Goal: Task Accomplishment & Management: Use online tool/utility

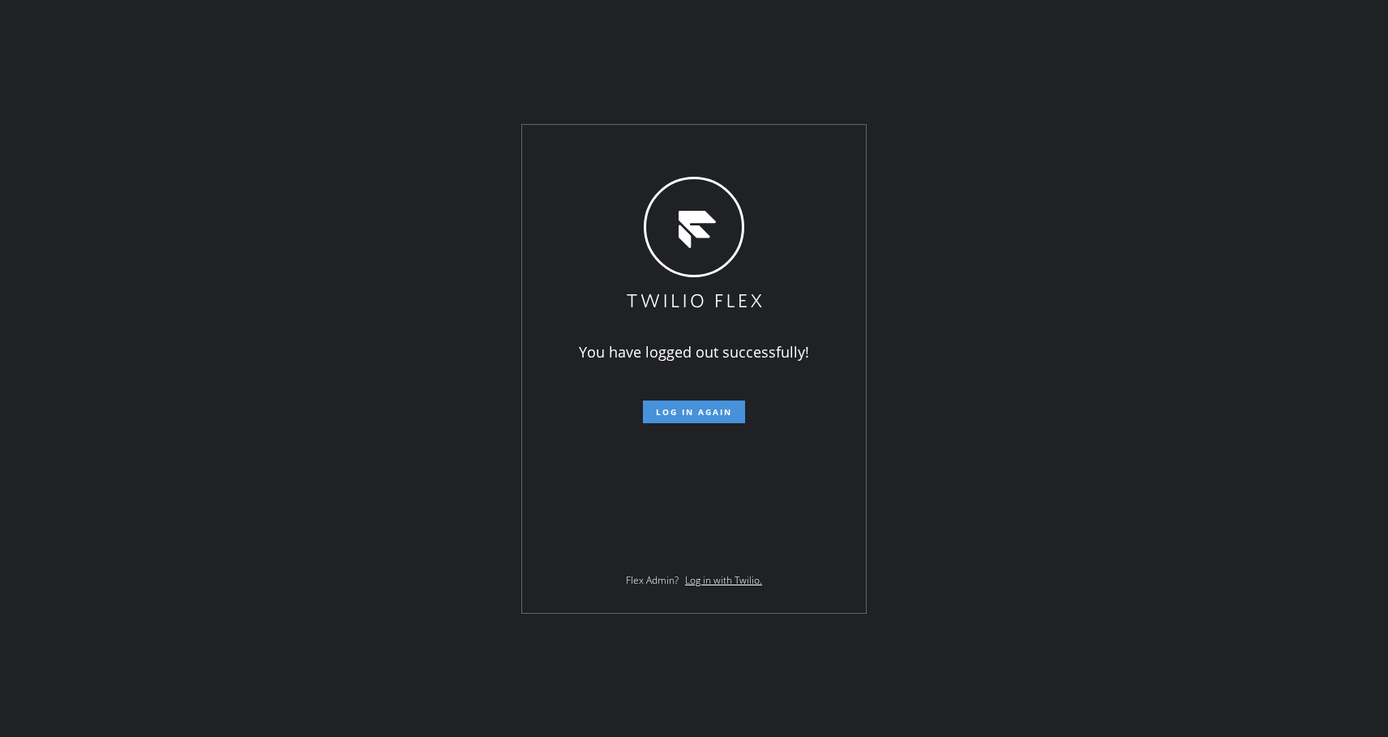
click at [692, 410] on span "Log in again" at bounding box center [694, 411] width 76 height 11
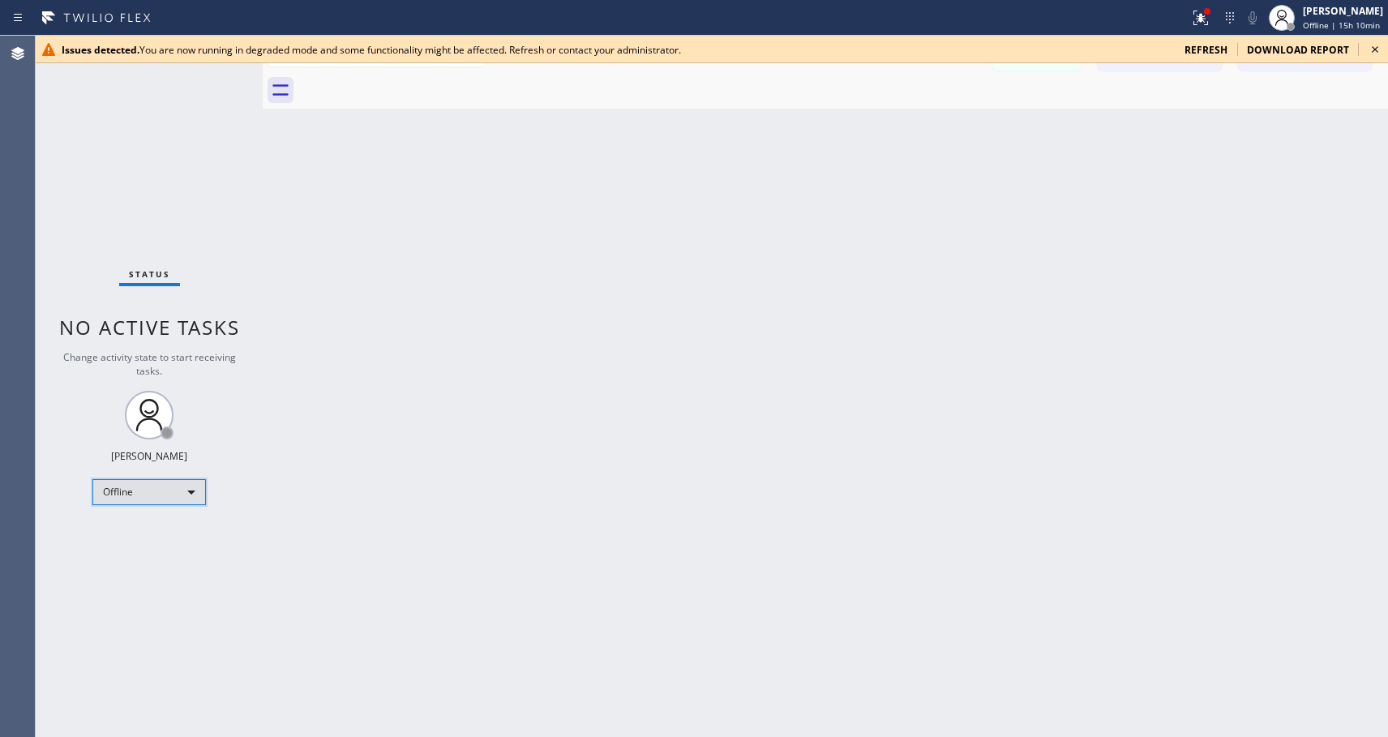
click at [157, 504] on div "Offline" at bounding box center [149, 492] width 114 height 26
click at [141, 543] on li "Available" at bounding box center [148, 535] width 110 height 19
click at [1375, 54] on icon at bounding box center [1375, 49] width 19 height 19
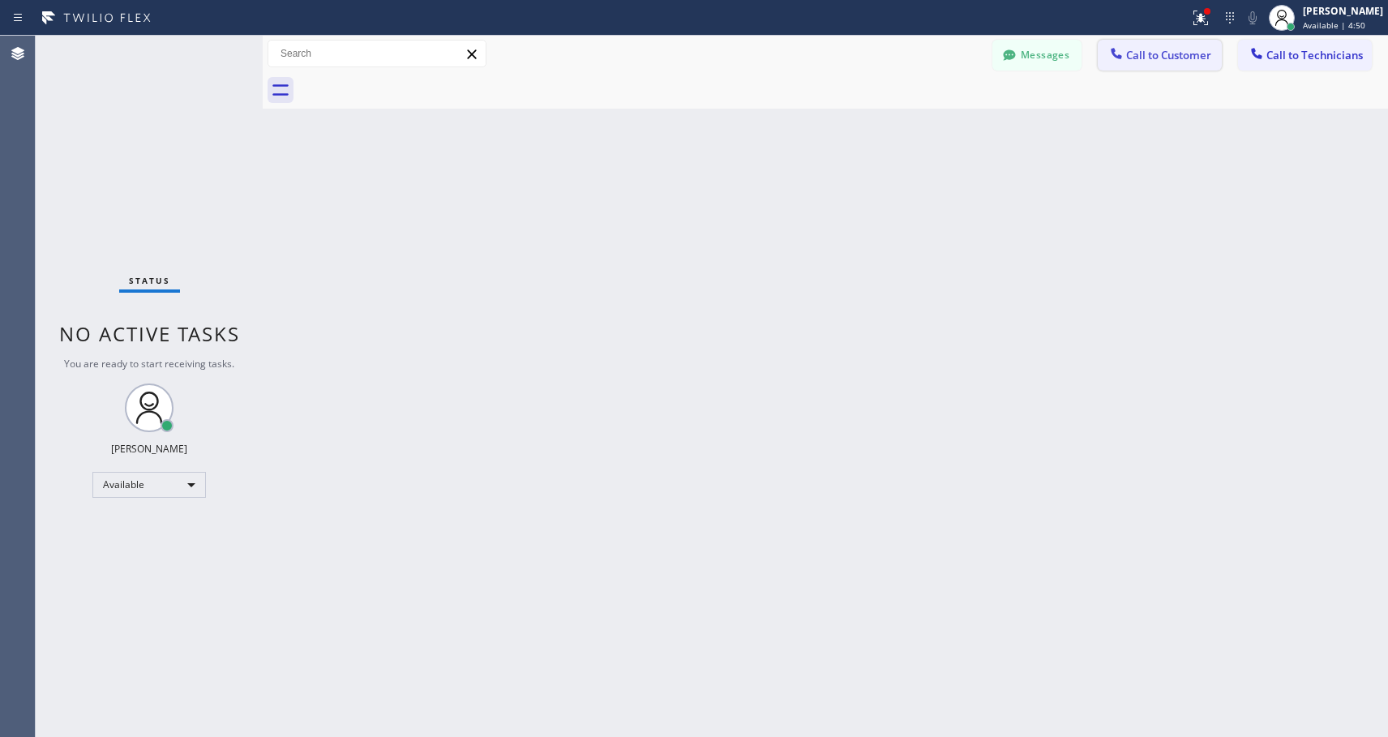
click at [1148, 58] on span "Call to Customer" at bounding box center [1168, 55] width 85 height 15
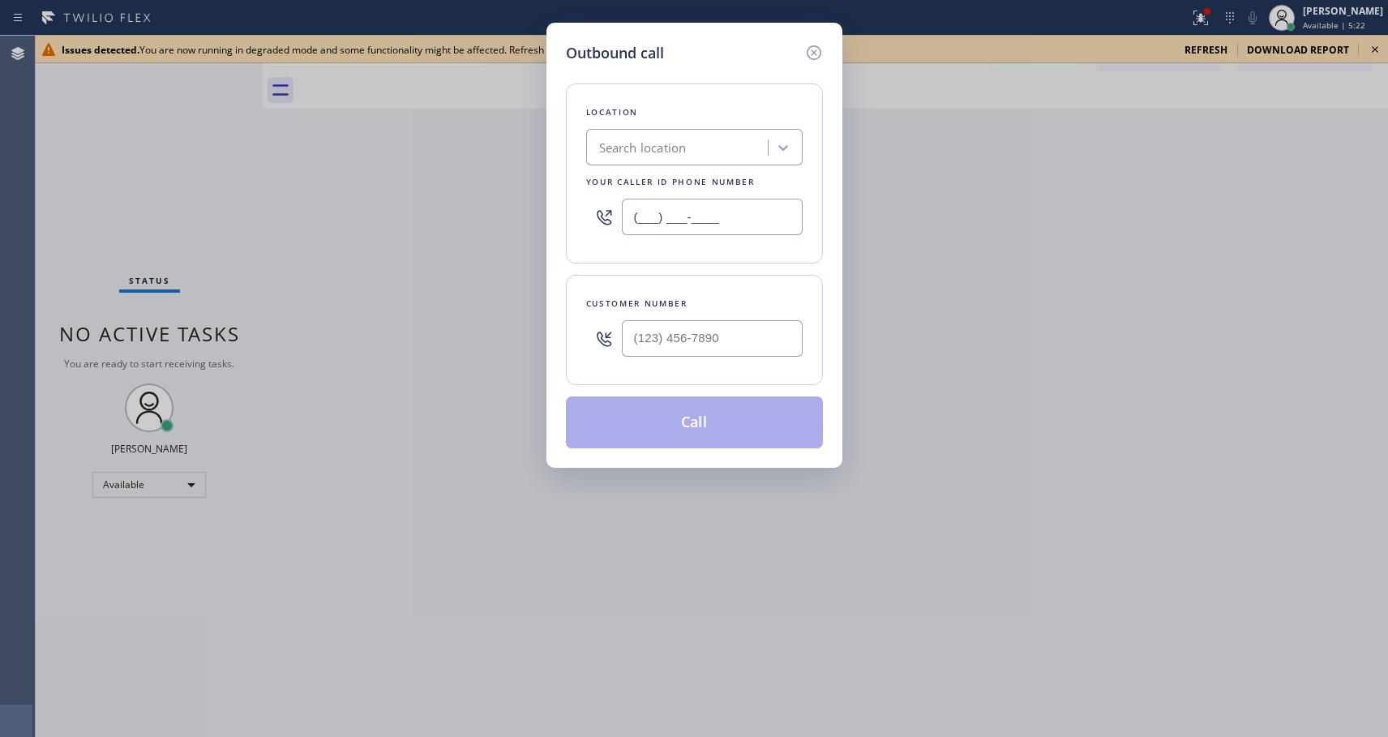
click at [634, 213] on input "(___) ___-____" at bounding box center [712, 217] width 181 height 36
paste input "818) 614-5337"
type input "[PHONE_NUMBER]"
click at [652, 336] on input "(___) ___-____" at bounding box center [712, 338] width 181 height 36
paste input "305) 479-6084"
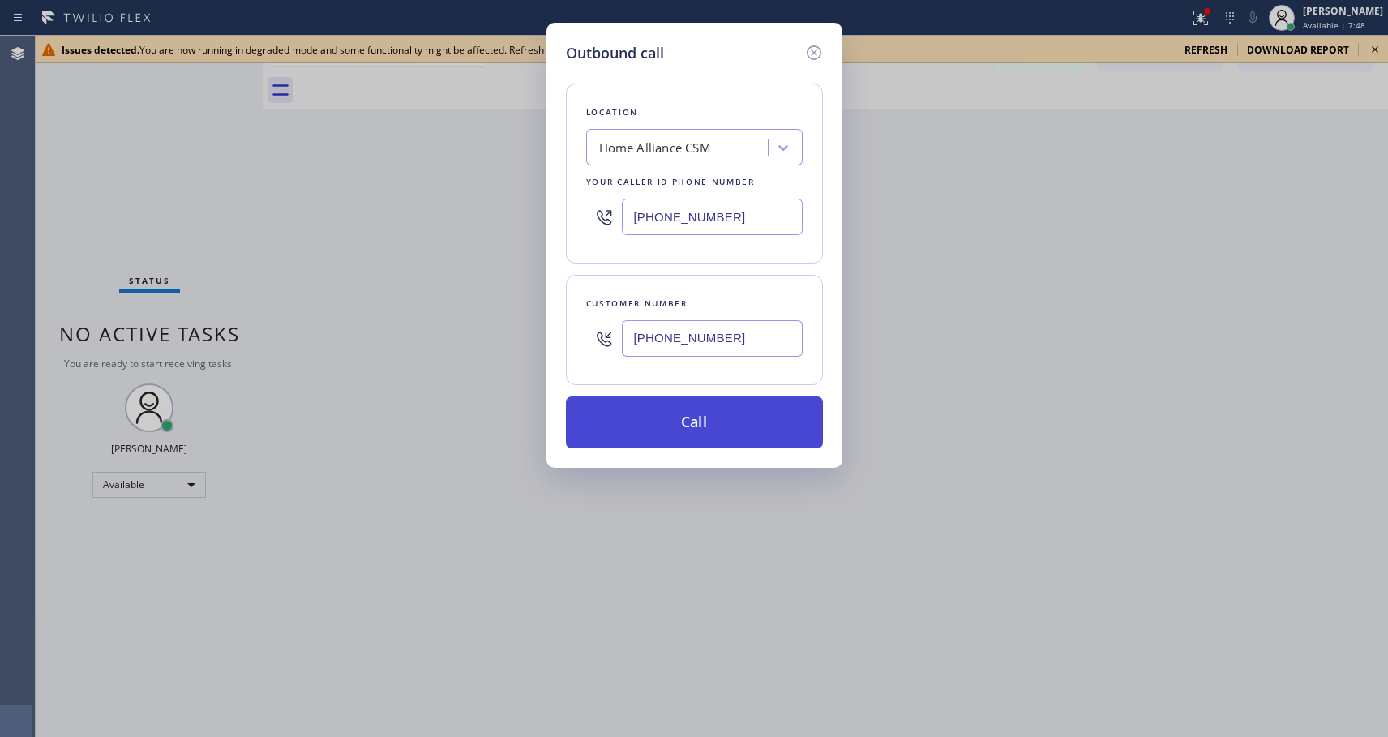
type input "(305) 479-6084"
click at [682, 441] on button "Call" at bounding box center [694, 423] width 257 height 52
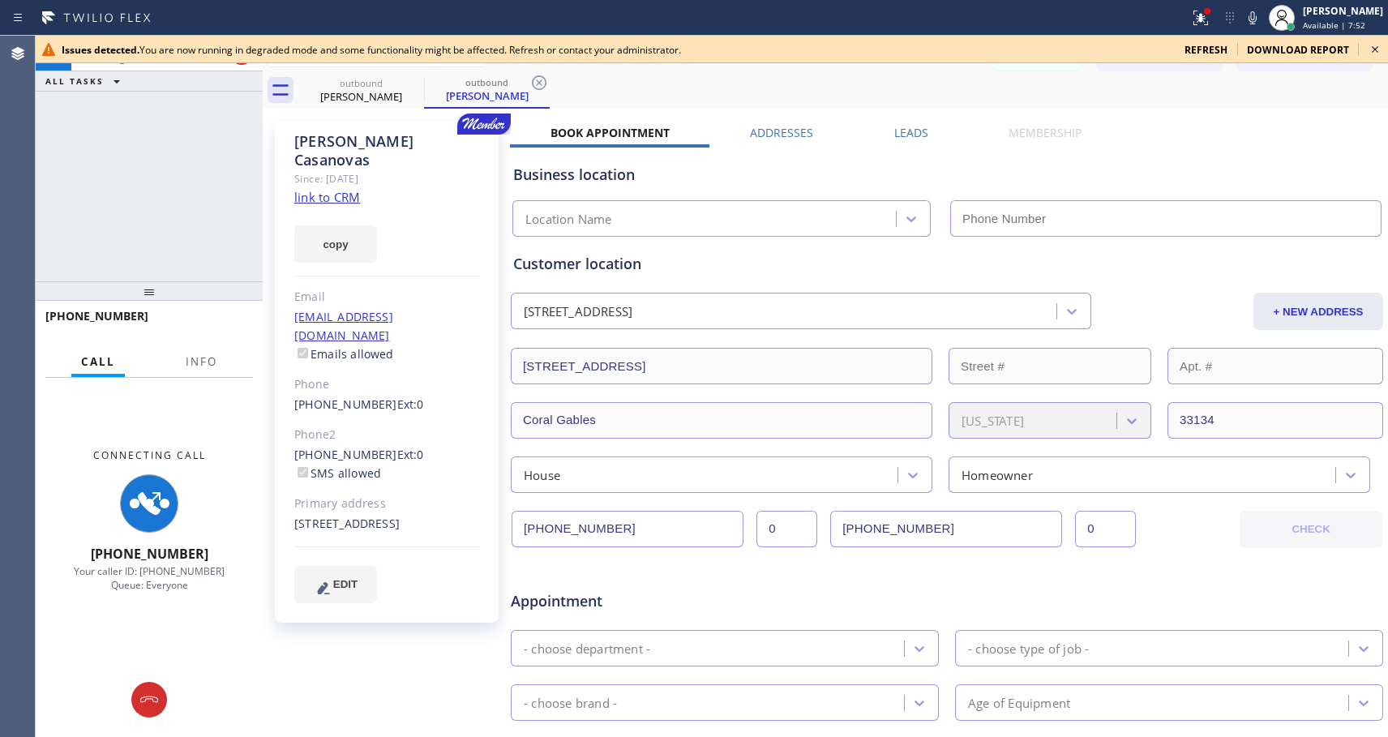
click at [1373, 48] on icon at bounding box center [1375, 49] width 19 height 19
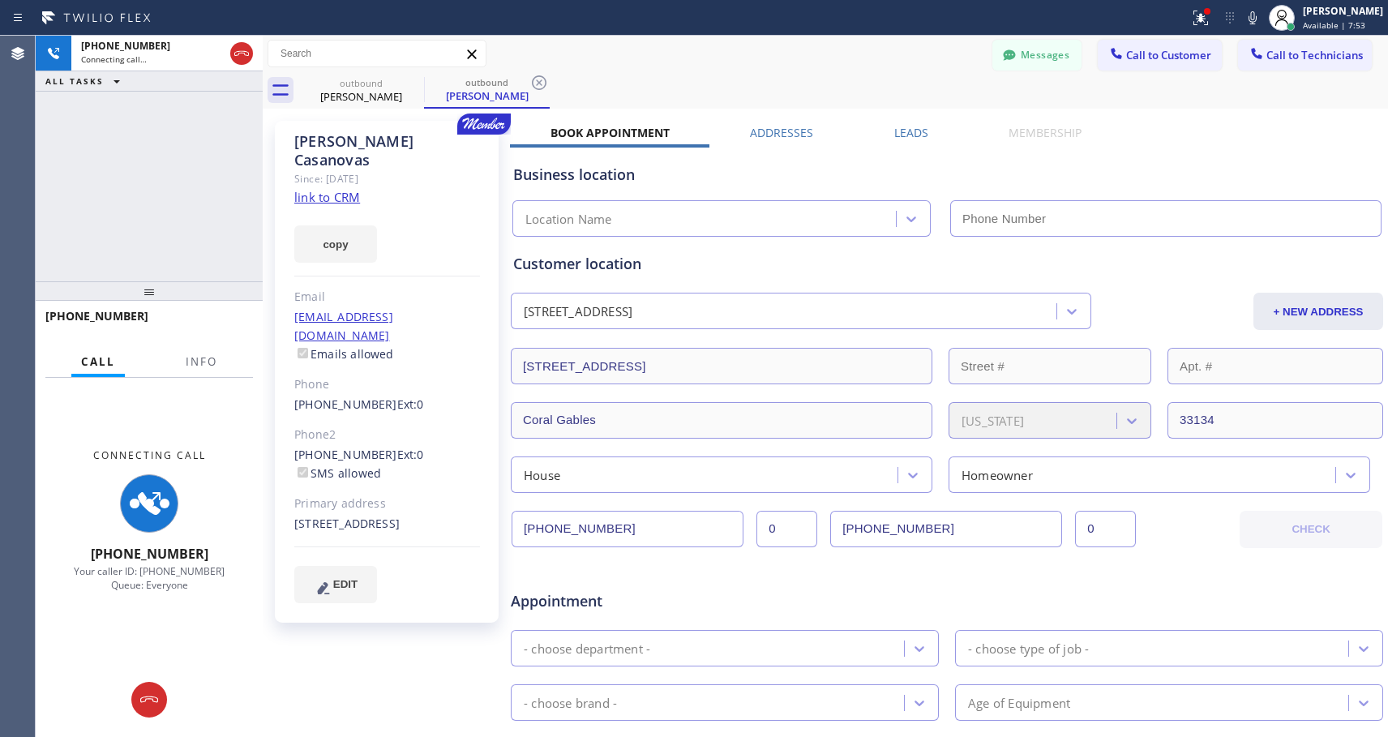
type input "[PHONE_NUMBER]"
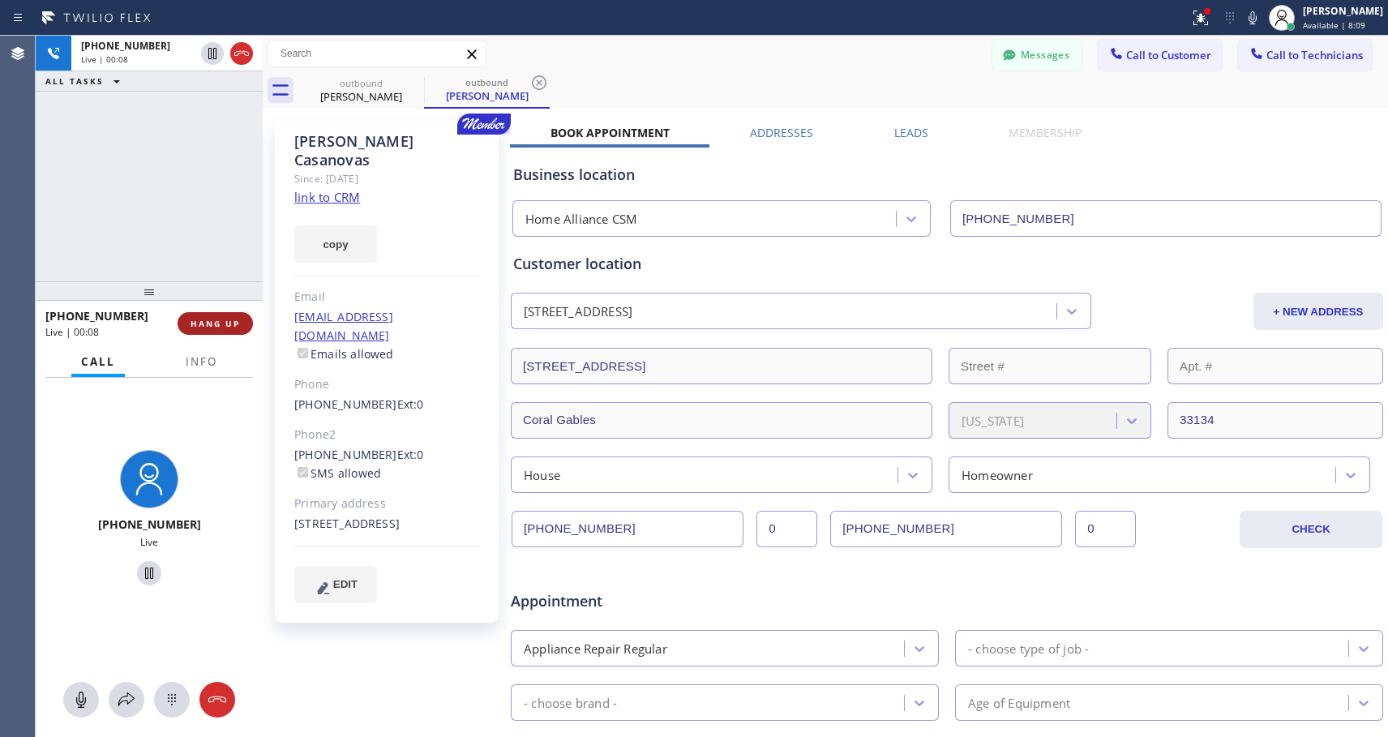
click at [217, 322] on span "HANG UP" at bounding box center [215, 323] width 49 height 11
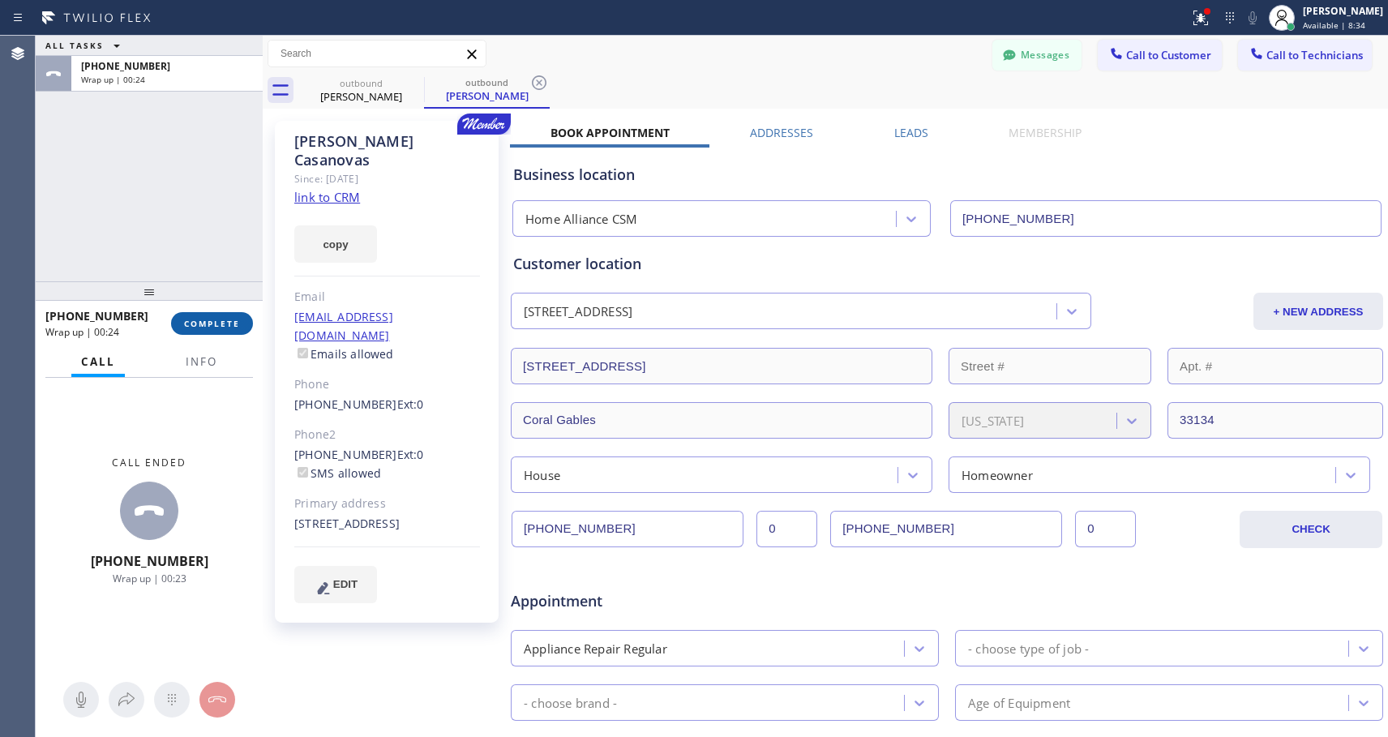
click at [238, 316] on button "COMPLETE" at bounding box center [212, 323] width 82 height 23
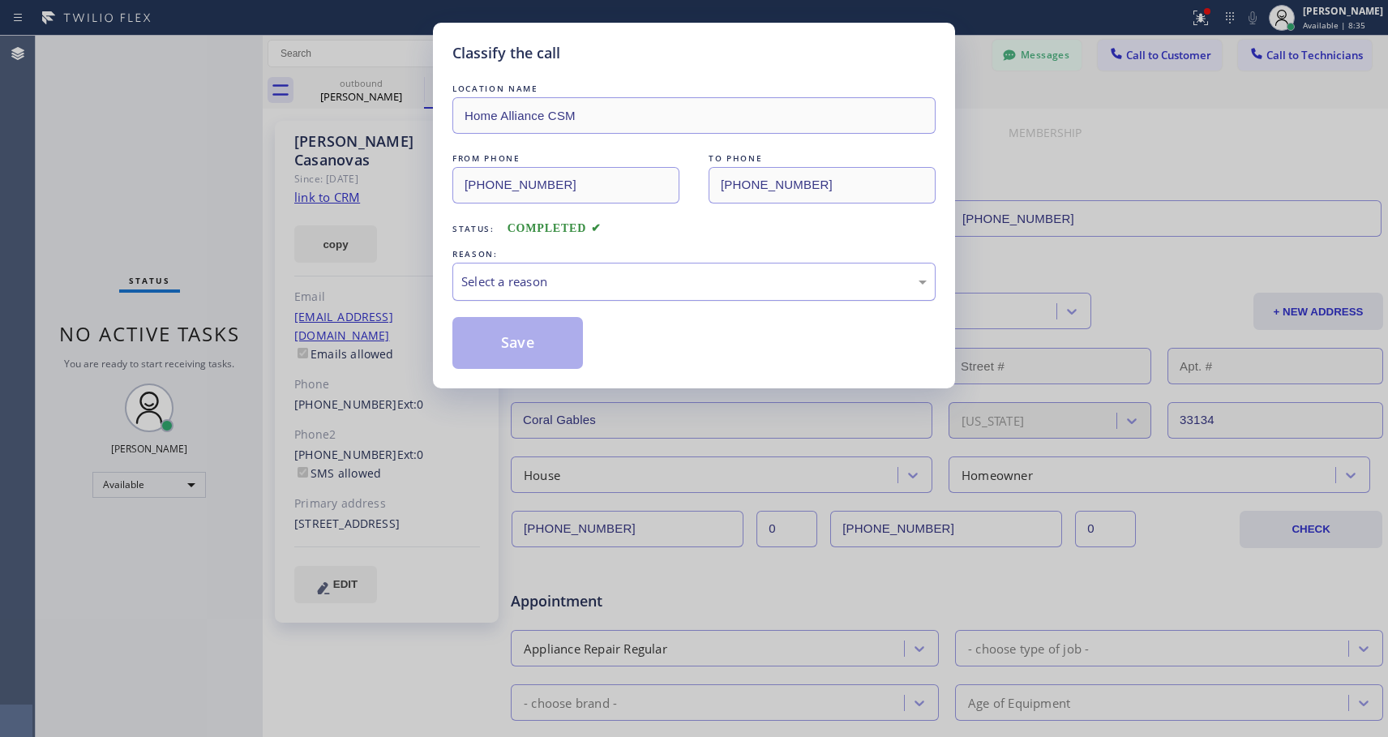
click at [534, 278] on div "Select a reason" at bounding box center [694, 281] width 466 height 19
click at [509, 343] on button "Save" at bounding box center [518, 343] width 131 height 52
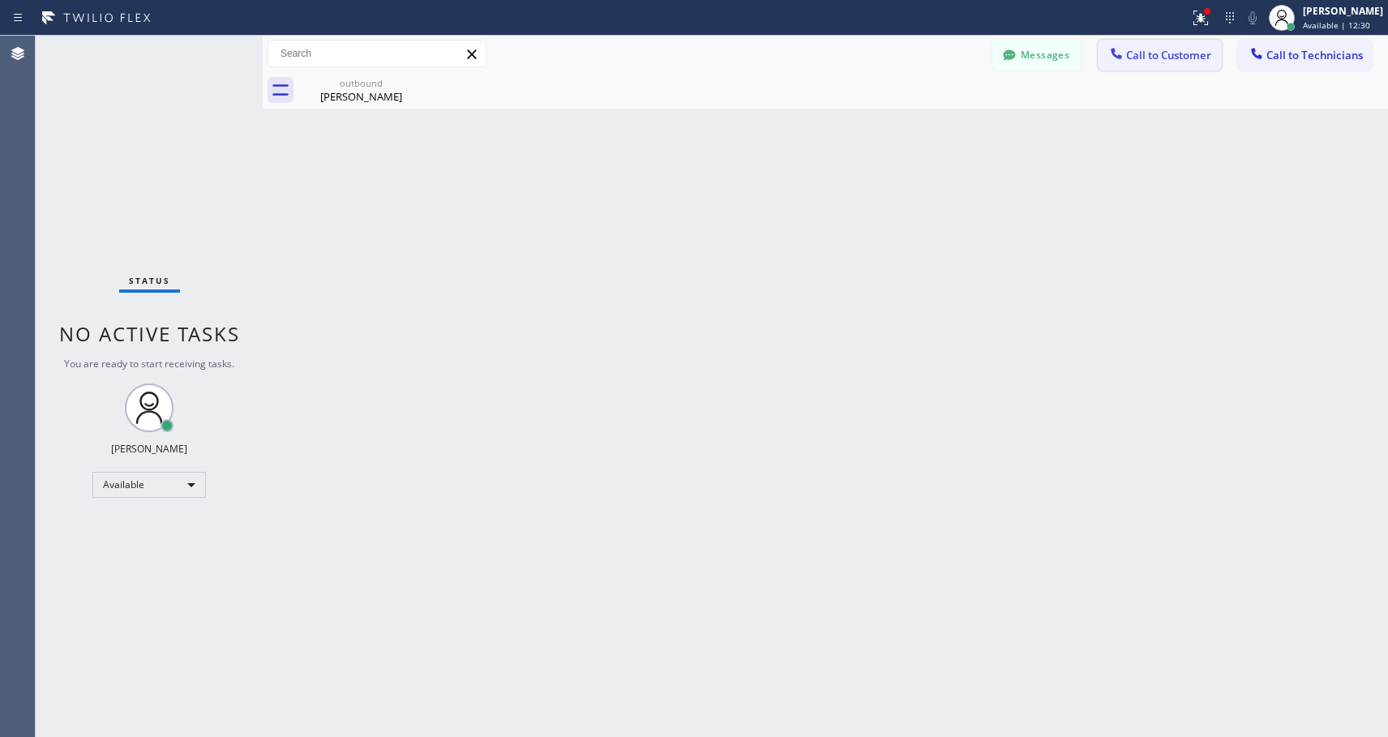
click at [1187, 53] on span "Call to Customer" at bounding box center [1168, 55] width 85 height 15
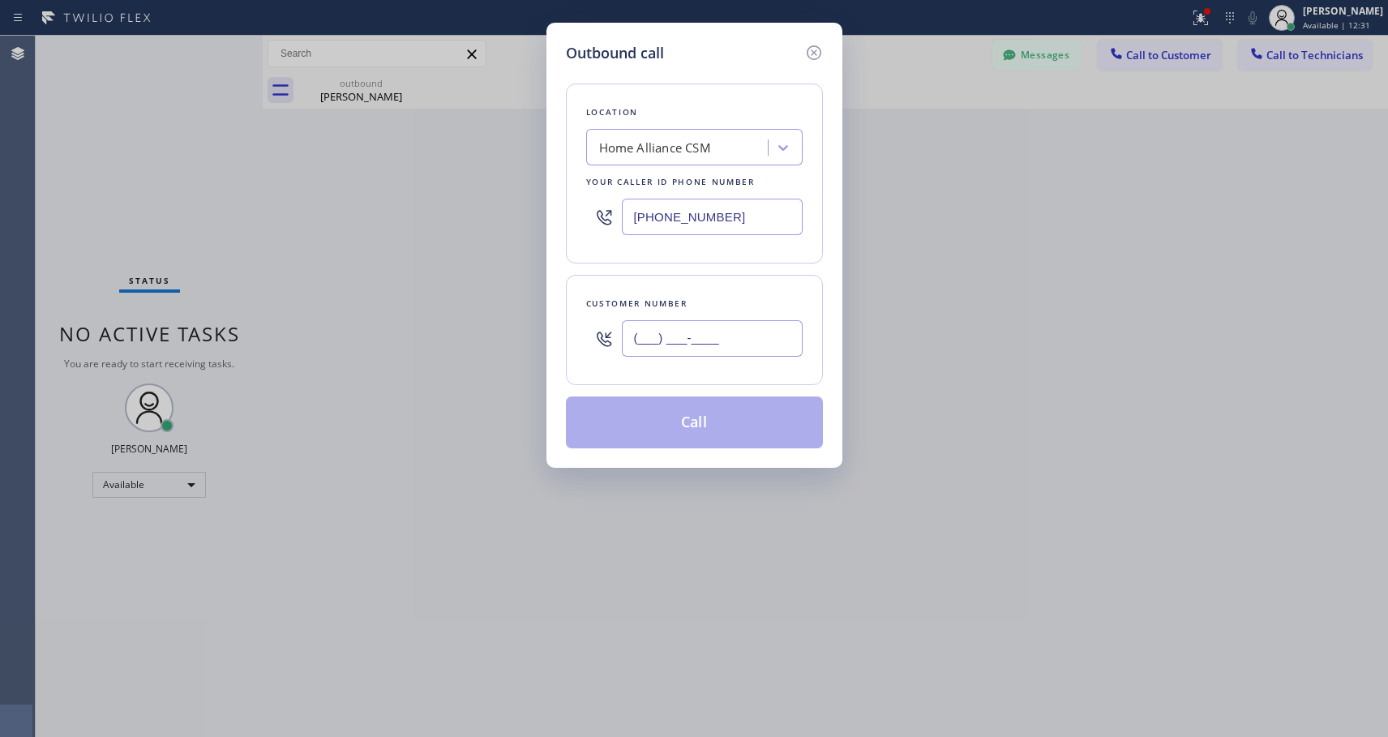
click at [684, 324] on input "(___) ___-____" at bounding box center [712, 338] width 181 height 36
paste input "305) 479-6084"
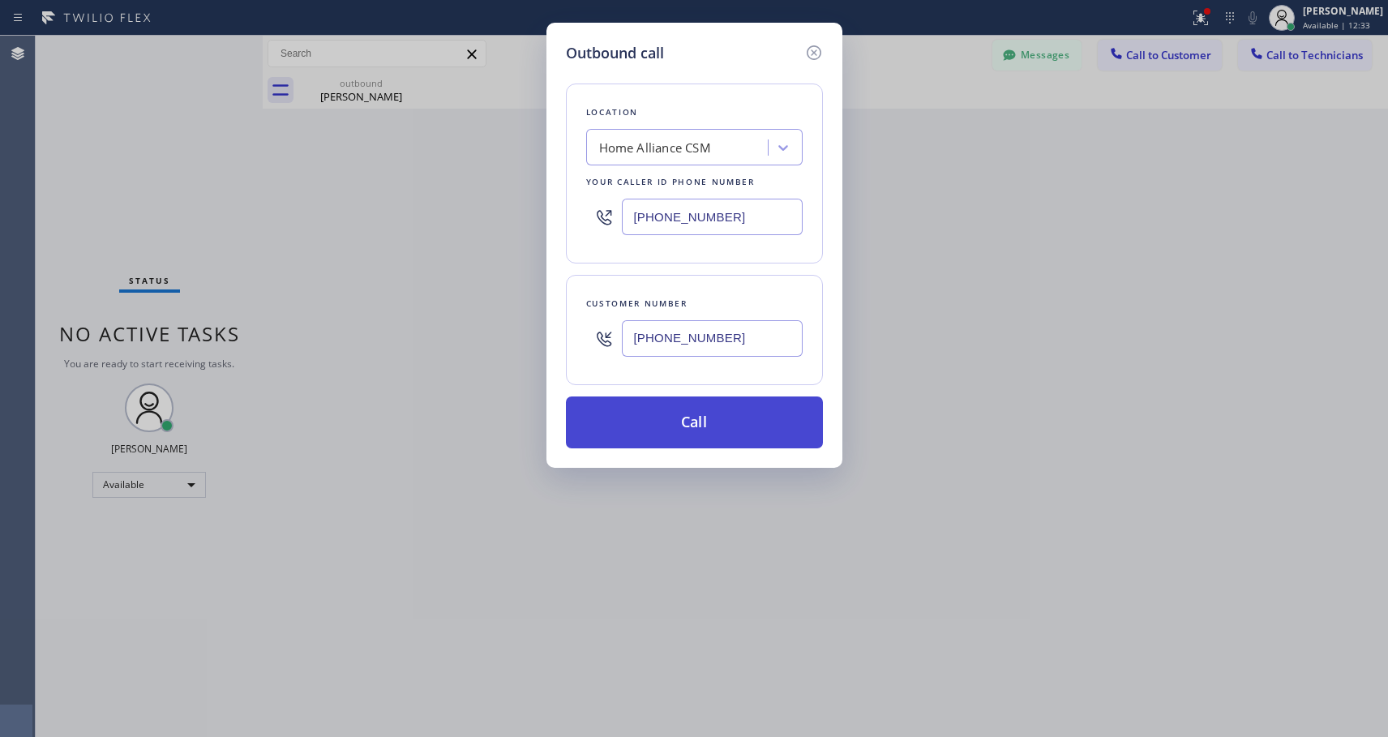
type input "(305) 479-6084"
click at [683, 424] on button "Call" at bounding box center [694, 423] width 257 height 52
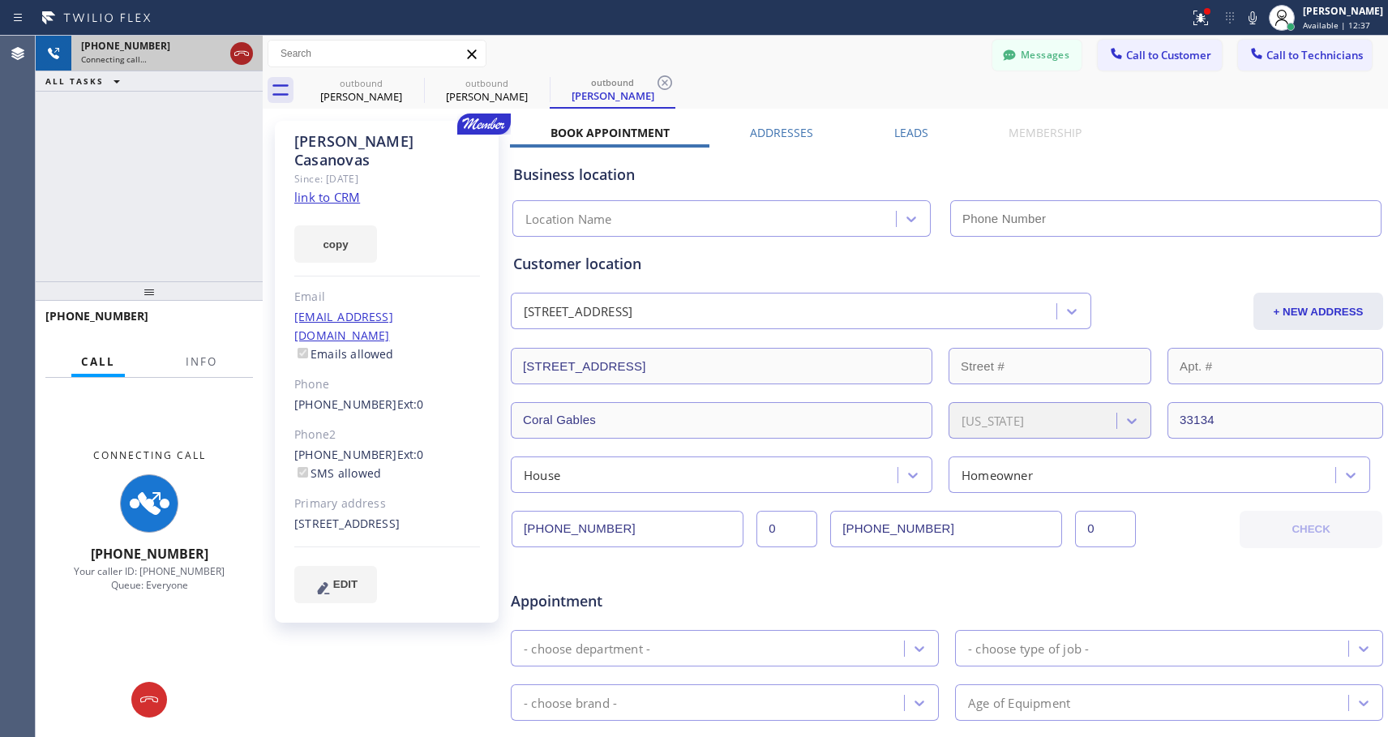
click at [236, 53] on icon at bounding box center [241, 53] width 19 height 19
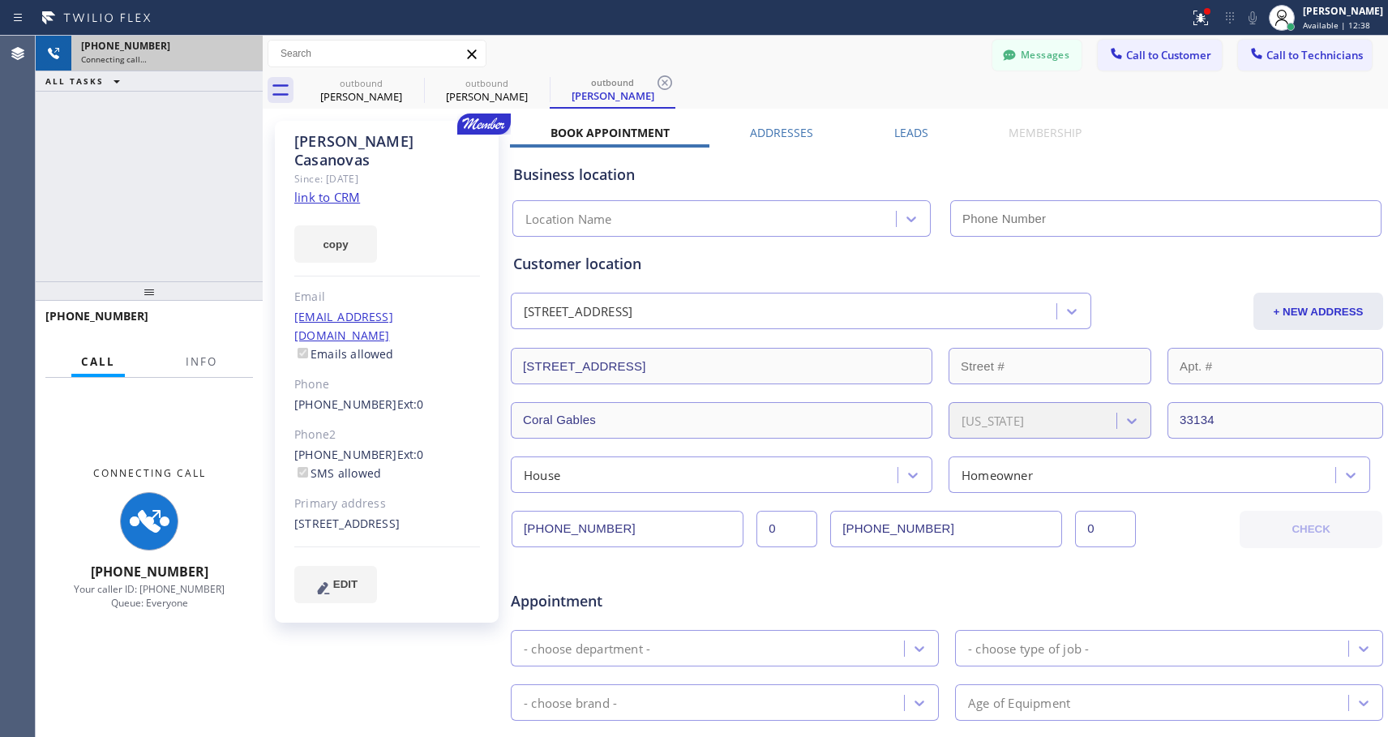
type input "[PHONE_NUMBER]"
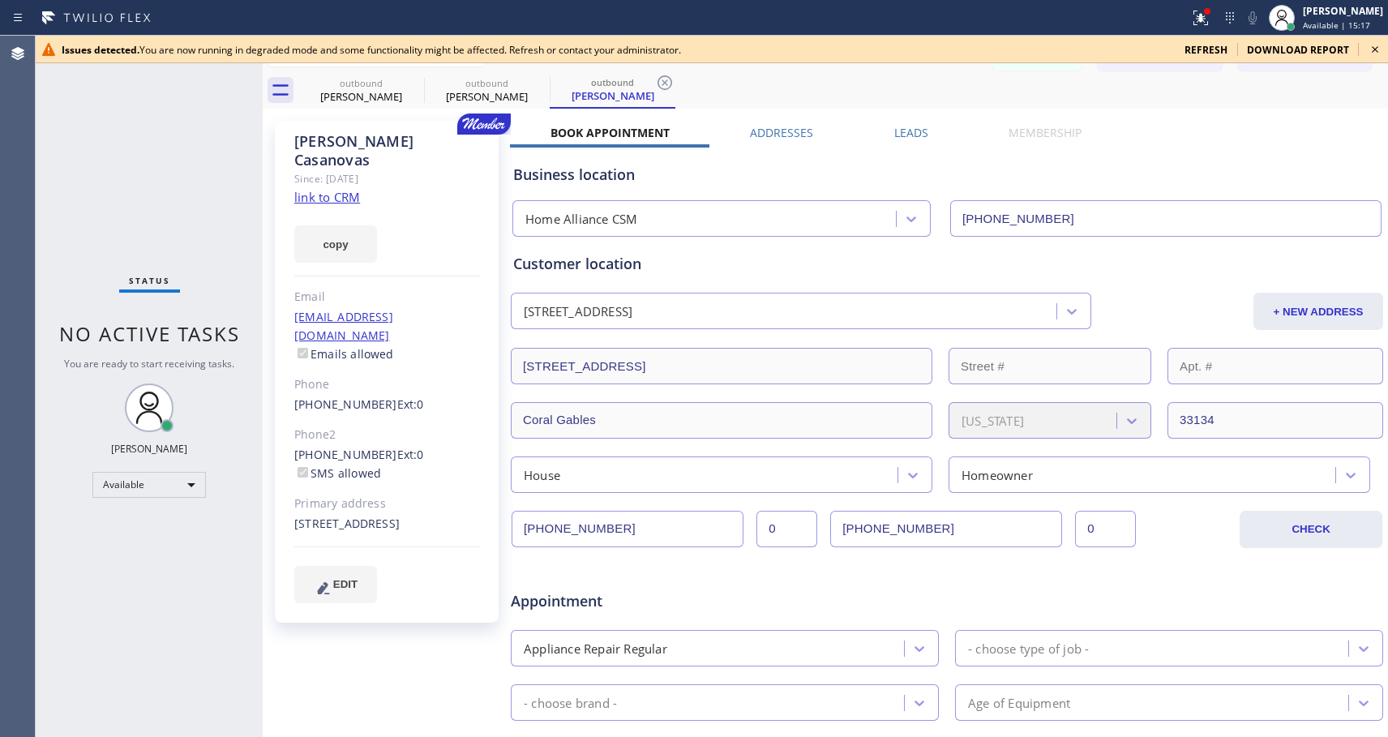
click at [1376, 47] on icon at bounding box center [1375, 49] width 19 height 19
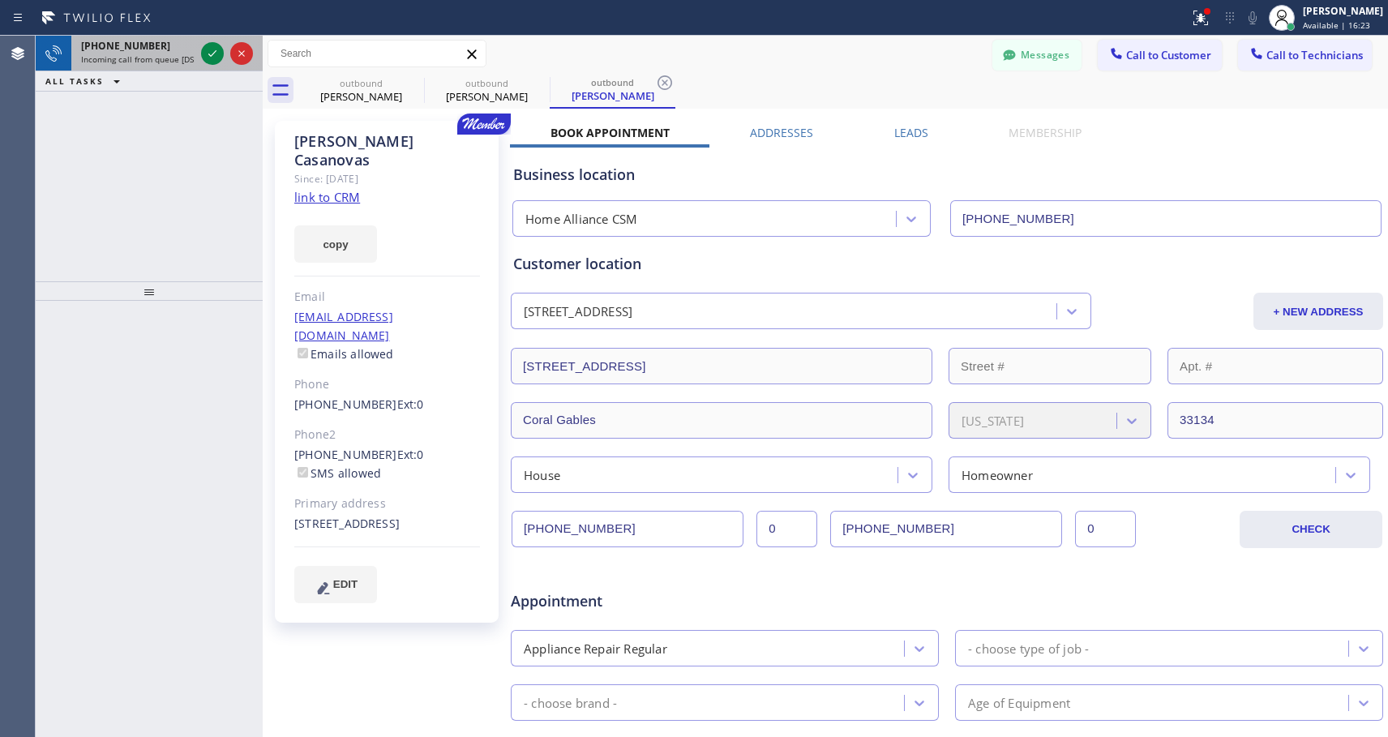
click at [166, 57] on span "Incoming call from queue [DSRs]" at bounding box center [143, 59] width 124 height 11
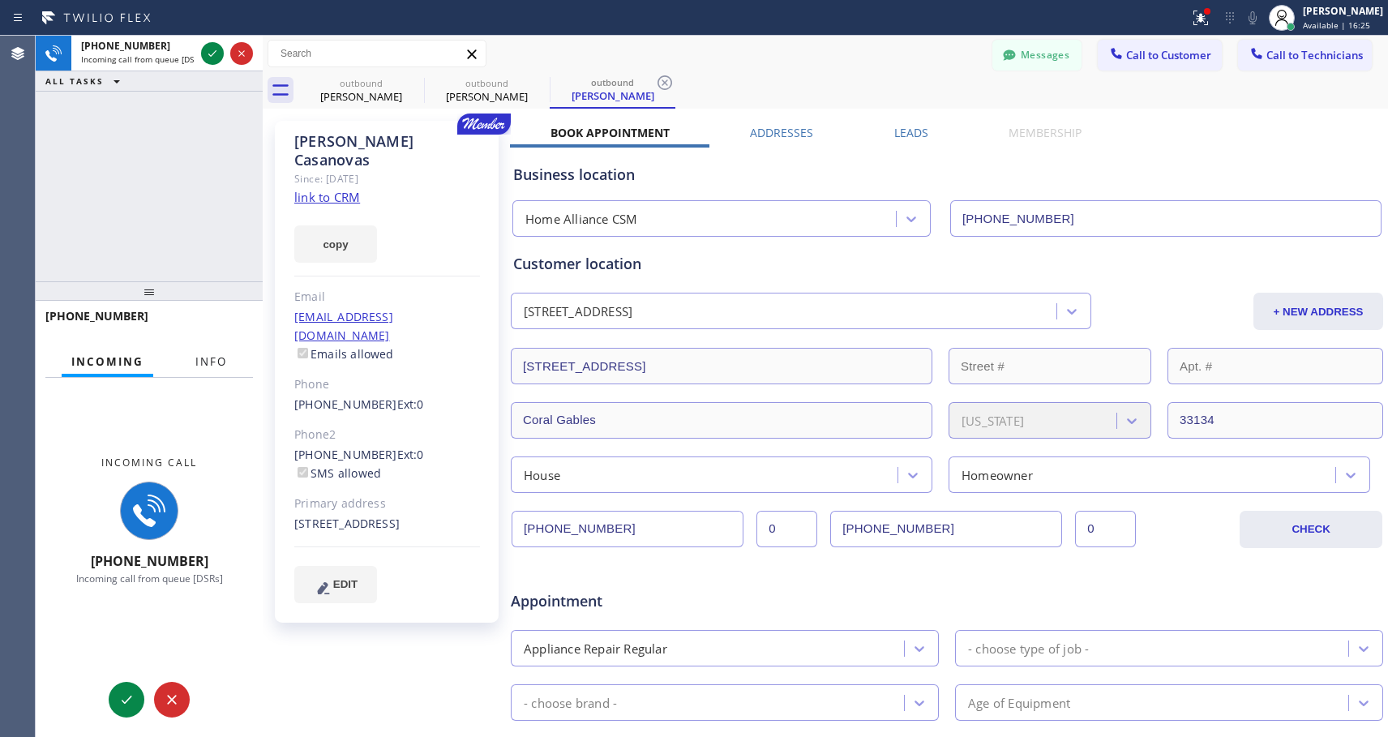
click at [203, 358] on span "Info" at bounding box center [211, 361] width 32 height 15
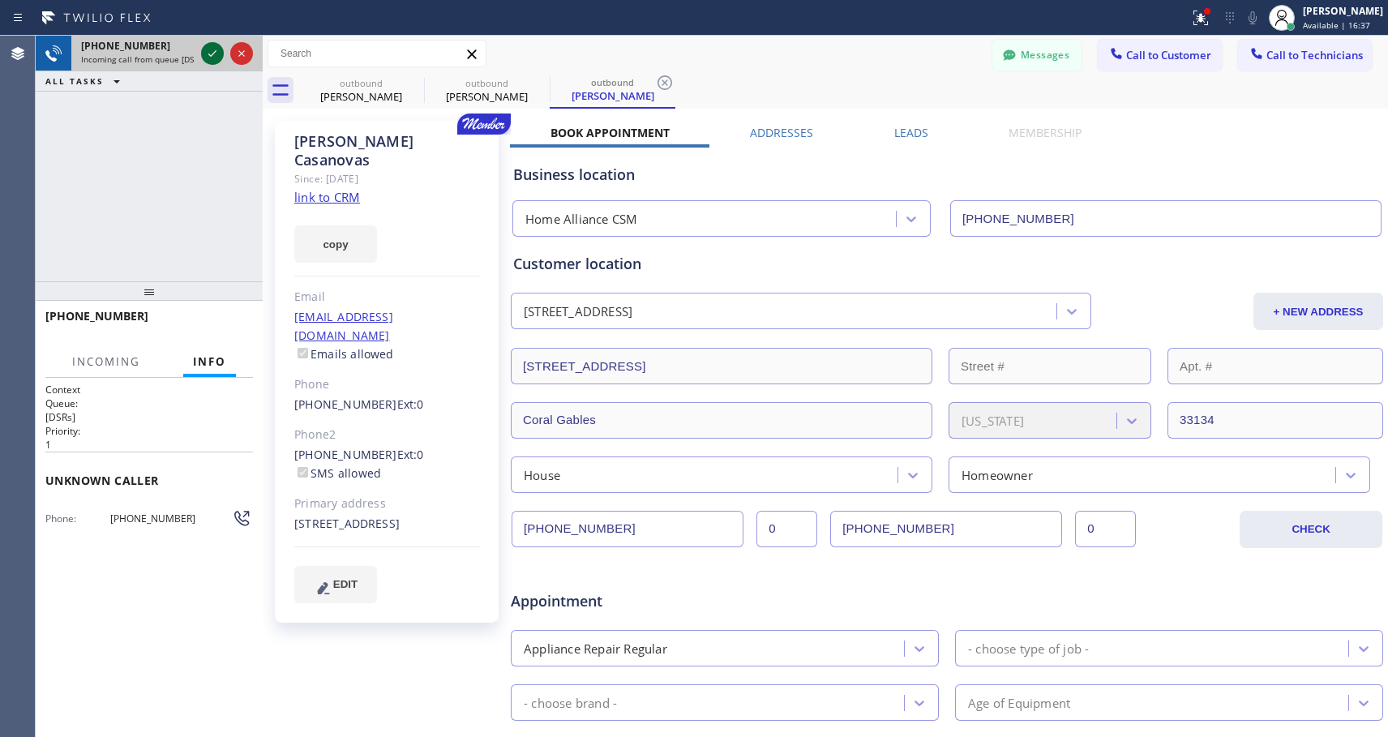
click at [209, 53] on icon at bounding box center [212, 53] width 19 height 19
drag, startPoint x: 144, startPoint y: 517, endPoint x: 104, endPoint y: 526, distance: 40.9
click at [104, 526] on div "Phone: (917) 373-9259" at bounding box center [149, 517] width 208 height 19
copy div "(917) 373-9259"
click at [234, 315] on button "HANG UP" at bounding box center [215, 323] width 75 height 23
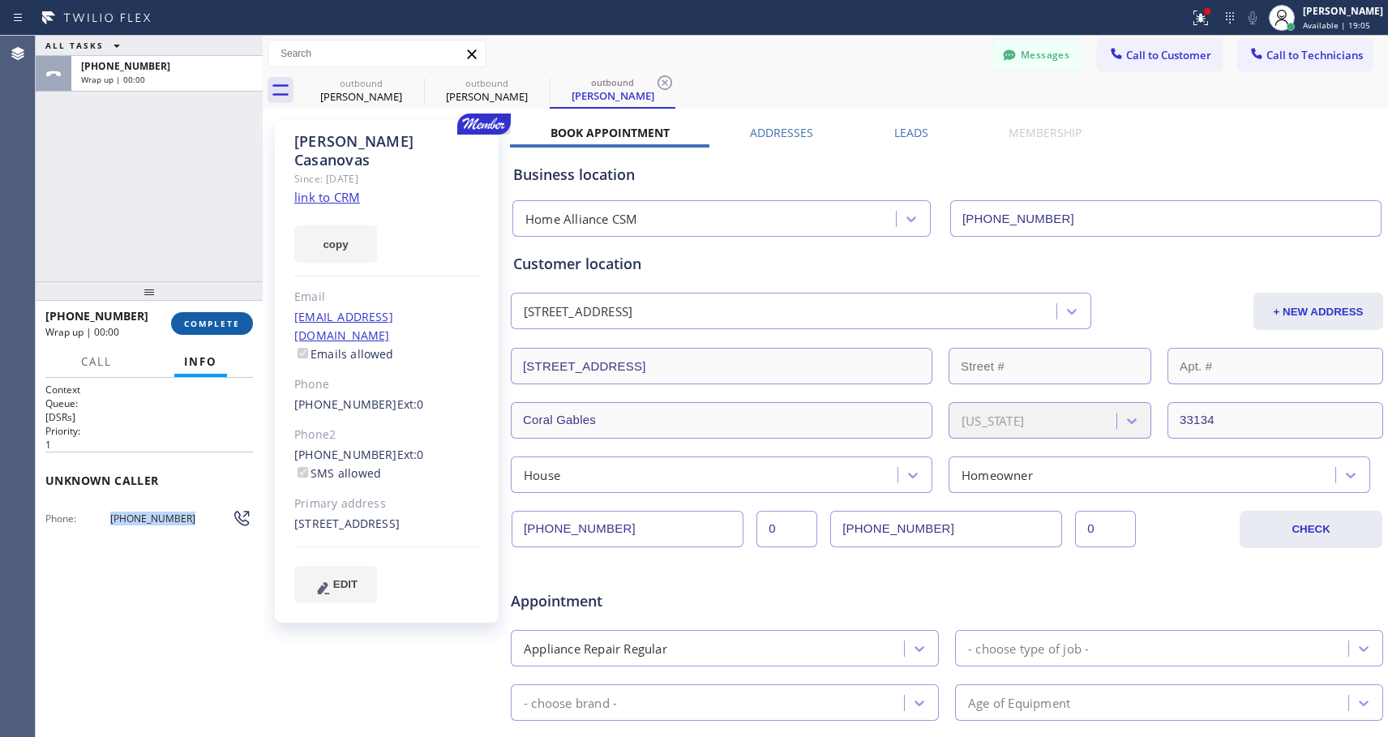
click at [236, 316] on button "COMPLETE" at bounding box center [212, 323] width 82 height 23
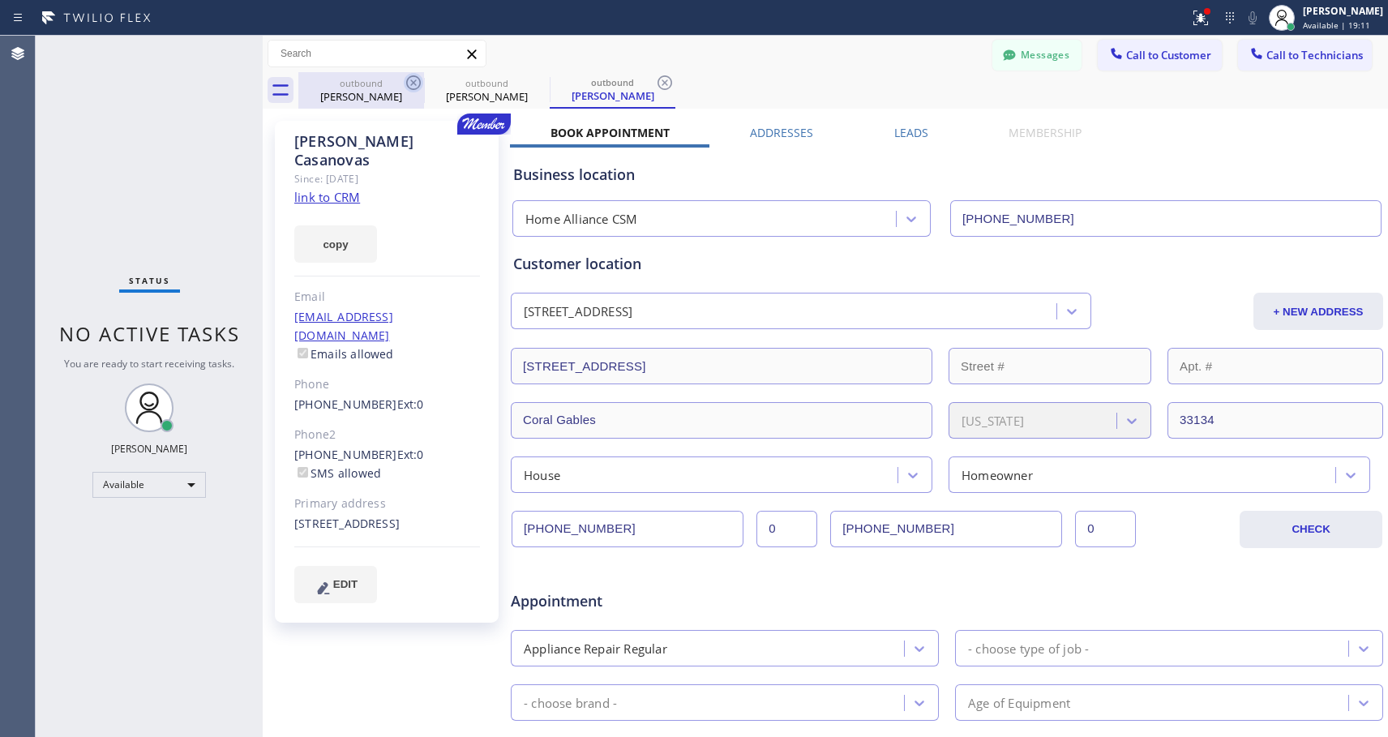
click at [416, 79] on icon at bounding box center [413, 82] width 19 height 19
click at [416, 78] on icon at bounding box center [413, 82] width 19 height 19
click at [418, 81] on icon at bounding box center [413, 82] width 19 height 19
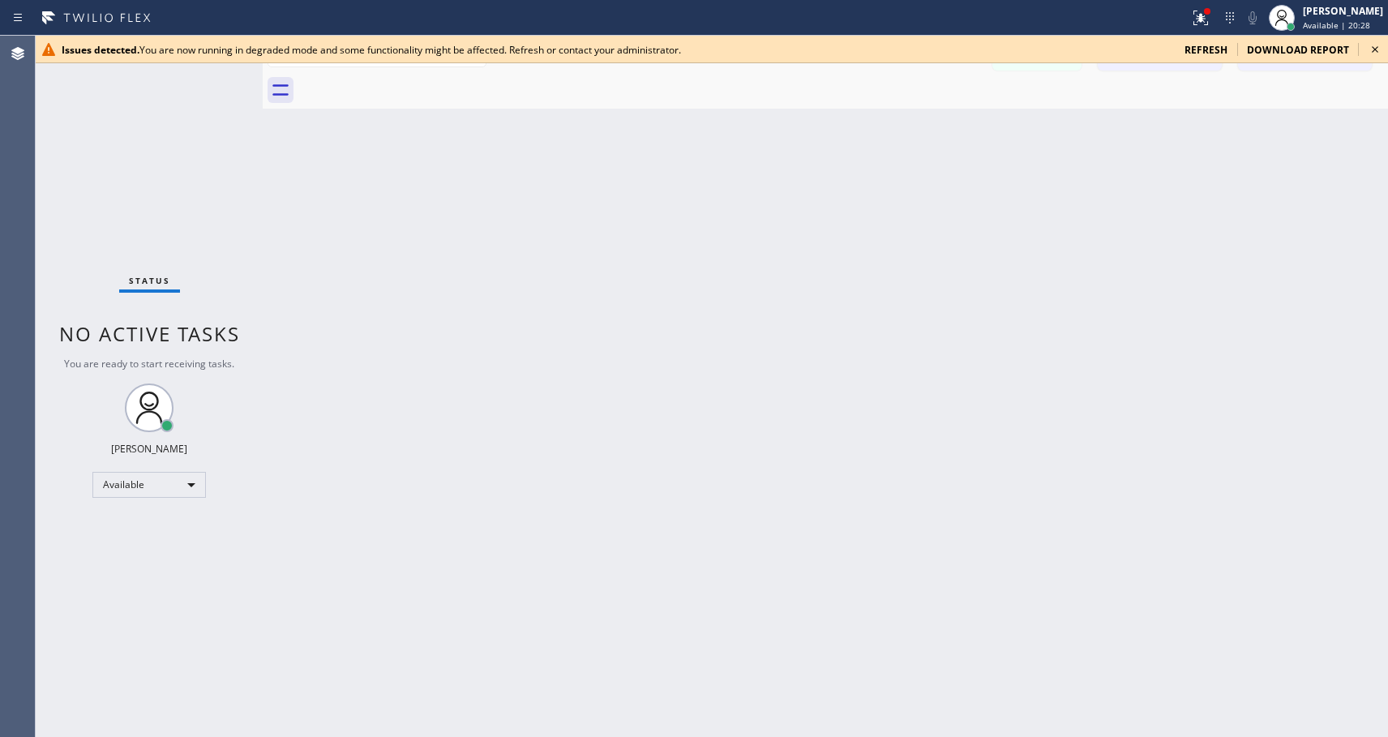
click at [1373, 48] on icon at bounding box center [1375, 49] width 19 height 19
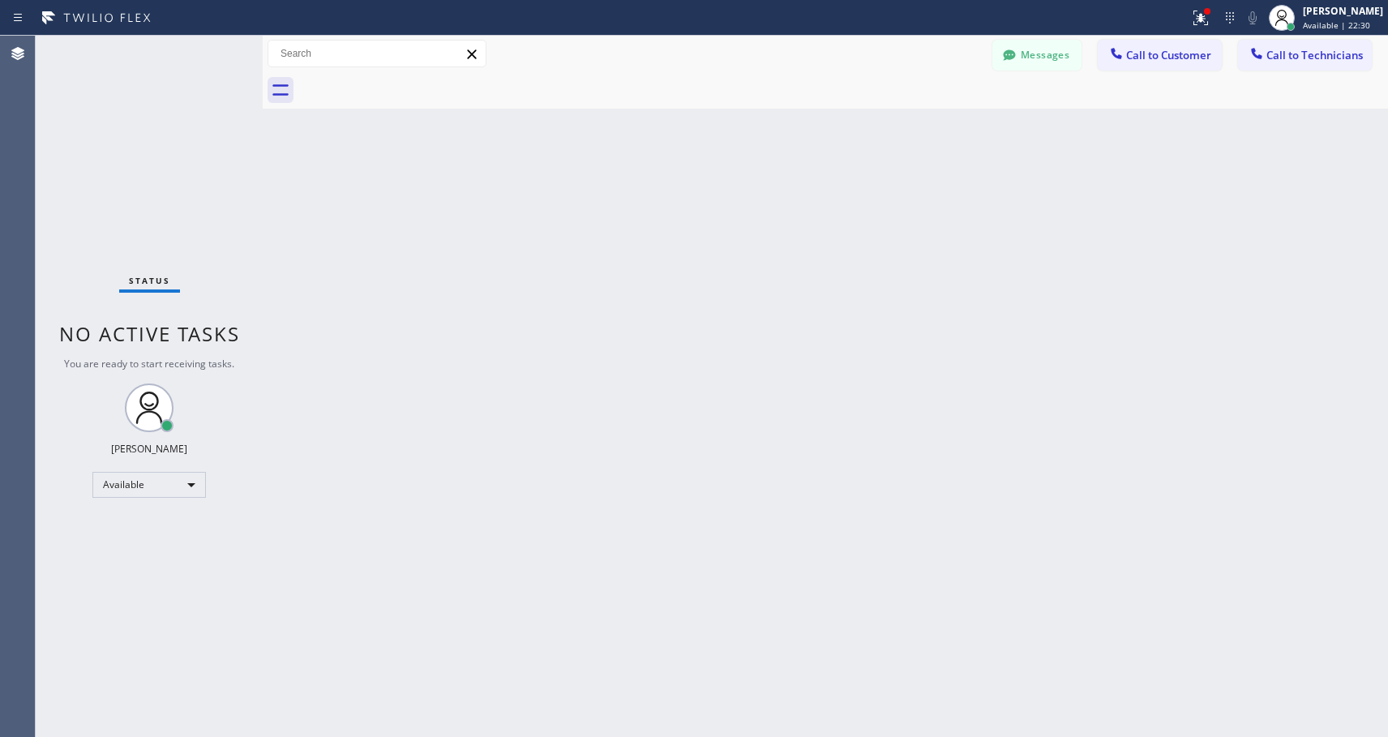
drag, startPoint x: 1201, startPoint y: 57, endPoint x: 994, endPoint y: 78, distance: 207.9
click at [1201, 56] on span "Call to Customer" at bounding box center [1168, 55] width 85 height 15
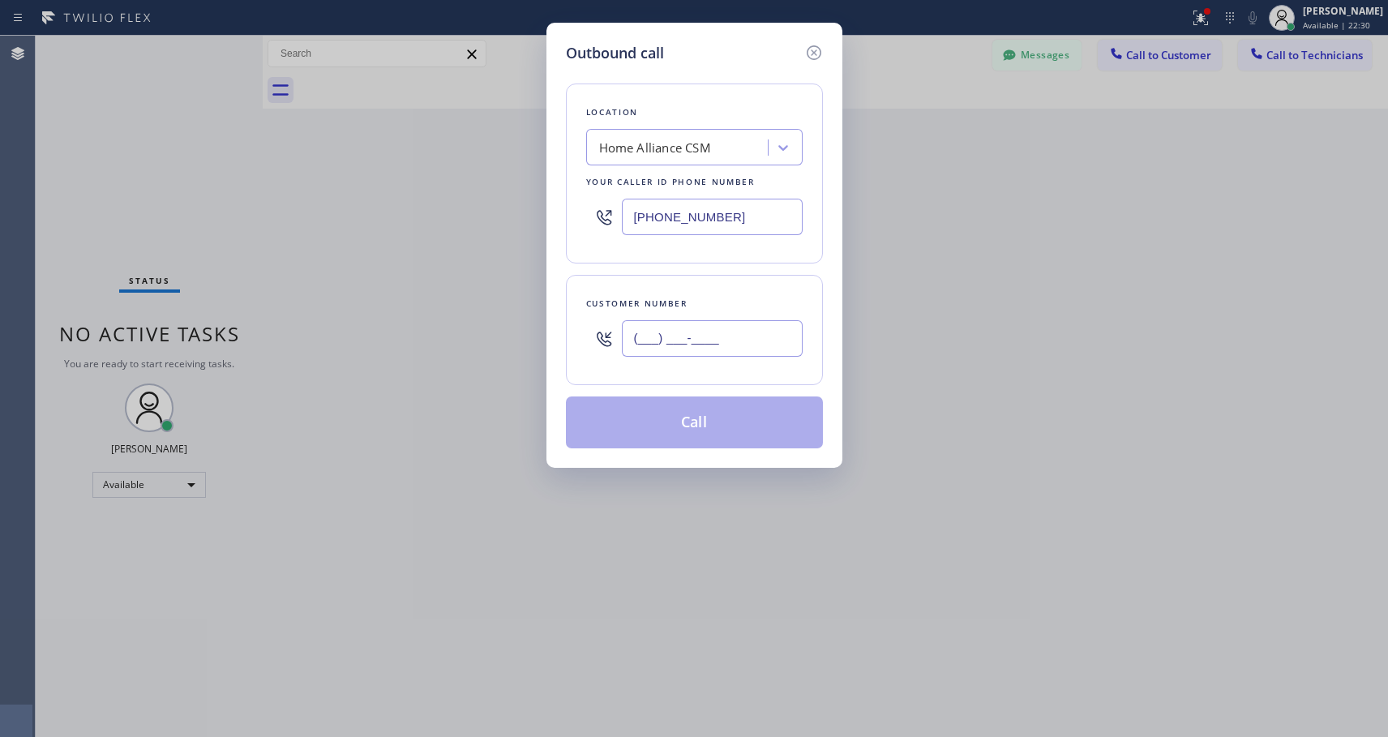
click at [689, 337] on input "(___) ___-____" at bounding box center [712, 338] width 181 height 36
paste input "305) 479-6084"
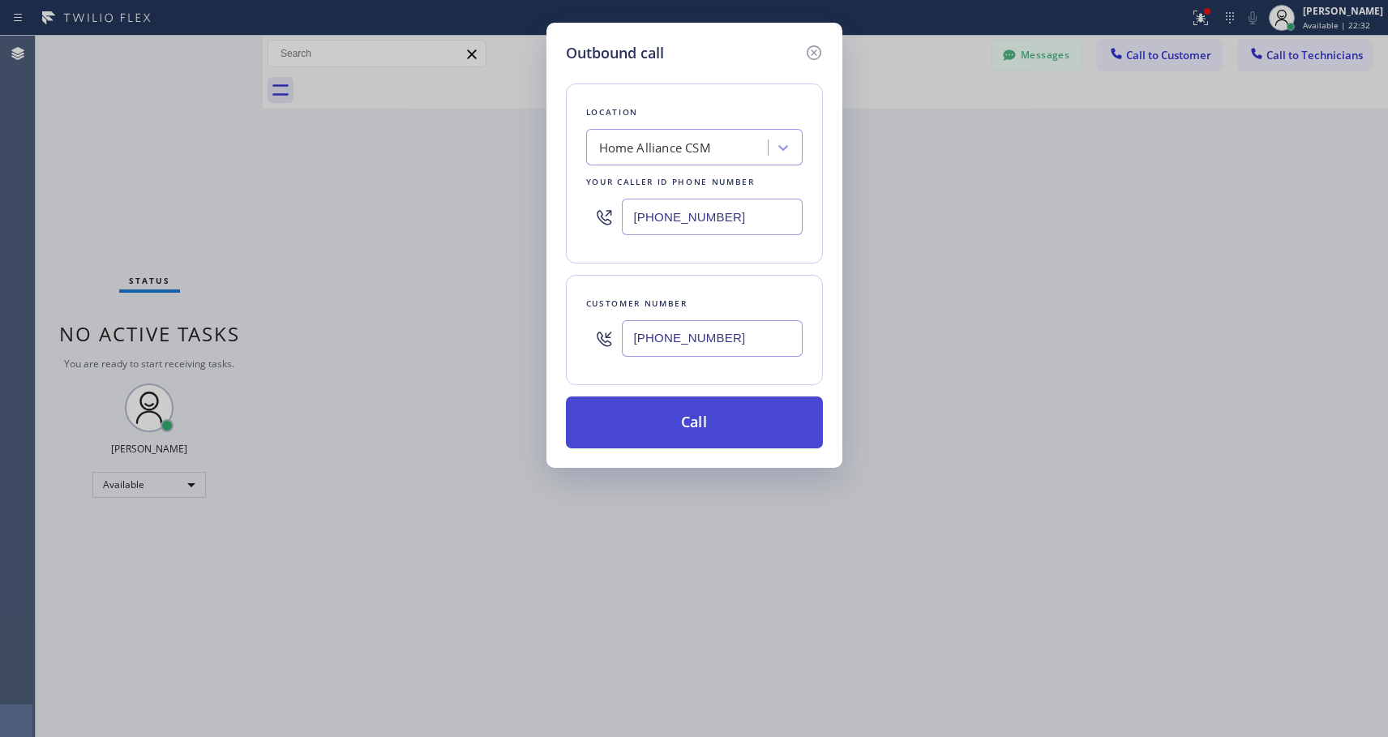
type input "(305) 479-6084"
click at [728, 421] on button "Call" at bounding box center [694, 423] width 257 height 52
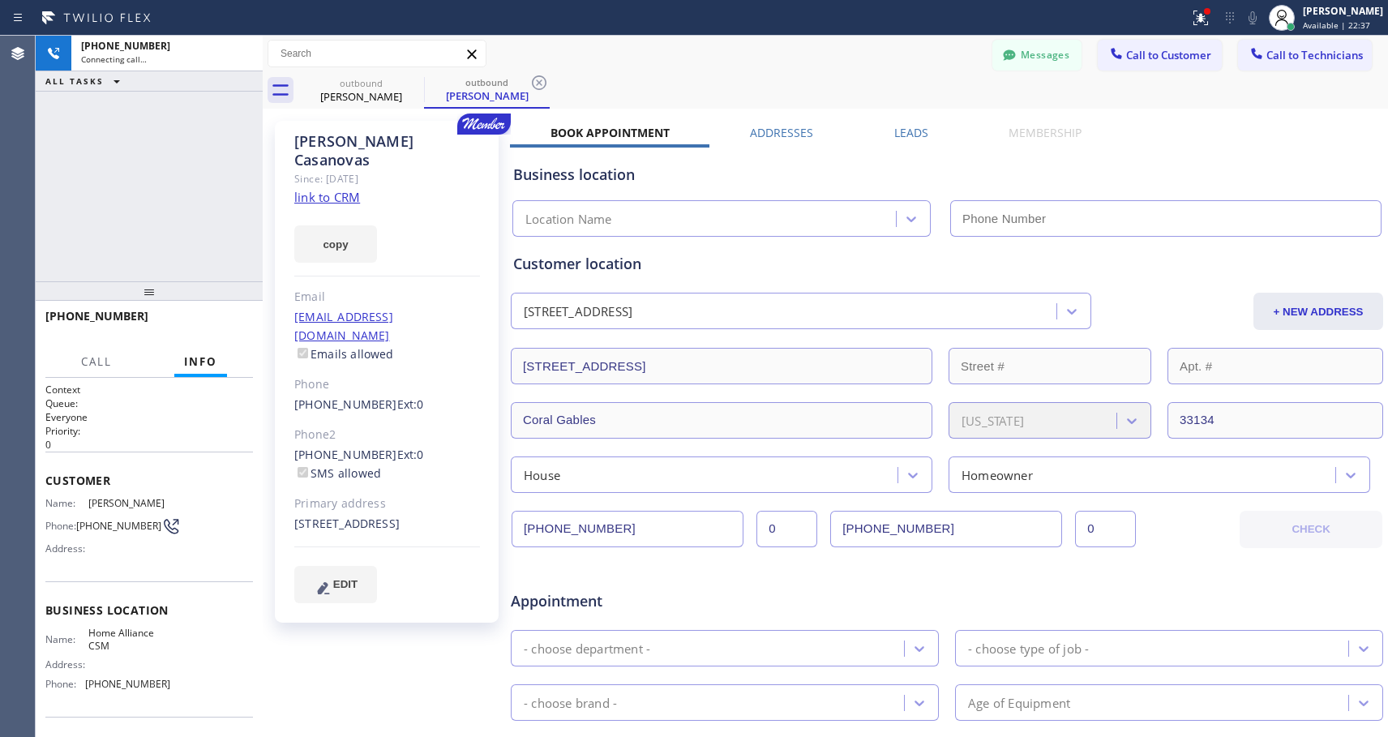
type input "[PHONE_NUMBER]"
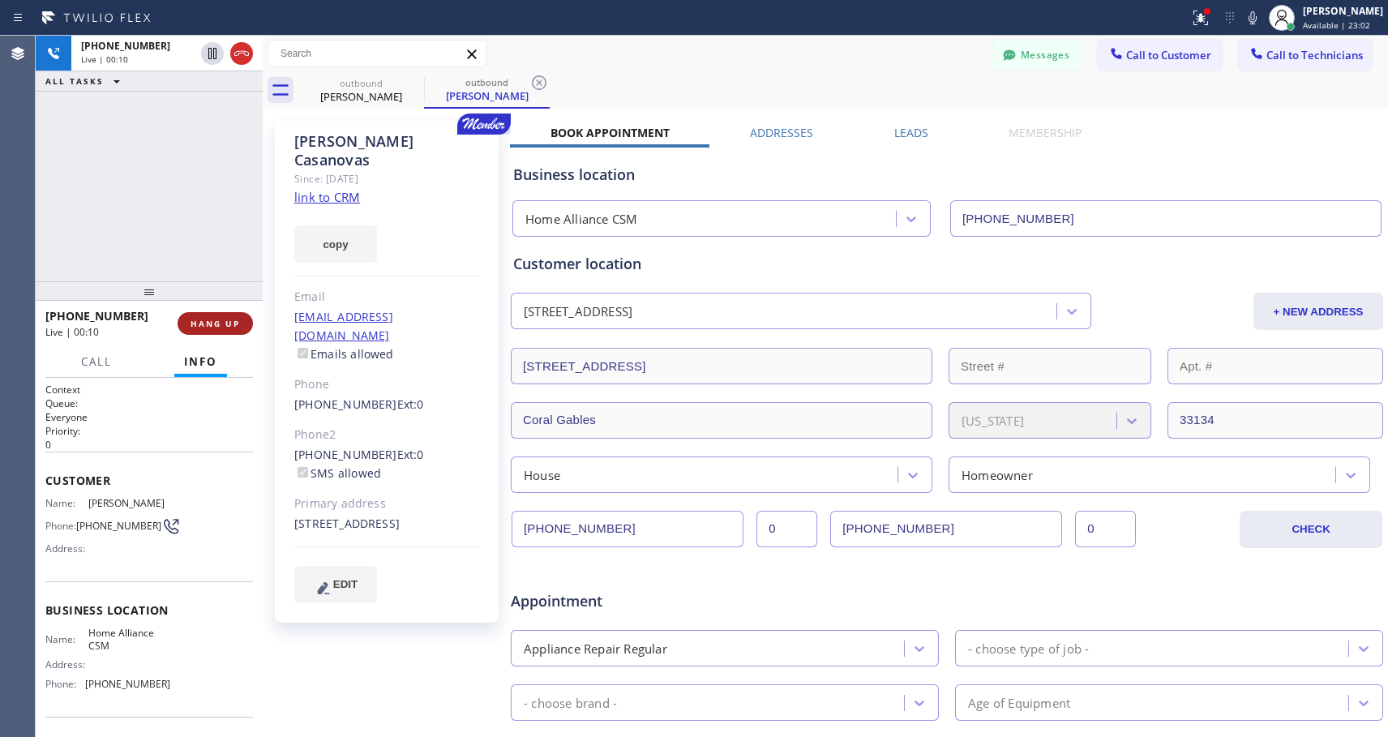
click at [218, 314] on button "HANG UP" at bounding box center [215, 323] width 75 height 23
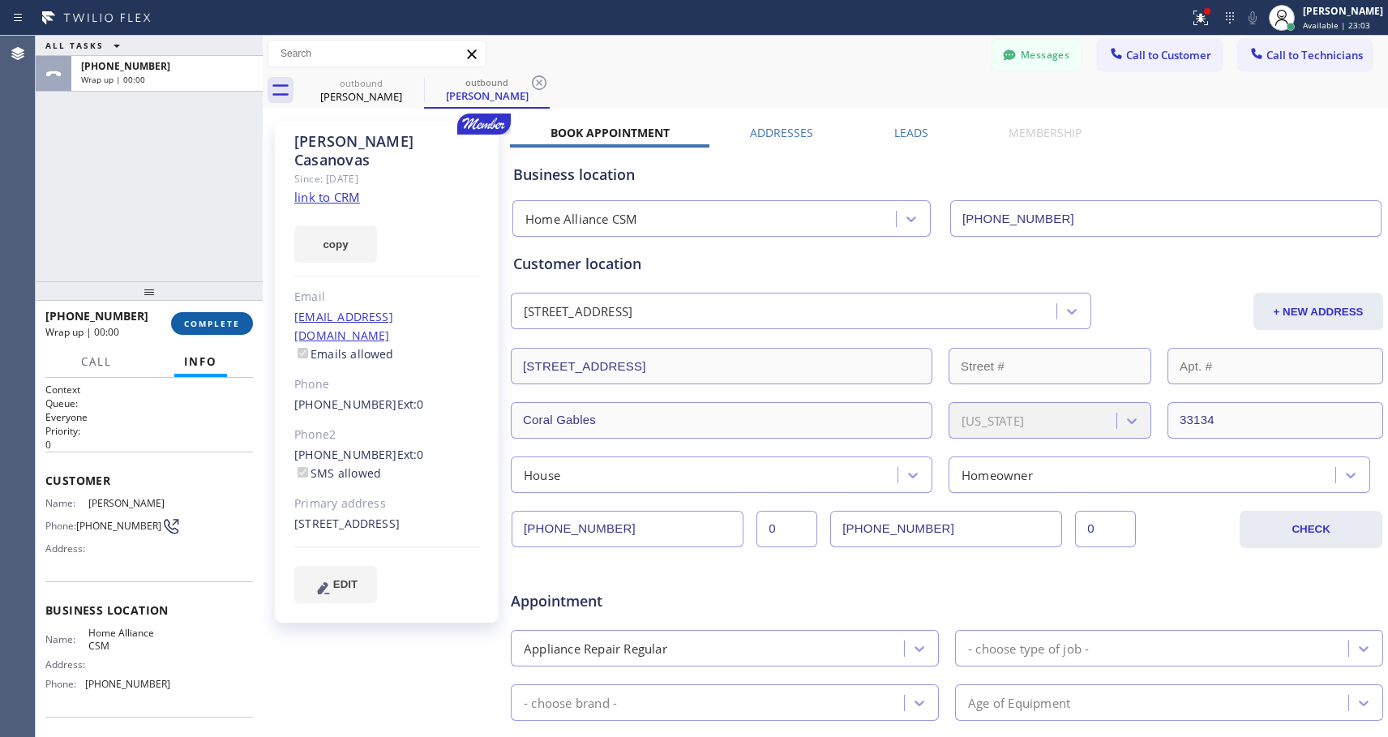
click at [220, 313] on button "COMPLETE" at bounding box center [212, 323] width 82 height 23
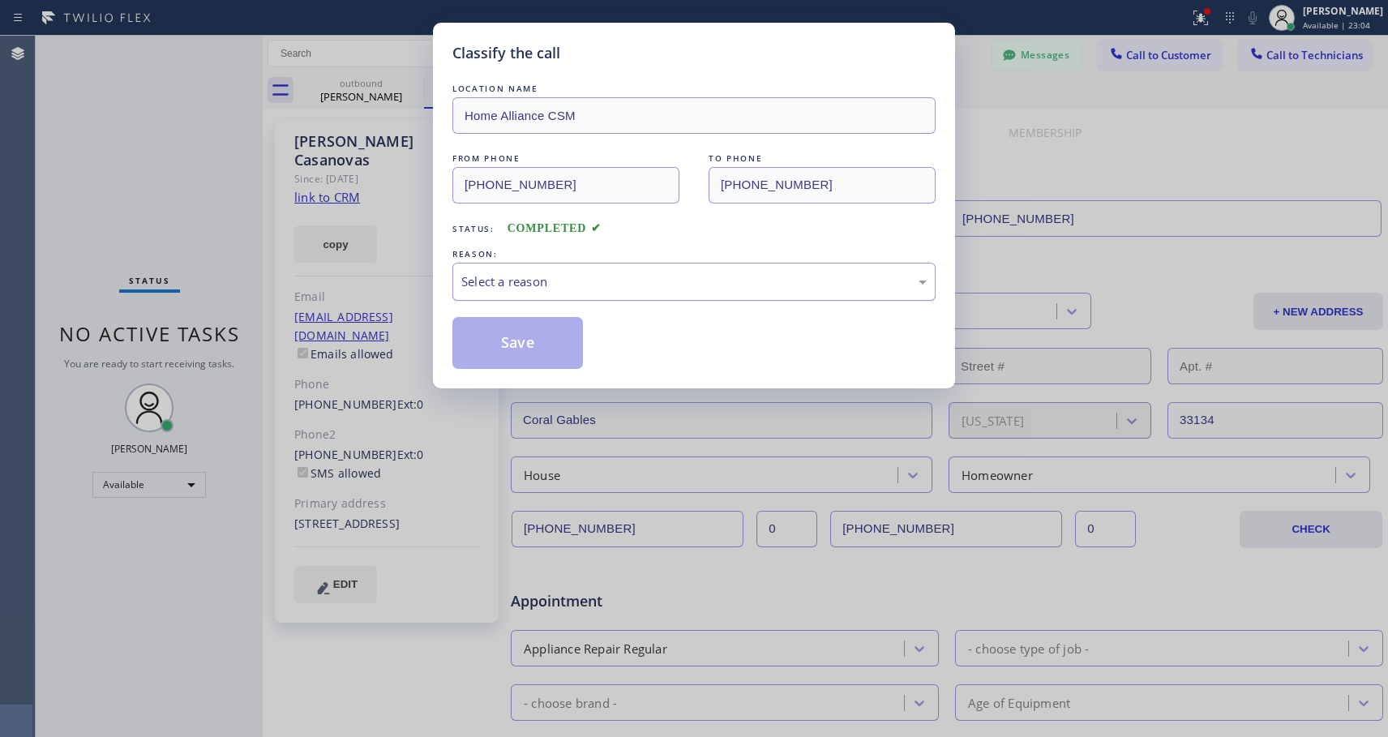
click at [498, 277] on div "Select a reason" at bounding box center [694, 281] width 466 height 19
click at [492, 341] on button "Save" at bounding box center [518, 343] width 131 height 52
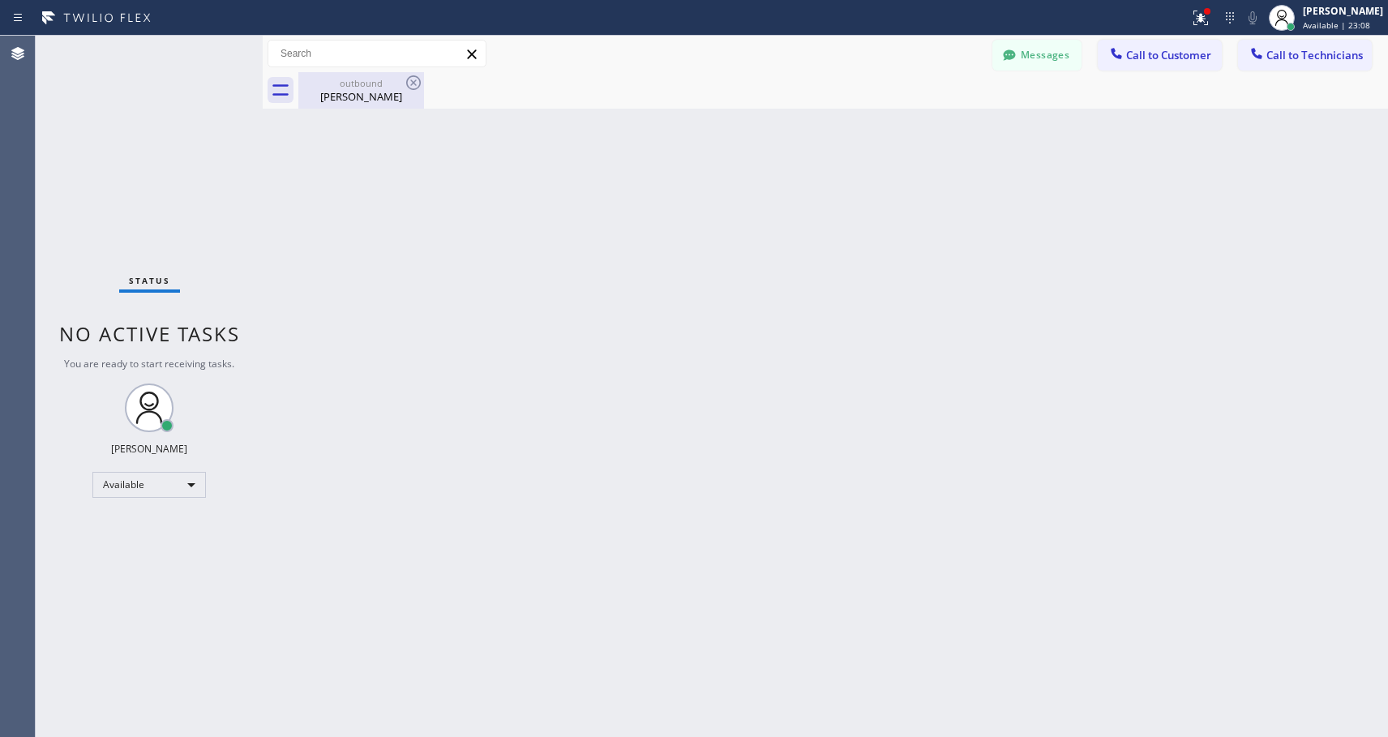
click at [375, 101] on div "Madelaine Casanovas" at bounding box center [361, 96] width 122 height 15
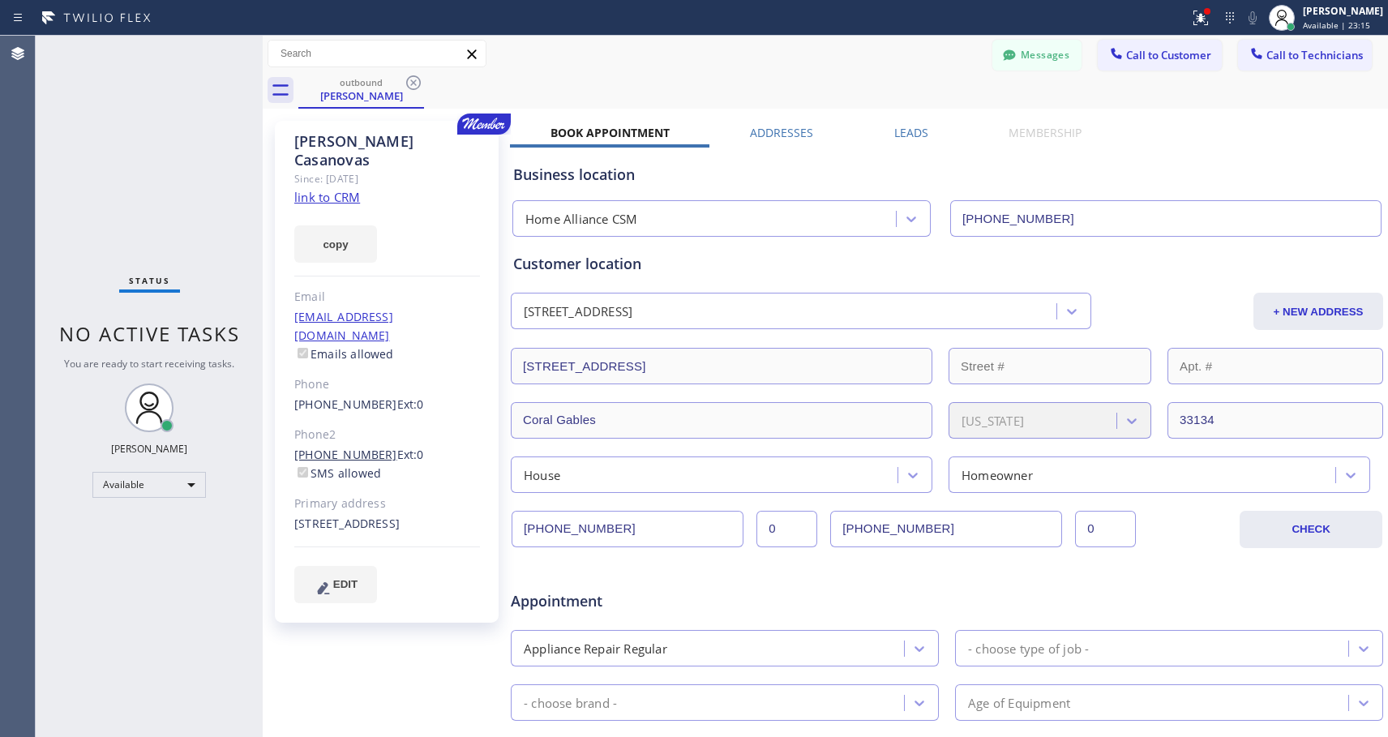
click at [361, 447] on link "(305) 725-3619" at bounding box center [345, 454] width 103 height 15
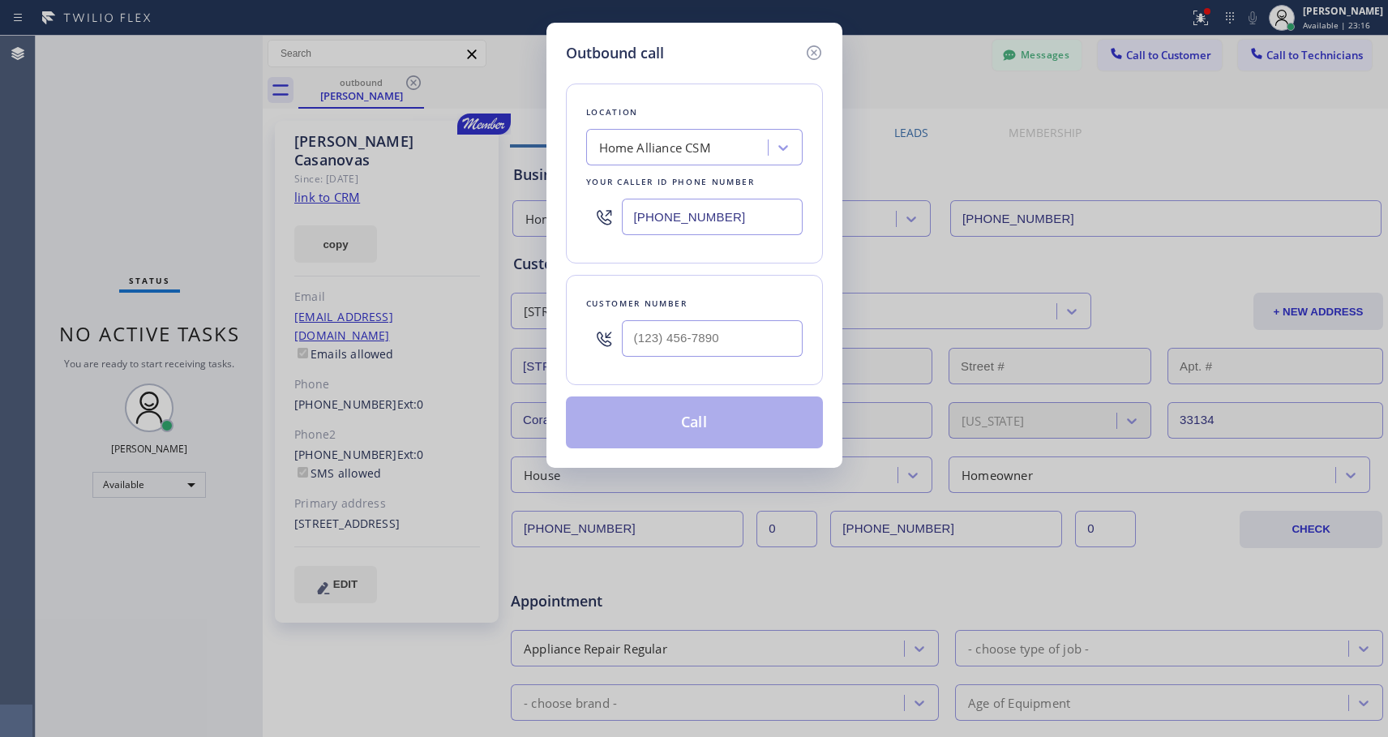
type input "(305) 725-3619"
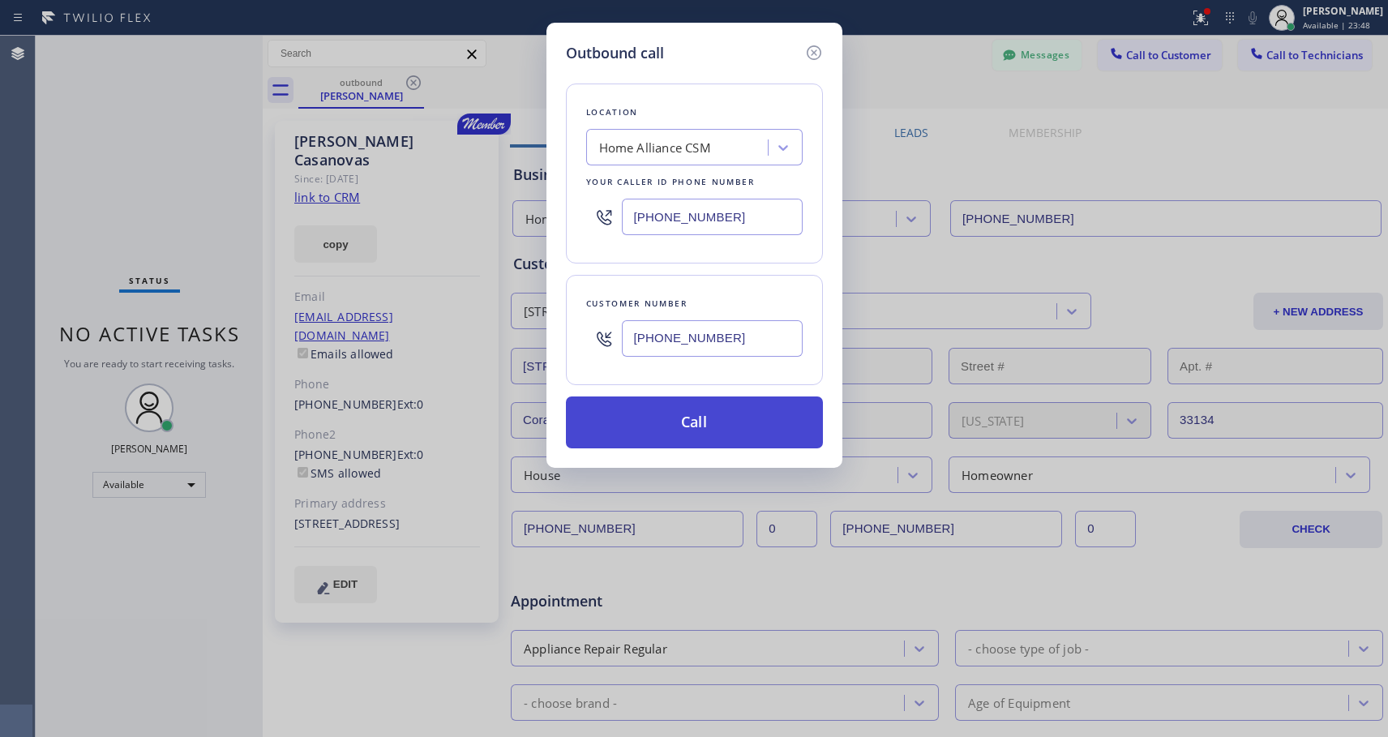
click at [714, 428] on button "Call" at bounding box center [694, 423] width 257 height 52
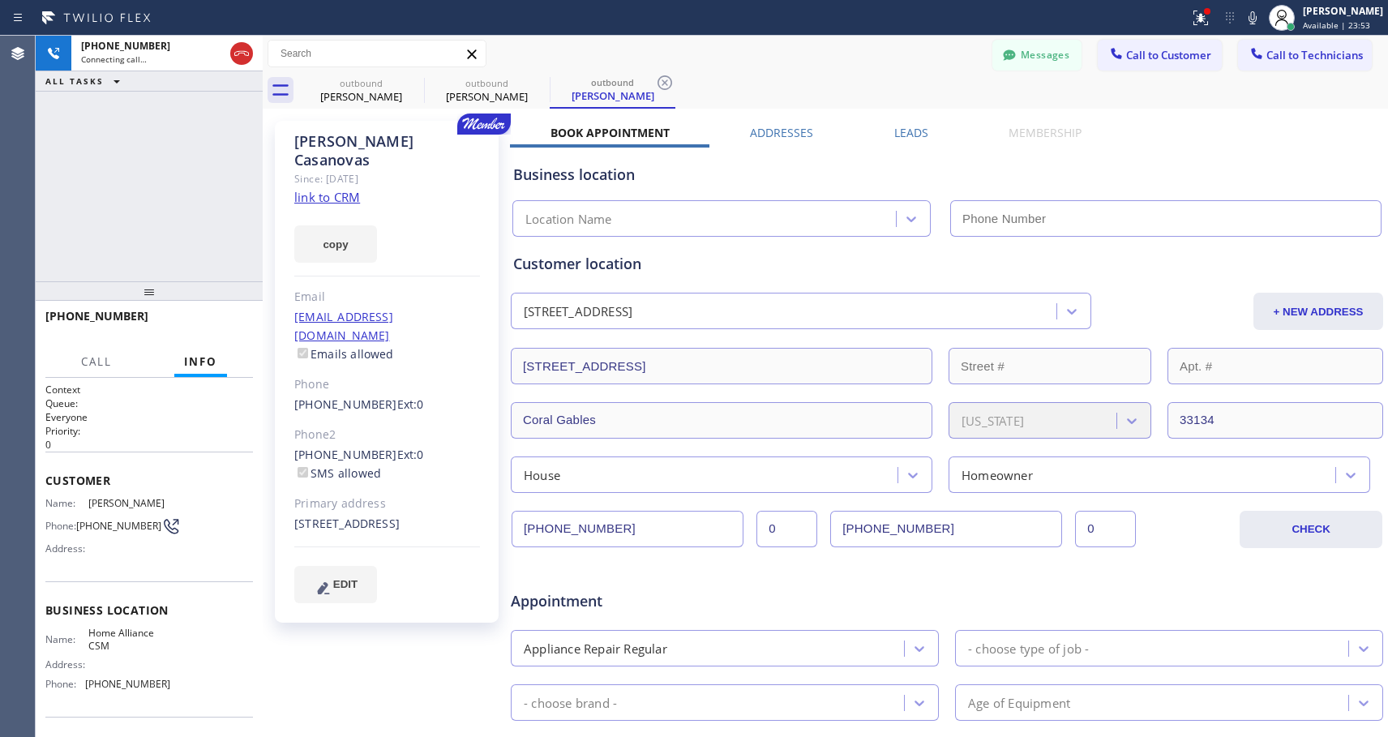
type input "[PHONE_NUMBER]"
click at [229, 320] on span "HANG UP" at bounding box center [215, 323] width 49 height 11
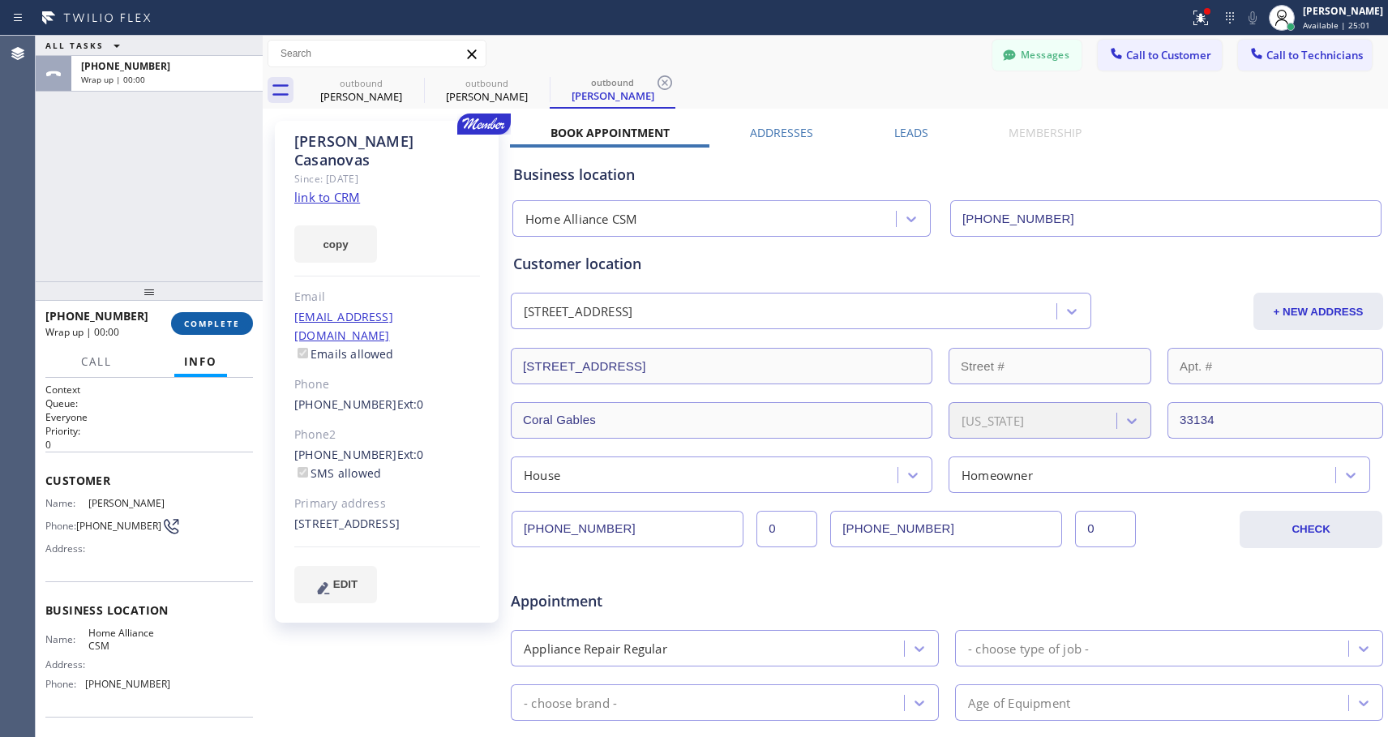
click at [236, 316] on button "COMPLETE" at bounding box center [212, 323] width 82 height 23
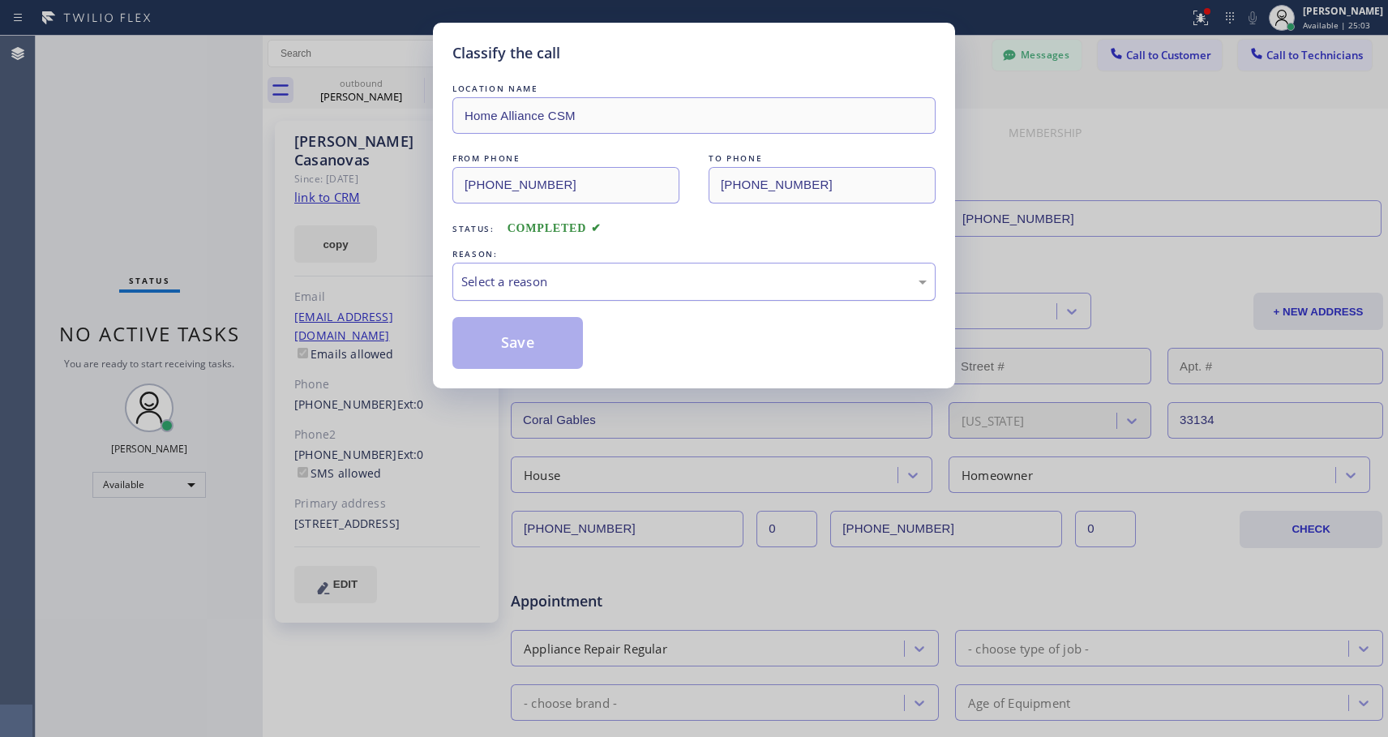
click at [663, 284] on div "Select a reason" at bounding box center [694, 281] width 466 height 19
drag, startPoint x: 540, startPoint y: 345, endPoint x: 1326, endPoint y: 531, distance: 807.5
click at [540, 345] on button "Save" at bounding box center [518, 343] width 131 height 52
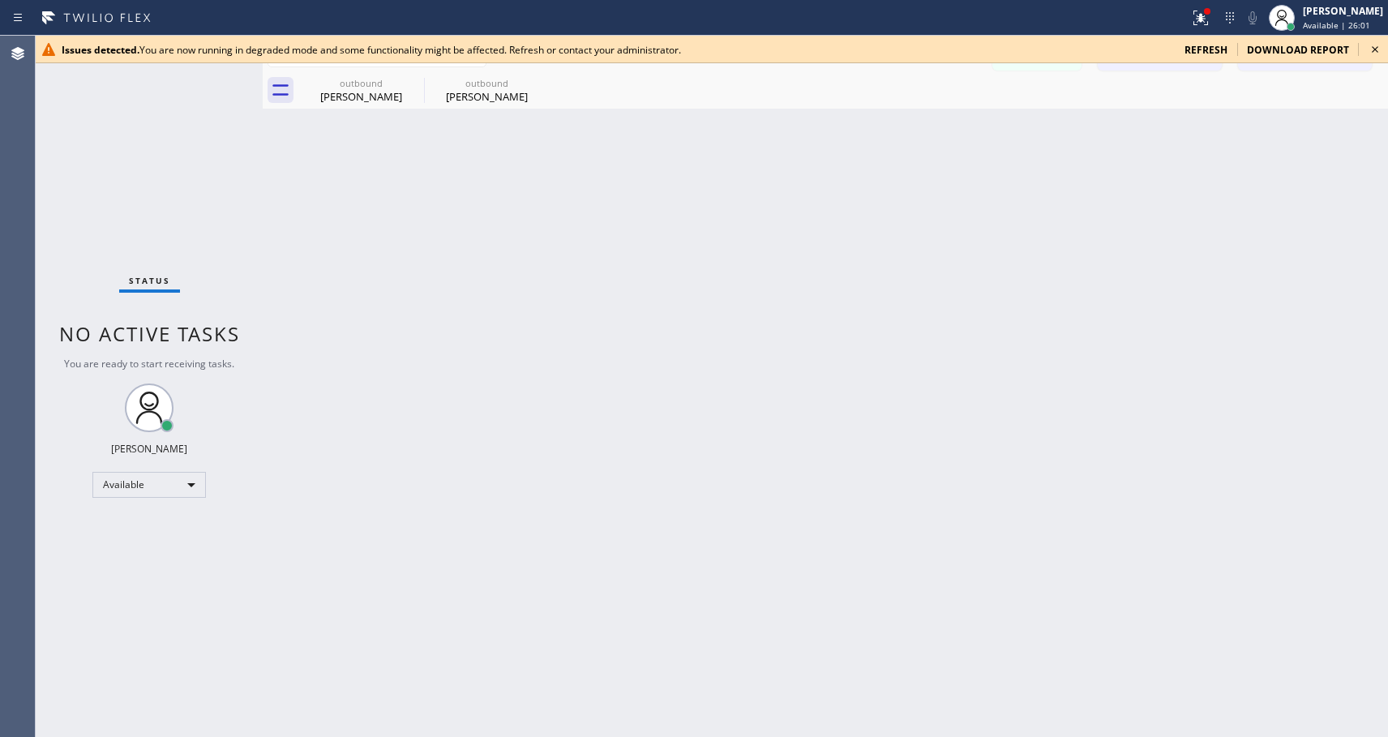
click at [1382, 54] on icon at bounding box center [1375, 49] width 19 height 19
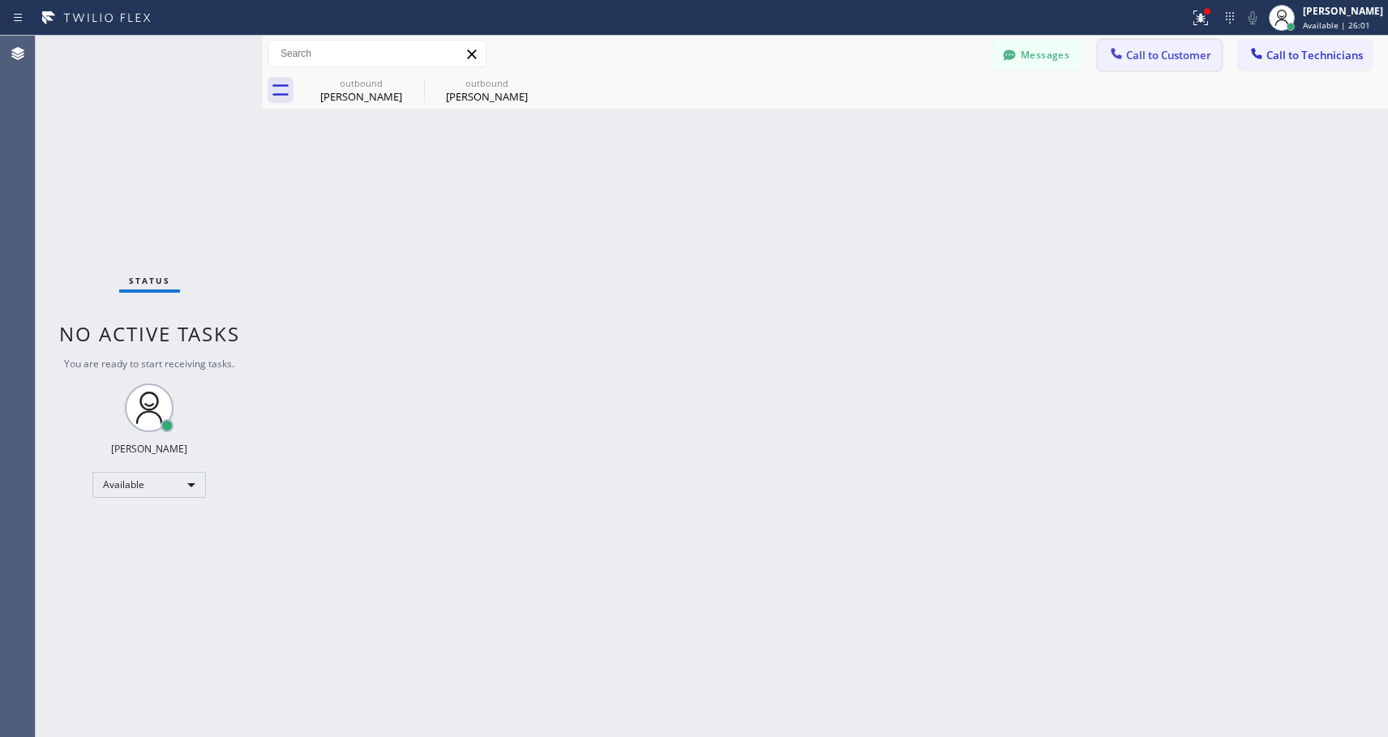
click at [1179, 58] on span "Call to Customer" at bounding box center [1168, 55] width 85 height 15
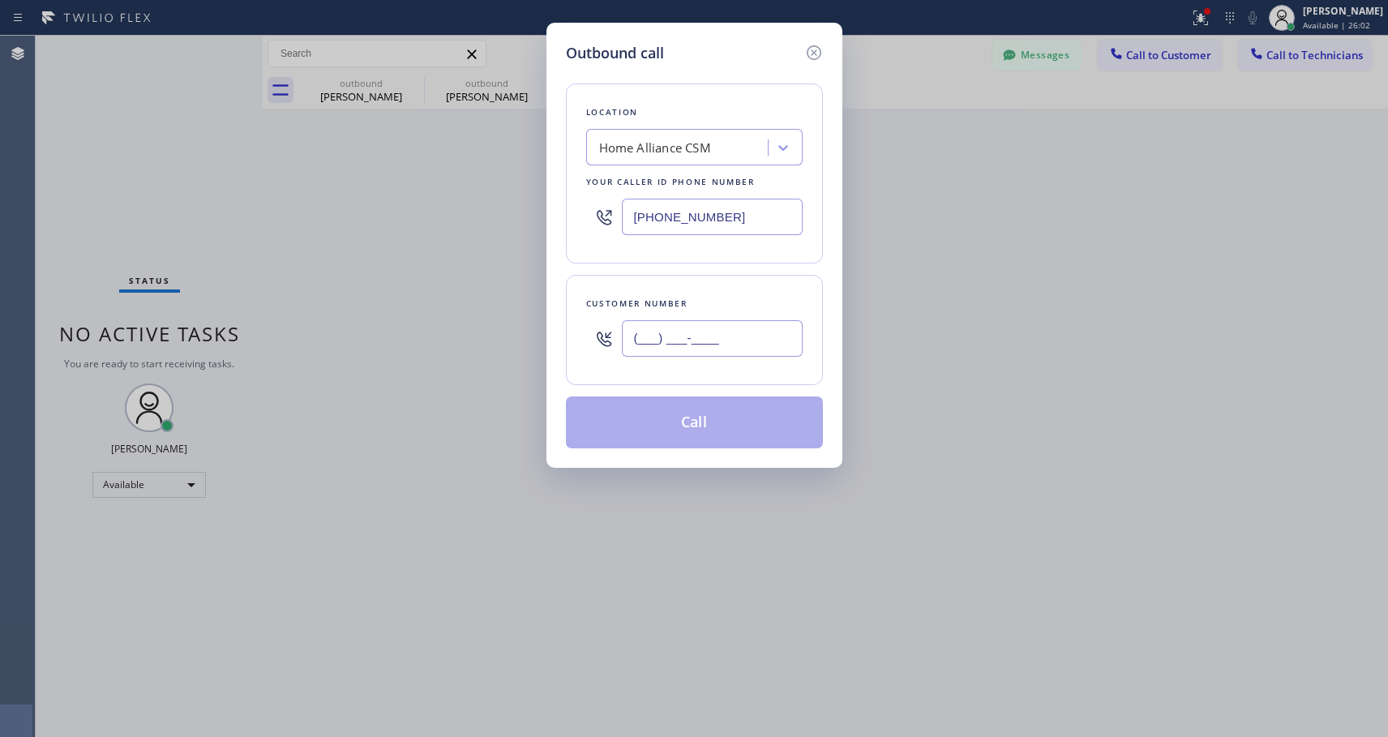
click at [751, 332] on input "(___) ___-____" at bounding box center [712, 338] width 181 height 36
paste input "917) 373-9259"
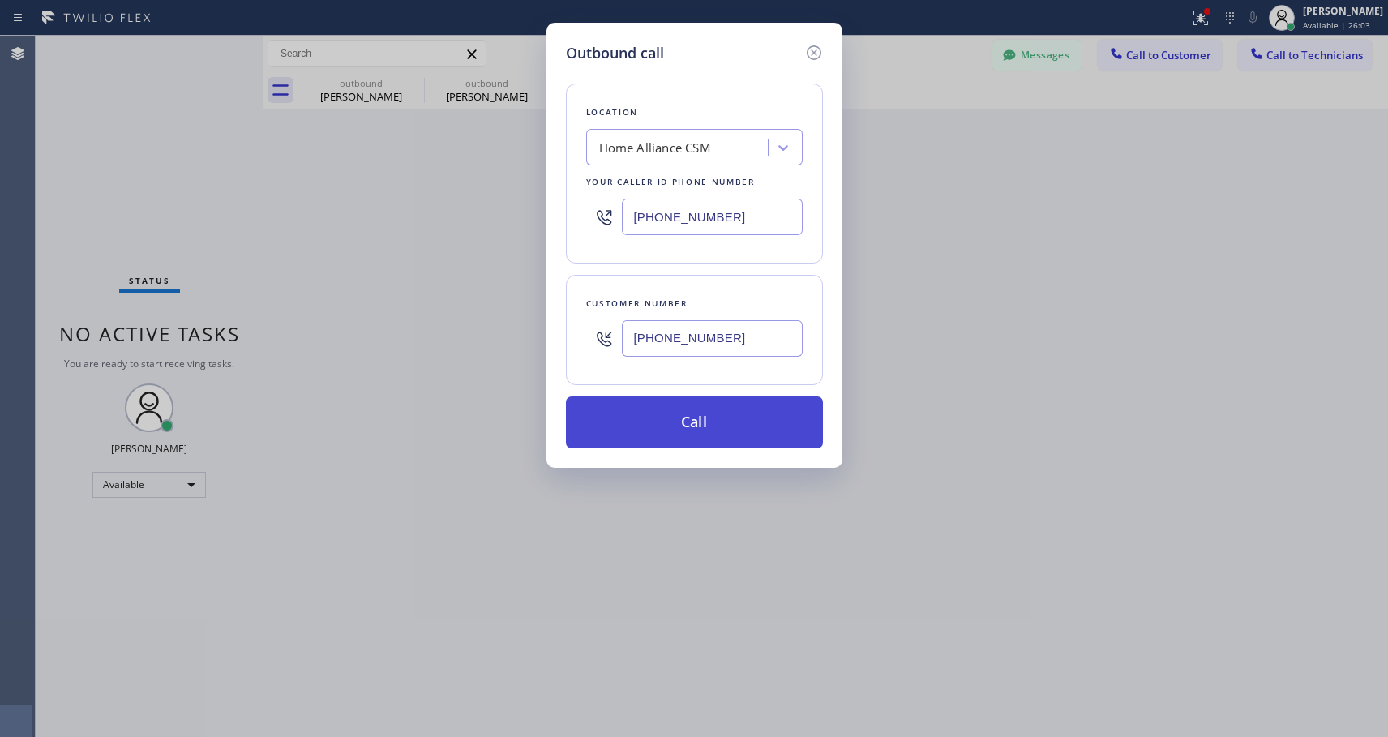
type input "(917) 373-9259"
click at [689, 431] on button "Call" at bounding box center [694, 423] width 257 height 52
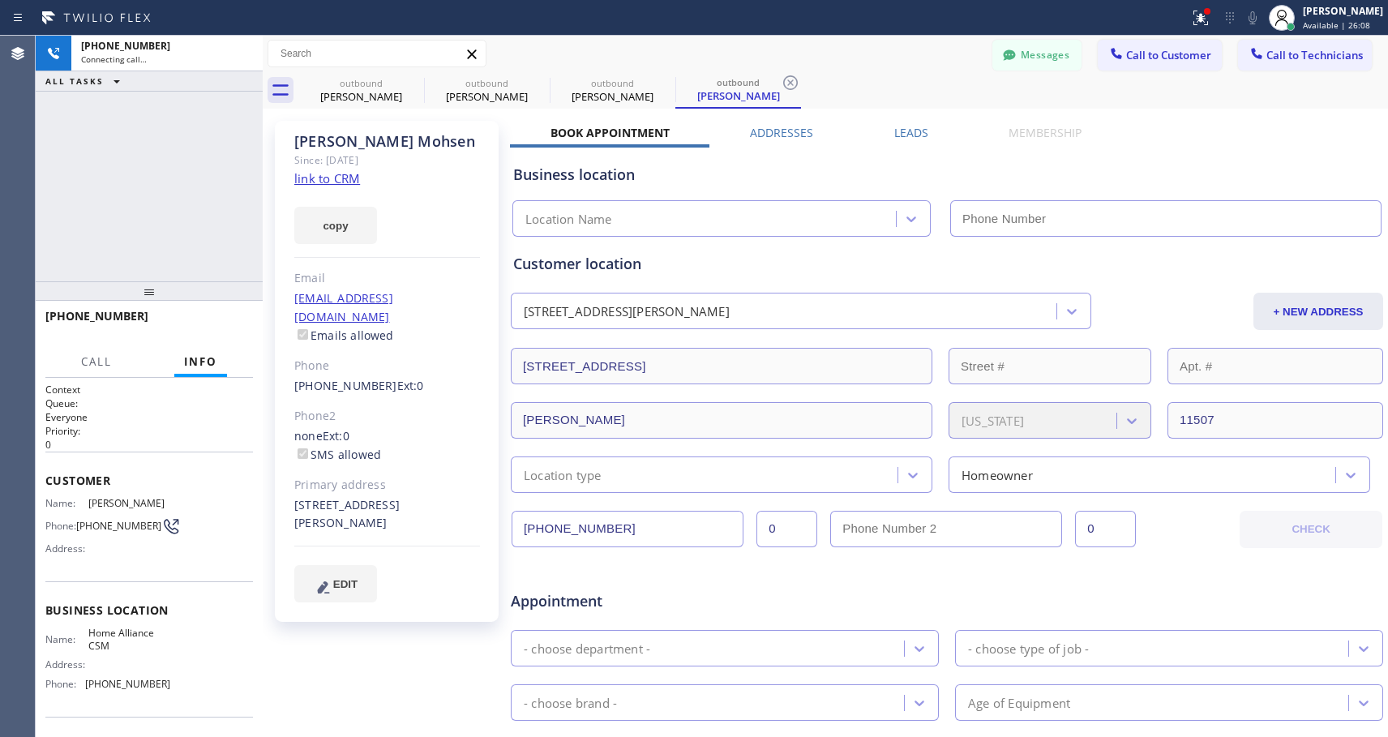
click at [340, 181] on link "link to CRM" at bounding box center [327, 178] width 66 height 16
type input "[PHONE_NUMBER]"
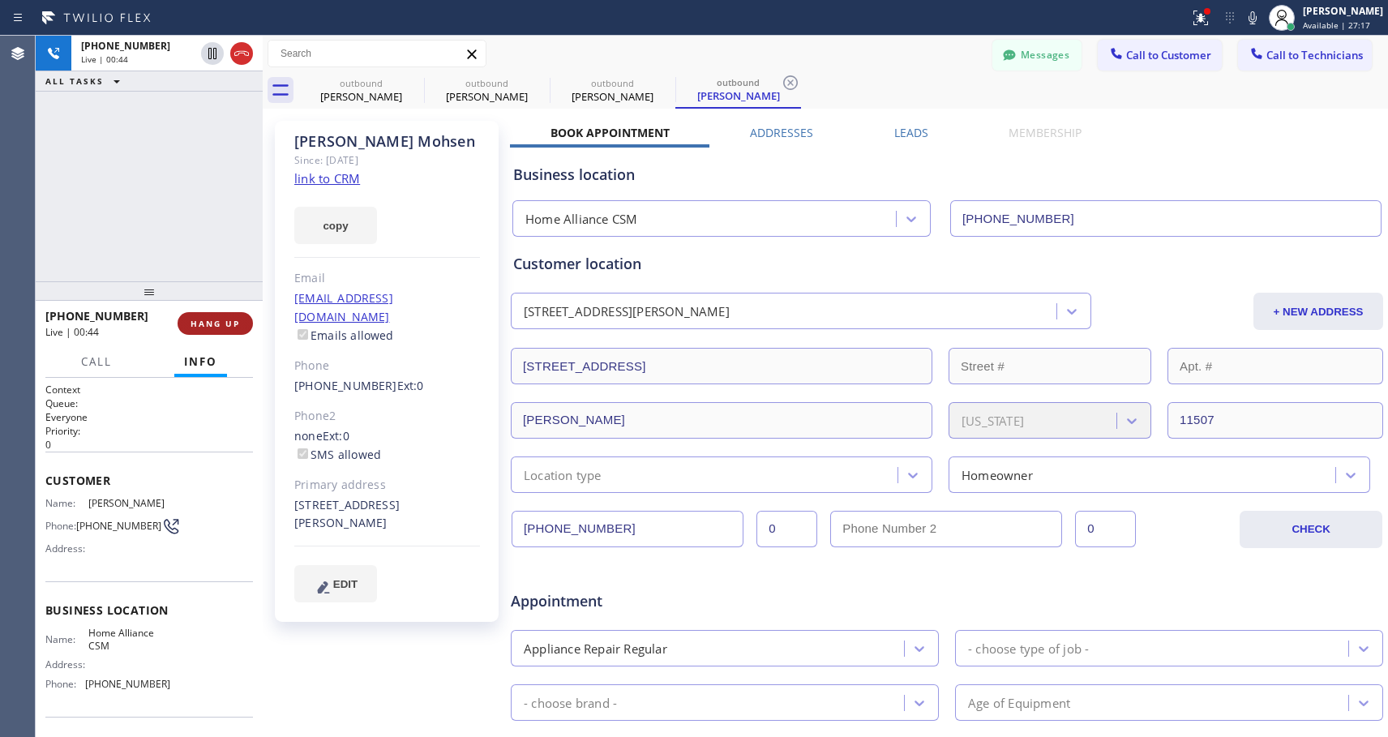
click at [210, 328] on span "HANG UP" at bounding box center [215, 323] width 49 height 11
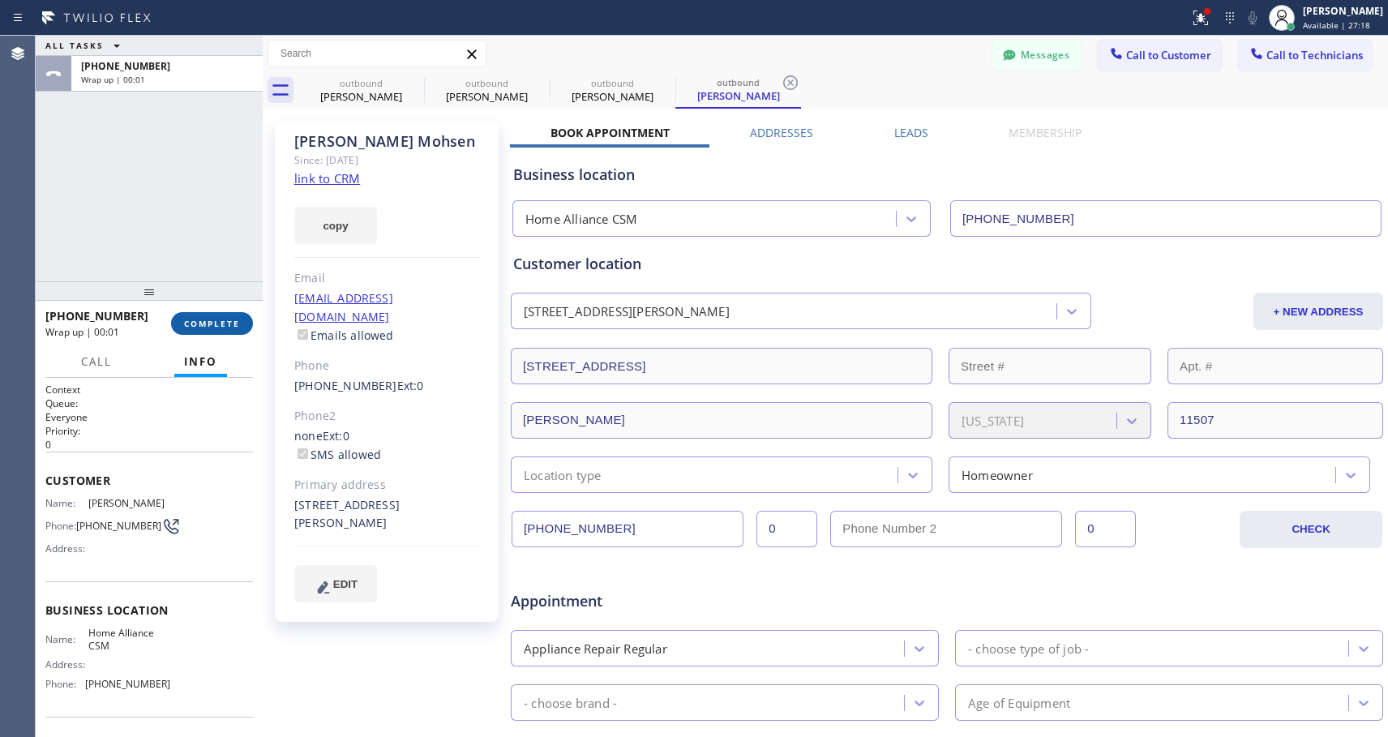
click at [212, 324] on span "COMPLETE" at bounding box center [212, 323] width 56 height 11
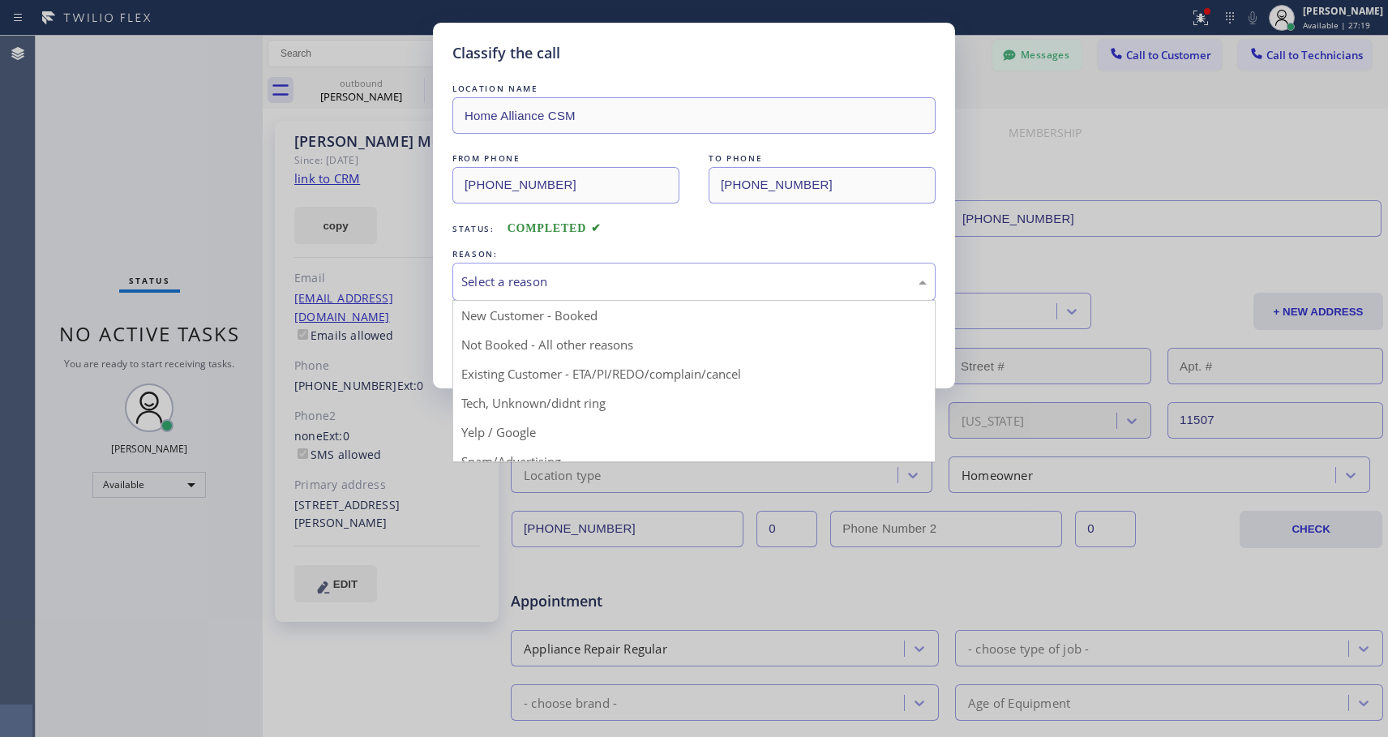
click at [586, 284] on div "Select a reason" at bounding box center [694, 281] width 466 height 19
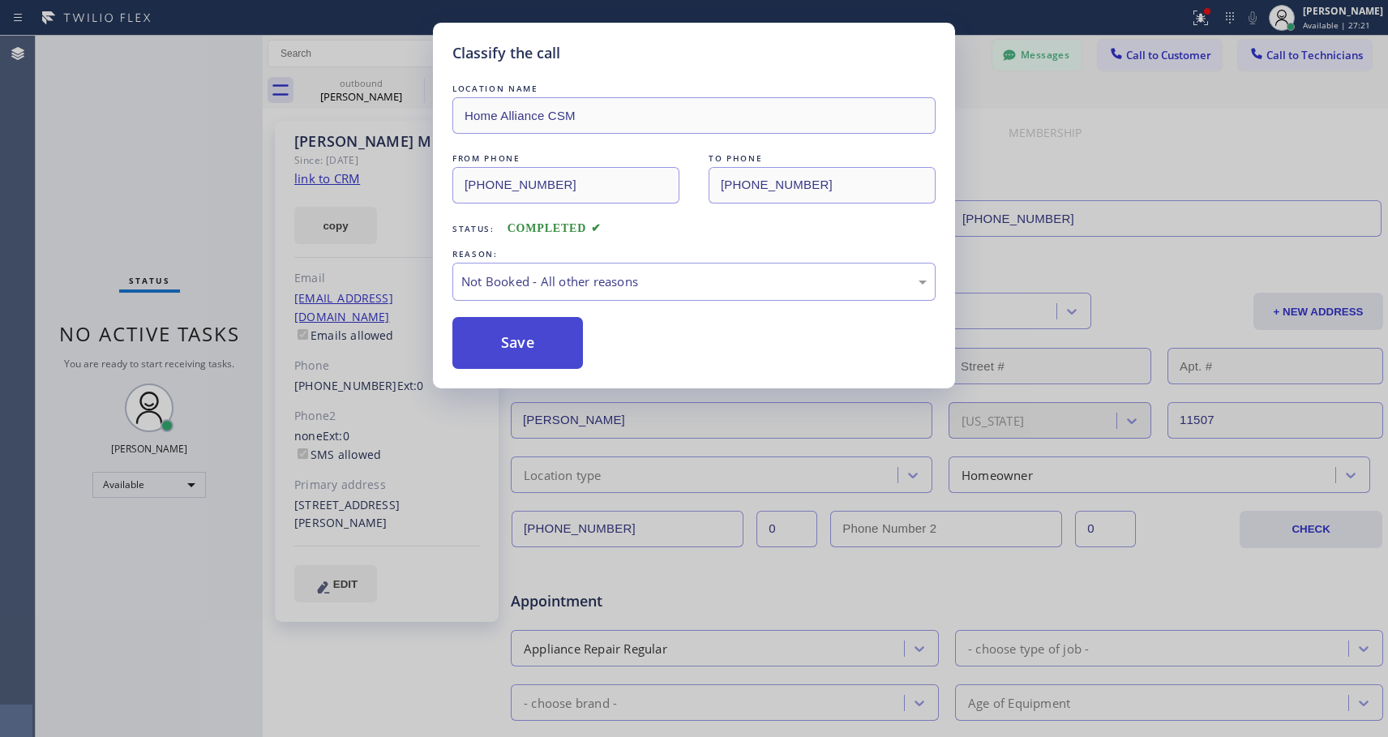
click at [545, 354] on button "Save" at bounding box center [518, 343] width 131 height 52
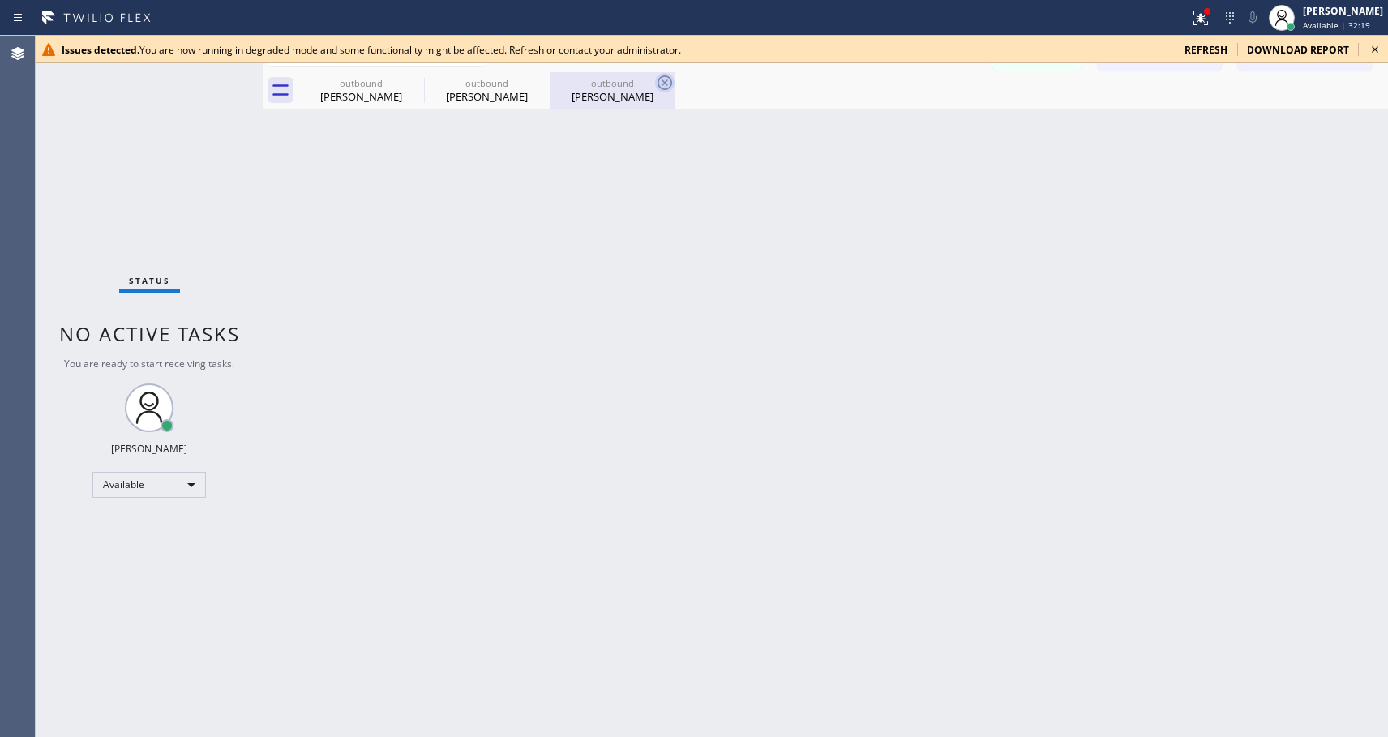
click at [667, 83] on icon at bounding box center [664, 82] width 19 height 19
click at [667, 83] on div "outbound Madelaine Casanovas outbound Madelaine Casanovas outbound Gus Mohsen" at bounding box center [843, 90] width 1090 height 36
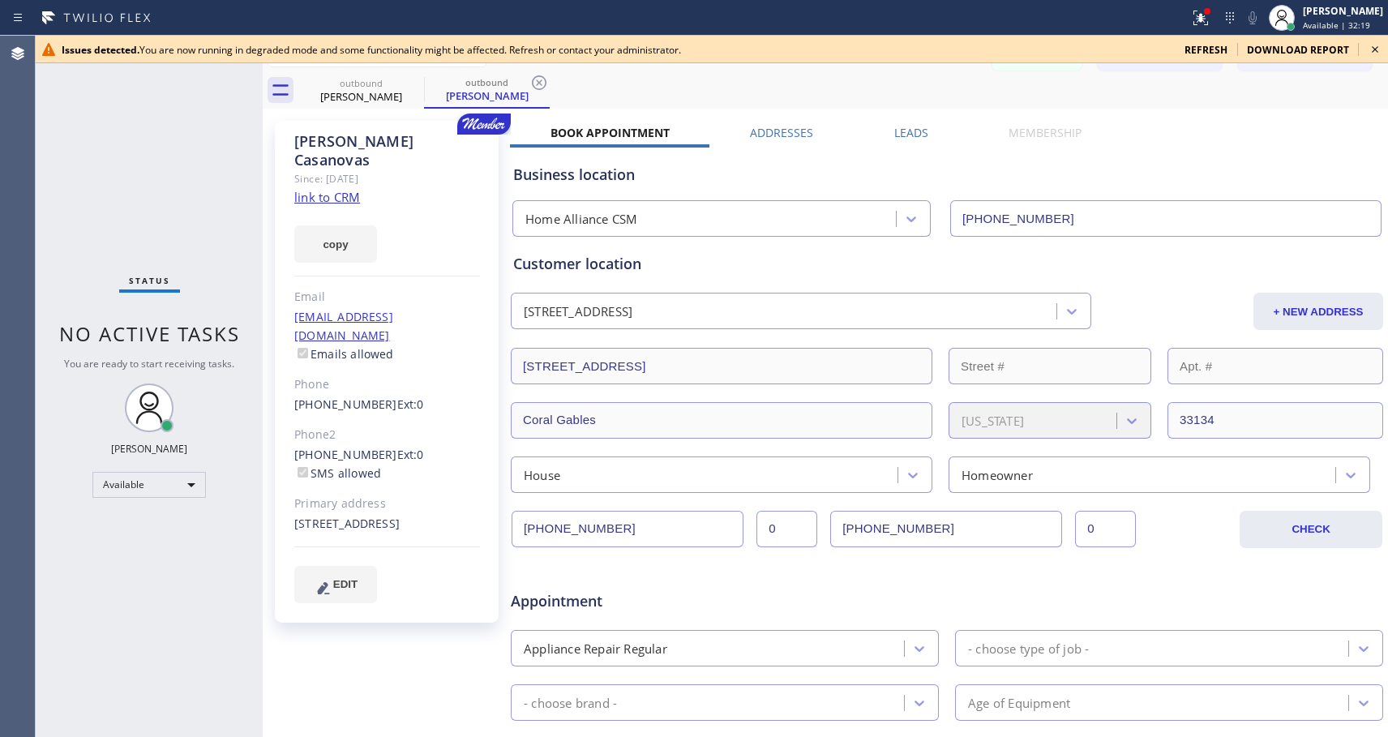
click at [667, 83] on div "outbound Madelaine Casanovas outbound Madelaine Casanovas" at bounding box center [843, 90] width 1090 height 36
click at [537, 82] on icon at bounding box center [539, 82] width 19 height 19
click at [537, 82] on div "outbound Madelaine Casanovas" at bounding box center [843, 90] width 1090 height 36
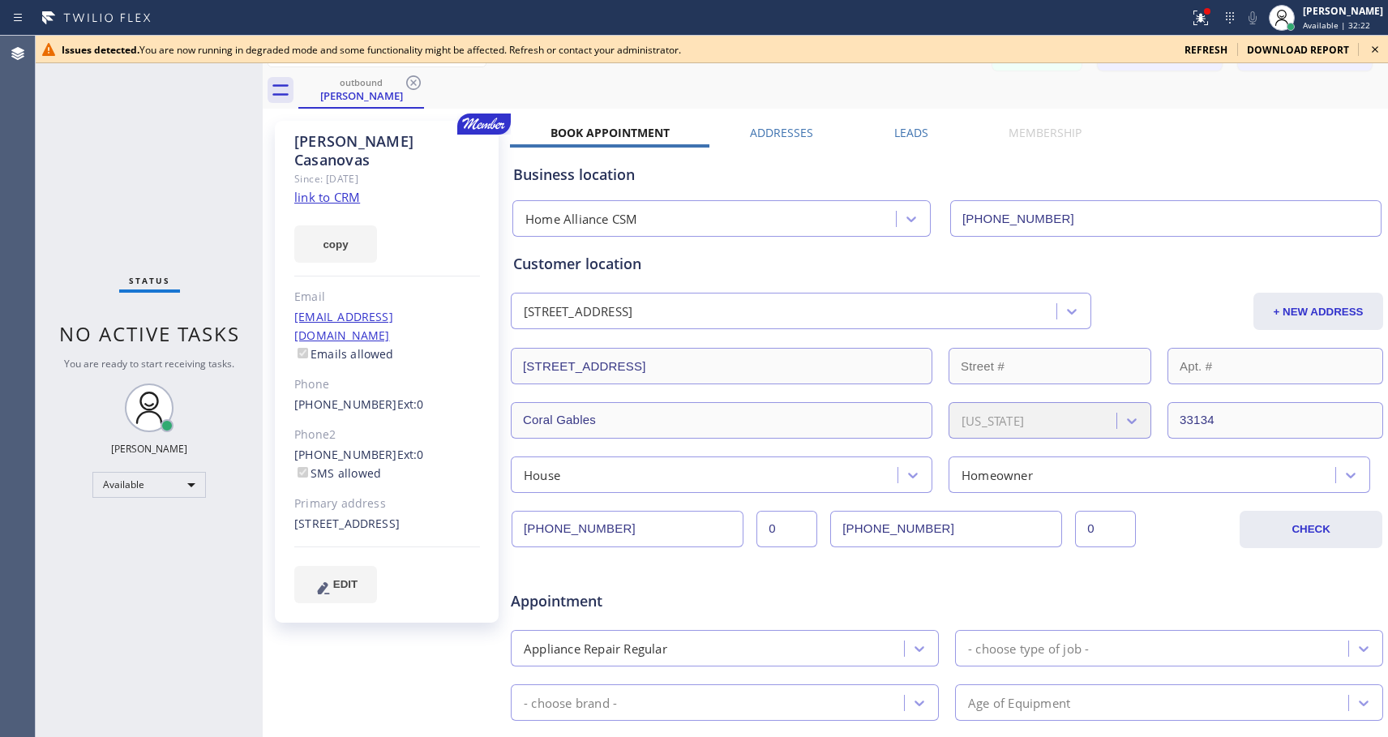
drag, startPoint x: 410, startPoint y: 77, endPoint x: 1311, endPoint y: 53, distance: 901.3
click at [410, 78] on icon at bounding box center [413, 82] width 15 height 15
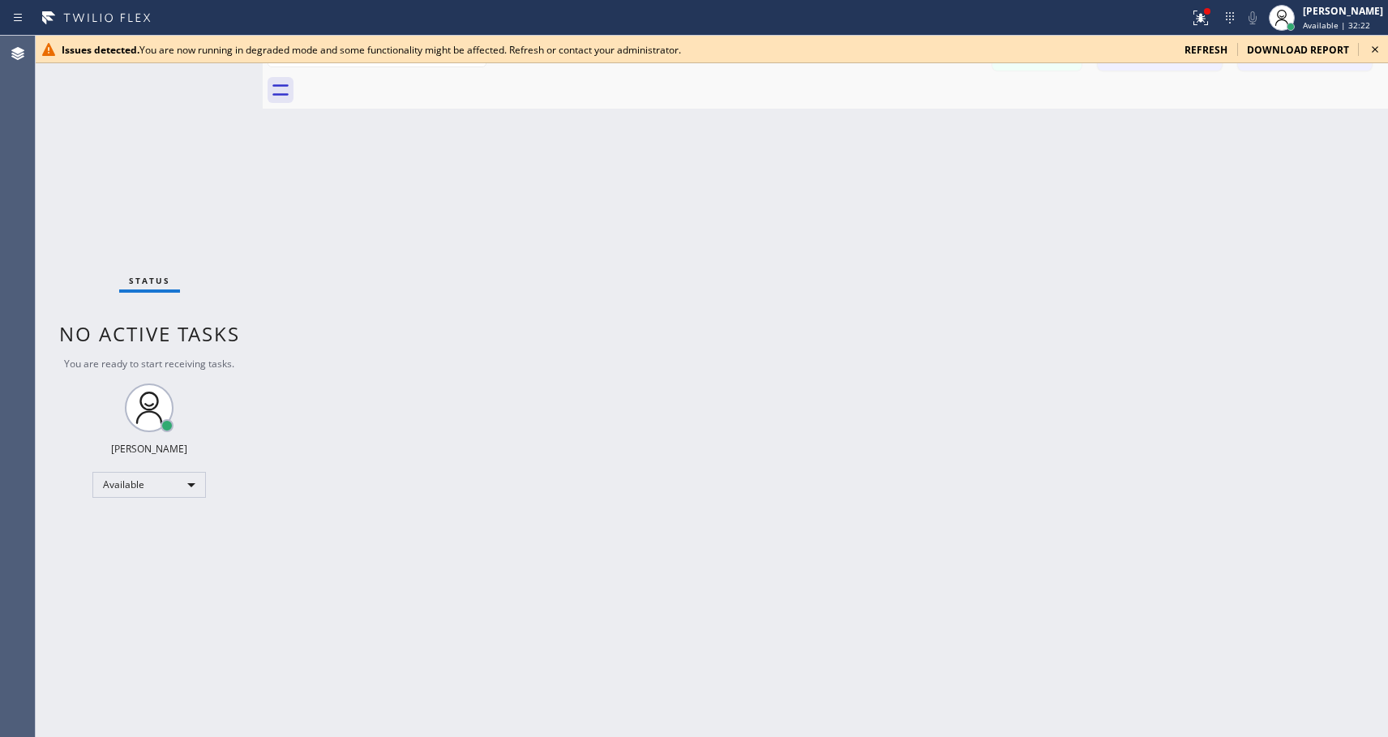
click at [1384, 49] on icon at bounding box center [1375, 49] width 19 height 19
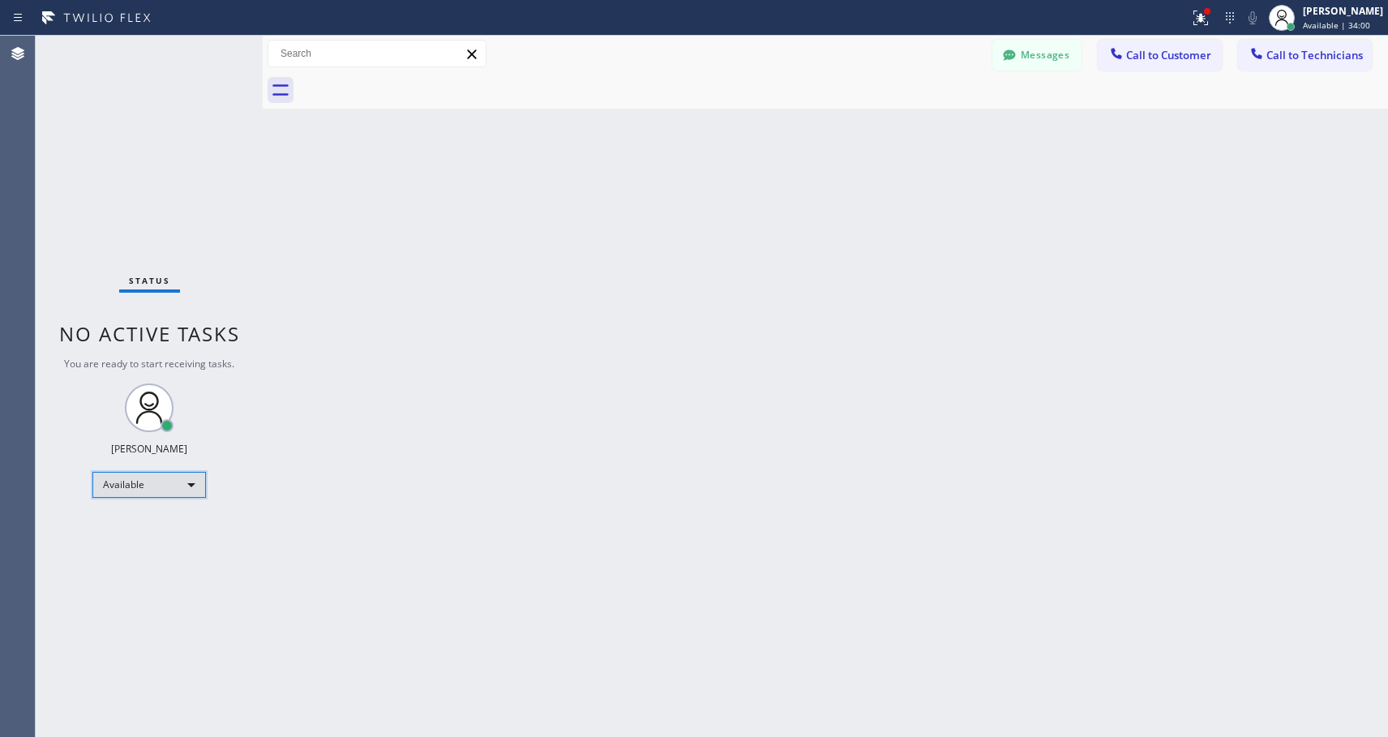
click at [143, 478] on div "Available" at bounding box center [149, 485] width 114 height 26
click at [136, 547] on li "Unavailable" at bounding box center [148, 548] width 110 height 19
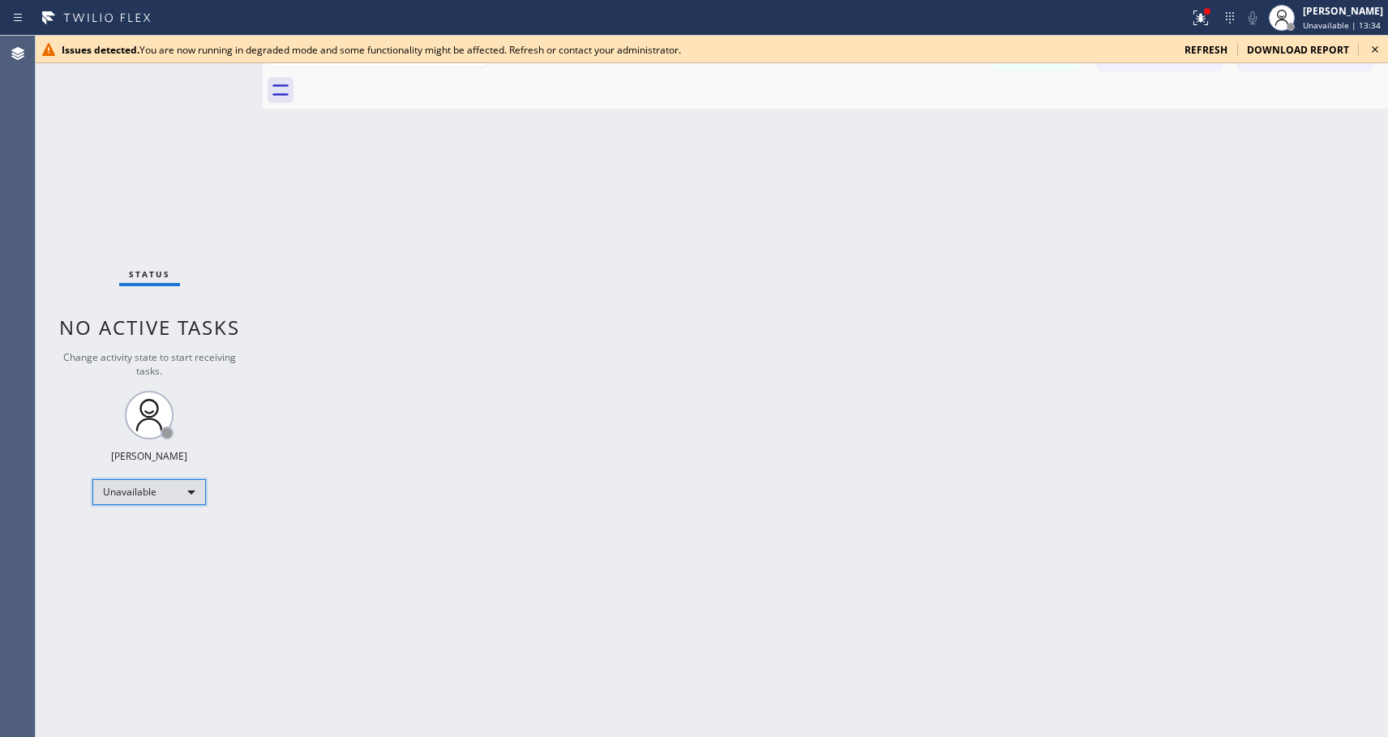
click at [161, 487] on div "Unavailable" at bounding box center [149, 492] width 114 height 26
click at [161, 531] on li "Available" at bounding box center [148, 535] width 110 height 19
click at [1381, 52] on icon at bounding box center [1375, 49] width 19 height 19
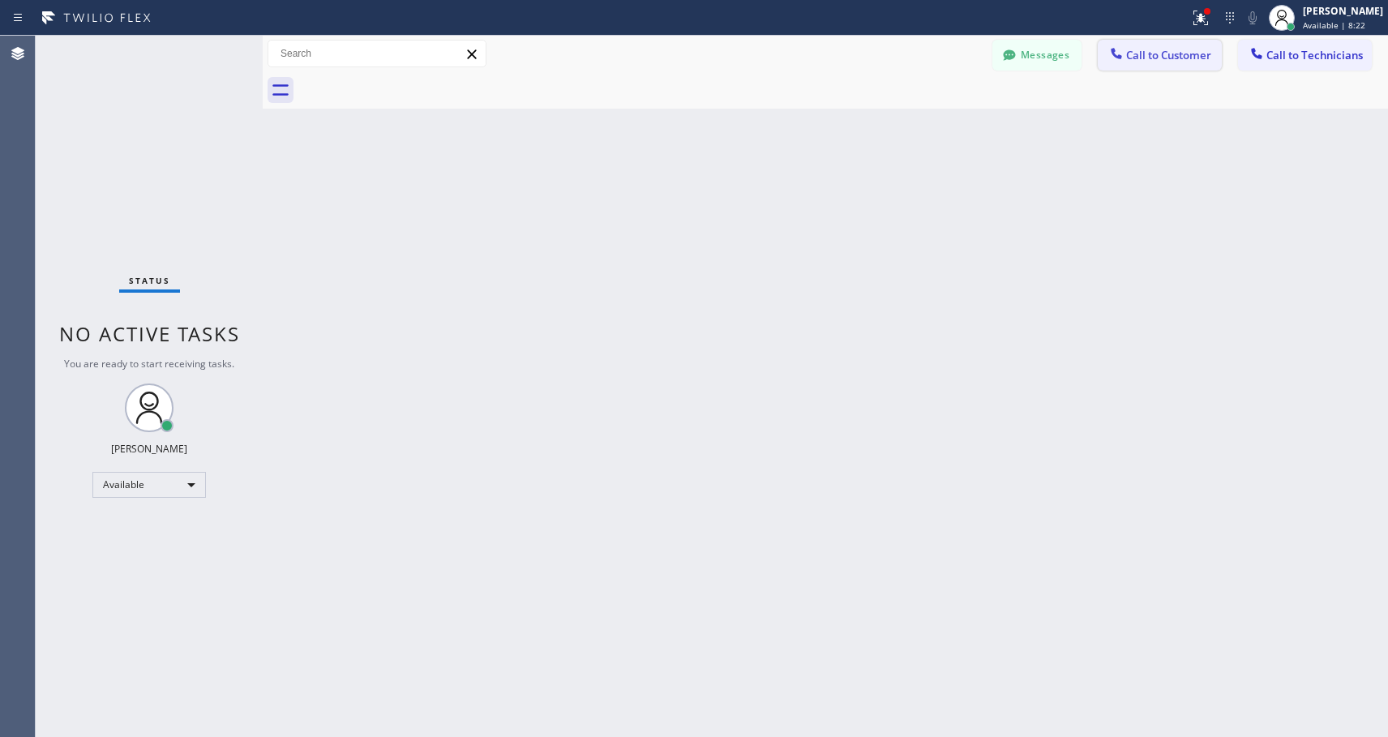
click at [1175, 58] on span "Call to Customer" at bounding box center [1168, 55] width 85 height 15
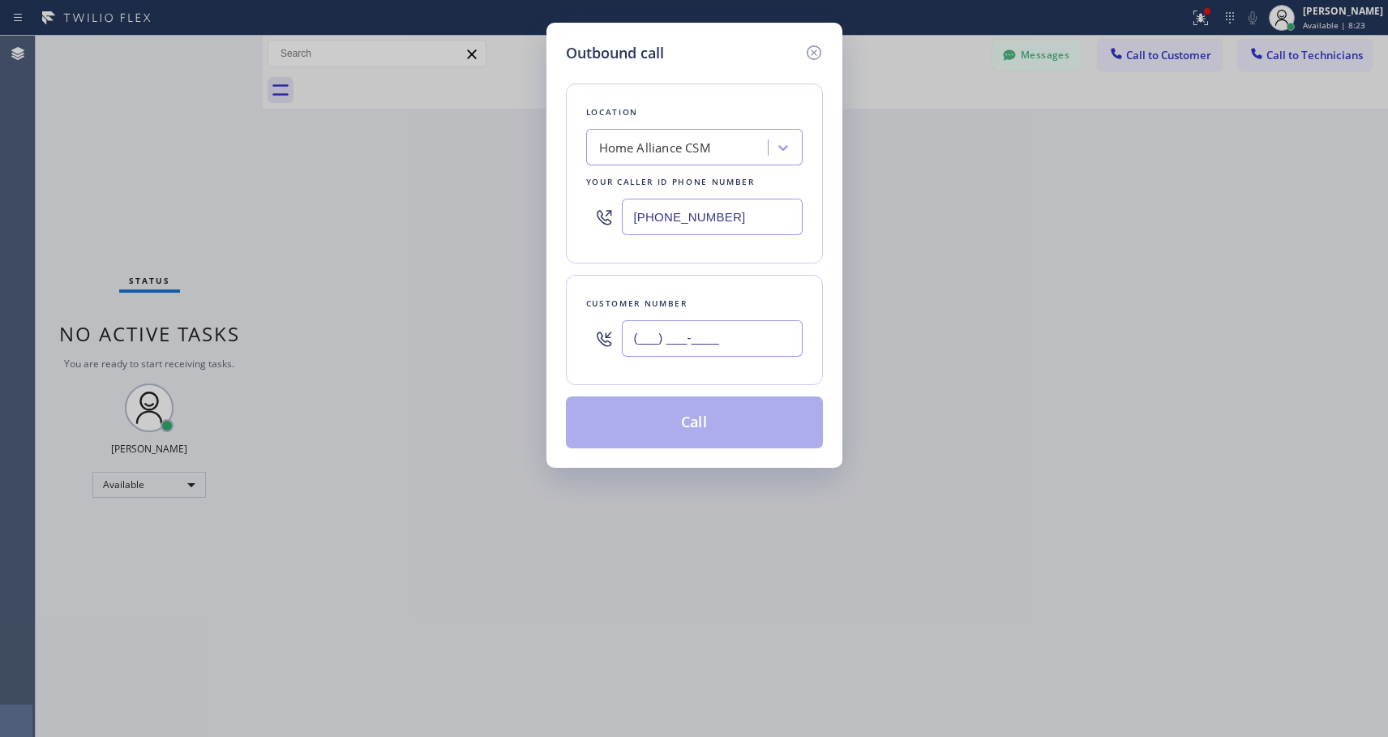
click at [691, 337] on input "(___) ___-____" at bounding box center [712, 338] width 181 height 36
paste input "305) 992-8722"
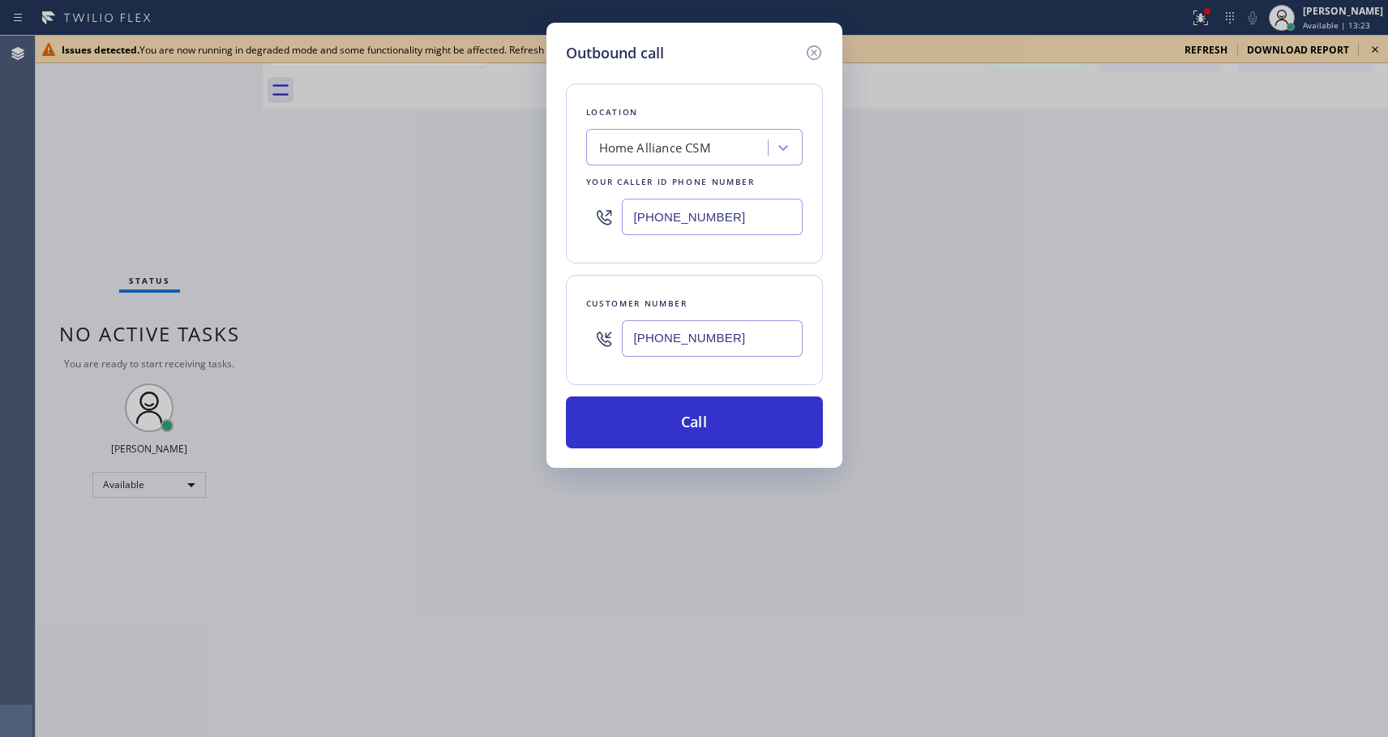
type input "[PHONE_NUMBER]"
click at [813, 55] on icon at bounding box center [814, 52] width 19 height 19
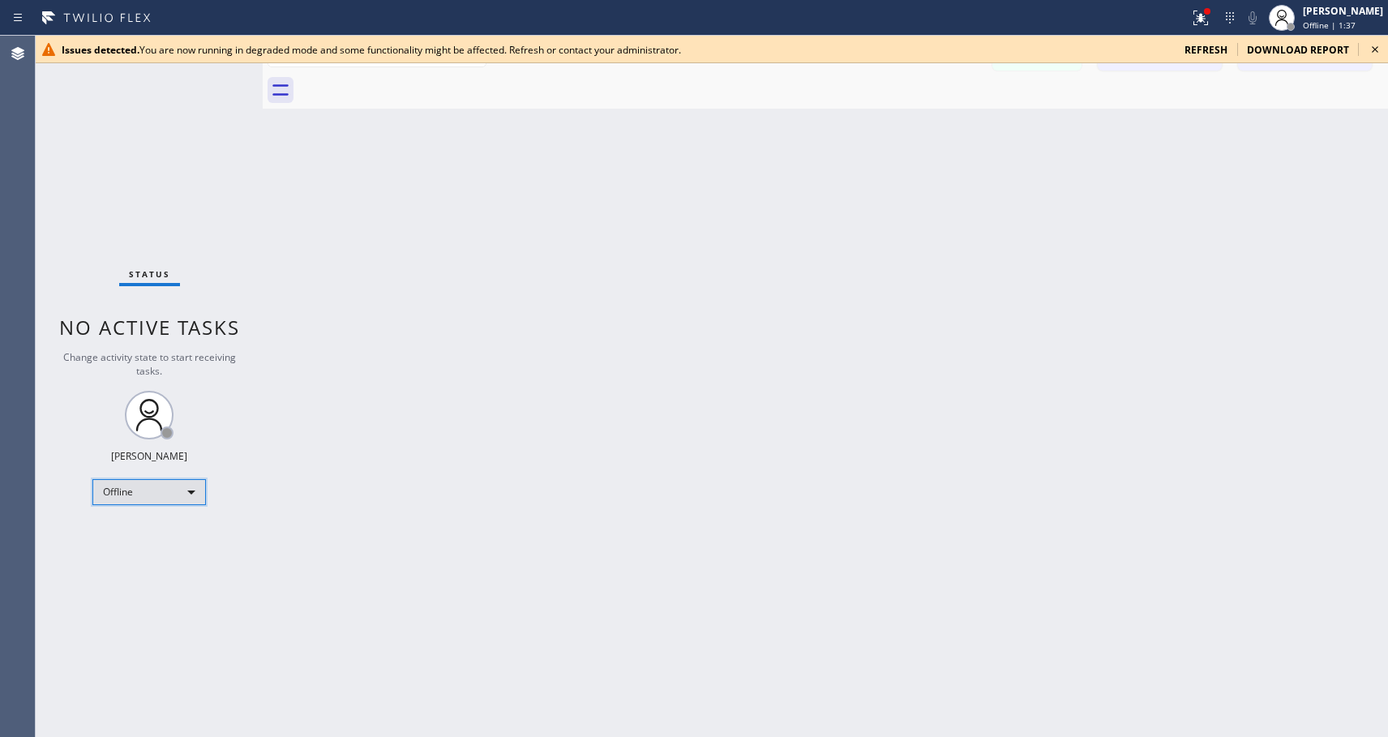
click at [124, 489] on div "Offline" at bounding box center [149, 492] width 114 height 26
click at [130, 541] on li "Available" at bounding box center [148, 535] width 110 height 19
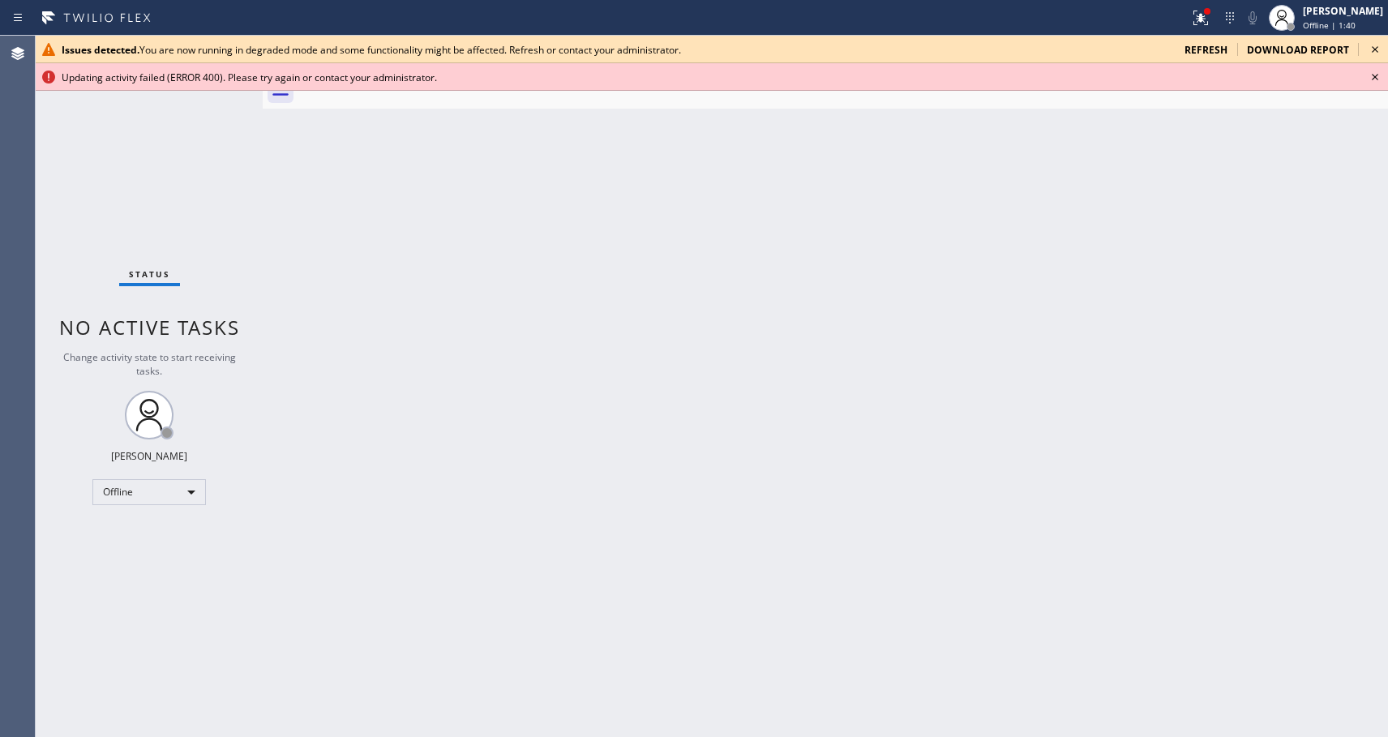
click at [1380, 51] on icon at bounding box center [1375, 49] width 19 height 19
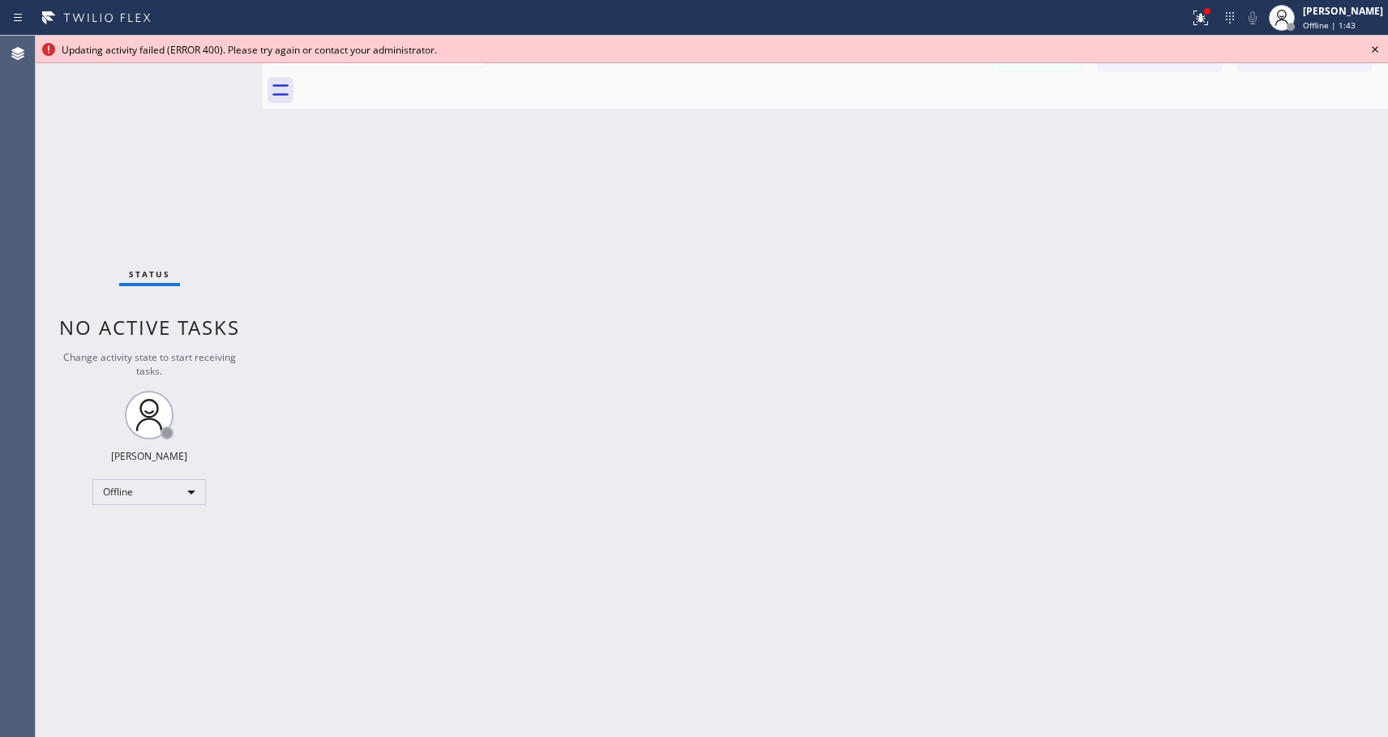
click at [1381, 47] on icon at bounding box center [1375, 49] width 19 height 19
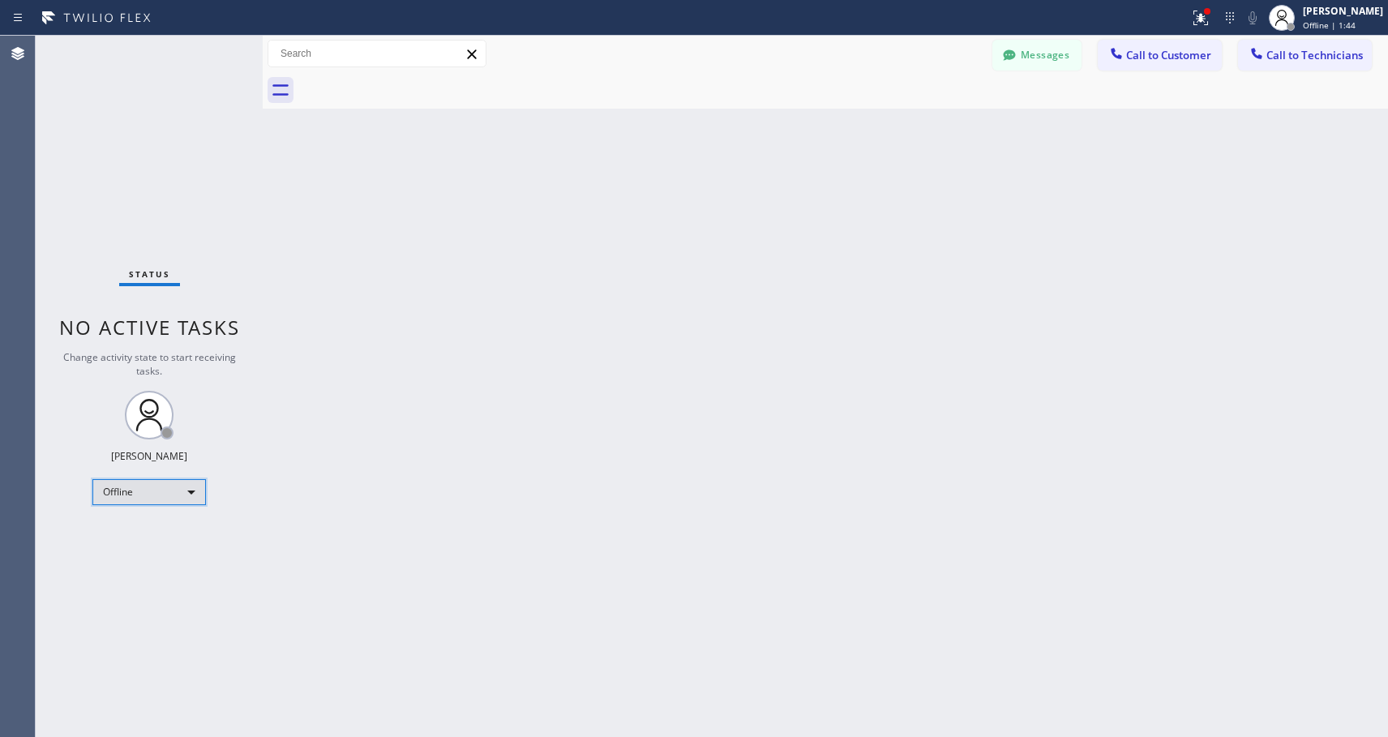
click at [132, 483] on div "Offline" at bounding box center [149, 492] width 114 height 26
click at [106, 534] on li "Available" at bounding box center [148, 535] width 110 height 19
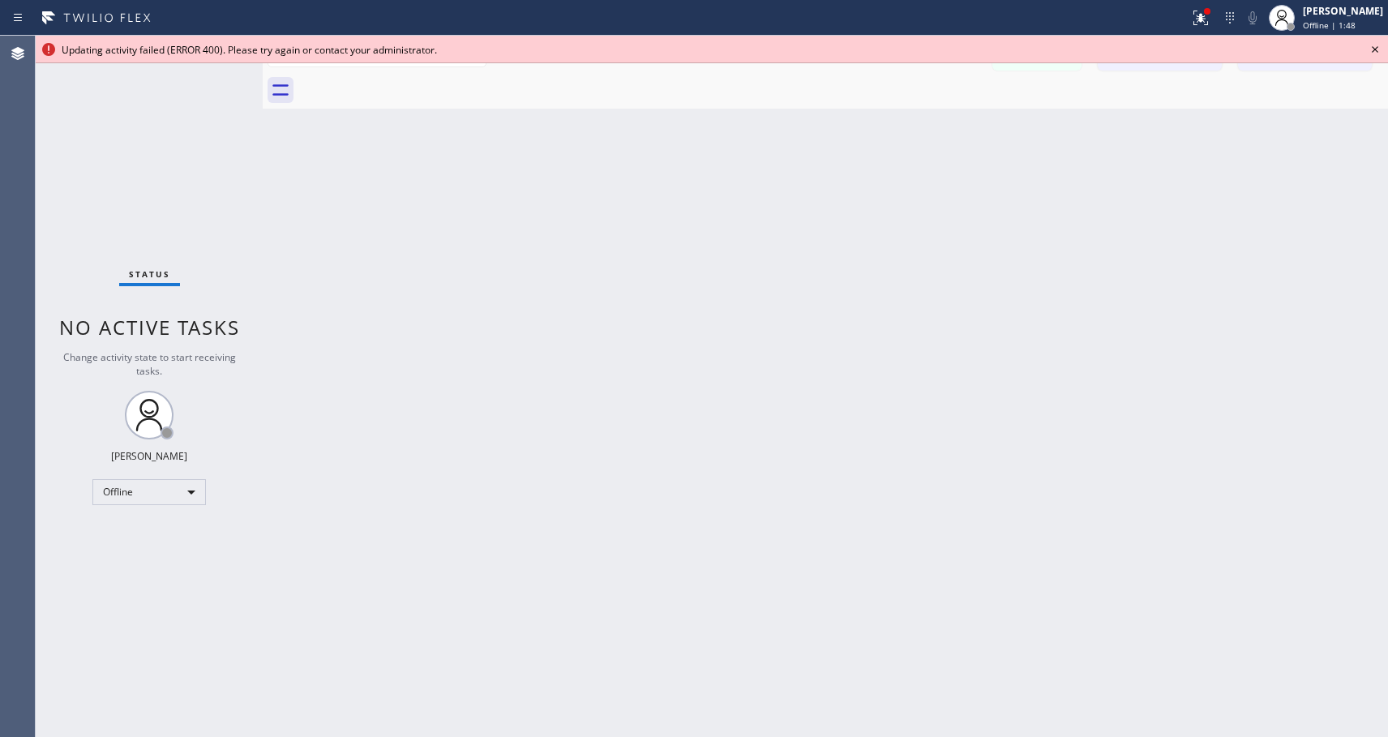
click at [1367, 45] on icon at bounding box center [1375, 49] width 19 height 19
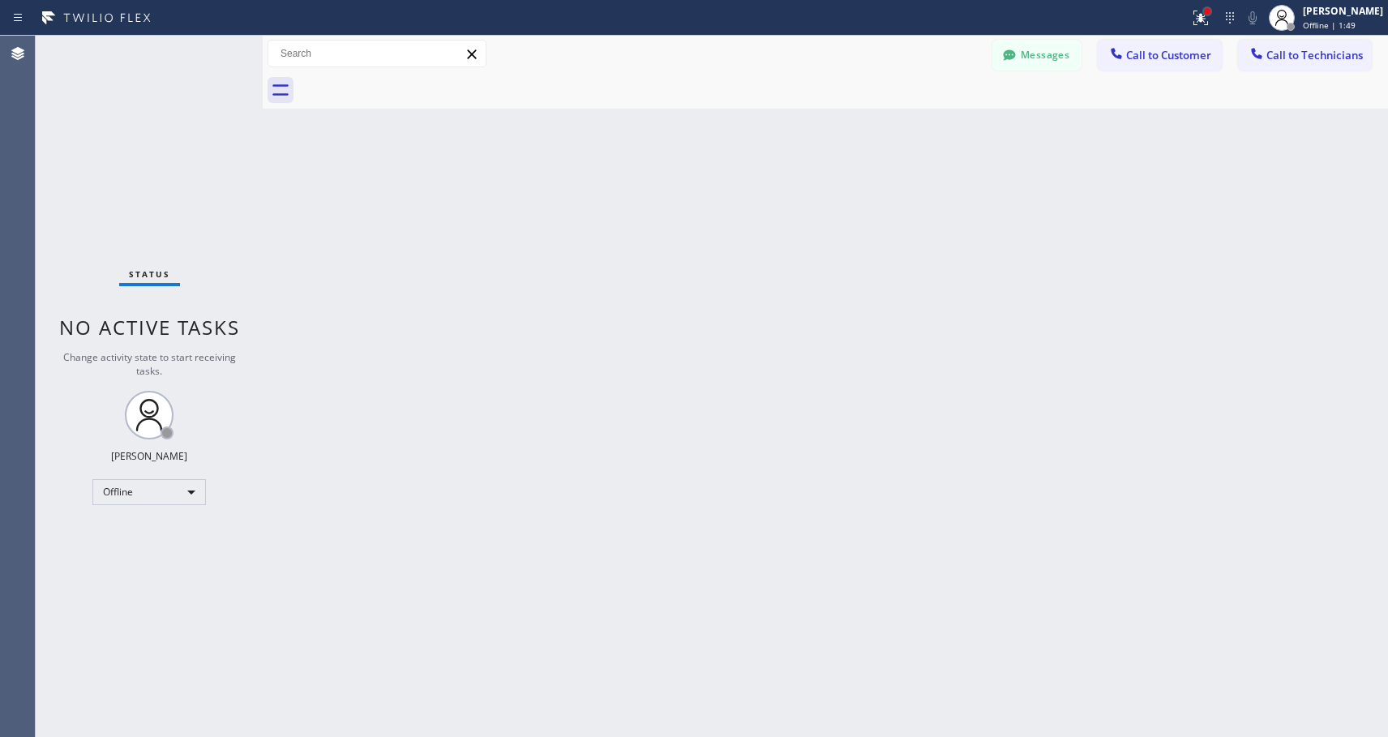
click at [1212, 15] on div at bounding box center [1208, 11] width 10 height 10
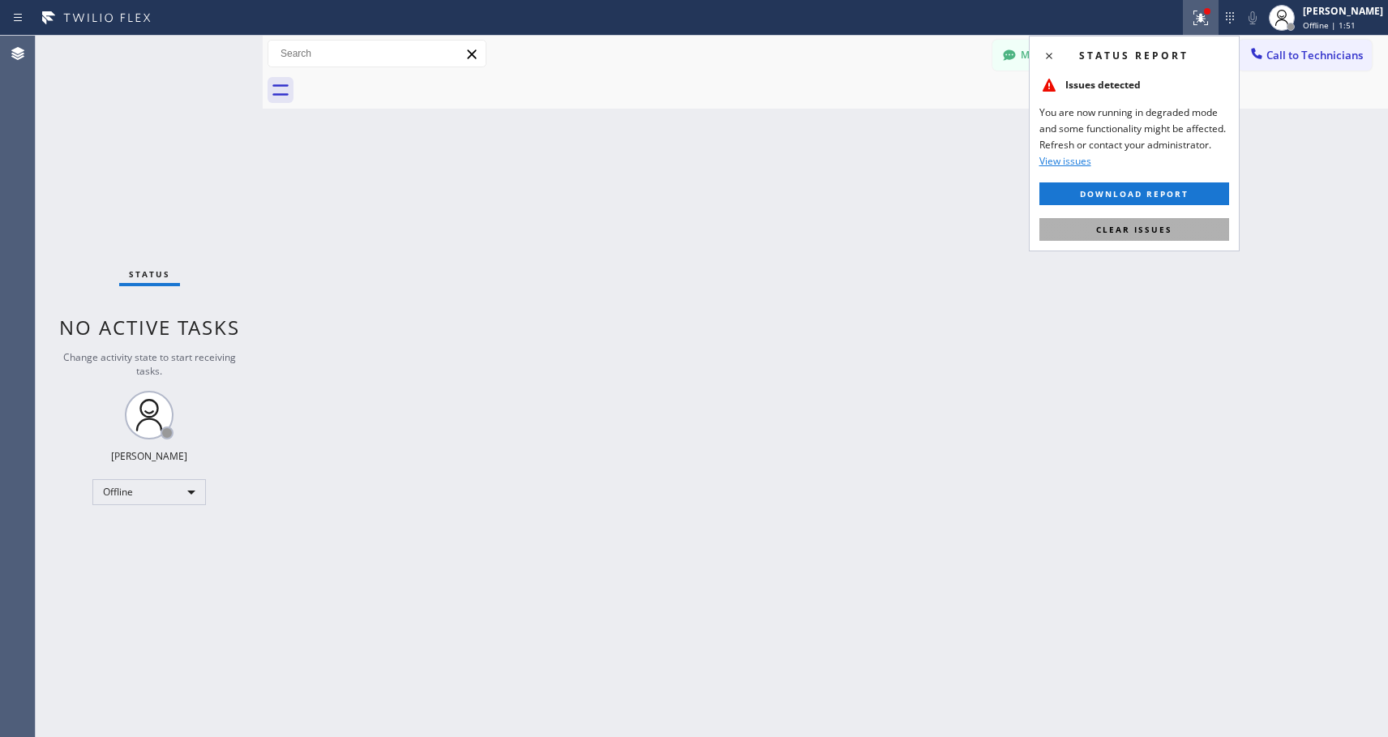
click at [1126, 229] on span "Clear issues" at bounding box center [1134, 229] width 76 height 11
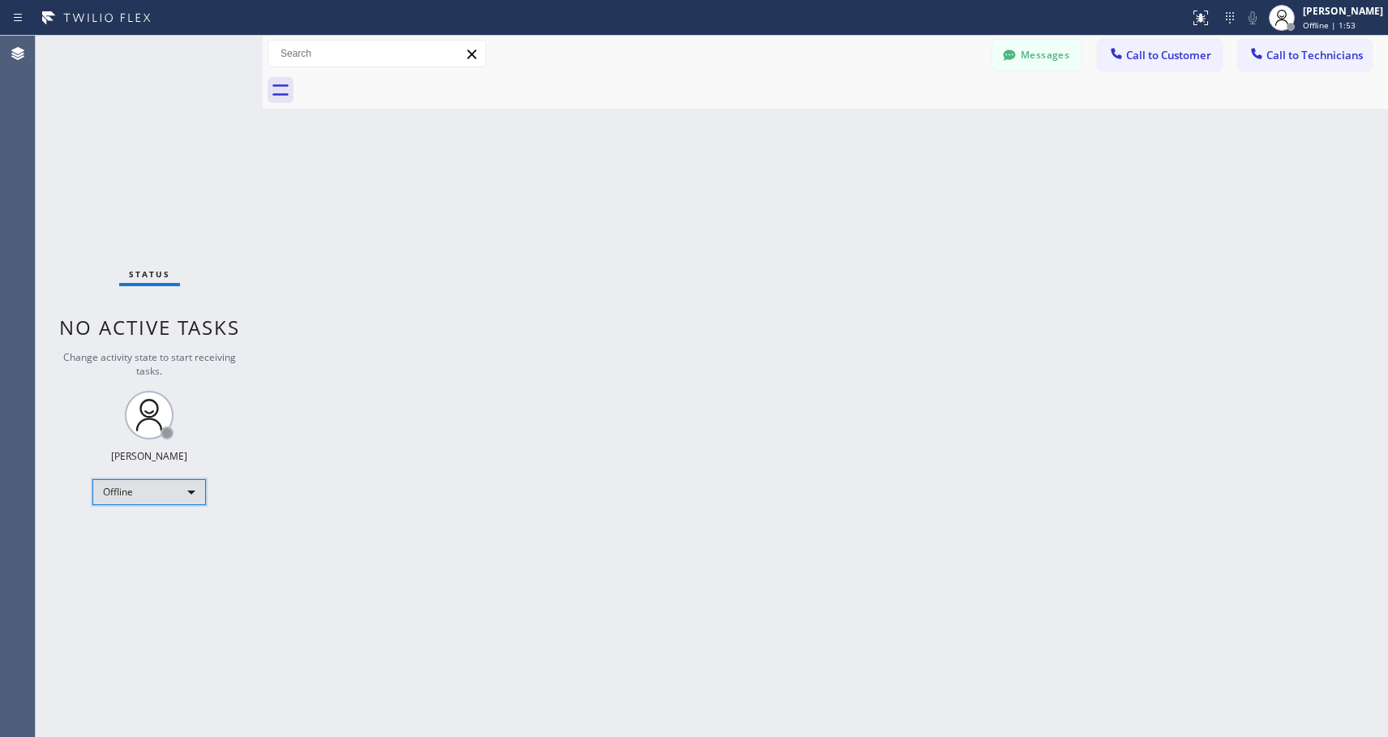
click at [167, 491] on div "Offline" at bounding box center [149, 492] width 114 height 26
click at [152, 526] on li "Available" at bounding box center [148, 535] width 110 height 19
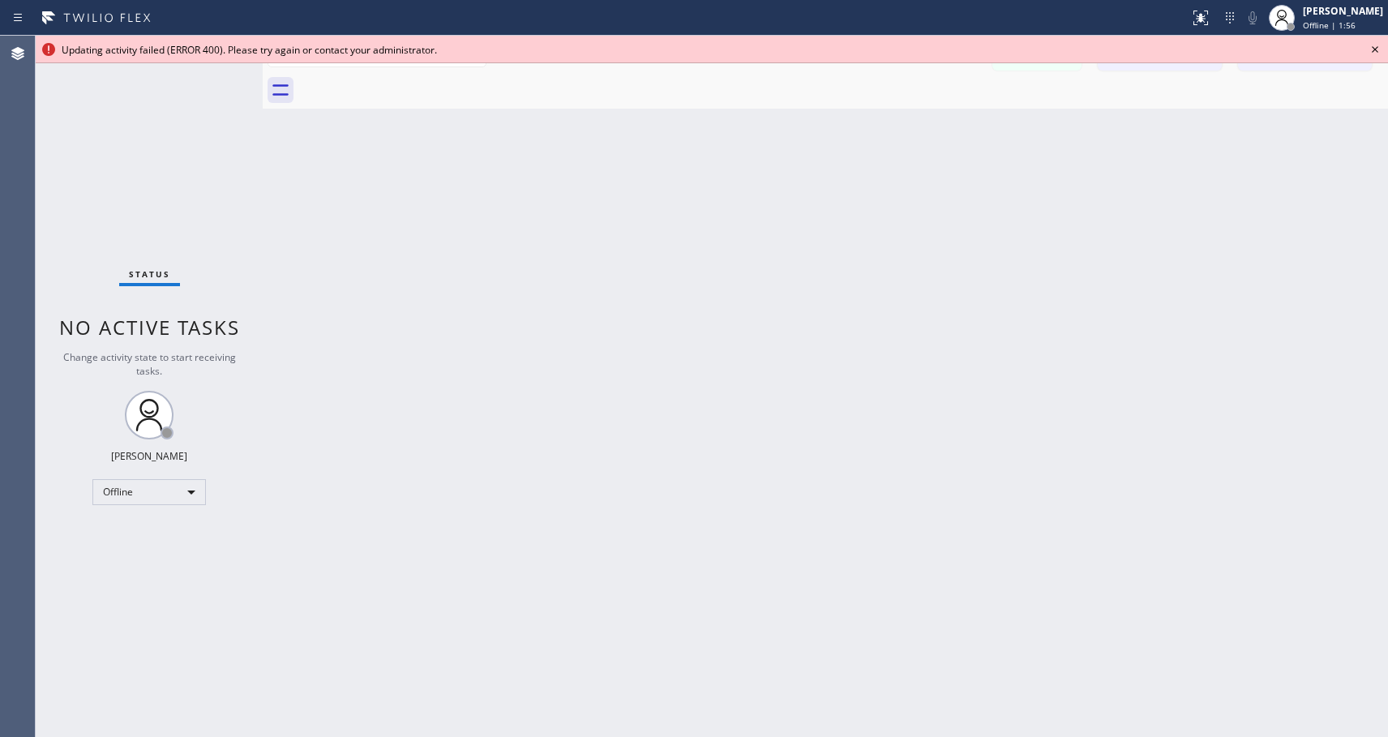
click at [1377, 49] on icon at bounding box center [1375, 49] width 19 height 19
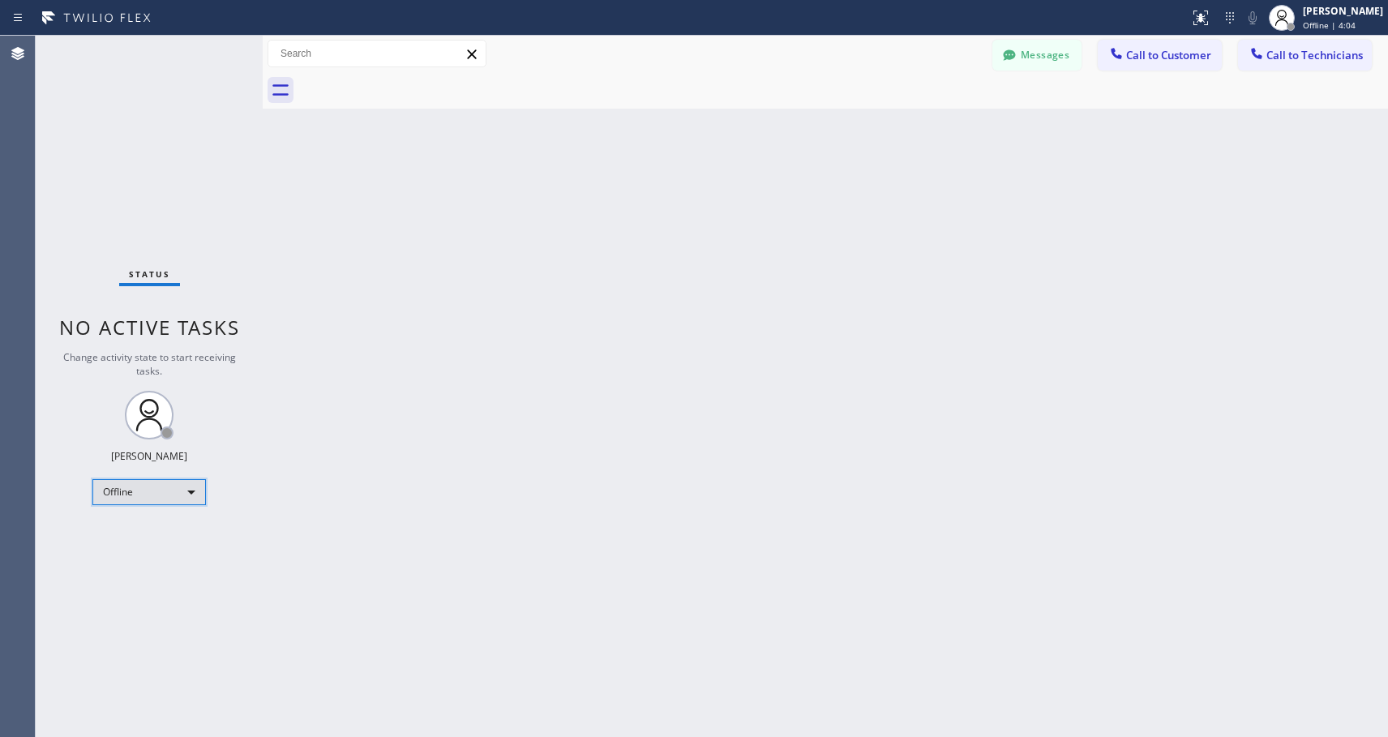
click at [163, 496] on div "Offline" at bounding box center [149, 492] width 114 height 26
click at [149, 531] on li "Available" at bounding box center [148, 535] width 110 height 19
click at [1144, 50] on span "Call to Customer" at bounding box center [1168, 55] width 85 height 15
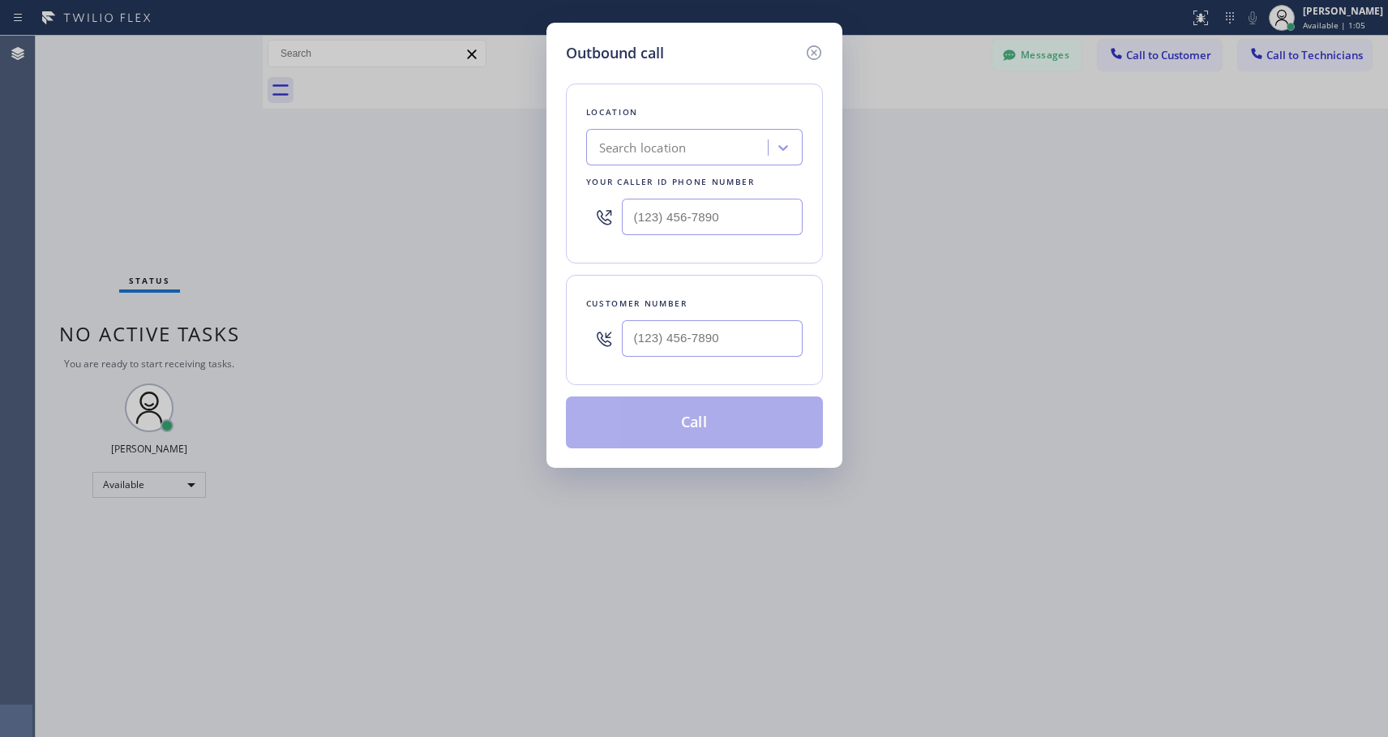
click at [621, 332] on div at bounding box center [604, 338] width 36 height 53
click at [629, 332] on input "(___) ___-____" at bounding box center [712, 338] width 181 height 36
paste input "305) 992-8722"
type input "[PHONE_NUMBER]"
click at [633, 217] on input "(___) ___-____" at bounding box center [712, 217] width 181 height 36
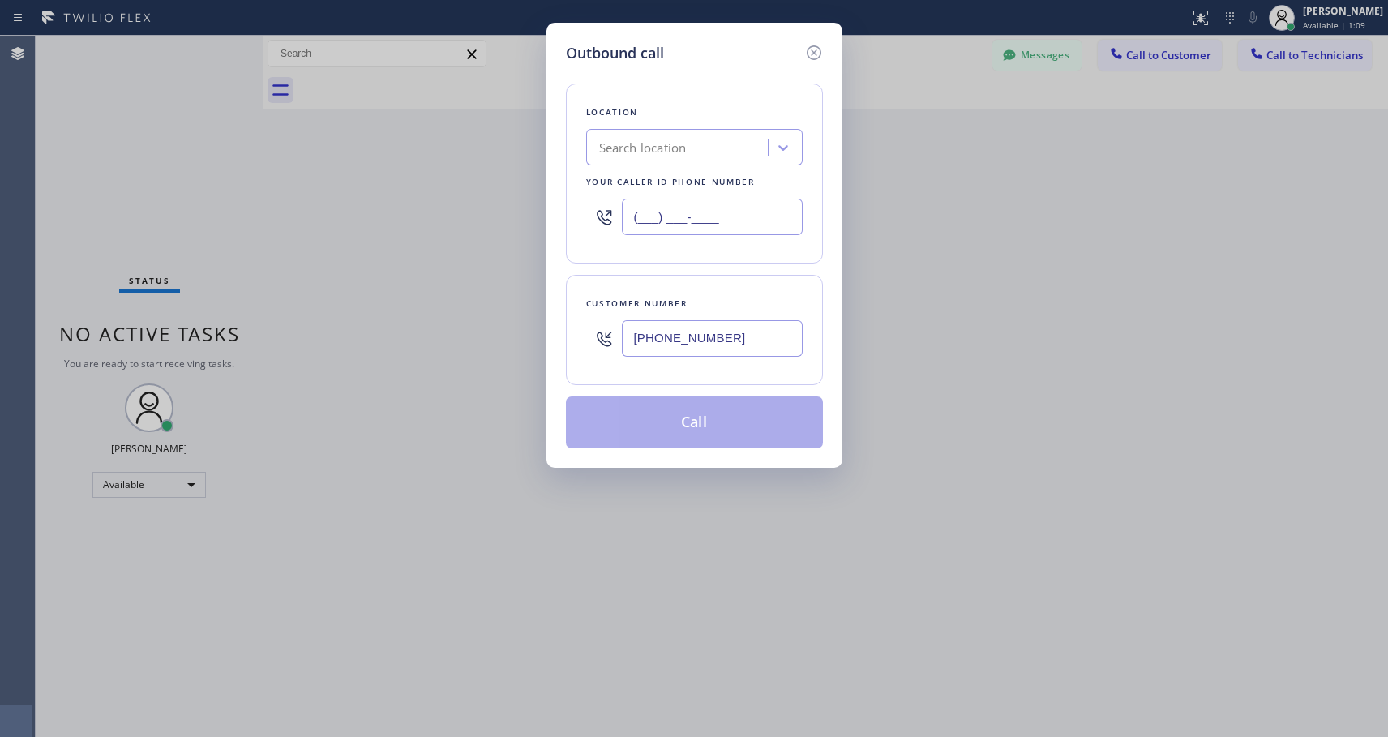
paste input "818) 614-5337"
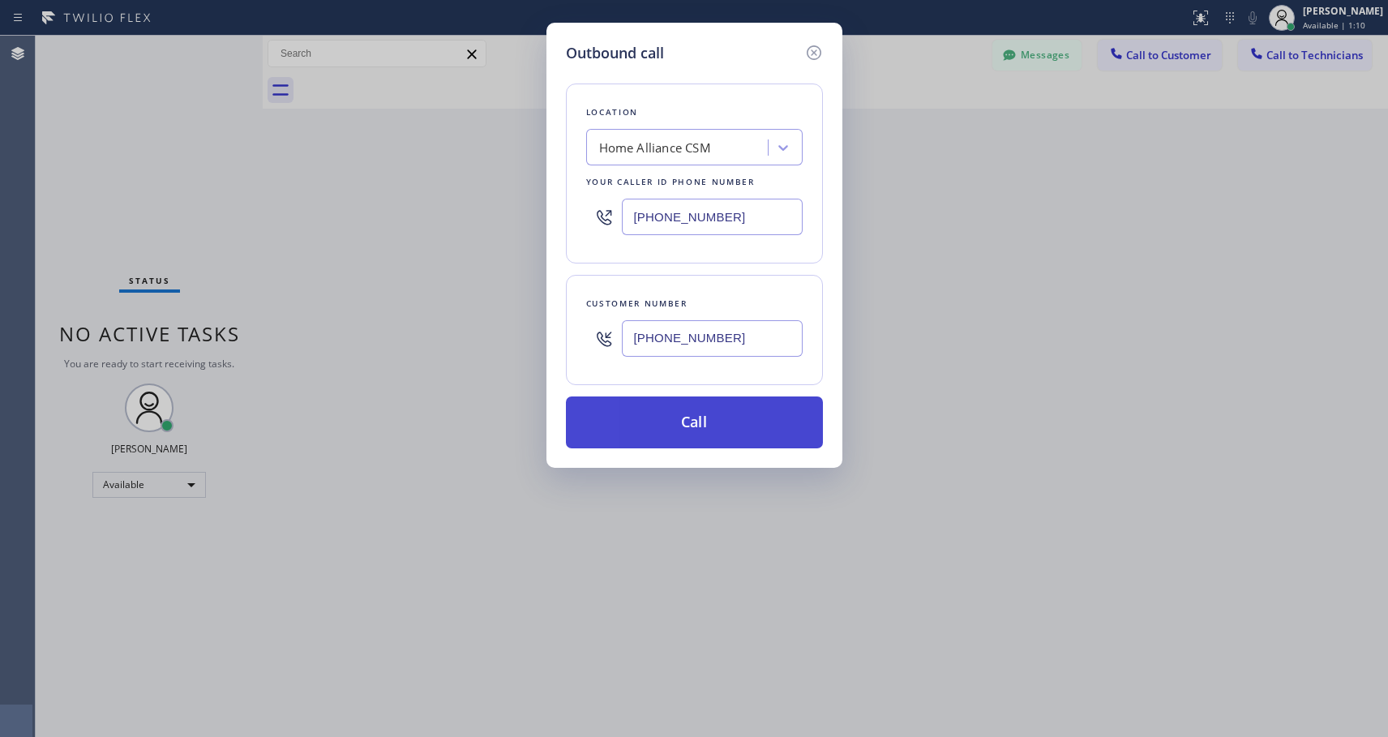
type input "[PHONE_NUMBER]"
click at [674, 419] on button "Call" at bounding box center [694, 423] width 257 height 52
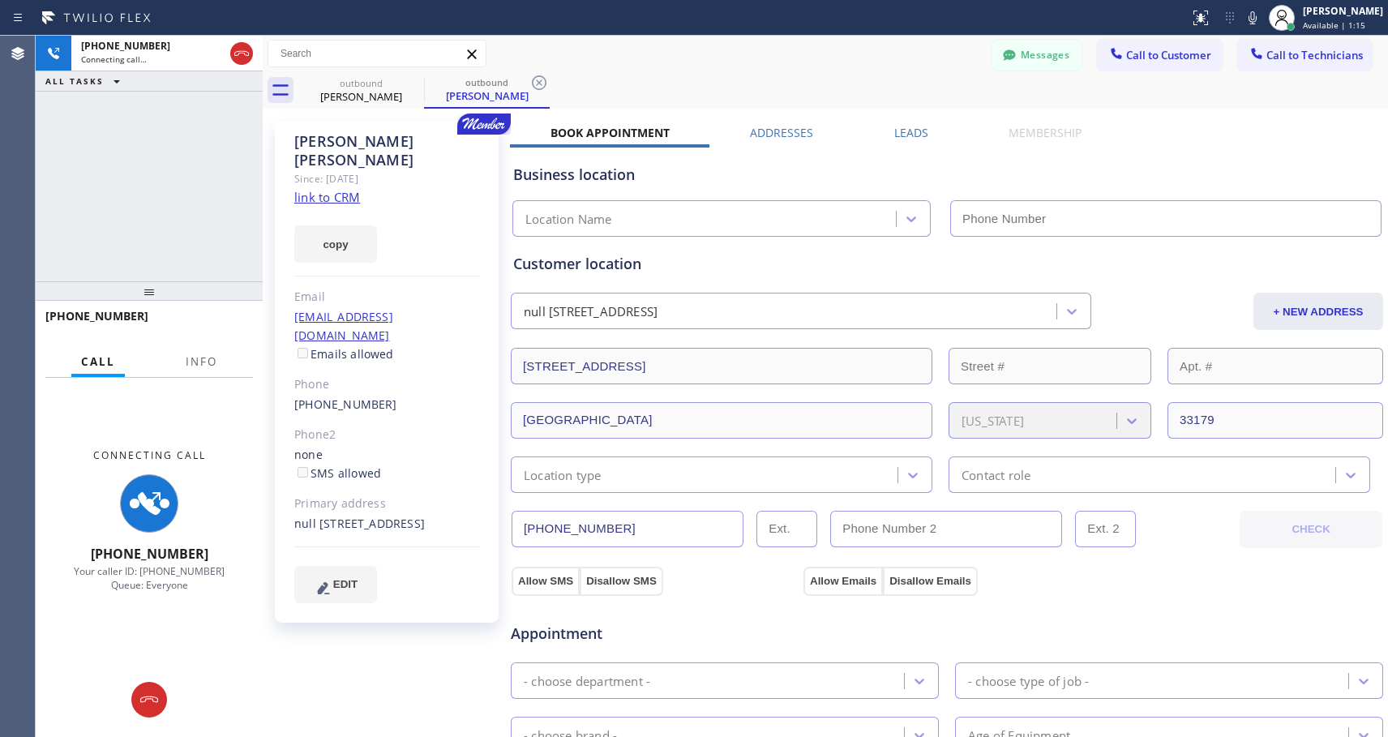
type input "[PHONE_NUMBER]"
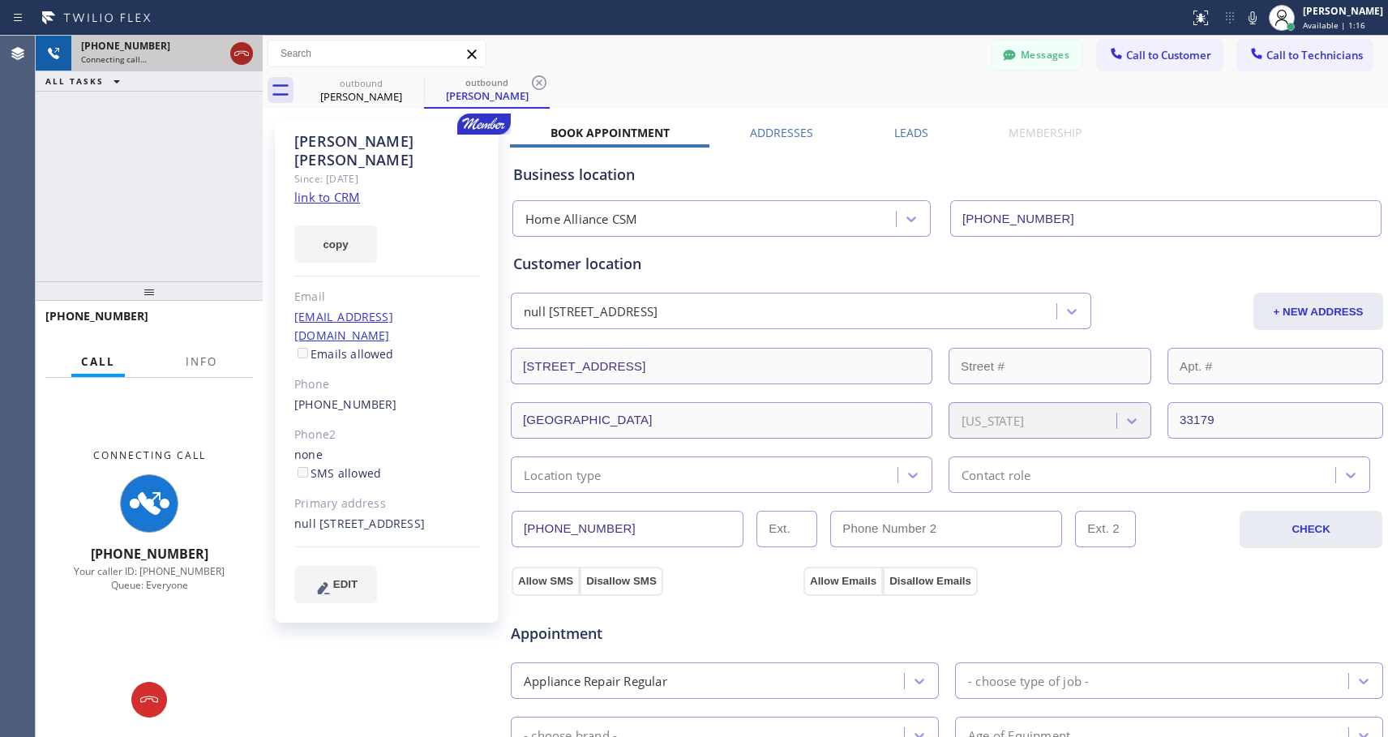
click at [236, 50] on icon at bounding box center [241, 53] width 19 height 19
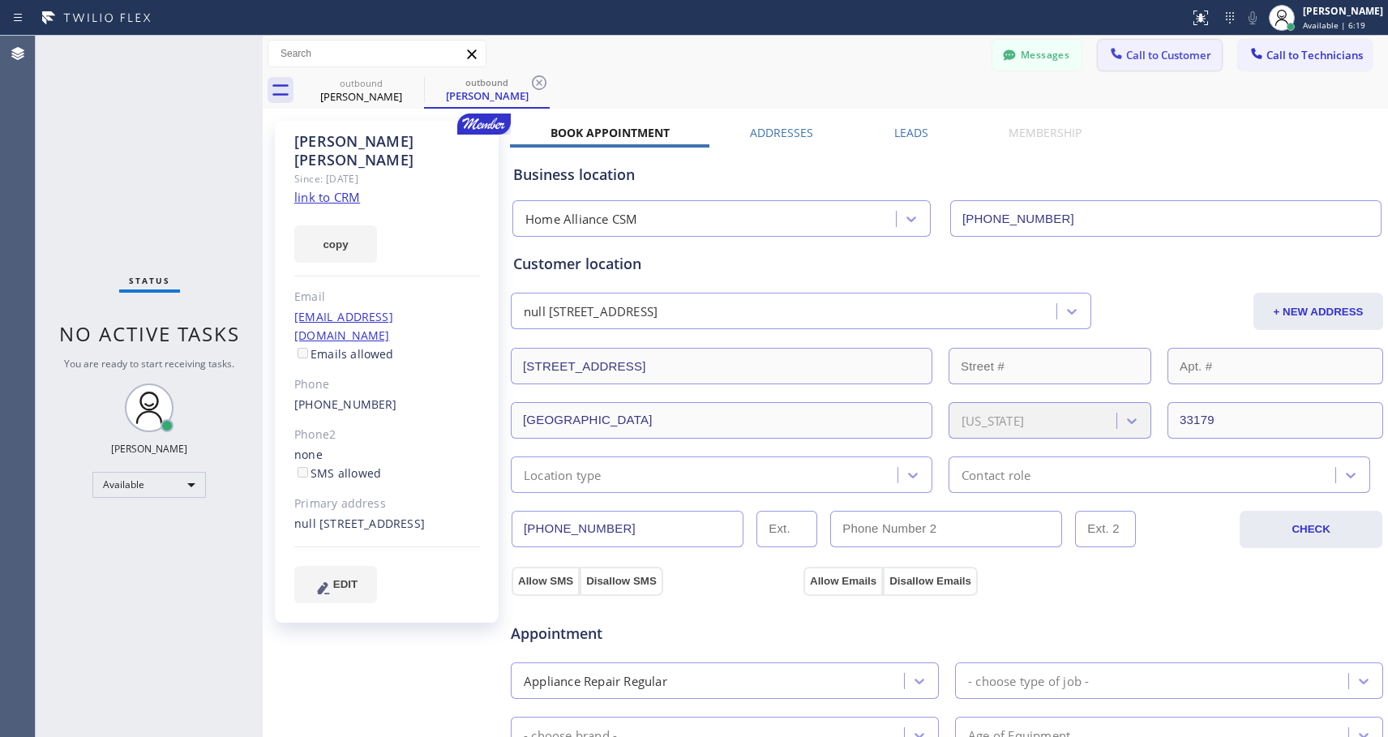
click at [1158, 62] on span "Call to Customer" at bounding box center [1168, 55] width 85 height 15
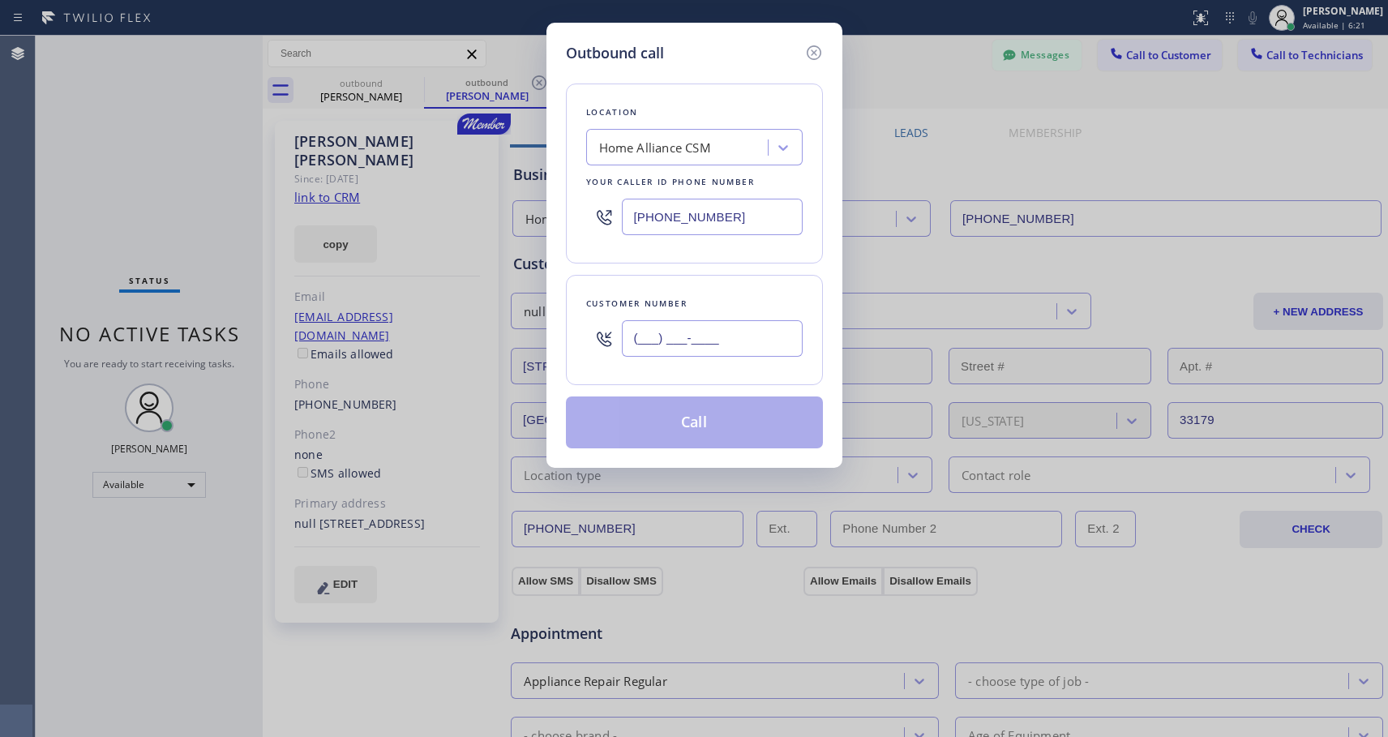
click at [676, 348] on input "(___) ___-____" at bounding box center [712, 338] width 181 height 36
paste input "626) 429-3595"
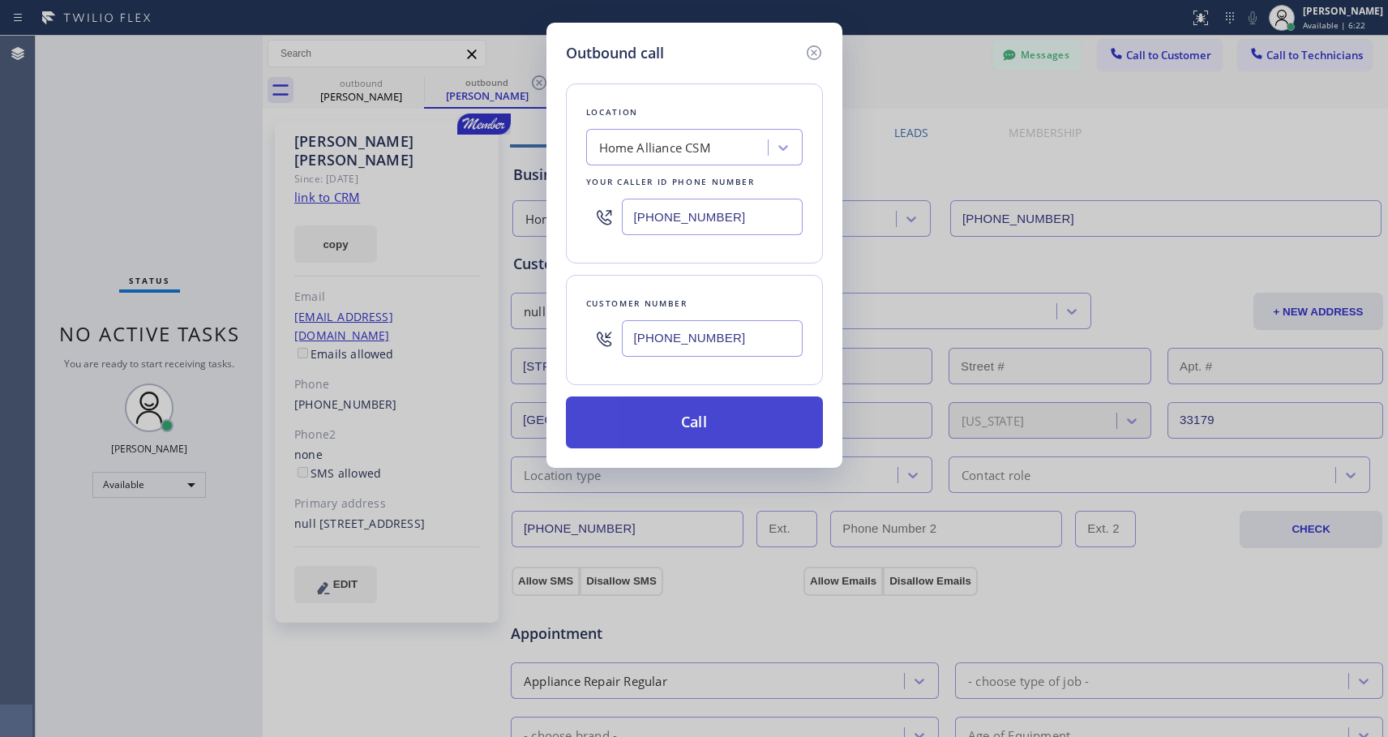
type input "[PHONE_NUMBER]"
click at [718, 427] on button "Call" at bounding box center [694, 423] width 257 height 52
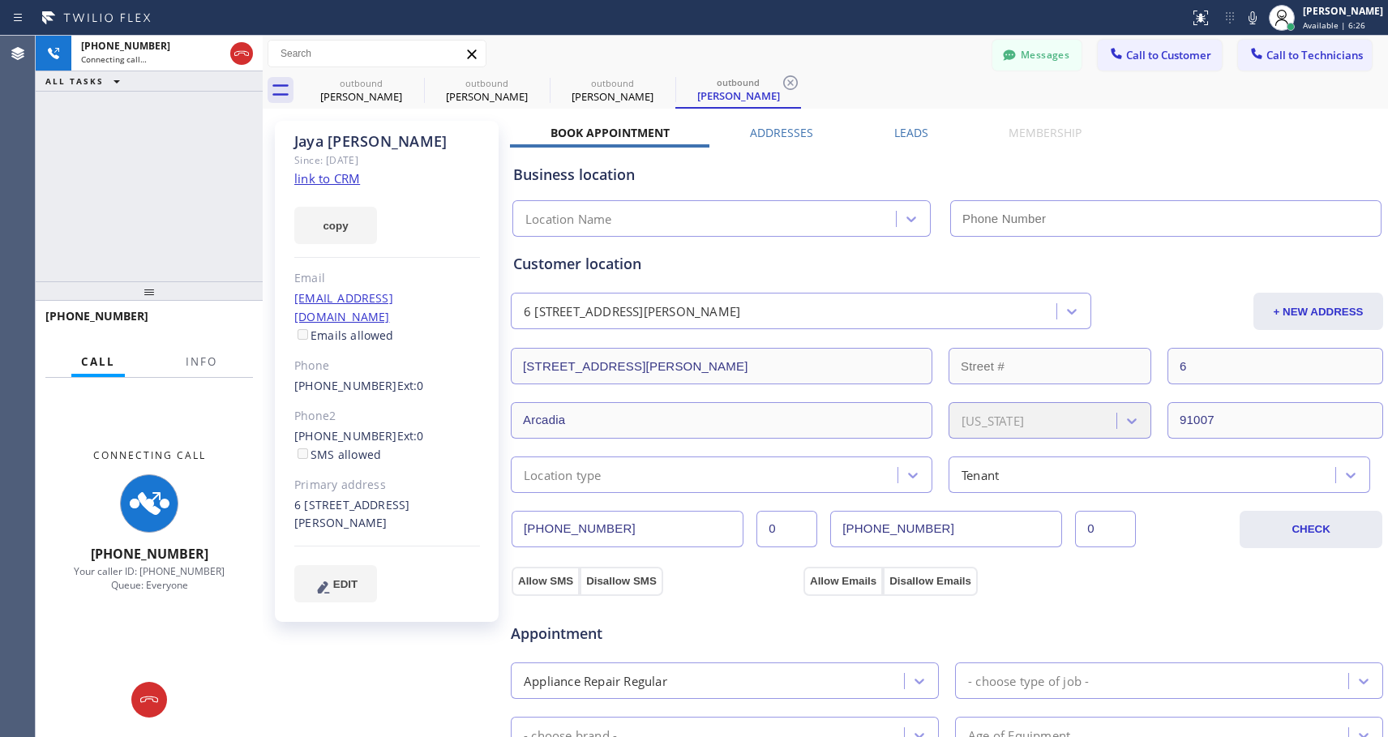
type input "[PHONE_NUMBER]"
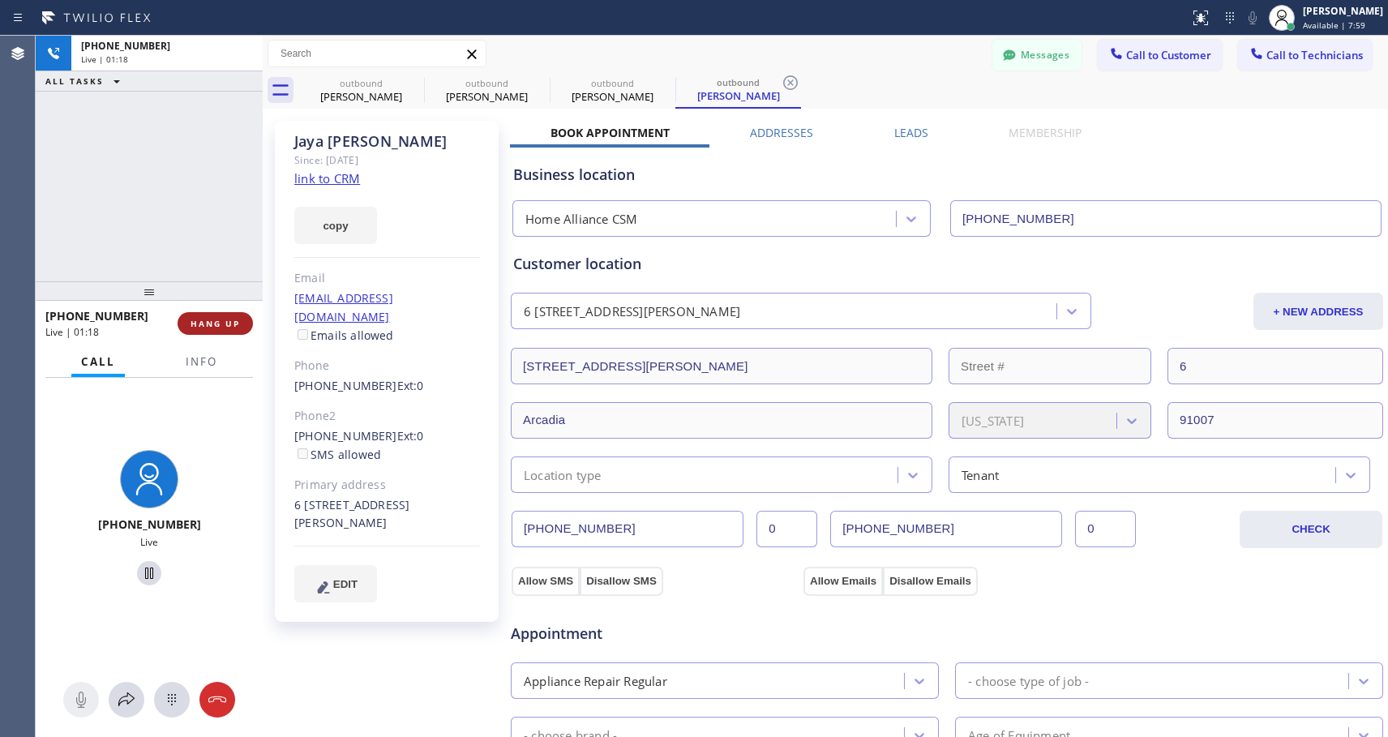
click at [228, 318] on span "HANG UP" at bounding box center [215, 323] width 49 height 11
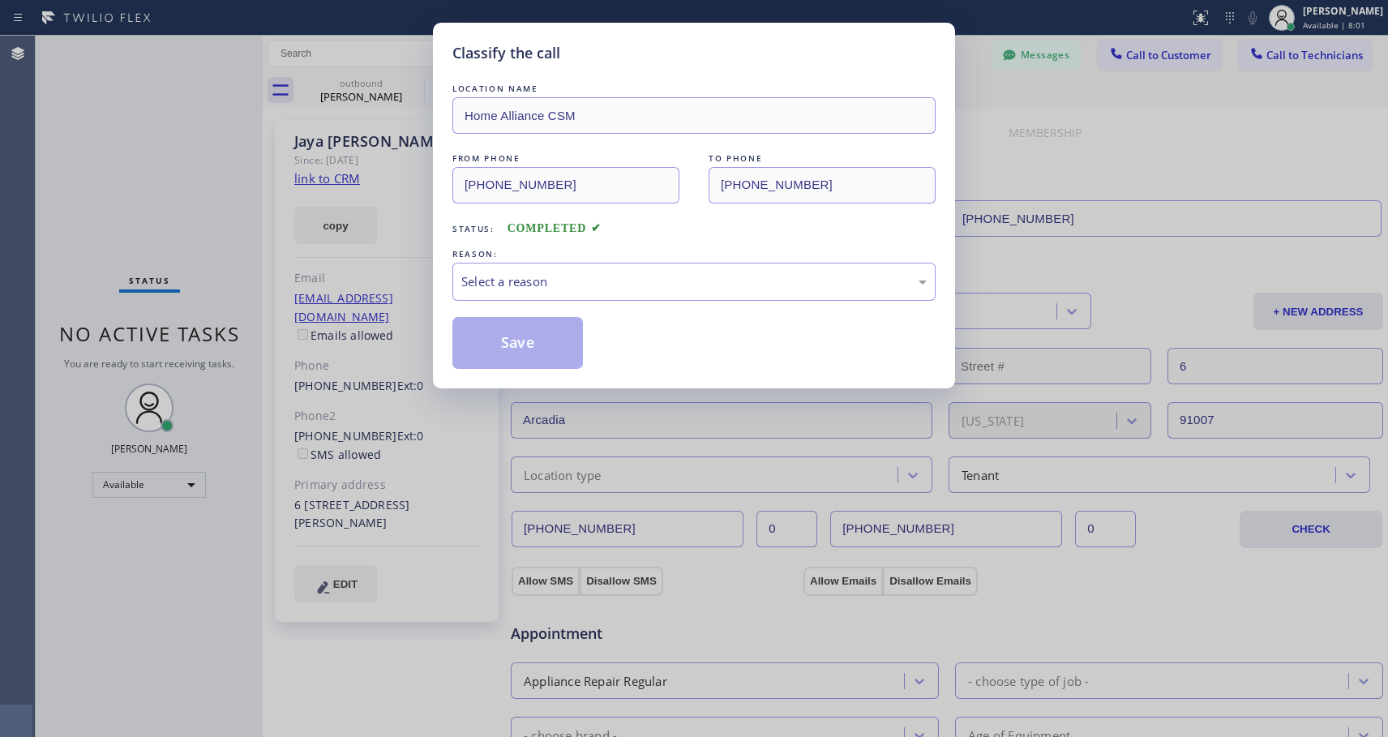
click at [225, 325] on div "Classify the call LOCATION NAME Home Alliance CSM FROM PHONE [PHONE_NUMBER] TO …" at bounding box center [694, 368] width 1388 height 737
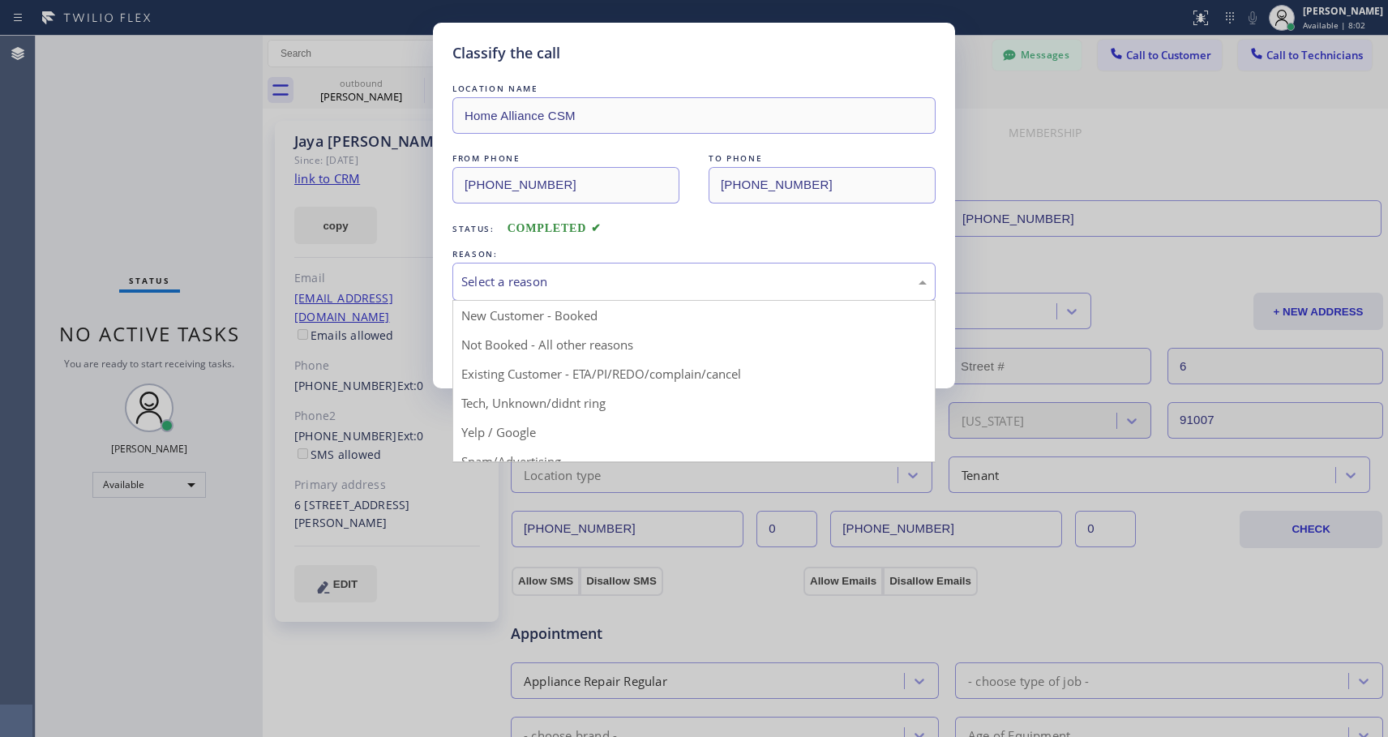
click at [612, 281] on div "Select a reason" at bounding box center [694, 281] width 466 height 19
click at [505, 344] on button "Save" at bounding box center [518, 343] width 131 height 52
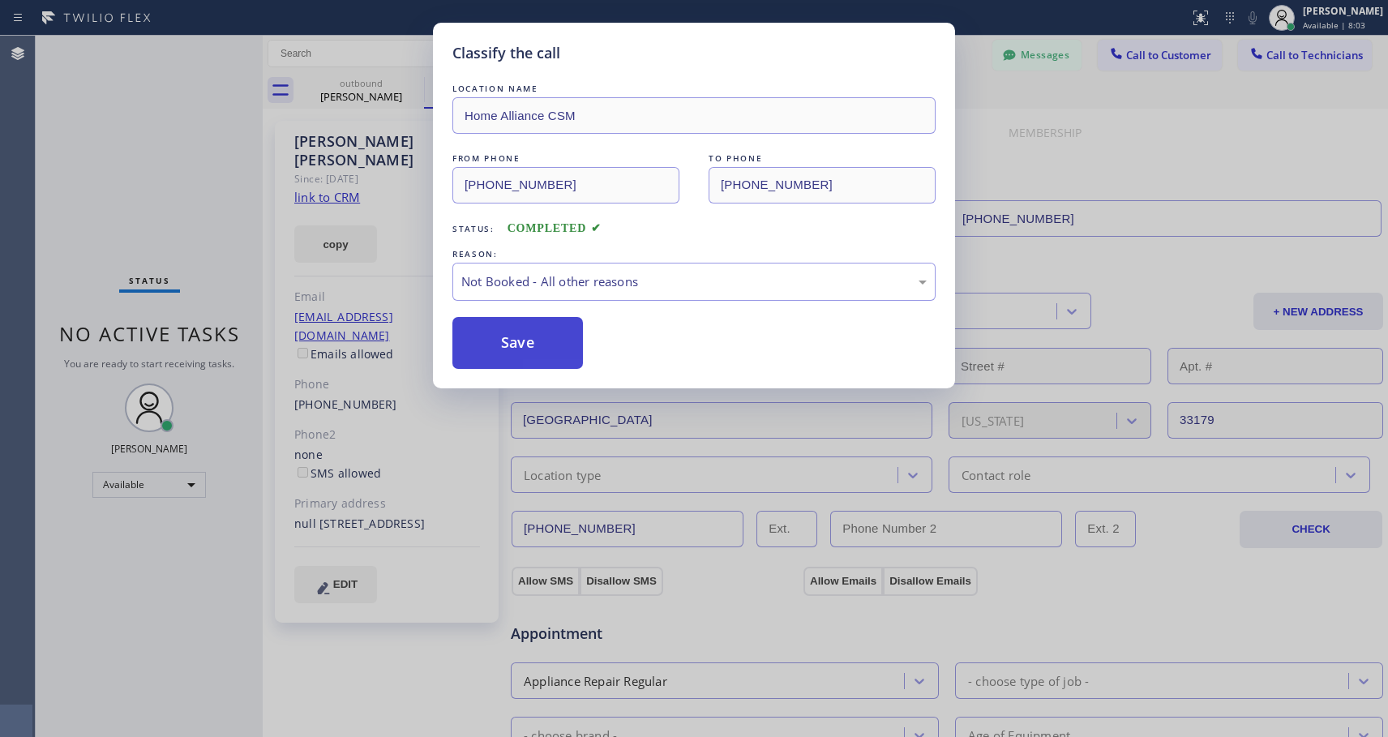
click at [507, 344] on button "Save" at bounding box center [518, 343] width 131 height 52
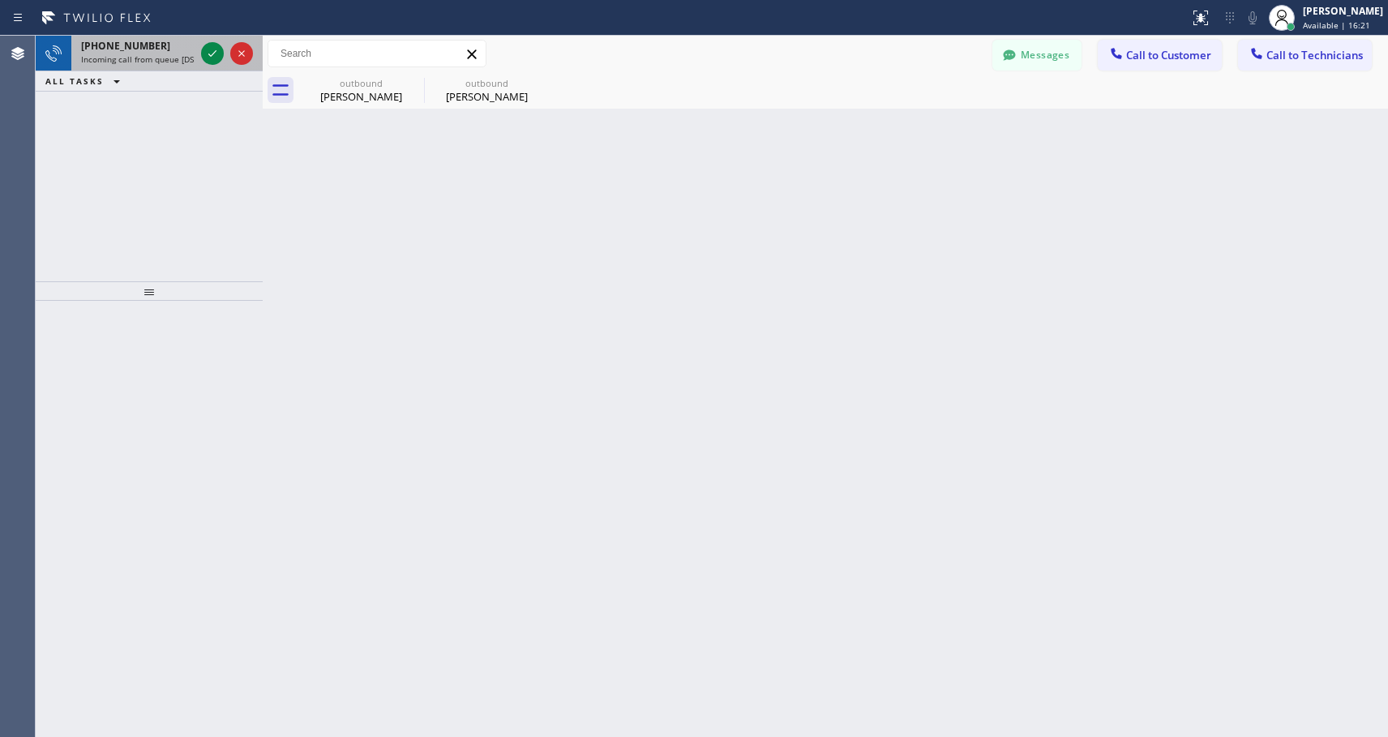
click at [161, 49] on div "[PHONE_NUMBER]" at bounding box center [138, 46] width 114 height 14
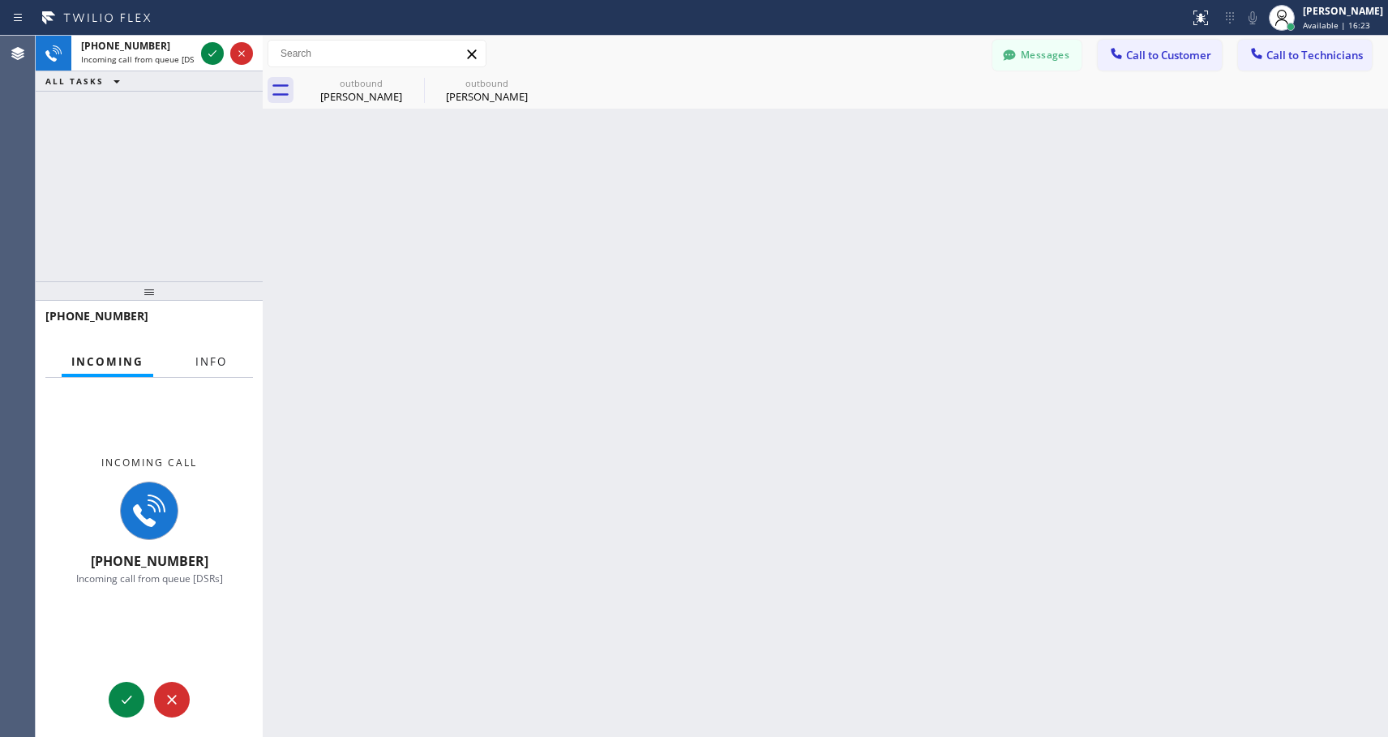
click at [220, 364] on span "Info" at bounding box center [211, 361] width 32 height 15
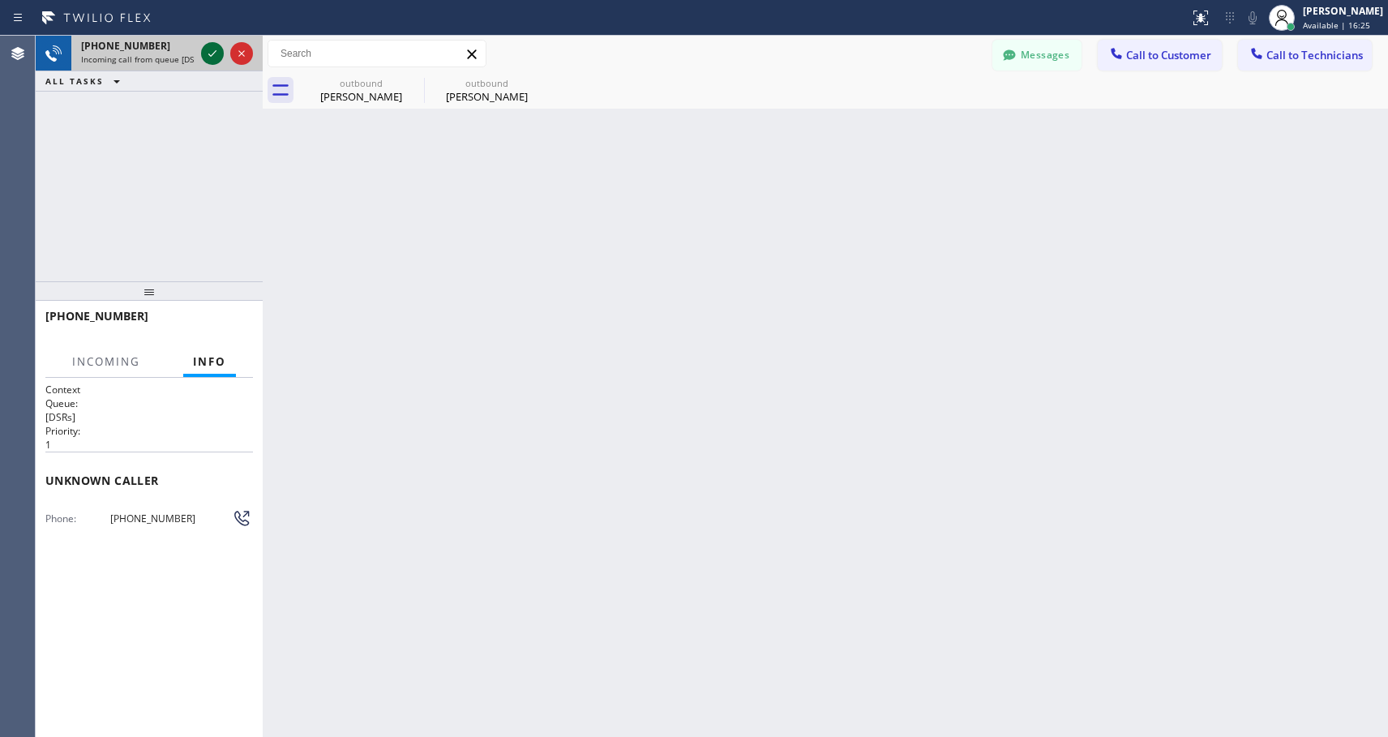
click at [211, 51] on icon at bounding box center [212, 53] width 19 height 19
click at [258, 244] on div "[PHONE_NUMBER] Live | 00:03 ALL TASKS ALL TASKS ACTIVE TASKS TASKS IN WRAP UP" at bounding box center [149, 159] width 227 height 246
copy div "[PHONE_NUMBER]"
drag, startPoint x: 186, startPoint y: 517, endPoint x: 104, endPoint y: 525, distance: 82.3
click at [104, 525] on div "Phone: [PHONE_NUMBER]" at bounding box center [149, 517] width 208 height 19
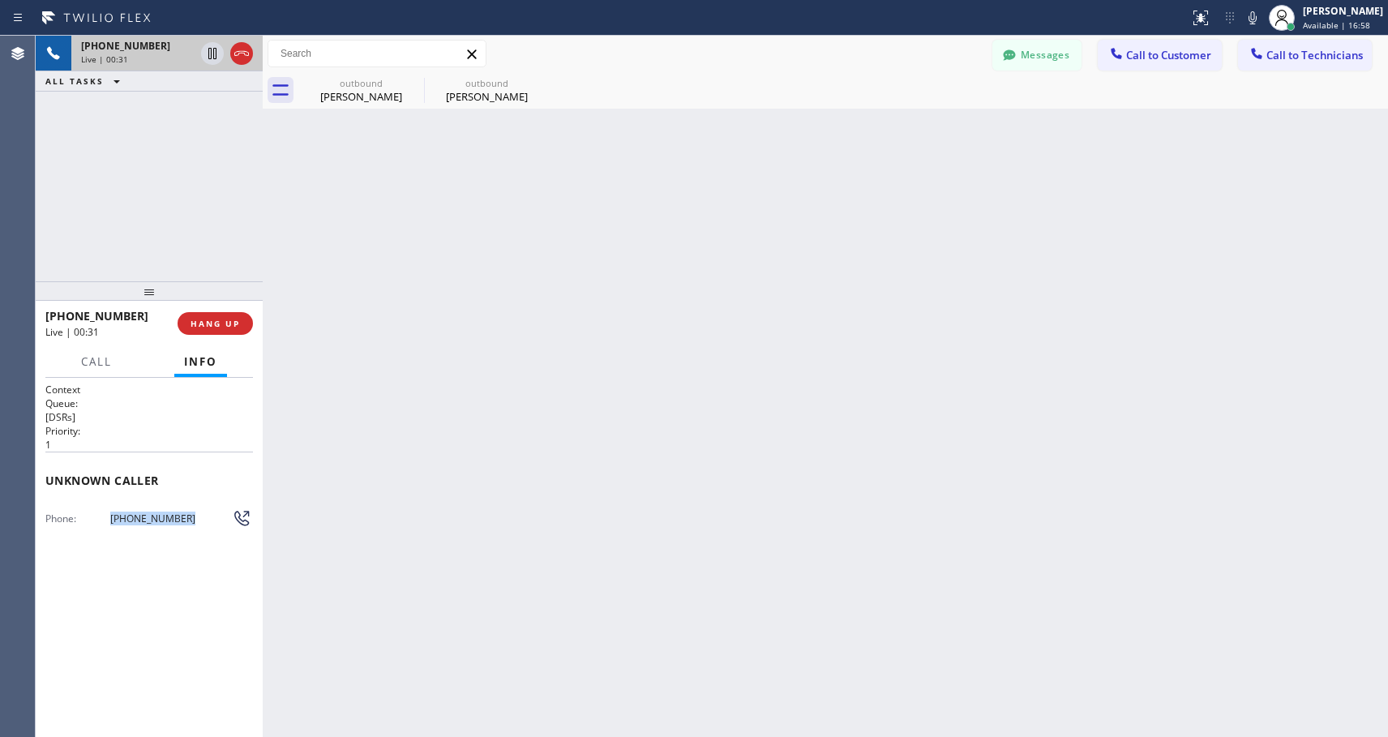
drag, startPoint x: 205, startPoint y: 510, endPoint x: 182, endPoint y: 512, distance: 23.6
click at [205, 509] on div "Phone: [PHONE_NUMBER]" at bounding box center [149, 517] width 208 height 19
click at [193, 513] on span "[PHONE_NUMBER]" at bounding box center [171, 519] width 122 height 12
copy div "[PHONE_NUMBER]"
drag, startPoint x: 193, startPoint y: 518, endPoint x: 103, endPoint y: 518, distance: 90.0
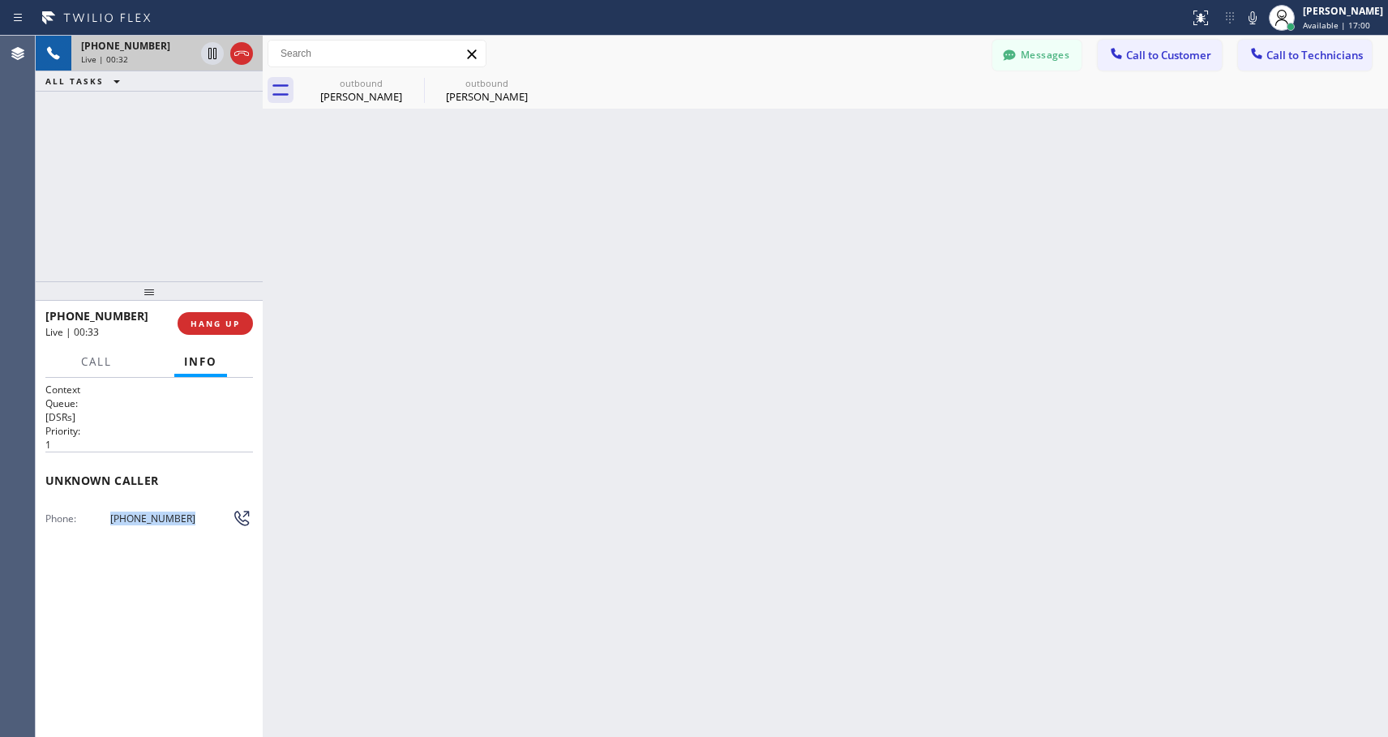
click at [103, 518] on div "Phone: [PHONE_NUMBER]" at bounding box center [149, 517] width 208 height 19
click at [212, 51] on icon at bounding box center [212, 53] width 19 height 19
click at [208, 51] on icon at bounding box center [212, 53] width 11 height 11
click at [207, 48] on icon at bounding box center [212, 53] width 19 height 19
click at [210, 54] on icon at bounding box center [212, 53] width 19 height 19
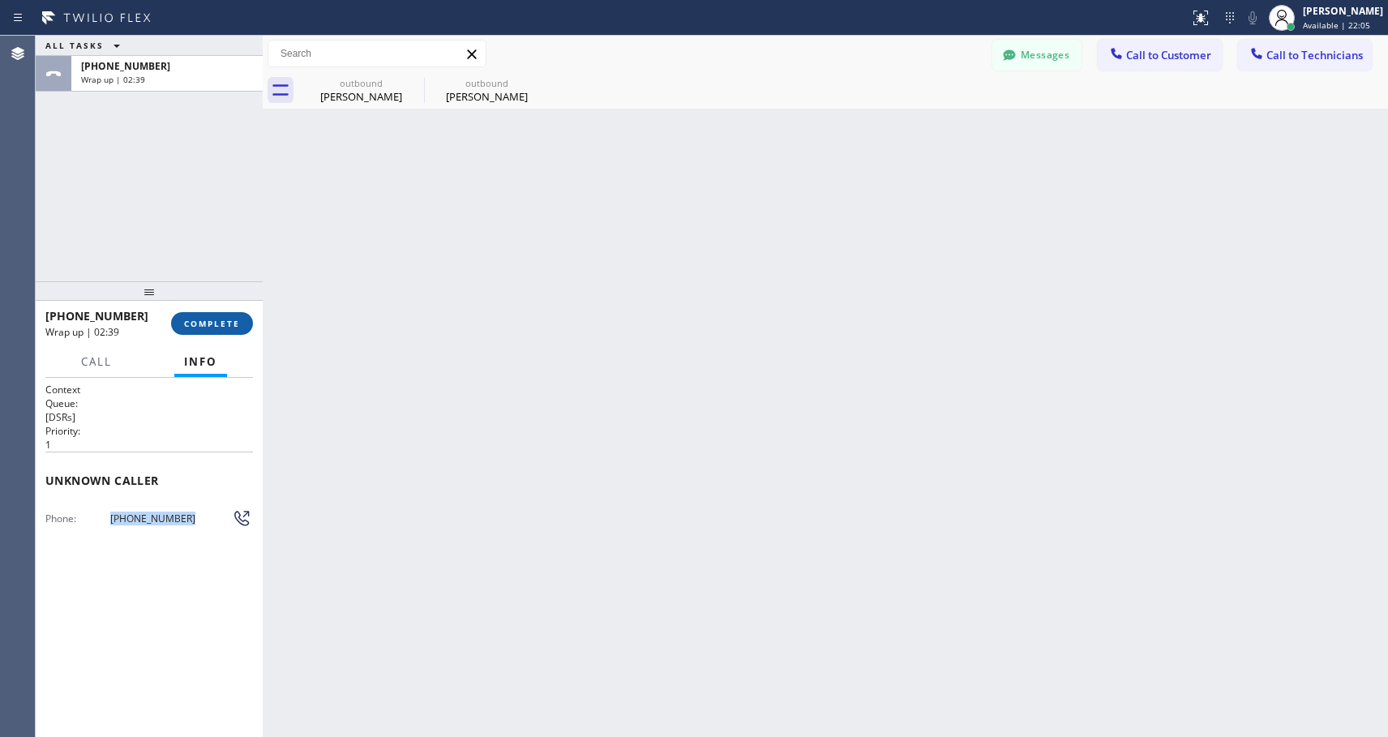
click at [217, 319] on span "COMPLETE" at bounding box center [212, 323] width 56 height 11
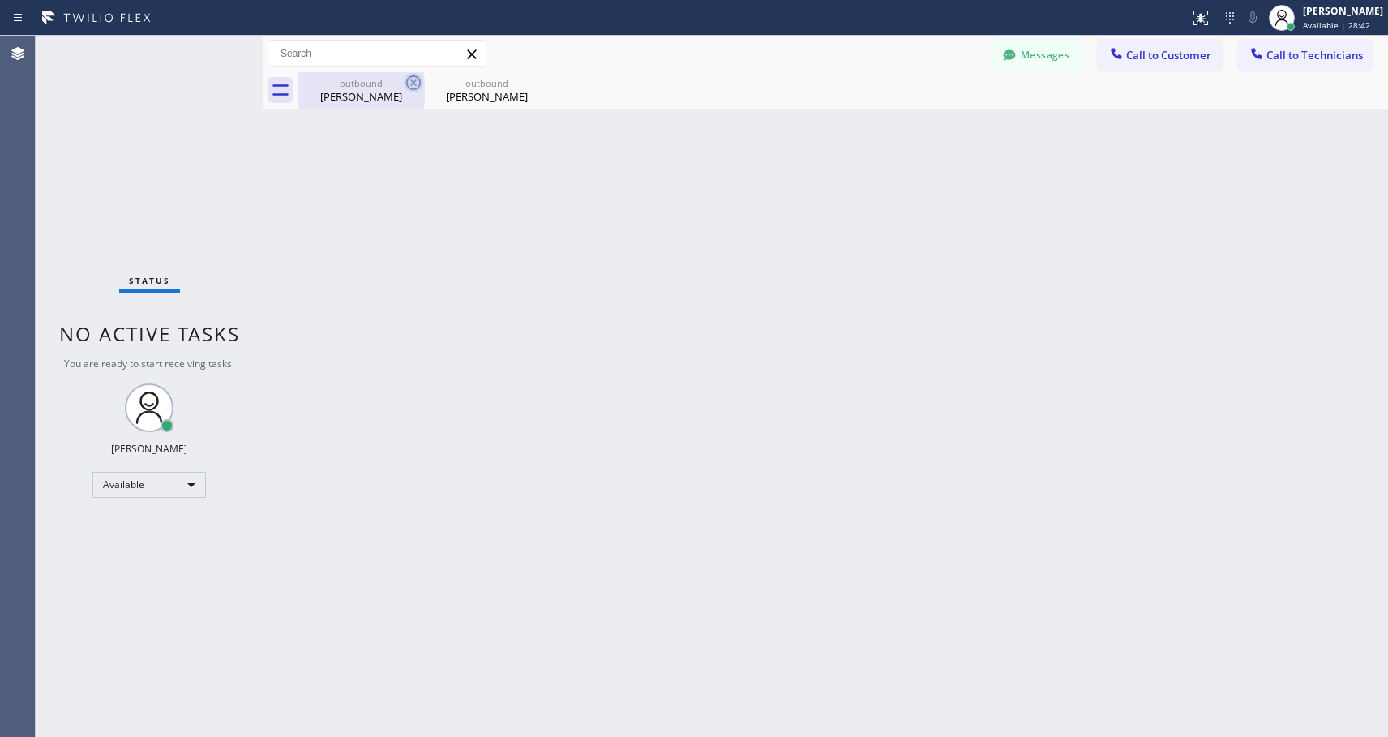
click at [414, 80] on icon at bounding box center [413, 82] width 19 height 19
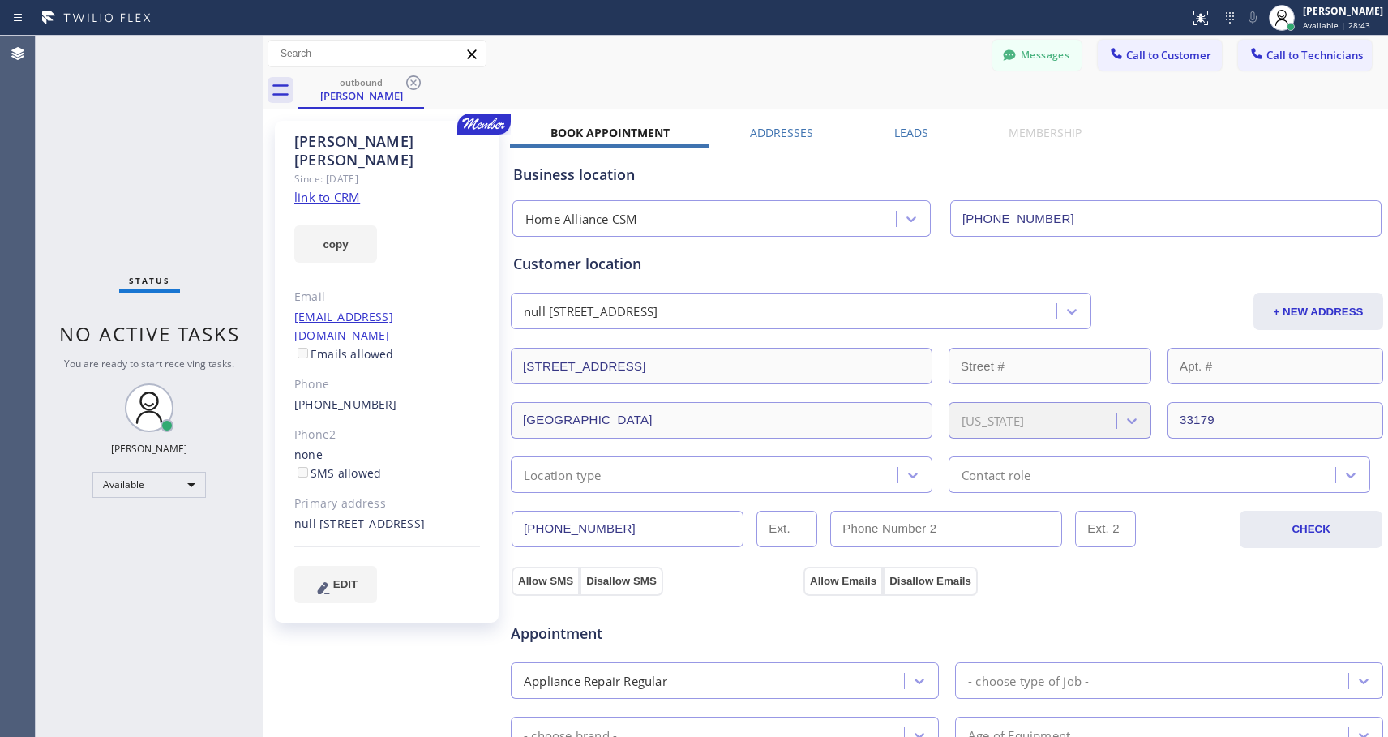
click at [414, 80] on icon at bounding box center [413, 82] width 19 height 19
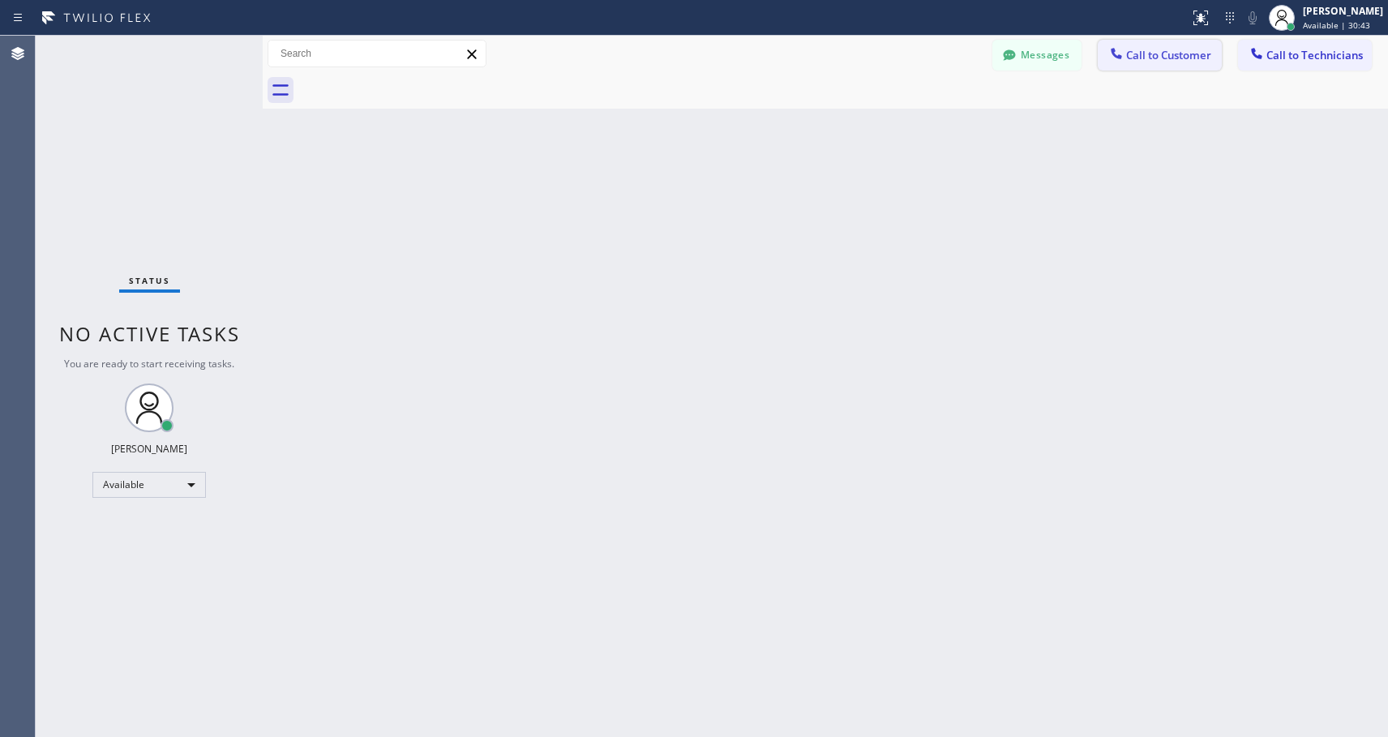
click at [1151, 54] on span "Call to Customer" at bounding box center [1168, 55] width 85 height 15
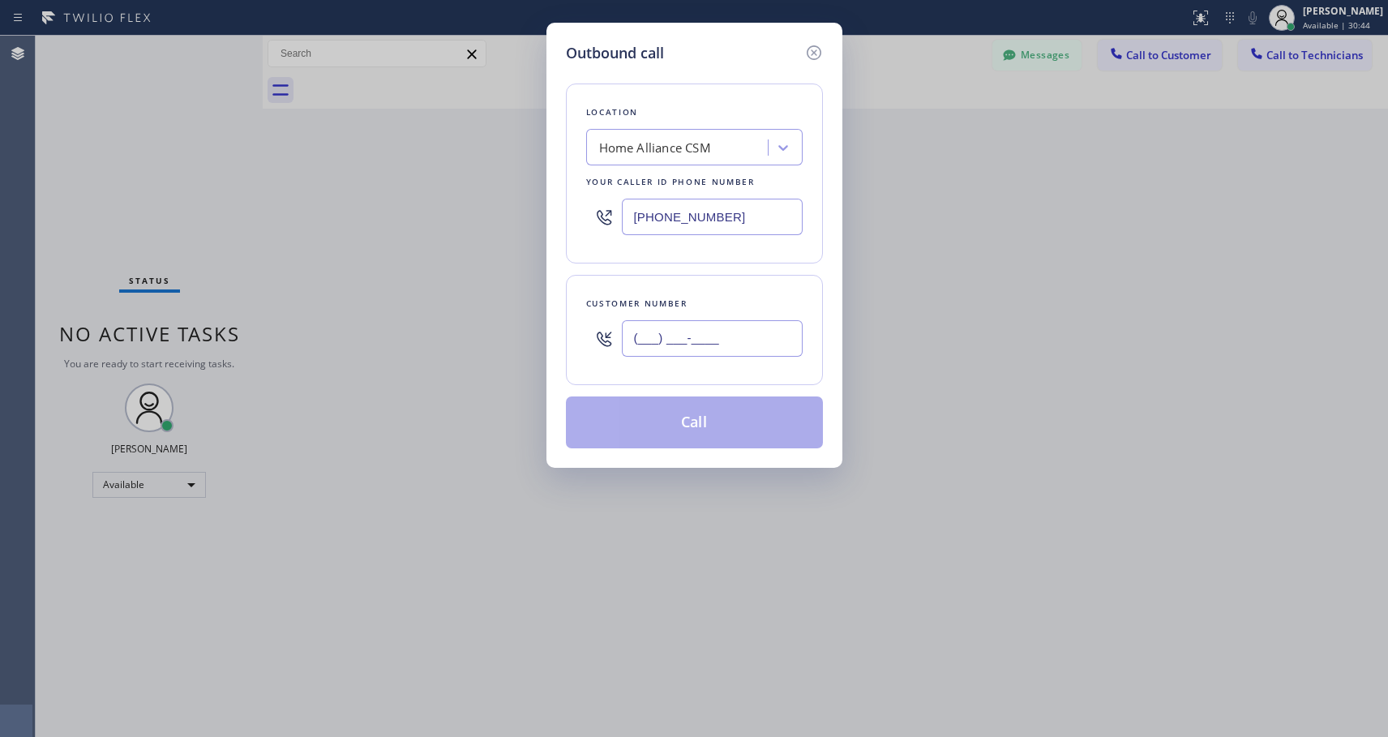
click at [685, 343] on input "(___) ___-____" at bounding box center [712, 338] width 181 height 36
paste input "6264"
click at [636, 333] on input "(___) ___-6264" at bounding box center [712, 338] width 181 height 36
paste input "626) 476-7102"
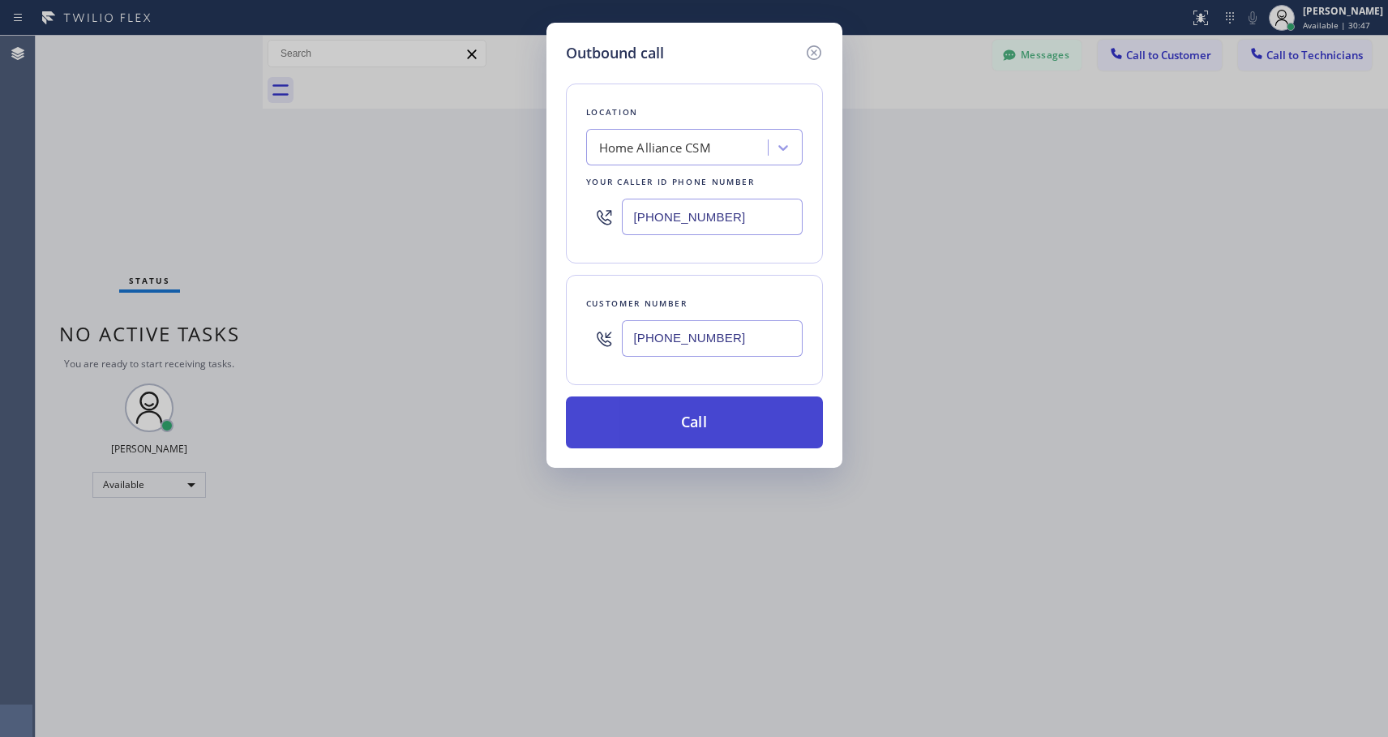
type input "[PHONE_NUMBER]"
click at [690, 419] on button "Call" at bounding box center [694, 423] width 257 height 52
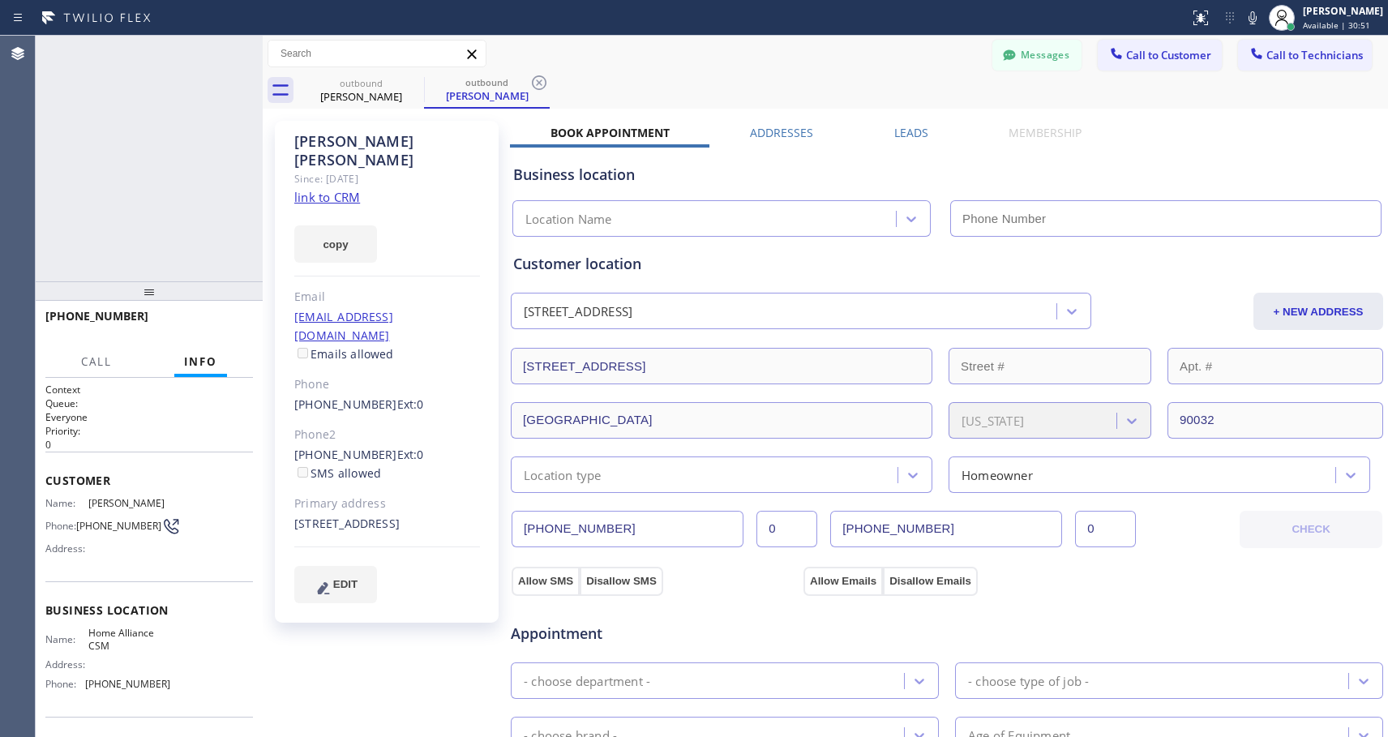
type input "[PHONE_NUMBER]"
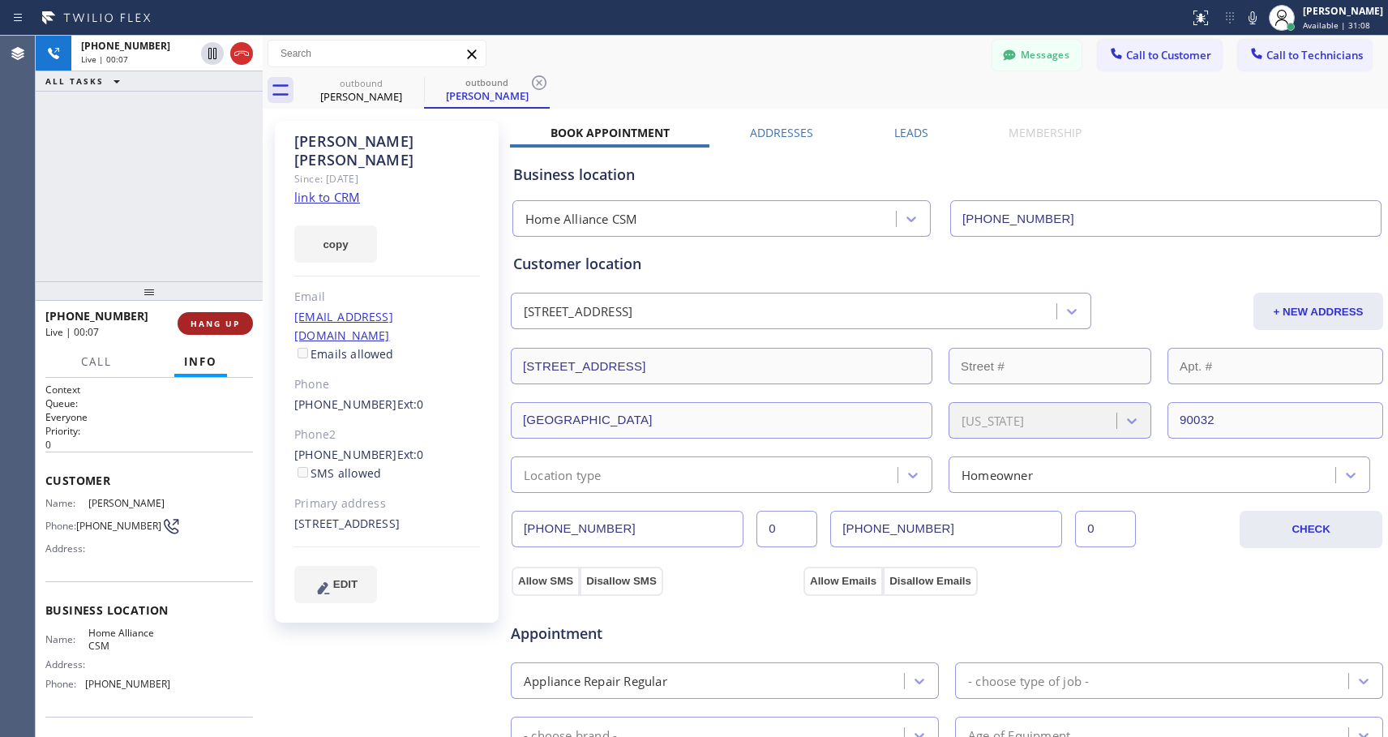
click at [225, 319] on span "HANG UP" at bounding box center [215, 323] width 49 height 11
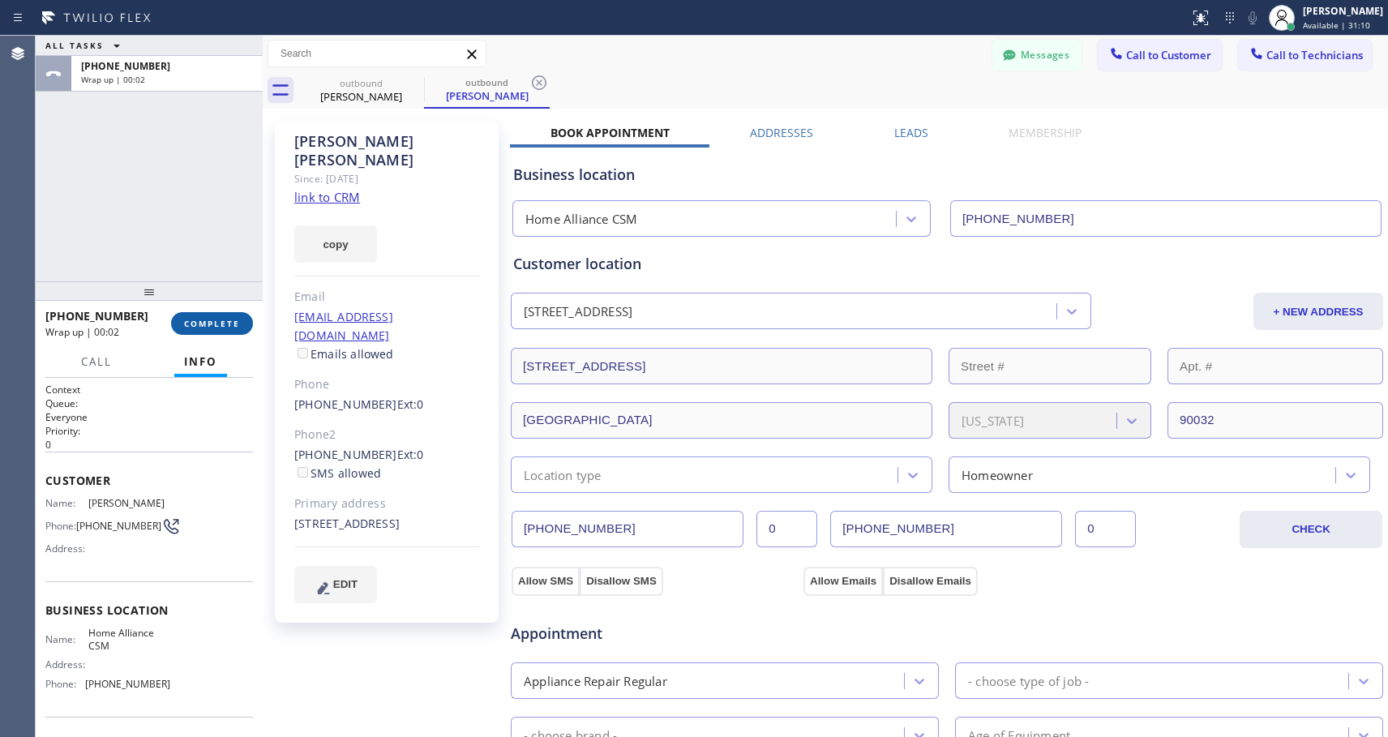
click at [225, 319] on span "COMPLETE" at bounding box center [212, 323] width 56 height 11
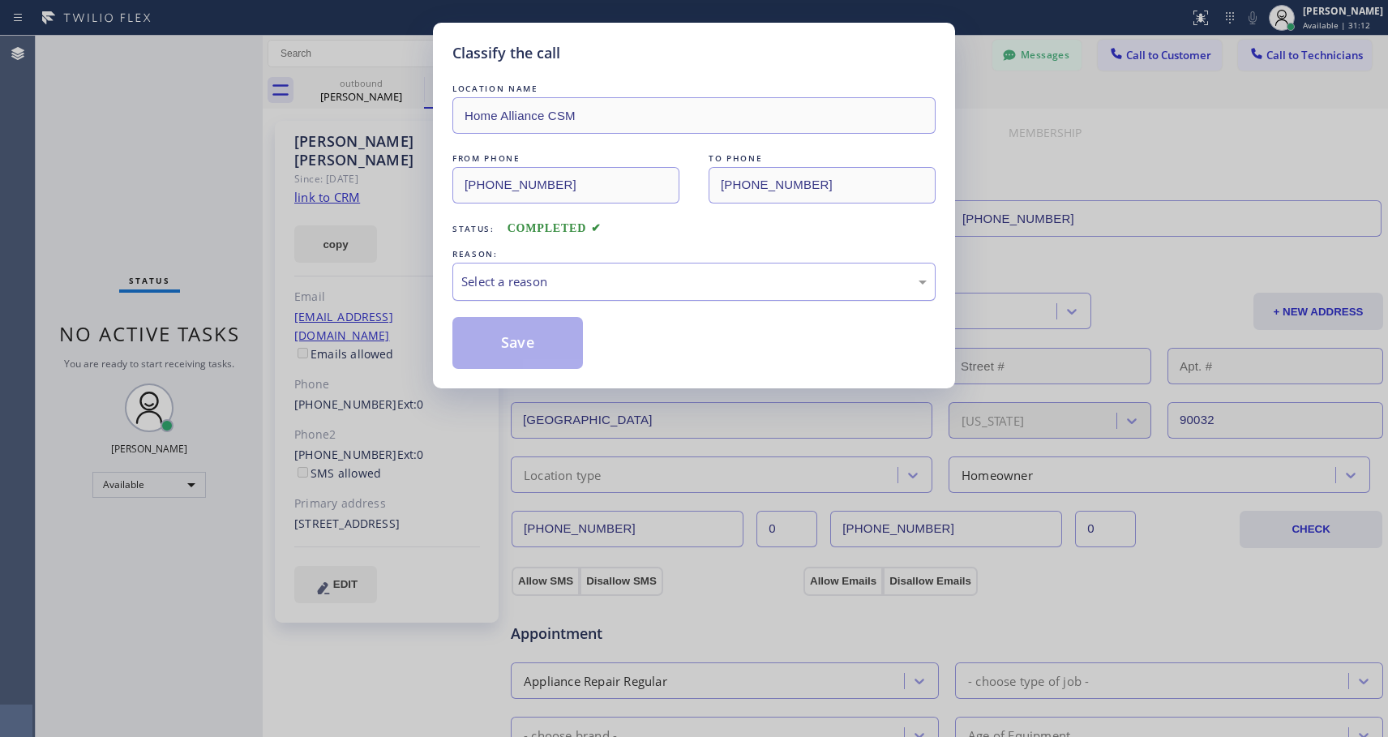
click at [694, 274] on div "Select a reason" at bounding box center [694, 281] width 466 height 19
click at [551, 342] on button "Save" at bounding box center [518, 343] width 131 height 52
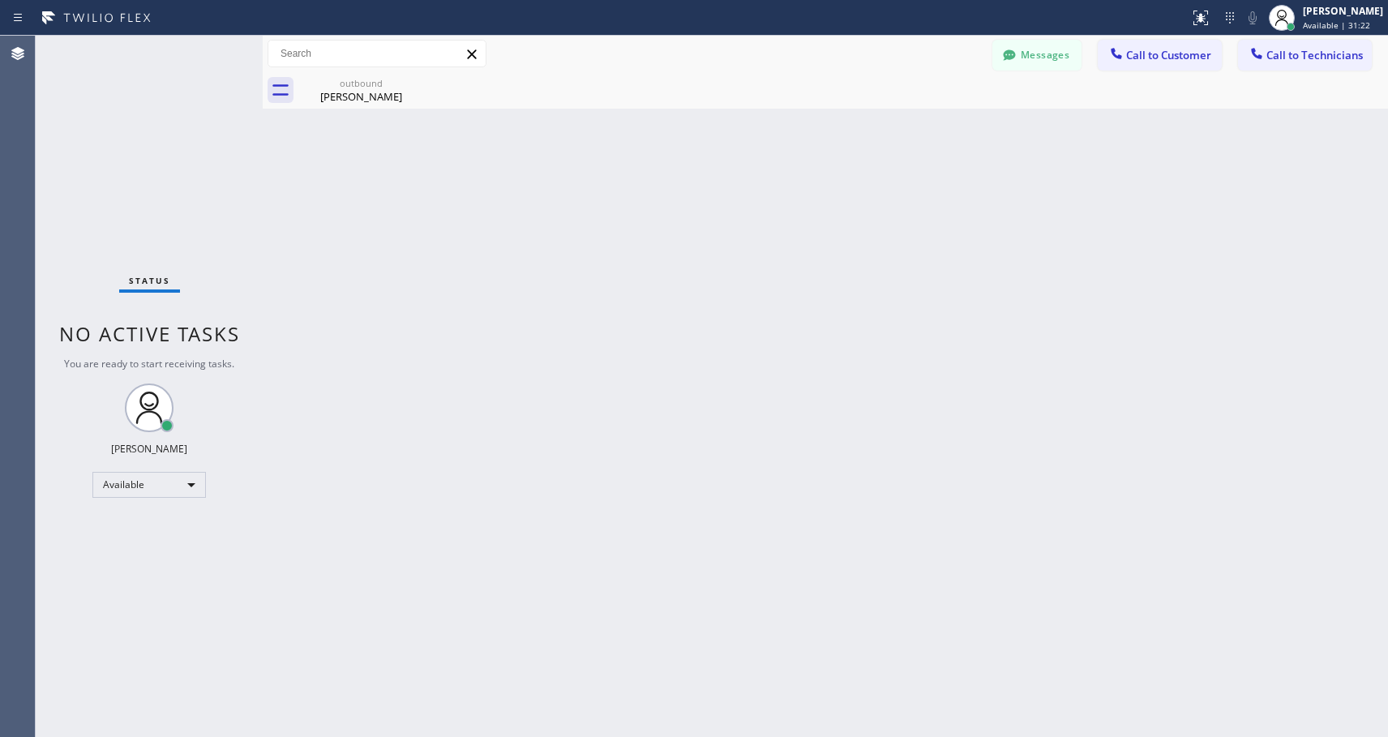
click at [1131, 55] on span "Call to Customer" at bounding box center [1168, 55] width 85 height 15
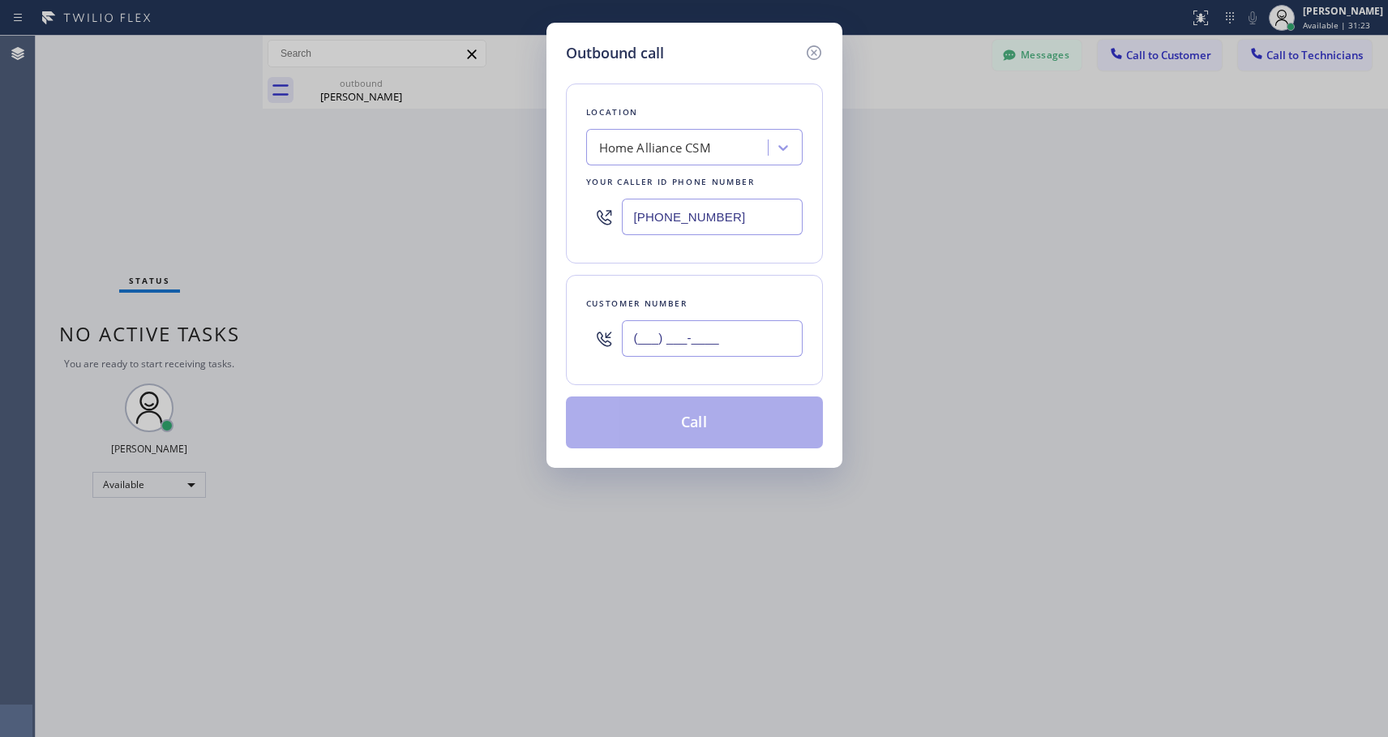
click at [629, 337] on input "(___) ___-____" at bounding box center [712, 338] width 181 height 36
paste input "626) 926-2118"
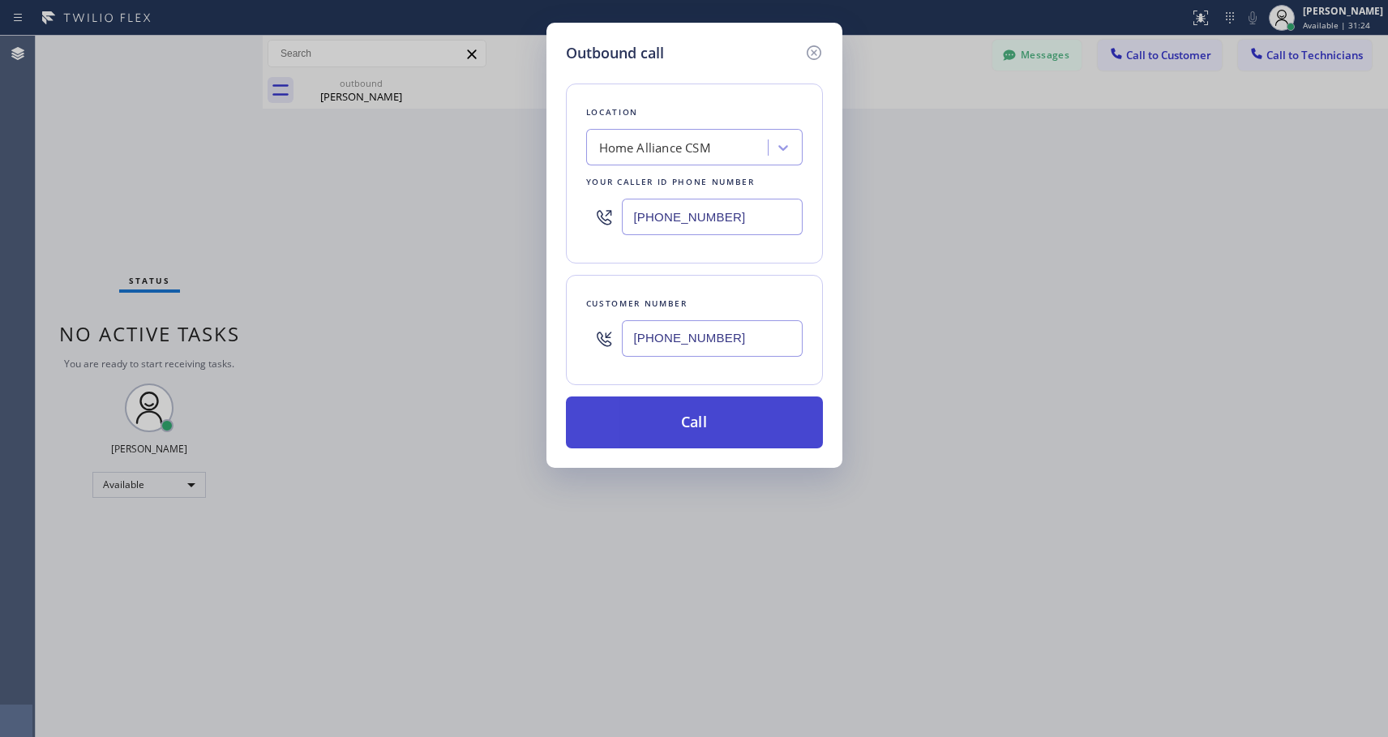
type input "[PHONE_NUMBER]"
click at [679, 414] on button "Call" at bounding box center [694, 423] width 257 height 52
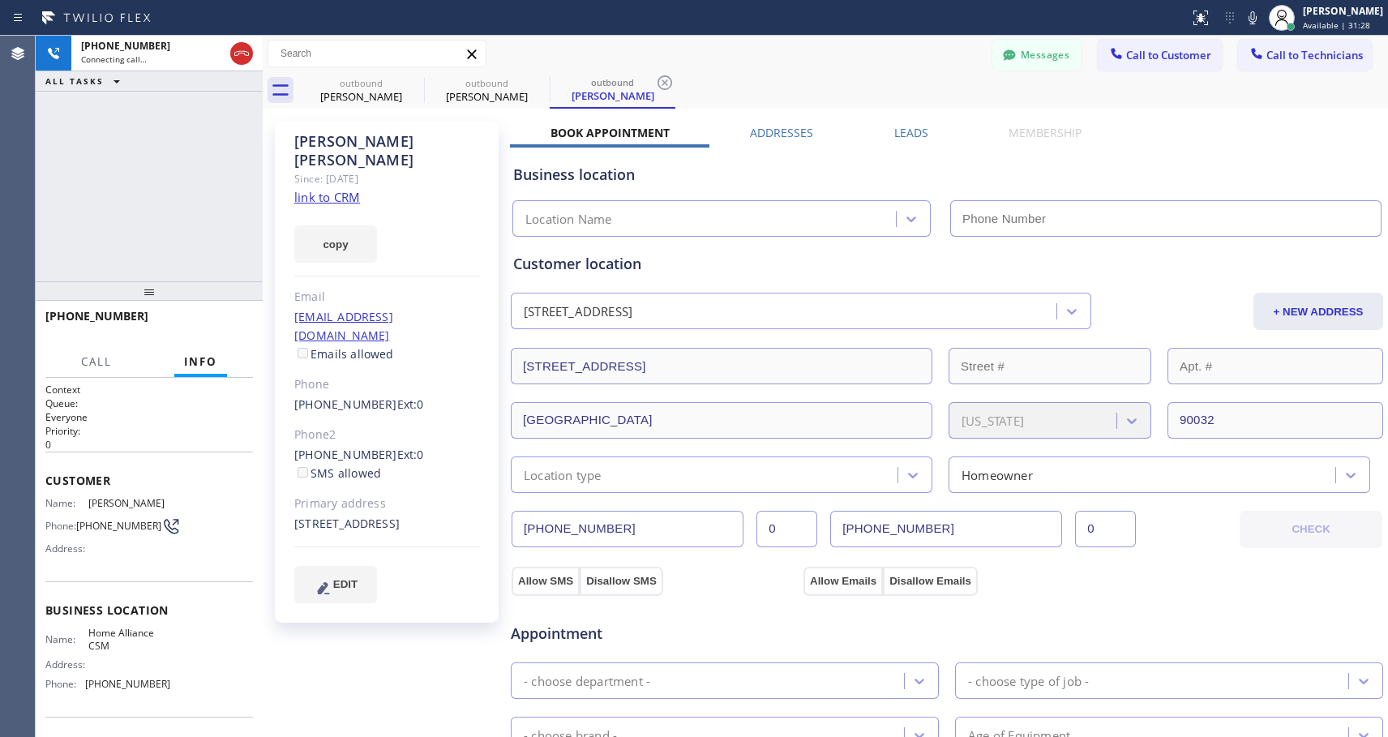
type input "[PHONE_NUMBER]"
click at [220, 320] on span "HANG UP" at bounding box center [215, 323] width 49 height 11
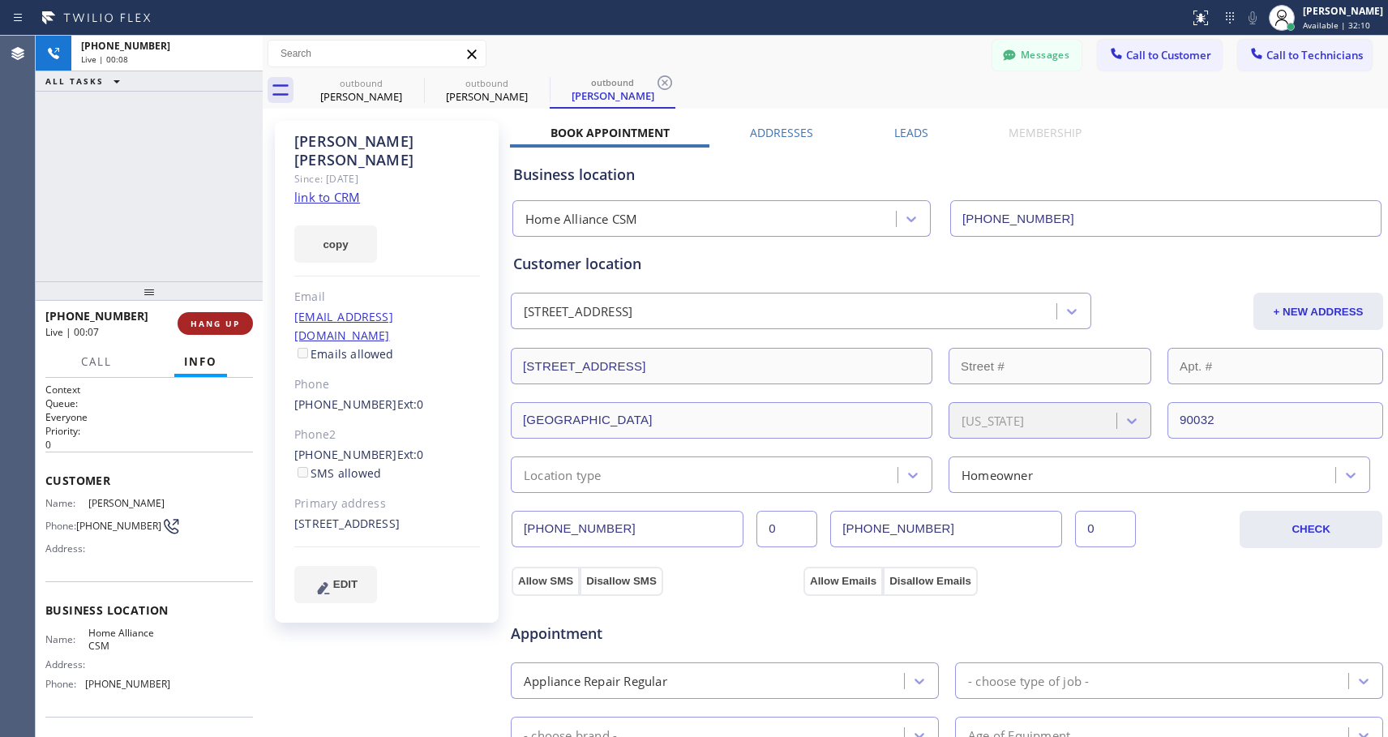
click at [220, 320] on span "HANG UP" at bounding box center [215, 323] width 49 height 11
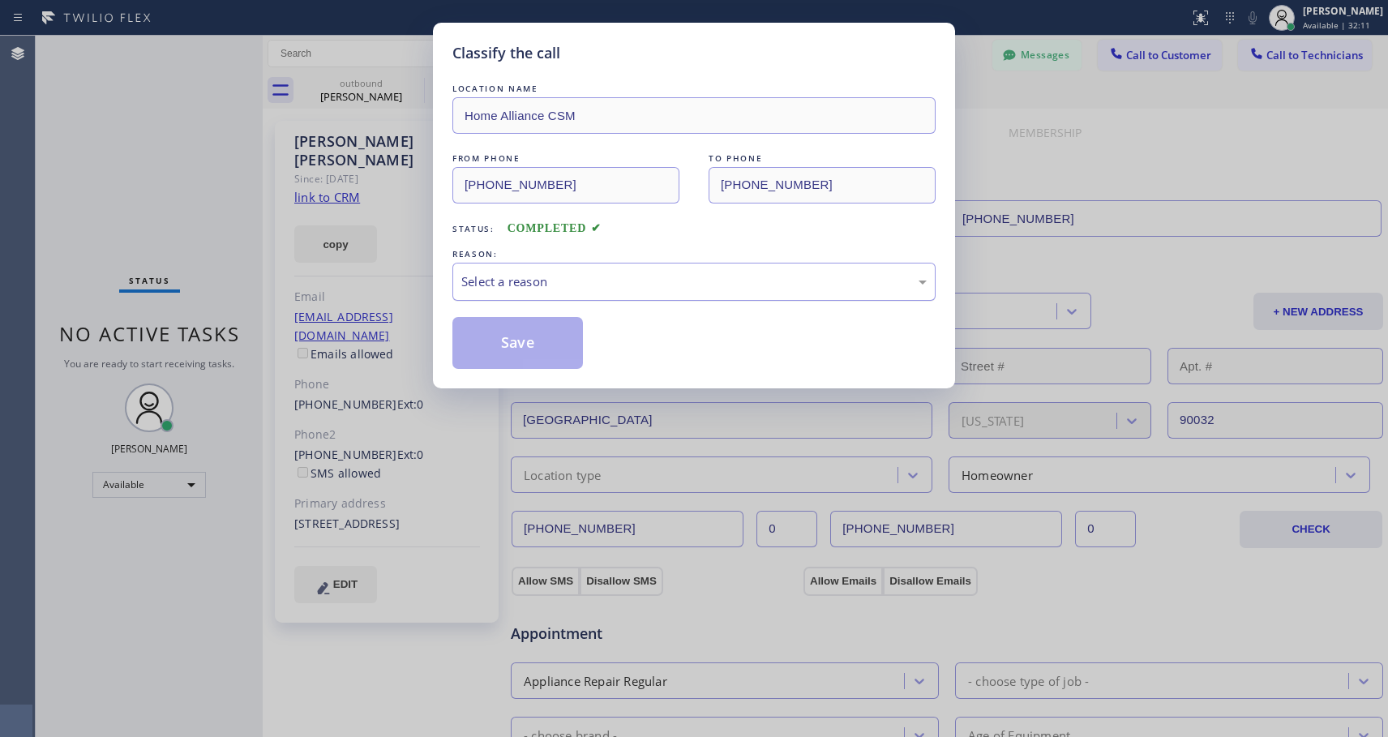
click at [550, 272] on div "Select a reason" at bounding box center [694, 281] width 466 height 19
click at [489, 348] on button "Save" at bounding box center [518, 343] width 131 height 52
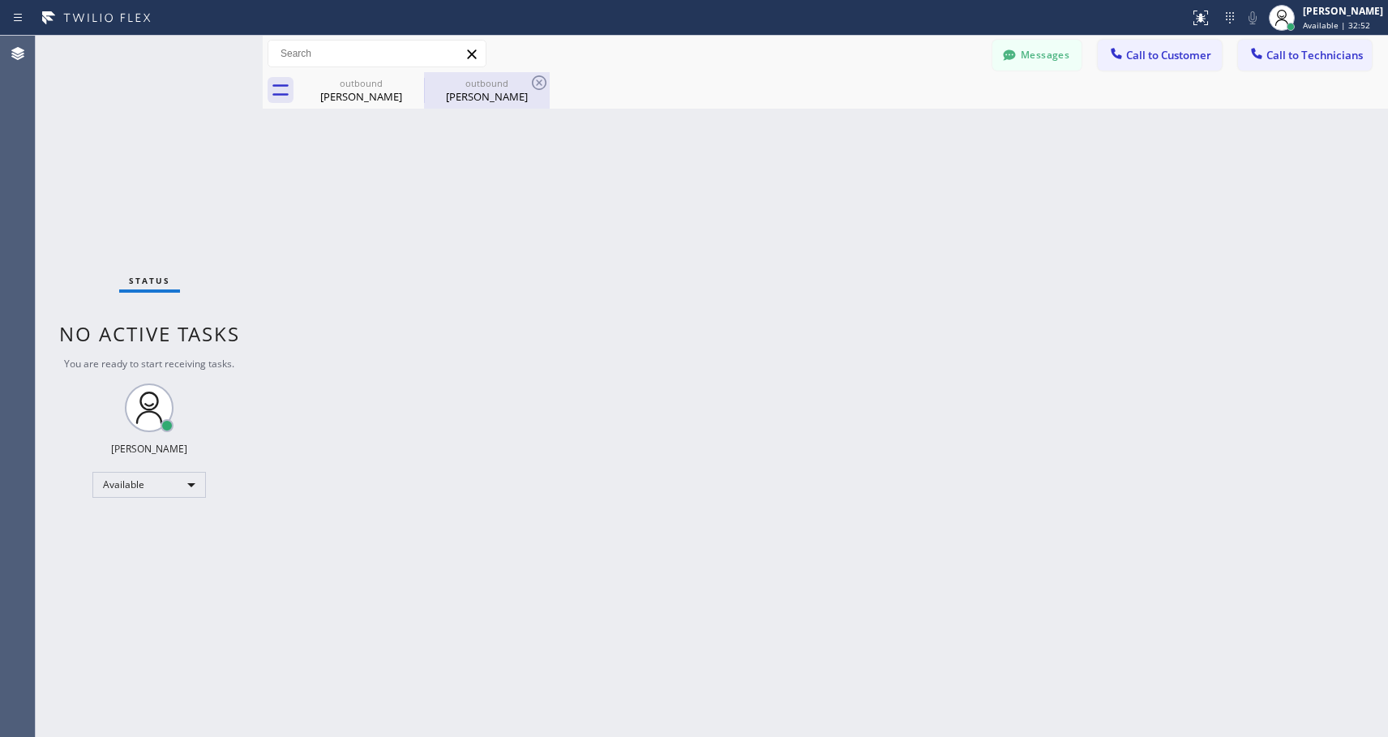
click at [466, 88] on div "outbound" at bounding box center [487, 83] width 122 height 12
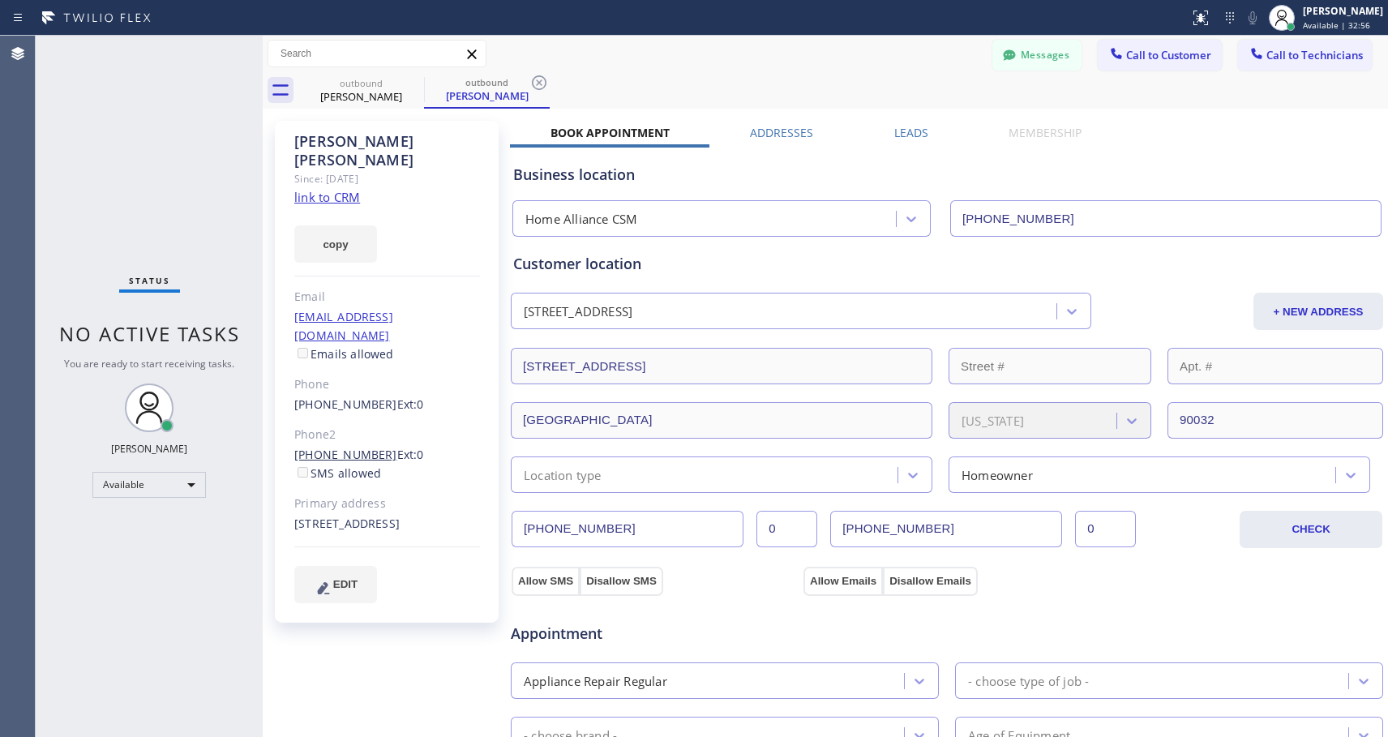
click at [343, 447] on link "[PHONE_NUMBER]" at bounding box center [345, 454] width 103 height 15
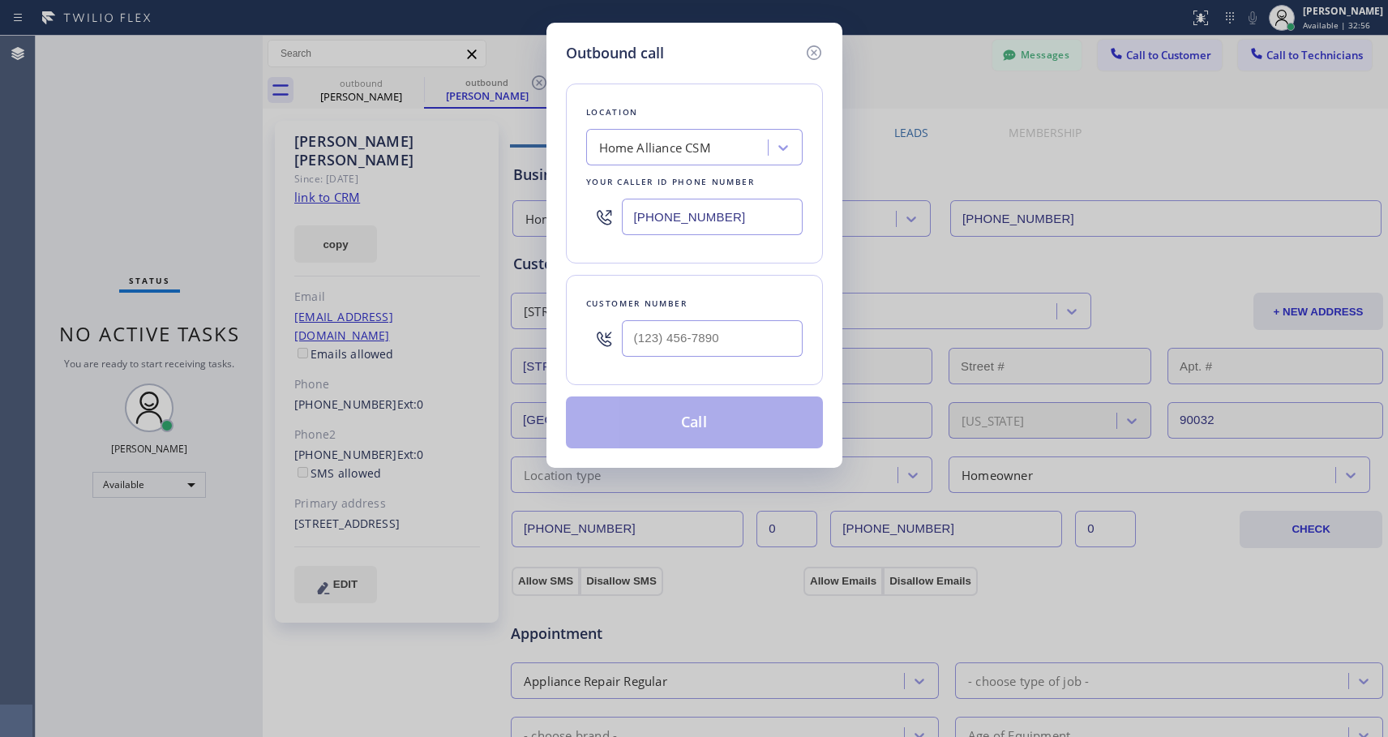
type input "[PHONE_NUMBER]"
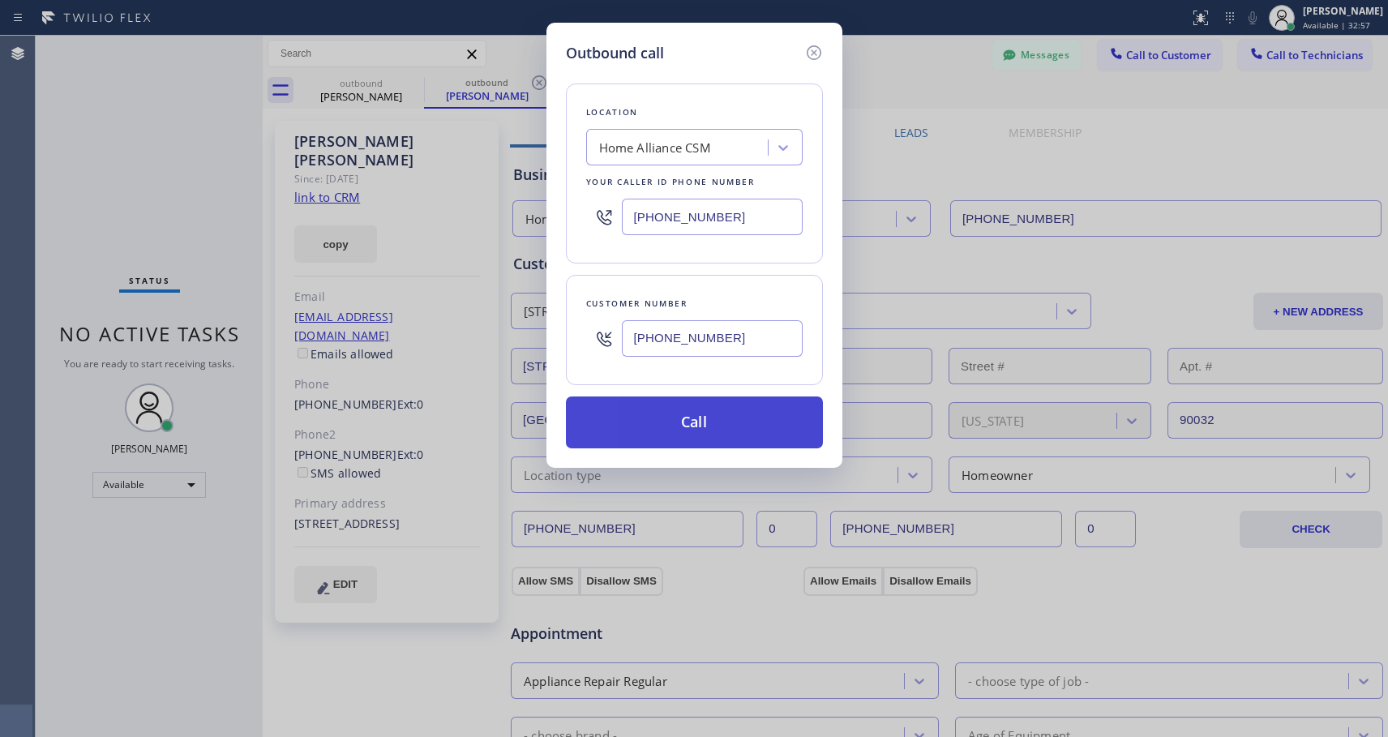
click at [668, 426] on button "Call" at bounding box center [694, 423] width 257 height 52
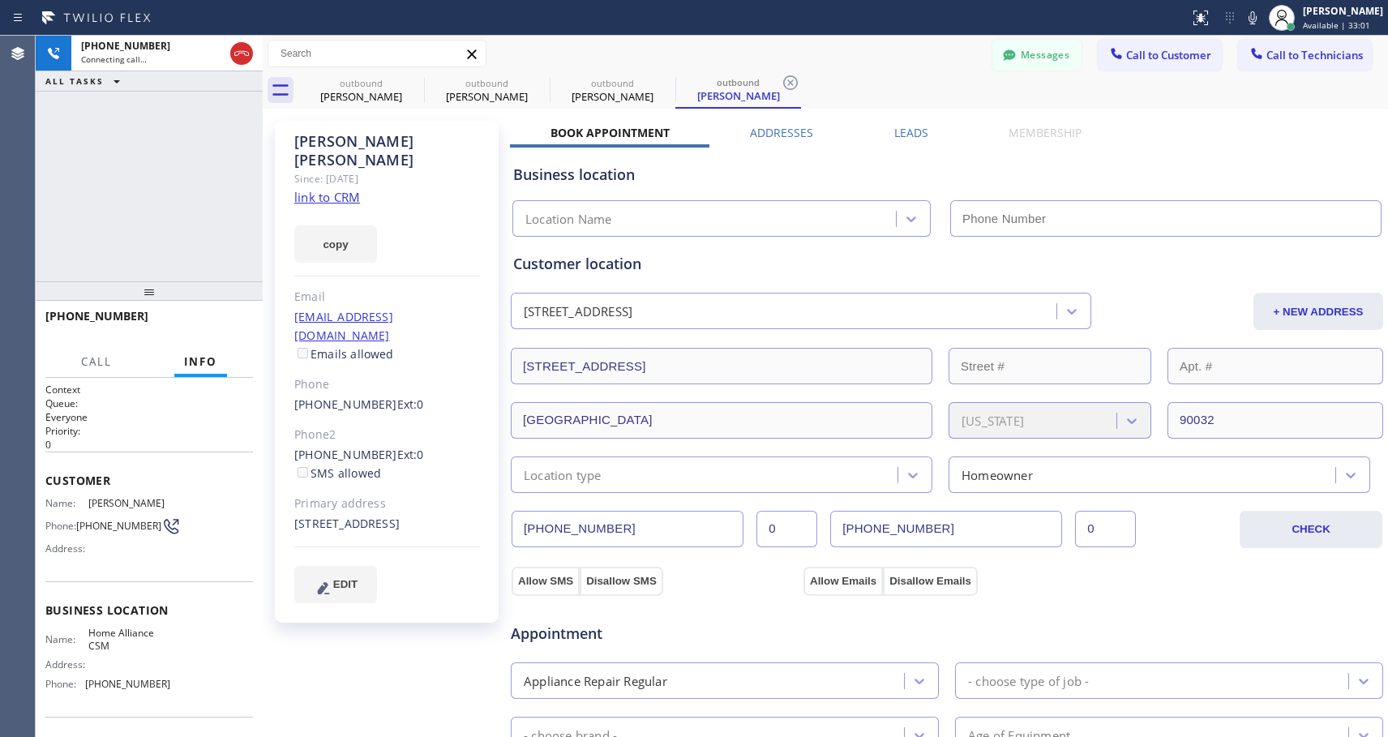
type input "[PHONE_NUMBER]"
click at [239, 325] on span "HANG UP" at bounding box center [215, 323] width 49 height 11
click at [238, 325] on span "COMPLETE" at bounding box center [212, 323] width 56 height 11
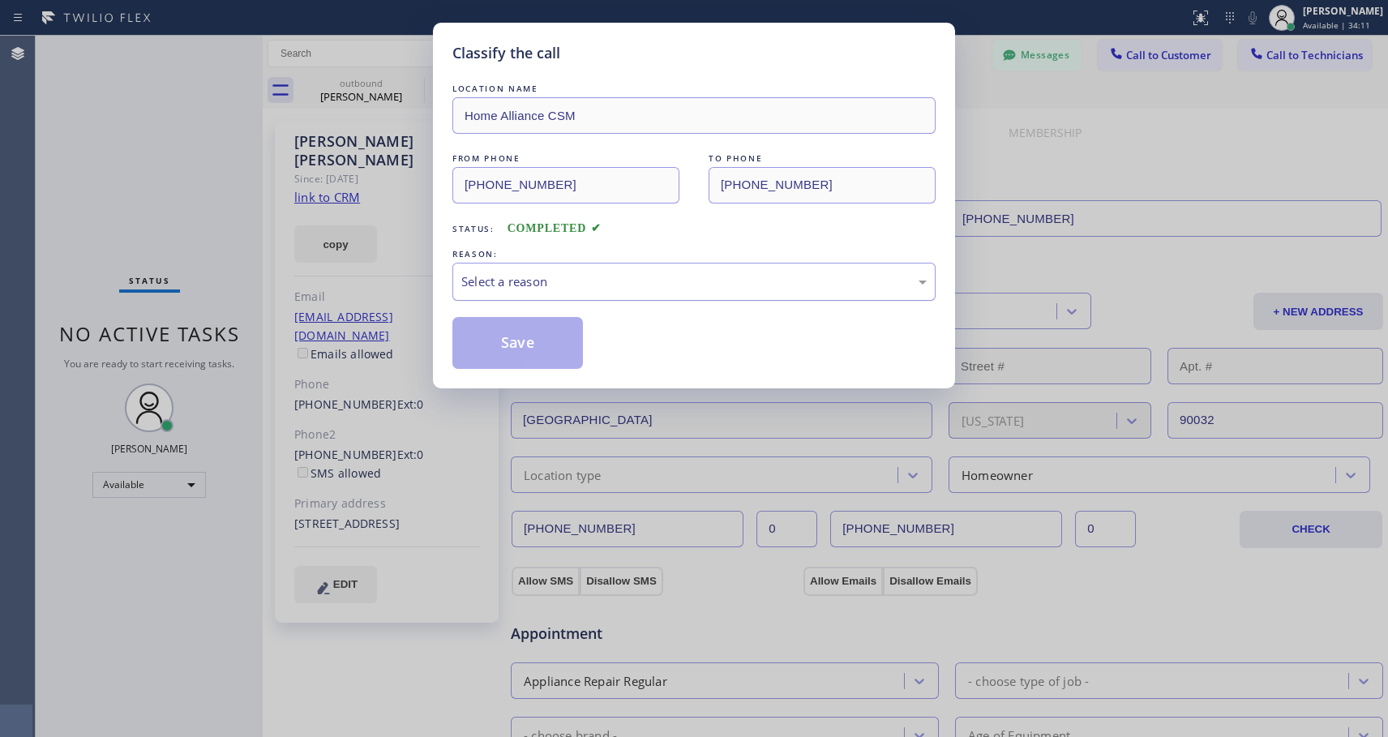
drag, startPoint x: 638, startPoint y: 262, endPoint x: 633, endPoint y: 285, distance: 23.2
click at [639, 261] on div "REASON: Select a reason" at bounding box center [694, 273] width 483 height 55
click at [633, 287] on div "Select a reason" at bounding box center [694, 281] width 466 height 19
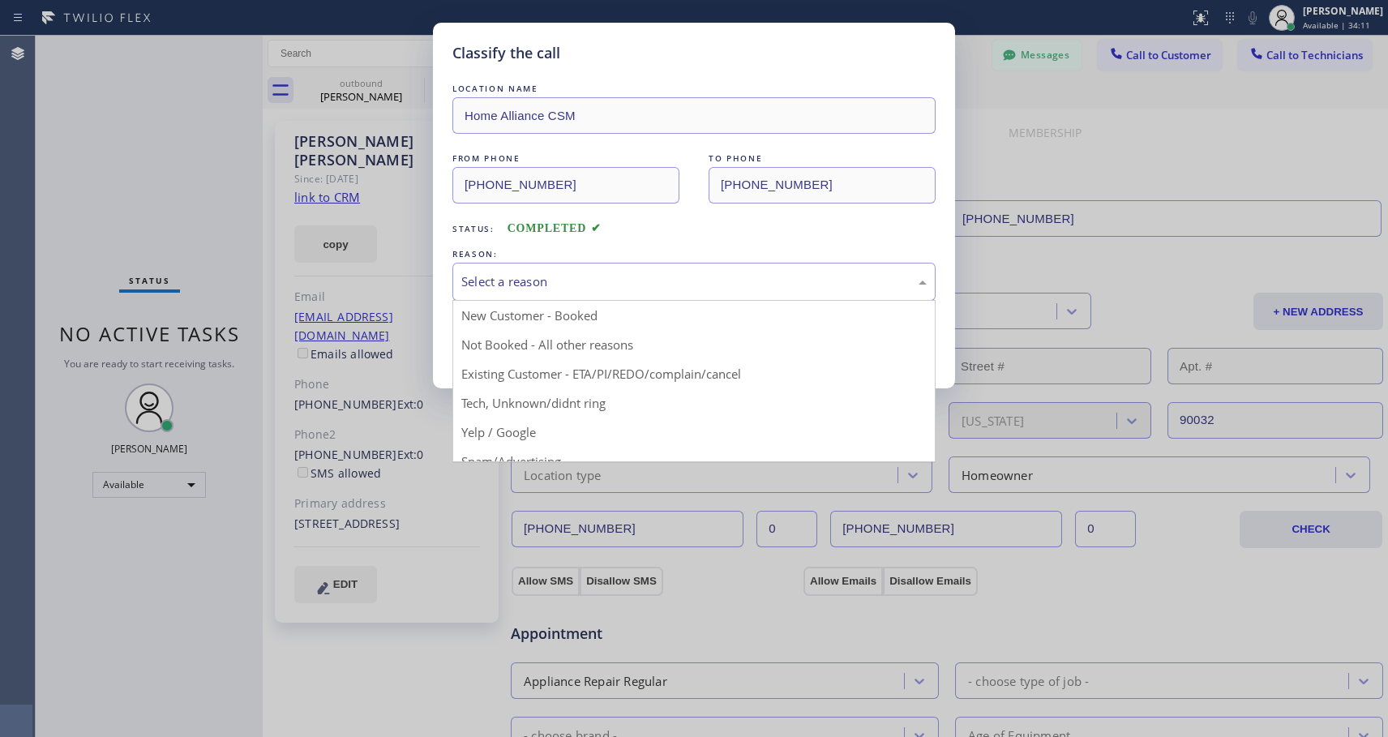
click at [633, 285] on div "Select a reason" at bounding box center [694, 281] width 466 height 19
click at [560, 285] on div "Select a reason" at bounding box center [694, 281] width 466 height 19
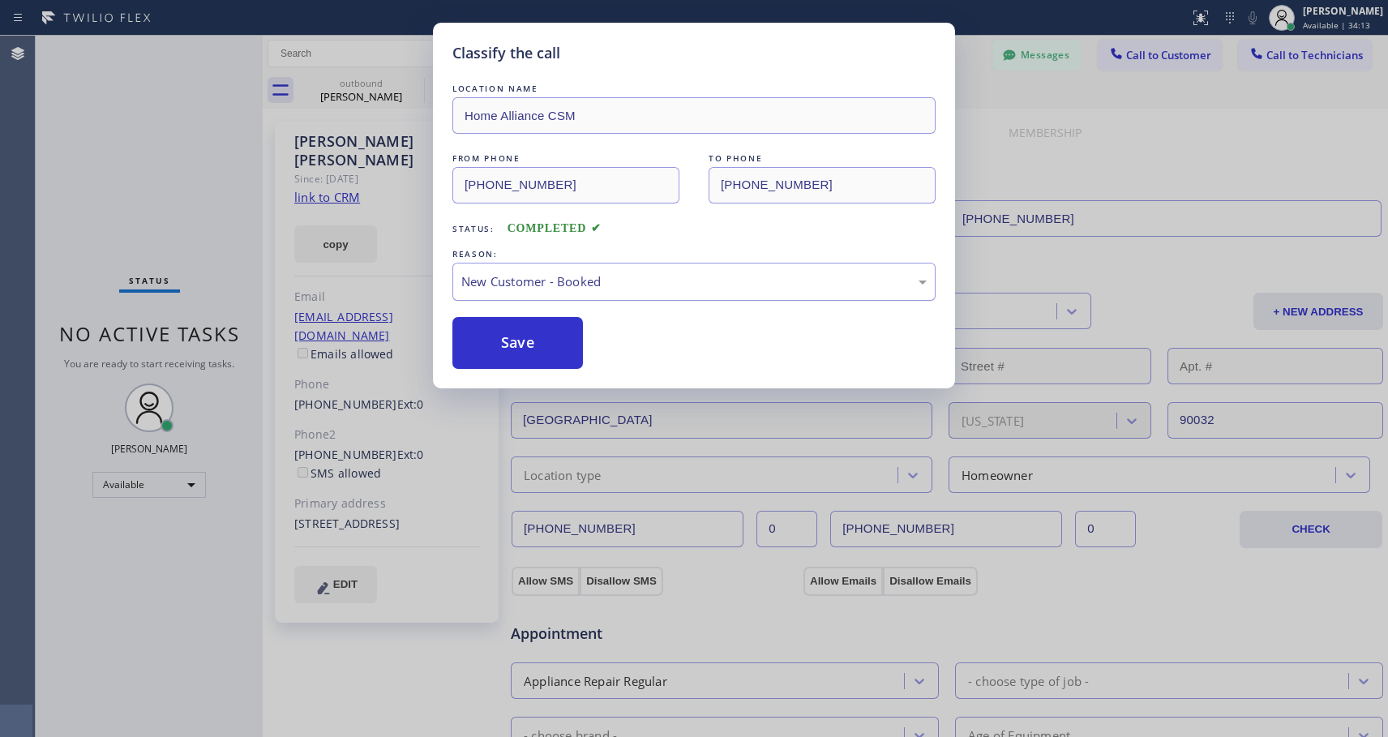
click at [556, 287] on div "New Customer - Booked" at bounding box center [694, 281] width 466 height 19
click at [518, 341] on button "Save" at bounding box center [518, 343] width 131 height 52
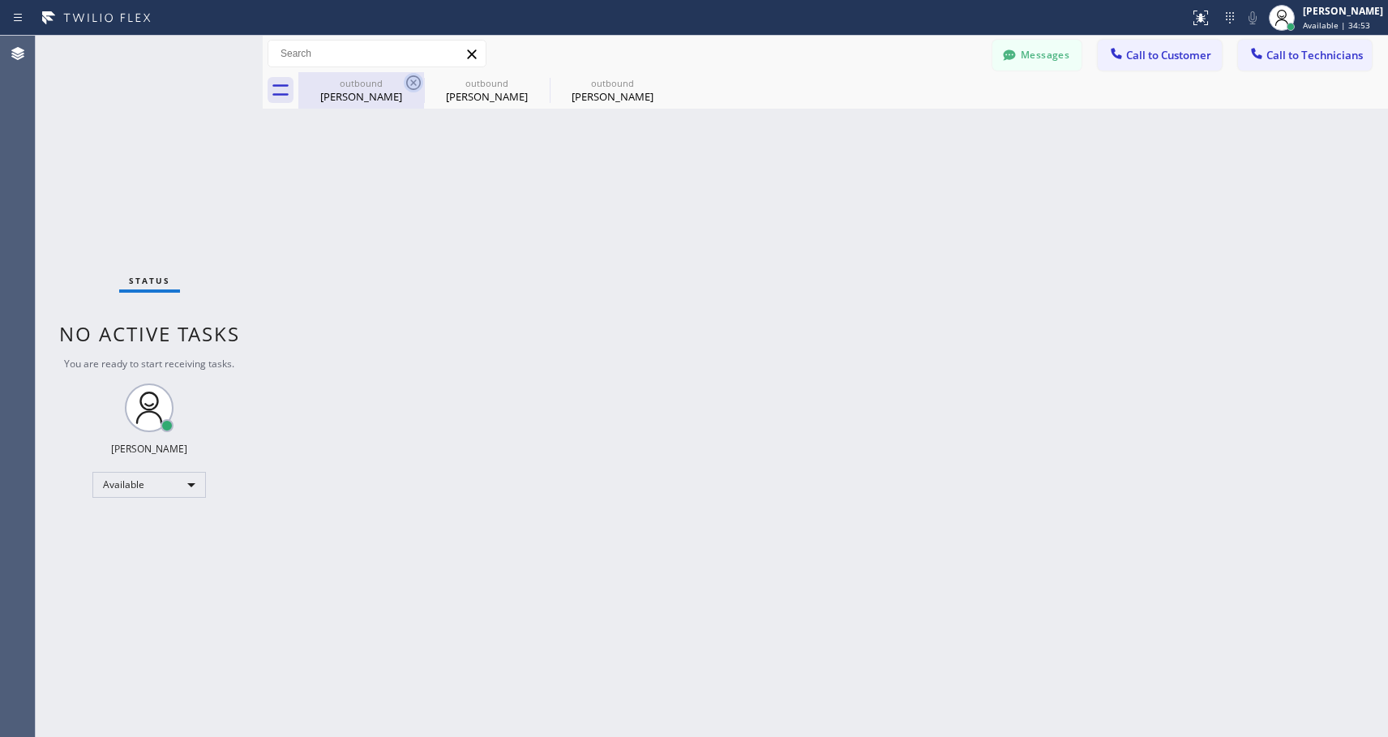
click at [414, 78] on icon at bounding box center [413, 82] width 19 height 19
click at [0, 0] on icon at bounding box center [0, 0] width 0 height 0
click at [414, 78] on div at bounding box center [843, 90] width 1090 height 36
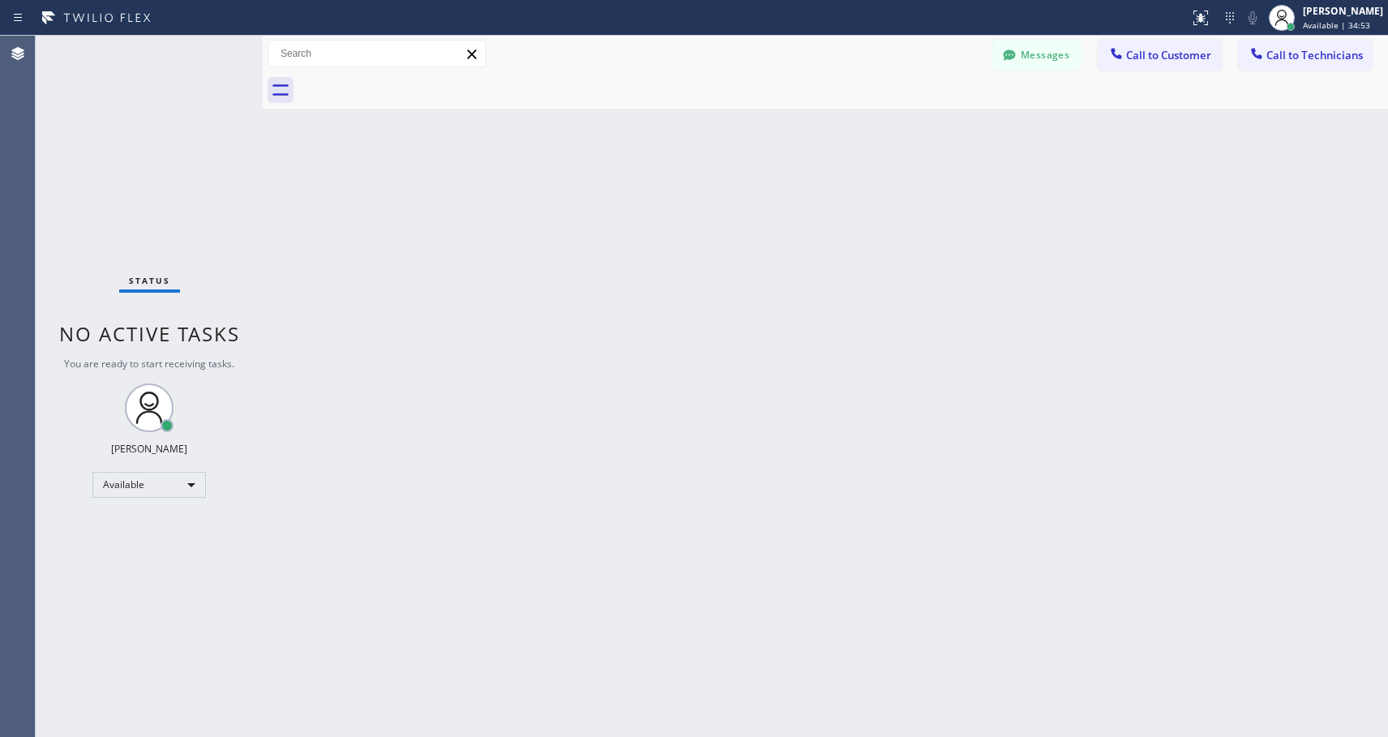
click at [414, 78] on div at bounding box center [843, 90] width 1090 height 36
click at [1134, 54] on span "Call to Customer" at bounding box center [1168, 55] width 85 height 15
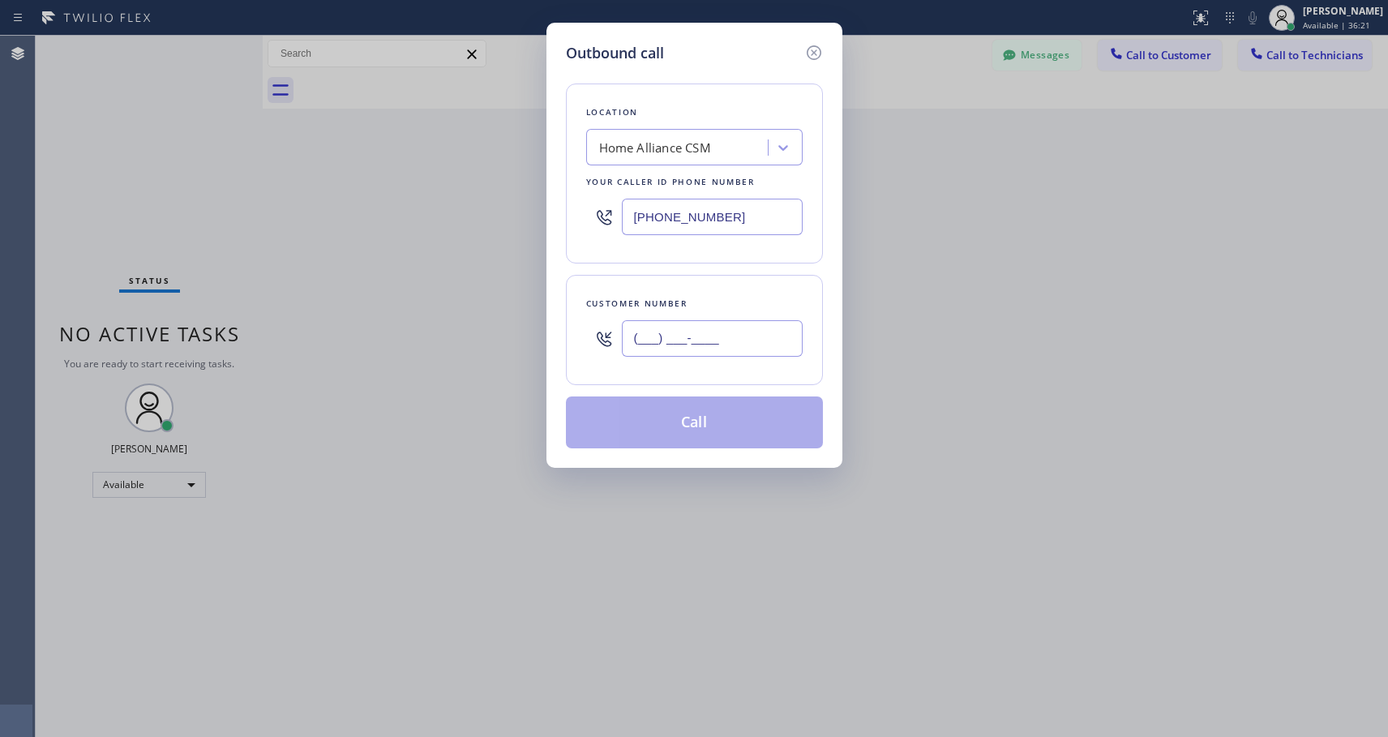
click at [727, 332] on input "(___) ___-____" at bounding box center [712, 338] width 181 height 36
paste input "786) 419-8161"
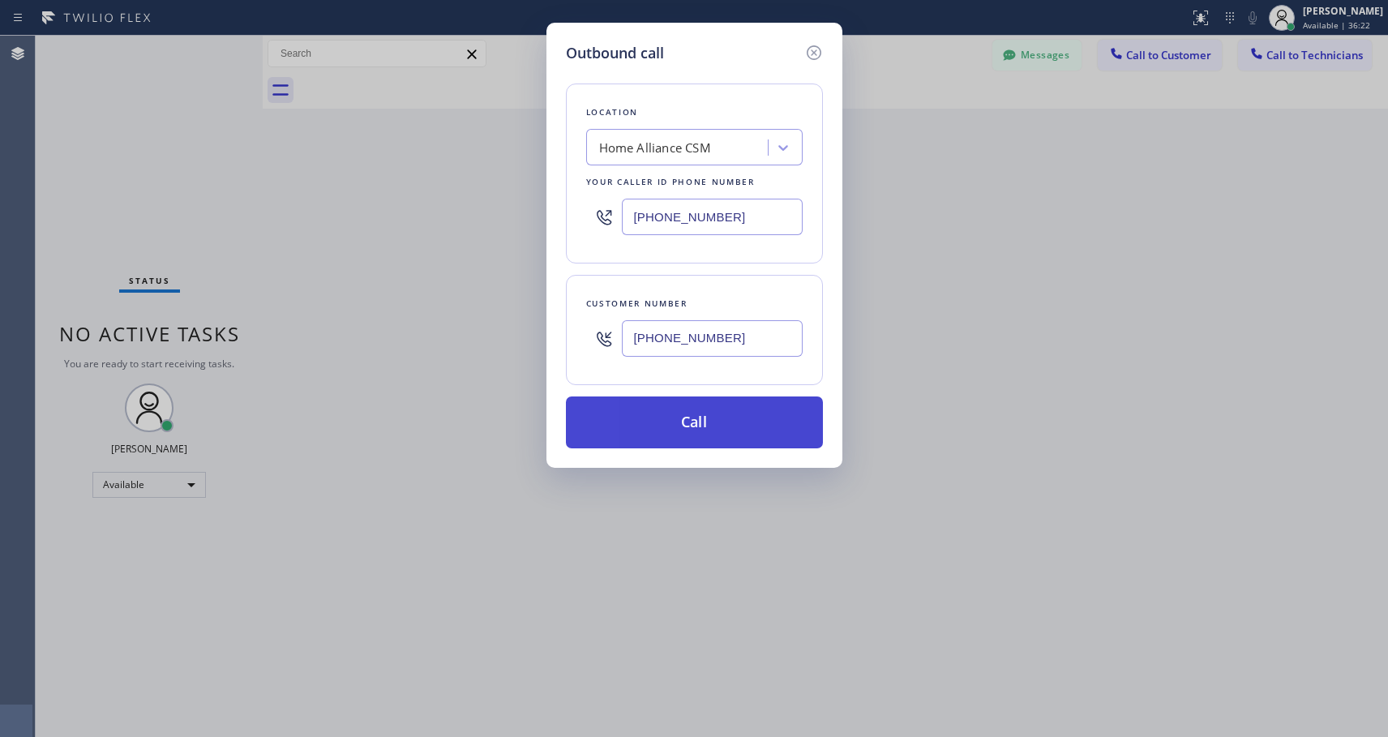
type input "[PHONE_NUMBER]"
click at [684, 420] on button "Call" at bounding box center [694, 423] width 257 height 52
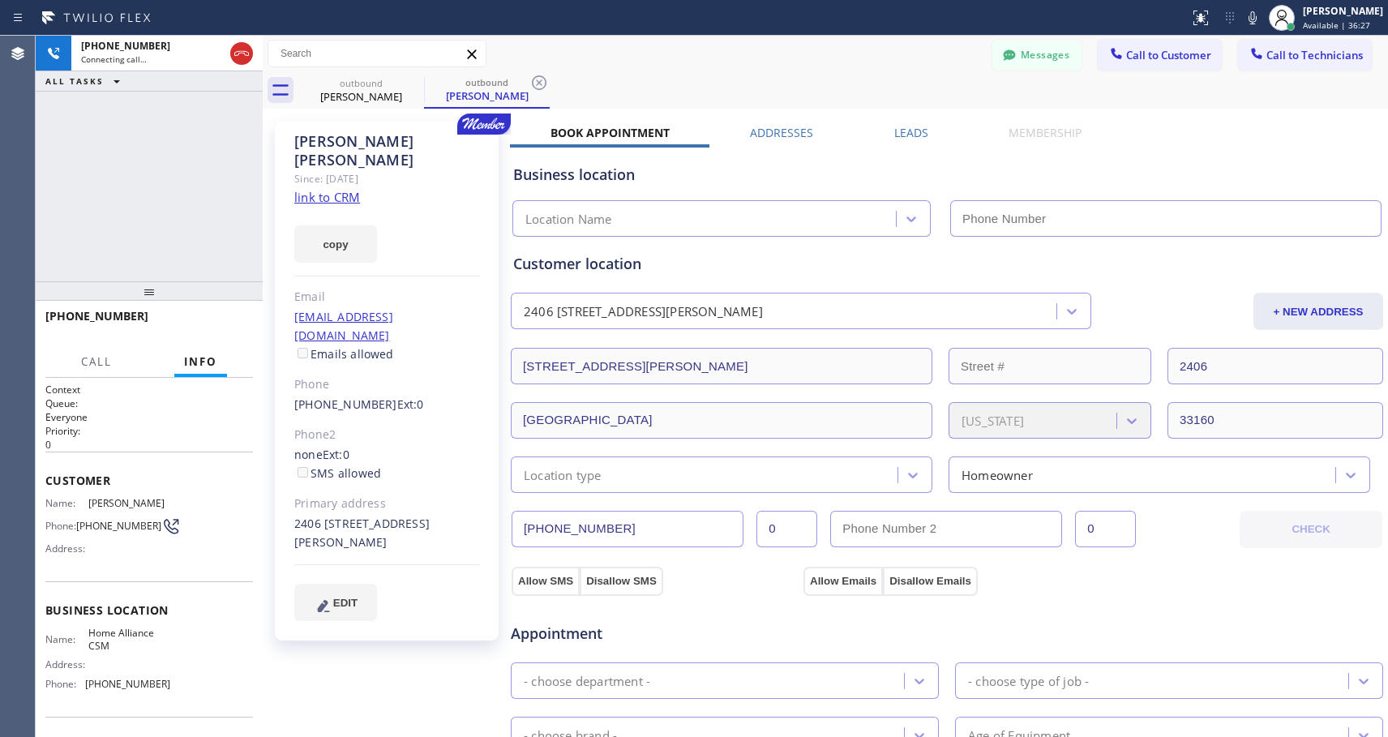
type input "[PHONE_NUMBER]"
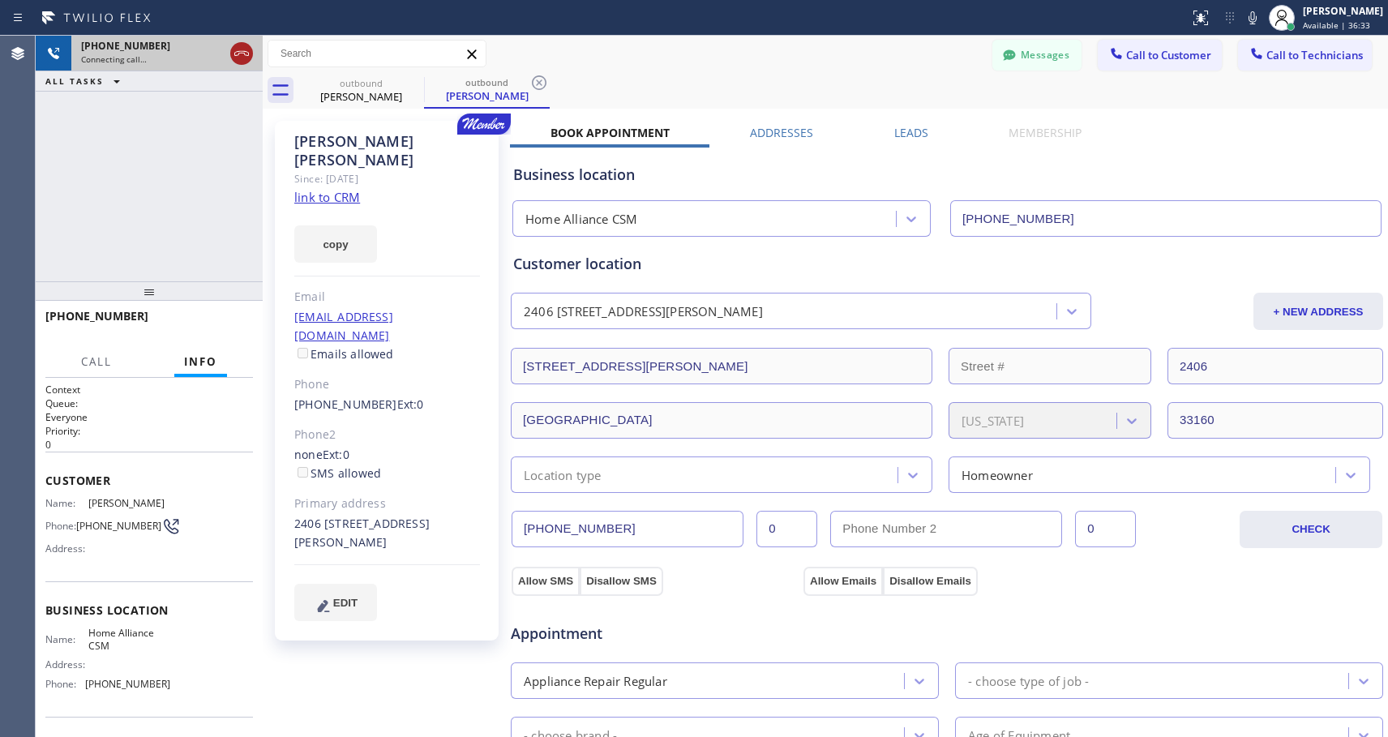
click at [246, 53] on icon at bounding box center [241, 53] width 19 height 19
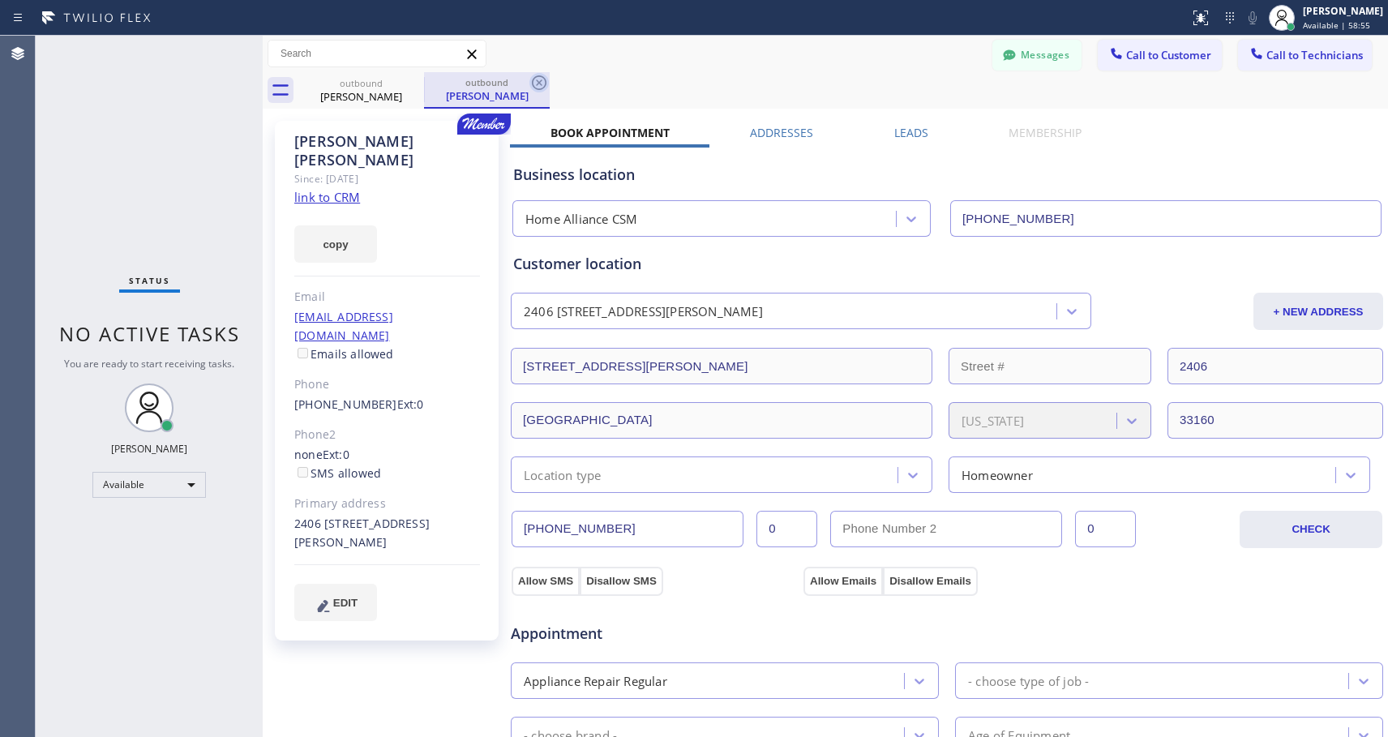
click at [543, 77] on icon at bounding box center [539, 82] width 15 height 15
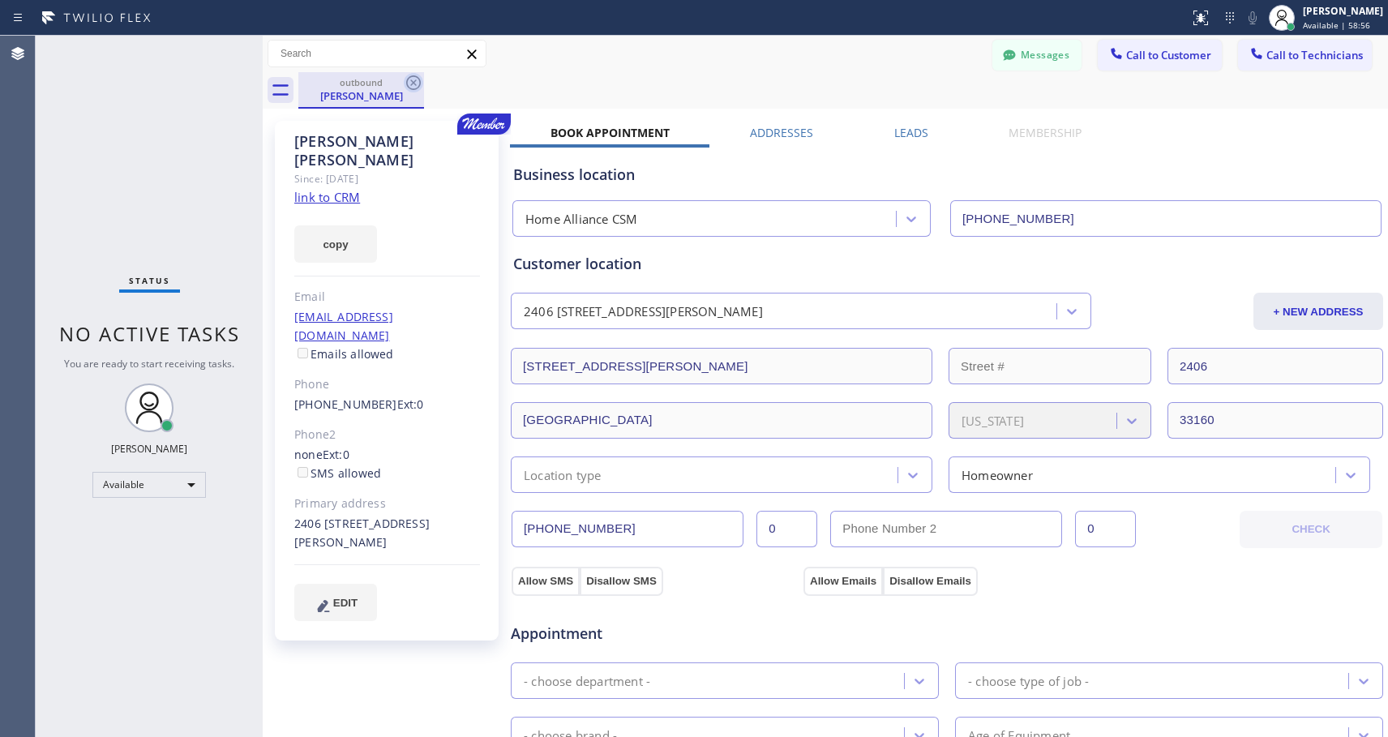
click at [417, 81] on icon at bounding box center [413, 82] width 19 height 19
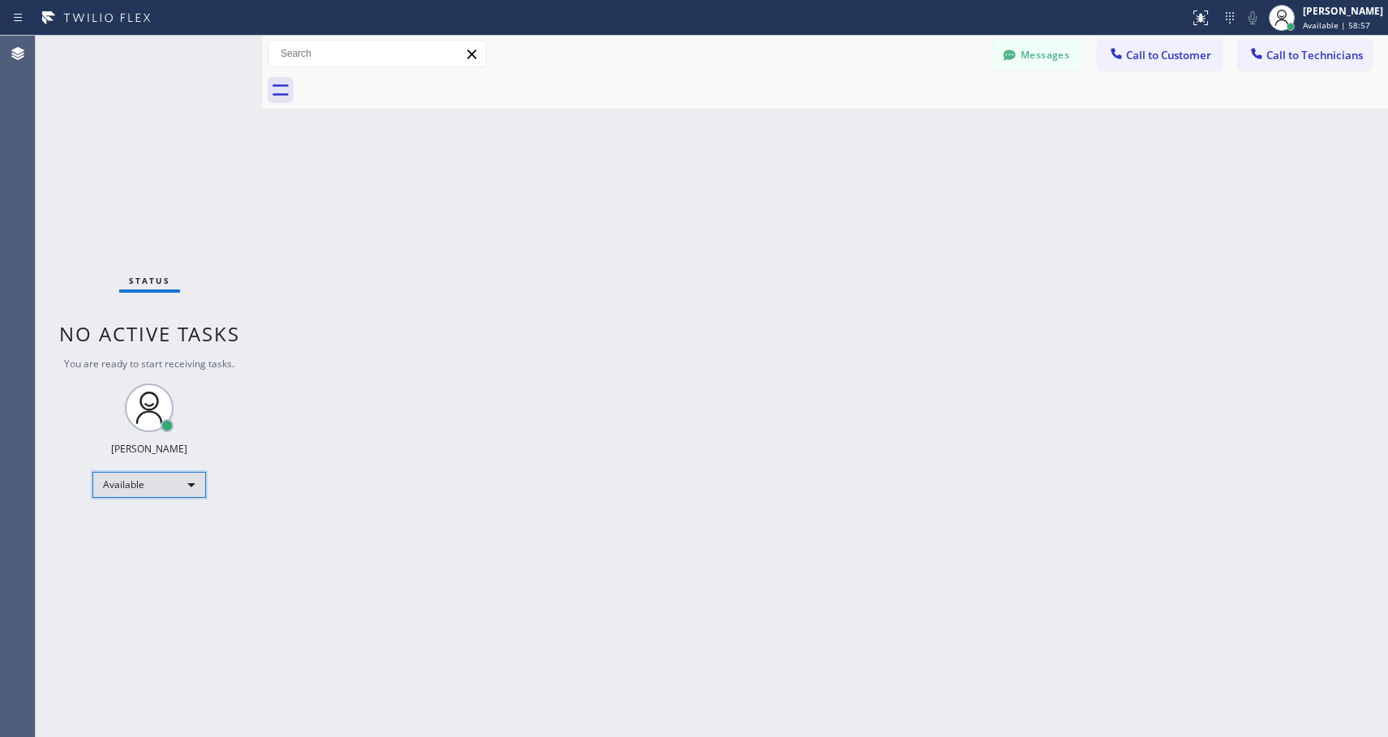
click at [180, 485] on div "Available" at bounding box center [149, 485] width 114 height 26
click at [144, 546] on li "Unavailable" at bounding box center [148, 548] width 110 height 19
click at [157, 493] on div "Unavailable" at bounding box center [149, 492] width 114 height 26
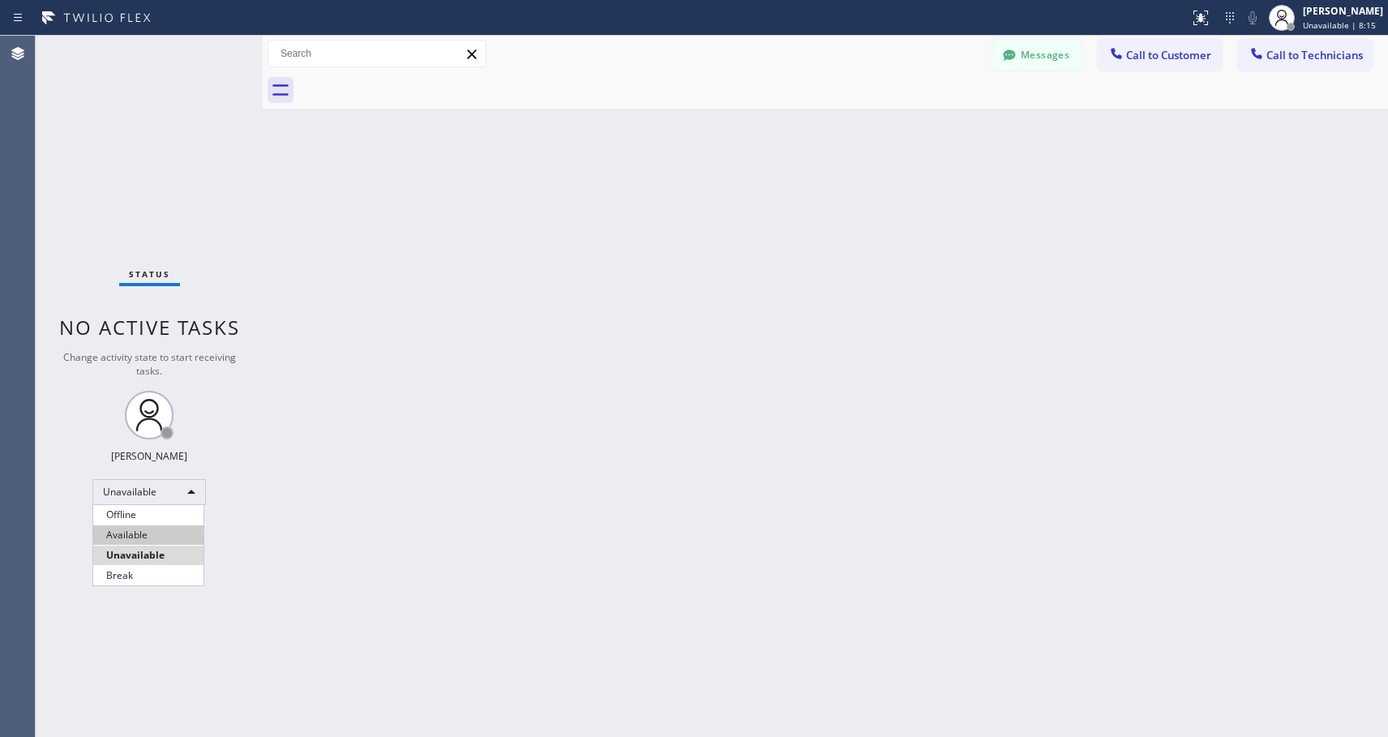
click at [145, 538] on li "Available" at bounding box center [148, 535] width 110 height 19
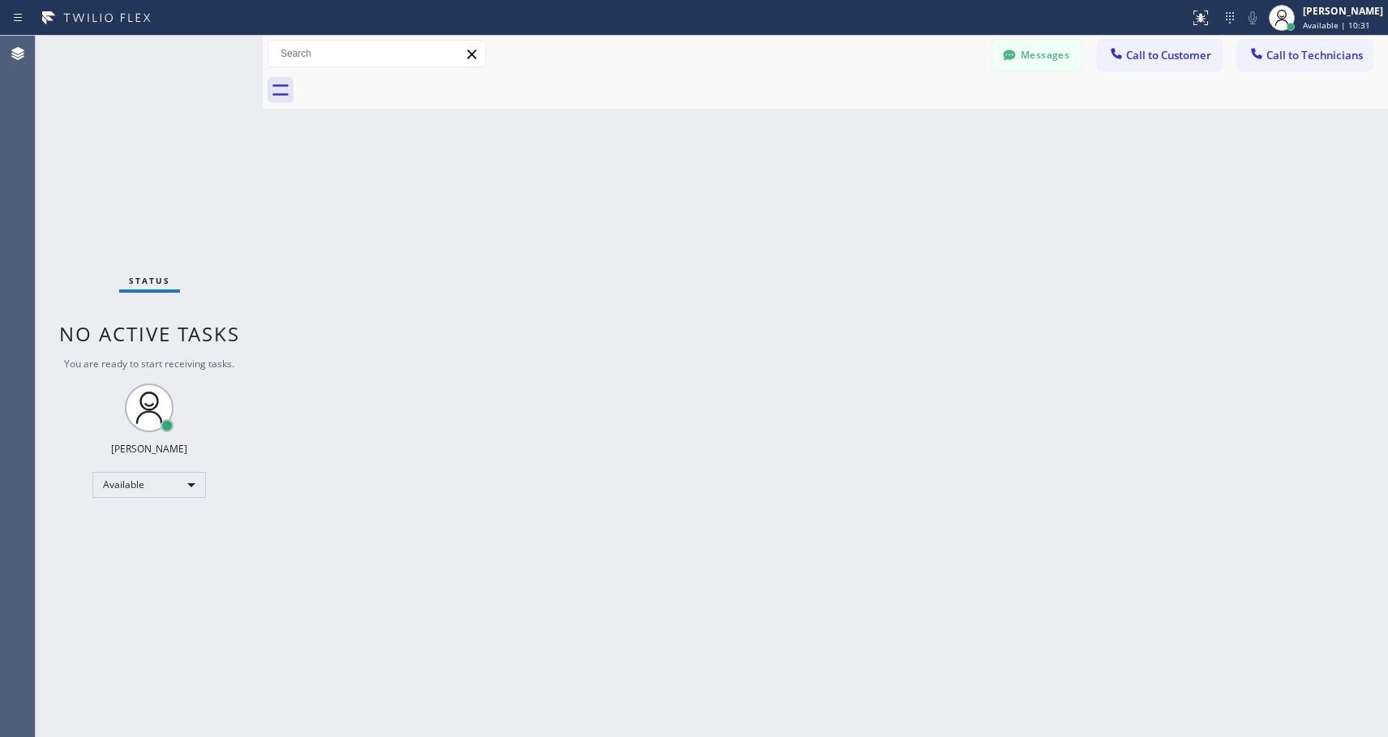
click at [1186, 47] on button "Call to Customer" at bounding box center [1160, 55] width 124 height 31
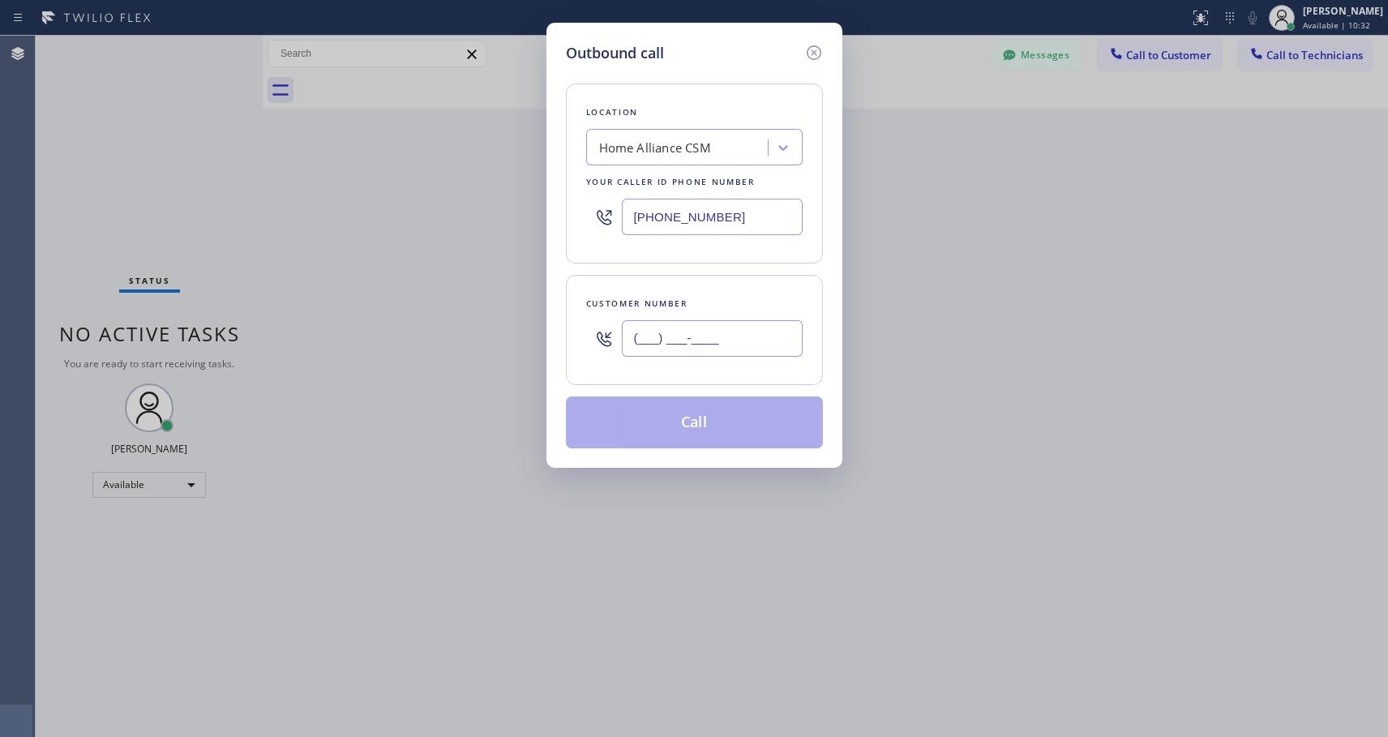
click at [707, 340] on input "(___) ___-____" at bounding box center [712, 338] width 181 height 36
paste input "954) 648-1995"
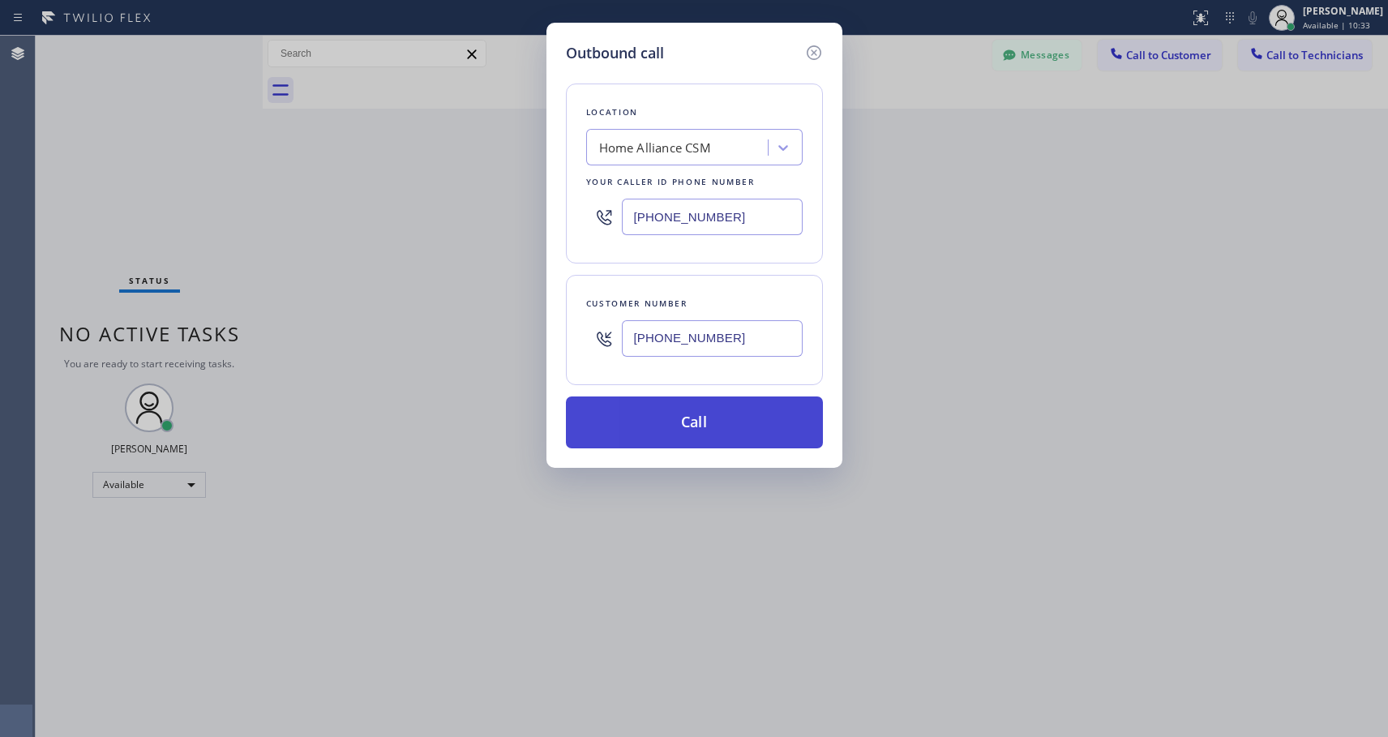
type input "[PHONE_NUMBER]"
click at [705, 423] on button "Call" at bounding box center [694, 423] width 257 height 52
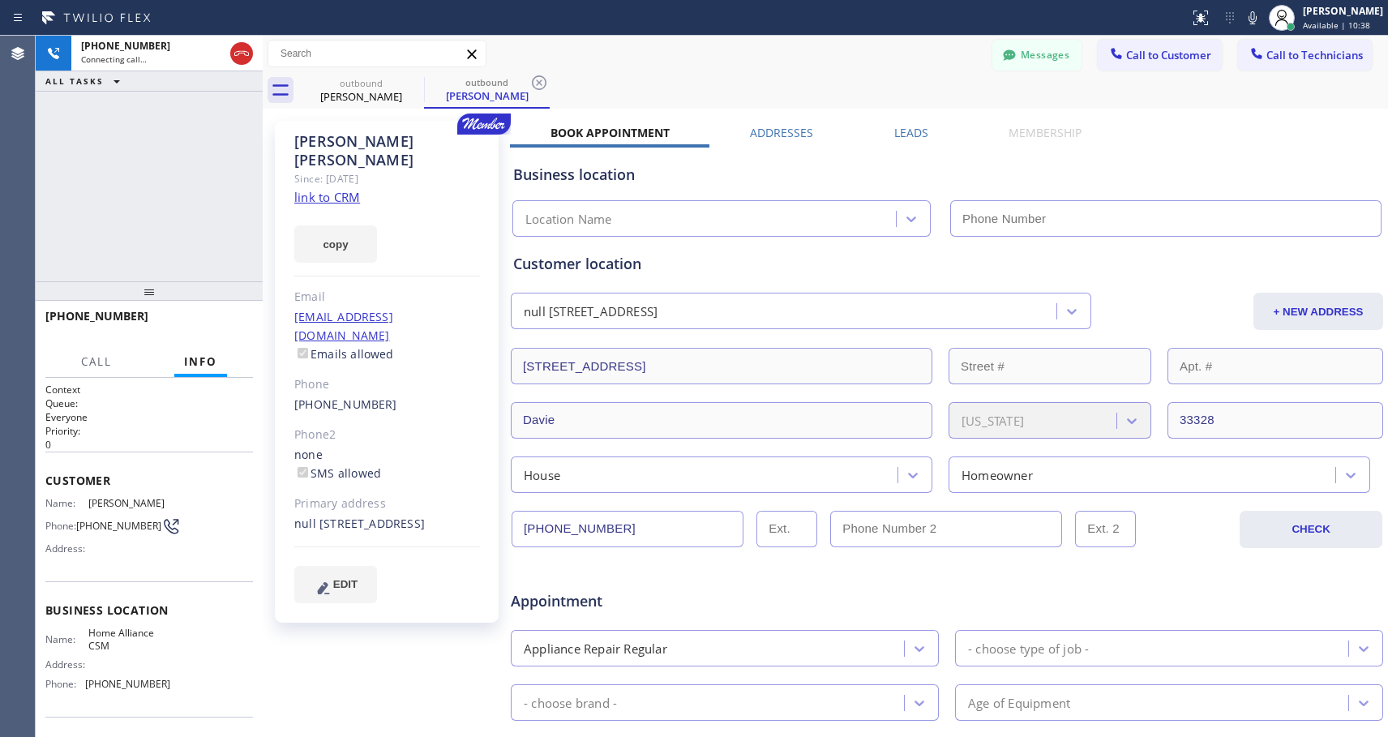
type input "[PHONE_NUMBER]"
click at [235, 326] on span "HANG UP" at bounding box center [215, 323] width 49 height 11
click at [235, 326] on span "COMPLETE" at bounding box center [212, 323] width 56 height 11
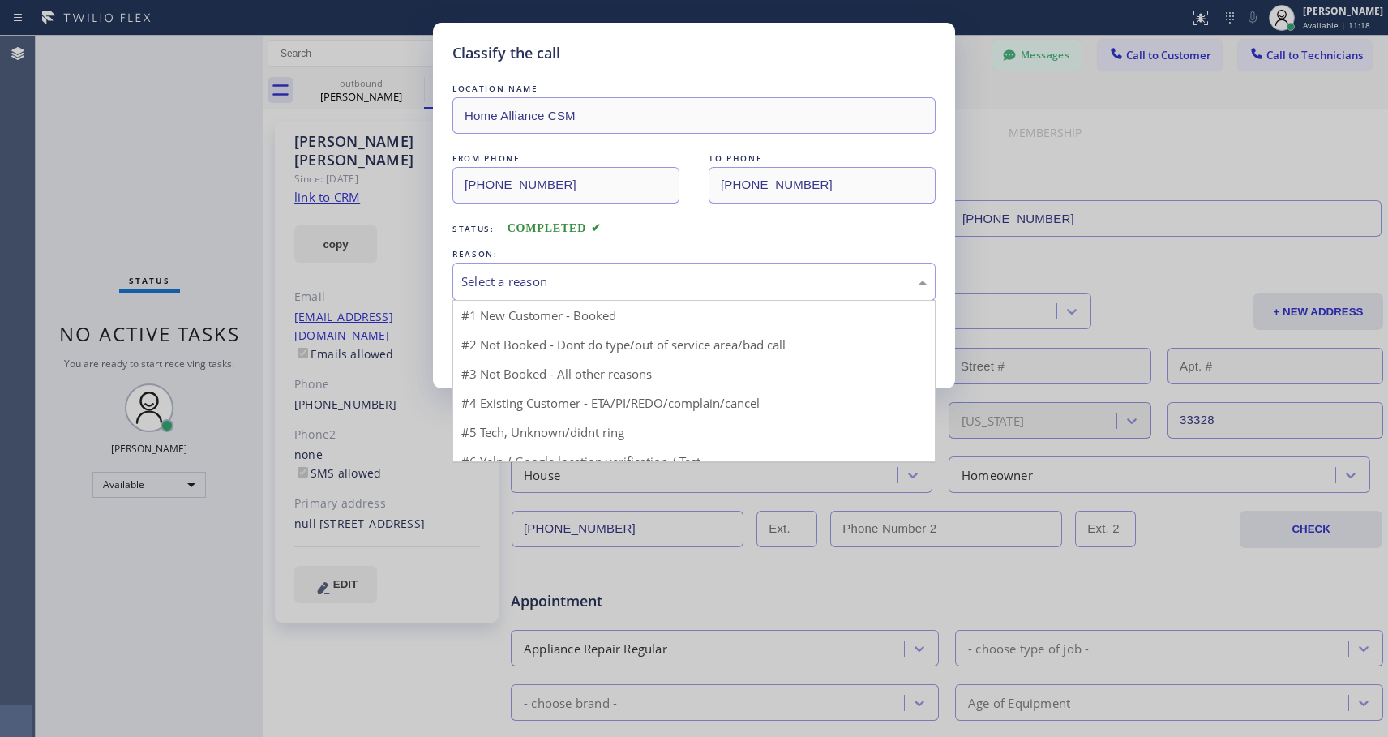
click at [642, 277] on div "Select a reason" at bounding box center [694, 281] width 466 height 19
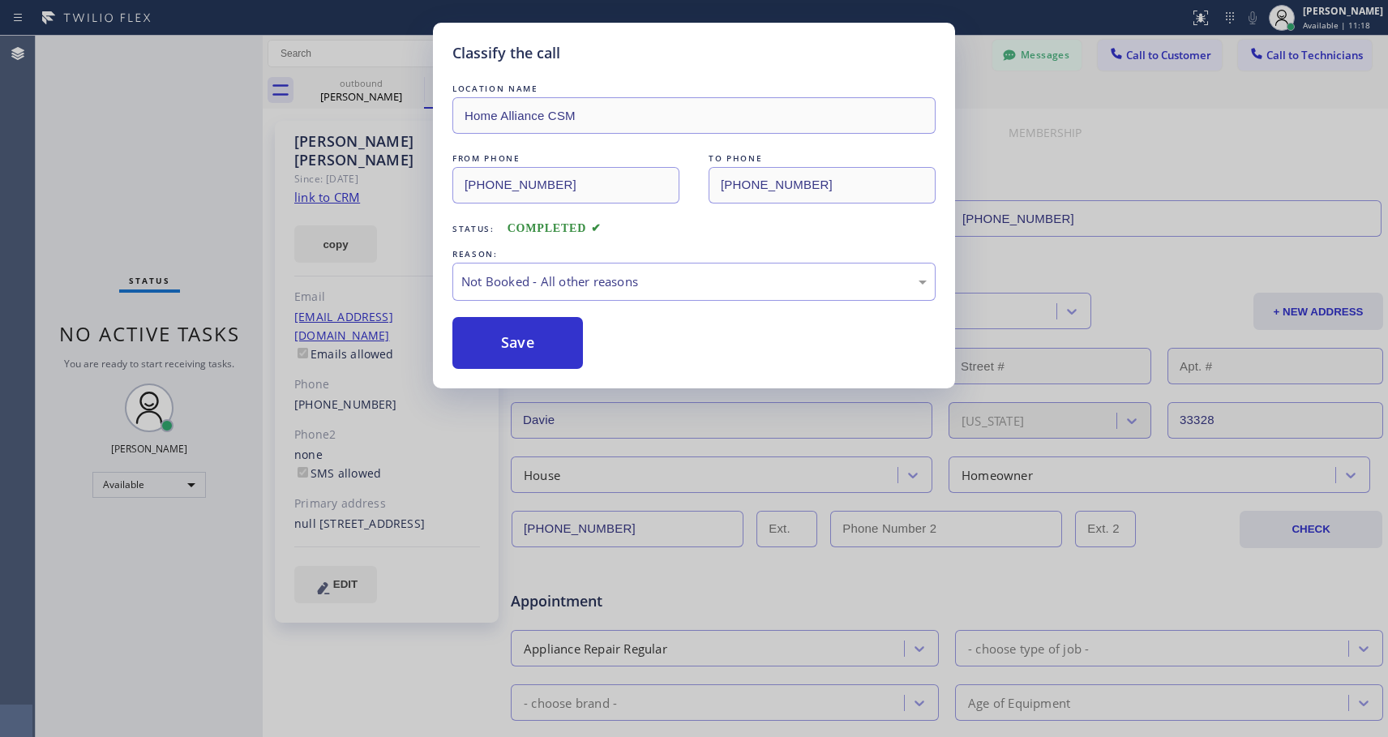
click at [526, 342] on button "Save" at bounding box center [518, 343] width 131 height 52
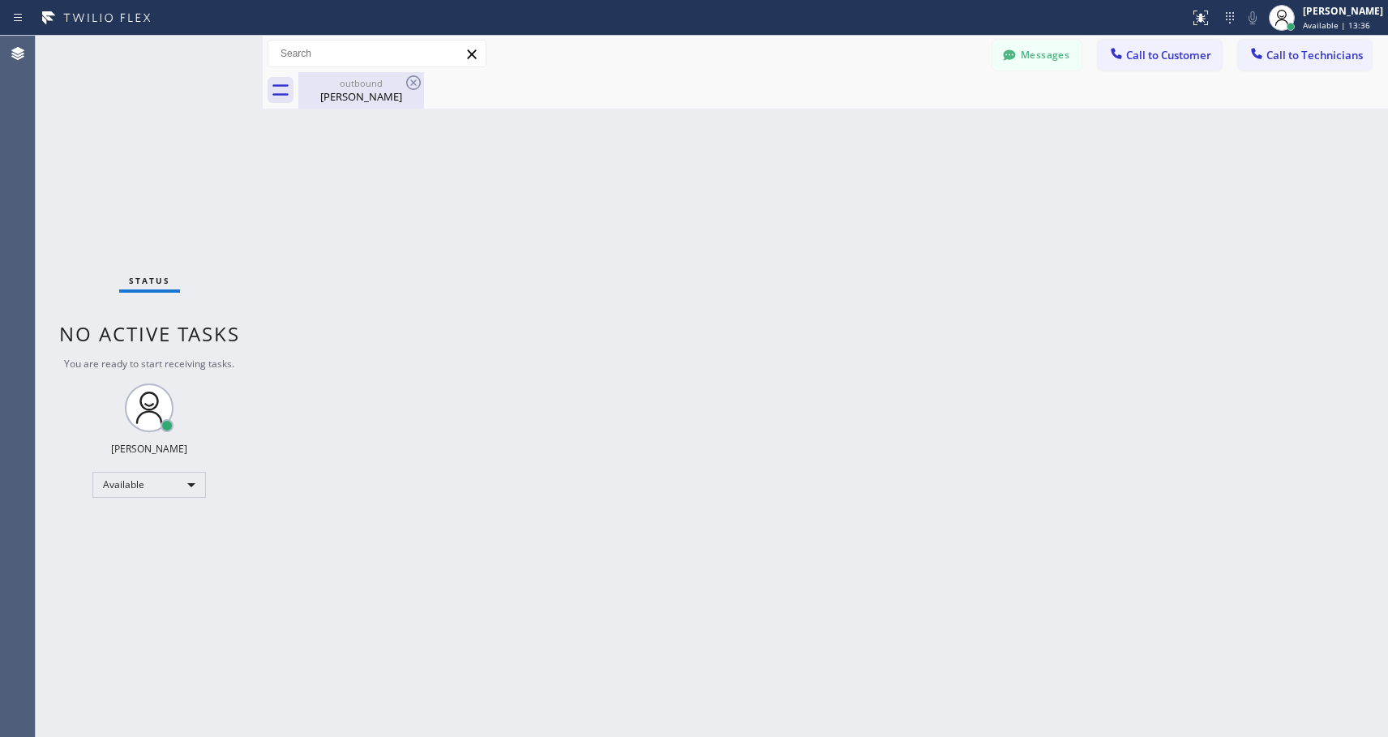
click at [331, 88] on div "outbound" at bounding box center [361, 83] width 122 height 12
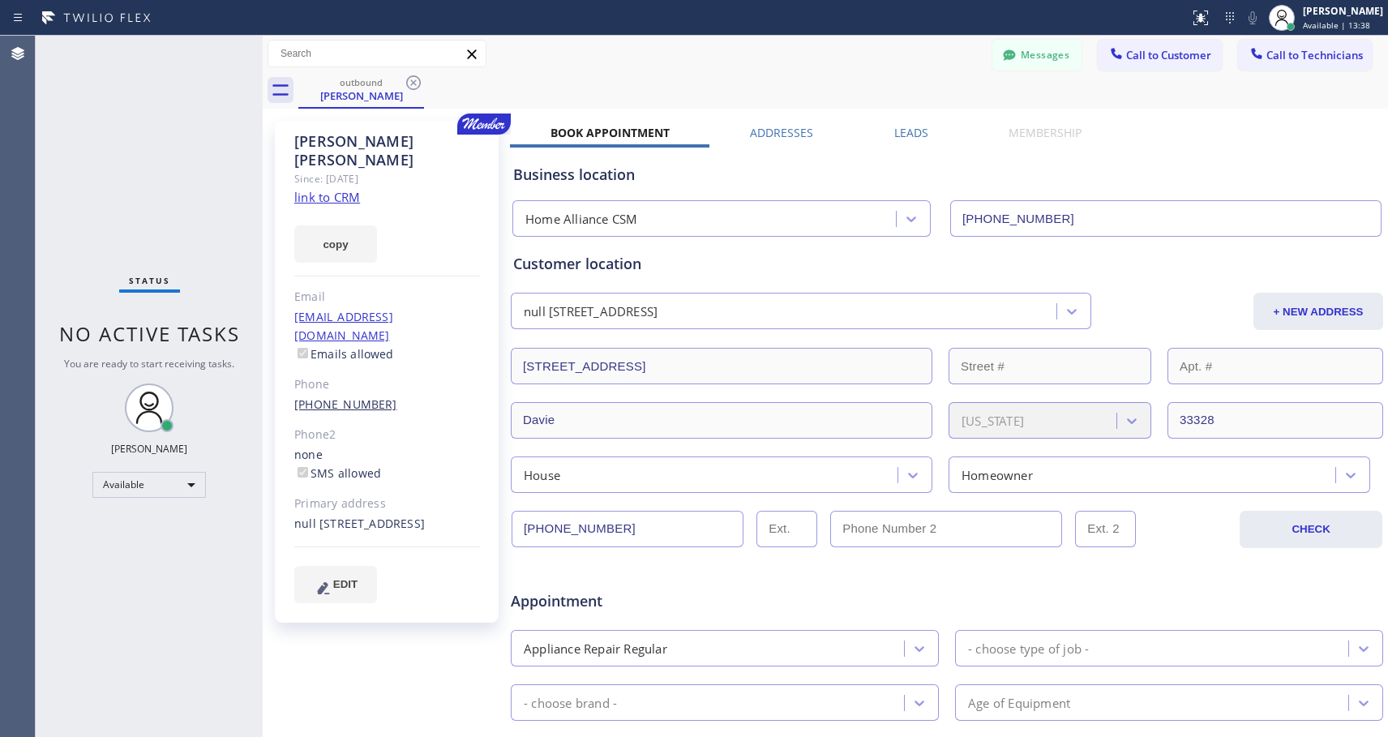
click at [354, 397] on link "[PHONE_NUMBER]" at bounding box center [345, 404] width 103 height 15
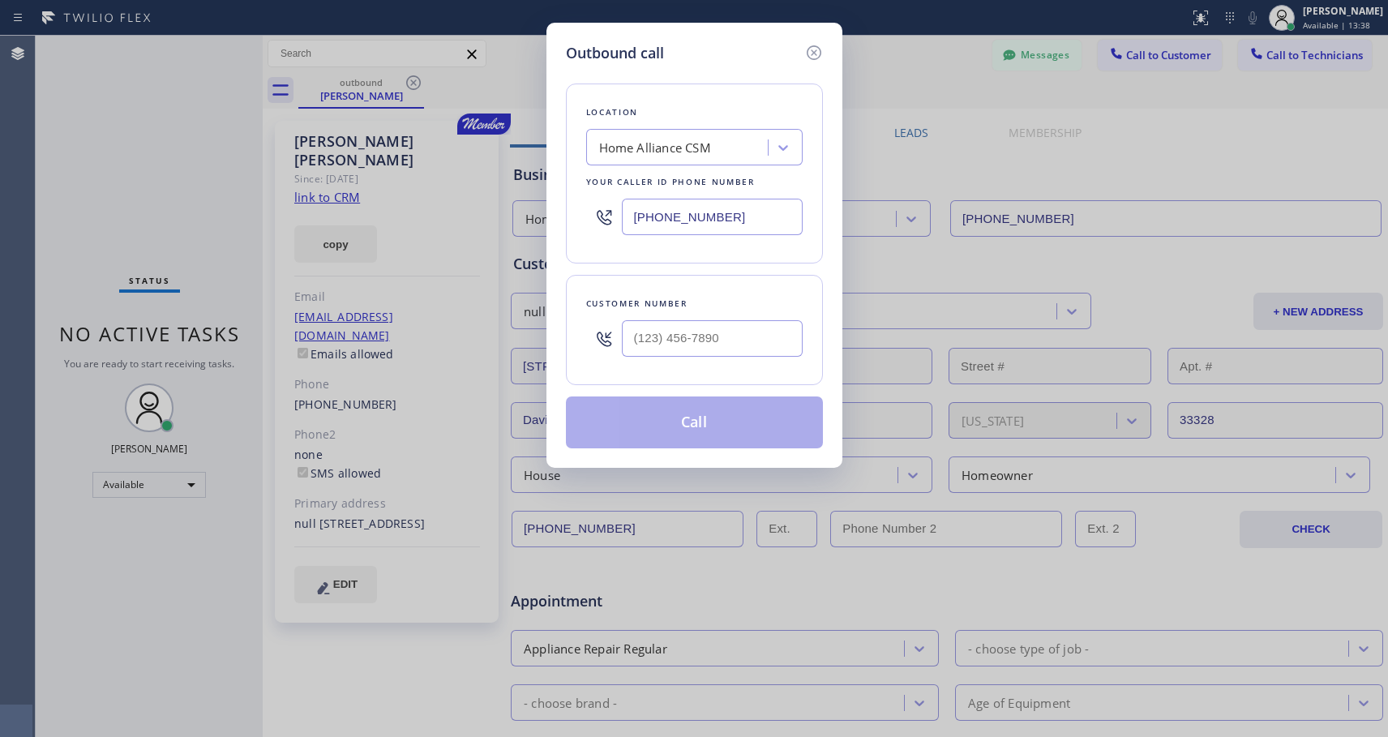
type input "[PHONE_NUMBER]"
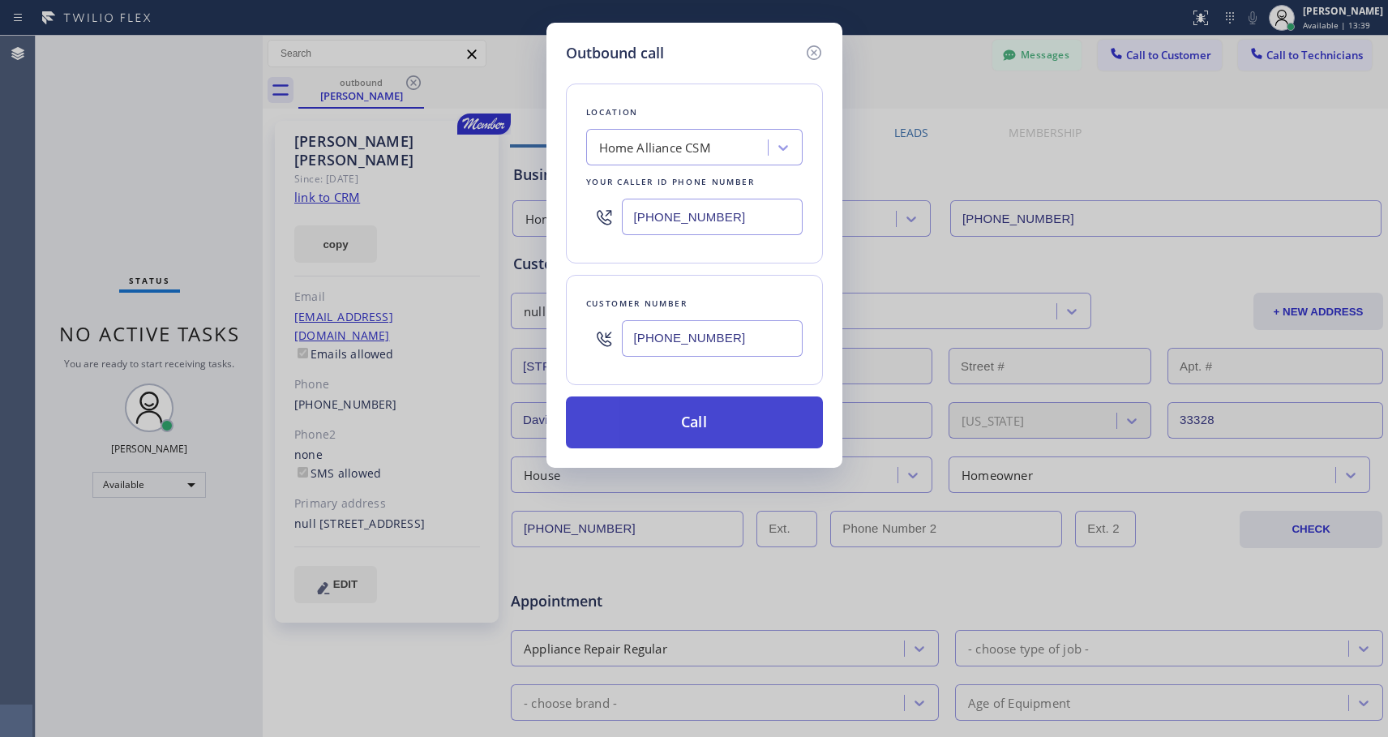
click at [667, 416] on button "Call" at bounding box center [694, 423] width 257 height 52
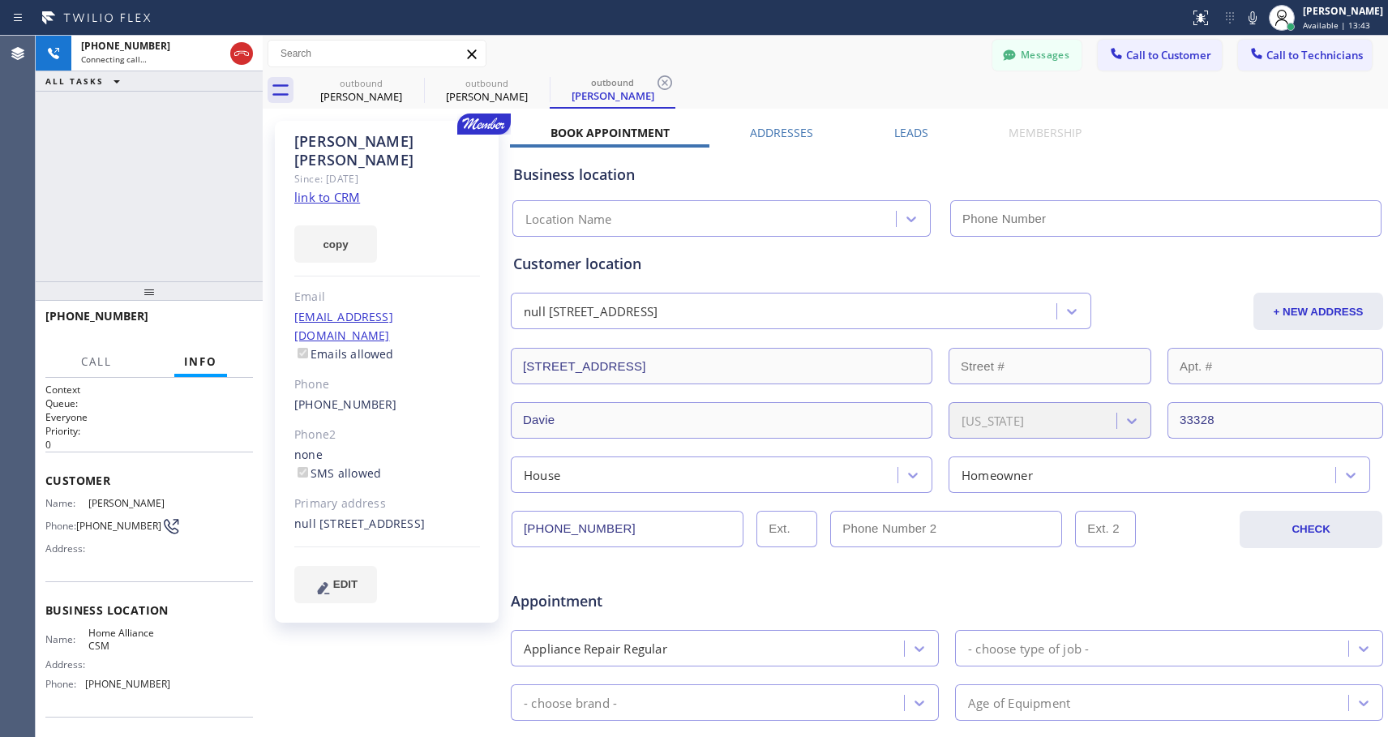
type input "[PHONE_NUMBER]"
click at [214, 324] on span "HANG UP" at bounding box center [215, 323] width 49 height 11
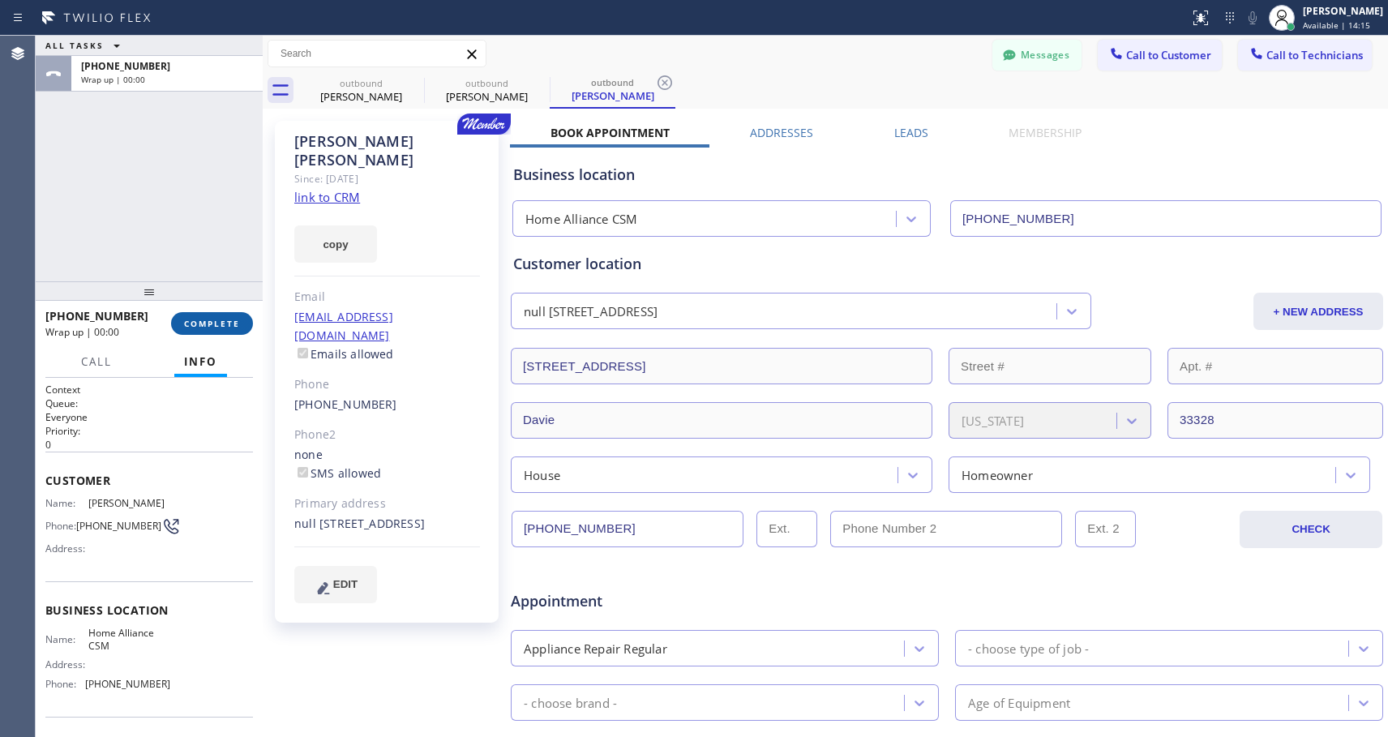
click at [214, 324] on span "COMPLETE" at bounding box center [212, 323] width 56 height 11
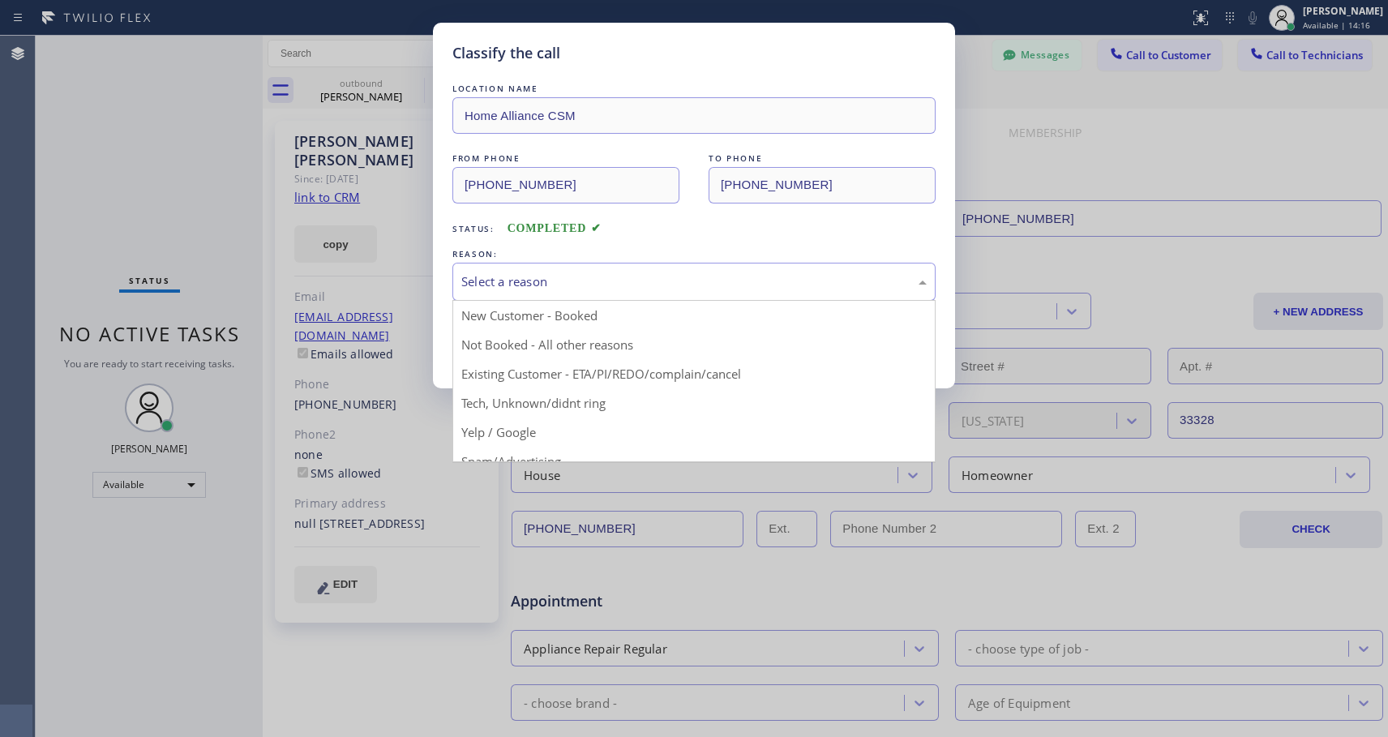
click at [607, 279] on div "Select a reason" at bounding box center [694, 281] width 466 height 19
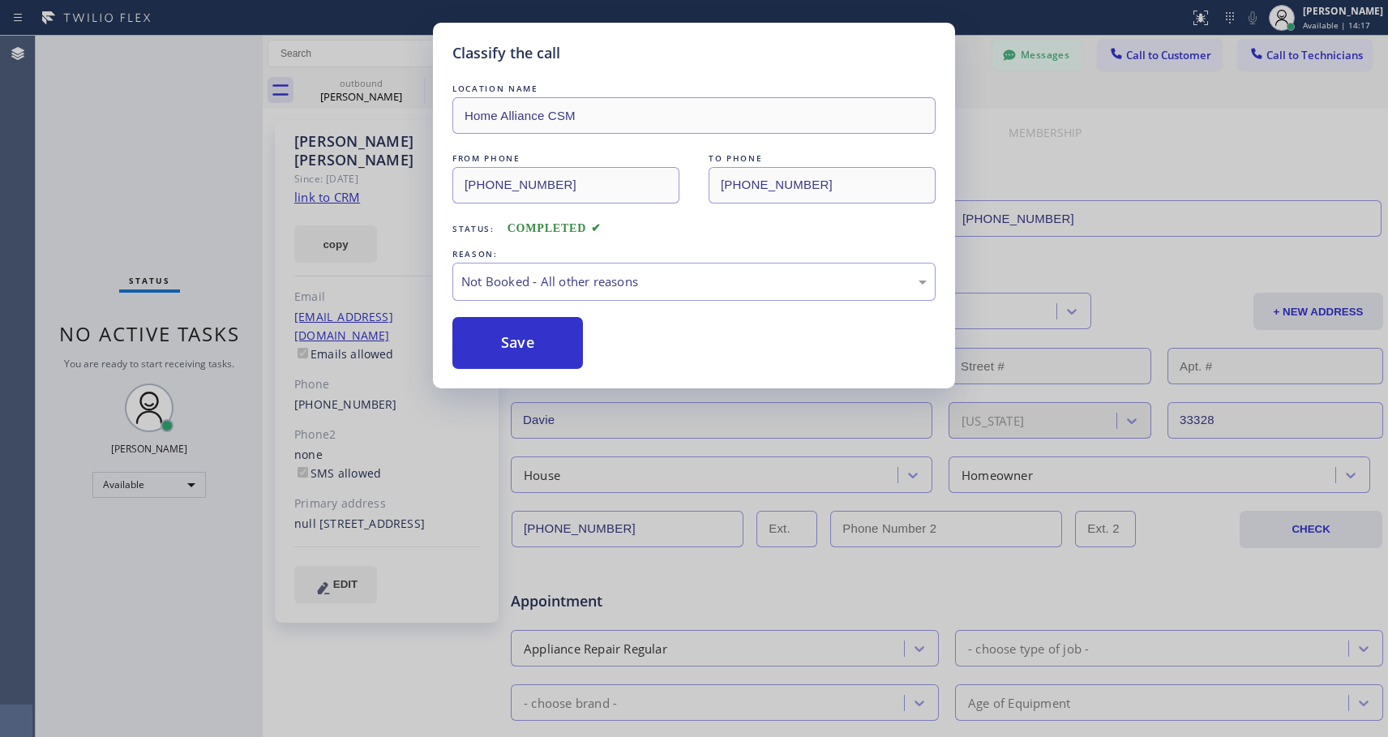
click at [513, 344] on button "Save" at bounding box center [518, 343] width 131 height 52
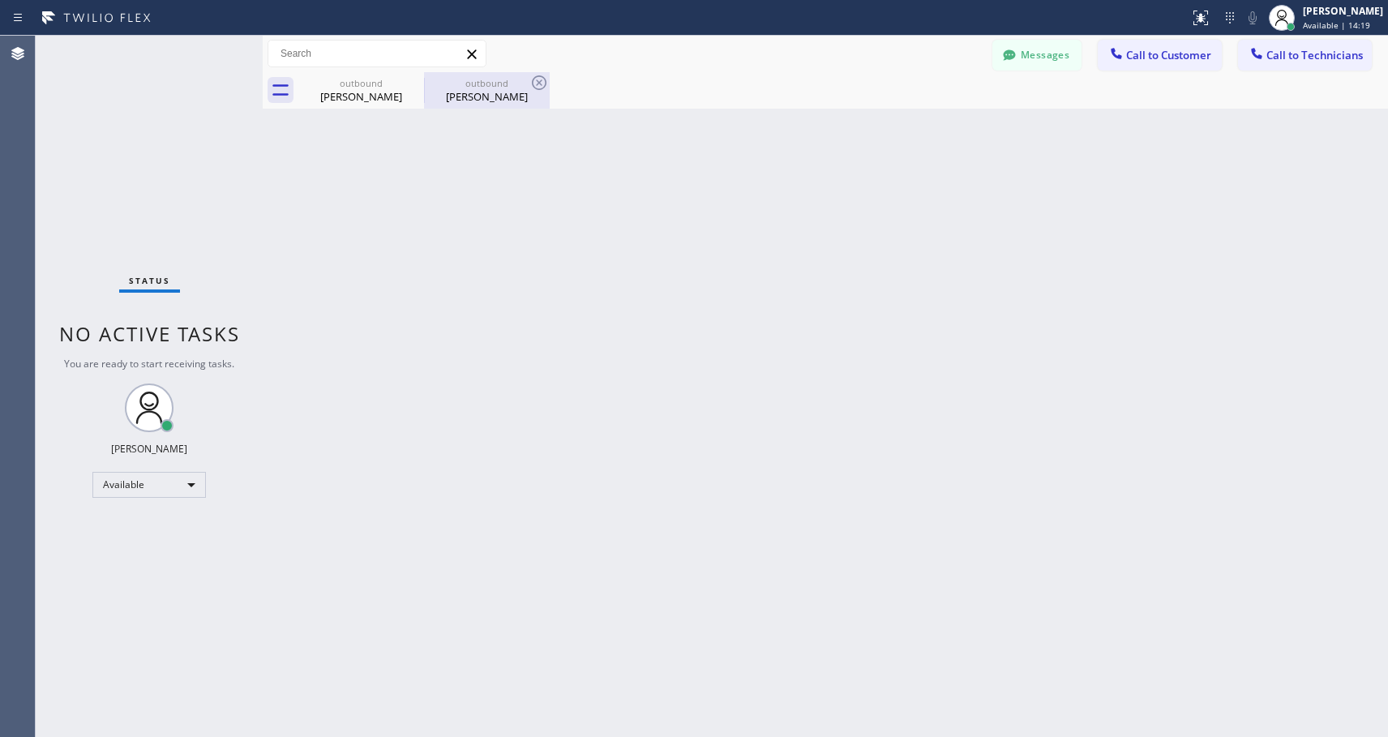
click at [484, 90] on div "[PERSON_NAME]" at bounding box center [487, 96] width 122 height 15
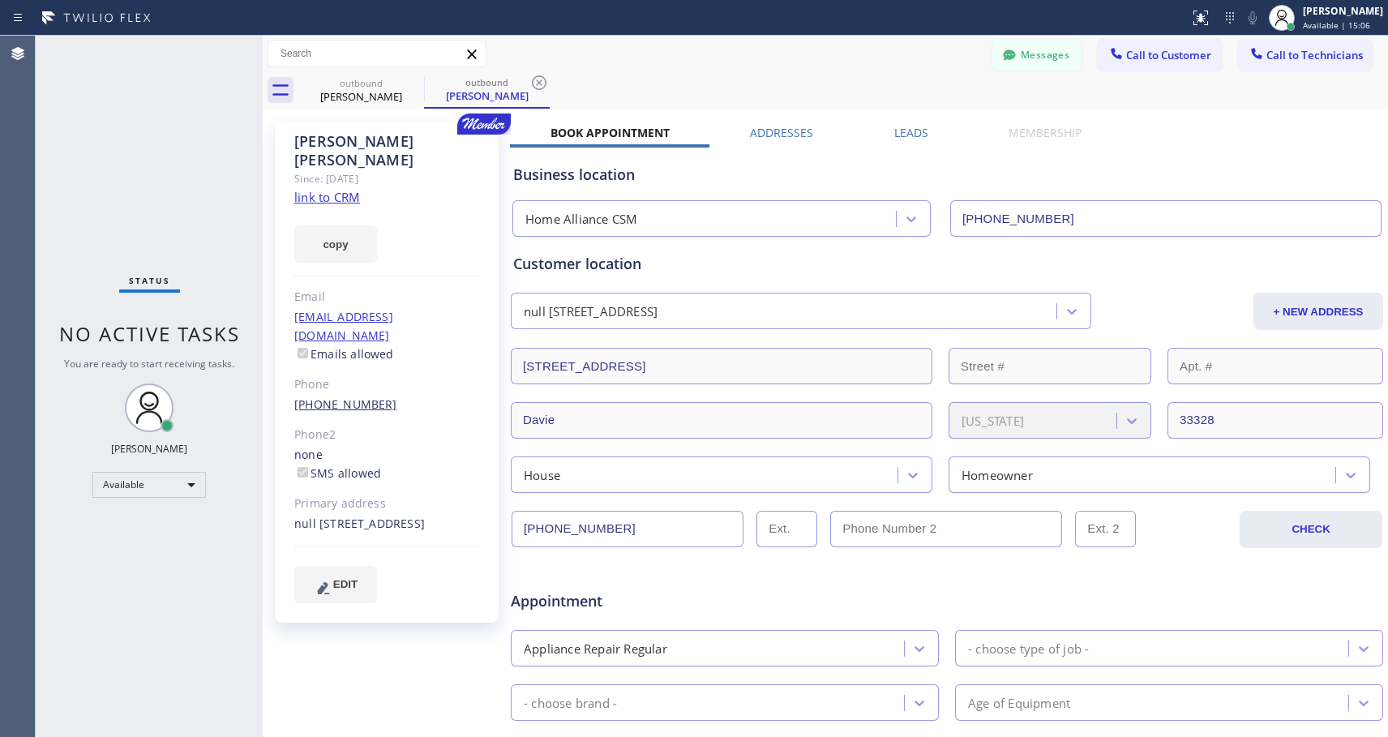
click at [366, 397] on link "[PHONE_NUMBER]" at bounding box center [345, 404] width 103 height 15
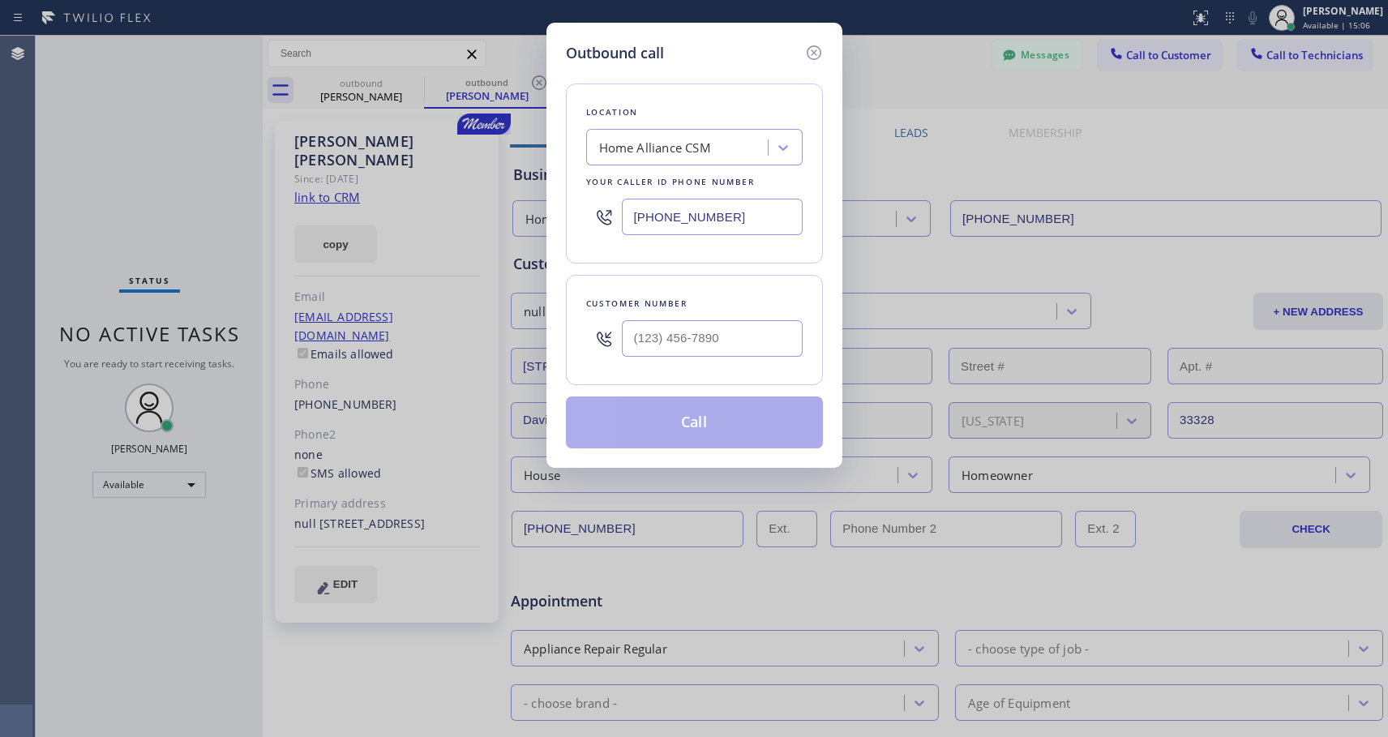
type input "[PHONE_NUMBER]"
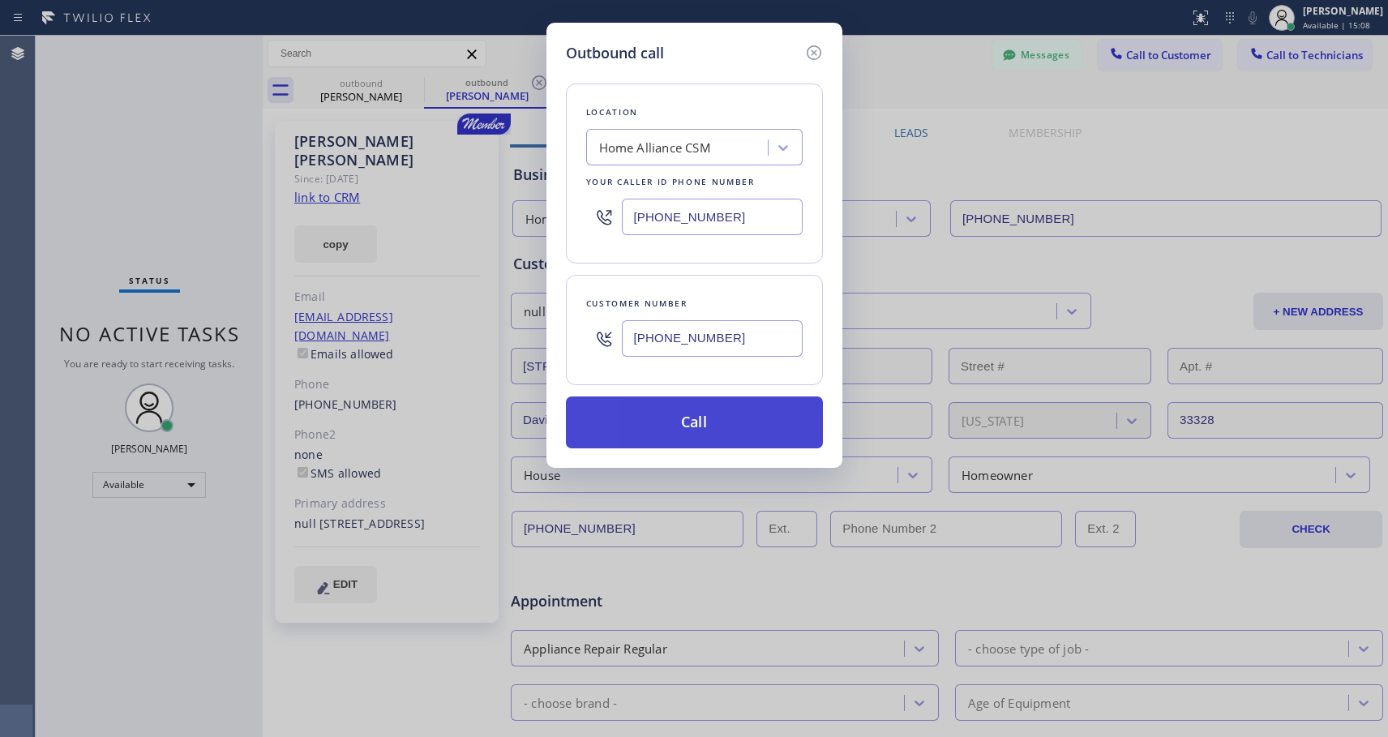
click at [678, 421] on button "Call" at bounding box center [694, 423] width 257 height 52
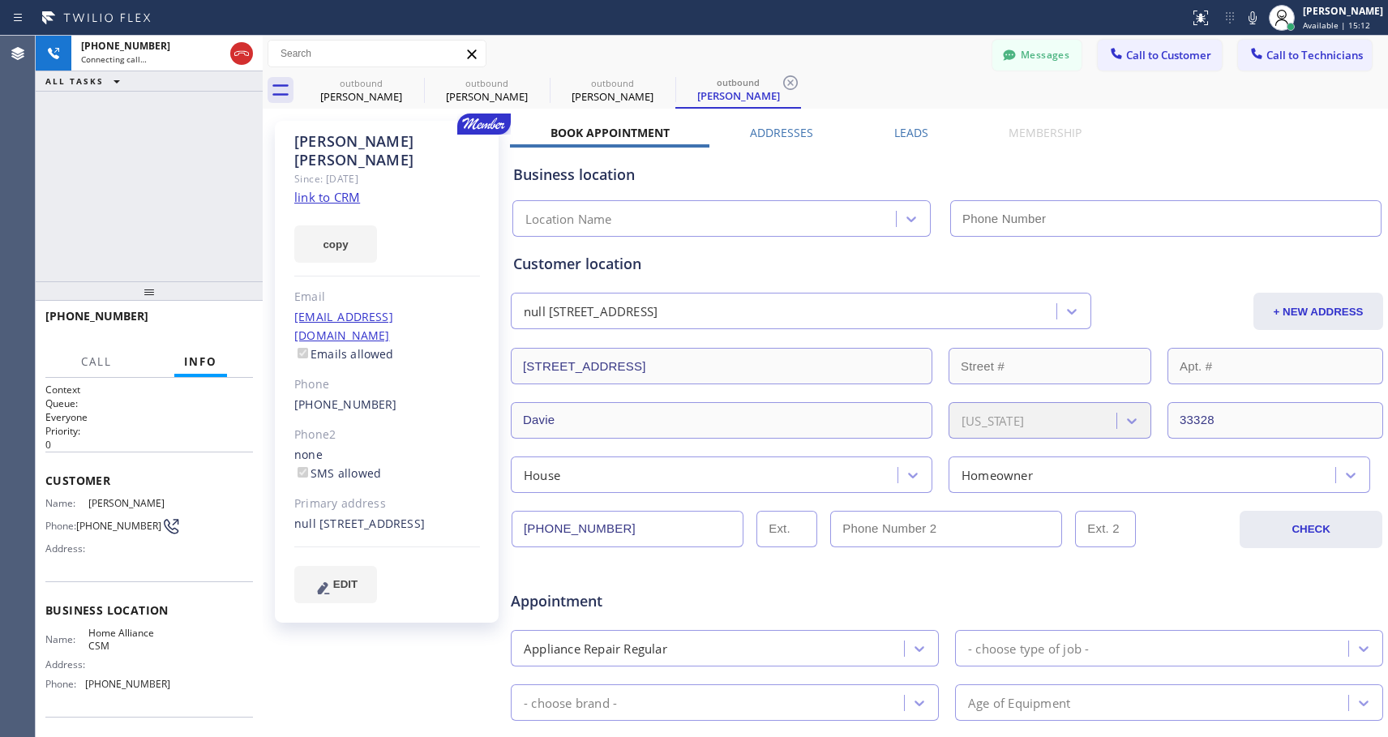
type input "[PHONE_NUMBER]"
click at [208, 334] on button "HANG UP" at bounding box center [215, 323] width 75 height 23
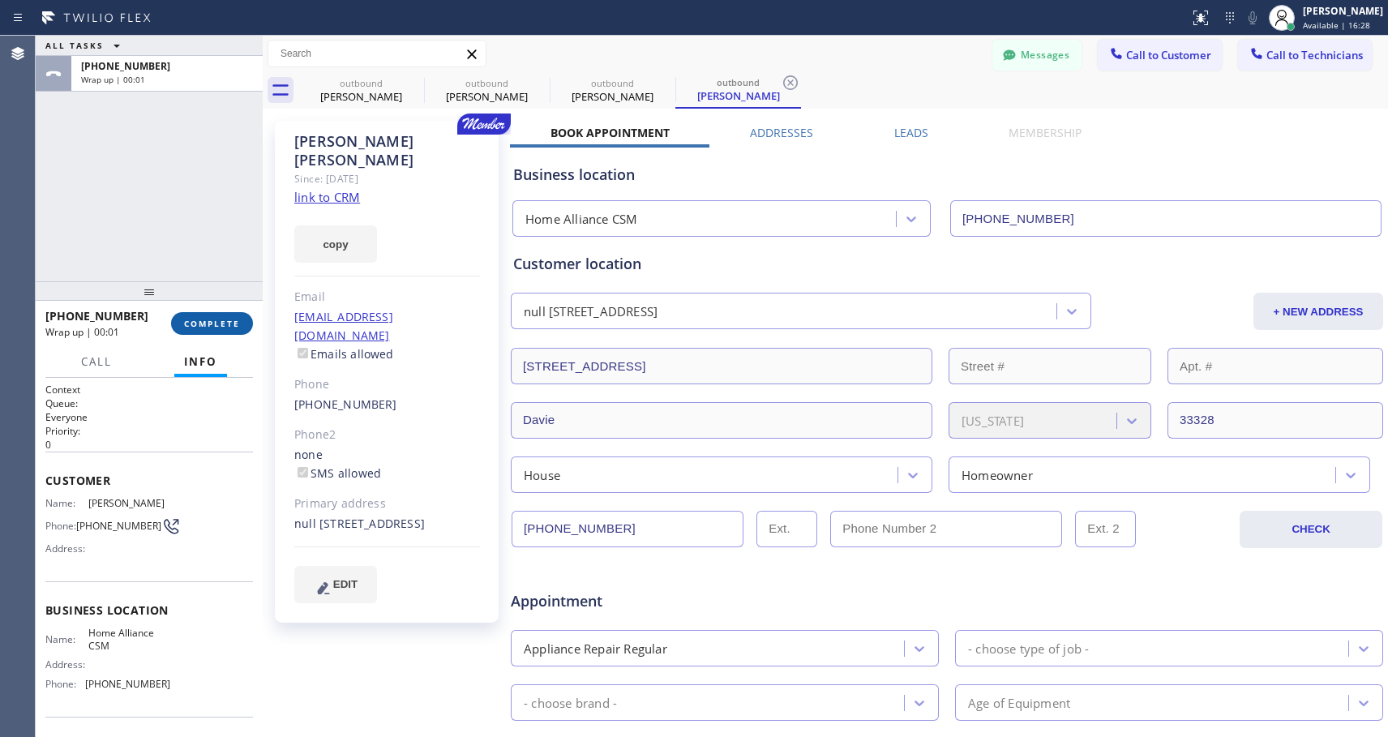
click at [213, 325] on span "COMPLETE" at bounding box center [212, 323] width 56 height 11
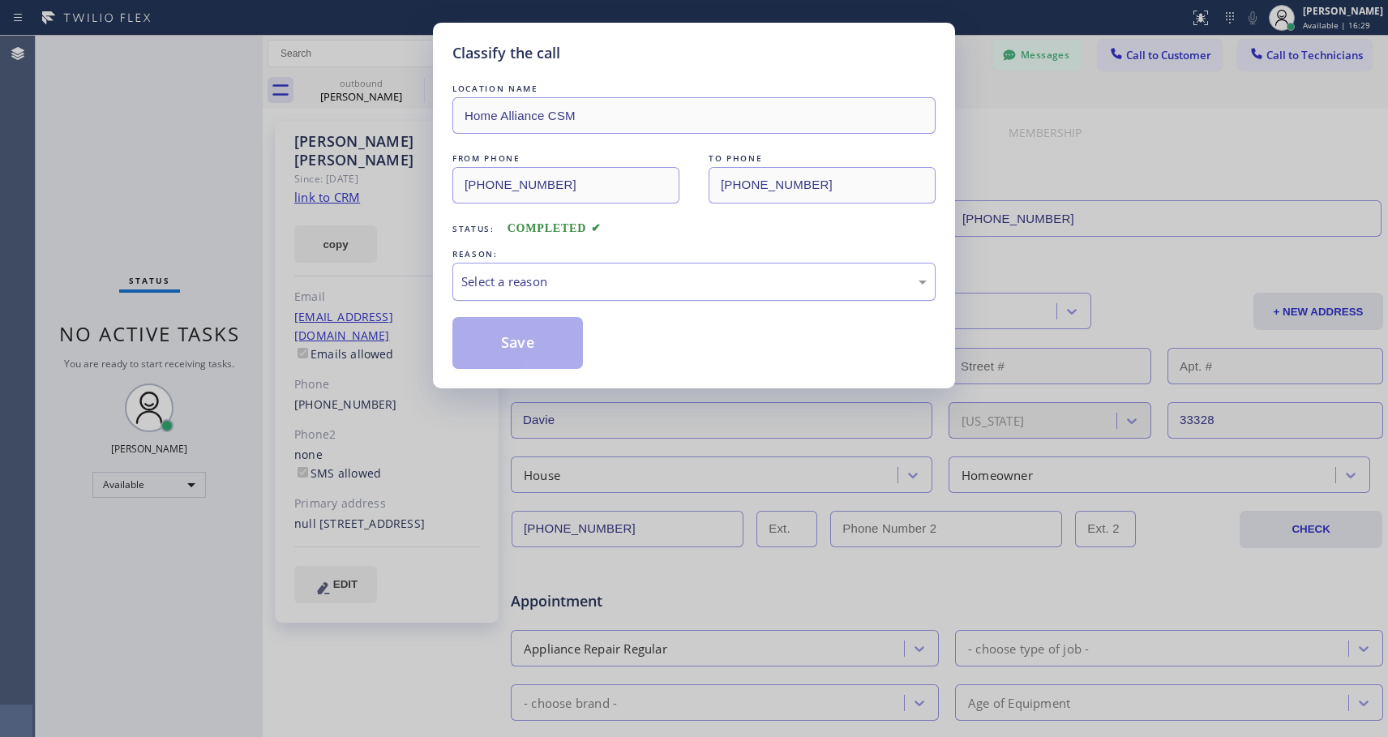
click at [643, 275] on div "Select a reason" at bounding box center [694, 281] width 466 height 19
click at [500, 341] on button "Save" at bounding box center [518, 343] width 131 height 52
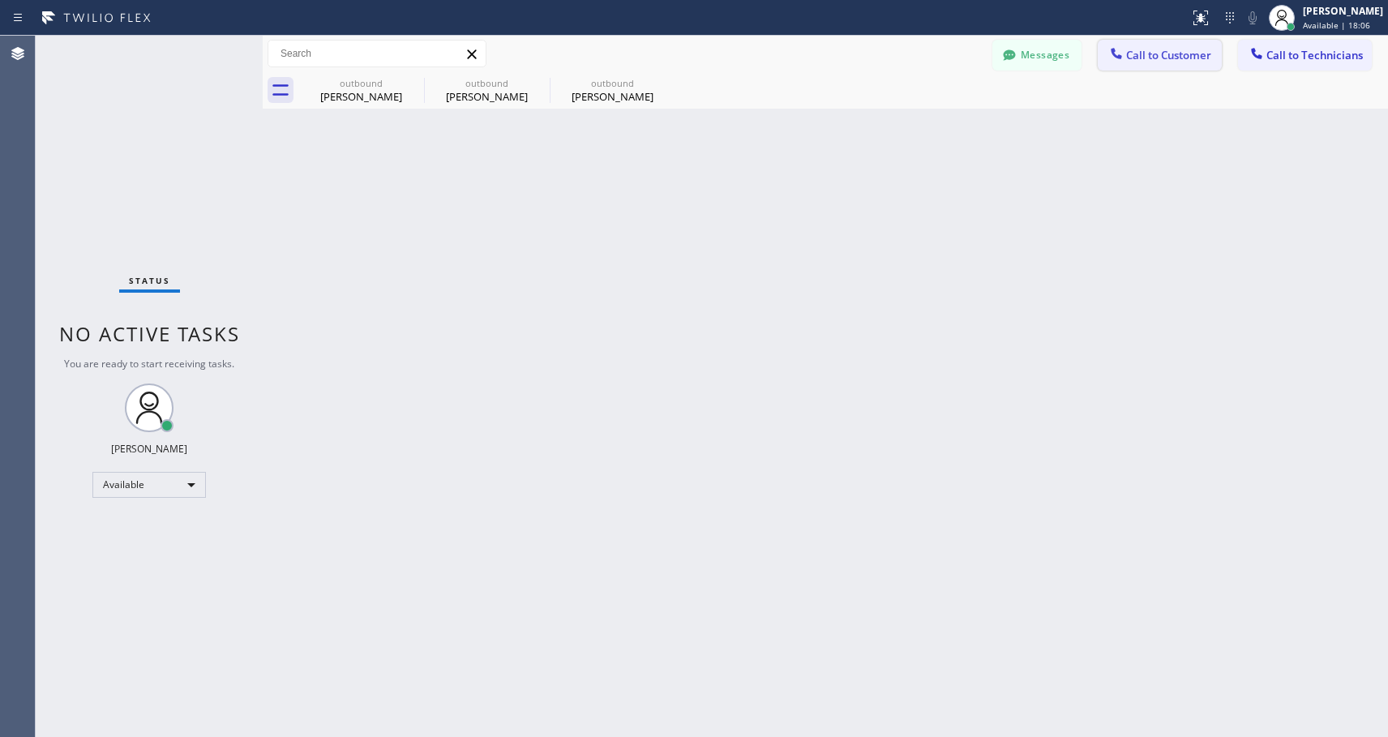
click at [1183, 60] on span "Call to Customer" at bounding box center [1168, 55] width 85 height 15
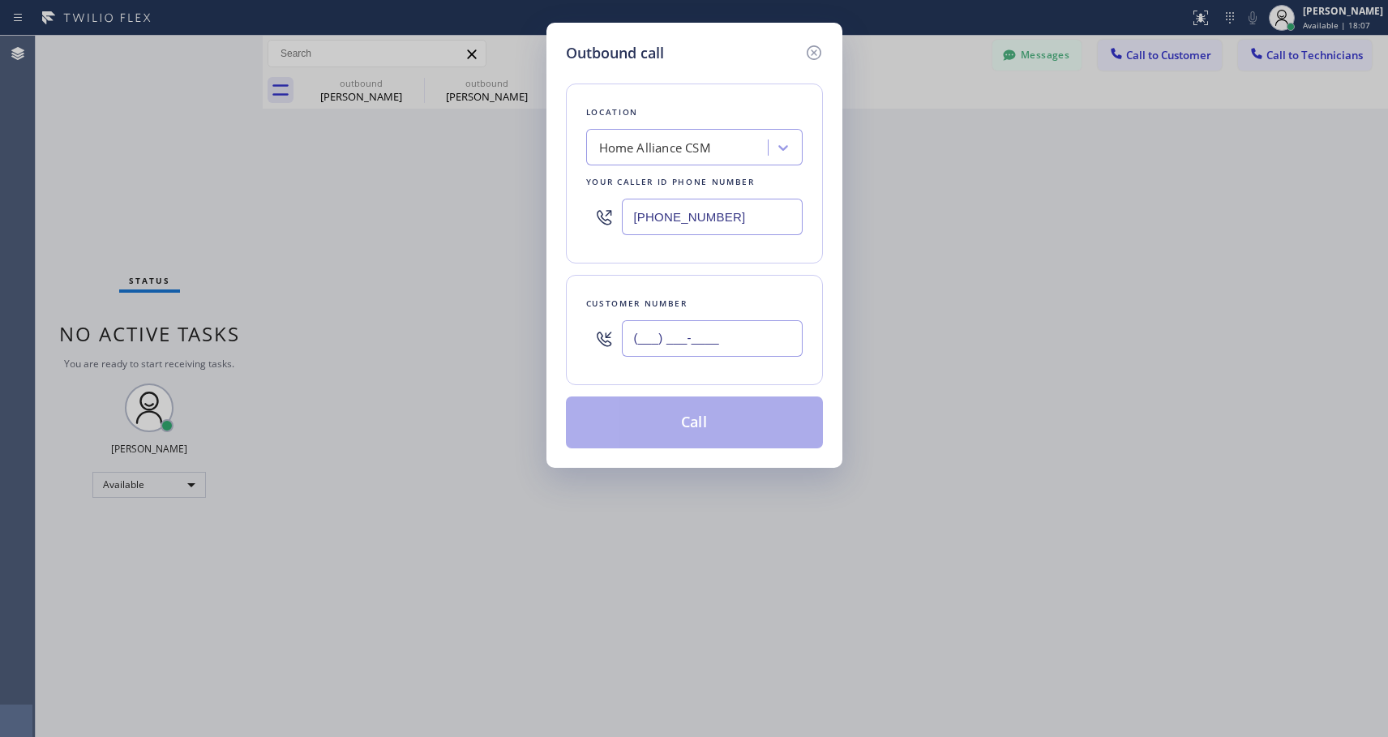
click at [727, 341] on input "(___) ___-____" at bounding box center [712, 338] width 181 height 36
paste input "310) 562-3260"
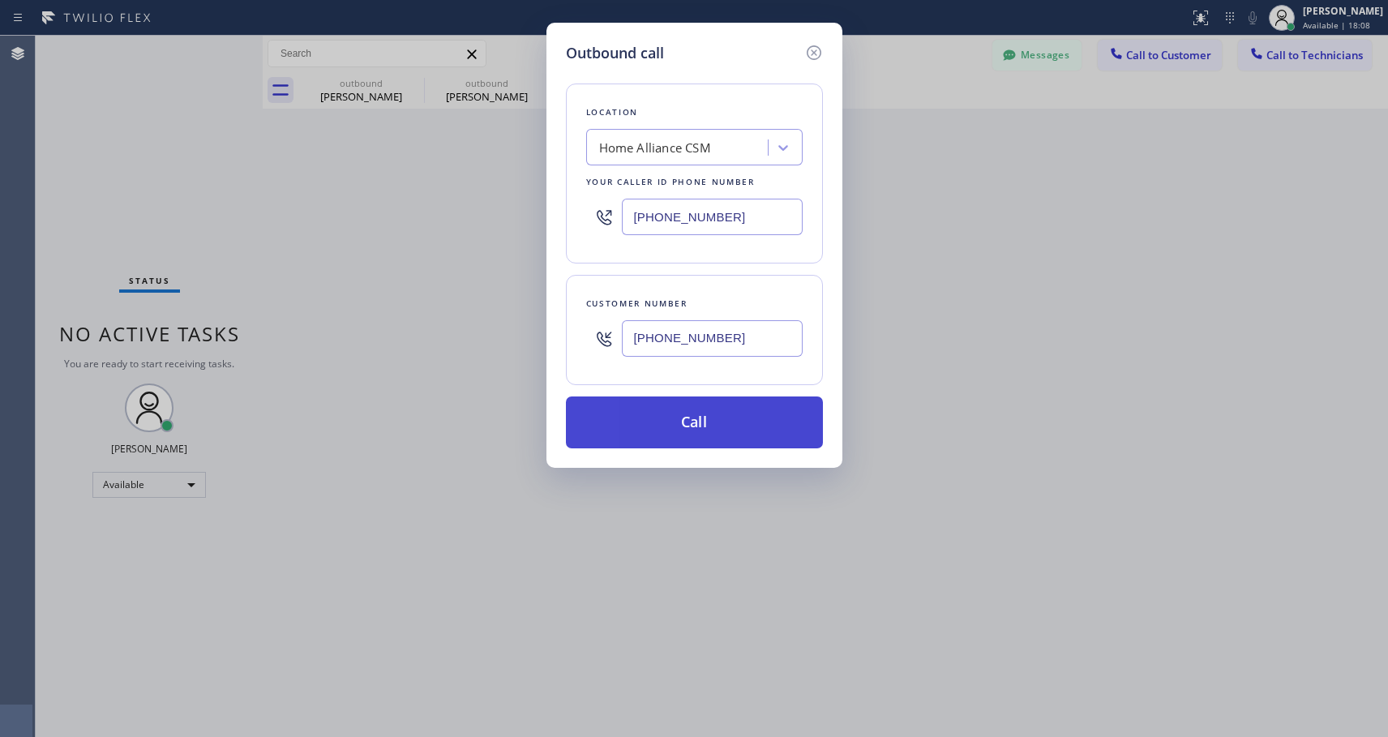
type input "[PHONE_NUMBER]"
click at [698, 427] on button "Call" at bounding box center [694, 423] width 257 height 52
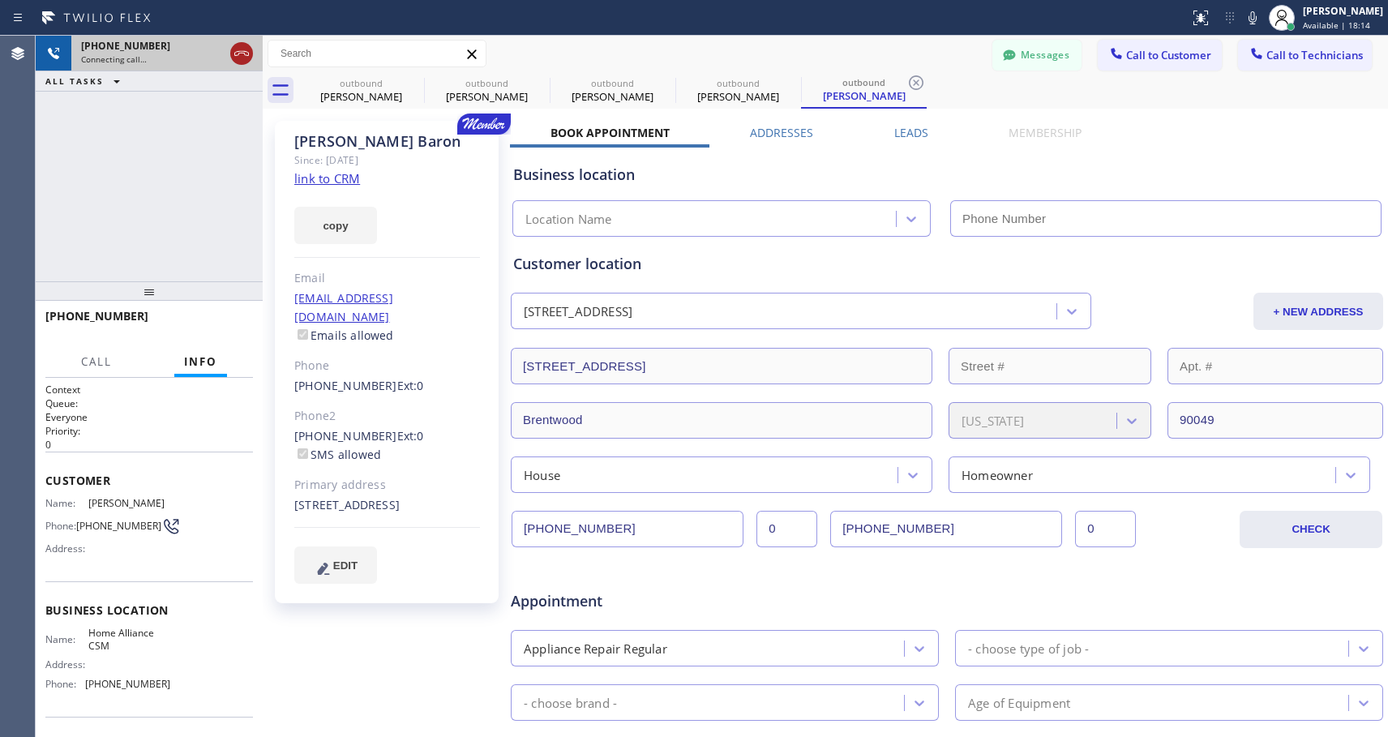
click at [238, 49] on icon at bounding box center [241, 53] width 19 height 19
type input "[PHONE_NUMBER]"
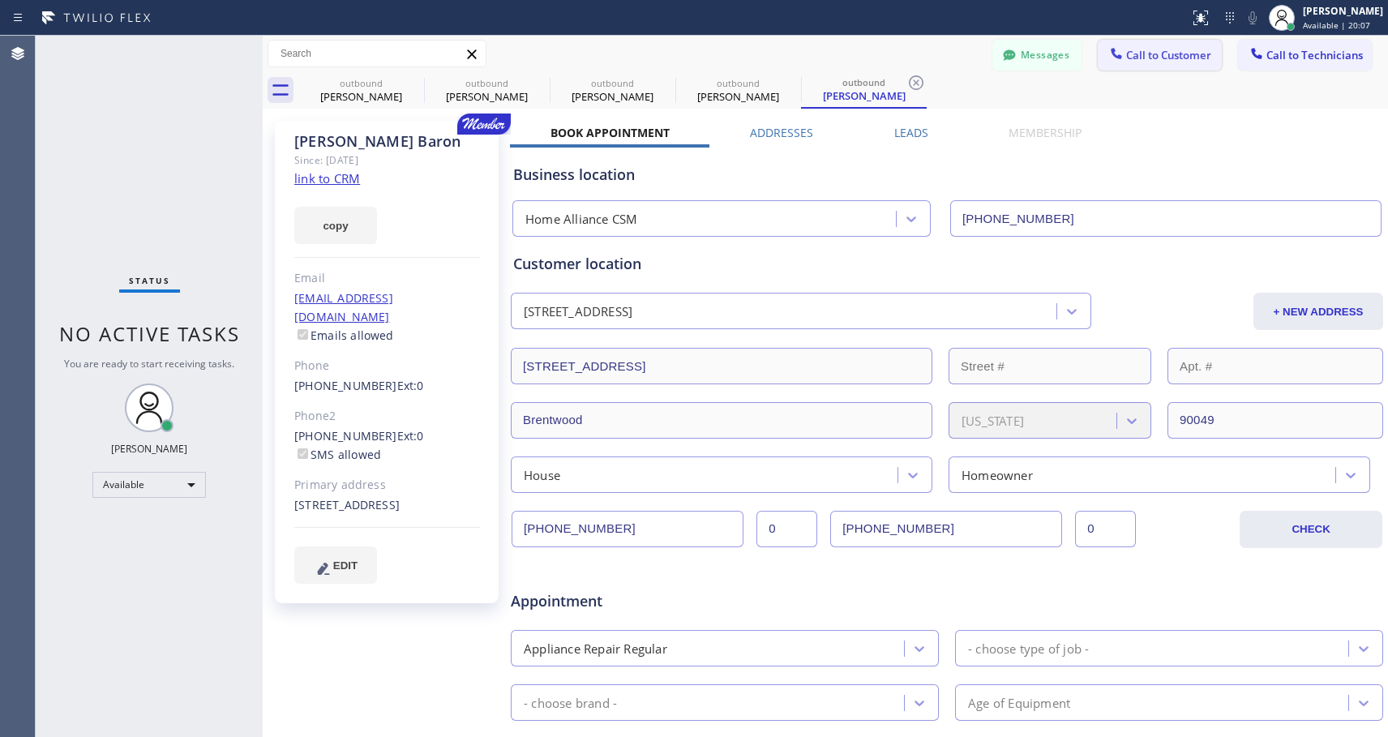
click at [1171, 54] on span "Call to Customer" at bounding box center [1168, 55] width 85 height 15
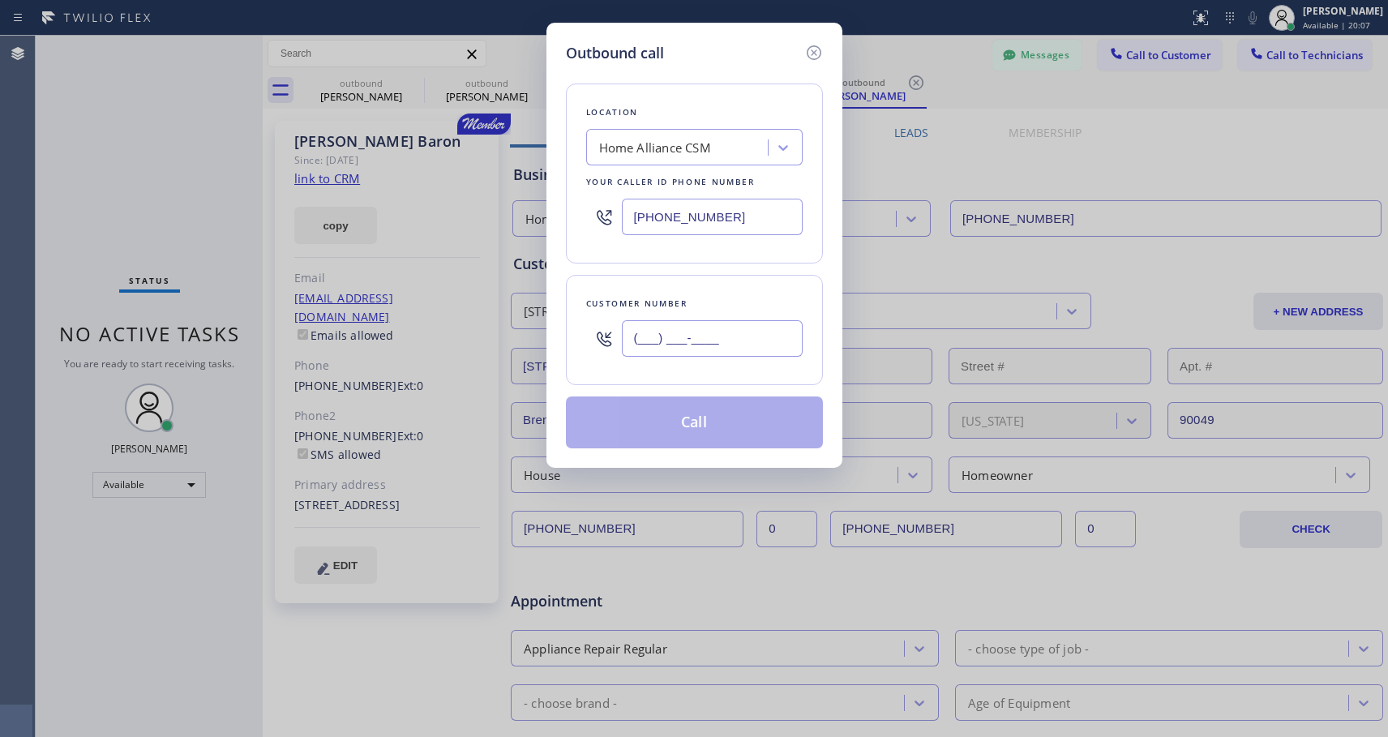
click at [701, 346] on input "(___) ___-____" at bounding box center [712, 338] width 181 height 36
paste input "949) 285-0533"
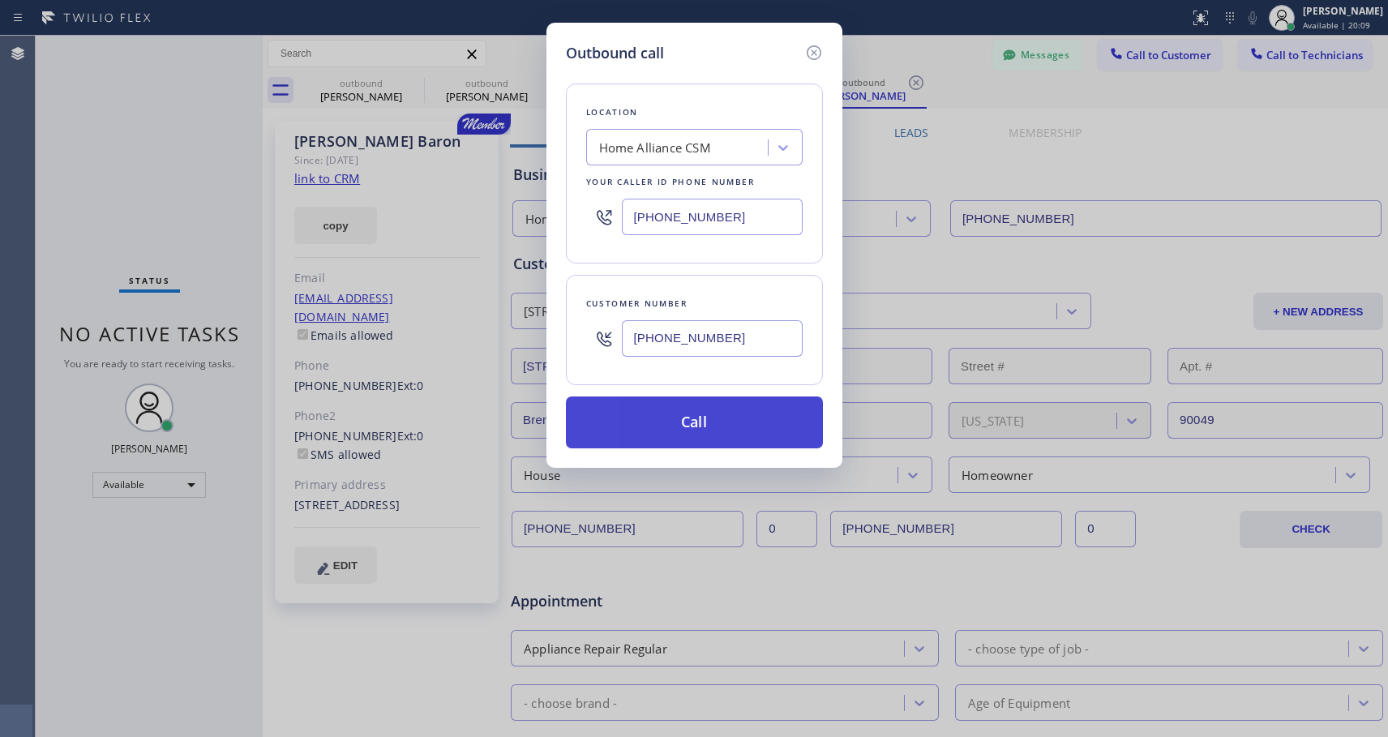
type input "[PHONE_NUMBER]"
click at [687, 426] on button "Call" at bounding box center [694, 423] width 257 height 52
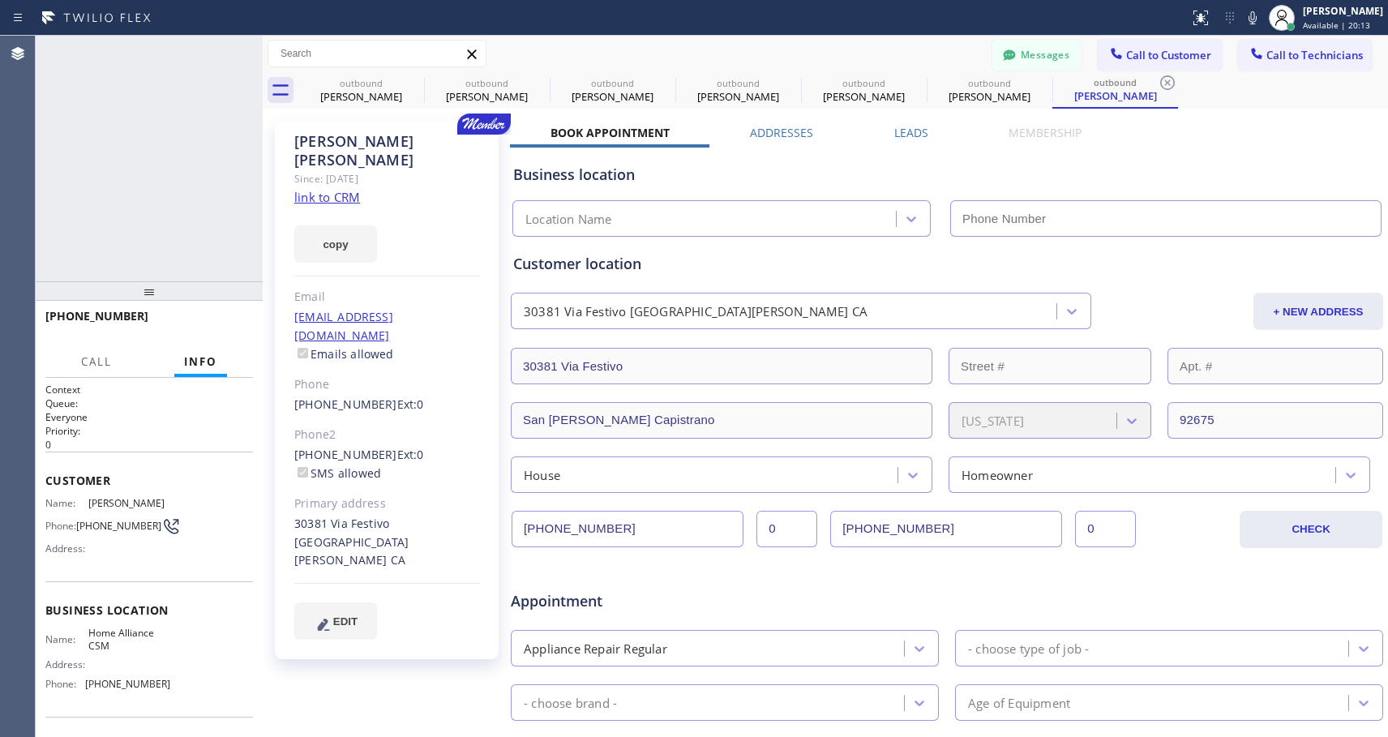
type input "[PHONE_NUMBER]"
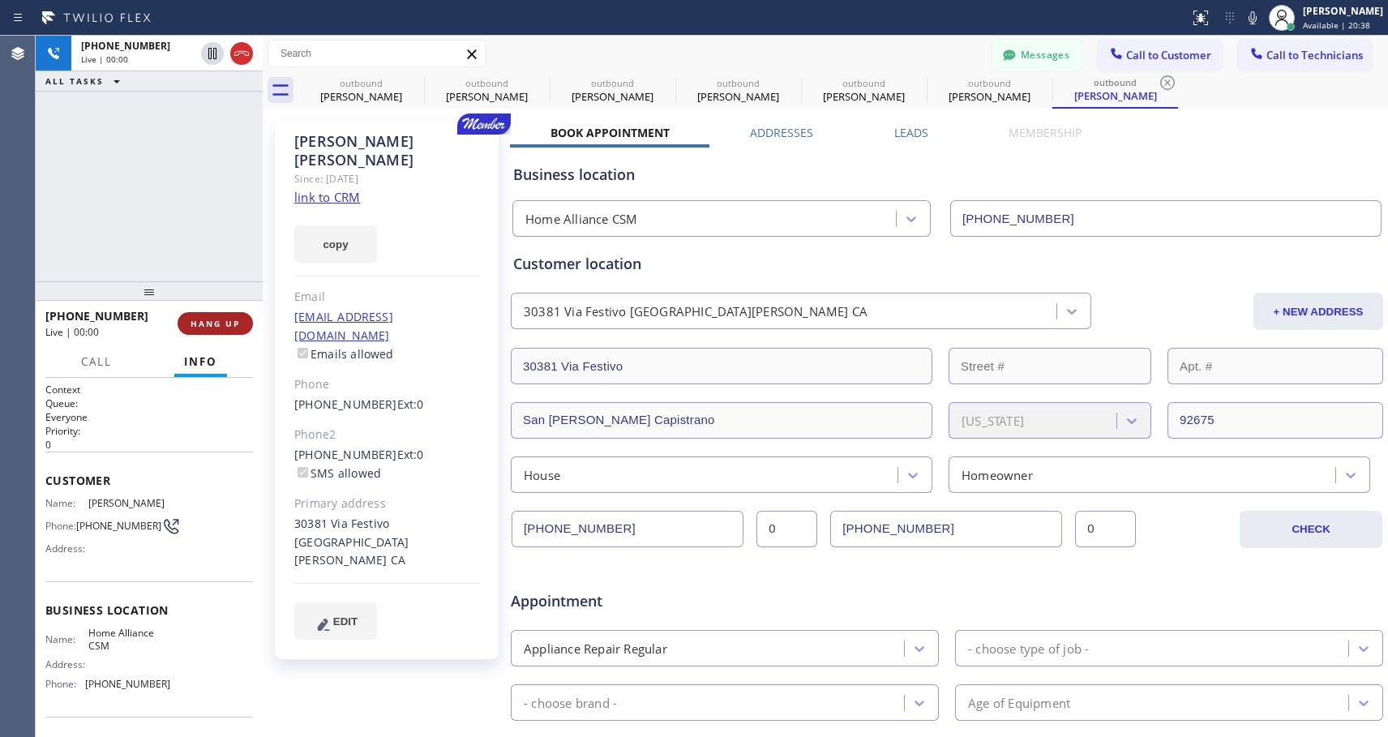
click at [233, 320] on span "HANG UP" at bounding box center [215, 323] width 49 height 11
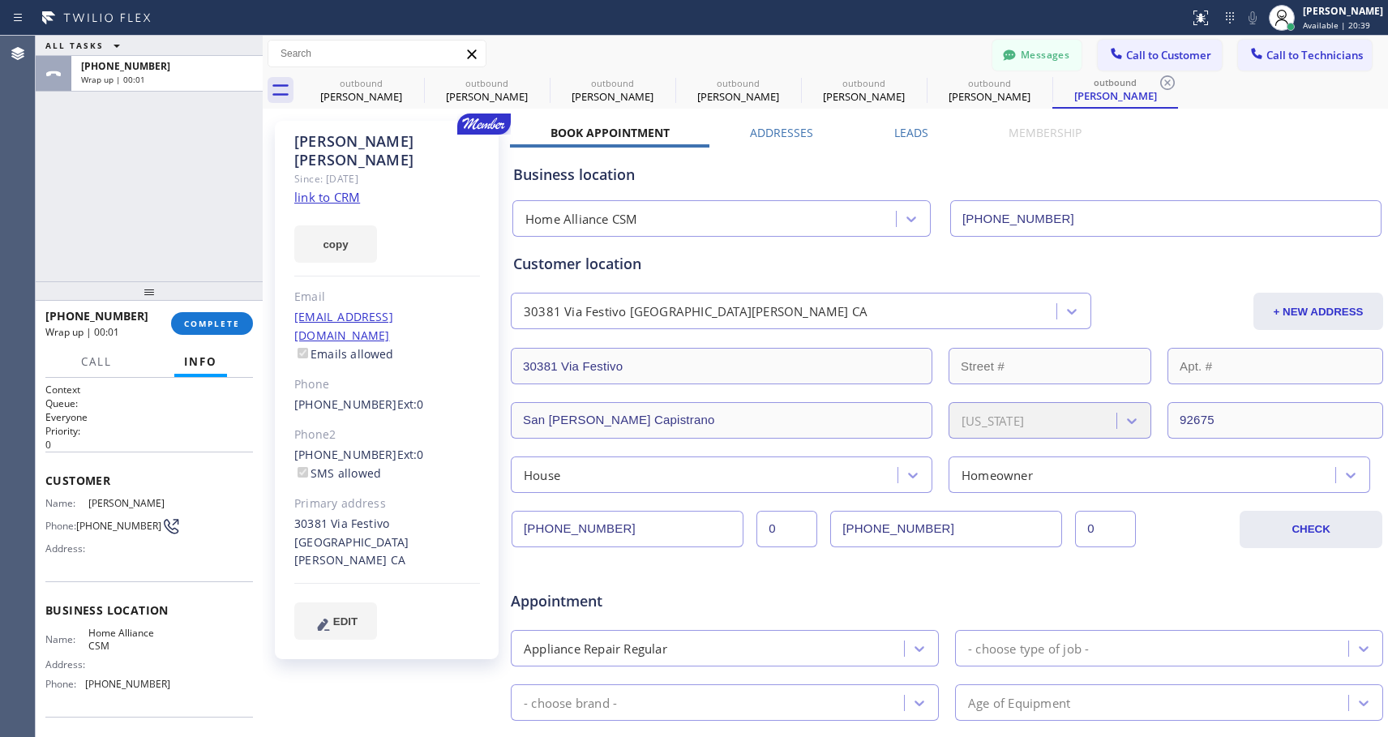
click at [254, 311] on div "[PHONE_NUMBER] Wrap up | 00:01 COMPLETE" at bounding box center [149, 323] width 227 height 45
click at [230, 322] on span "COMPLETE" at bounding box center [212, 323] width 56 height 11
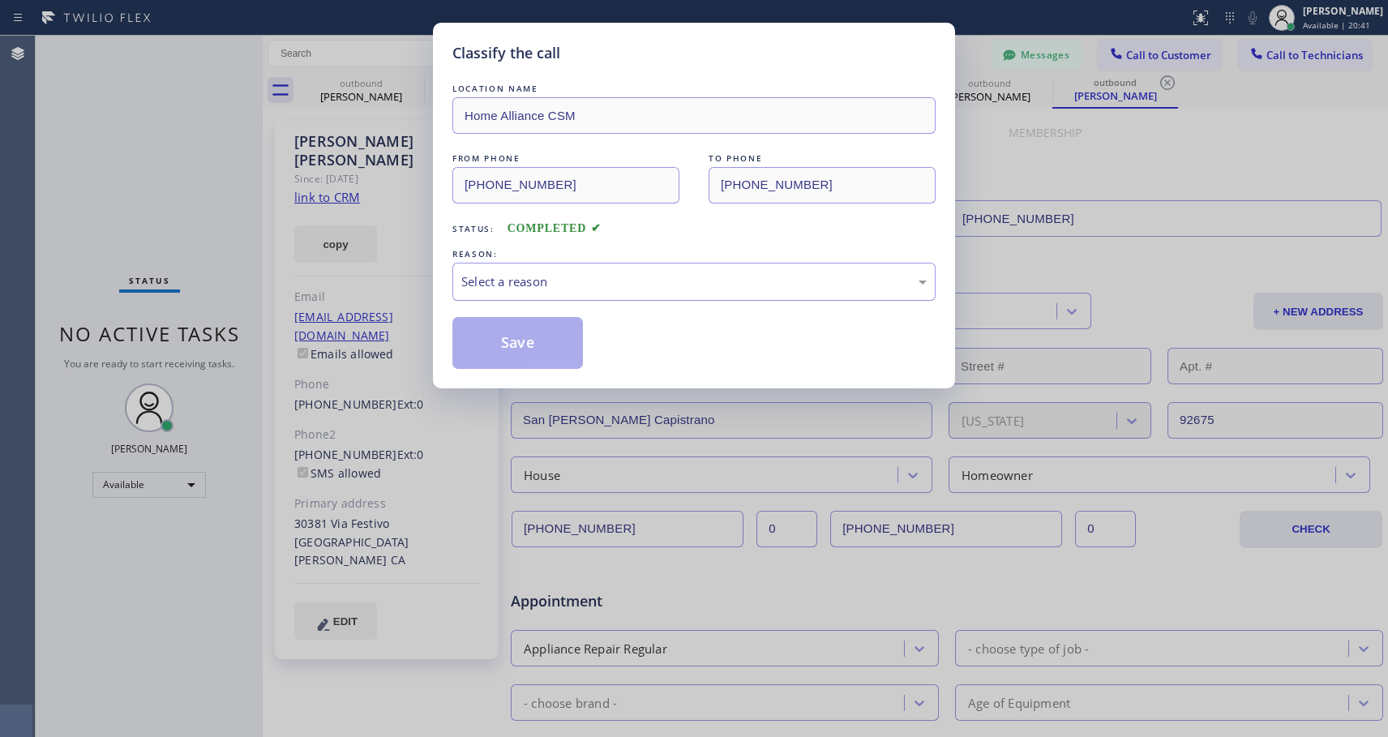
click at [654, 290] on div "Select a reason" at bounding box center [694, 281] width 466 height 19
click at [551, 336] on button "Save" at bounding box center [518, 343] width 131 height 52
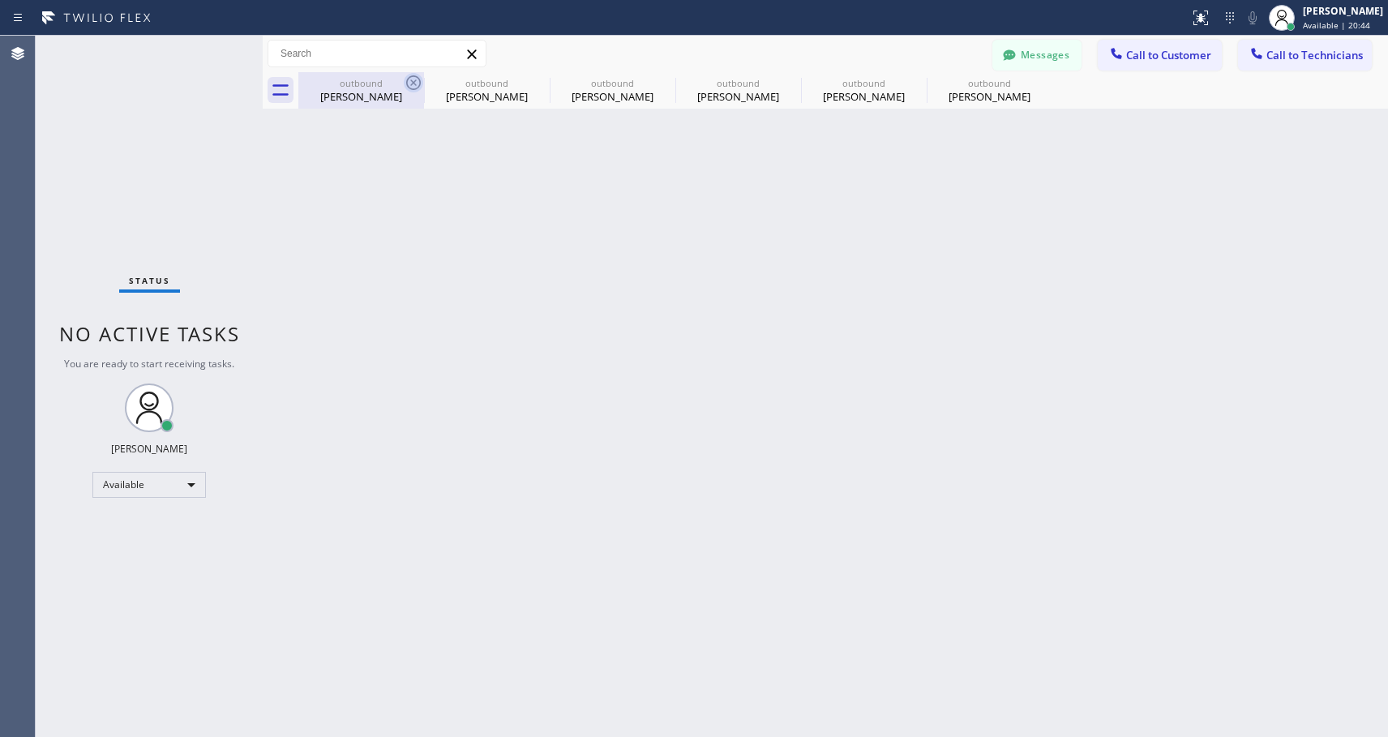
click at [414, 83] on icon at bounding box center [413, 82] width 15 height 15
click at [0, 0] on icon at bounding box center [0, 0] width 0 height 0
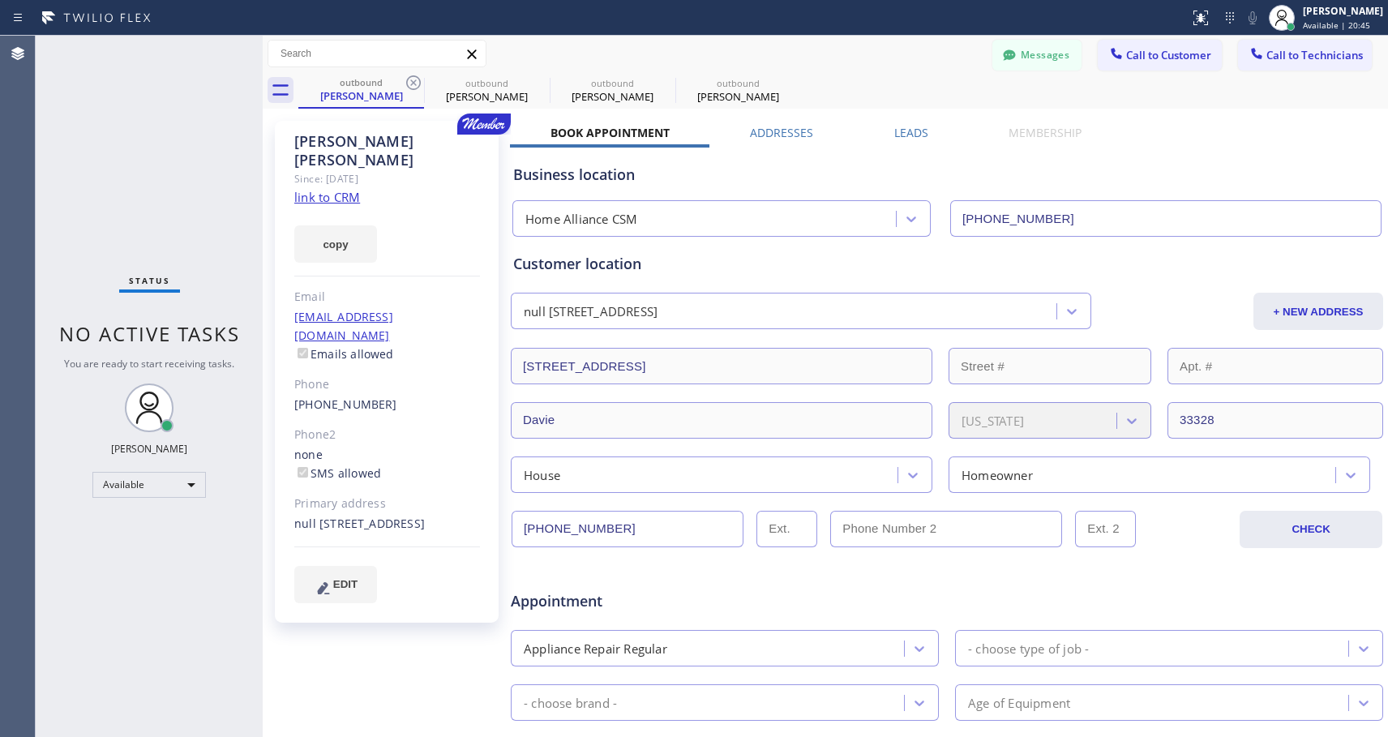
click at [414, 83] on icon at bounding box center [413, 82] width 15 height 15
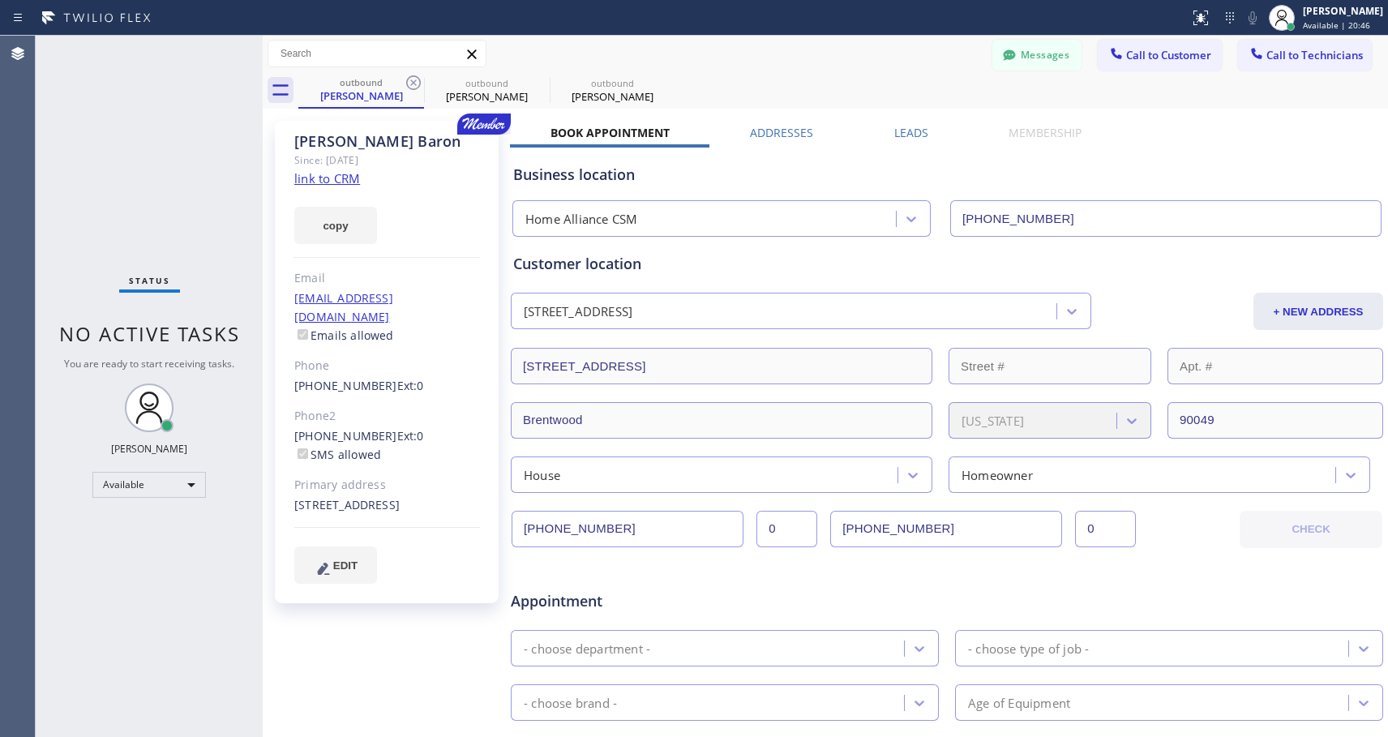
click at [414, 83] on icon at bounding box center [413, 82] width 15 height 15
click at [456, 95] on div "[PERSON_NAME]" at bounding box center [487, 96] width 122 height 15
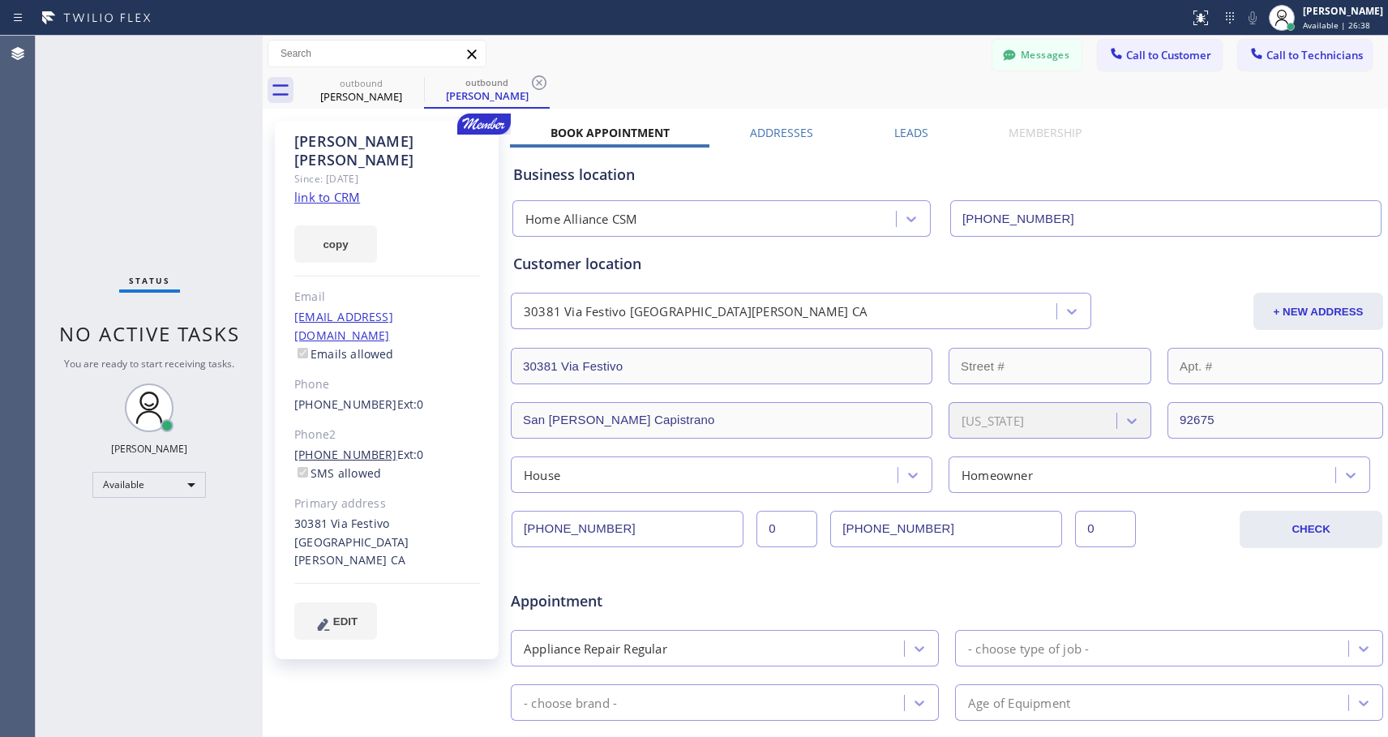
click at [349, 447] on link "[PHONE_NUMBER]" at bounding box center [345, 454] width 103 height 15
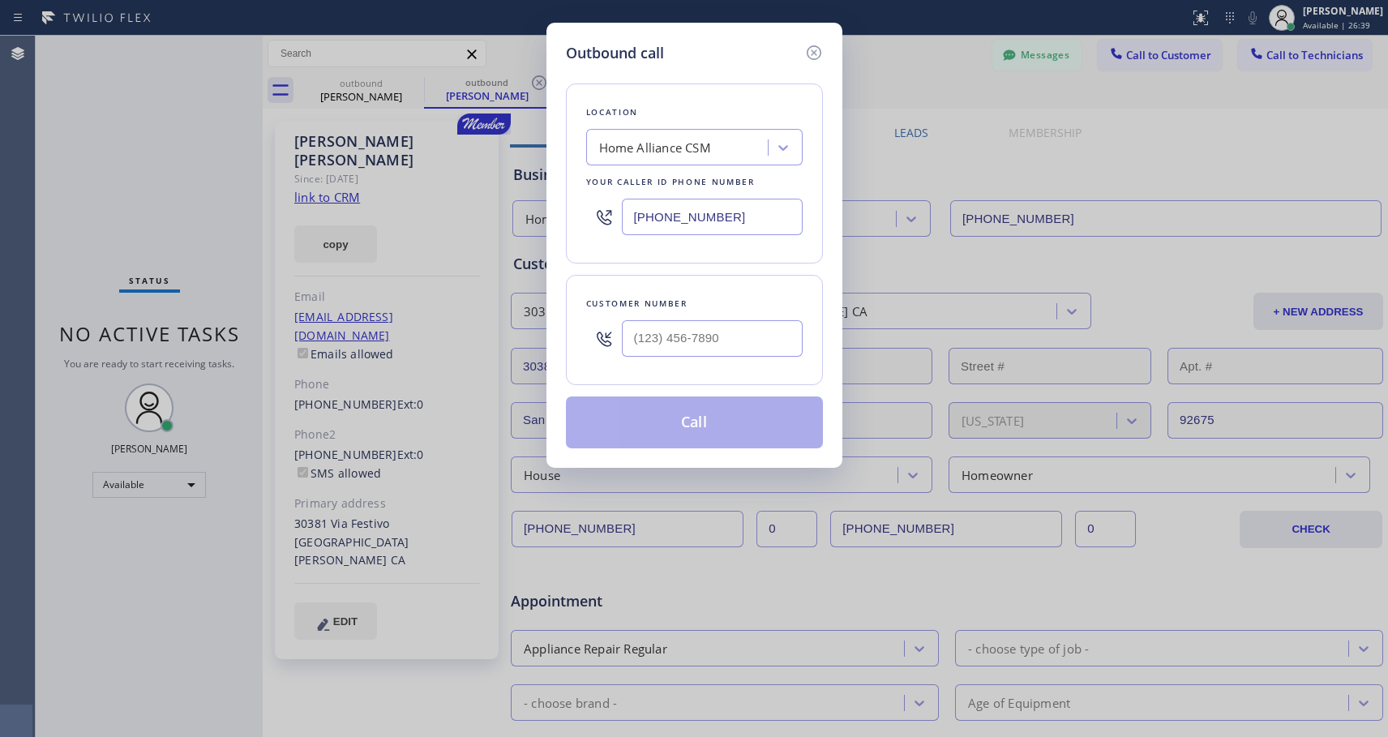
type input "[PHONE_NUMBER]"
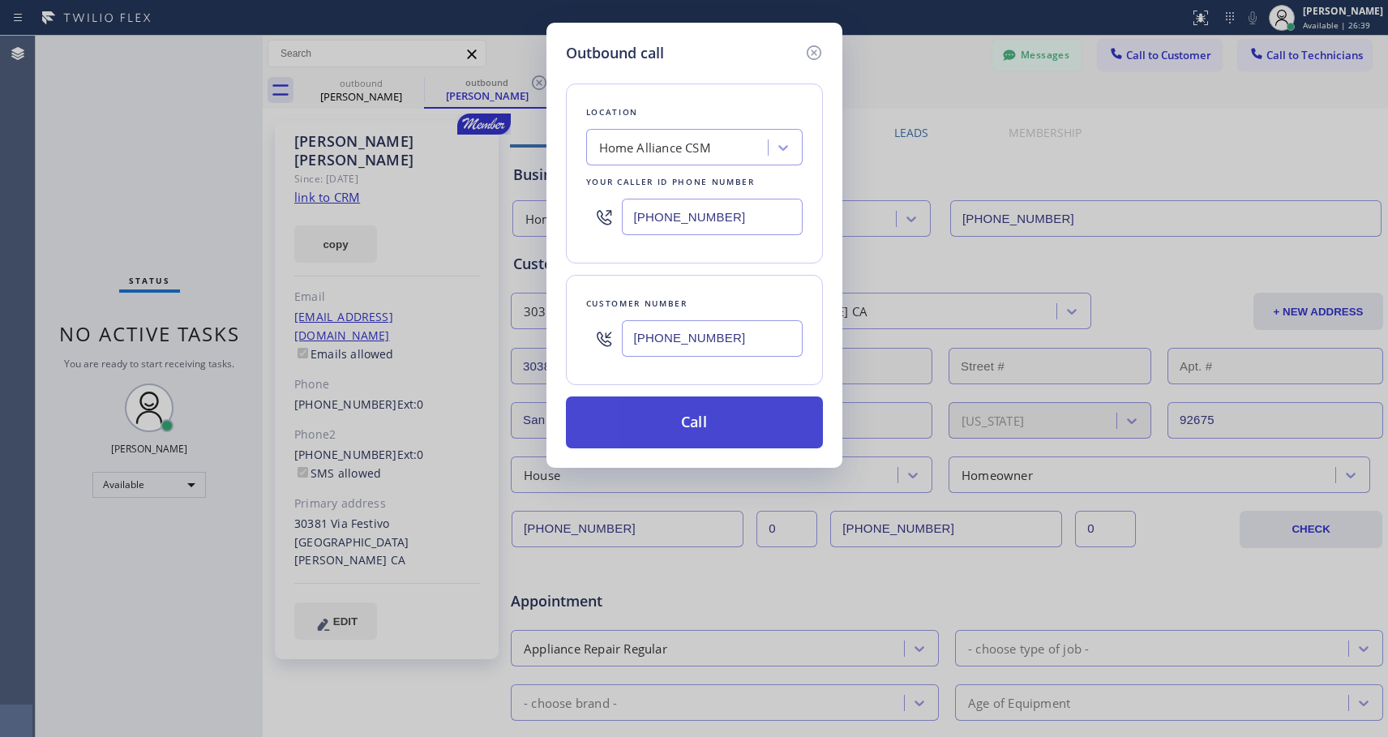
click at [663, 423] on button "Call" at bounding box center [694, 423] width 257 height 52
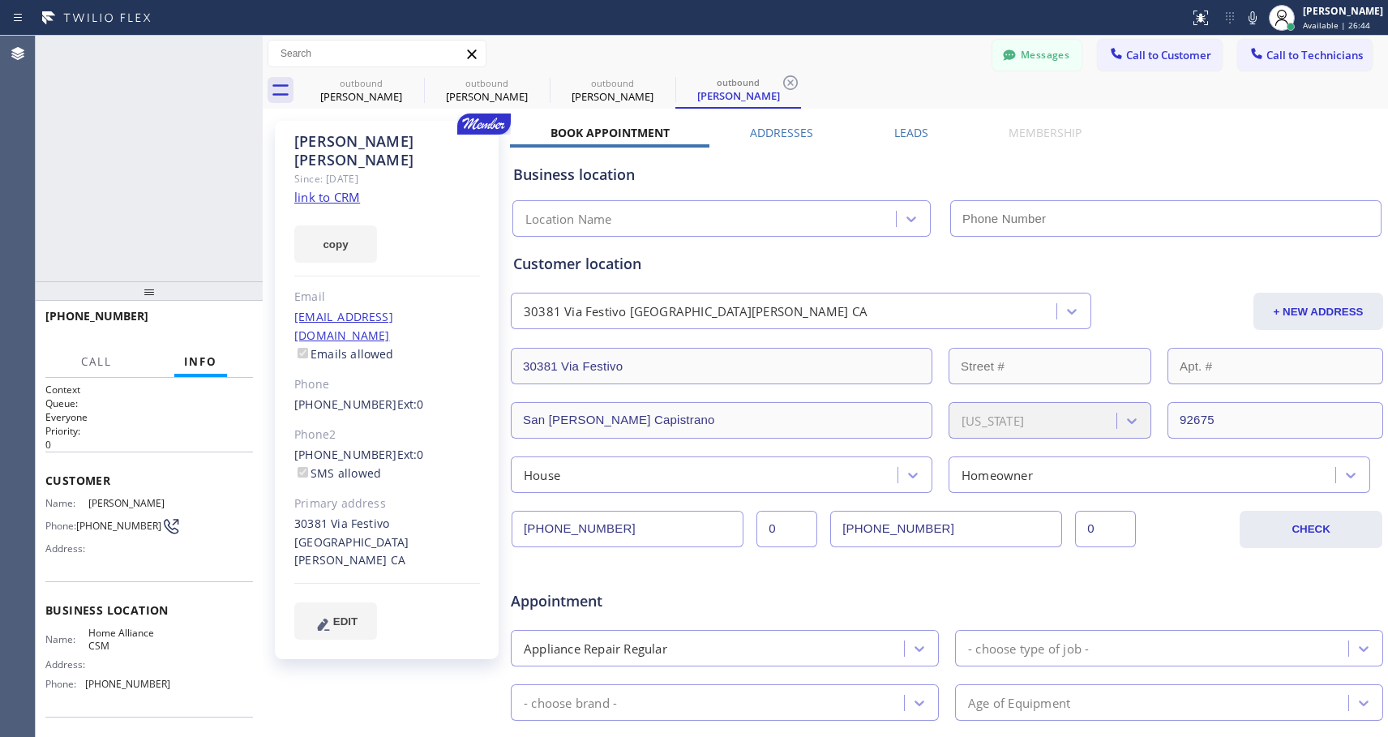
type input "[PHONE_NUMBER]"
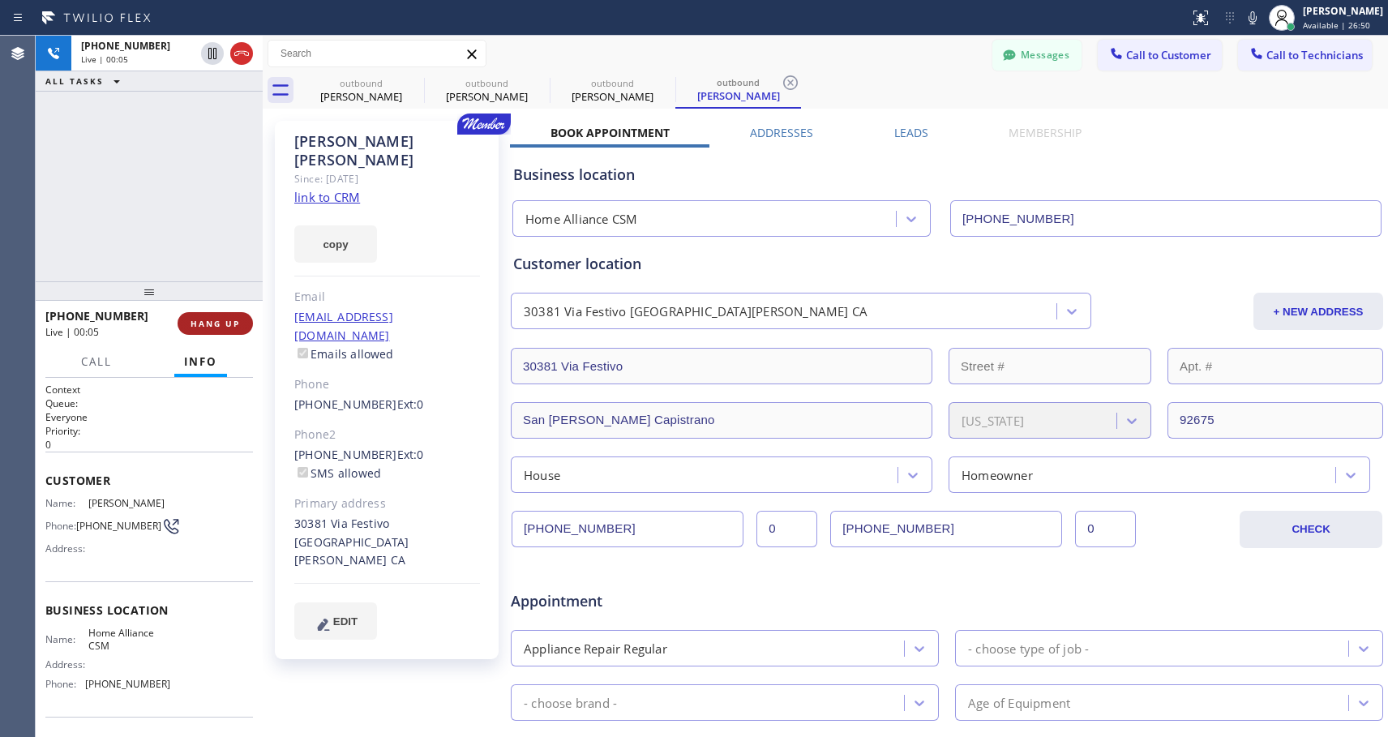
click at [212, 316] on button "HANG UP" at bounding box center [215, 323] width 75 height 23
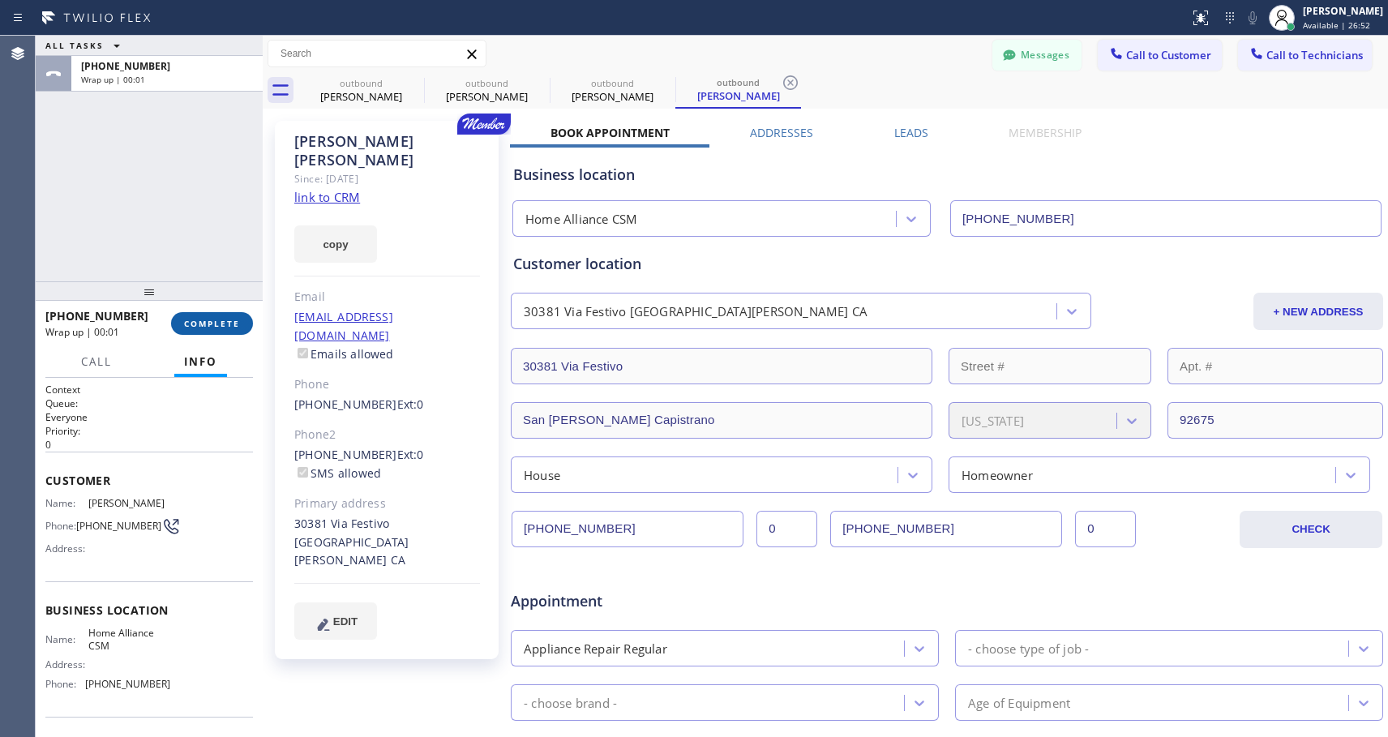
click at [226, 321] on span "COMPLETE" at bounding box center [212, 323] width 56 height 11
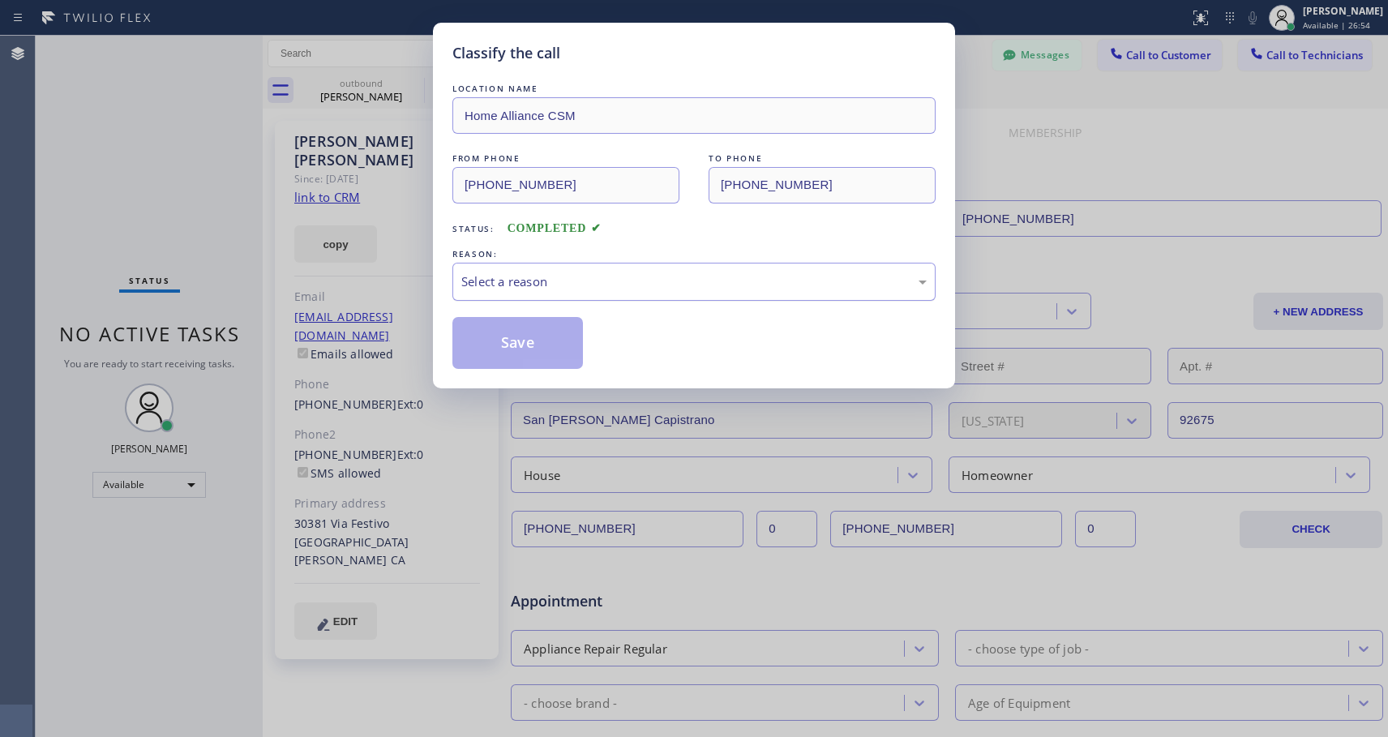
click at [727, 282] on div "Select a reason" at bounding box center [694, 281] width 466 height 19
click at [555, 347] on button "Save" at bounding box center [518, 343] width 131 height 52
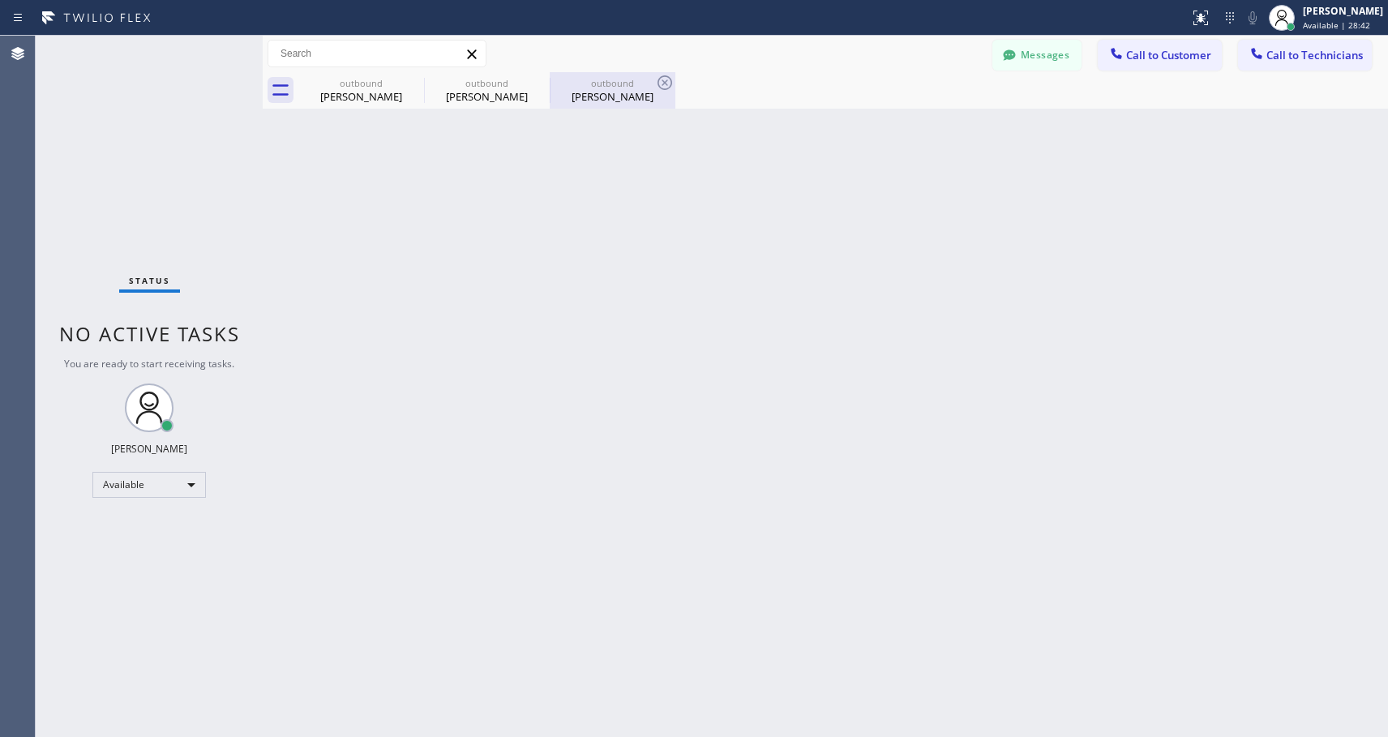
click at [591, 84] on div "outbound" at bounding box center [612, 83] width 122 height 12
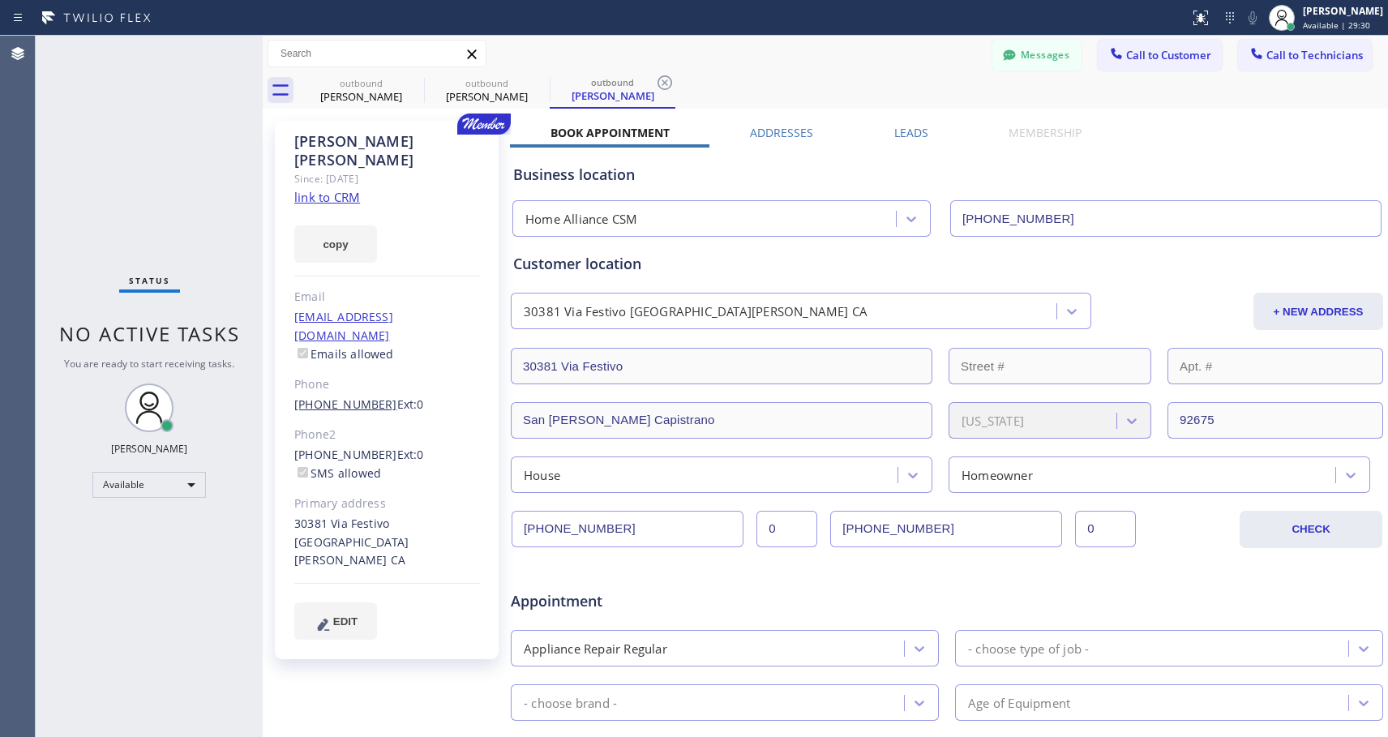
click at [354, 397] on link "[PHONE_NUMBER]" at bounding box center [345, 404] width 103 height 15
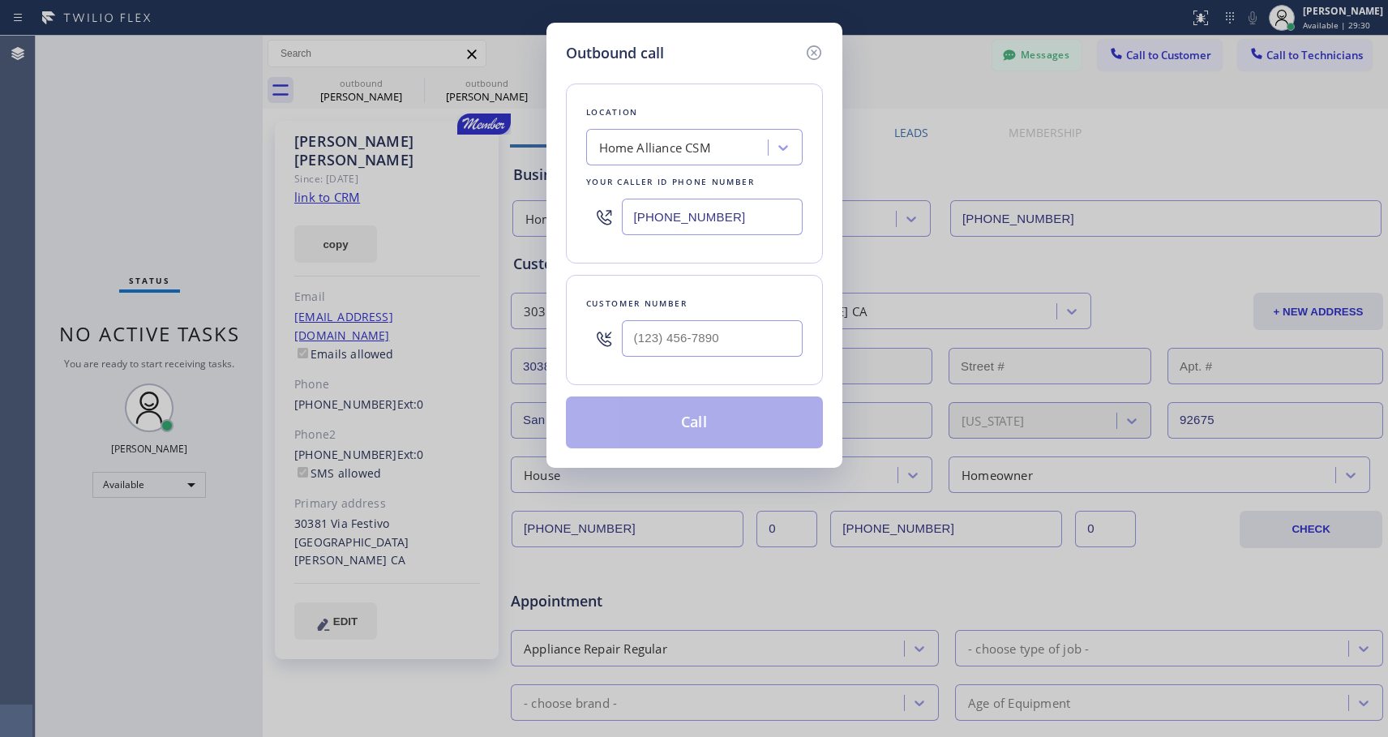
type input "[PHONE_NUMBER]"
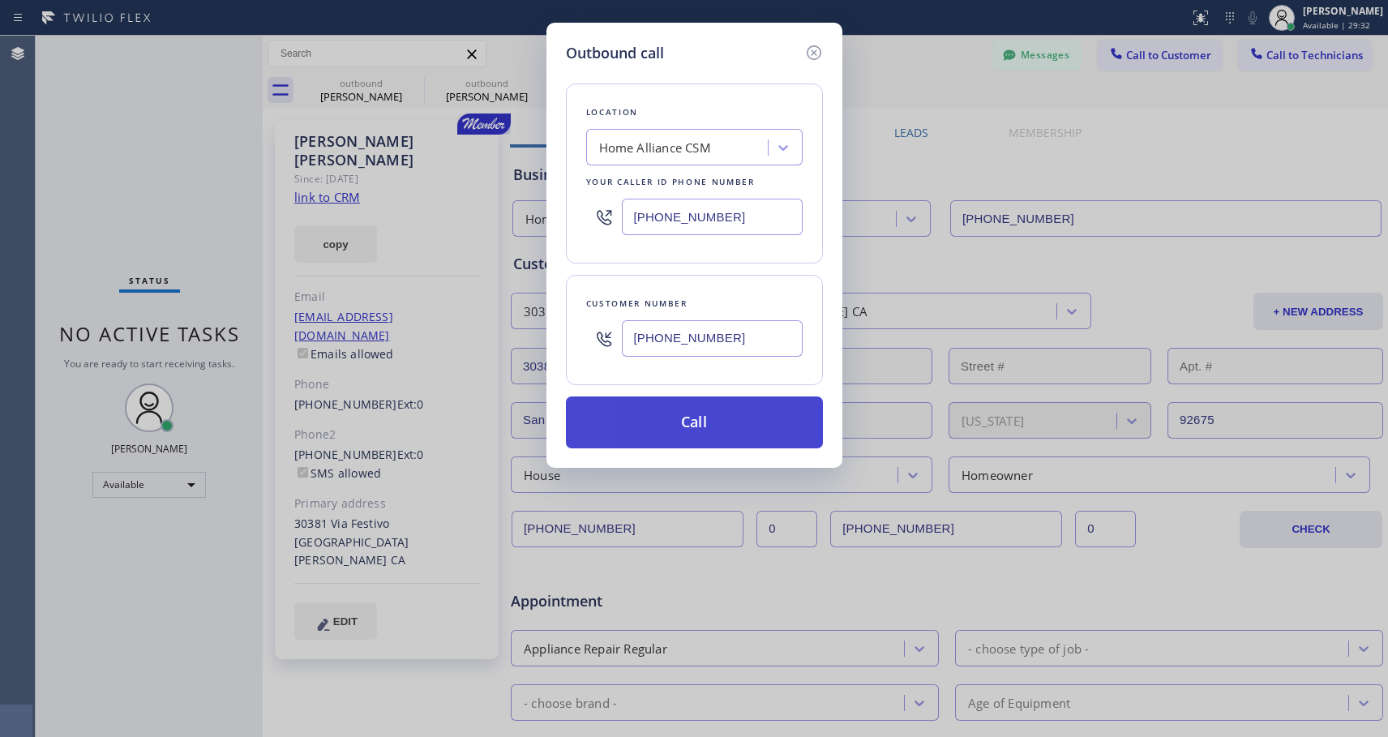
click at [652, 418] on button "Call" at bounding box center [694, 423] width 257 height 52
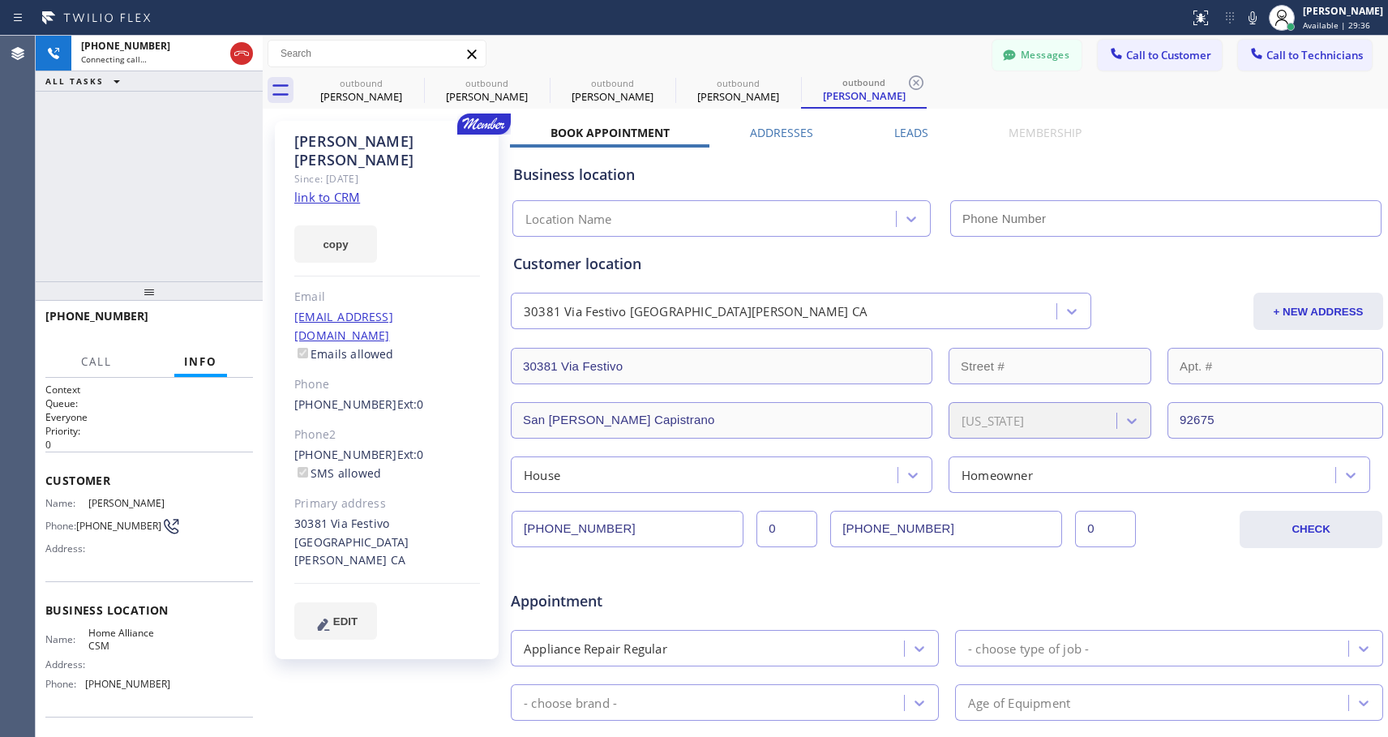
type input "[PHONE_NUMBER]"
click at [218, 329] on button "HANG UP" at bounding box center [215, 323] width 75 height 23
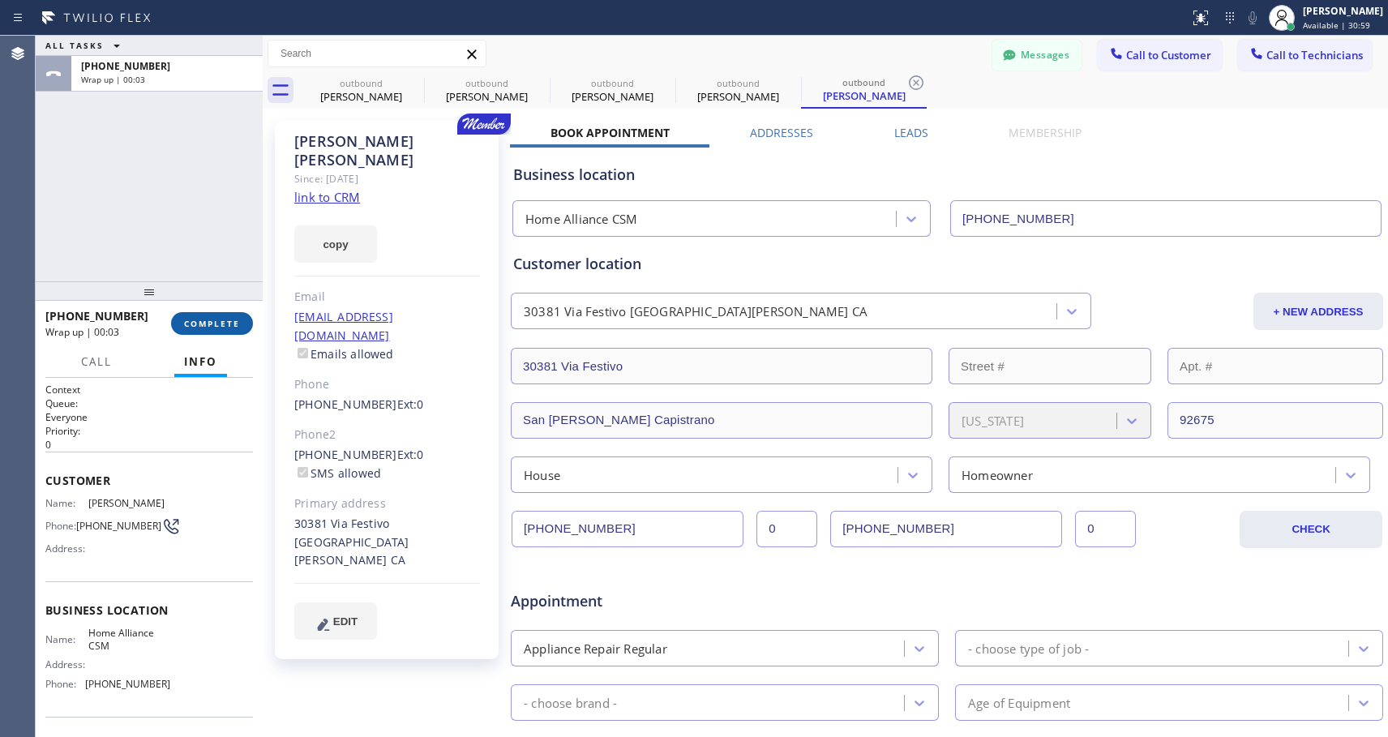
click at [240, 320] on button "COMPLETE" at bounding box center [212, 323] width 82 height 23
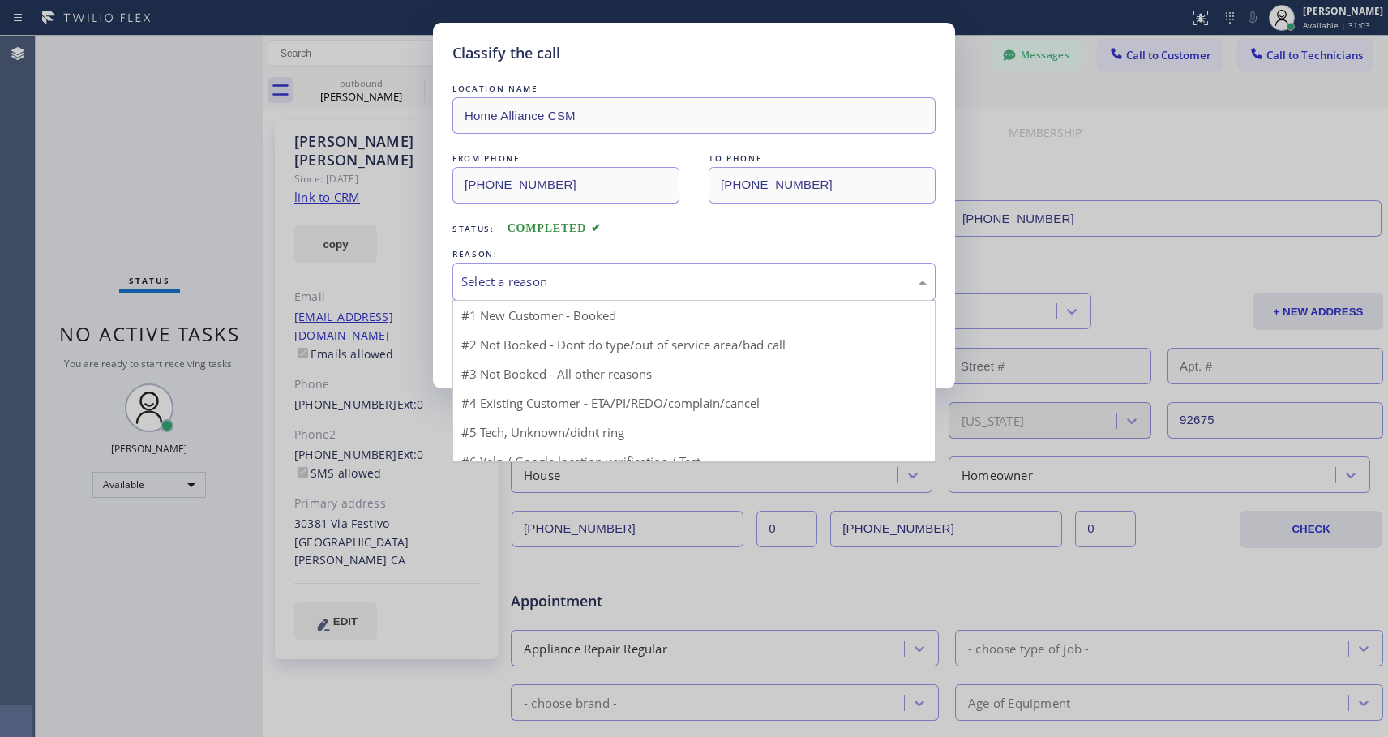
click at [513, 282] on div "Select a reason" at bounding box center [694, 281] width 466 height 19
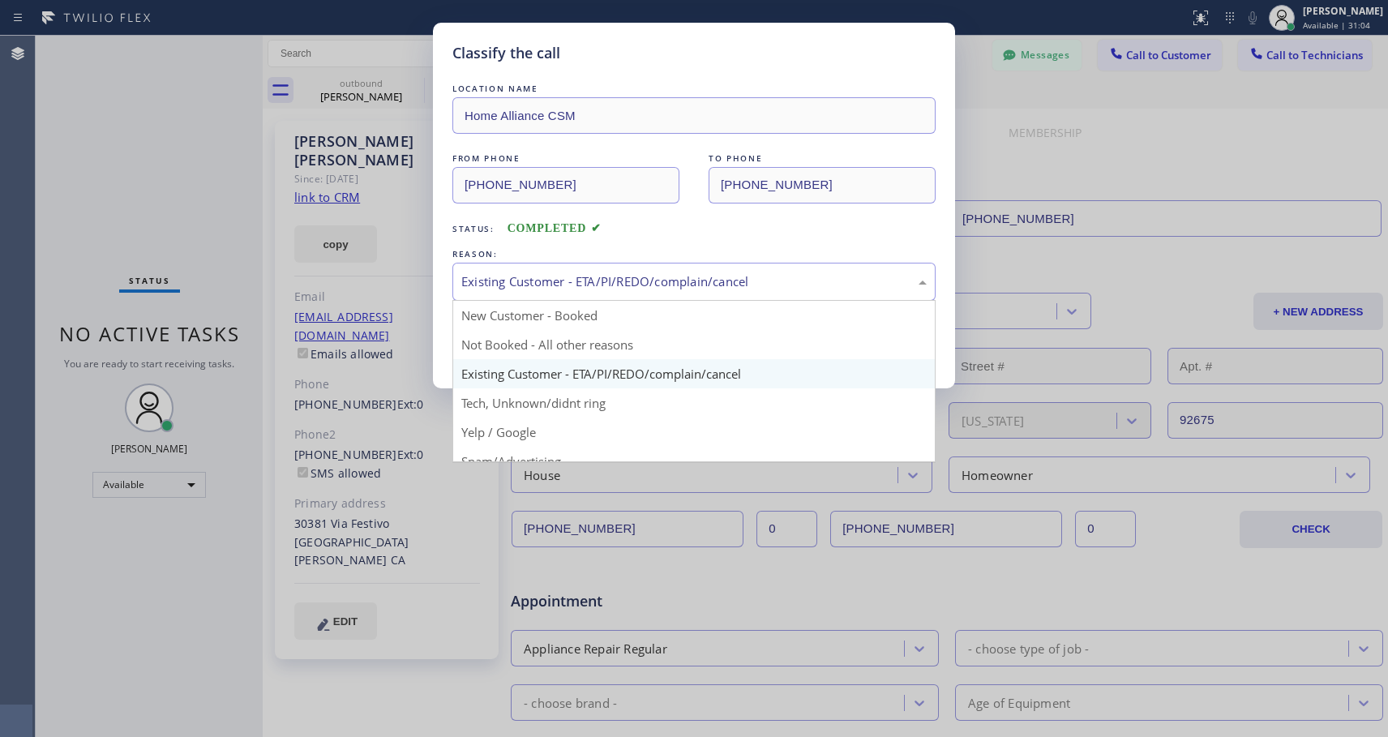
click at [564, 287] on div "Existing Customer - ETA/PI/REDO/complain/cancel" at bounding box center [694, 281] width 466 height 19
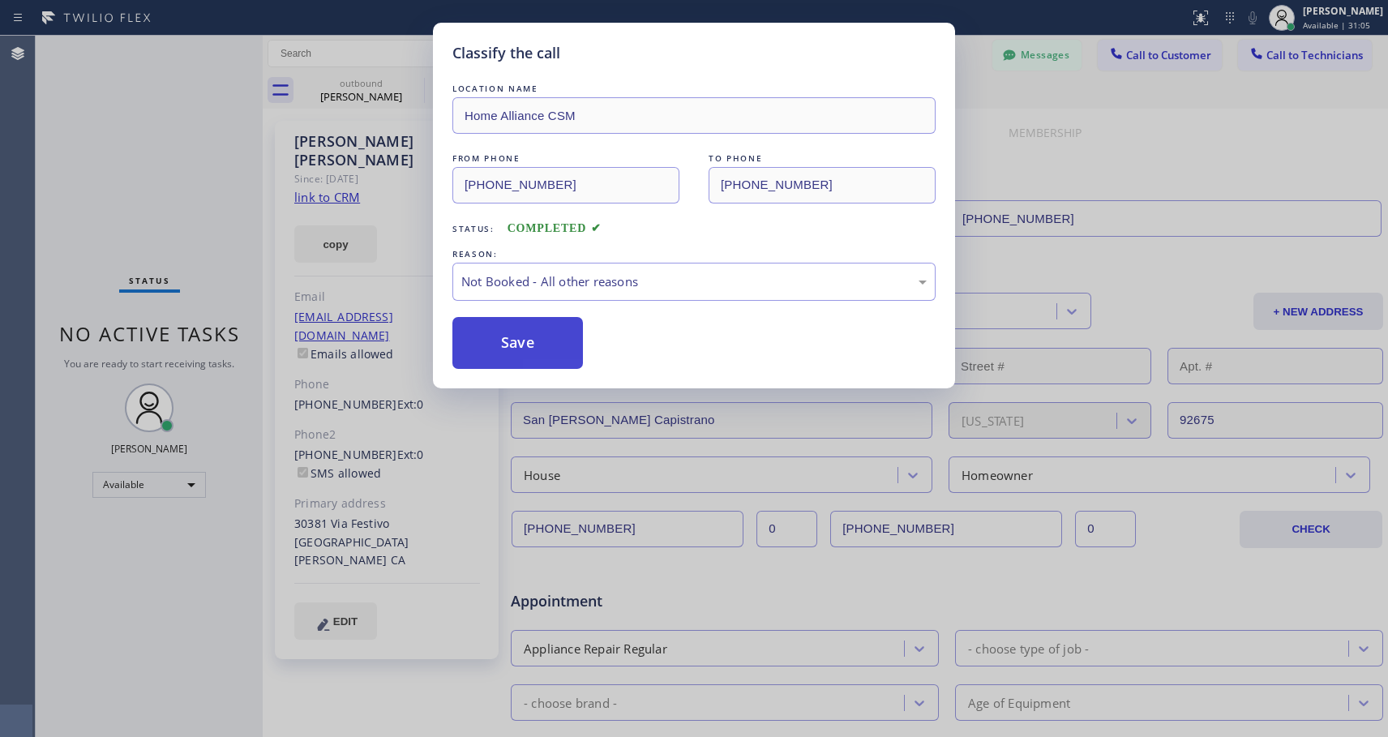
click at [513, 338] on button "Save" at bounding box center [518, 343] width 131 height 52
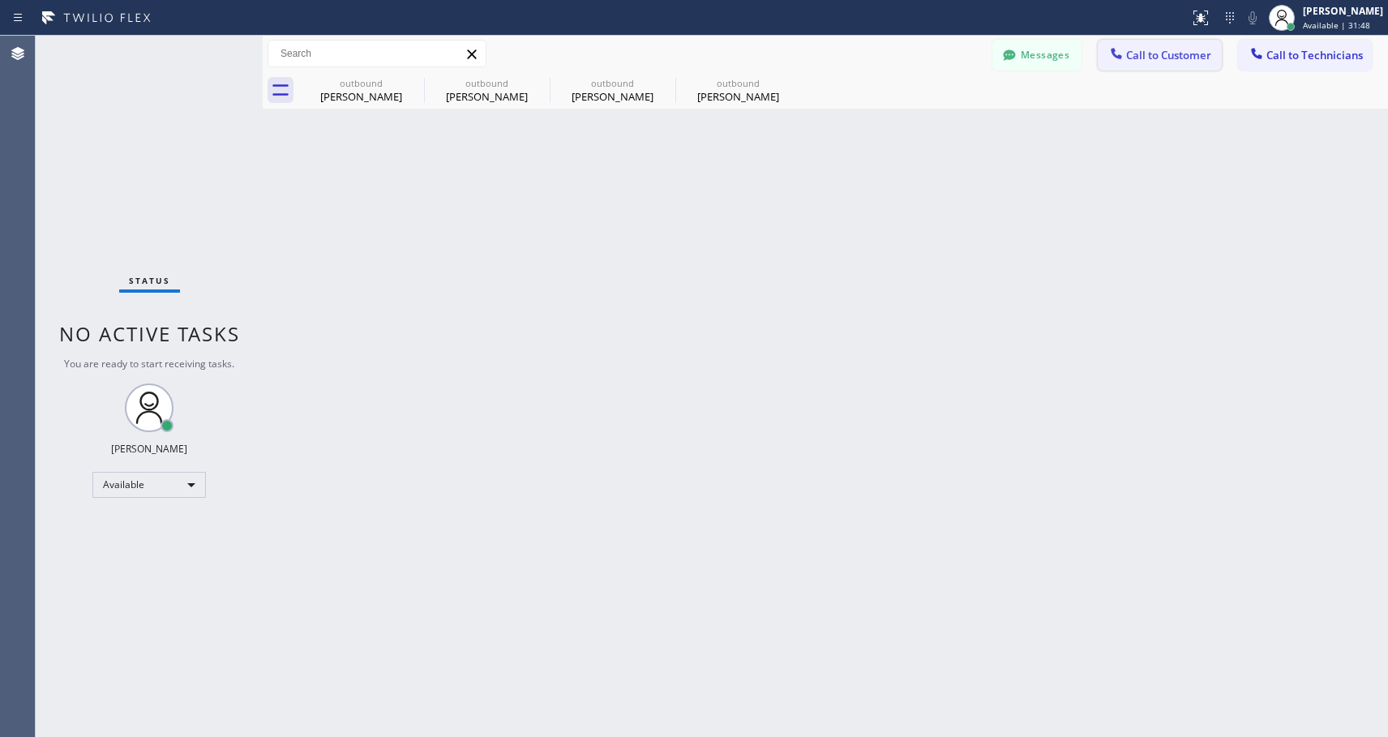
click at [1172, 64] on button "Call to Customer" at bounding box center [1160, 55] width 124 height 31
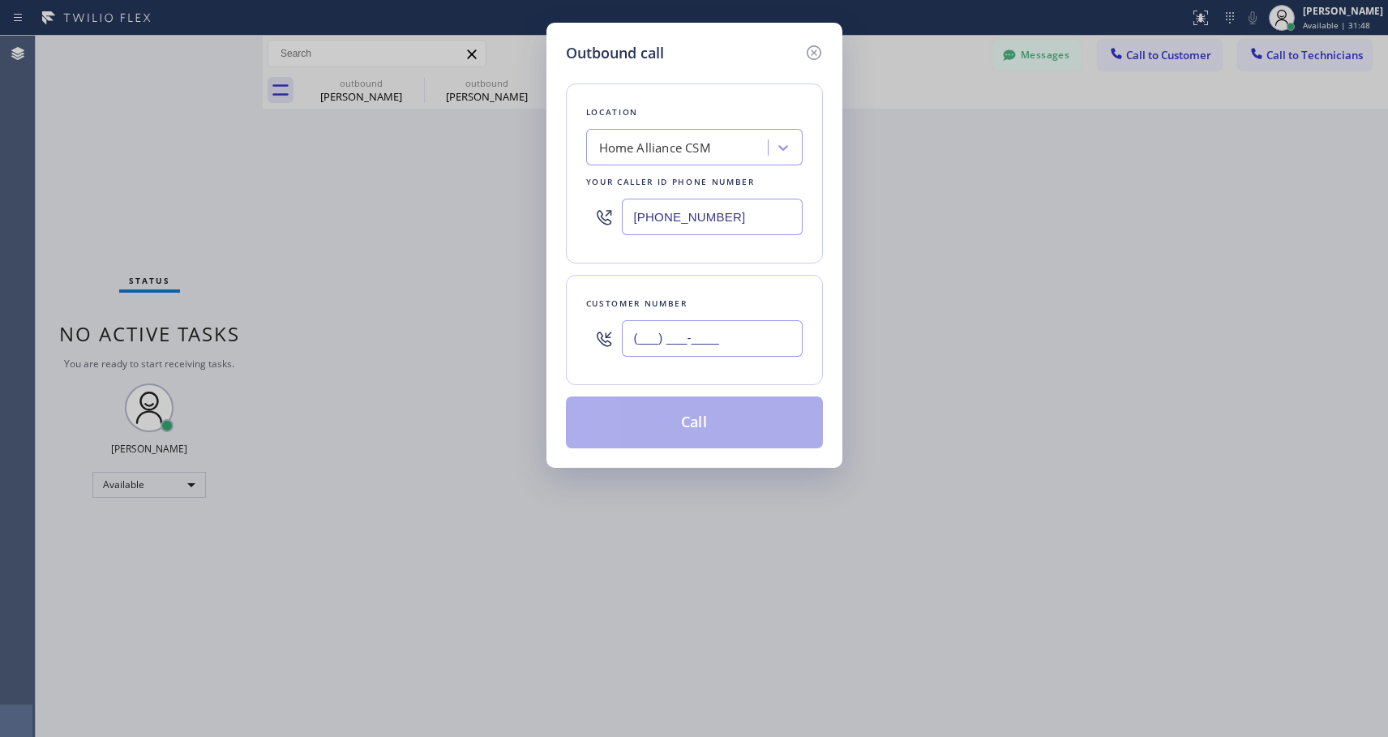
click at [707, 339] on input "(___) ___-____" at bounding box center [712, 338] width 181 height 36
paste input "714) 651-7506"
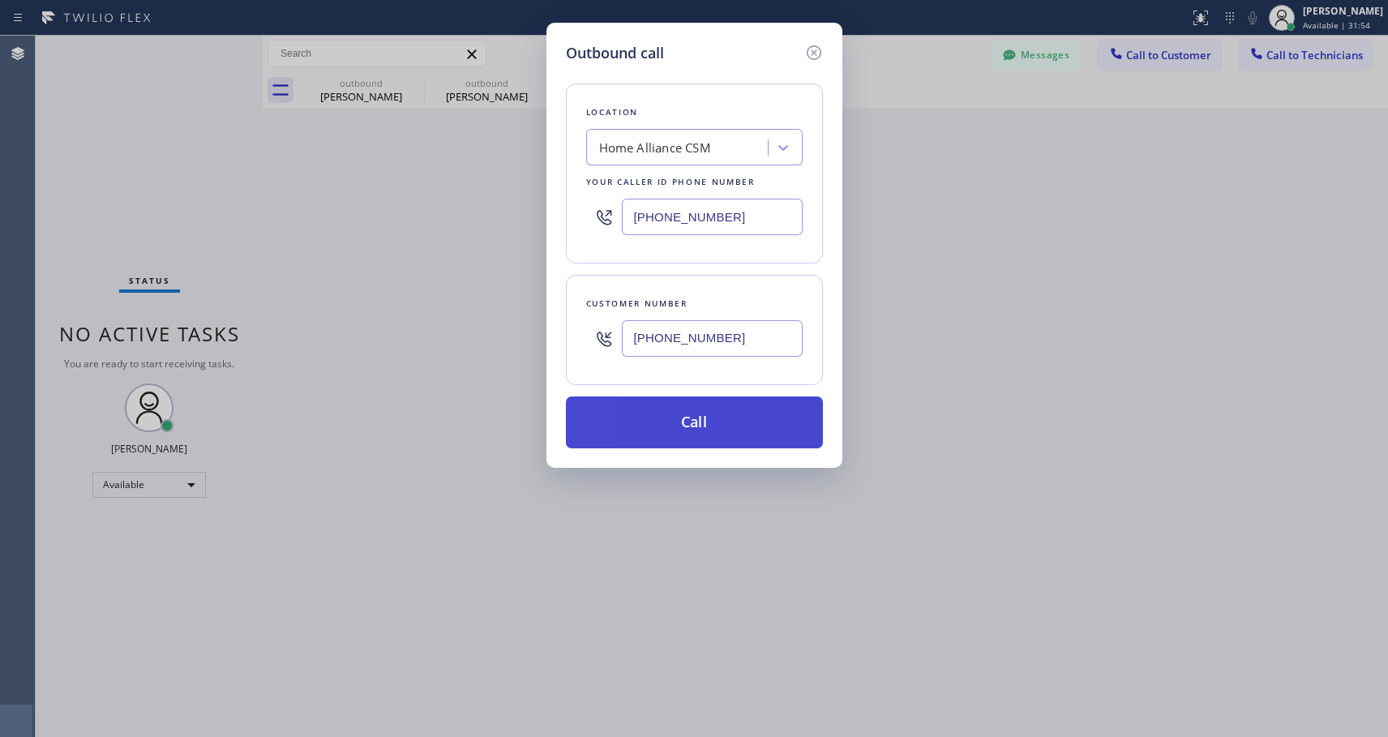
type input "[PHONE_NUMBER]"
click at [722, 431] on button "Call" at bounding box center [694, 423] width 257 height 52
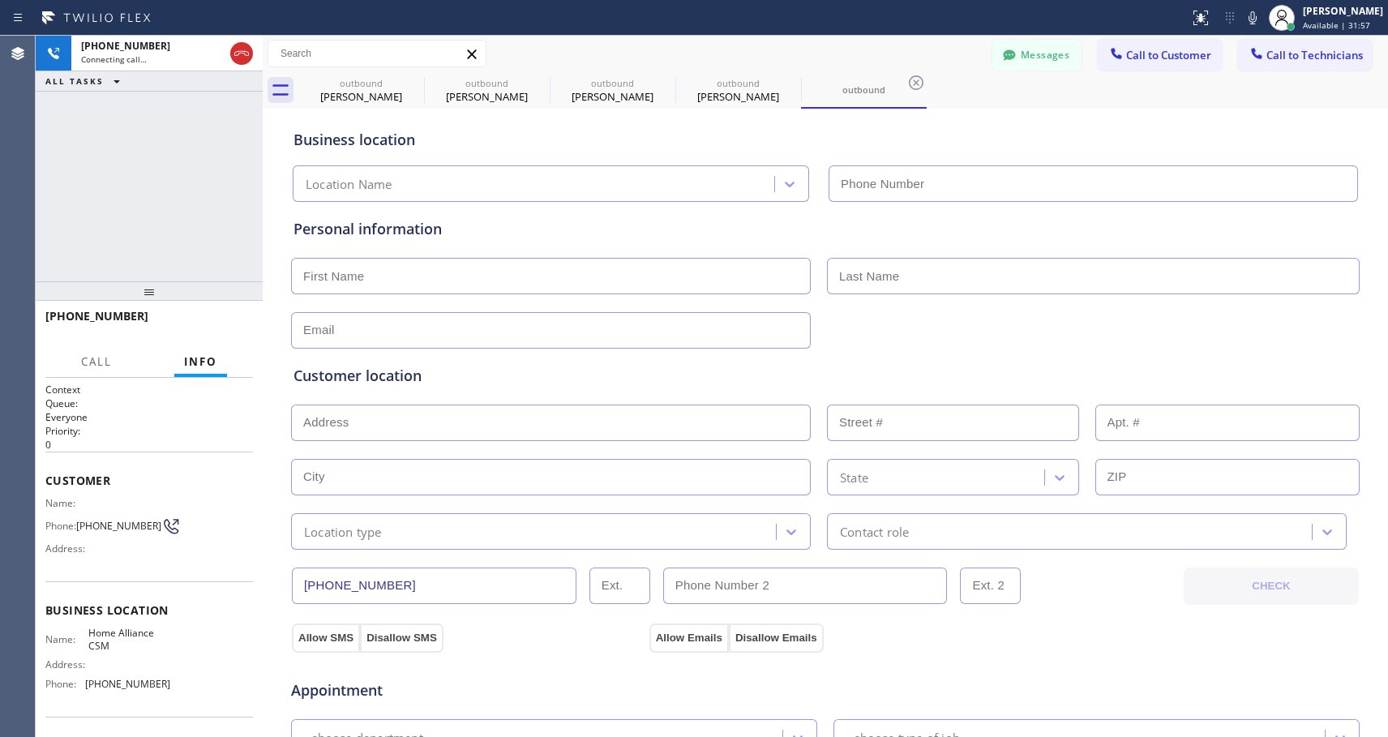
type input "[PHONE_NUMBER]"
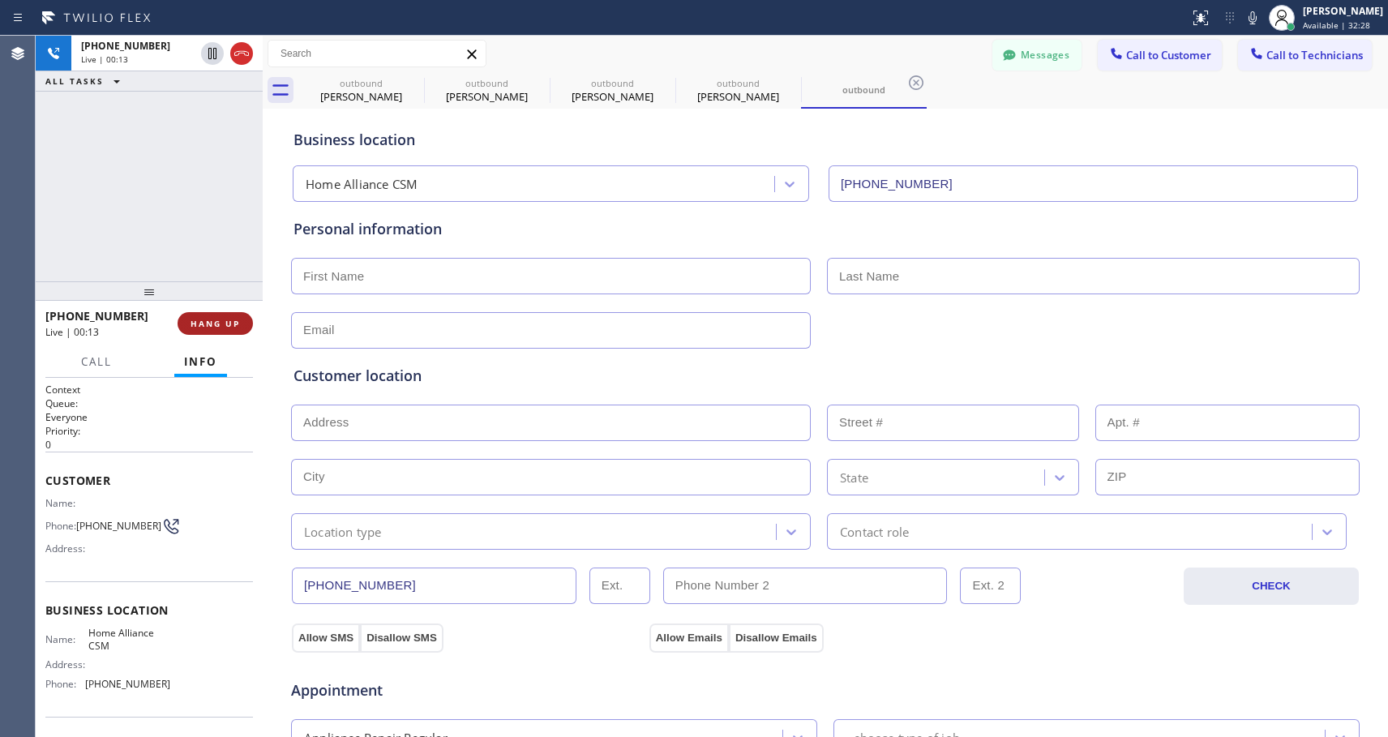
click at [223, 320] on span "HANG UP" at bounding box center [215, 323] width 49 height 11
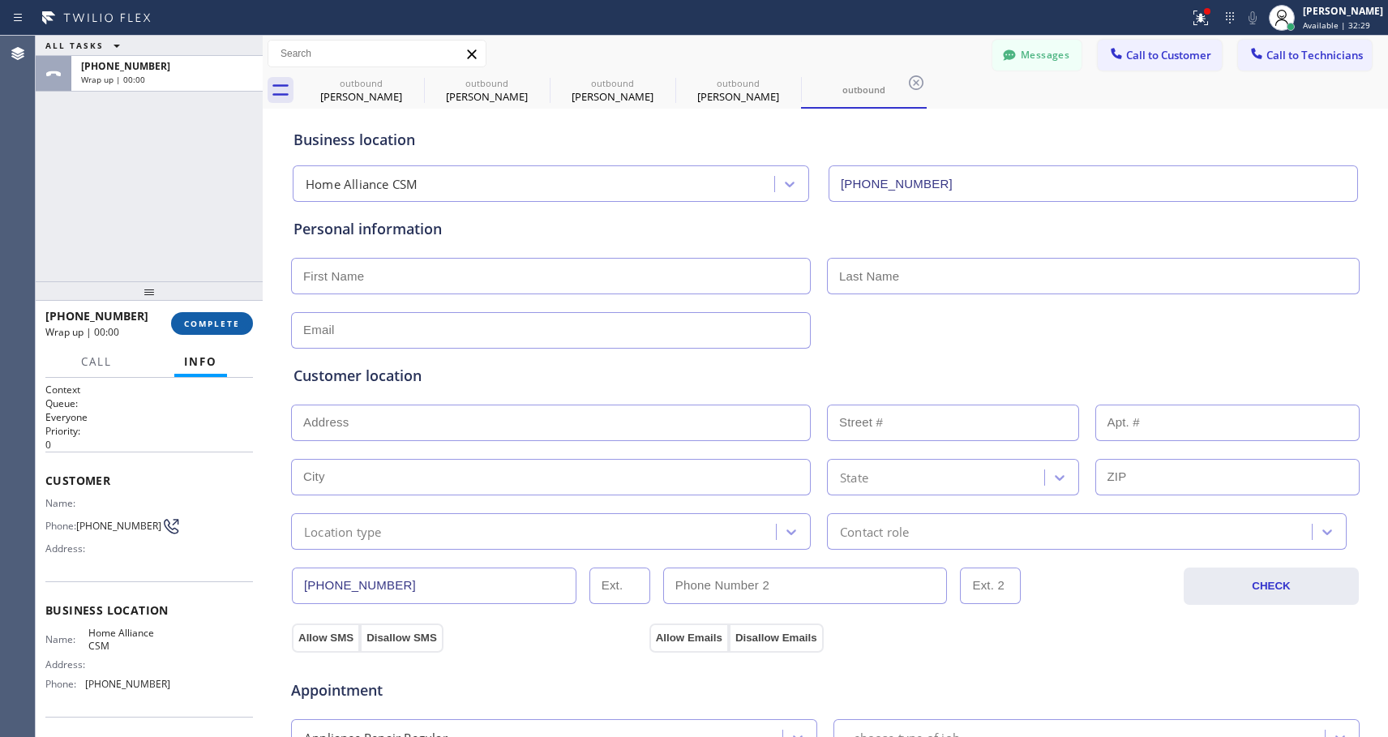
click at [223, 320] on span "COMPLETE" at bounding box center [212, 323] width 56 height 11
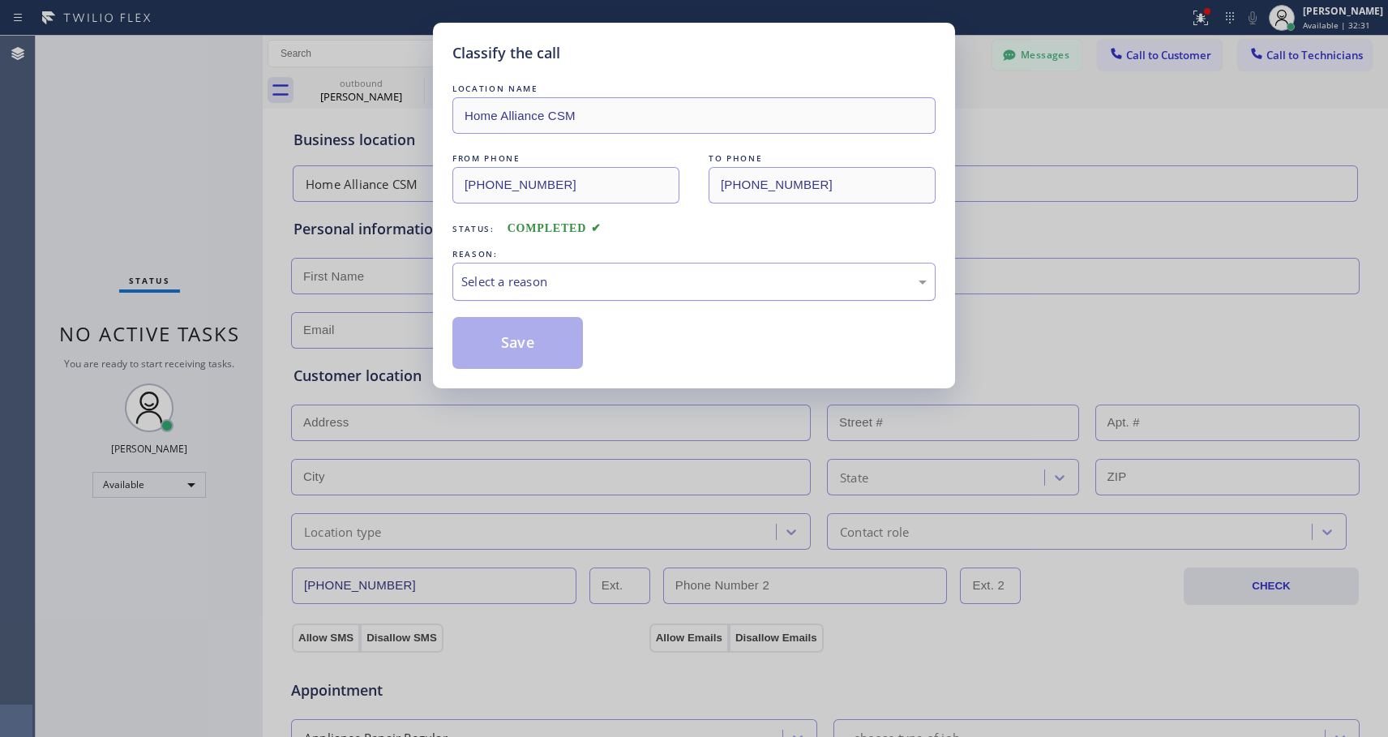
click at [513, 282] on div "Select a reason" at bounding box center [694, 281] width 466 height 19
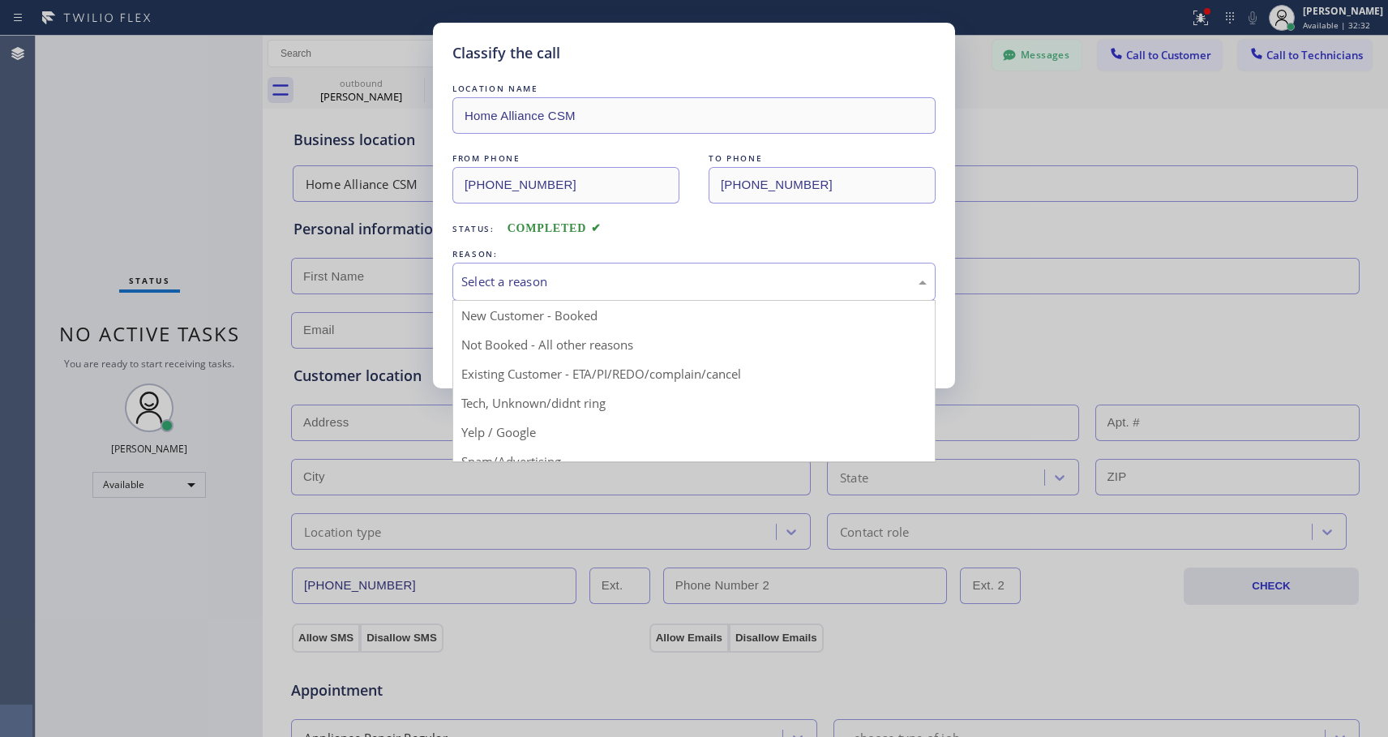
click at [1113, 120] on div "Classify the call LOCATION NAME Home Alliance CSM FROM PHONE [PHONE_NUMBER] TO …" at bounding box center [694, 368] width 1388 height 737
click at [601, 267] on div "Select a reason" at bounding box center [694, 282] width 483 height 38
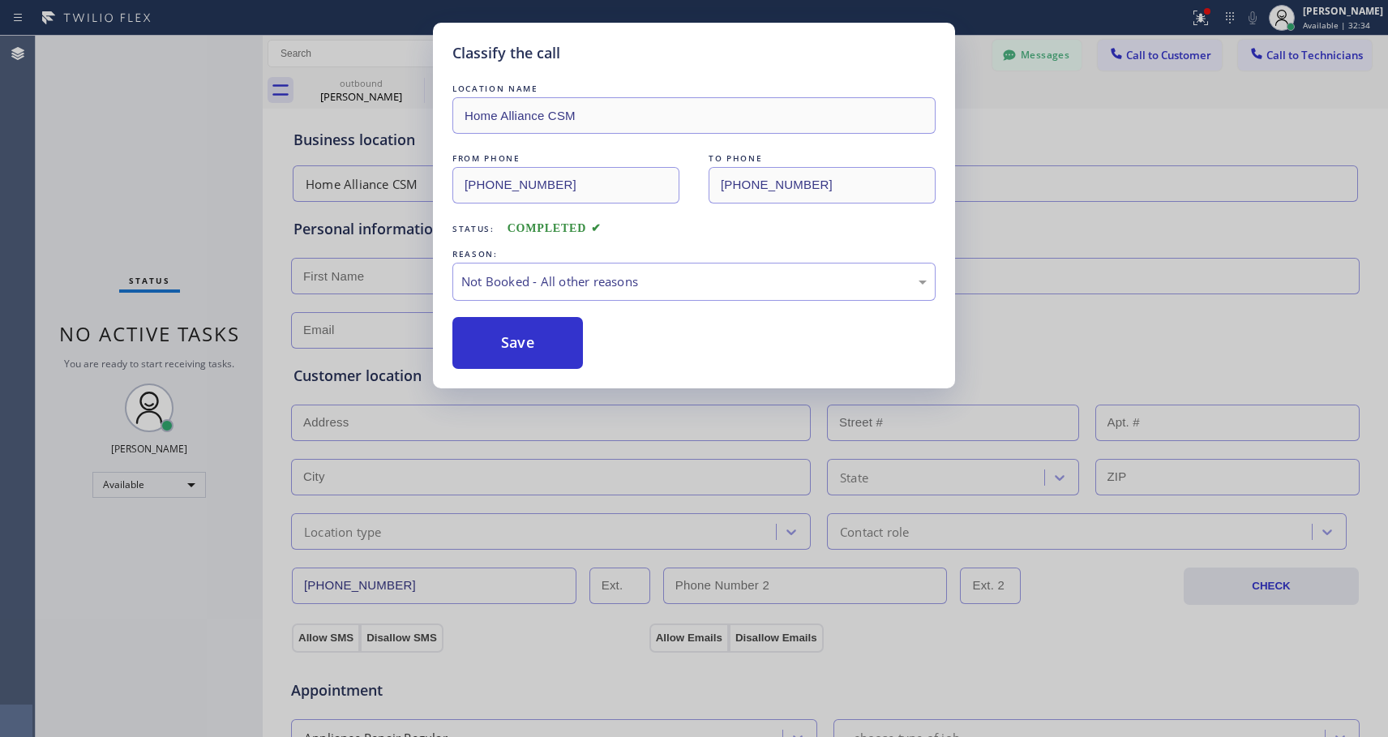
click at [491, 344] on button "Save" at bounding box center [518, 343] width 131 height 52
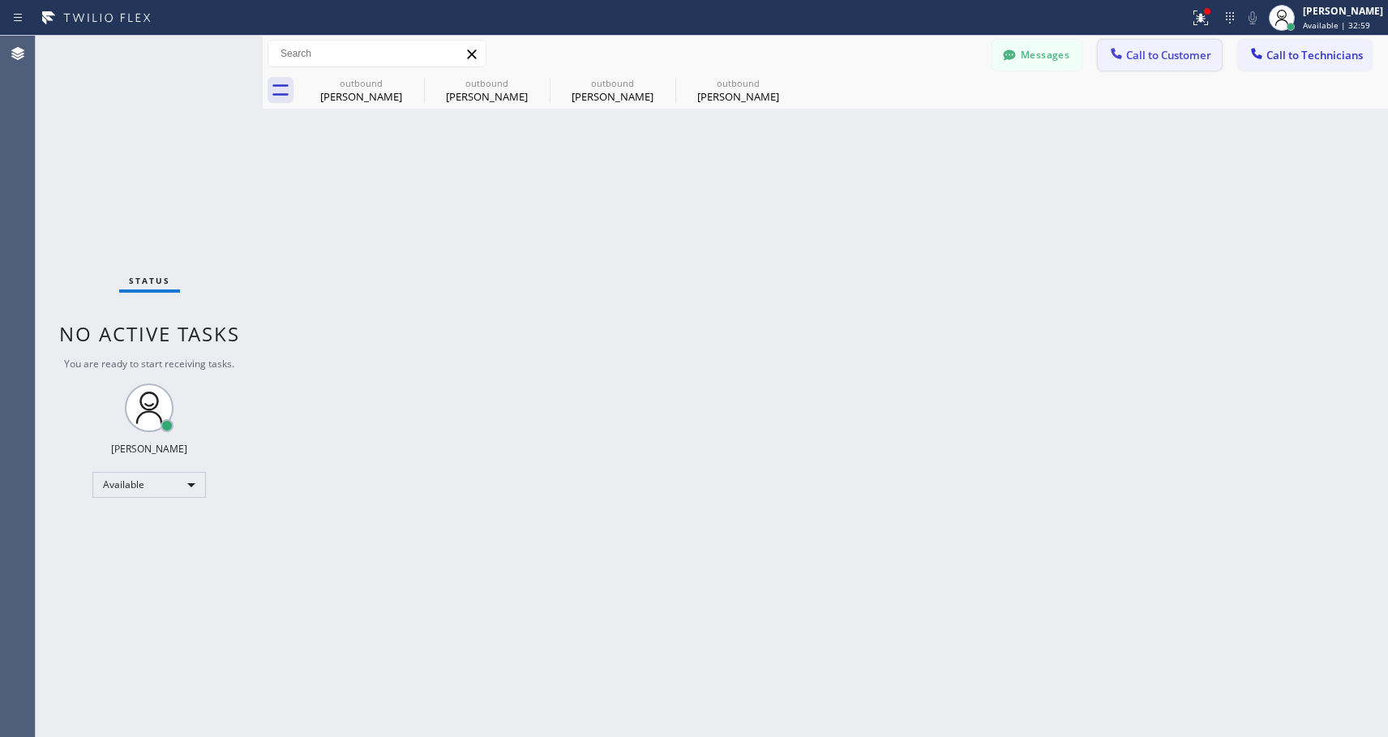
click at [1140, 53] on span "Call to Customer" at bounding box center [1168, 55] width 85 height 15
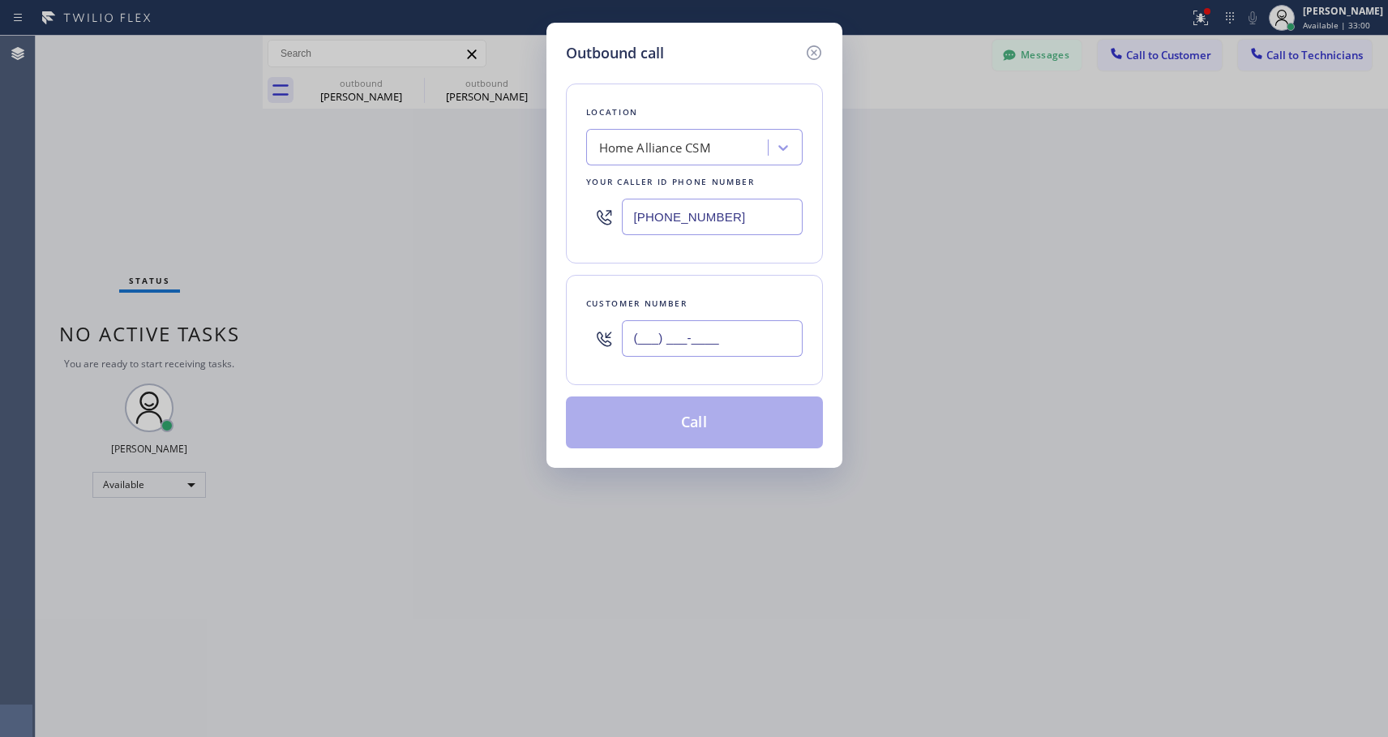
click at [700, 337] on input "(___) ___-____" at bounding box center [712, 338] width 181 height 36
paste input "text"
click at [640, 330] on input "(___) ___-____" at bounding box center [712, 338] width 181 height 36
paste input "text"
type input "(___) ___-____"
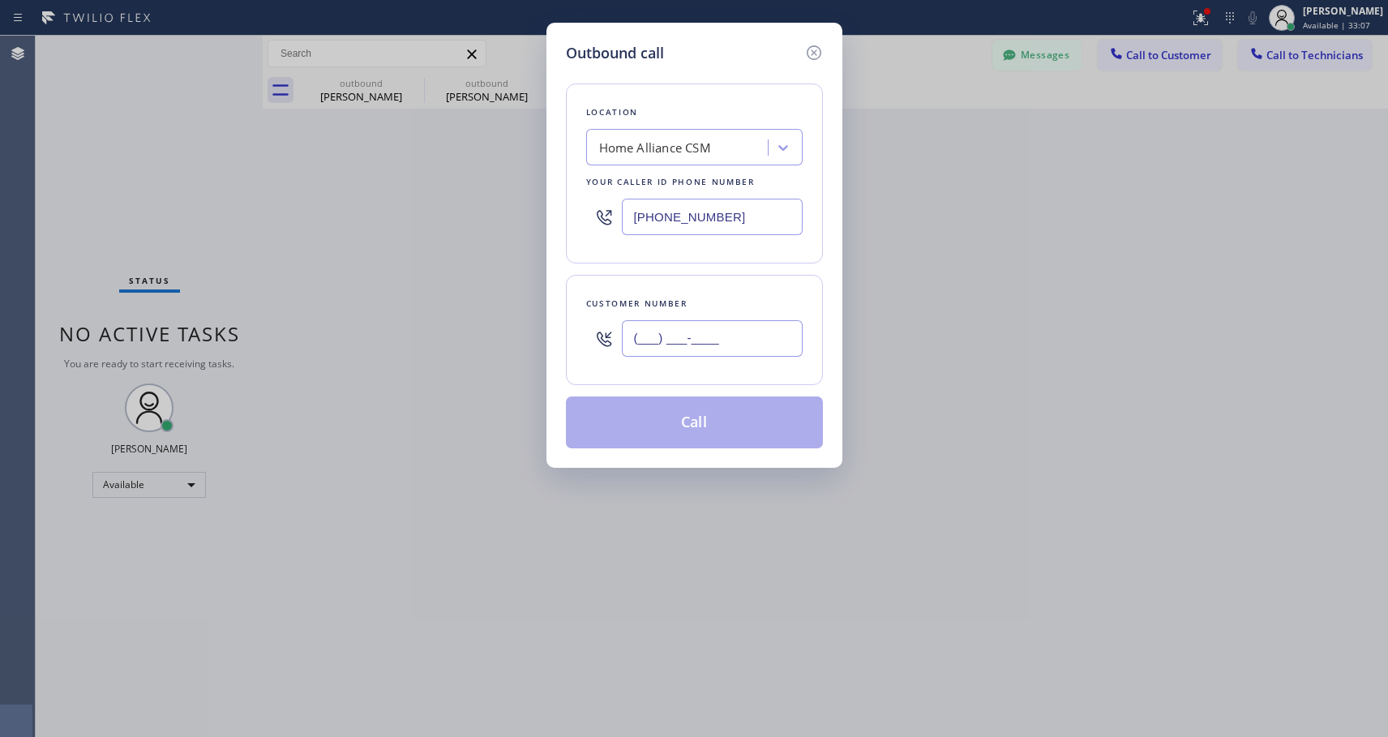
click at [637, 343] on input "(___) ___-____" at bounding box center [712, 338] width 181 height 36
paste input "714) 651-7506"
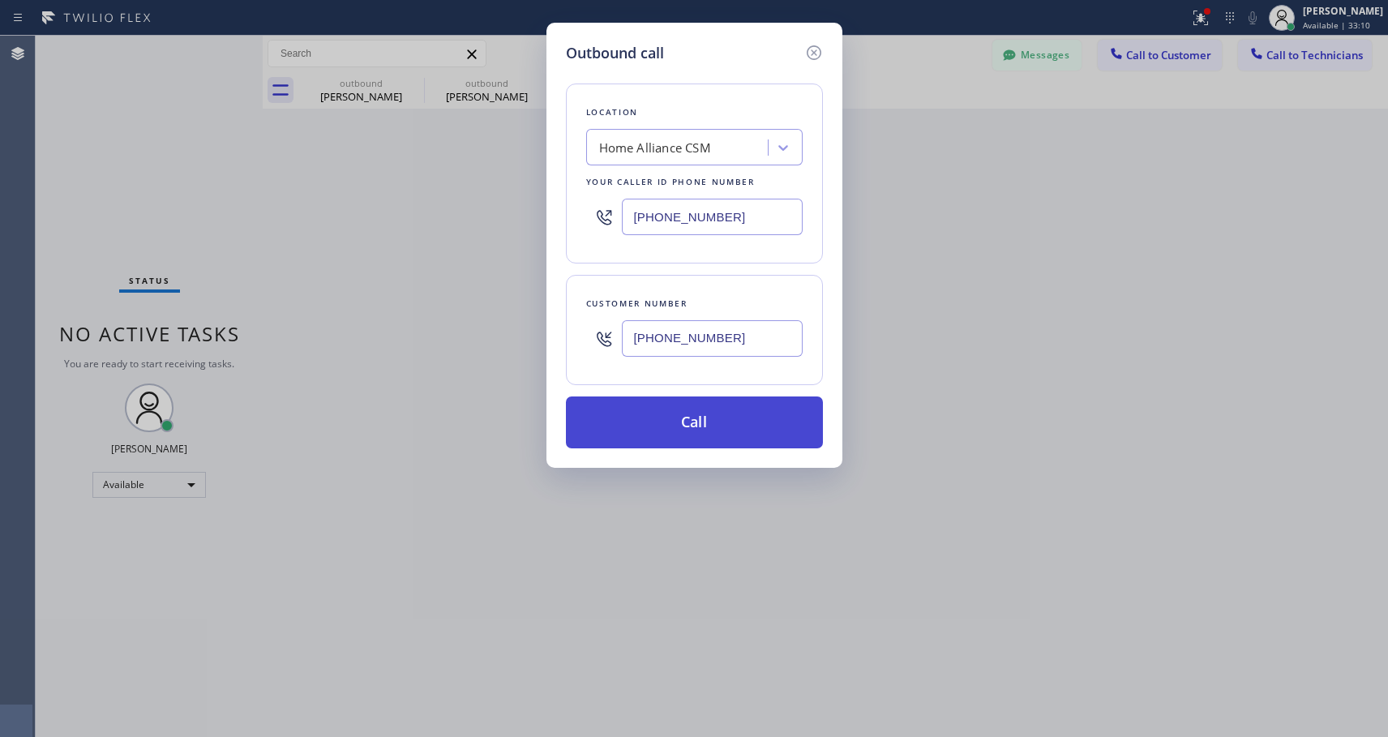
type input "[PHONE_NUMBER]"
click at [763, 418] on button "Call" at bounding box center [694, 423] width 257 height 52
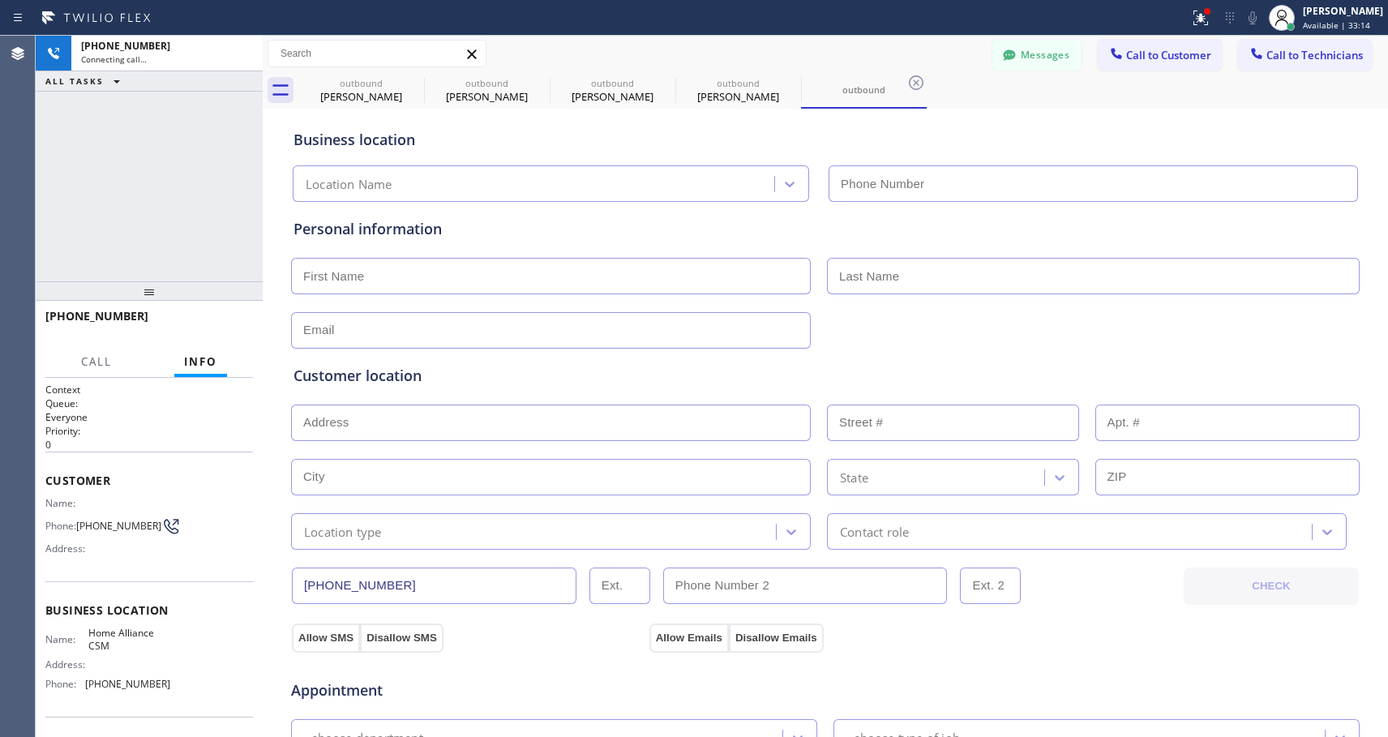
type input "[PHONE_NUMBER]"
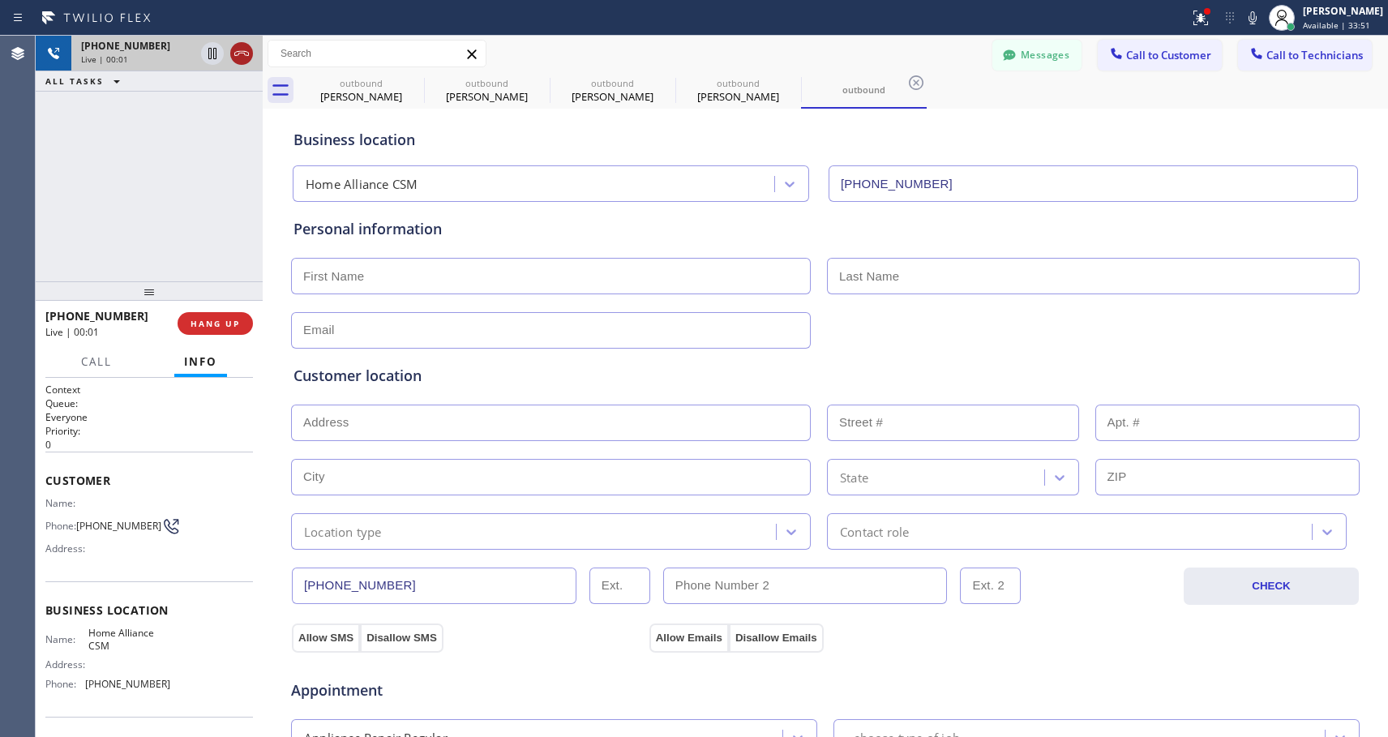
click at [242, 52] on icon at bounding box center [241, 53] width 19 height 19
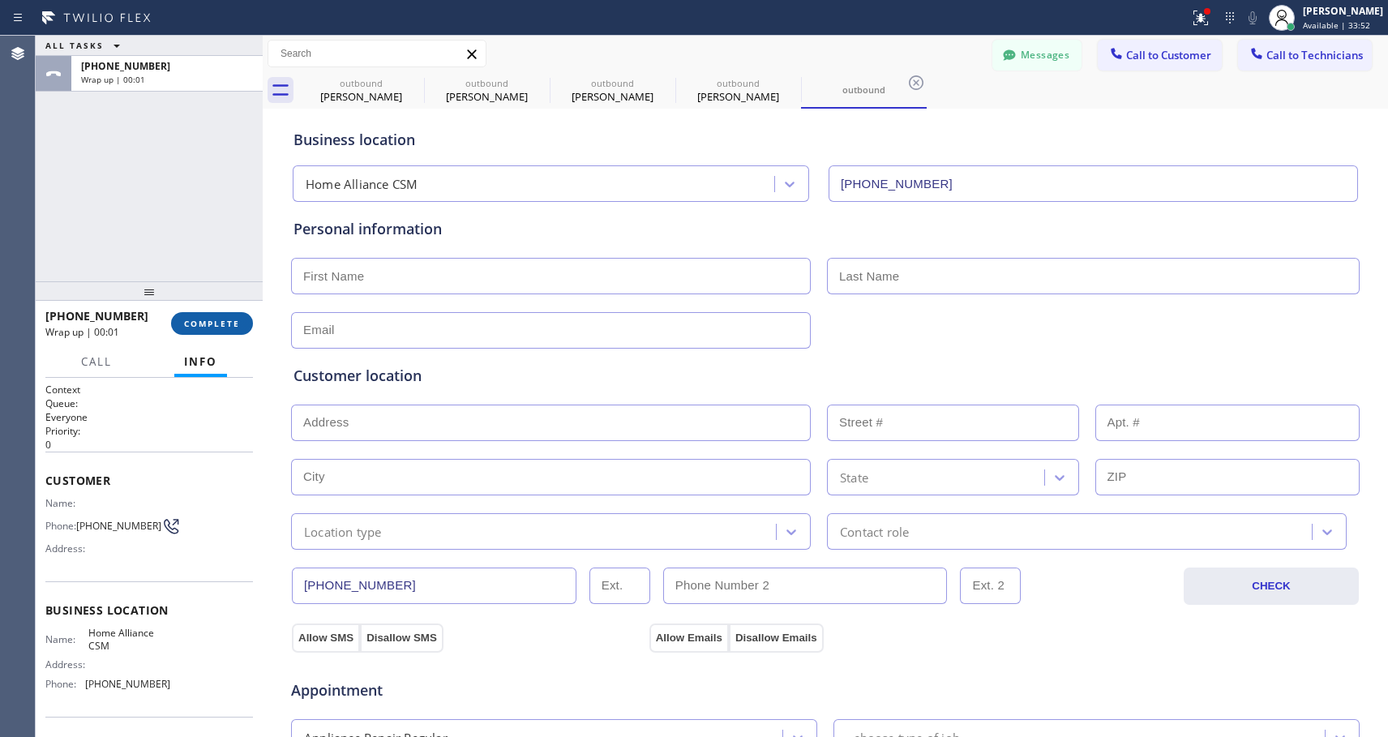
click at [208, 328] on span "COMPLETE" at bounding box center [212, 323] width 56 height 11
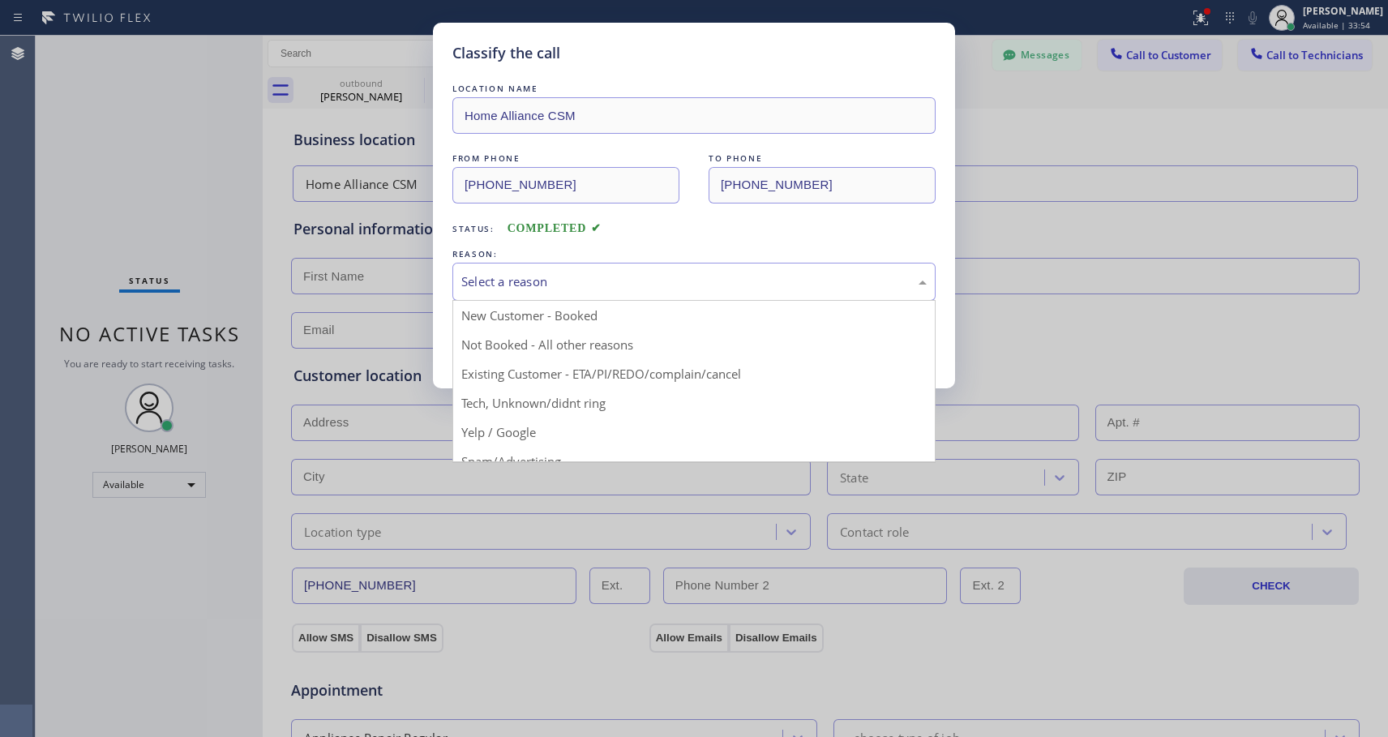
click at [500, 282] on div "Select a reason" at bounding box center [694, 281] width 466 height 19
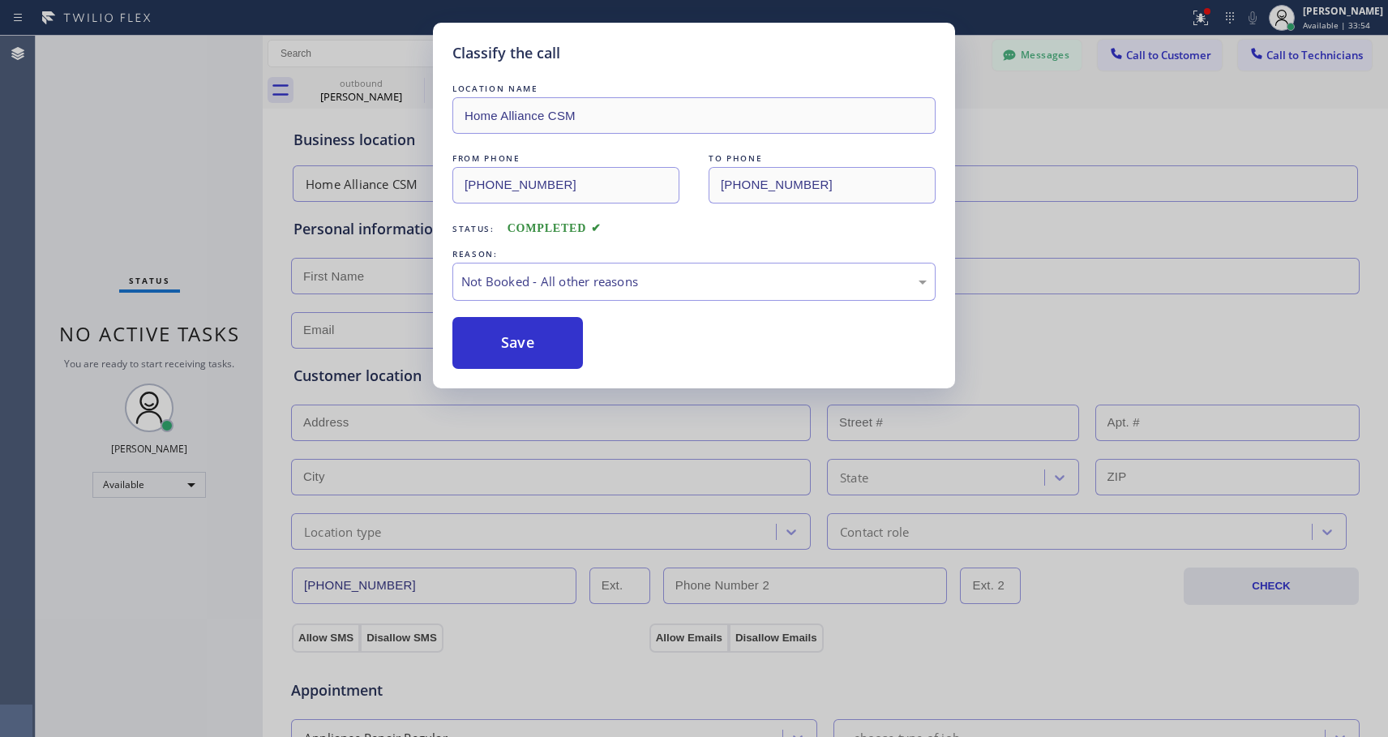
click at [504, 338] on button "Save" at bounding box center [518, 343] width 131 height 52
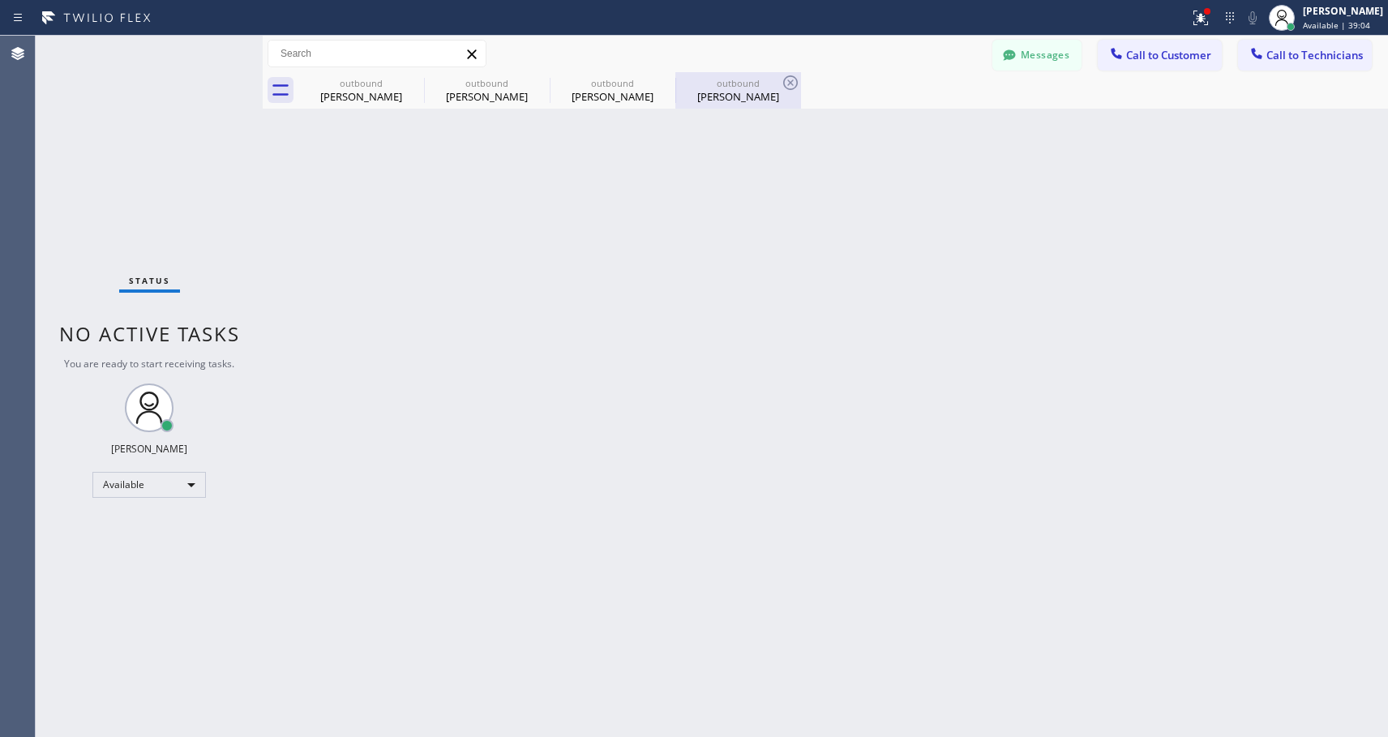
click at [705, 88] on div "outbound" at bounding box center [738, 83] width 122 height 12
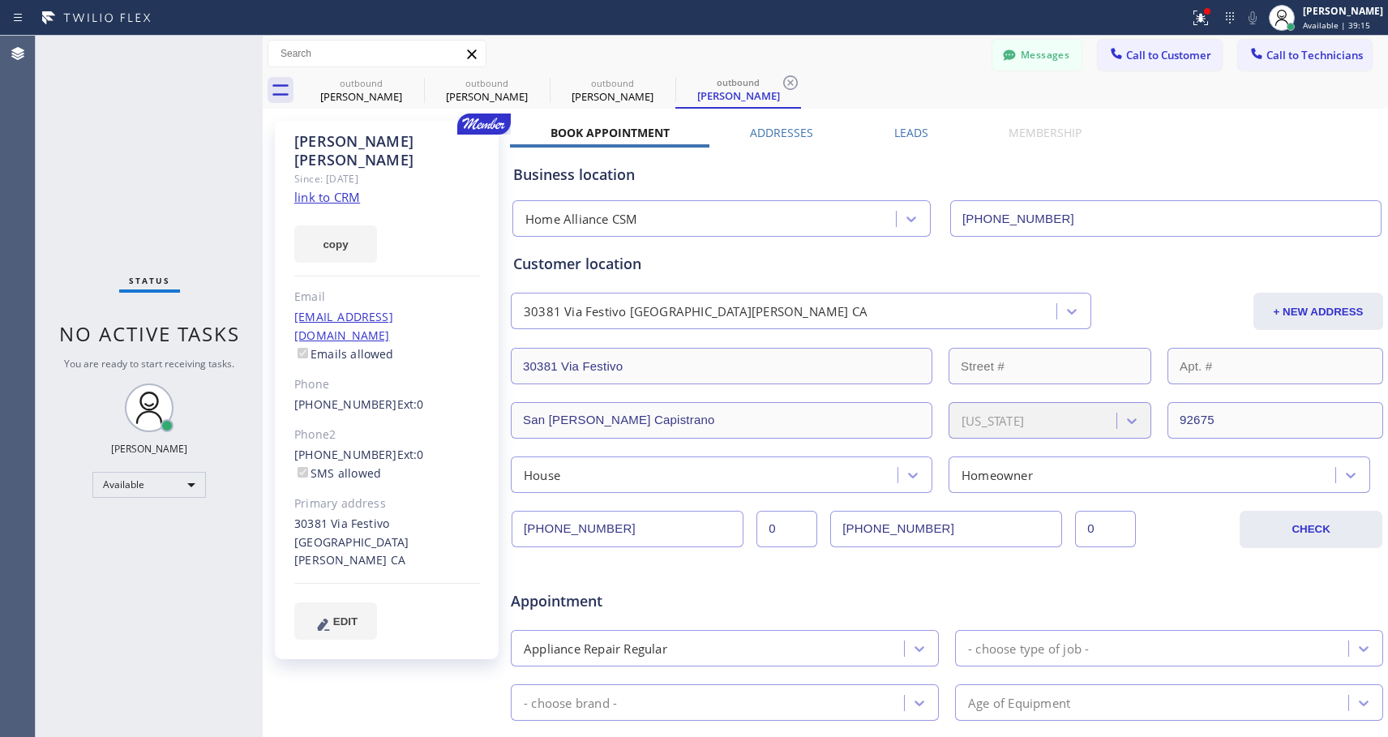
click at [1156, 56] on span "Call to Customer" at bounding box center [1168, 55] width 85 height 15
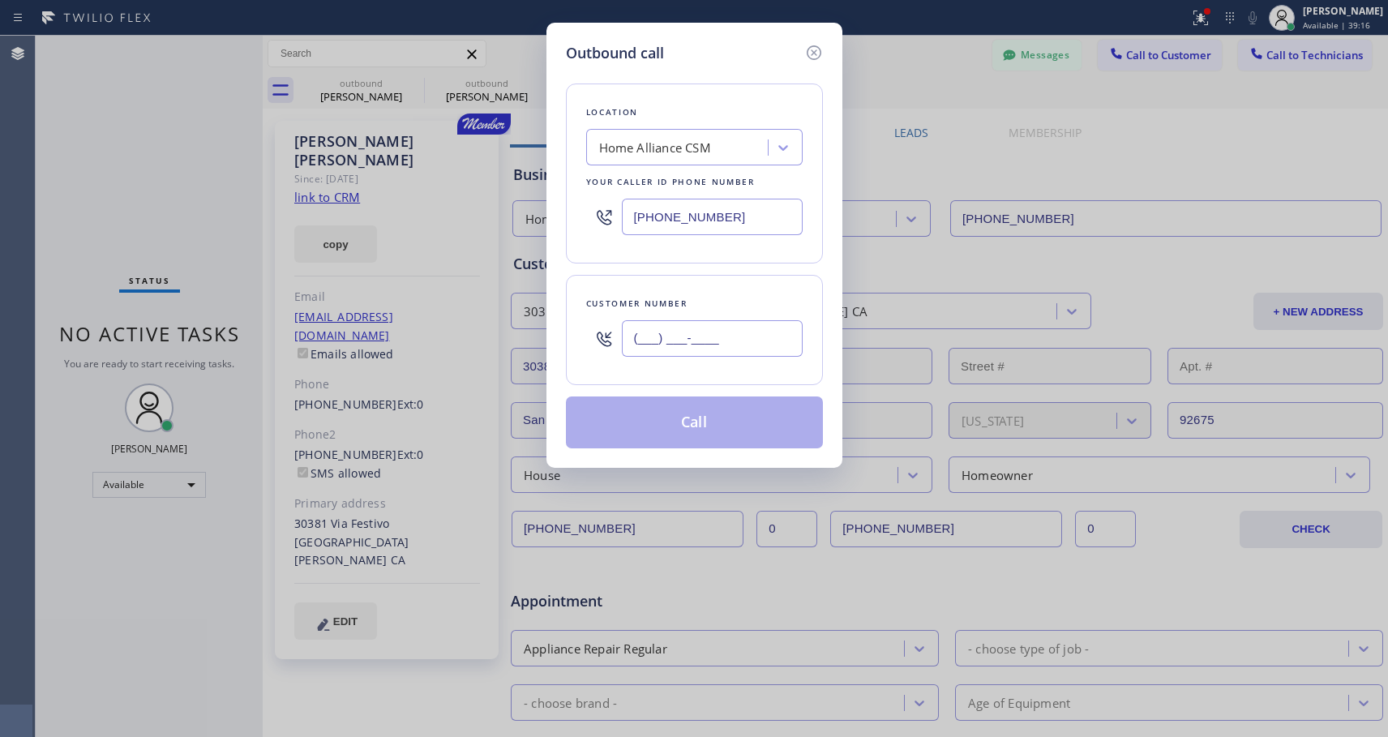
click at [663, 345] on input "(___) ___-____" at bounding box center [712, 338] width 181 height 36
paste input "714) 651-7506"
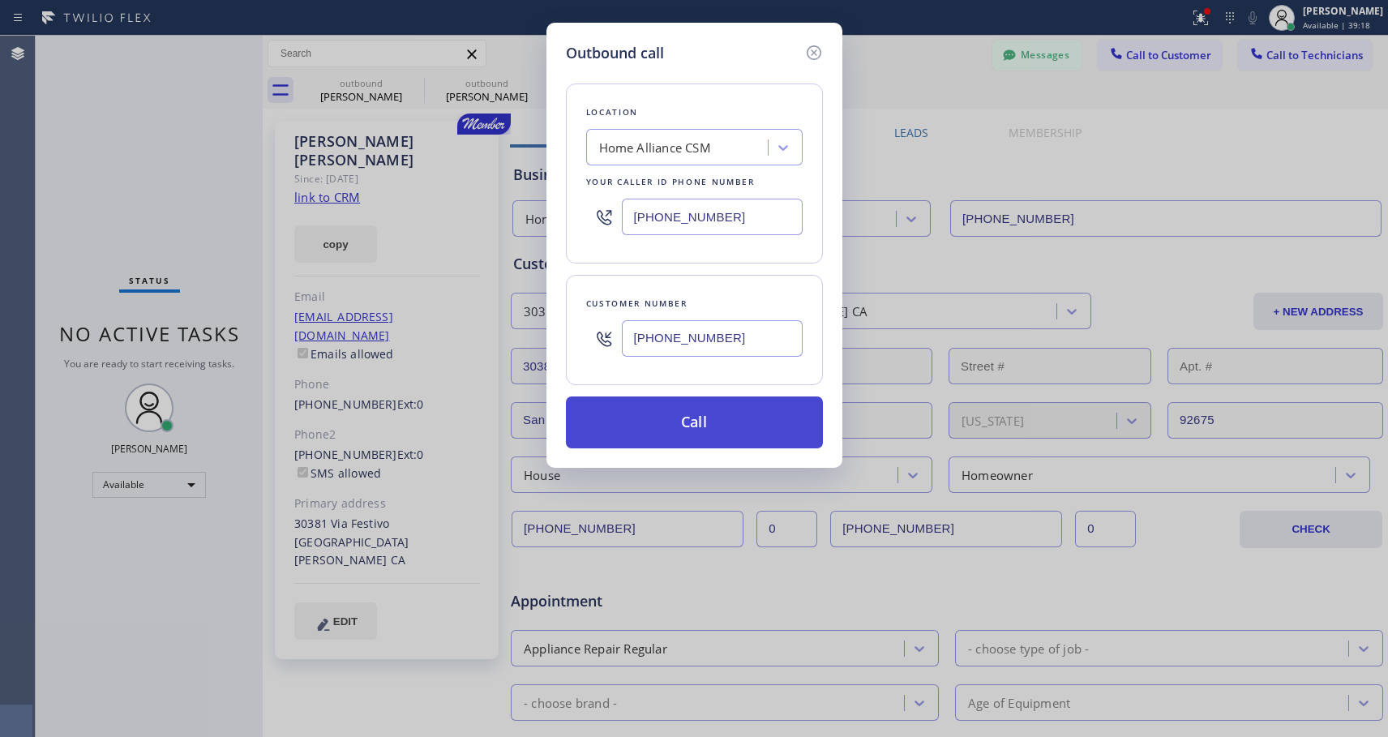
type input "[PHONE_NUMBER]"
click at [774, 429] on button "Call" at bounding box center [694, 423] width 257 height 52
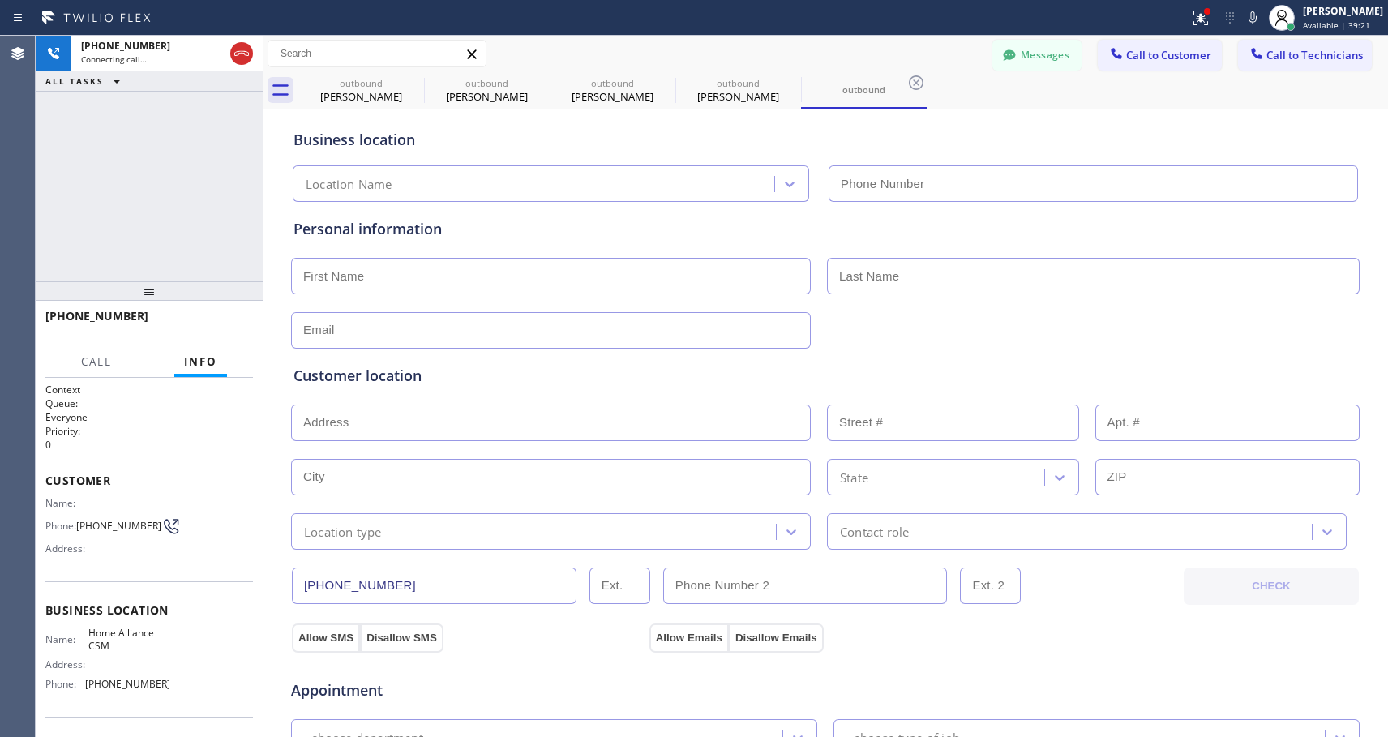
type input "[PHONE_NUMBER]"
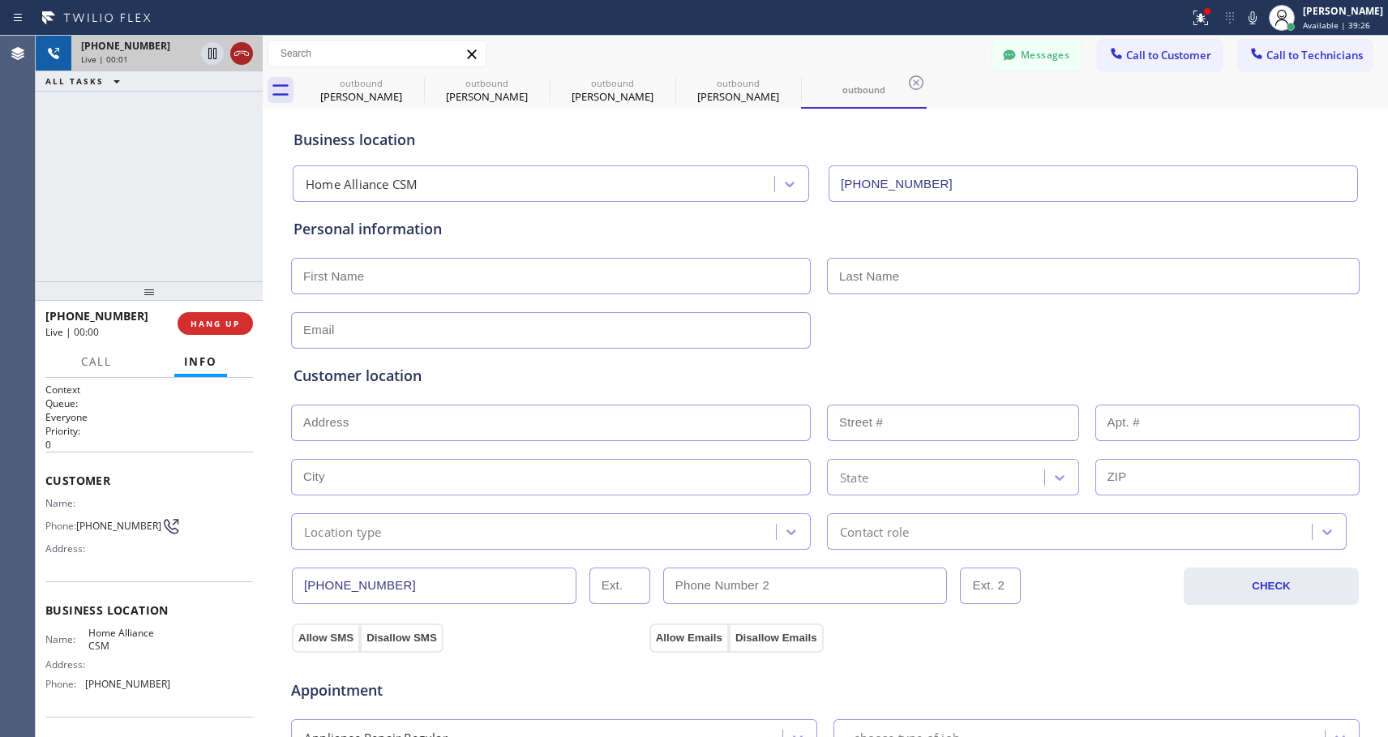
click at [242, 43] on button at bounding box center [241, 53] width 23 height 23
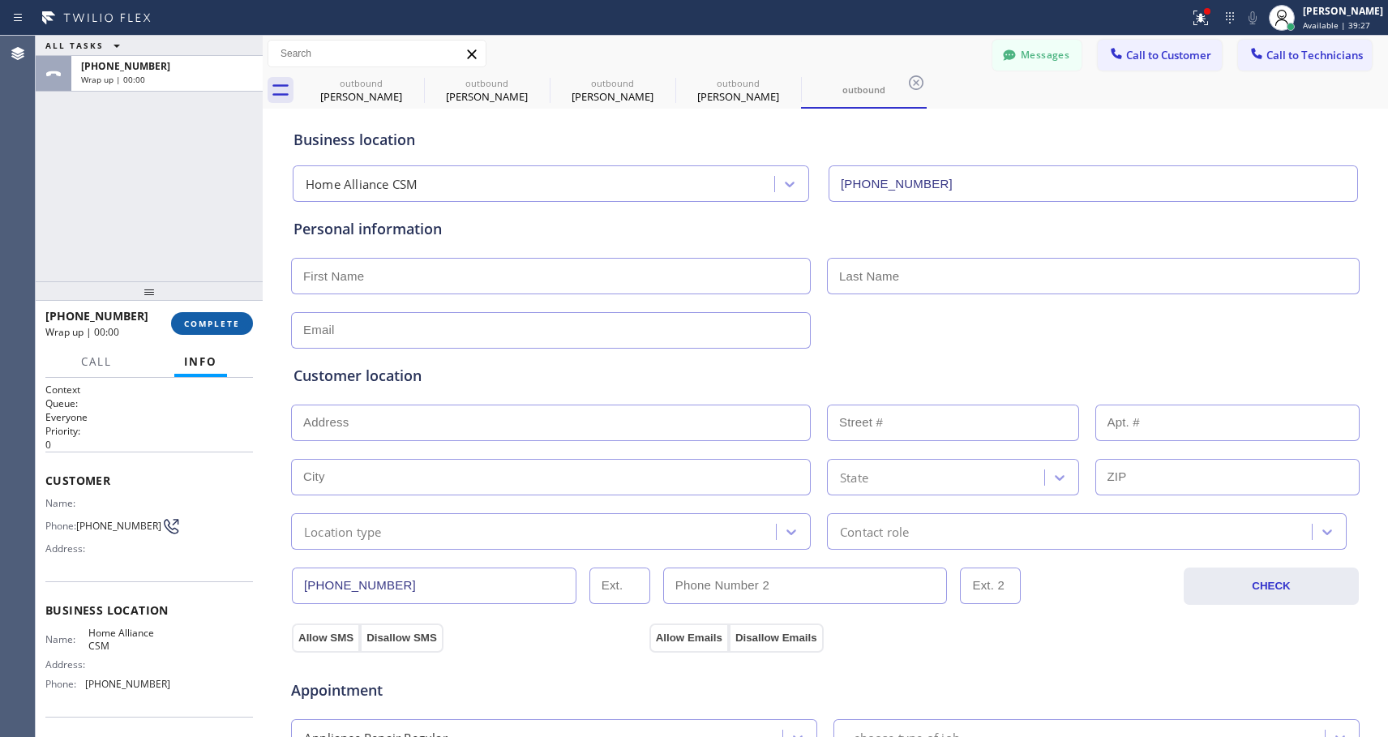
click at [231, 327] on span "COMPLETE" at bounding box center [212, 323] width 56 height 11
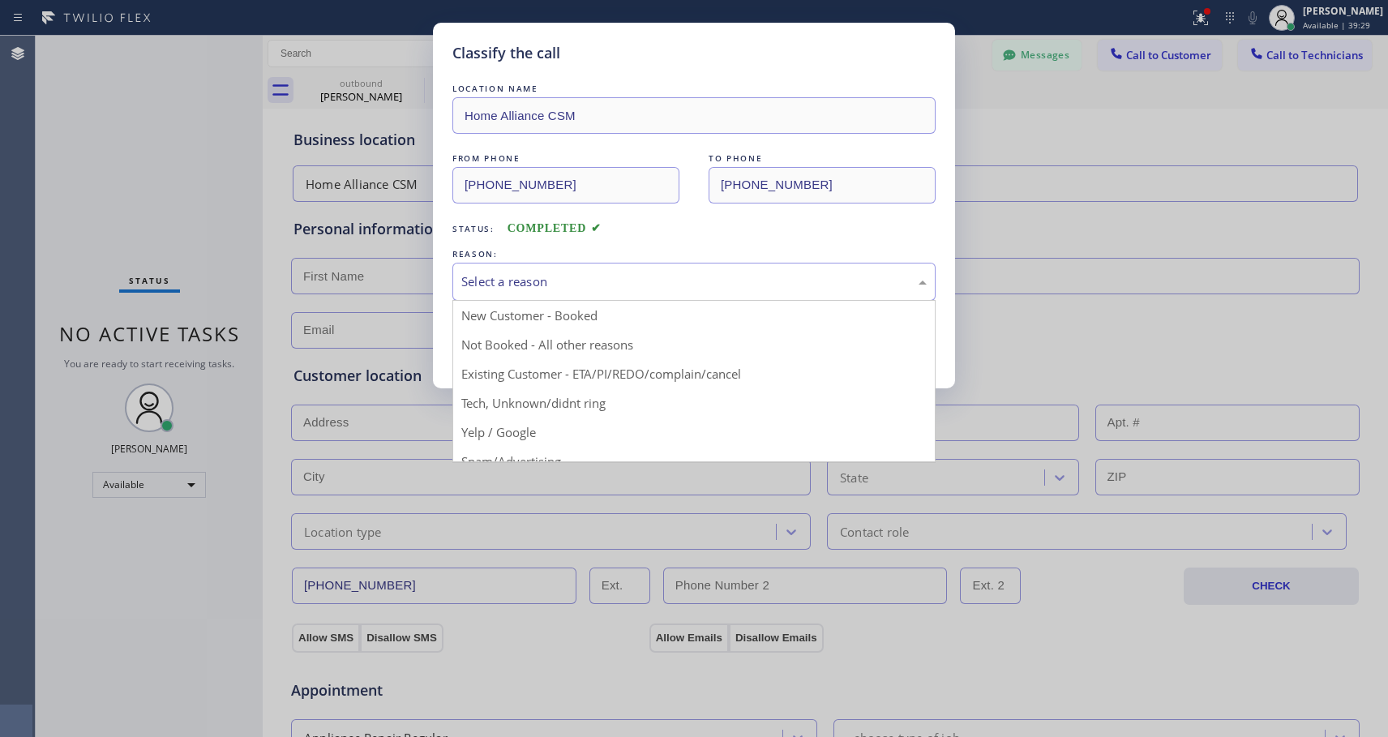
click at [553, 286] on div "Select a reason" at bounding box center [694, 281] width 466 height 19
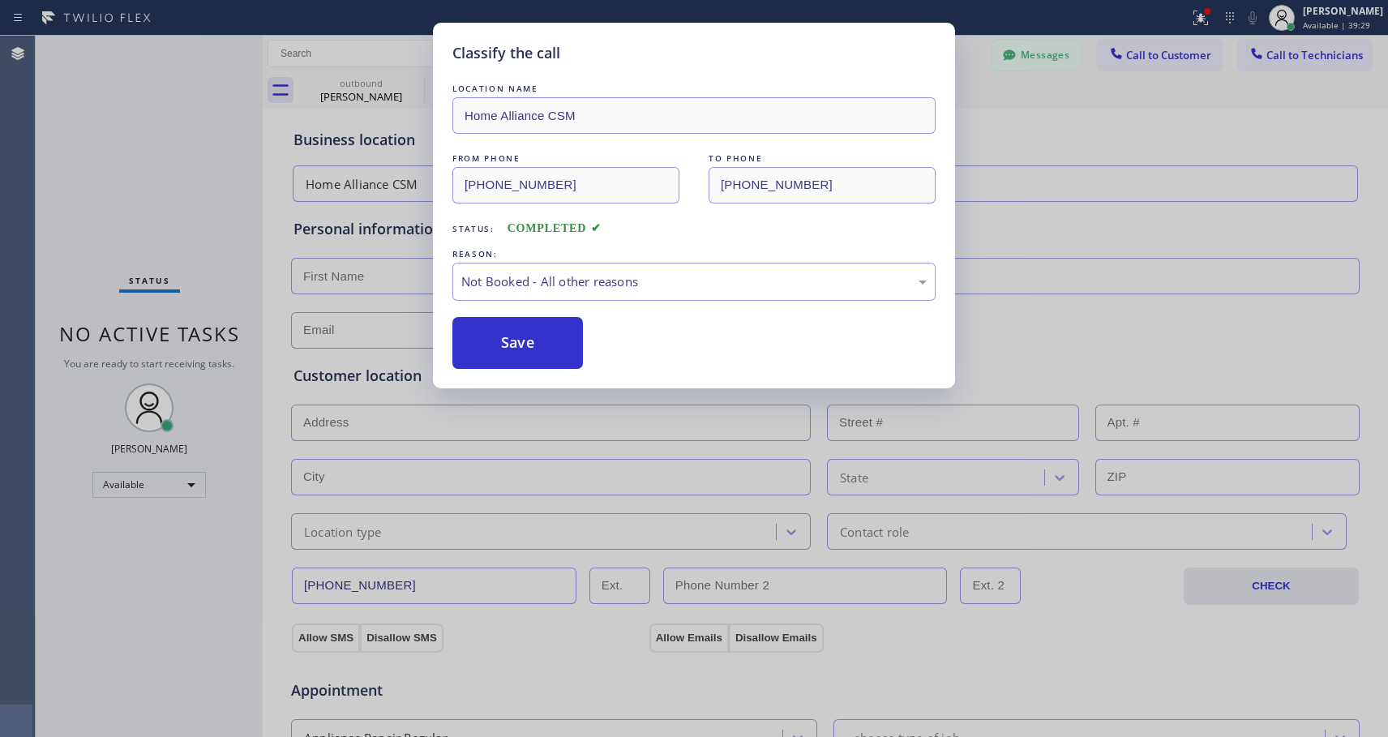
click at [521, 340] on button "Save" at bounding box center [518, 343] width 131 height 52
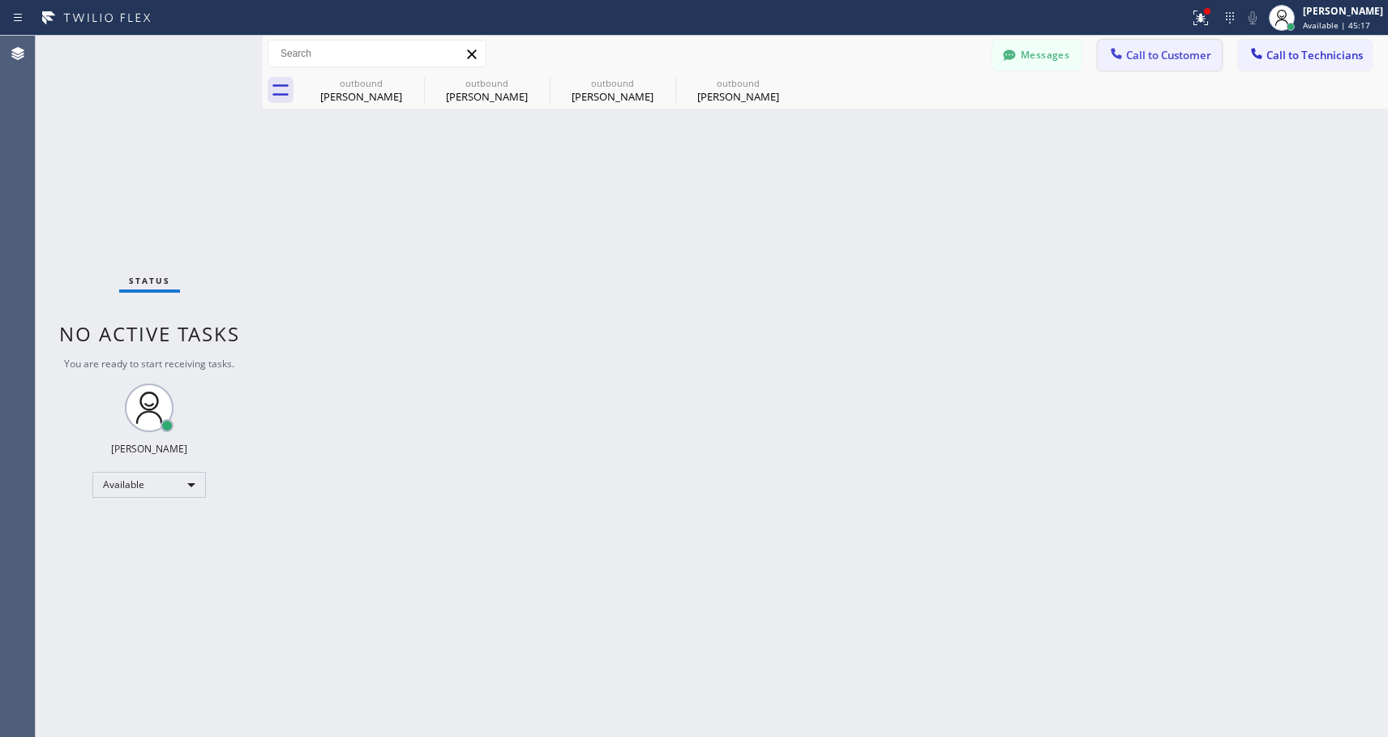
click at [1169, 58] on span "Call to Customer" at bounding box center [1168, 55] width 85 height 15
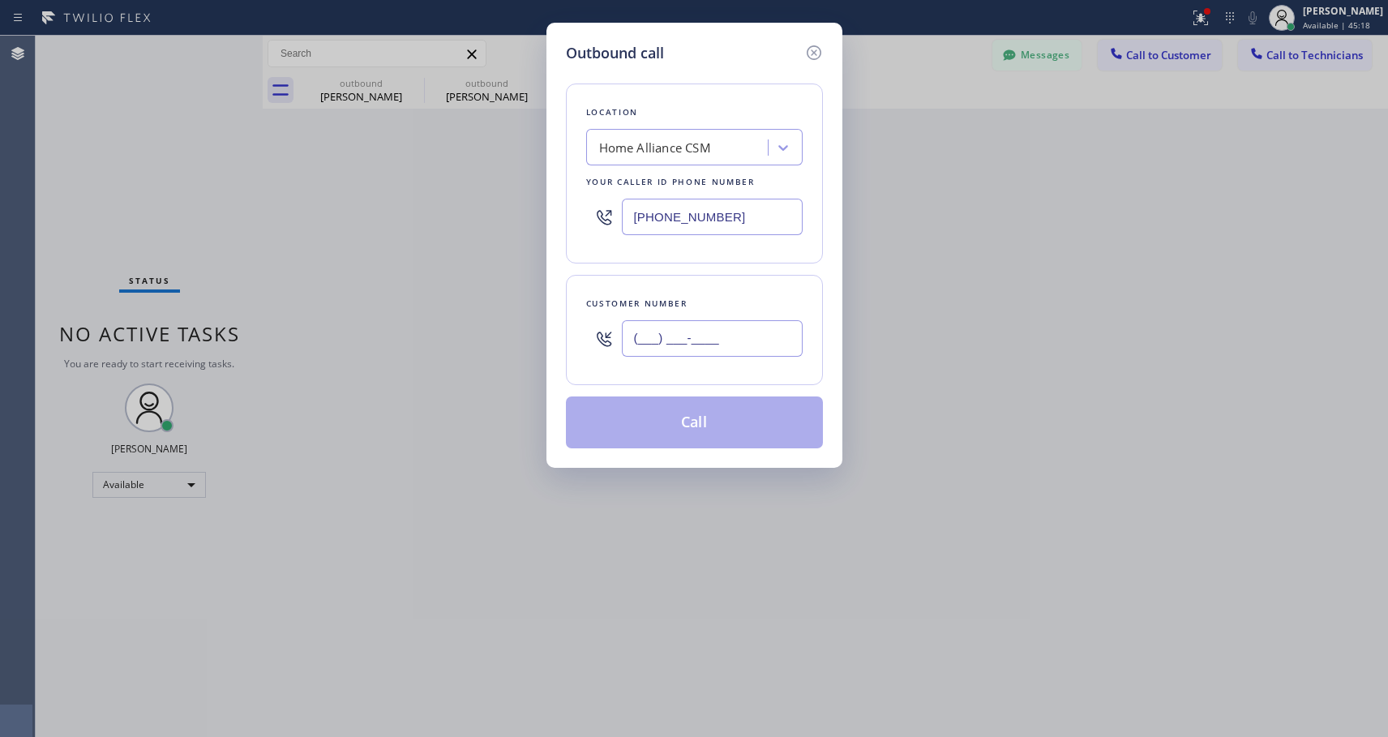
click at [637, 343] on input "(___) ___-____" at bounding box center [712, 338] width 181 height 36
paste input "714) 260-7718"
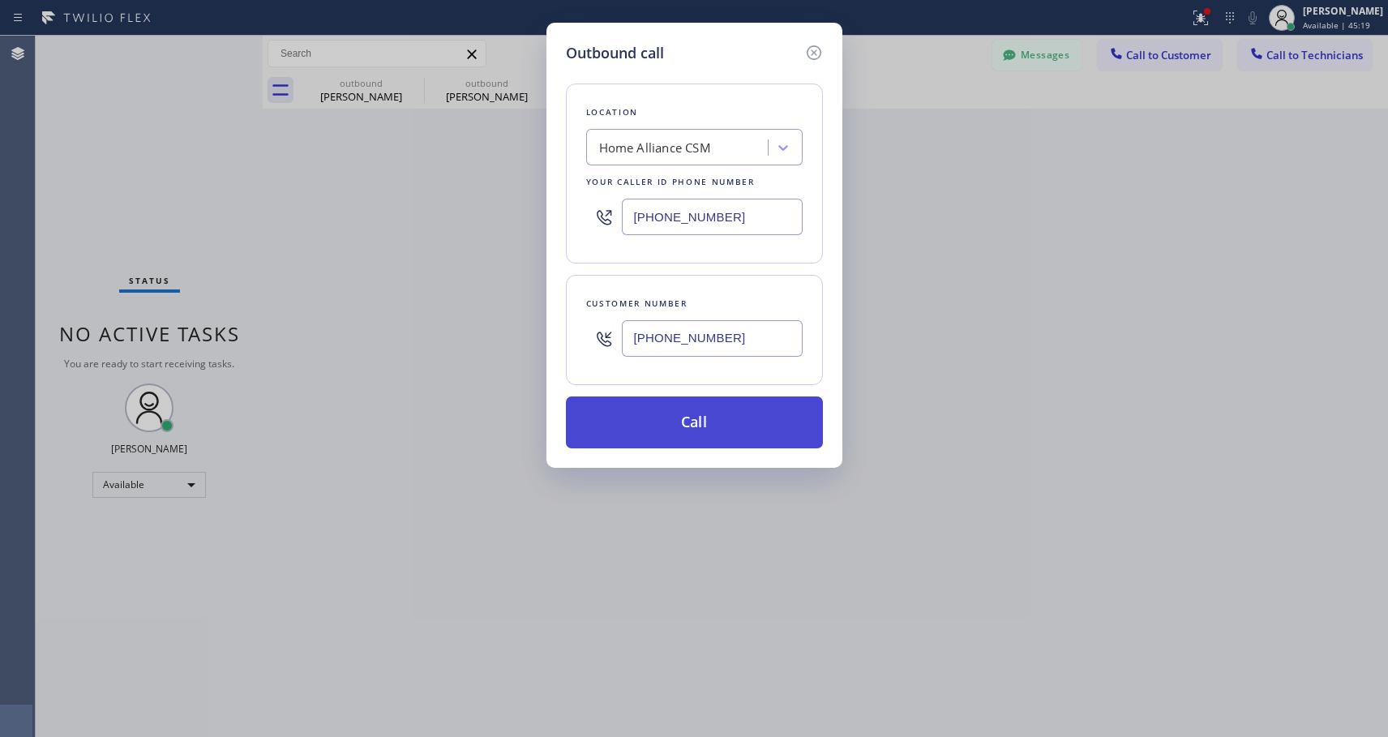
type input "[PHONE_NUMBER]"
click at [723, 423] on button "Call" at bounding box center [694, 423] width 257 height 52
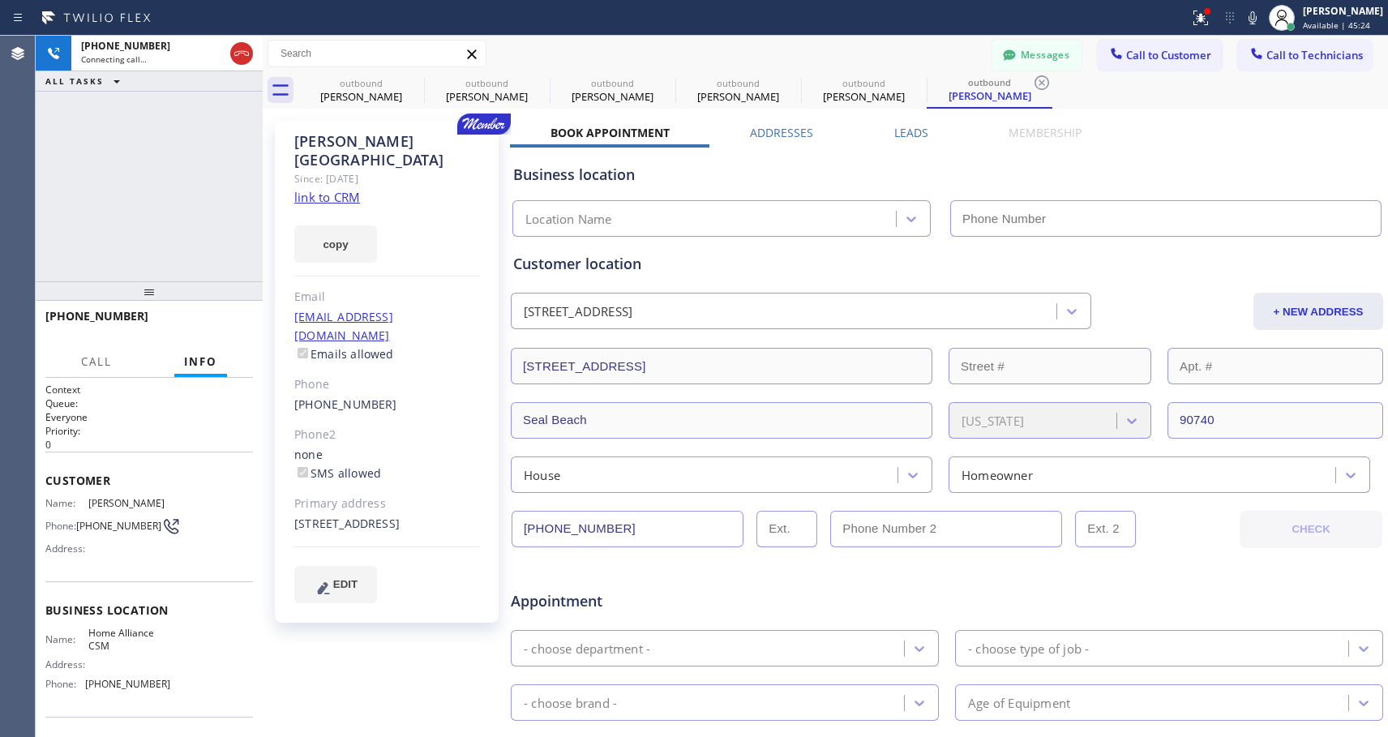
type input "[PHONE_NUMBER]"
click at [208, 316] on button "HANG UP" at bounding box center [215, 323] width 75 height 23
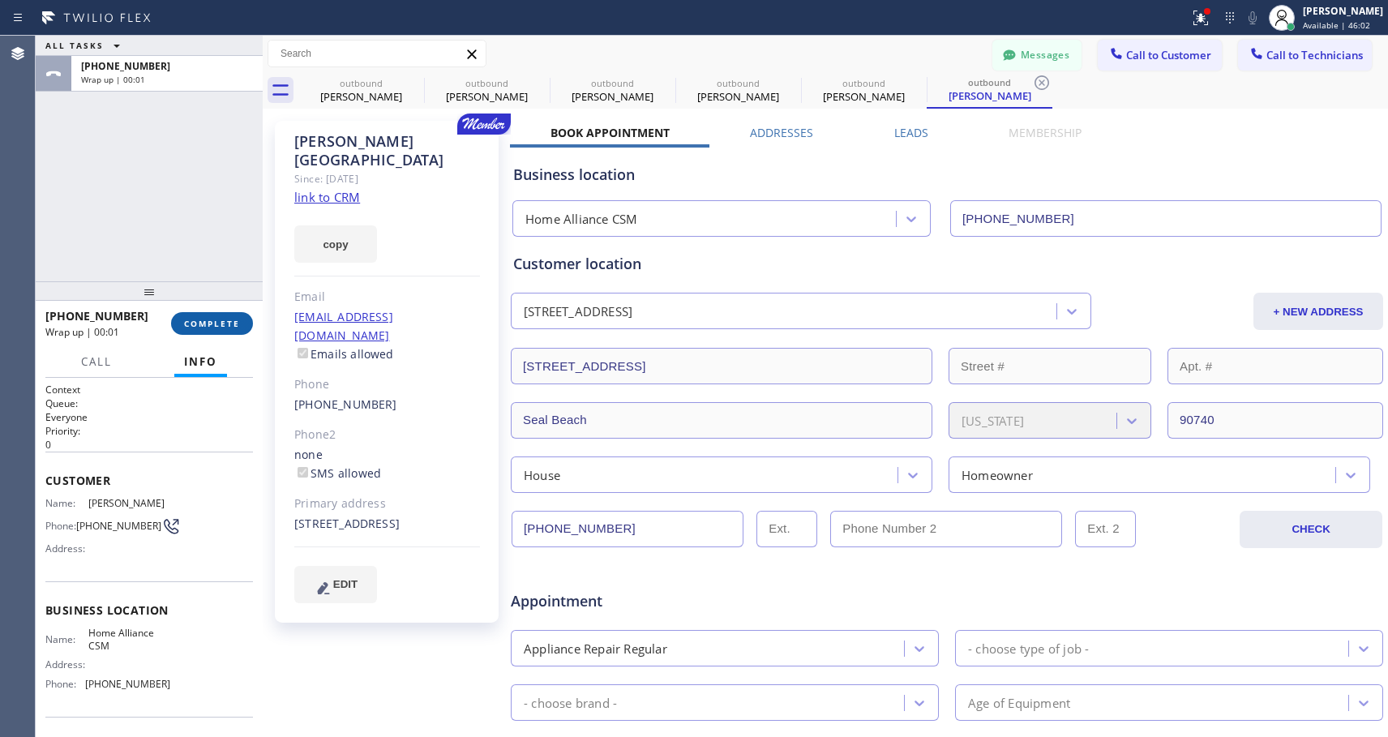
click at [208, 316] on button "COMPLETE" at bounding box center [212, 323] width 82 height 23
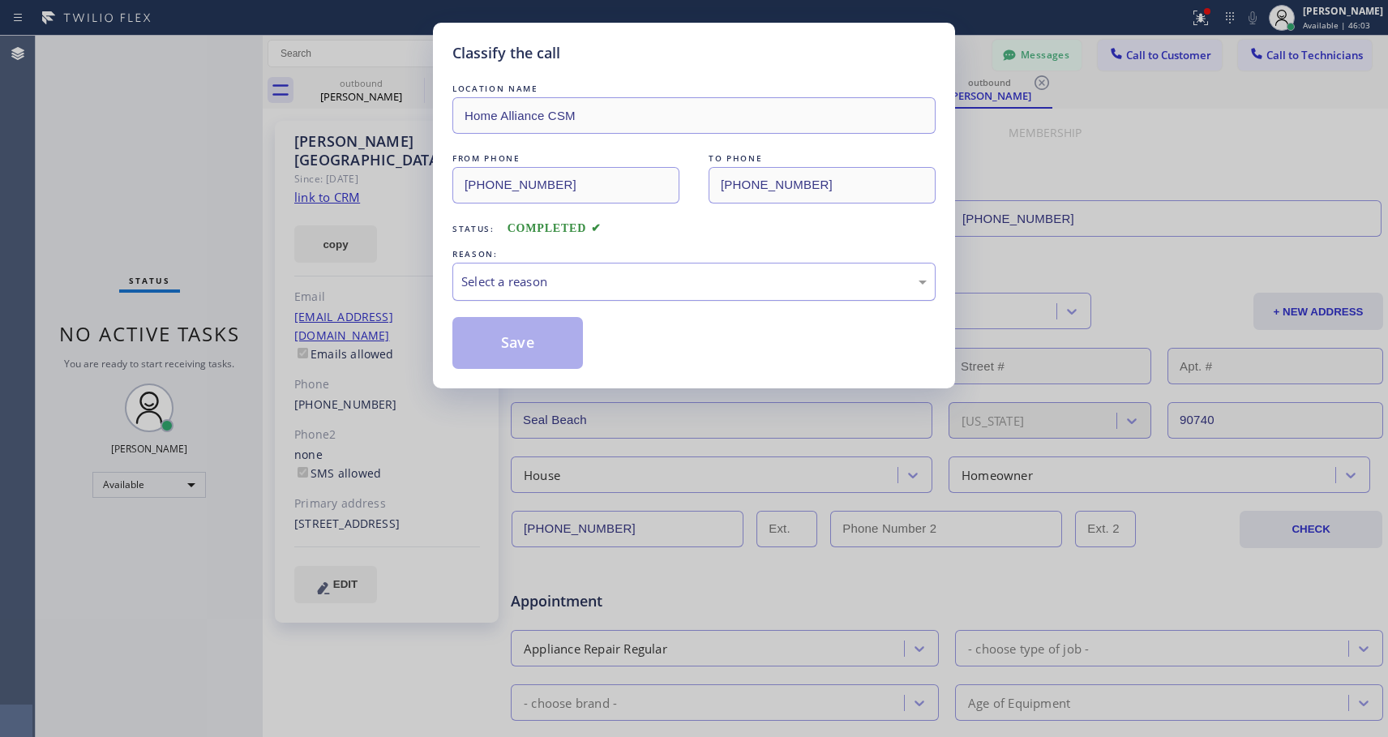
click at [619, 284] on div "Select a reason" at bounding box center [694, 281] width 466 height 19
click at [556, 333] on button "Save" at bounding box center [518, 343] width 131 height 52
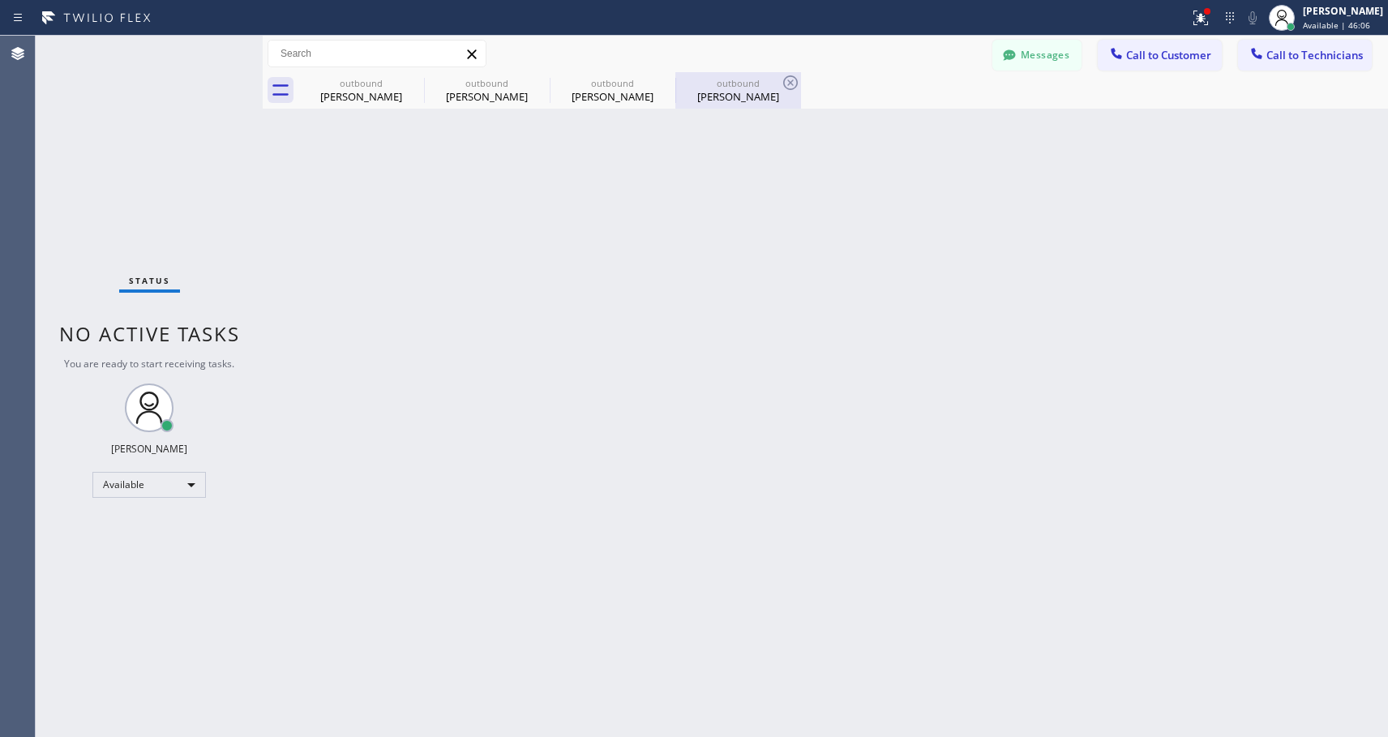
click at [748, 93] on div "[PERSON_NAME]" at bounding box center [738, 96] width 122 height 15
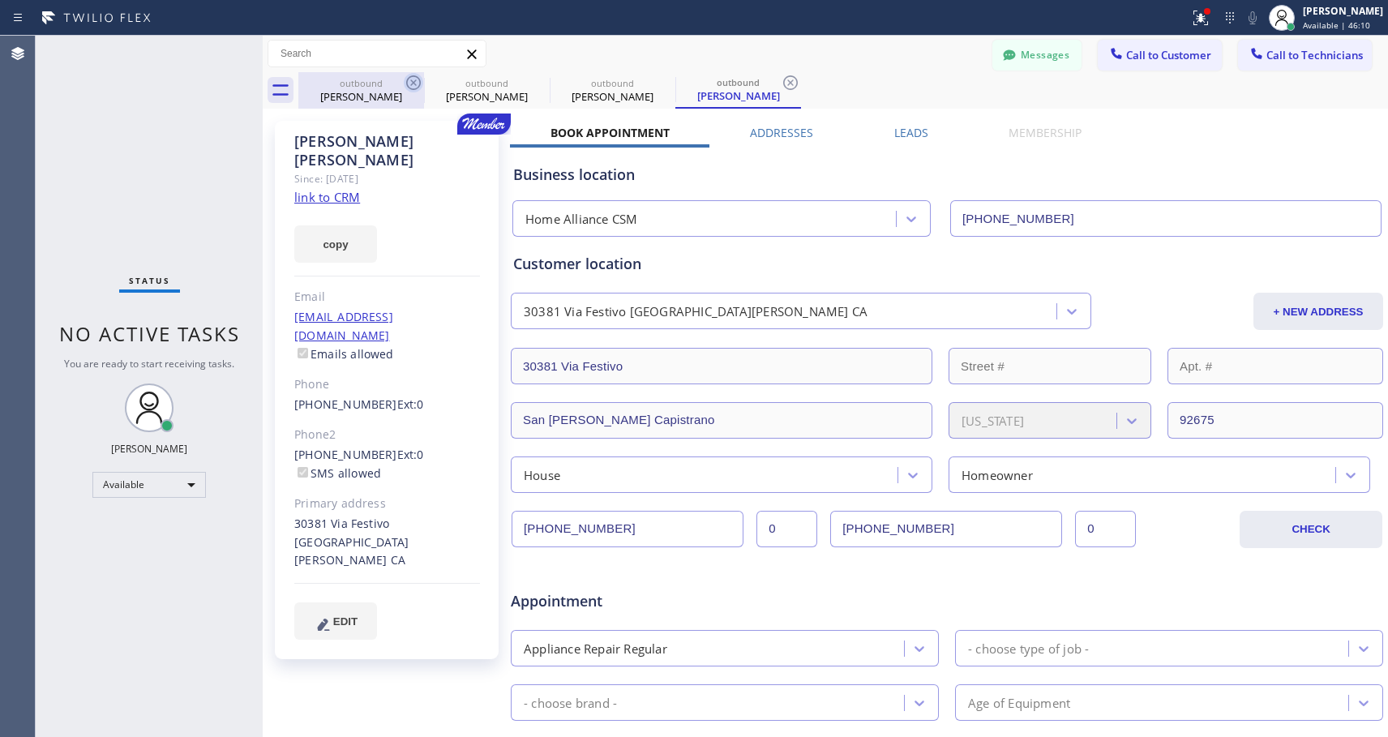
click at [405, 79] on icon at bounding box center [413, 82] width 19 height 19
click at [0, 0] on icon at bounding box center [0, 0] width 0 height 0
click at [405, 79] on icon at bounding box center [413, 82] width 19 height 19
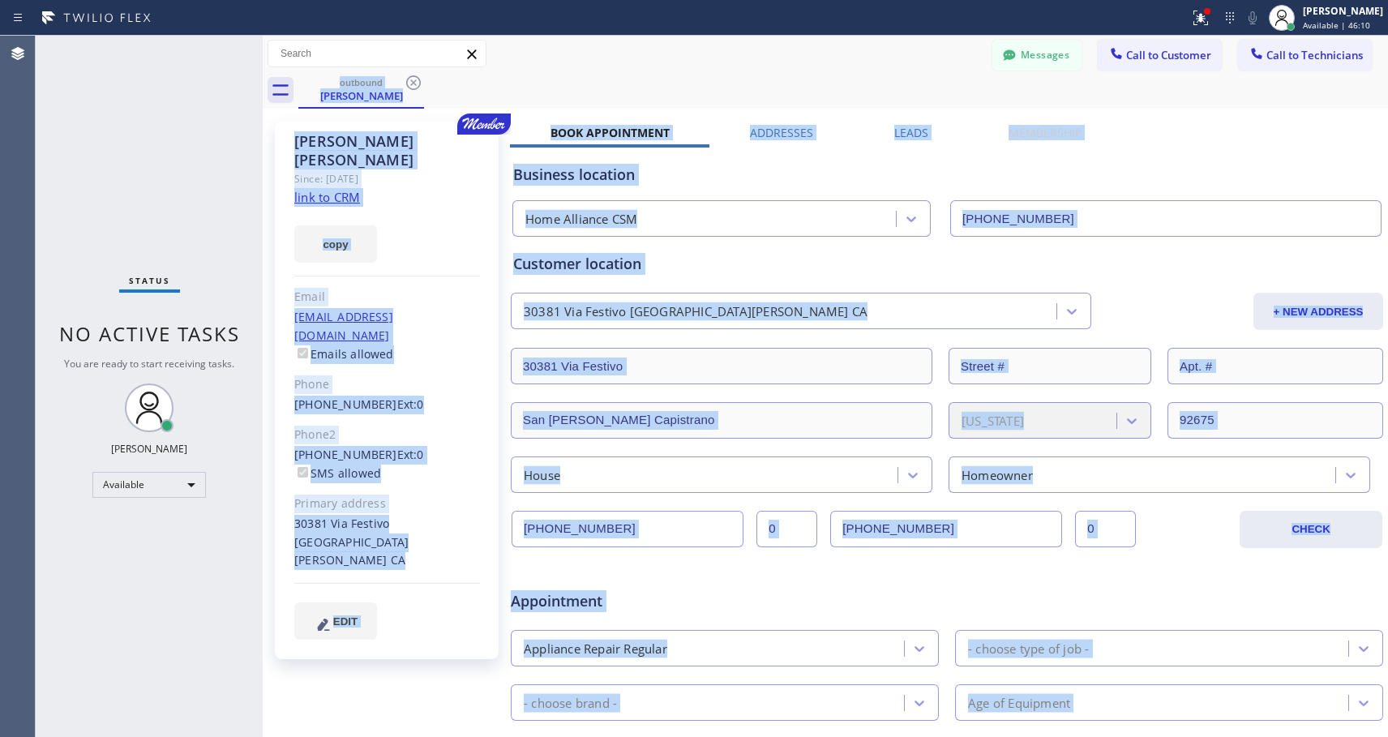
click at [405, 79] on div "outbound [PERSON_NAME]" at bounding box center [843, 90] width 1090 height 36
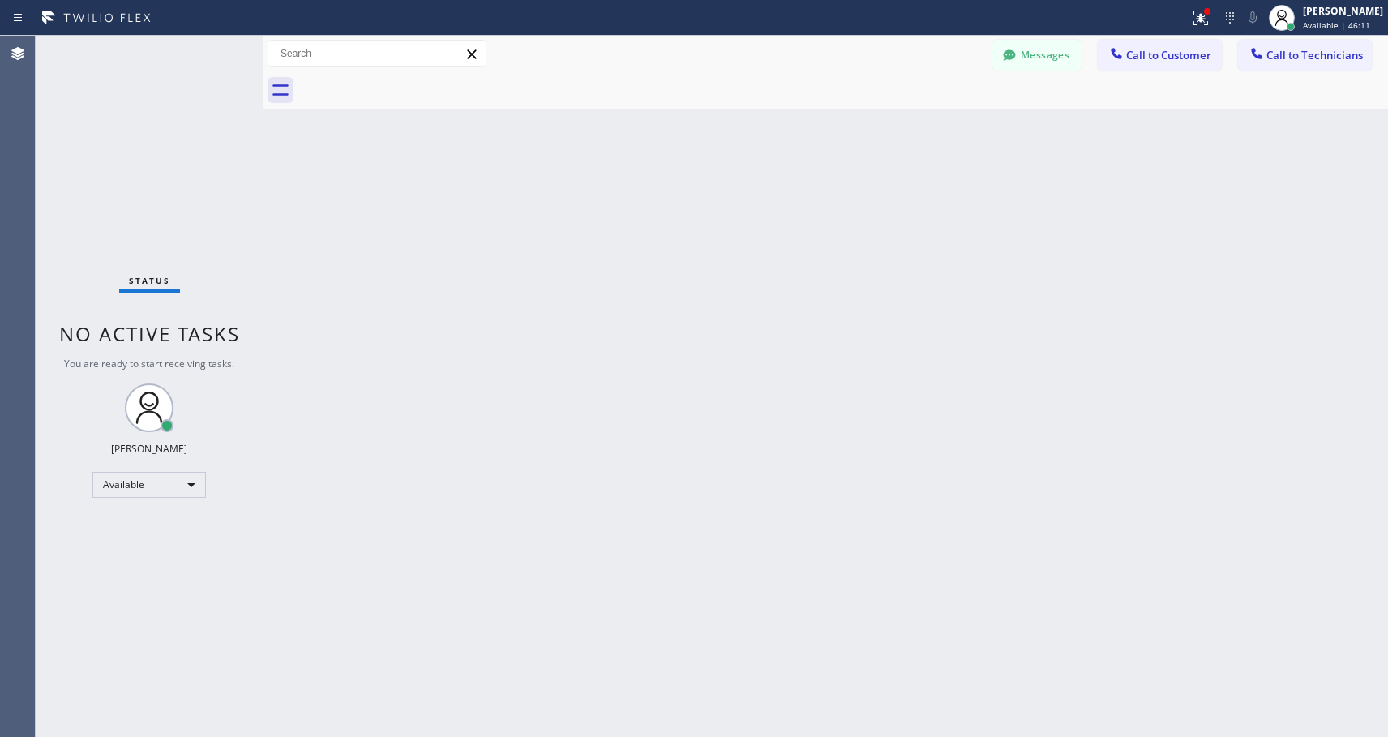
click at [405, 79] on div at bounding box center [843, 90] width 1090 height 36
click at [1201, 49] on span "Call to Customer" at bounding box center [1168, 55] width 85 height 15
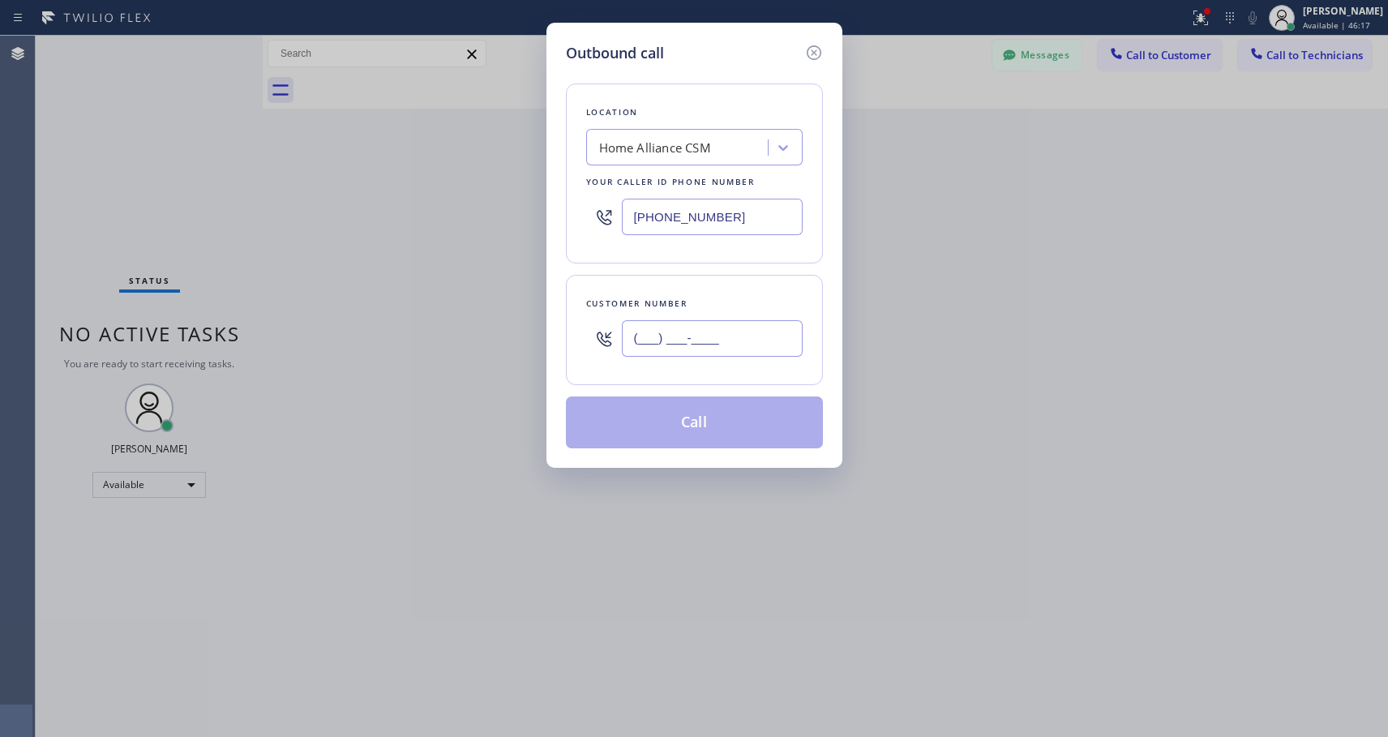
click at [763, 350] on input "(___) ___-____" at bounding box center [712, 338] width 181 height 36
paste input "714) 260-7718"
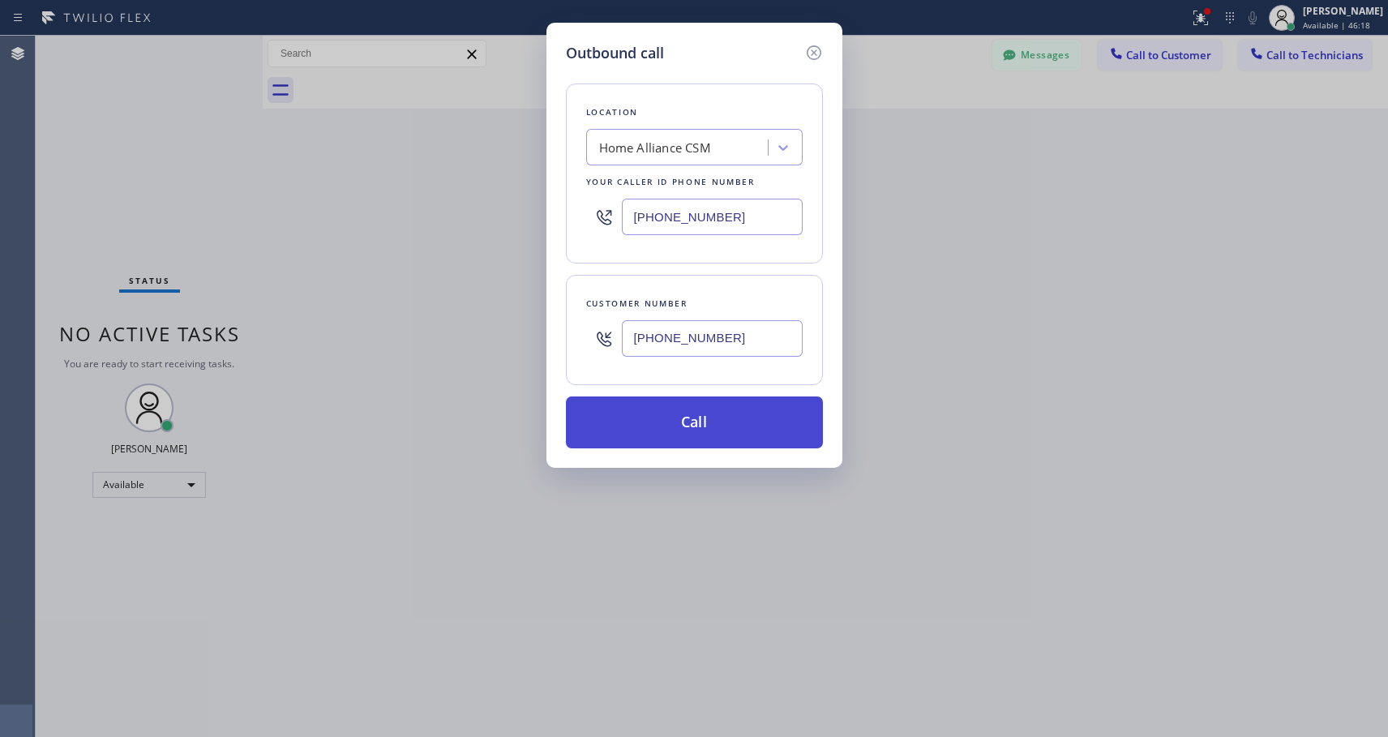
type input "[PHONE_NUMBER]"
click at [686, 419] on button "Call" at bounding box center [694, 423] width 257 height 52
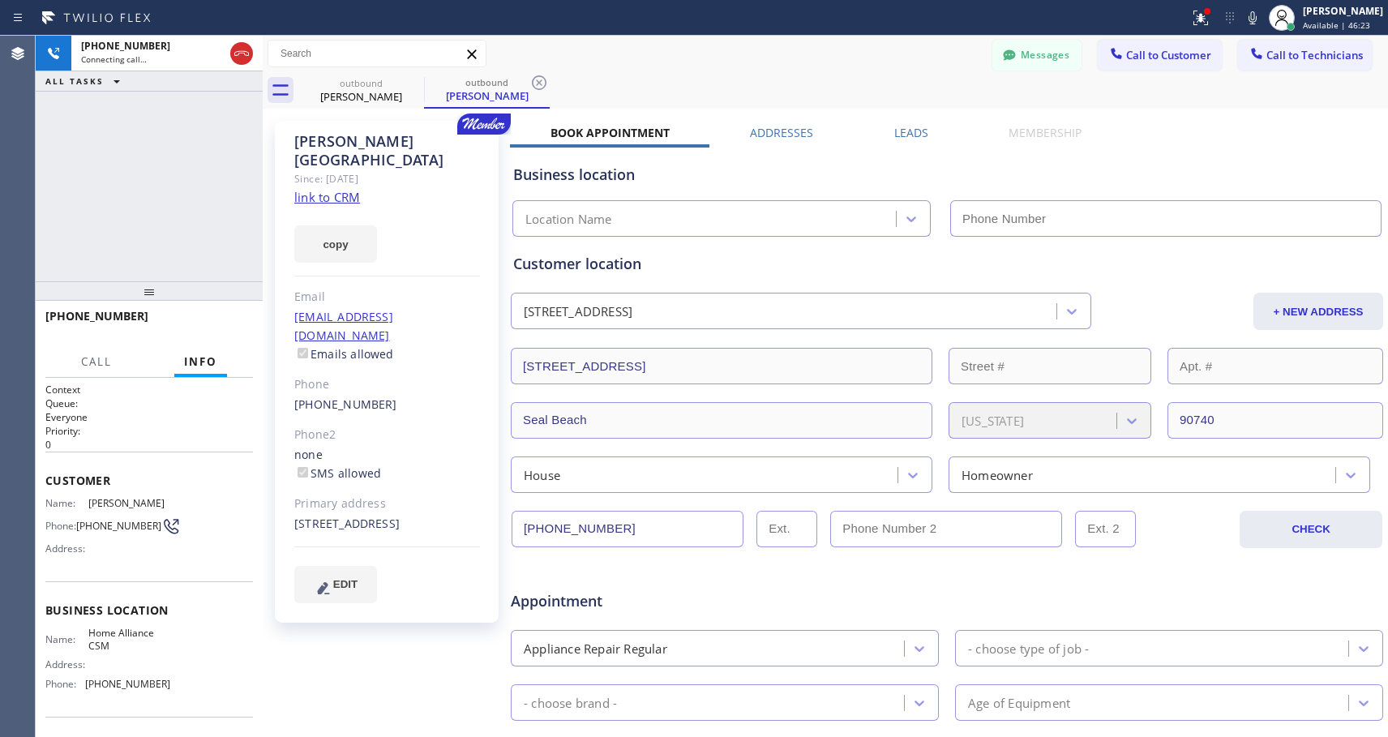
type input "[PHONE_NUMBER]"
click at [238, 324] on span "HANG UP" at bounding box center [215, 323] width 49 height 11
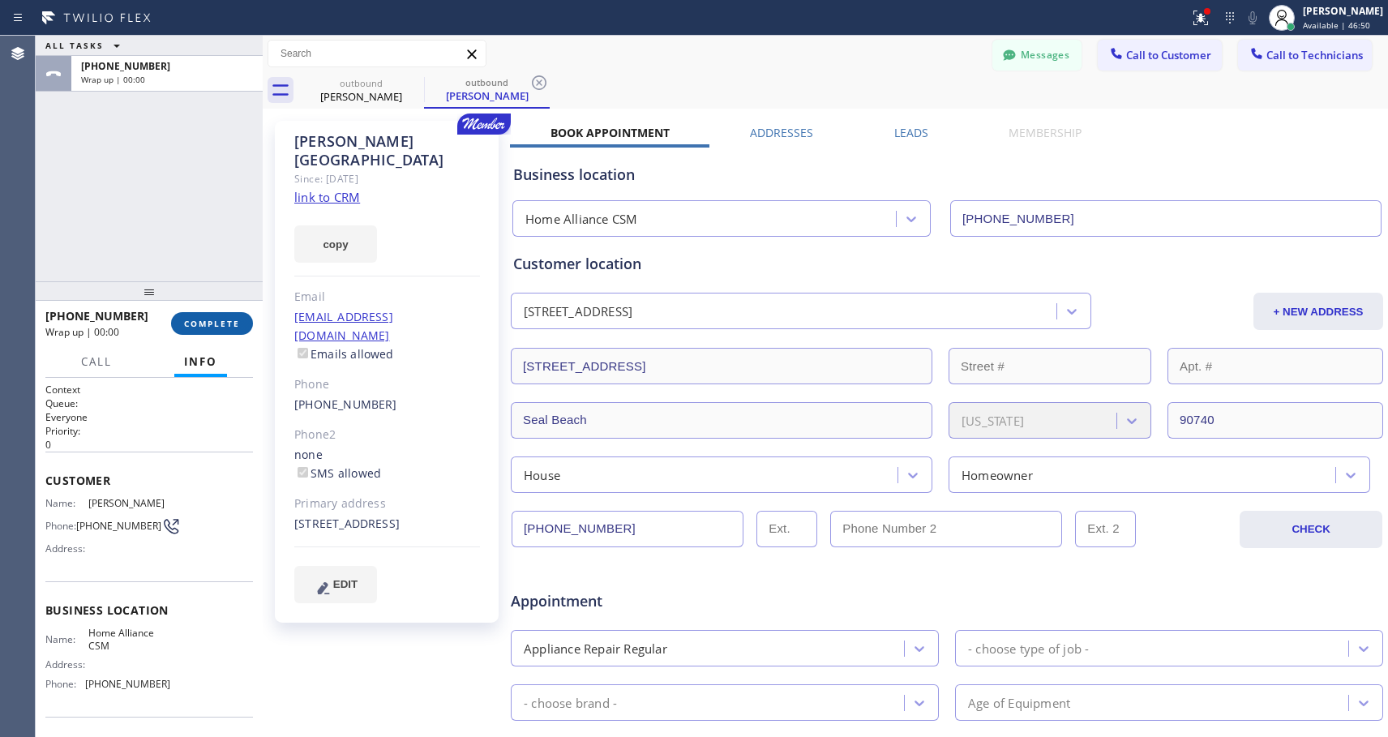
click at [238, 324] on span "COMPLETE" at bounding box center [212, 323] width 56 height 11
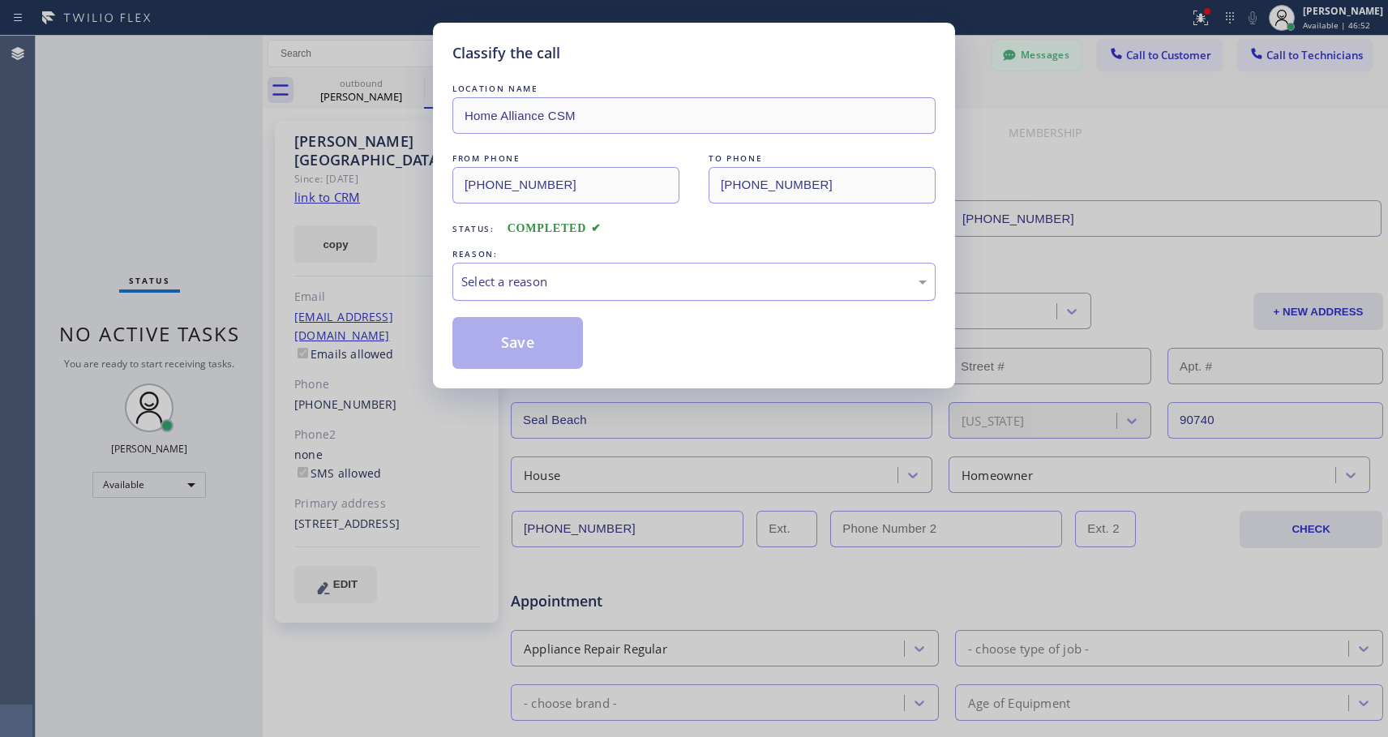
click at [610, 277] on div "Select a reason" at bounding box center [694, 281] width 466 height 19
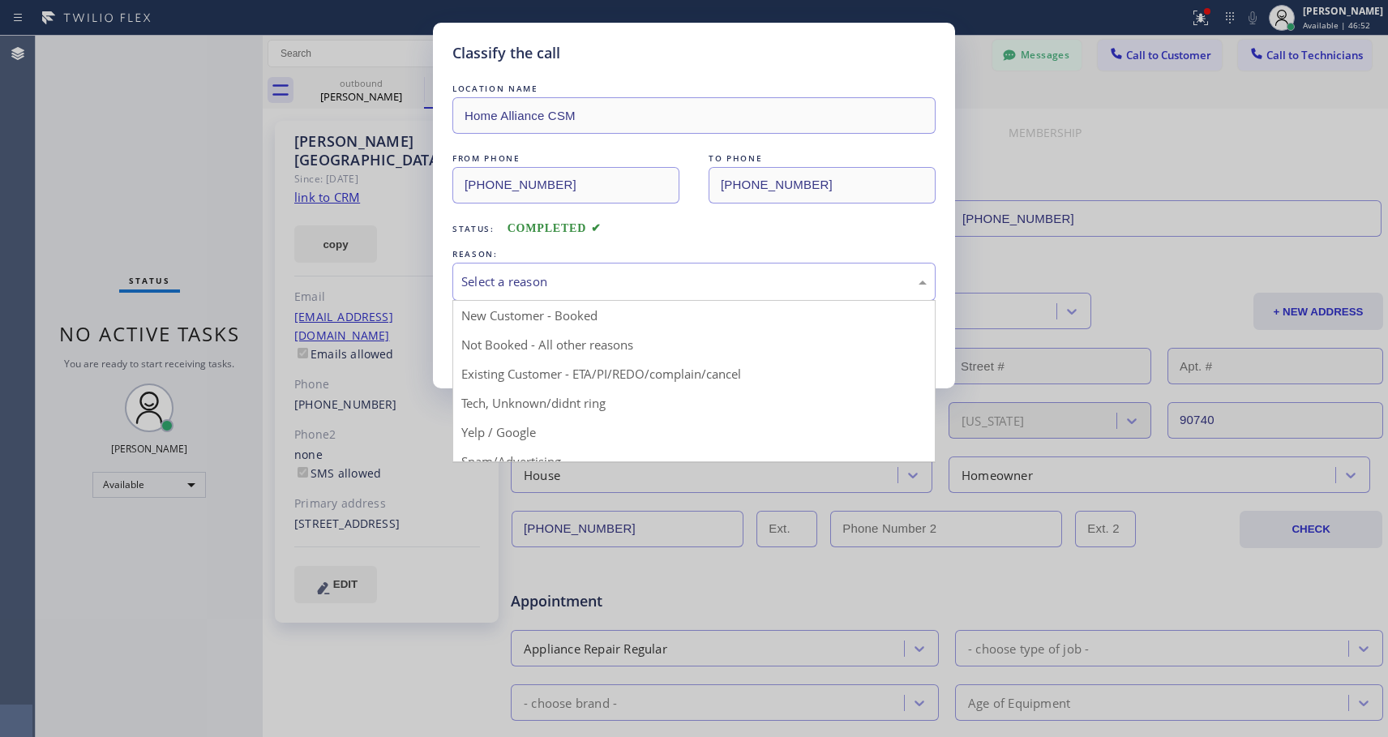
click at [519, 336] on button "Save" at bounding box center [518, 343] width 131 height 52
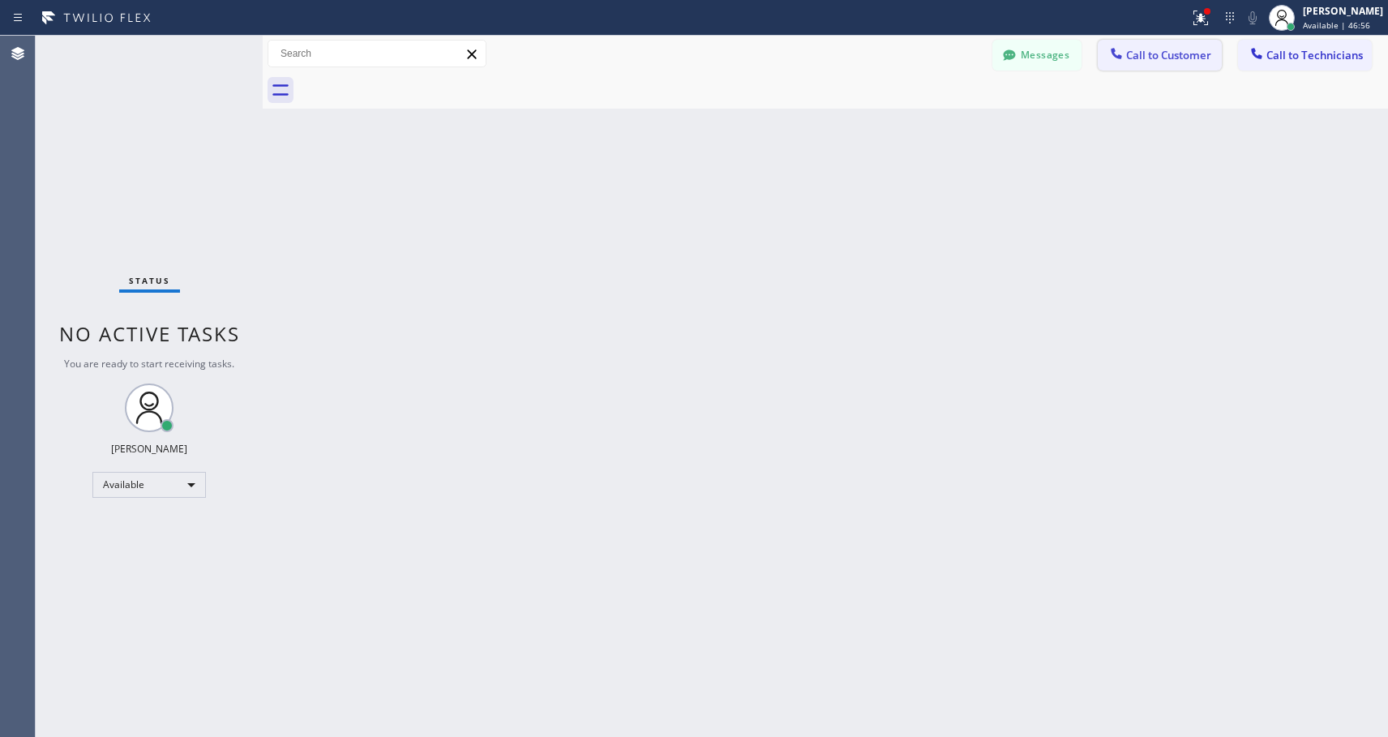
click at [1153, 59] on span "Call to Customer" at bounding box center [1168, 55] width 85 height 15
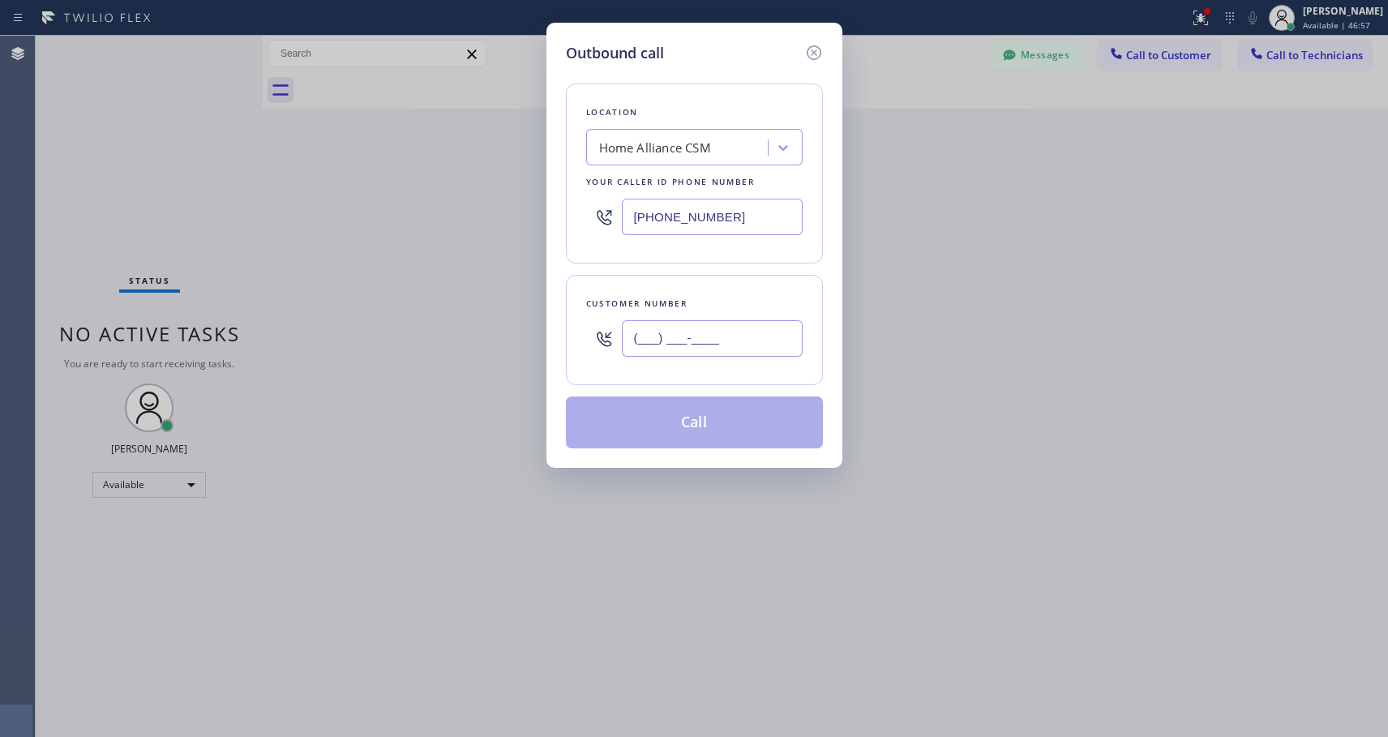
click at [672, 336] on input "(___) ___-____" at bounding box center [712, 338] width 181 height 36
paste input "714) 260-7718"
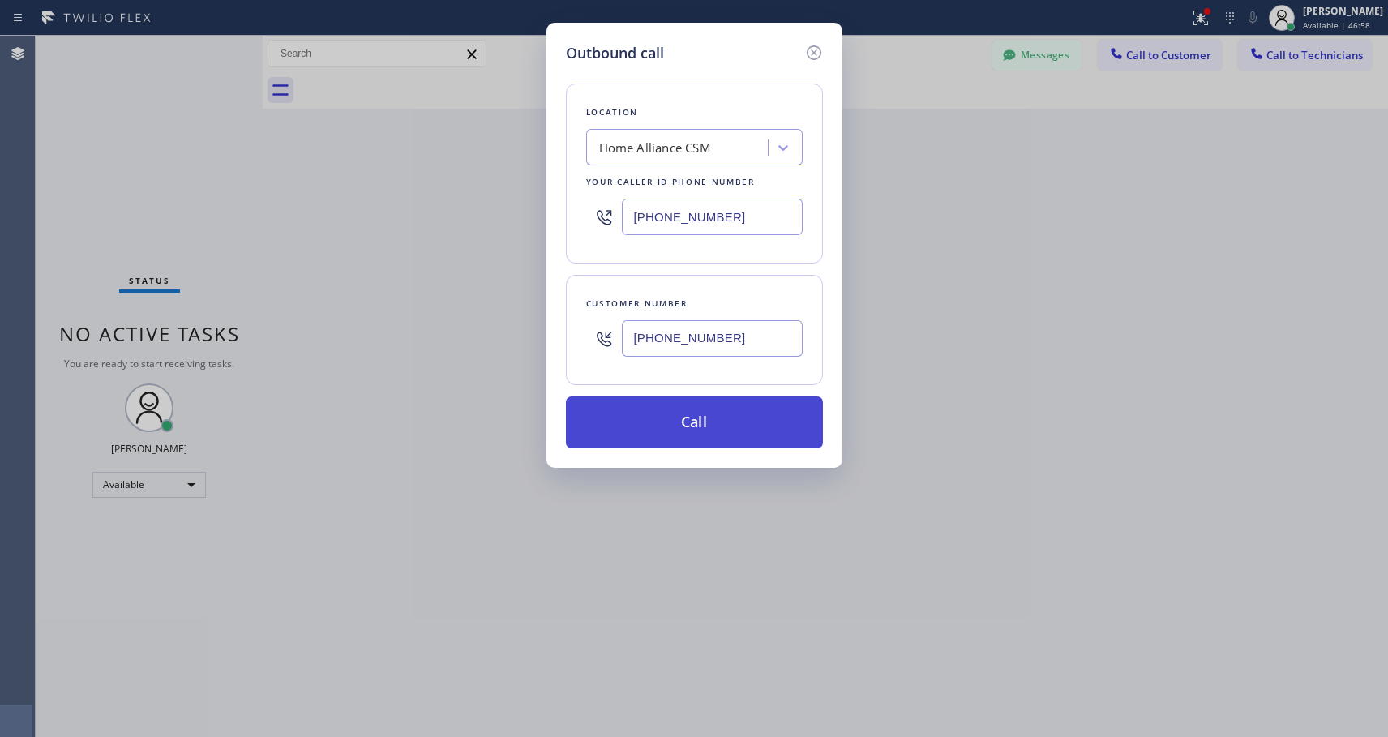
type input "[PHONE_NUMBER]"
click at [685, 404] on button "Call" at bounding box center [694, 423] width 257 height 52
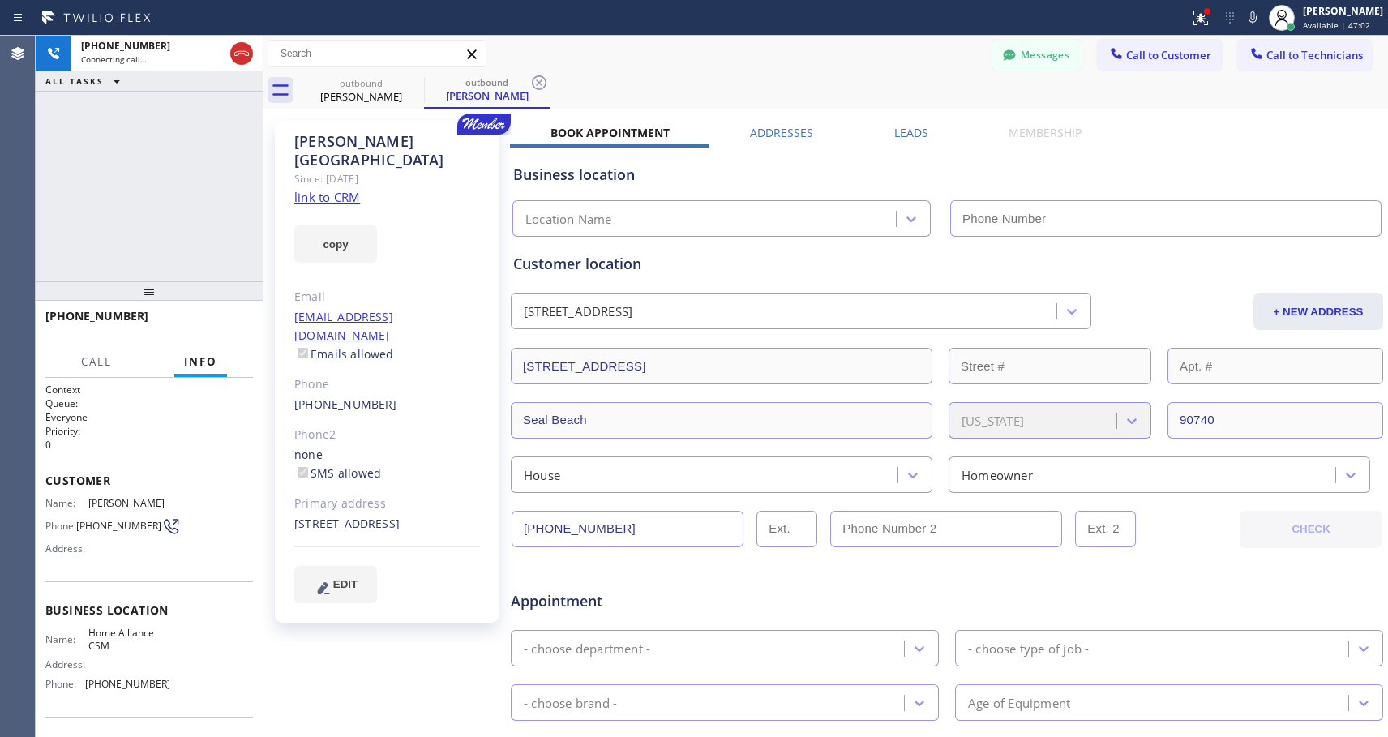
type input "[PHONE_NUMBER]"
click at [218, 320] on span "HANG UP" at bounding box center [215, 323] width 49 height 11
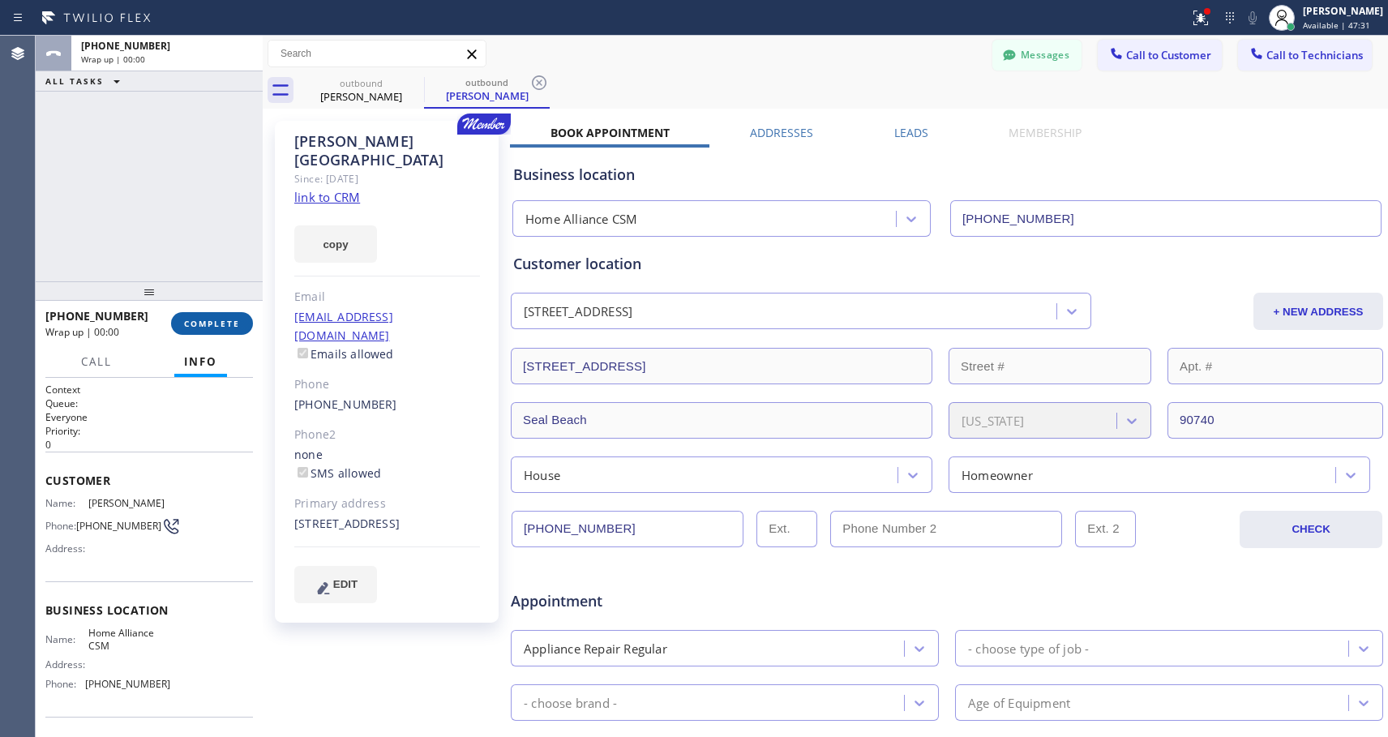
click at [224, 314] on button "COMPLETE" at bounding box center [212, 323] width 82 height 23
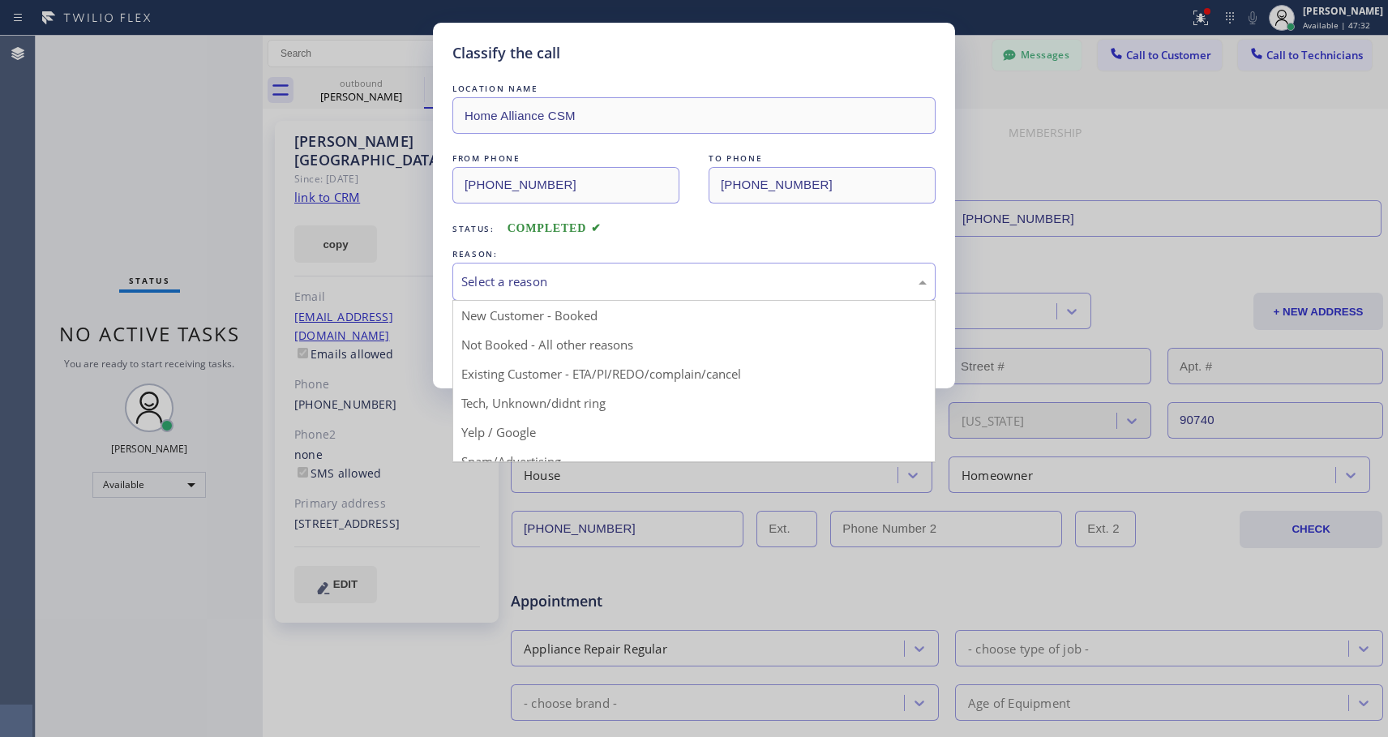
click at [534, 288] on div "Select a reason" at bounding box center [694, 281] width 466 height 19
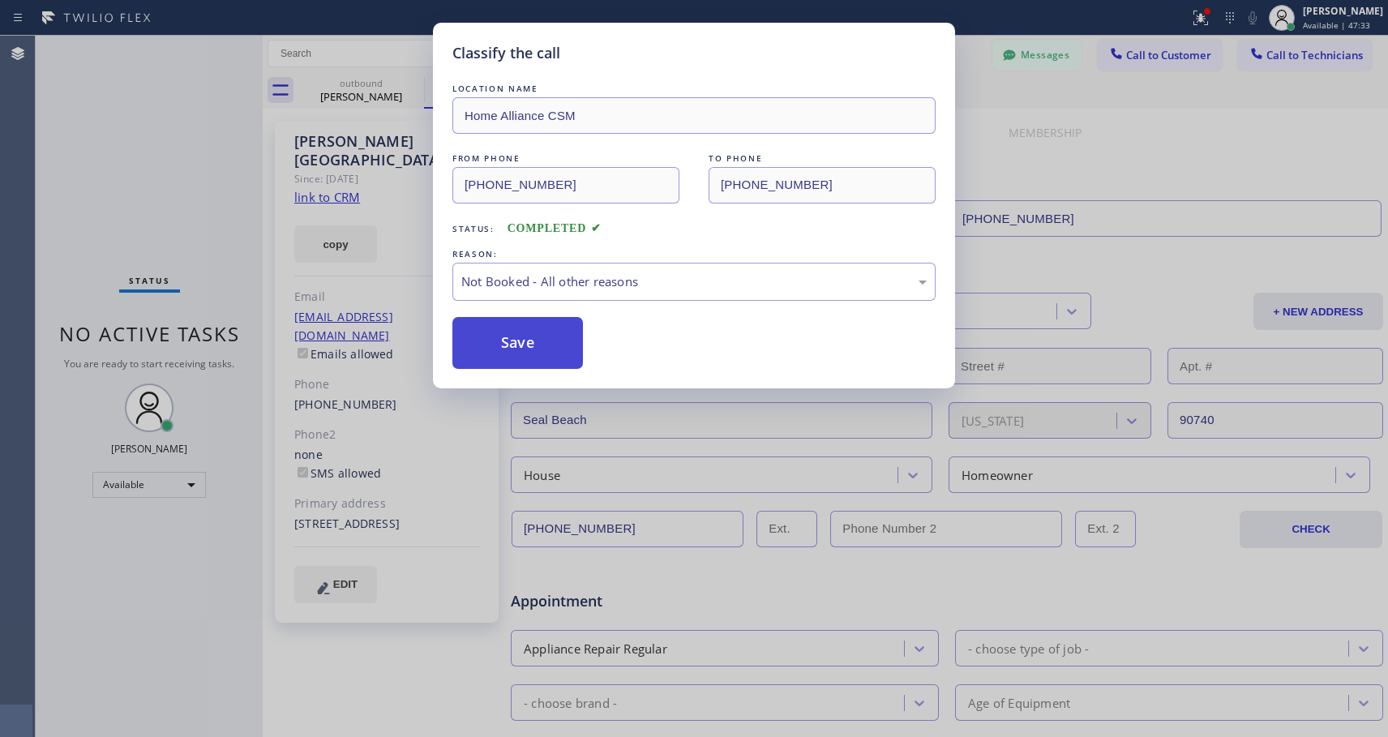
click at [513, 347] on button "Save" at bounding box center [518, 343] width 131 height 52
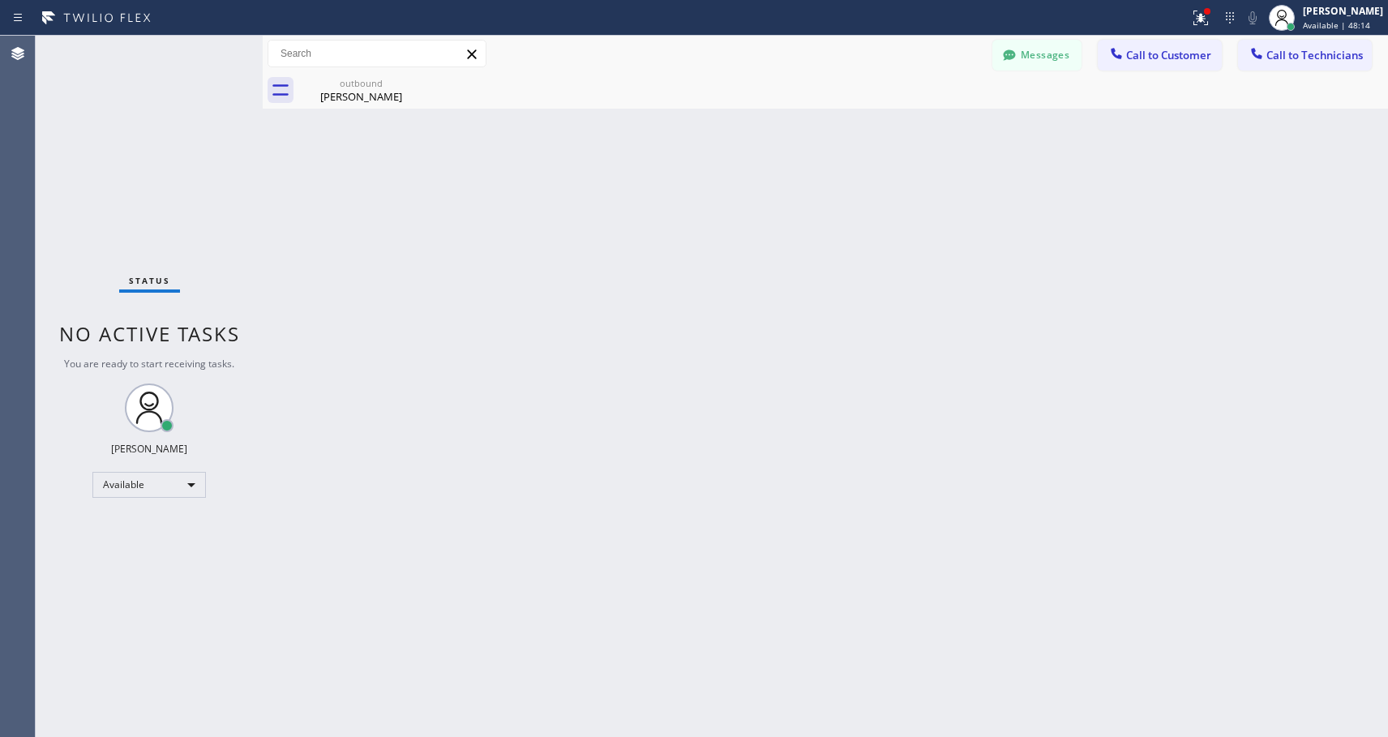
click at [159, 61] on div "Status No active tasks You are ready to start receiving tasks. [PERSON_NAME] Av…" at bounding box center [149, 387] width 227 height 702
click at [1155, 58] on span "Call to Customer" at bounding box center [1168, 55] width 85 height 15
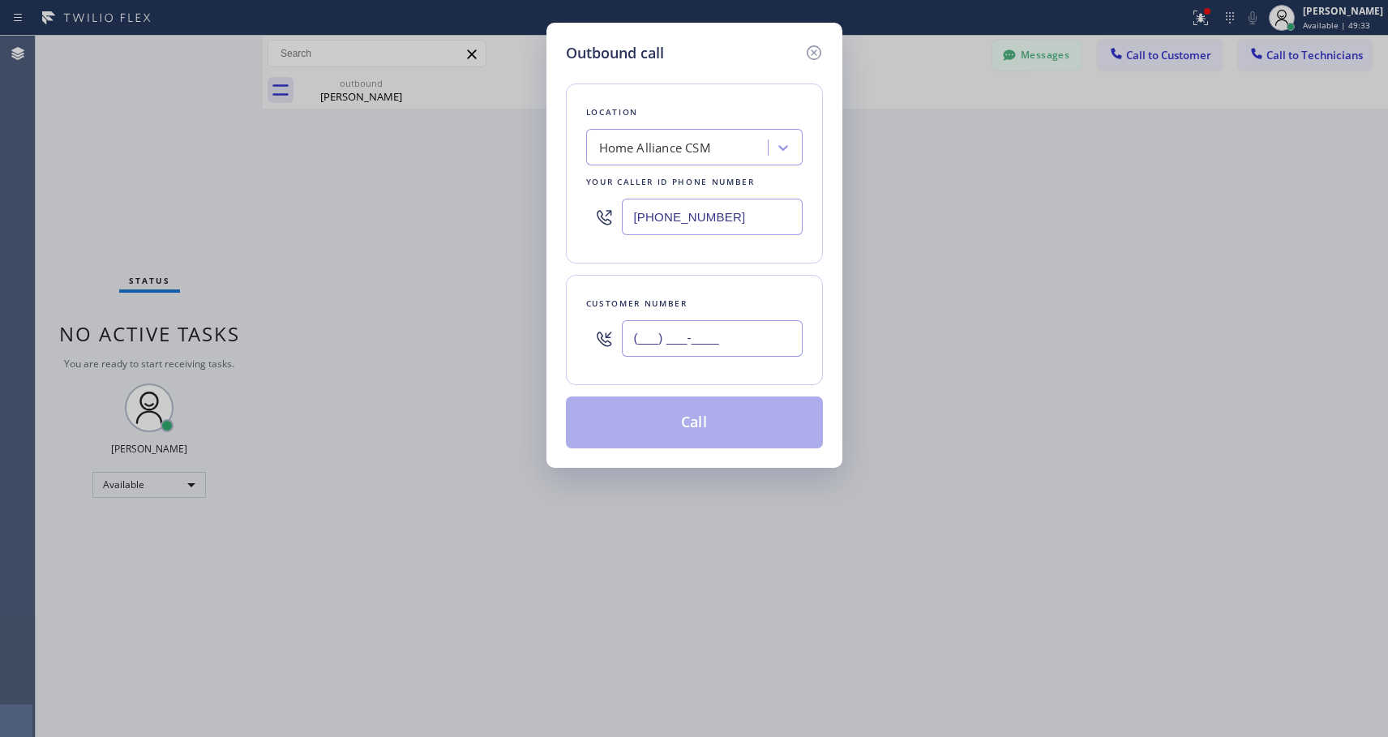
click at [674, 333] on input "(___) ___-____" at bounding box center [712, 338] width 181 height 36
paste input "510) 459-3538"
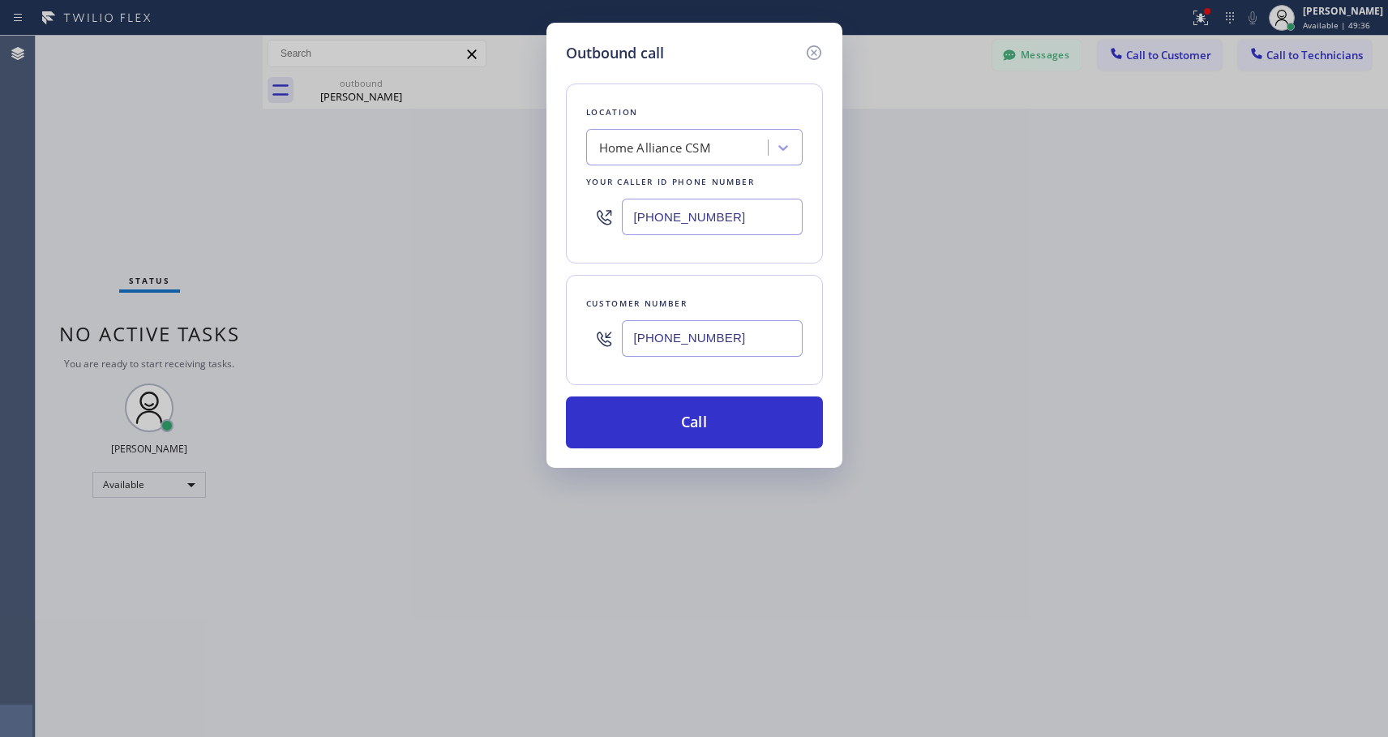
type input "[PHONE_NUMBER]"
click at [704, 413] on button "Call" at bounding box center [694, 423] width 257 height 52
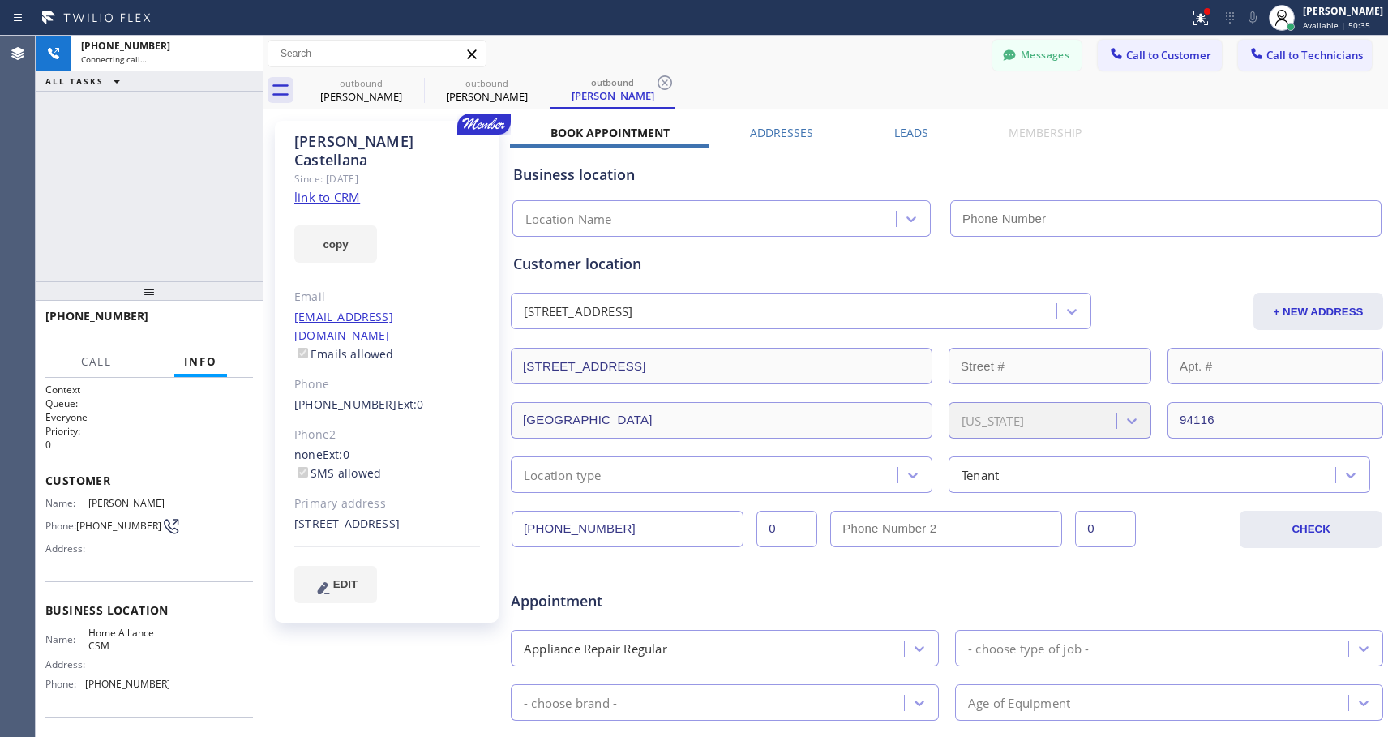
type input "[PHONE_NUMBER]"
click at [229, 320] on span "HANG UP" at bounding box center [215, 323] width 49 height 11
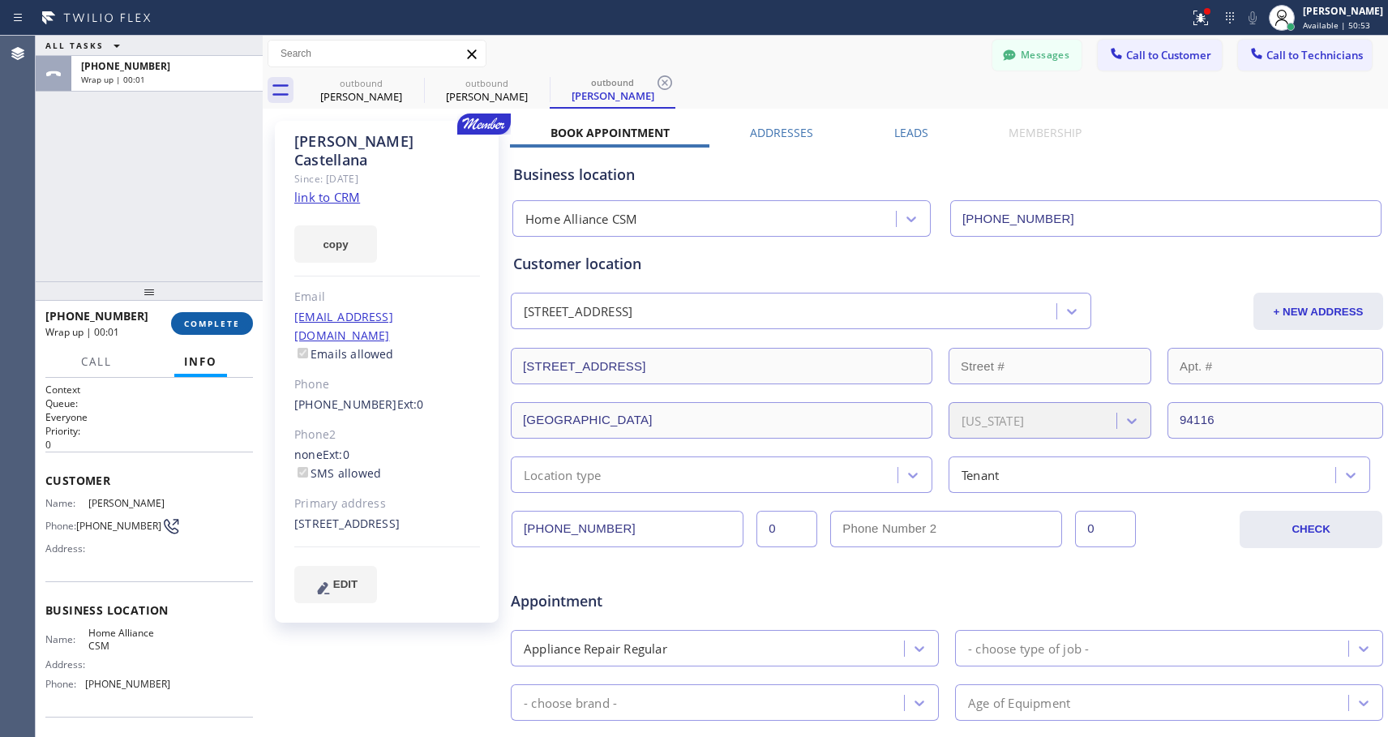
click at [242, 321] on button "COMPLETE" at bounding box center [212, 323] width 82 height 23
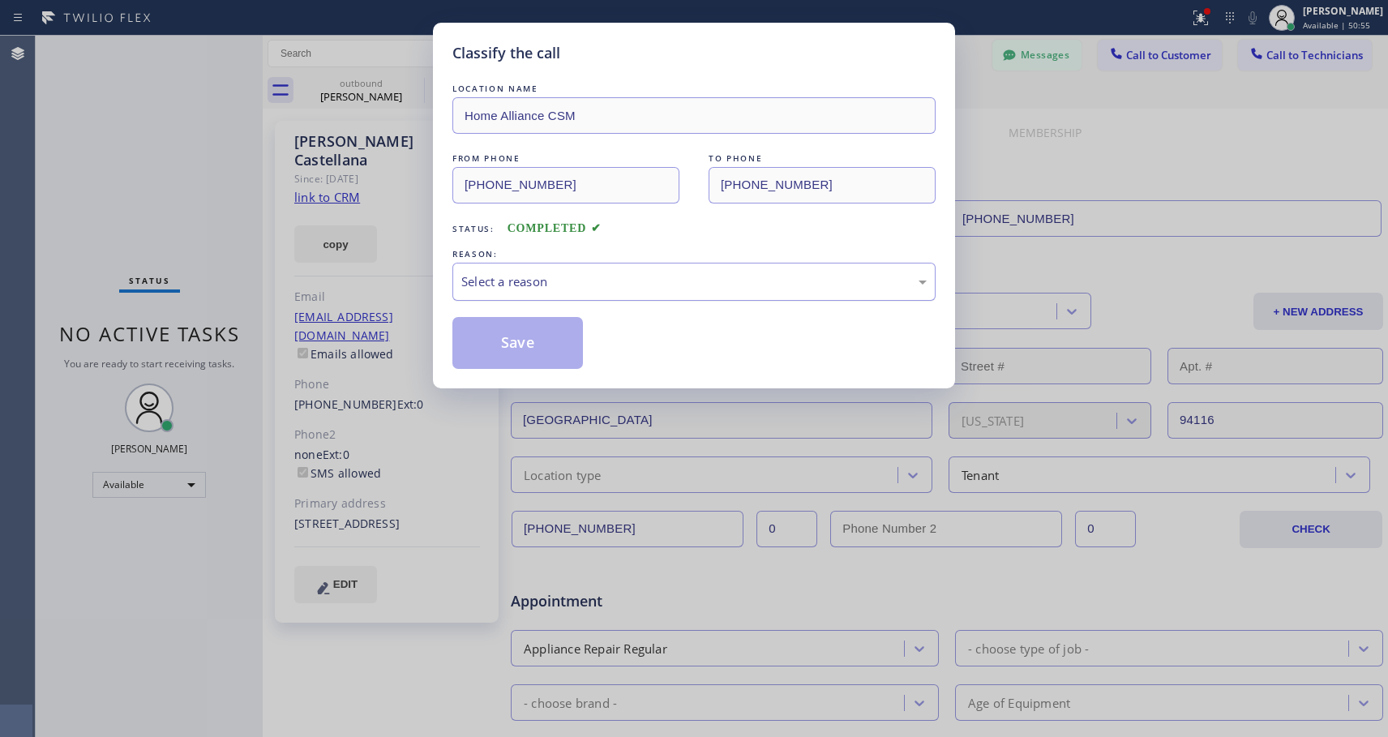
click at [579, 285] on div "Select a reason" at bounding box center [694, 281] width 466 height 19
click at [496, 344] on button "Save" at bounding box center [518, 343] width 131 height 52
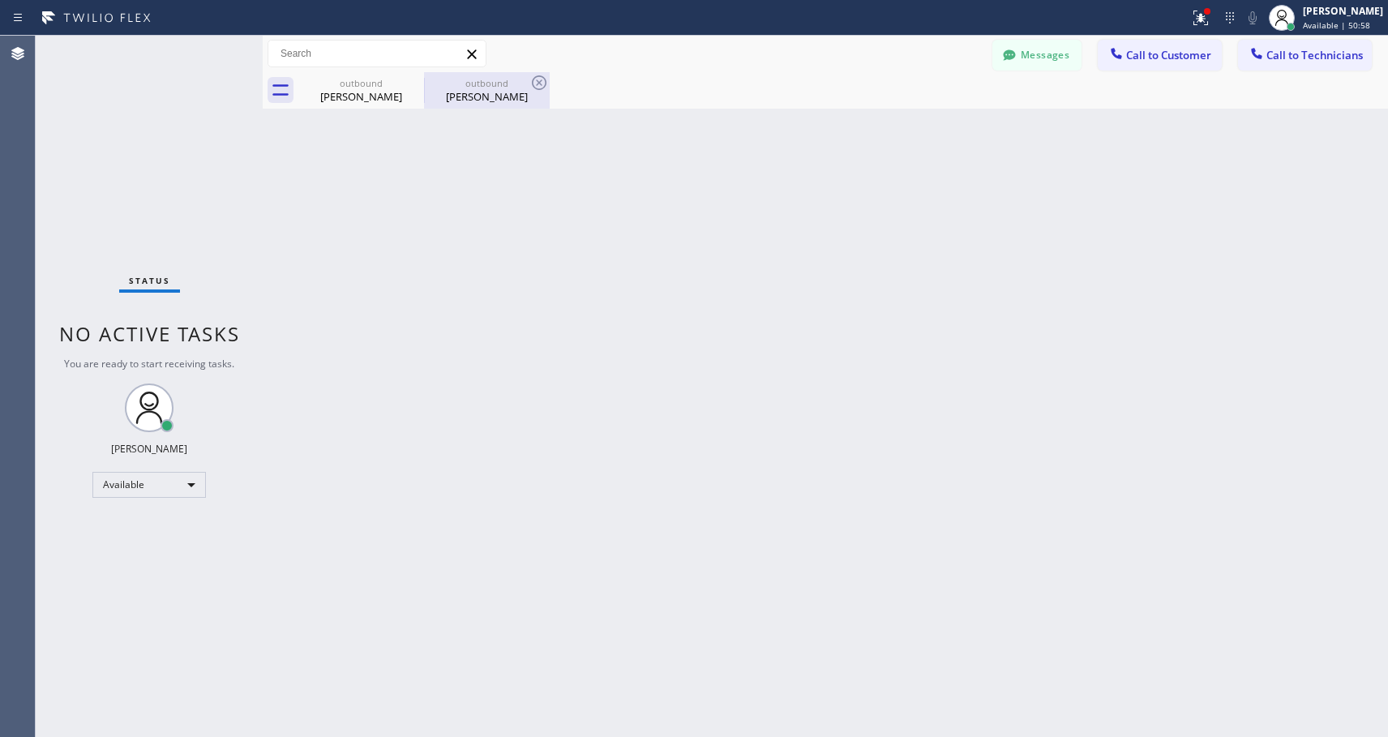
click at [493, 94] on div "[PERSON_NAME]" at bounding box center [487, 96] width 122 height 15
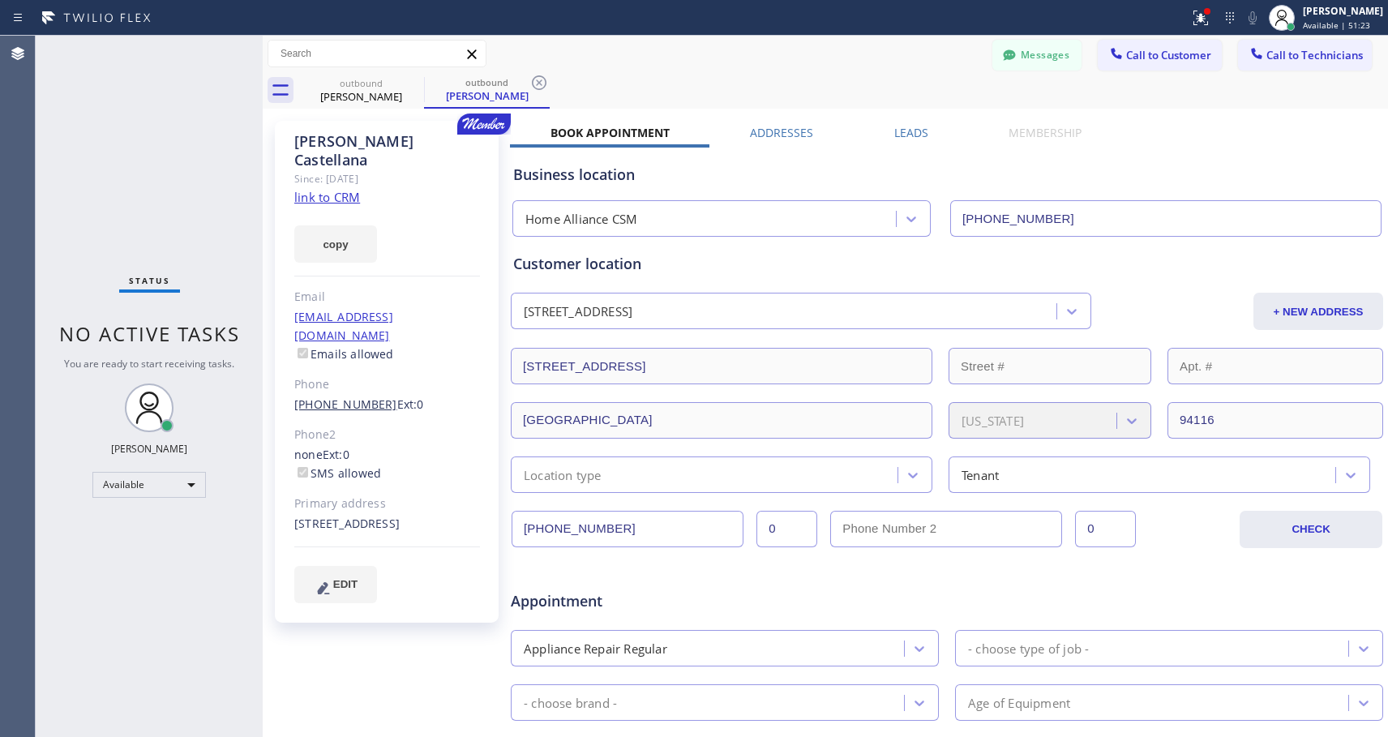
click at [338, 397] on link "[PHONE_NUMBER]" at bounding box center [345, 404] width 103 height 15
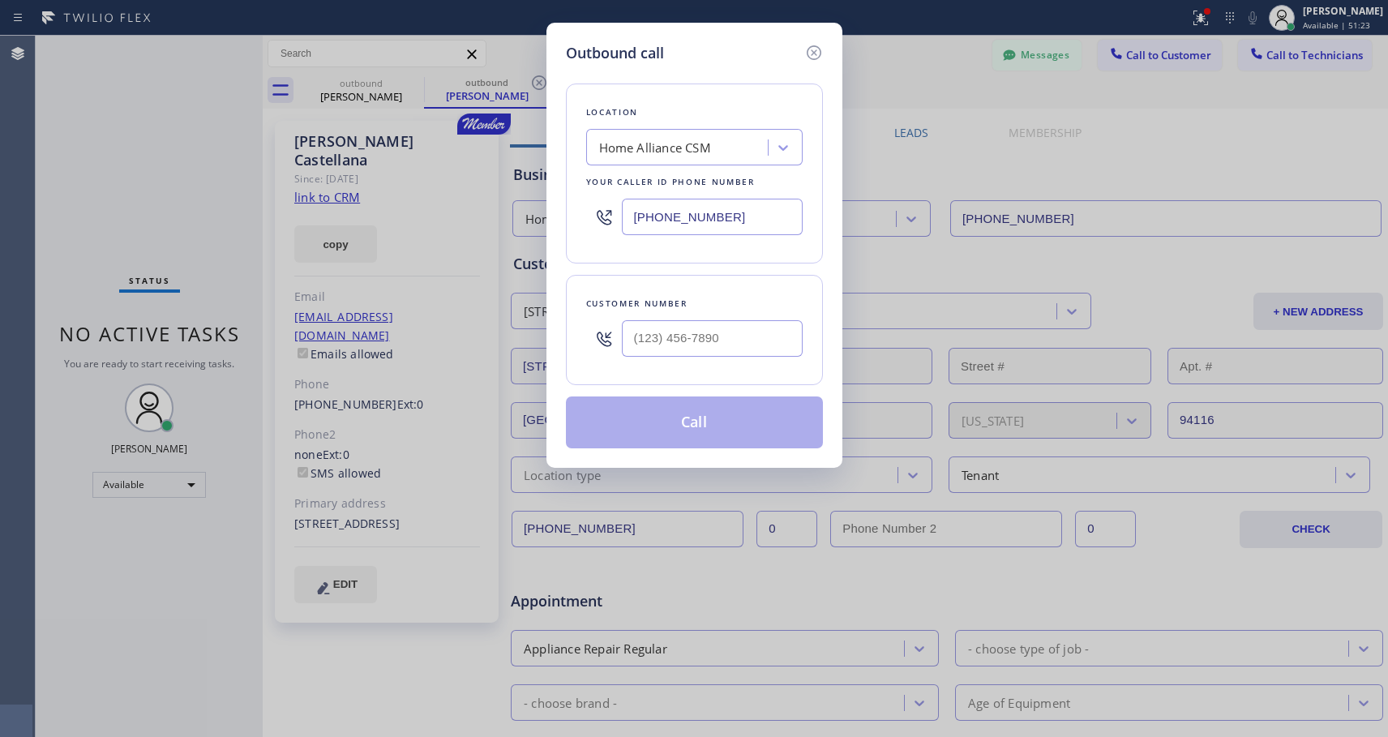
type input "[PHONE_NUMBER]"
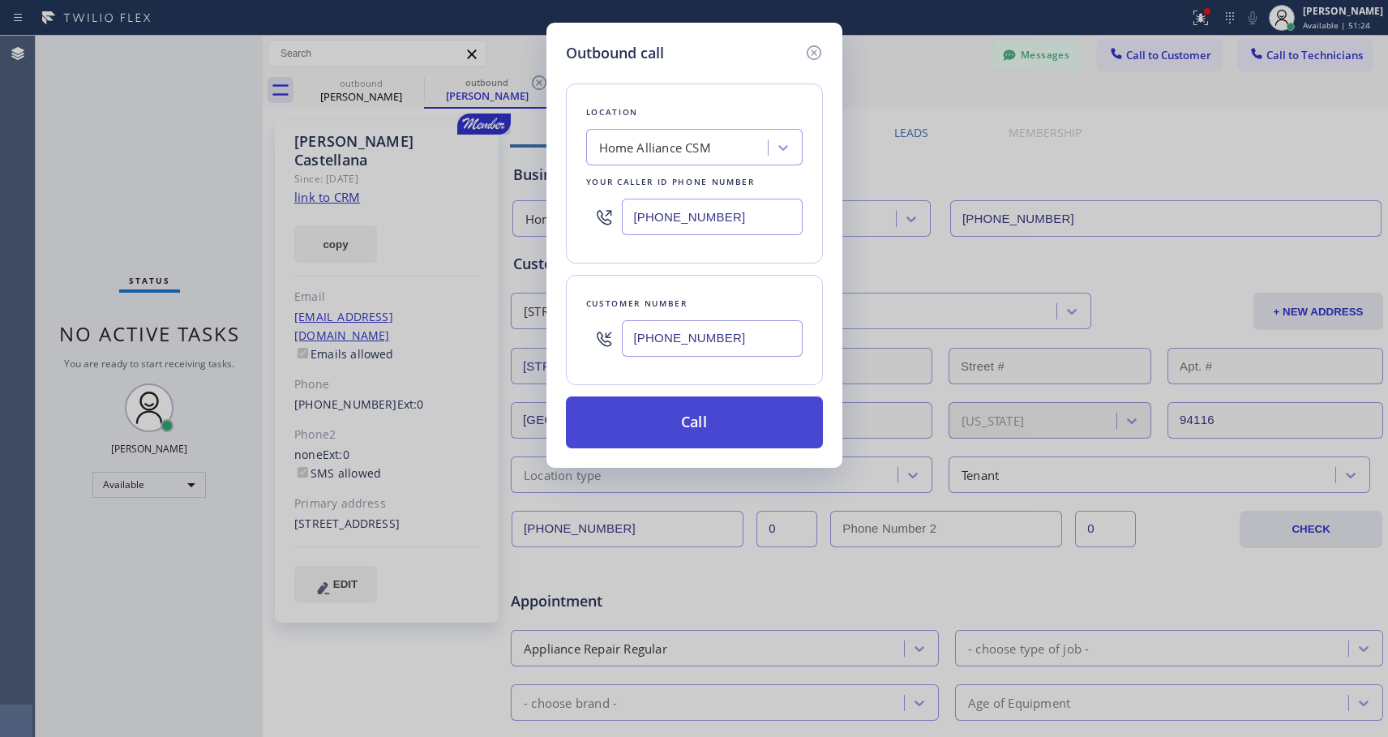
click at [674, 423] on button "Call" at bounding box center [694, 423] width 257 height 52
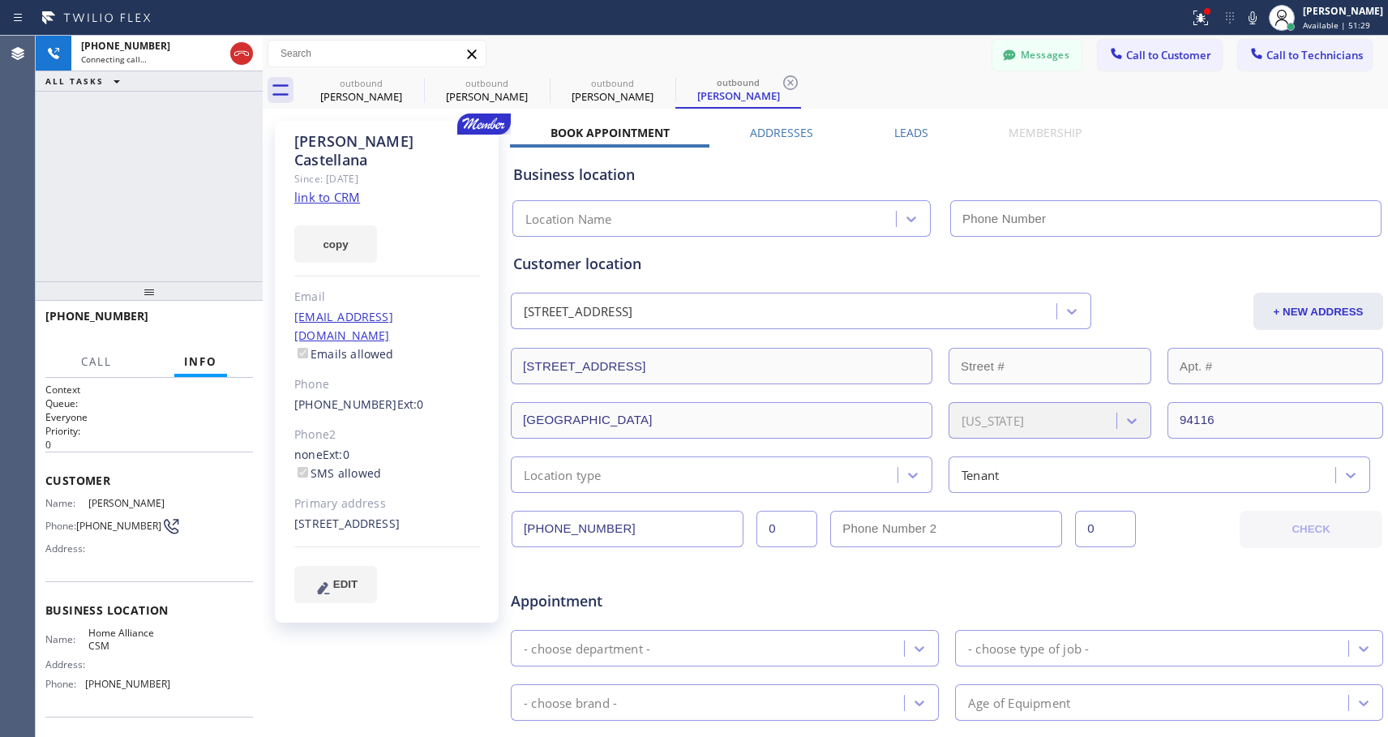
type input "[PHONE_NUMBER]"
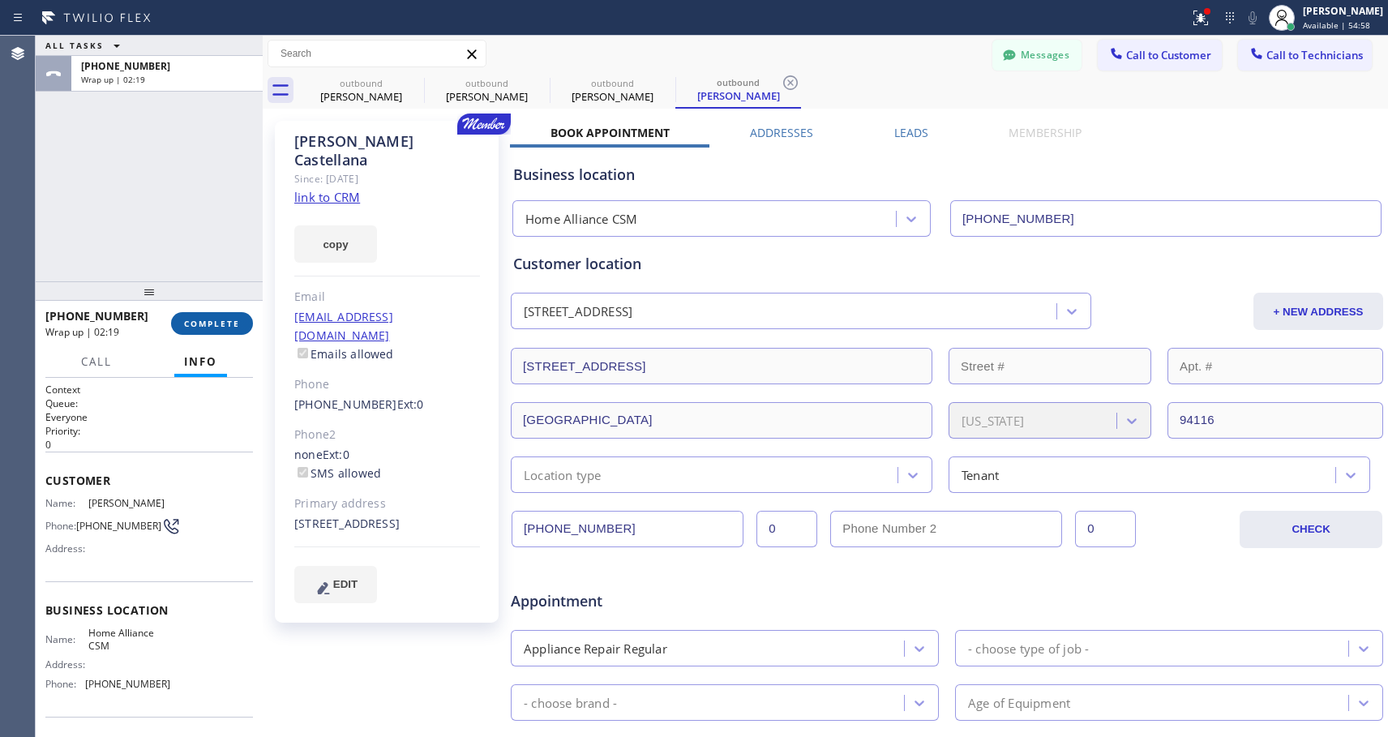
click at [227, 331] on button "COMPLETE" at bounding box center [212, 323] width 82 height 23
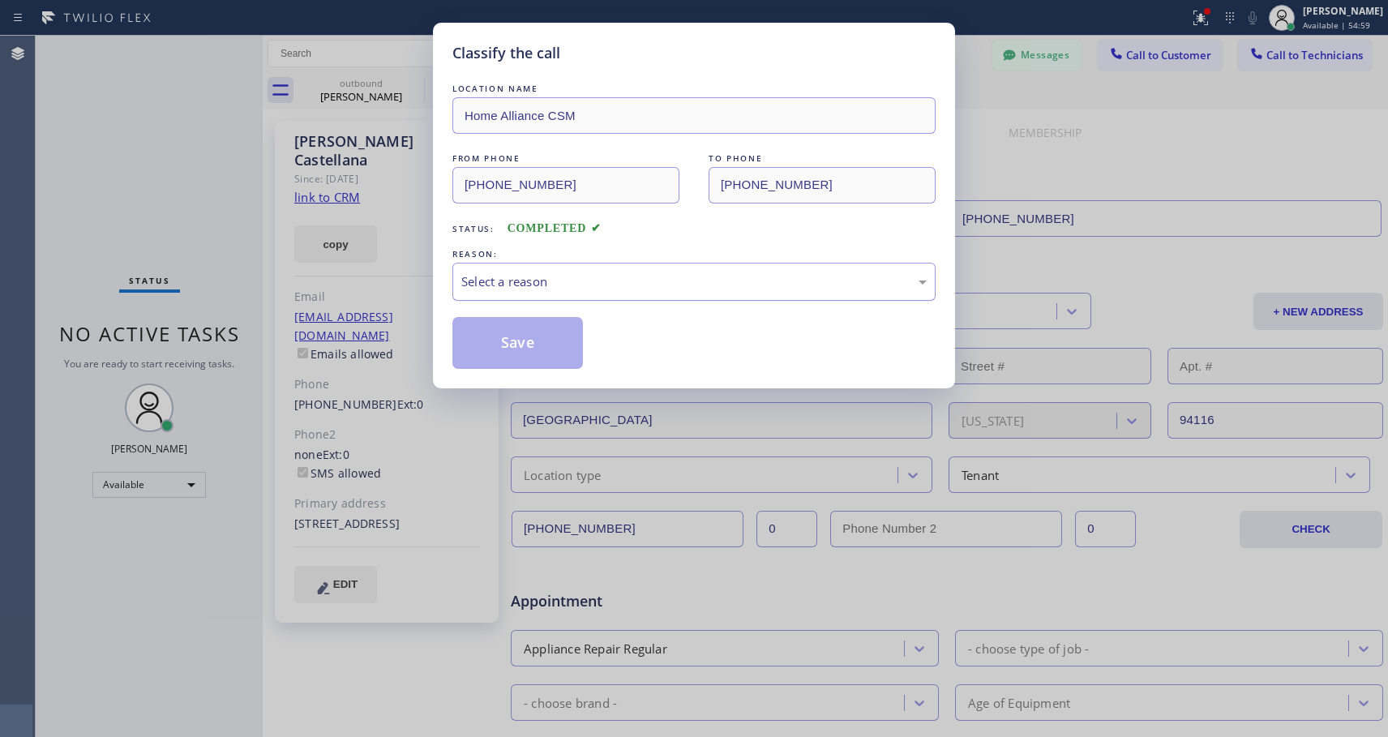
drag, startPoint x: 589, startPoint y: 281, endPoint x: 564, endPoint y: 292, distance: 27.3
click at [589, 281] on div "Select a reason" at bounding box center [694, 281] width 466 height 19
click at [498, 346] on button "Save" at bounding box center [518, 343] width 131 height 52
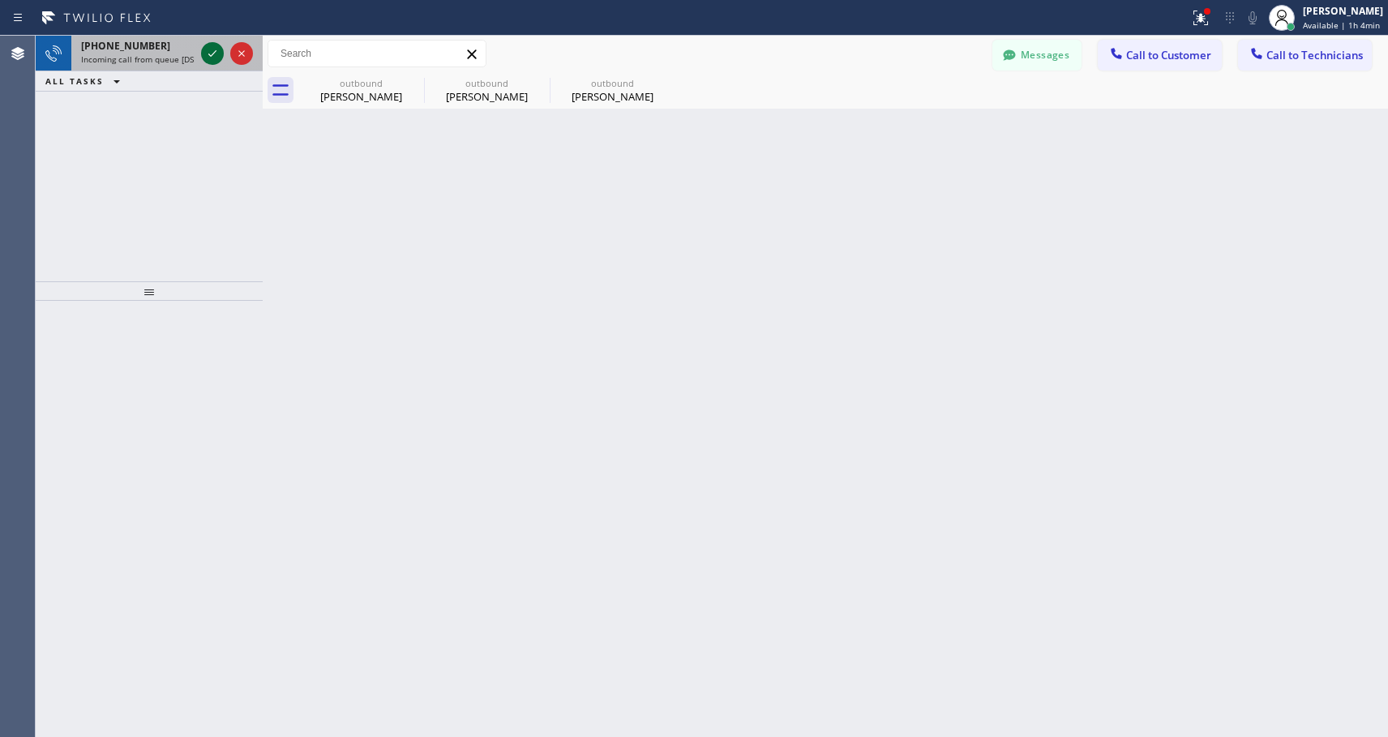
click at [217, 53] on icon at bounding box center [212, 53] width 19 height 19
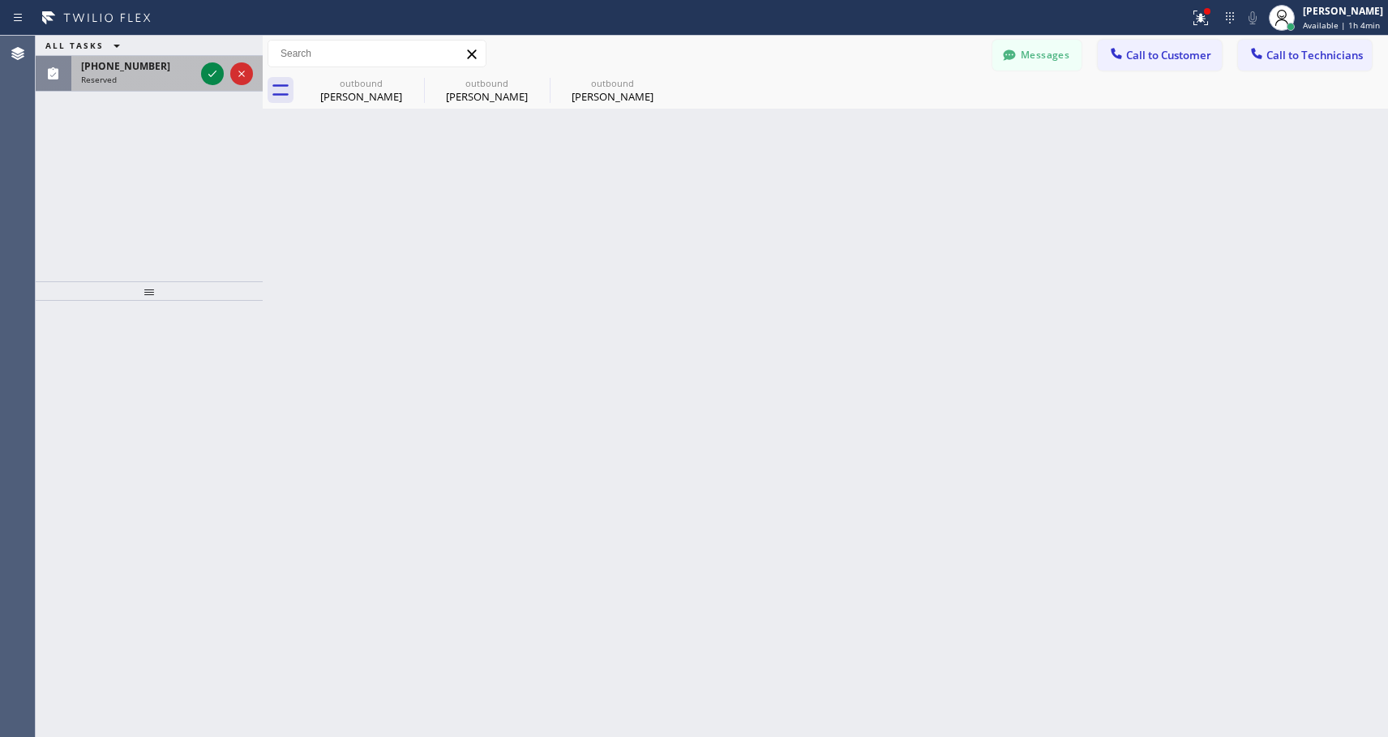
click at [134, 74] on div "Reserved" at bounding box center [138, 79] width 114 height 11
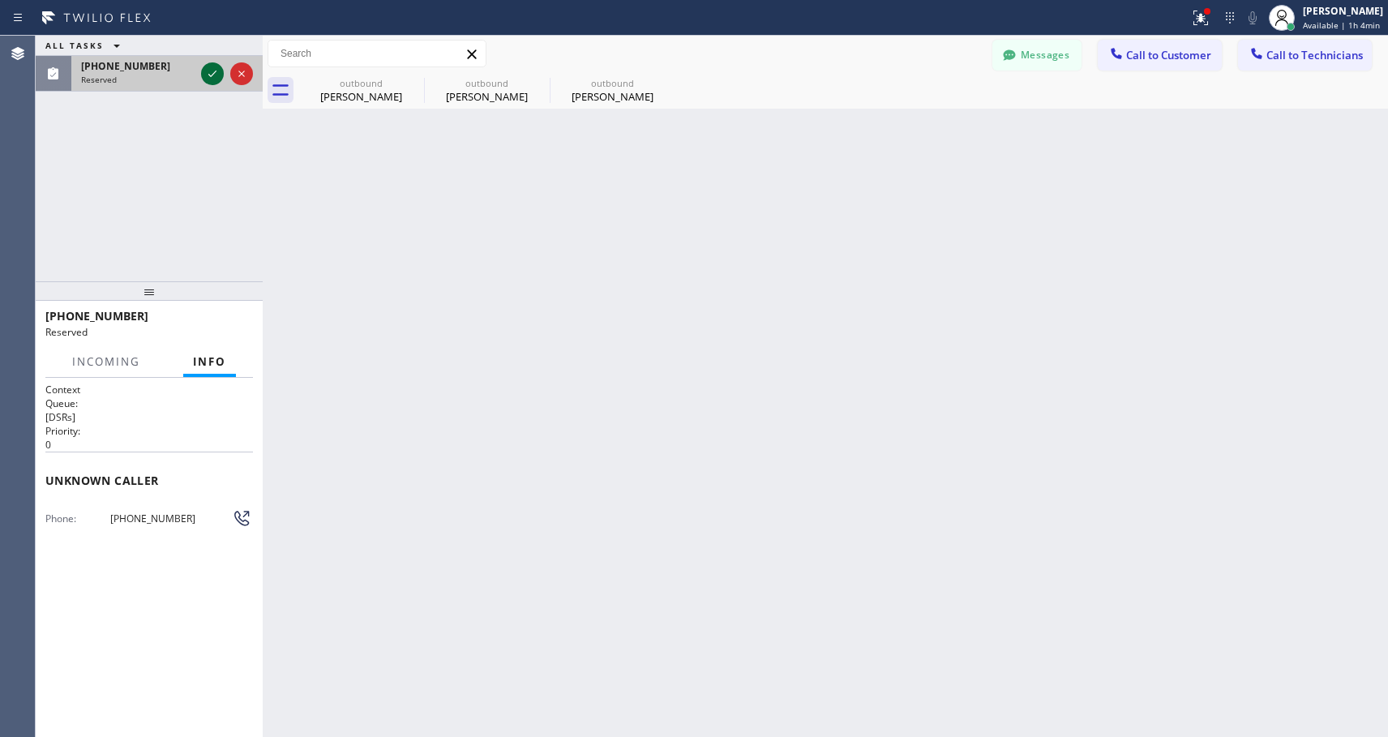
click at [210, 71] on icon at bounding box center [212, 73] width 19 height 19
click at [221, 318] on span "COMPLETE" at bounding box center [212, 323] width 56 height 11
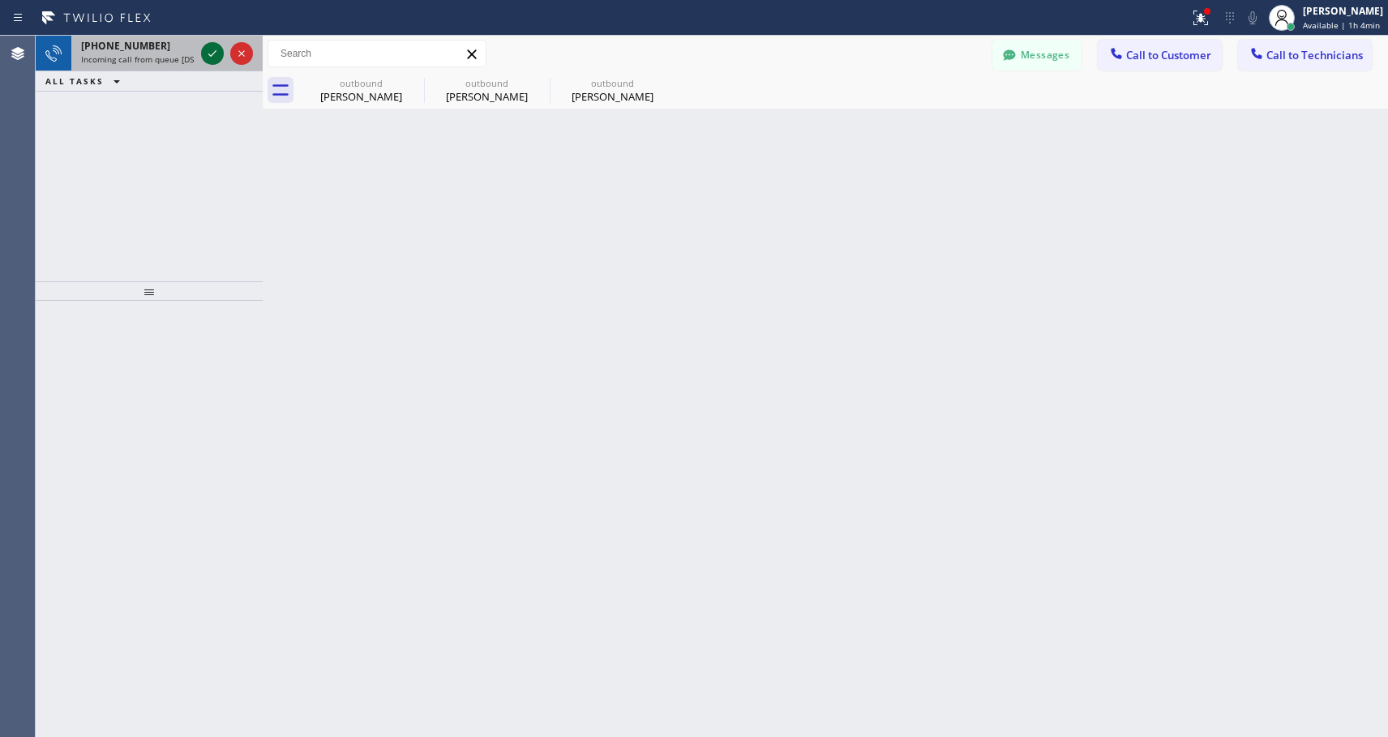
click at [216, 50] on icon at bounding box center [212, 53] width 19 height 19
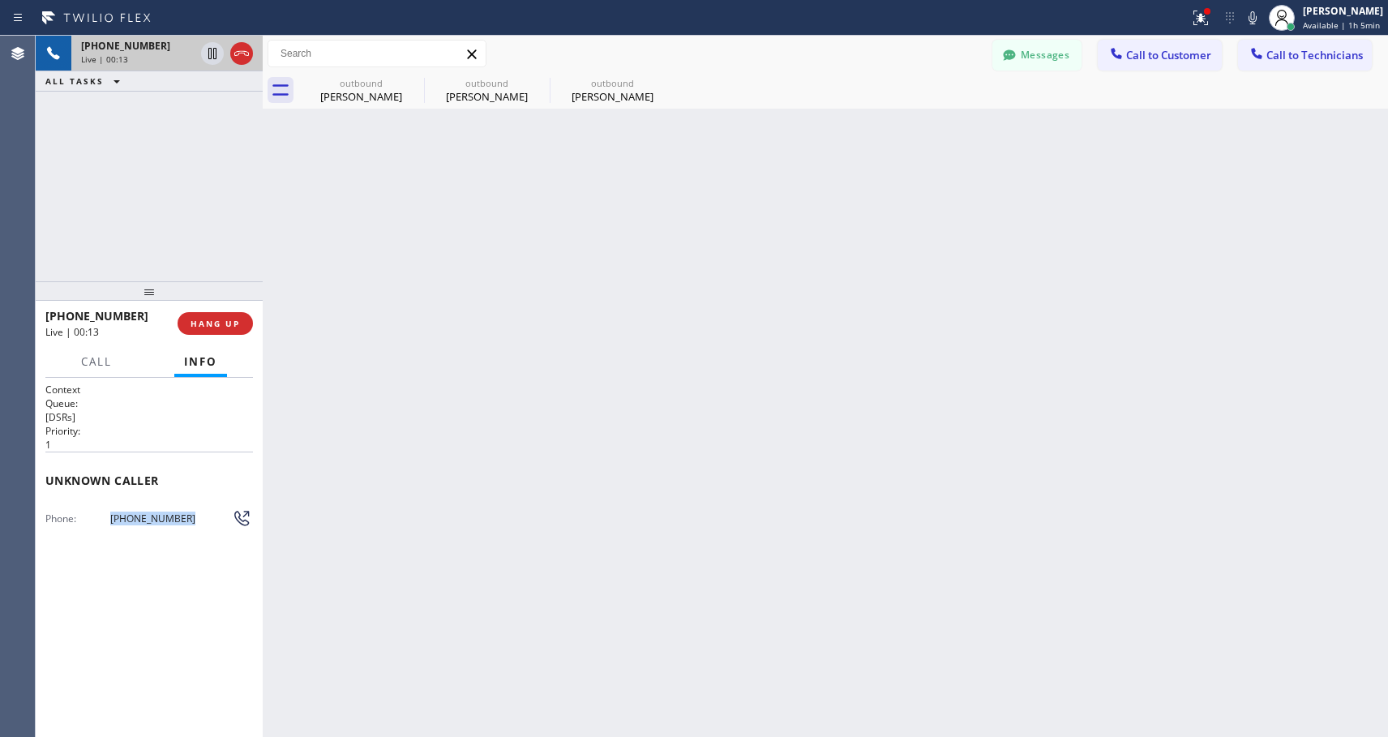
copy div "[PHONE_NUMBER]"
drag, startPoint x: 187, startPoint y: 517, endPoint x: 101, endPoint y: 515, distance: 86.0
click at [101, 515] on div "Phone: [PHONE_NUMBER]" at bounding box center [149, 517] width 208 height 19
click at [197, 500] on div "Unknown caller" at bounding box center [149, 480] width 208 height 57
drag, startPoint x: 190, startPoint y: 519, endPoint x: 102, endPoint y: 520, distance: 87.6
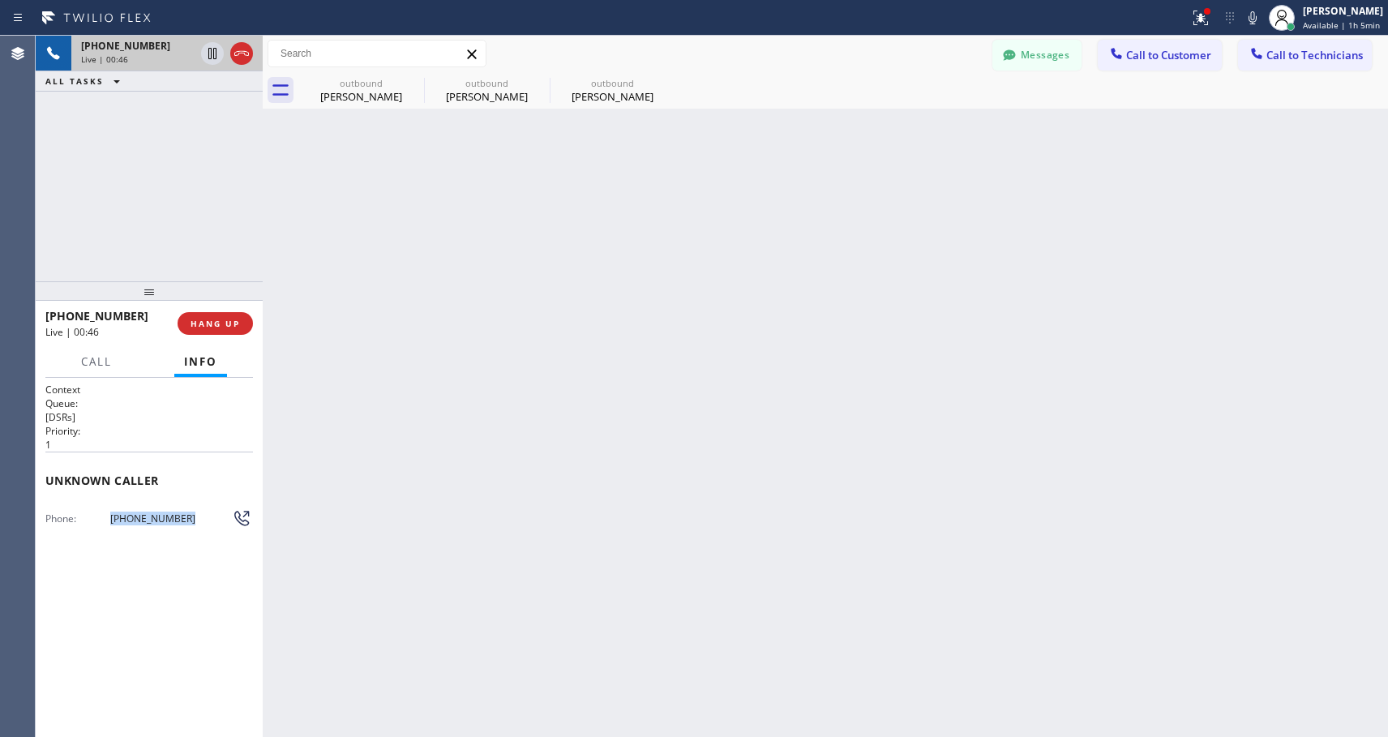
click at [102, 520] on div "Phone: [PHONE_NUMBER]" at bounding box center [149, 517] width 208 height 19
copy div "[PHONE_NUMBER]"
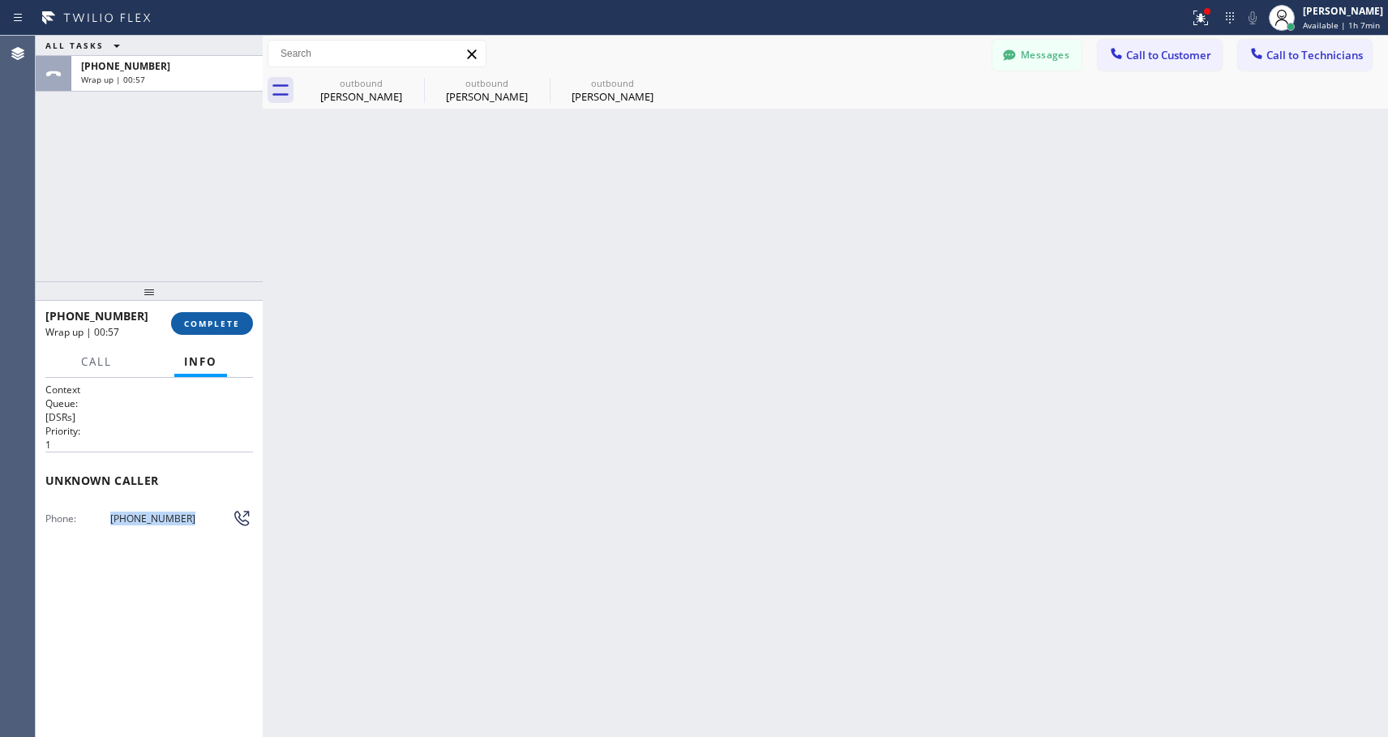
click at [227, 328] on span "COMPLETE" at bounding box center [212, 323] width 56 height 11
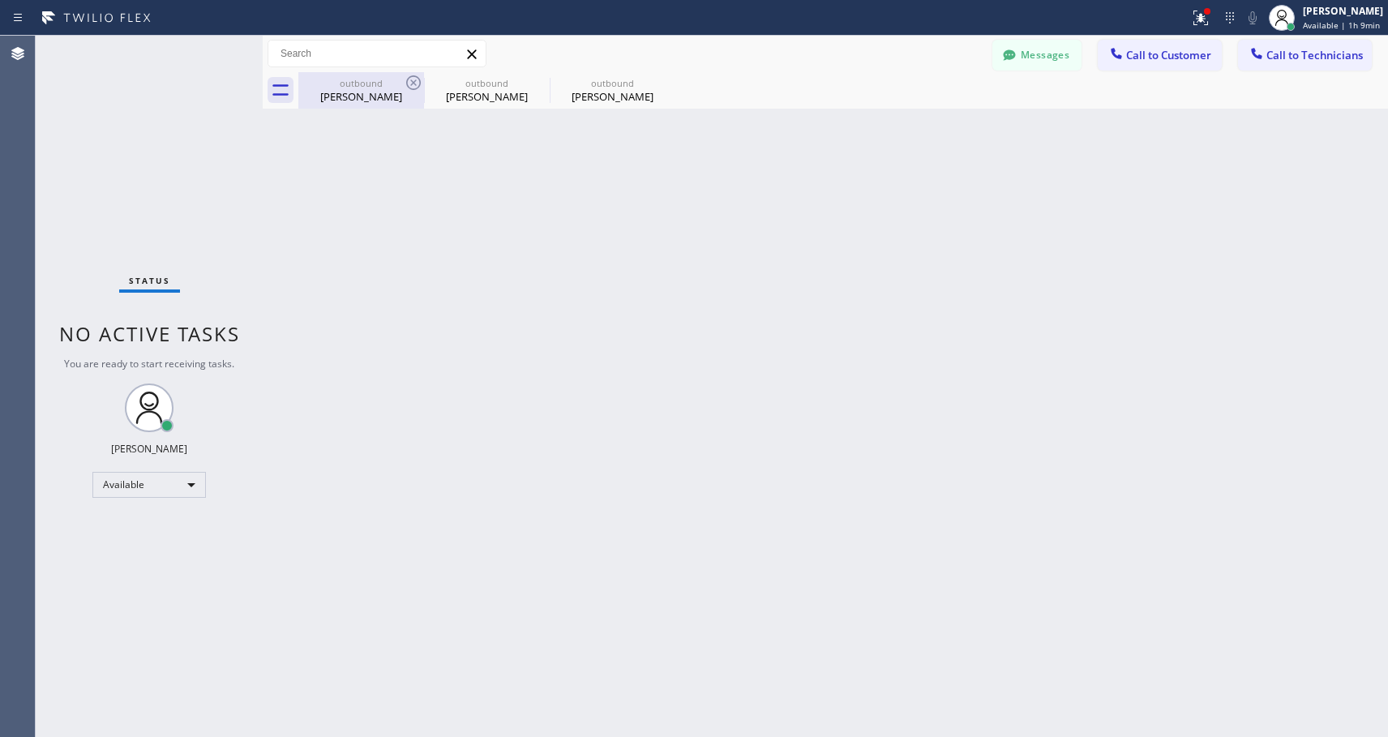
click at [418, 72] on div "outbound [PERSON_NAME]" at bounding box center [361, 90] width 122 height 36
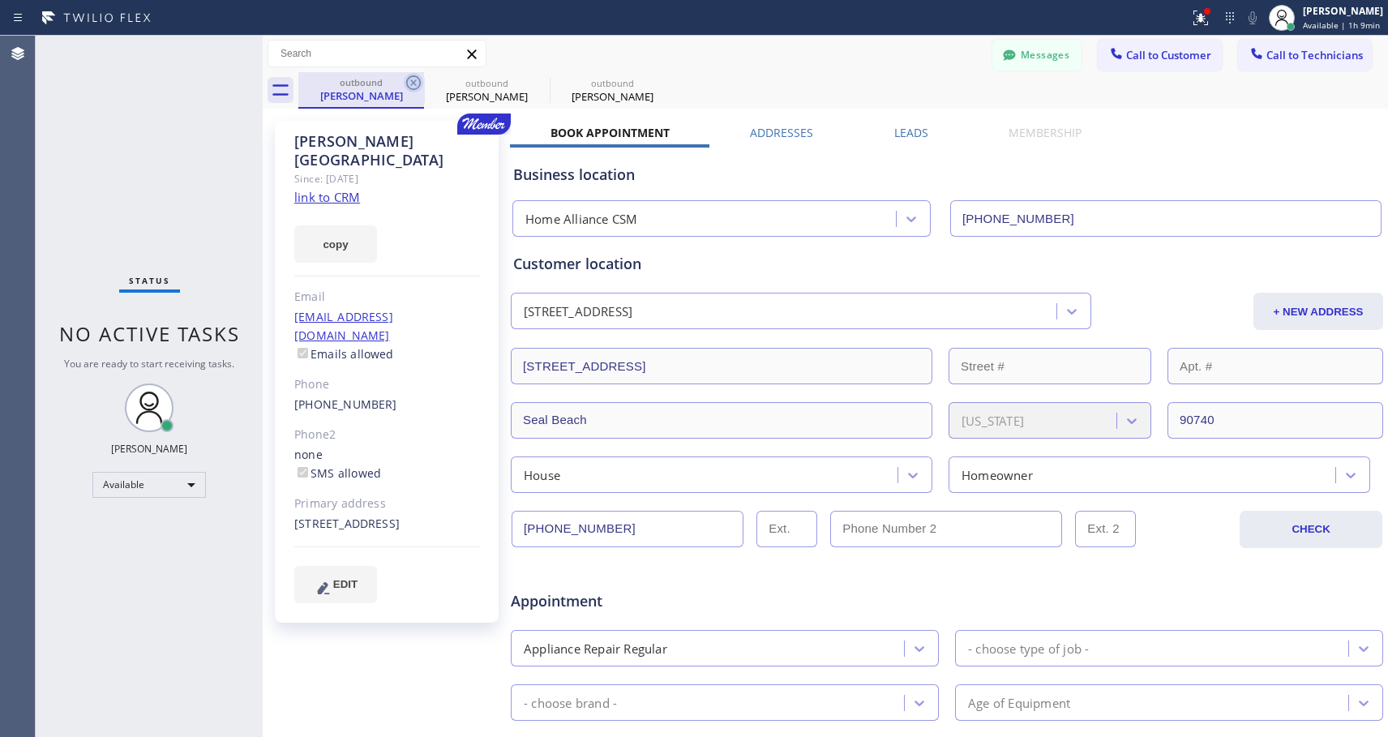
click at [414, 78] on icon at bounding box center [413, 82] width 19 height 19
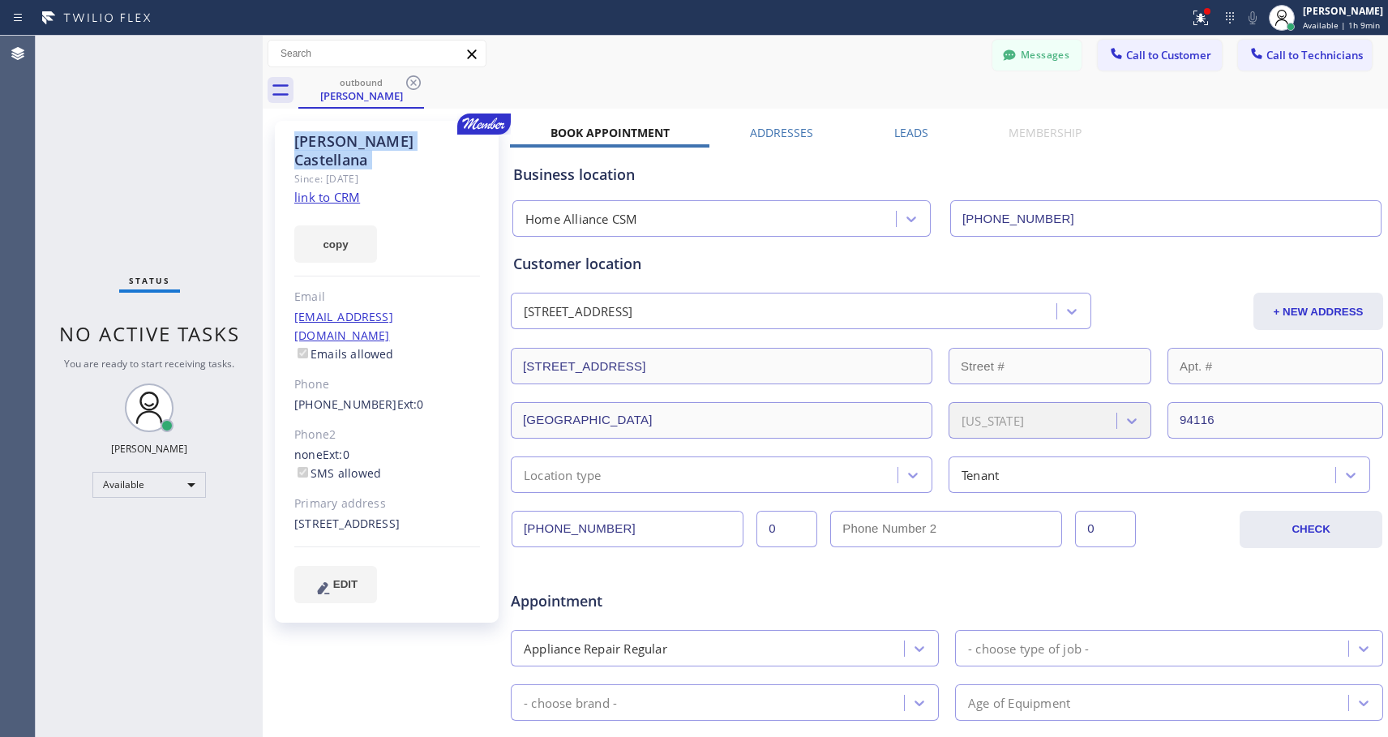
click at [414, 78] on icon at bounding box center [413, 82] width 19 height 19
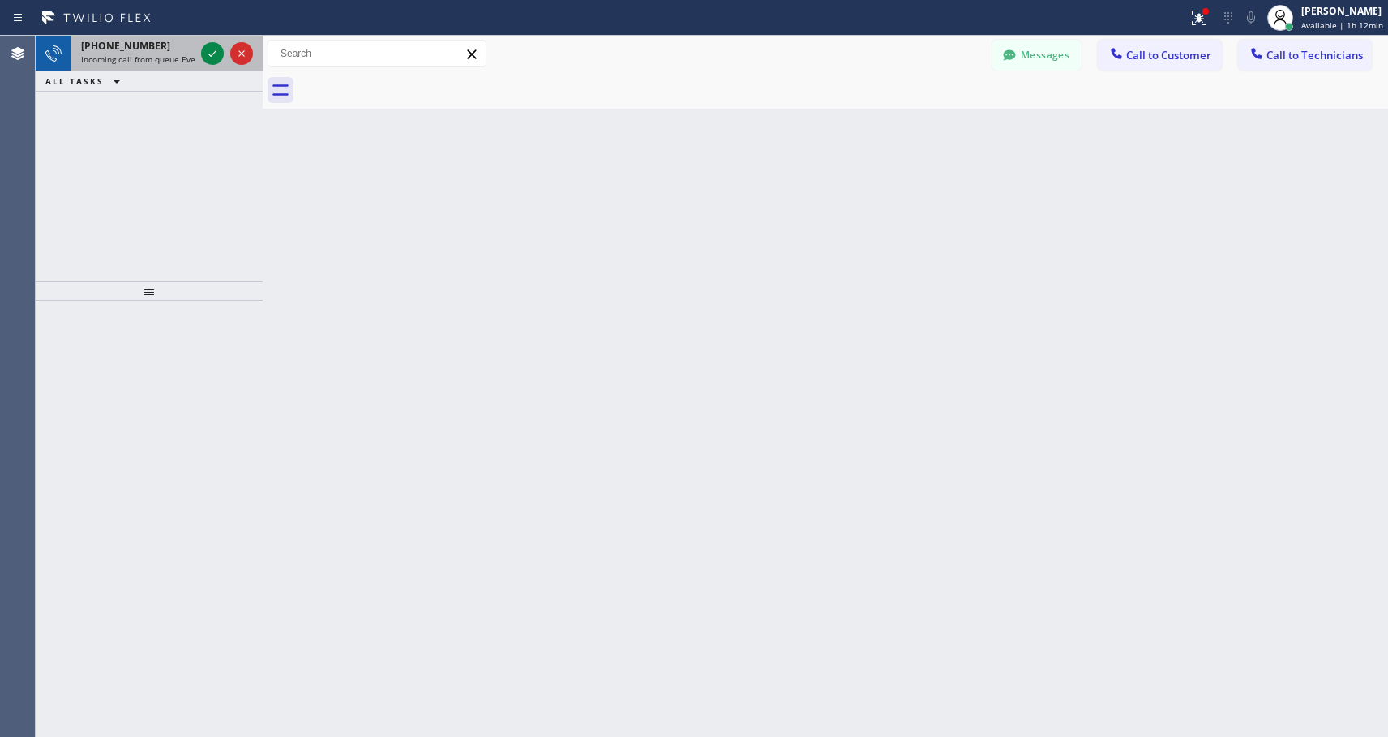
click at [141, 44] on span "[PHONE_NUMBER]" at bounding box center [125, 46] width 89 height 14
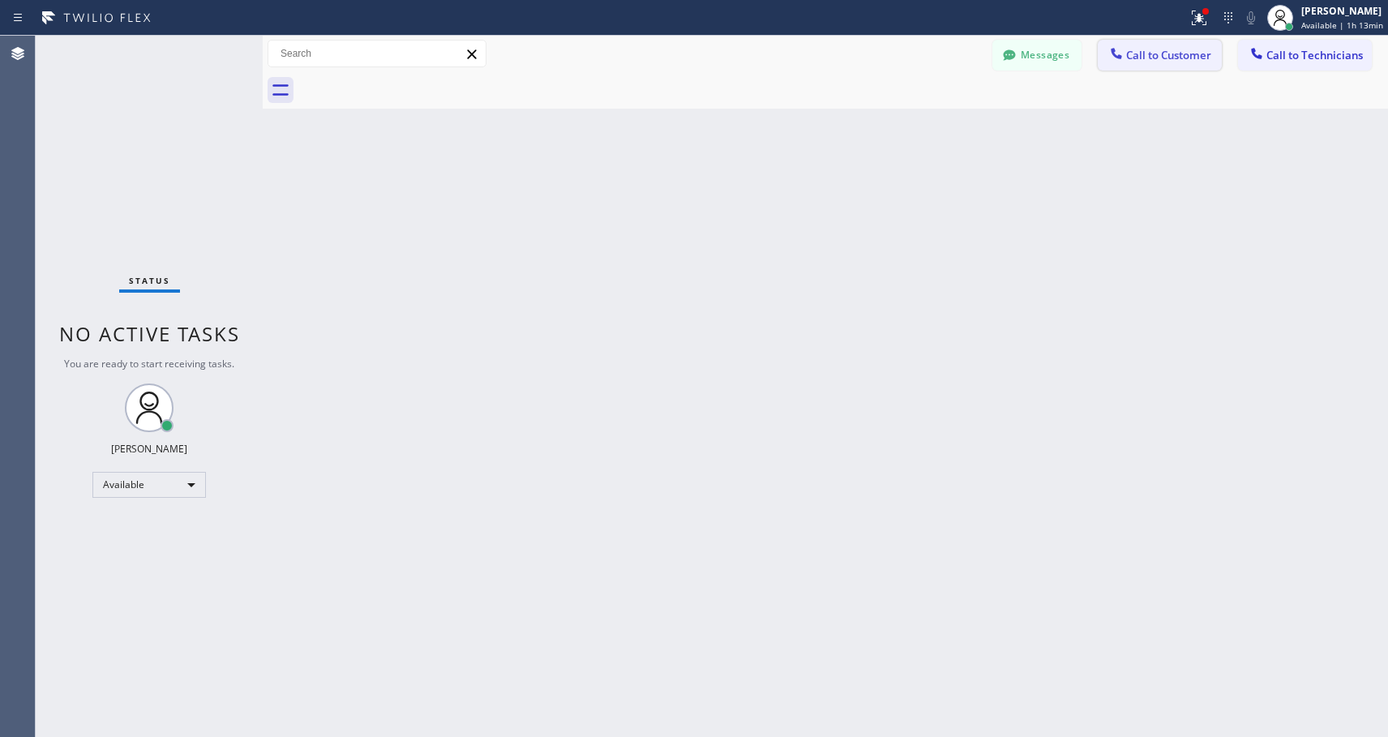
click at [1193, 54] on span "Call to Customer" at bounding box center [1168, 55] width 85 height 15
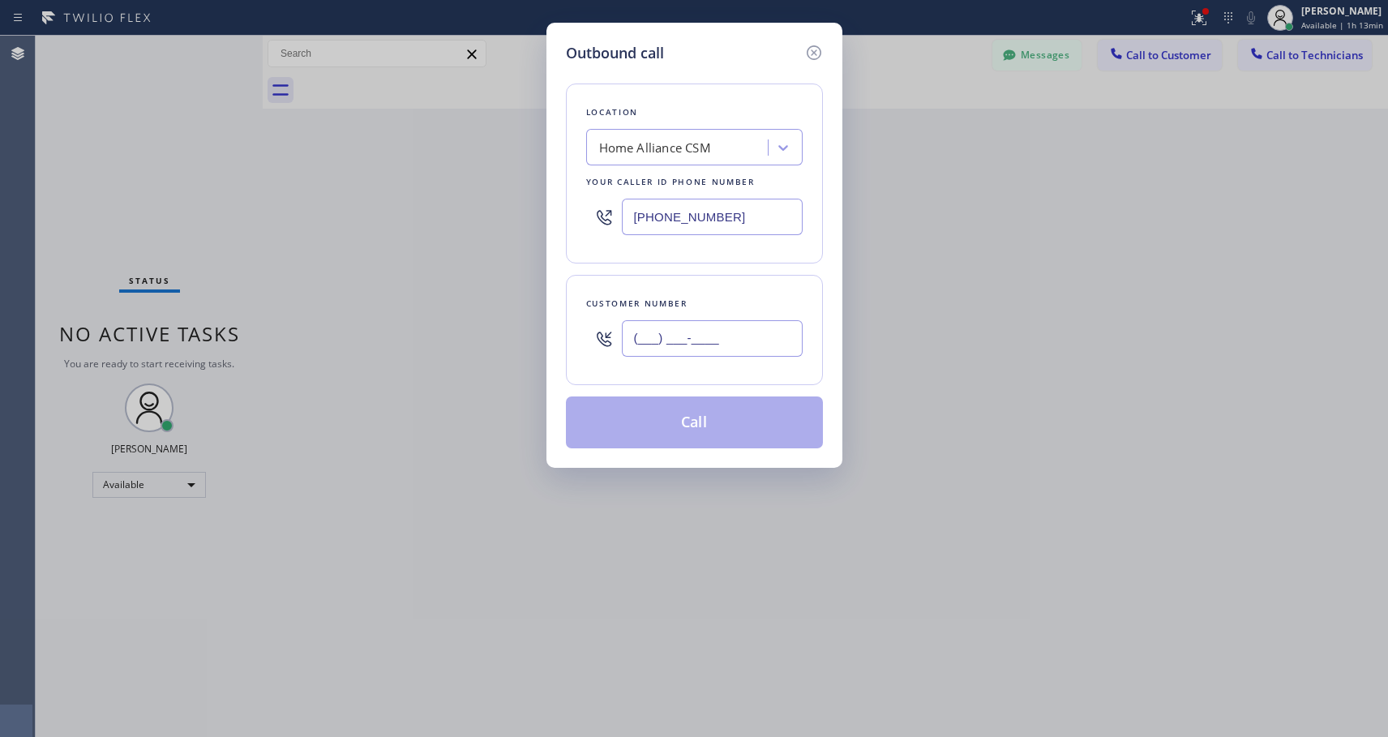
click at [684, 340] on input "(___) ___-____" at bounding box center [712, 338] width 181 height 36
paste input "714) 260-7718"
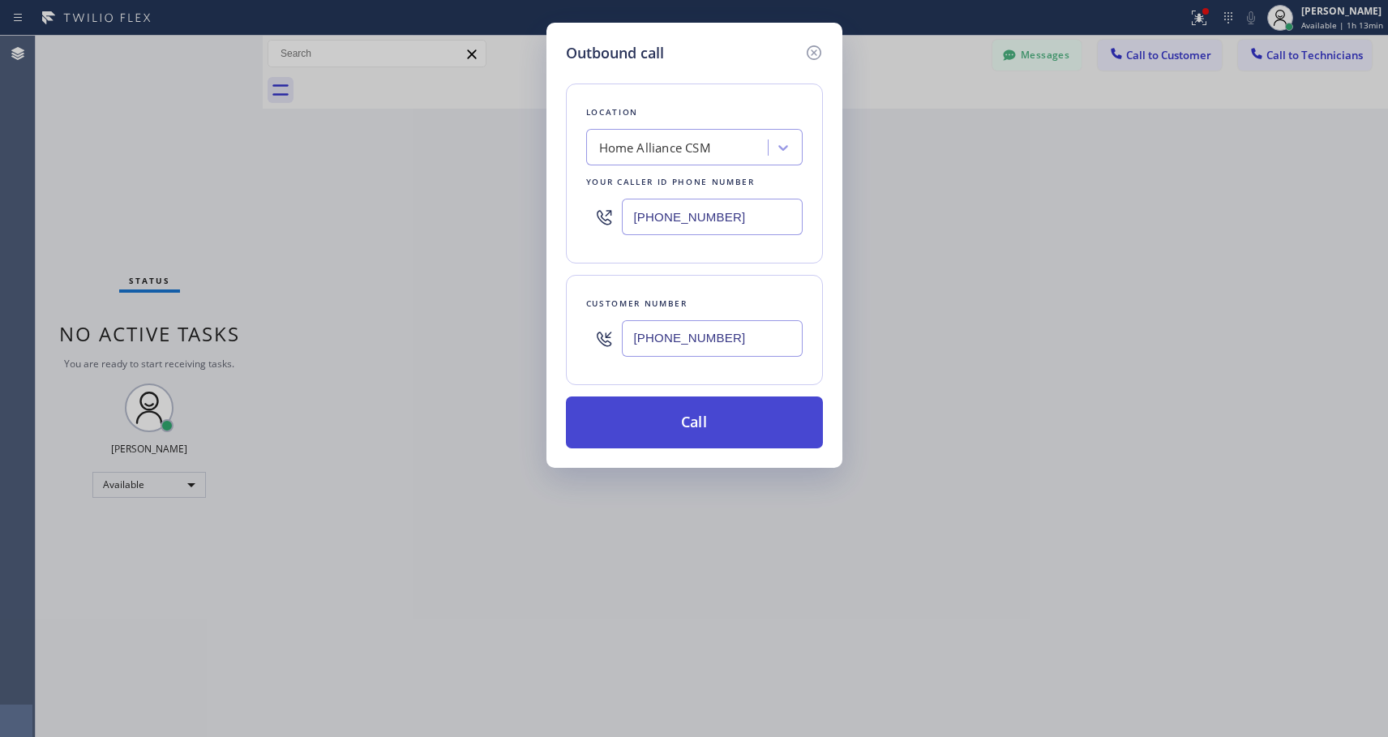
type input "[PHONE_NUMBER]"
click at [664, 419] on button "Call" at bounding box center [694, 423] width 257 height 52
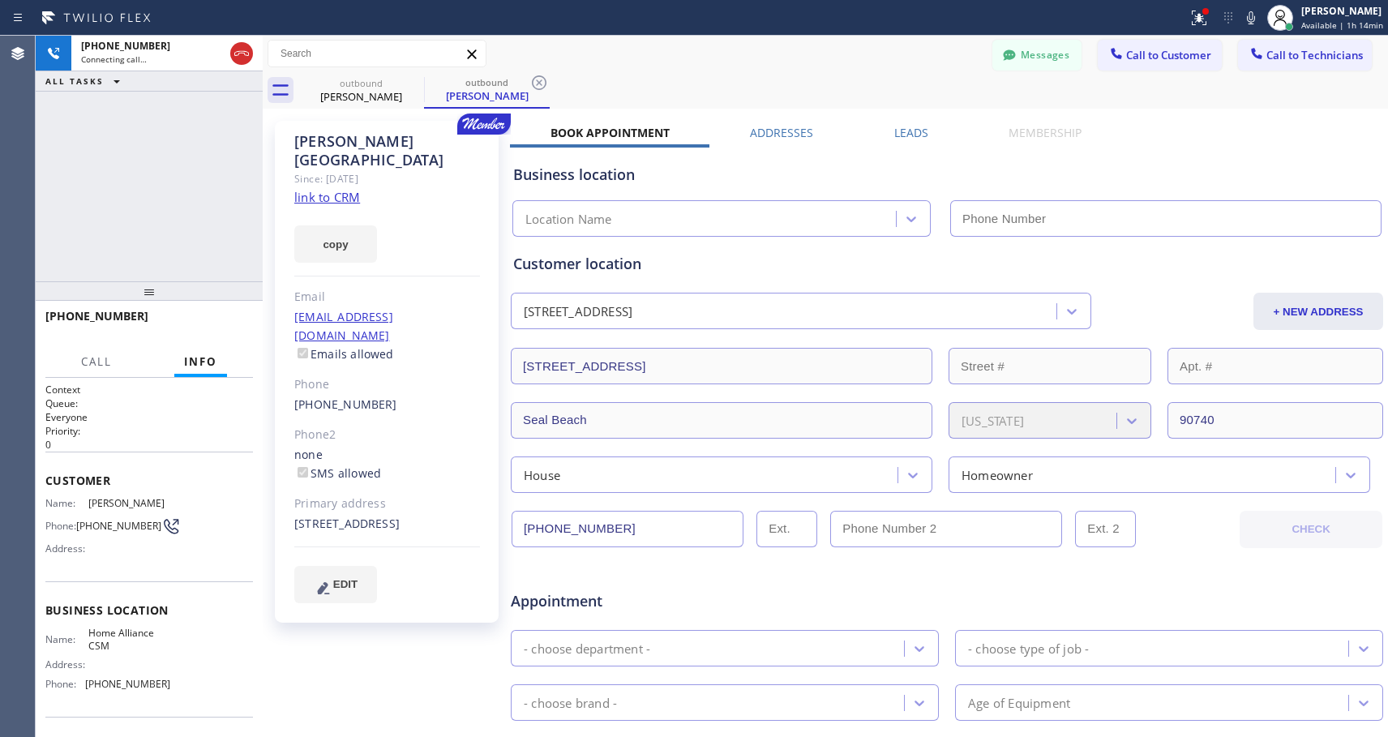
type input "[PHONE_NUMBER]"
click at [242, 320] on button "HANG UP" at bounding box center [215, 323] width 75 height 23
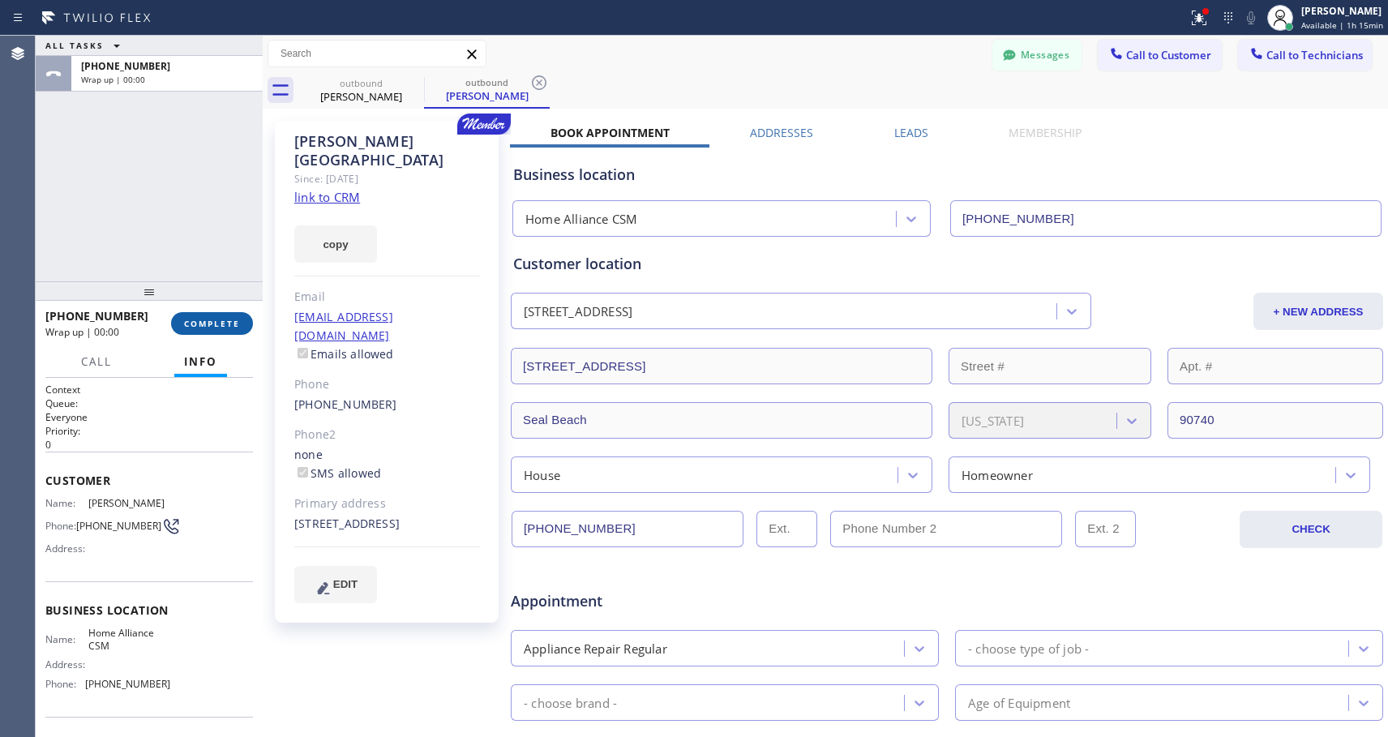
click at [242, 320] on button "COMPLETE" at bounding box center [212, 323] width 82 height 23
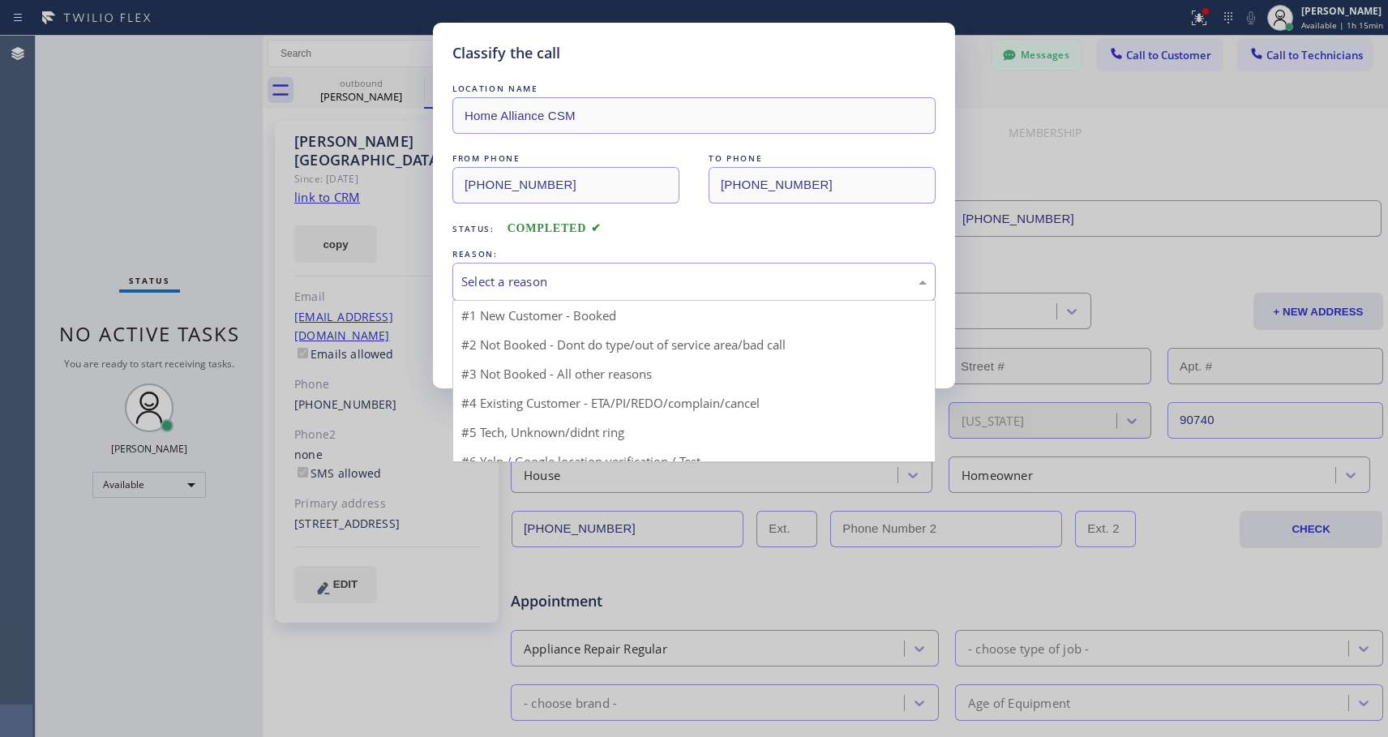
click at [516, 285] on div "Select a reason" at bounding box center [694, 281] width 466 height 19
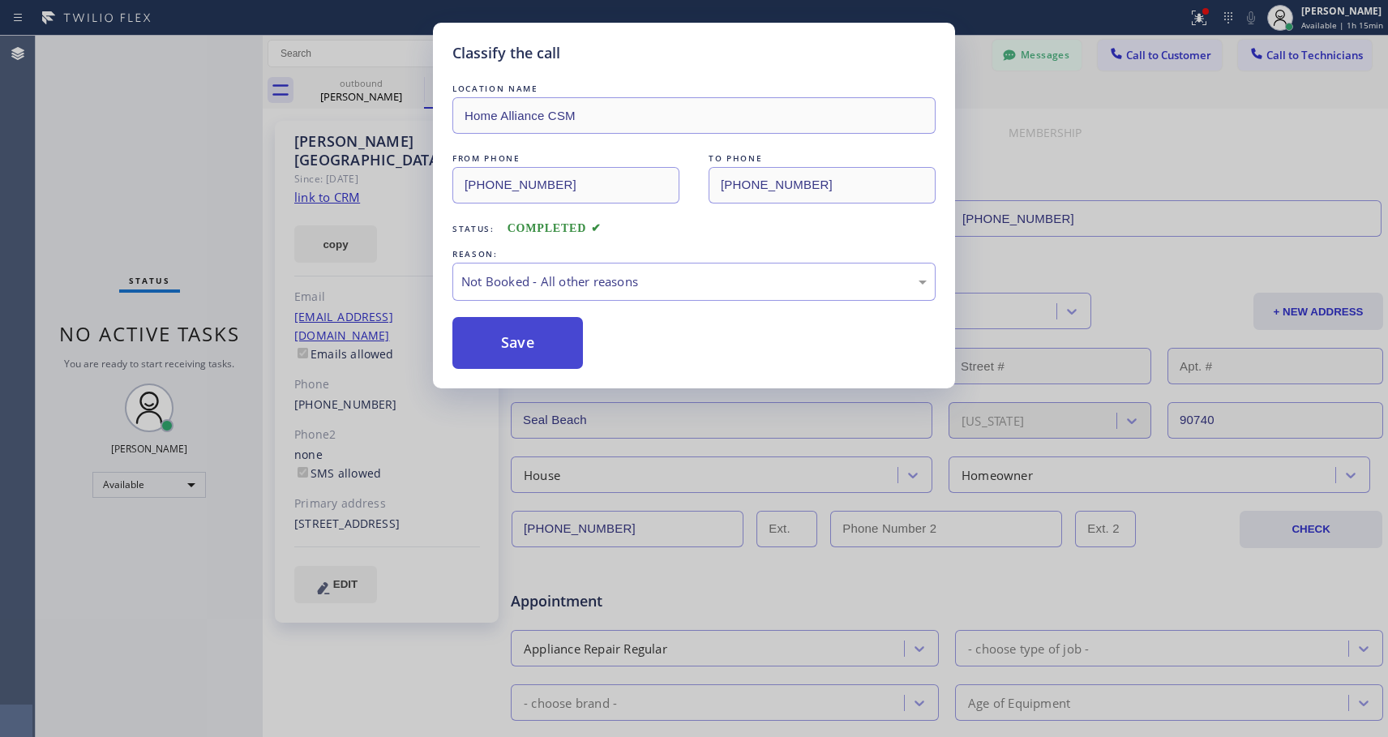
click at [486, 341] on button "Save" at bounding box center [518, 343] width 131 height 52
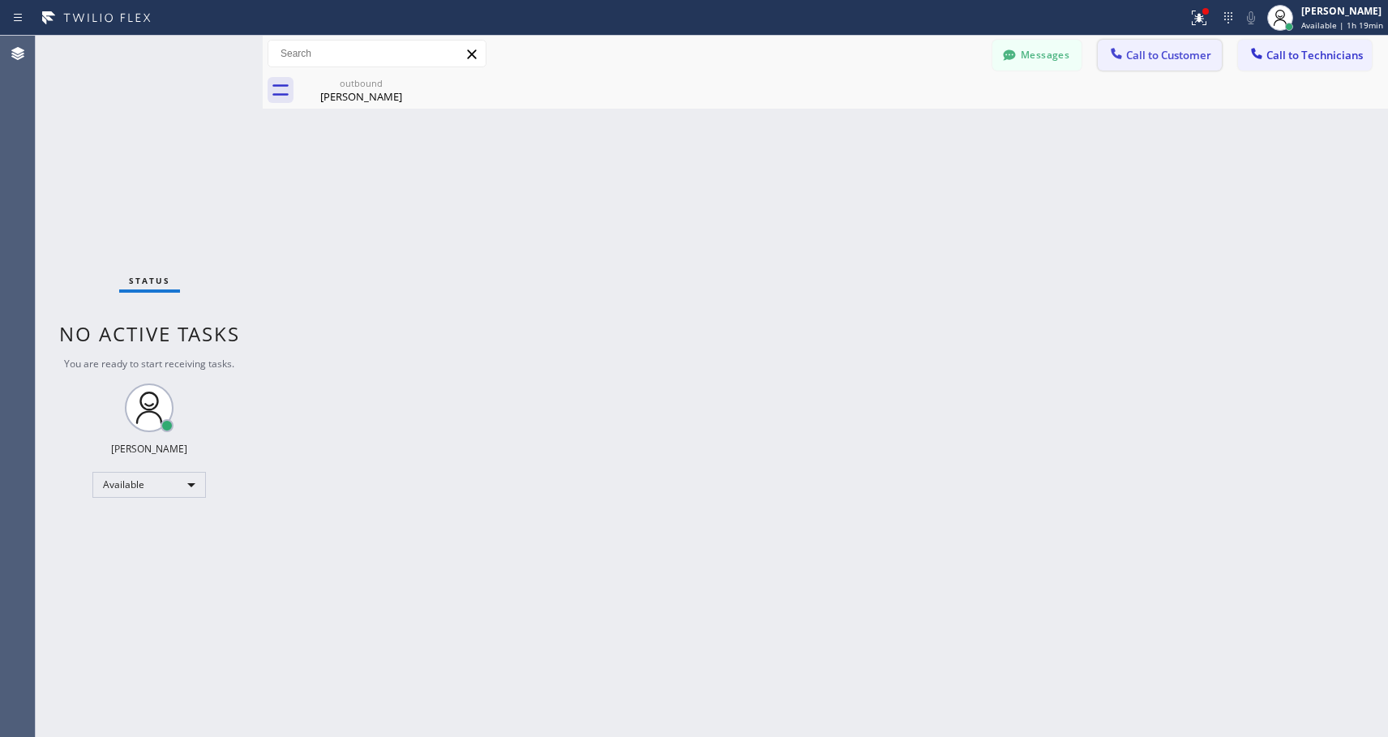
click at [1203, 59] on span "Call to Customer" at bounding box center [1168, 55] width 85 height 15
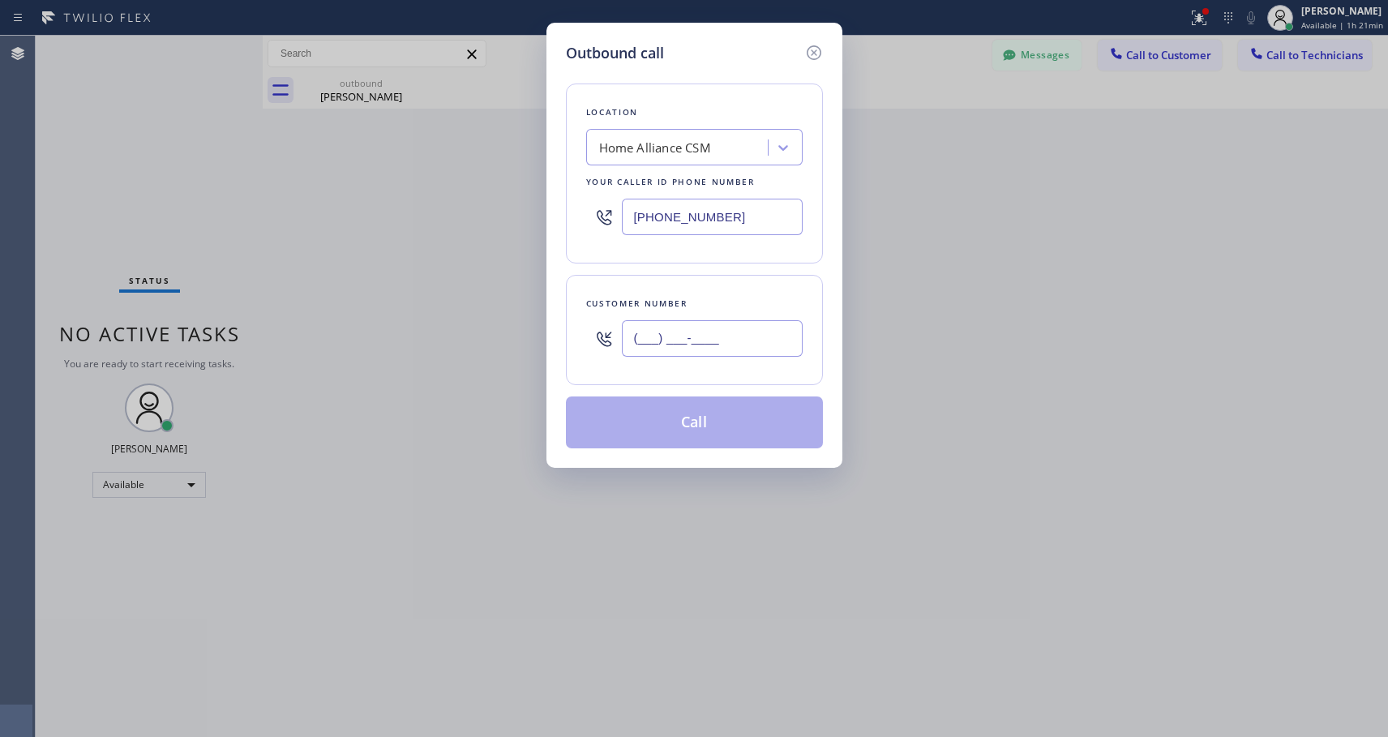
click at [707, 331] on input "(___) ___-____" at bounding box center [712, 338] width 181 height 36
paste input "310) 402-9507"
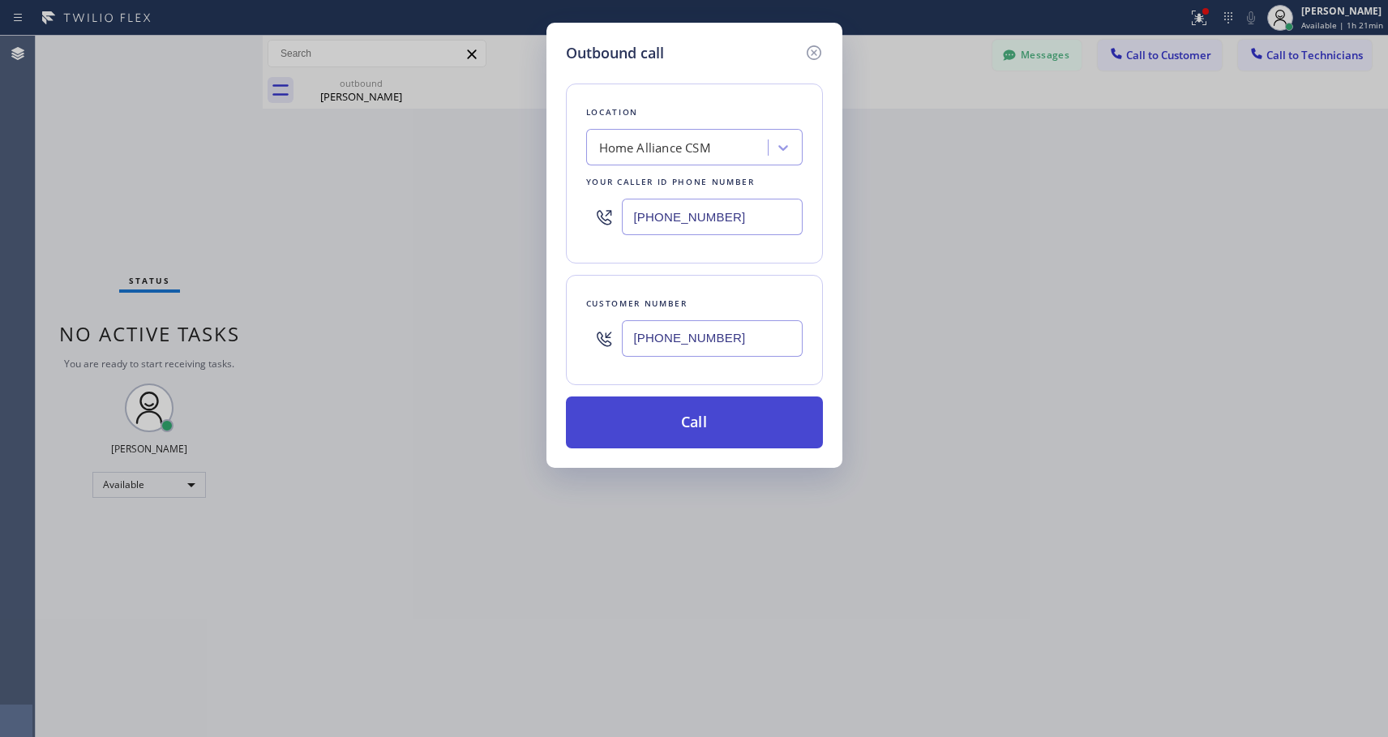
type input "[PHONE_NUMBER]"
click at [701, 426] on button "Call" at bounding box center [694, 423] width 257 height 52
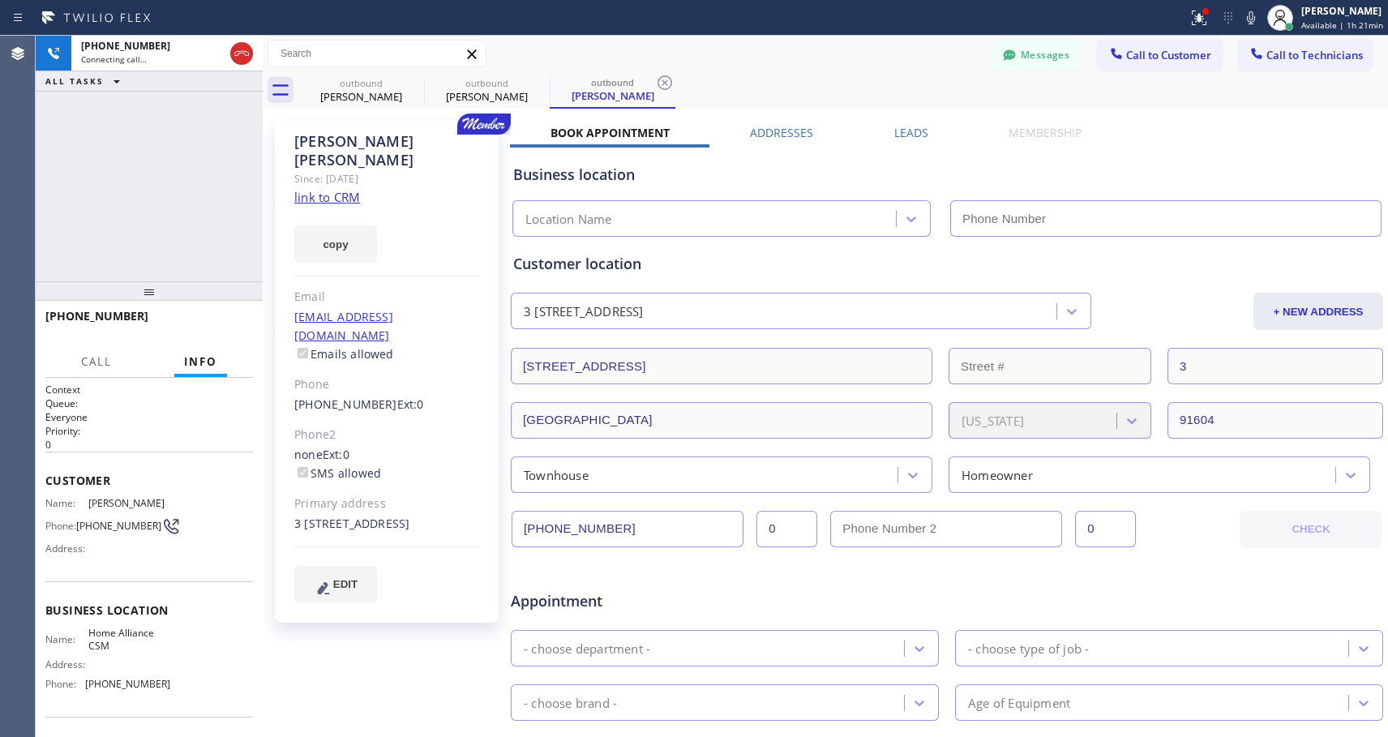
type input "[PHONE_NUMBER]"
click at [633, 36] on div "Messages Call to Customer Call to Technicians Outbound call Location Home Allia…" at bounding box center [826, 54] width 1126 height 36
click at [801, 47] on div "Messages Call to Customer Call to Technicians Outbound call Location Home Allia…" at bounding box center [826, 54] width 1126 height 28
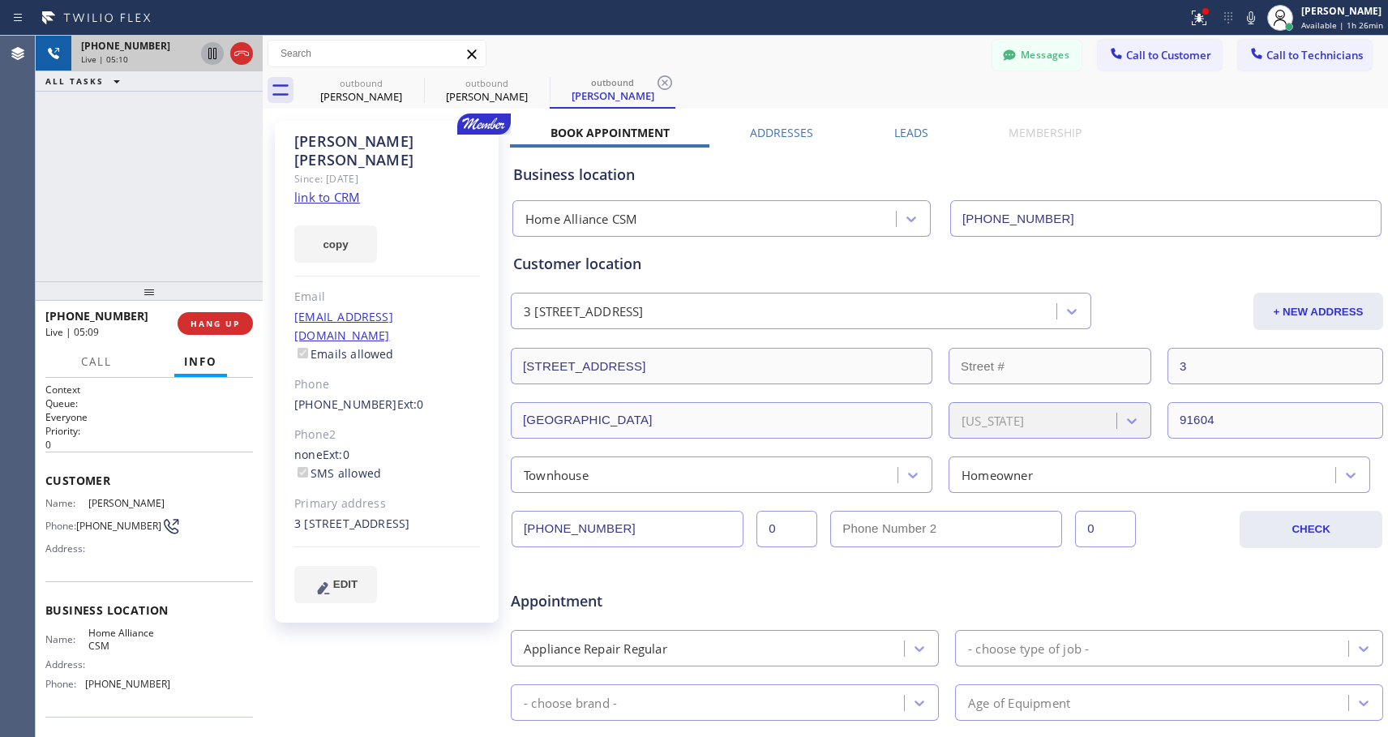
click at [209, 50] on icon at bounding box center [212, 53] width 8 height 11
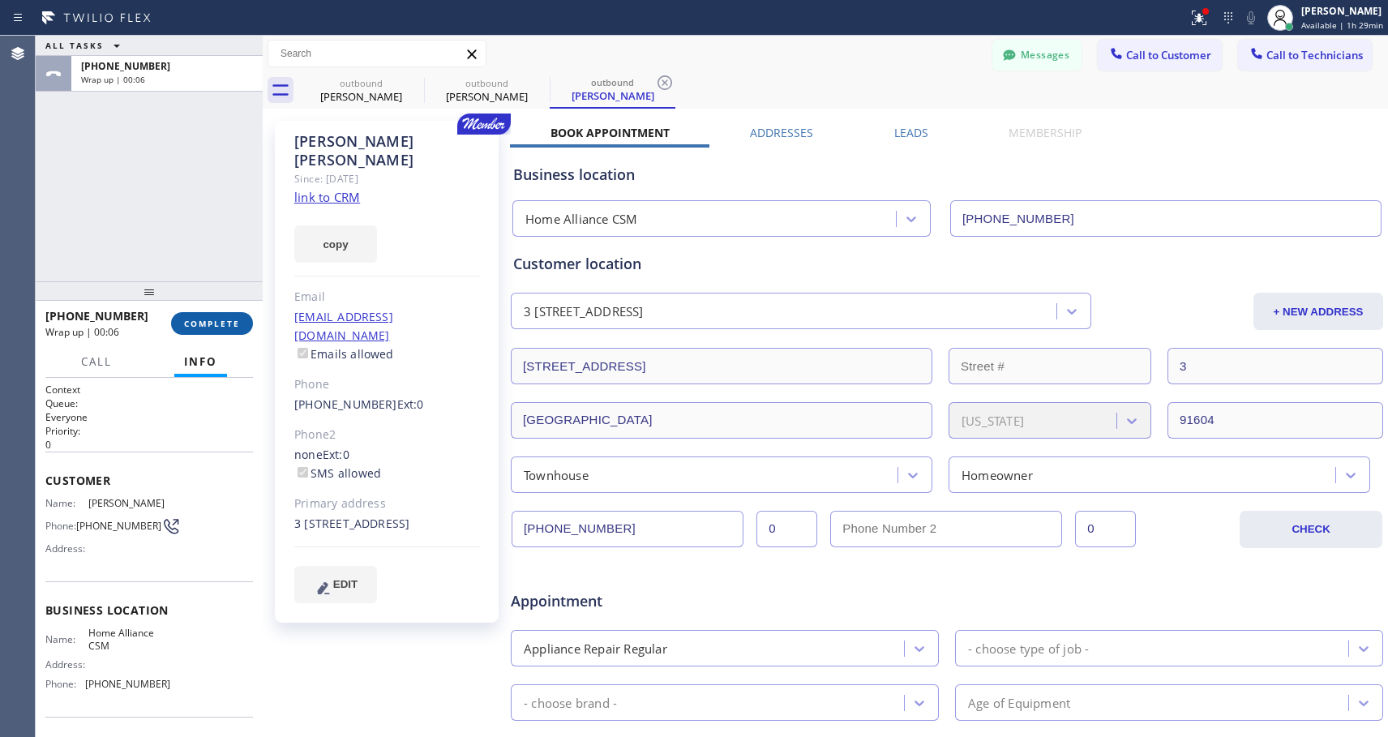
click at [213, 327] on span "COMPLETE" at bounding box center [212, 323] width 56 height 11
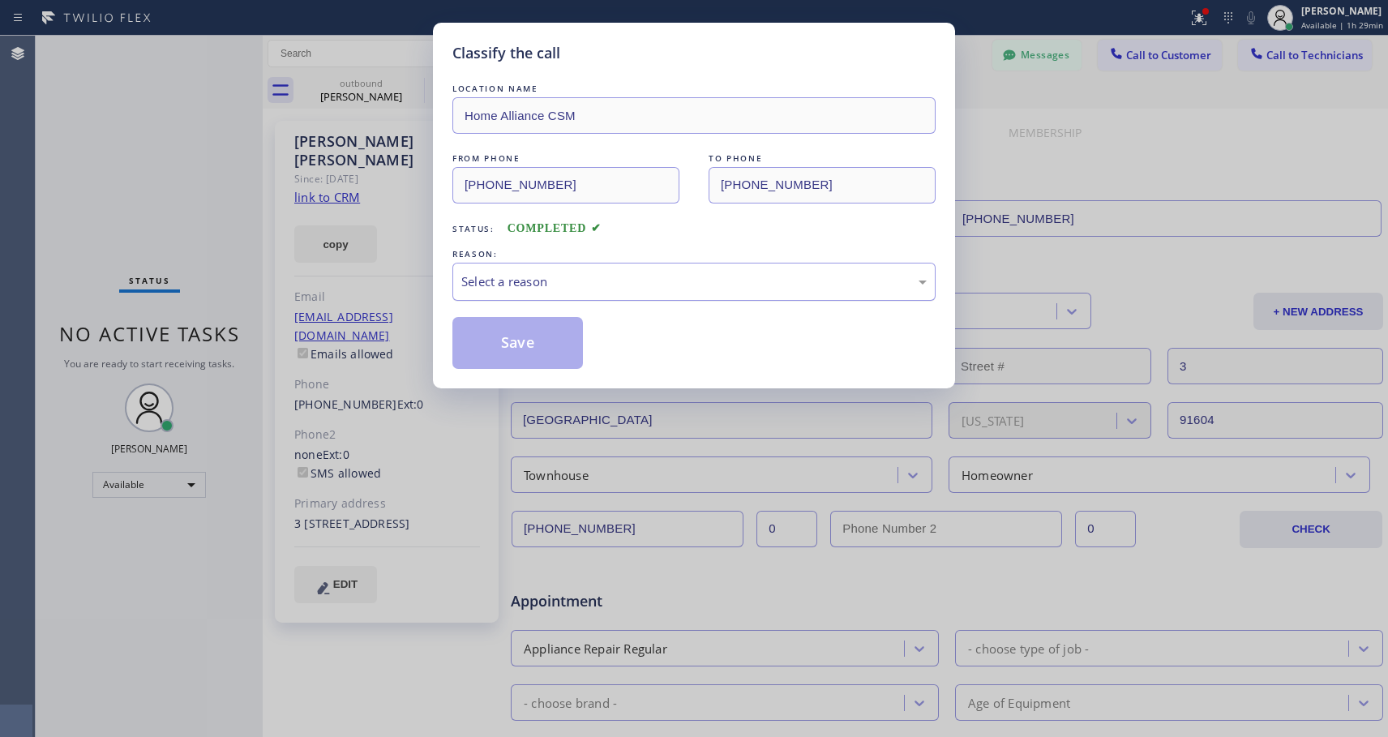
click at [513, 280] on div "Select a reason" at bounding box center [694, 281] width 466 height 19
click at [500, 344] on button "Save" at bounding box center [518, 343] width 131 height 52
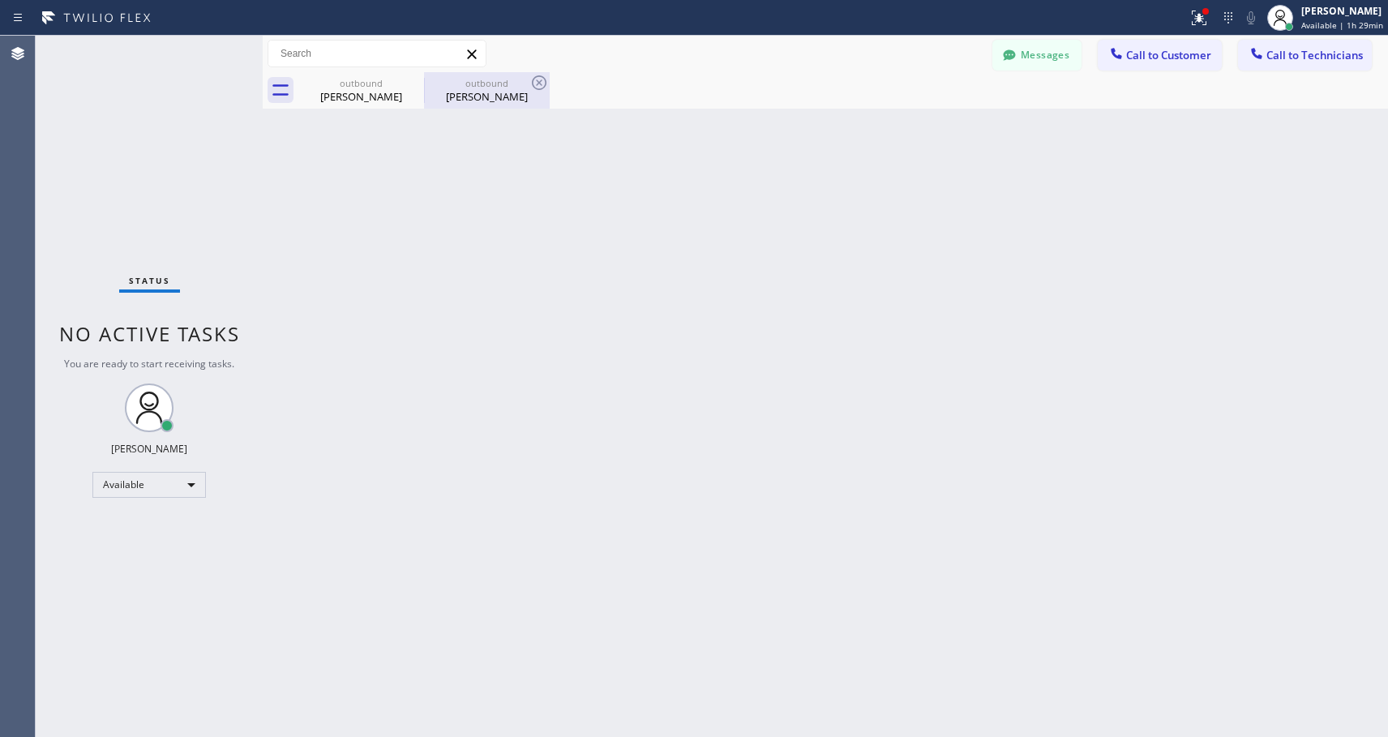
click at [485, 93] on div "[PERSON_NAME]" at bounding box center [487, 96] width 122 height 15
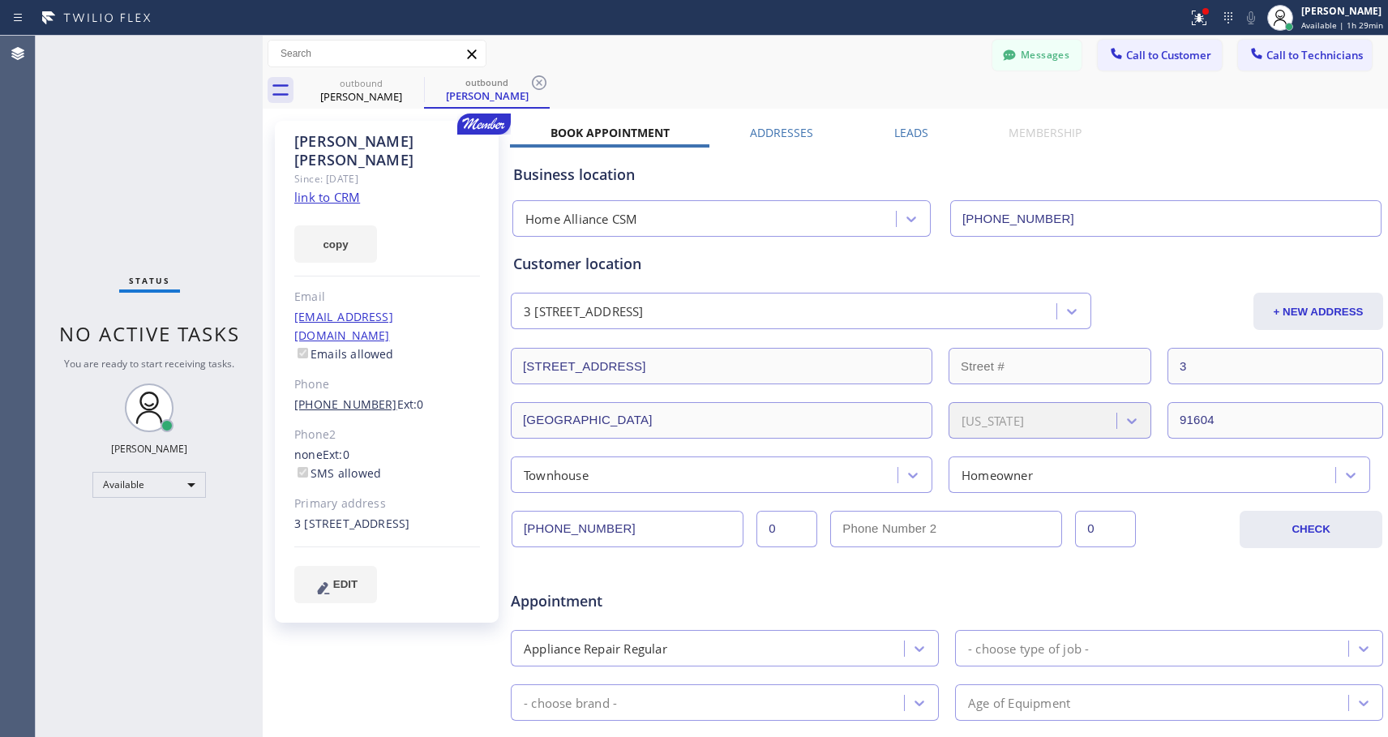
click at [364, 397] on link "[PHONE_NUMBER]" at bounding box center [345, 404] width 103 height 15
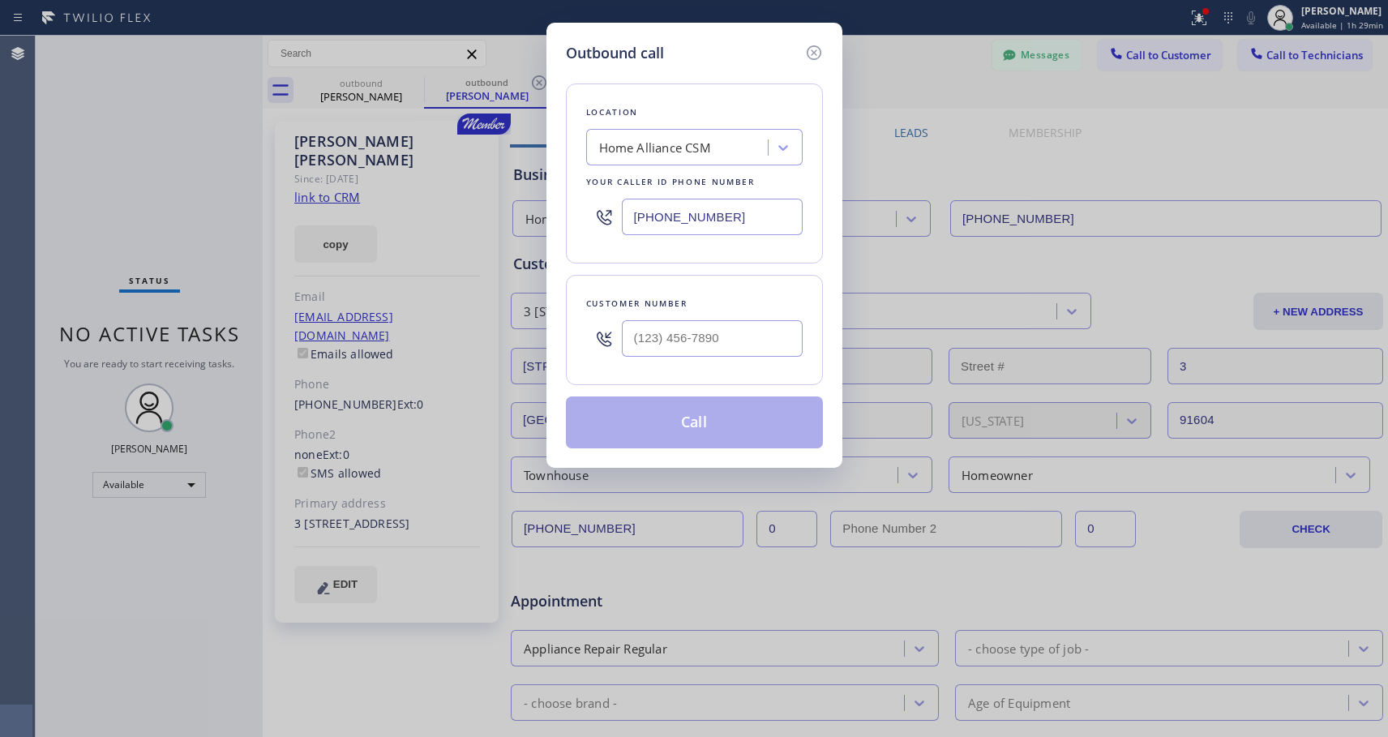
type input "[PHONE_NUMBER]"
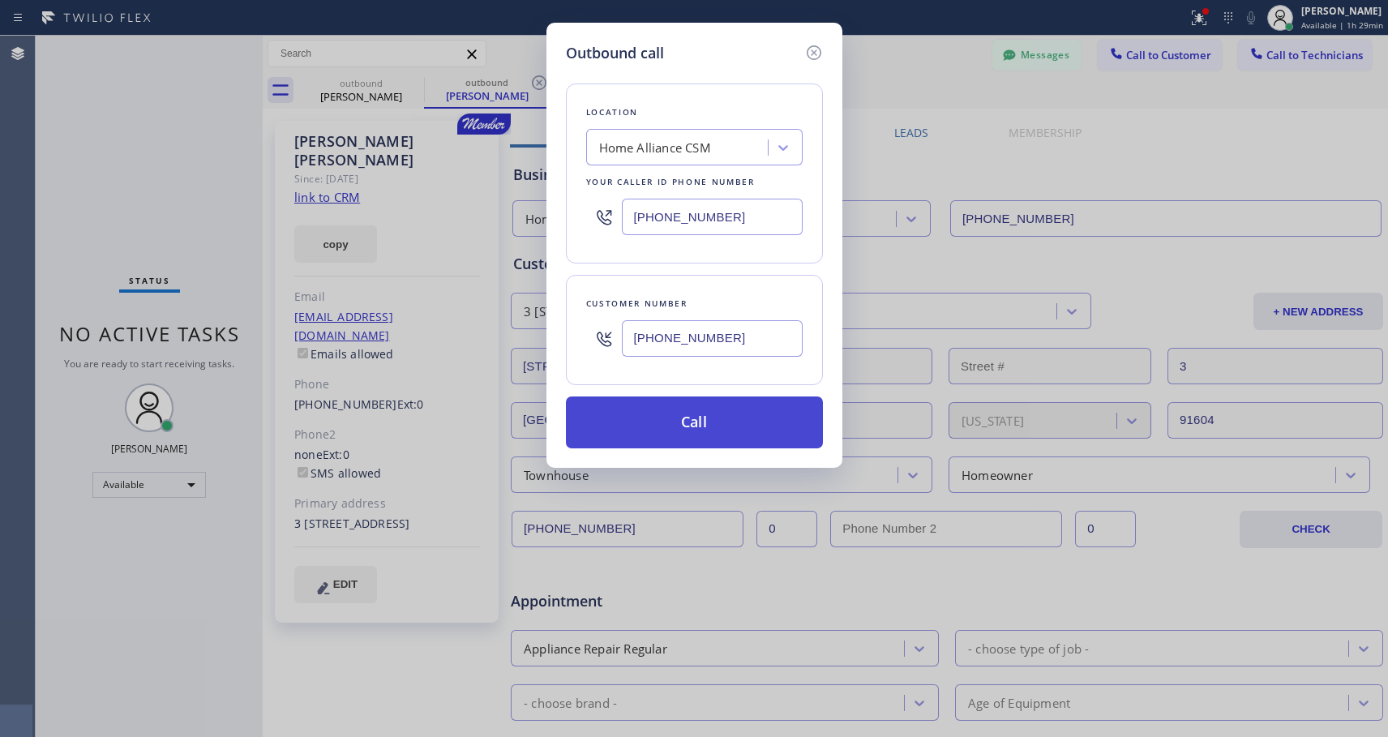
click at [650, 422] on button "Call" at bounding box center [694, 423] width 257 height 52
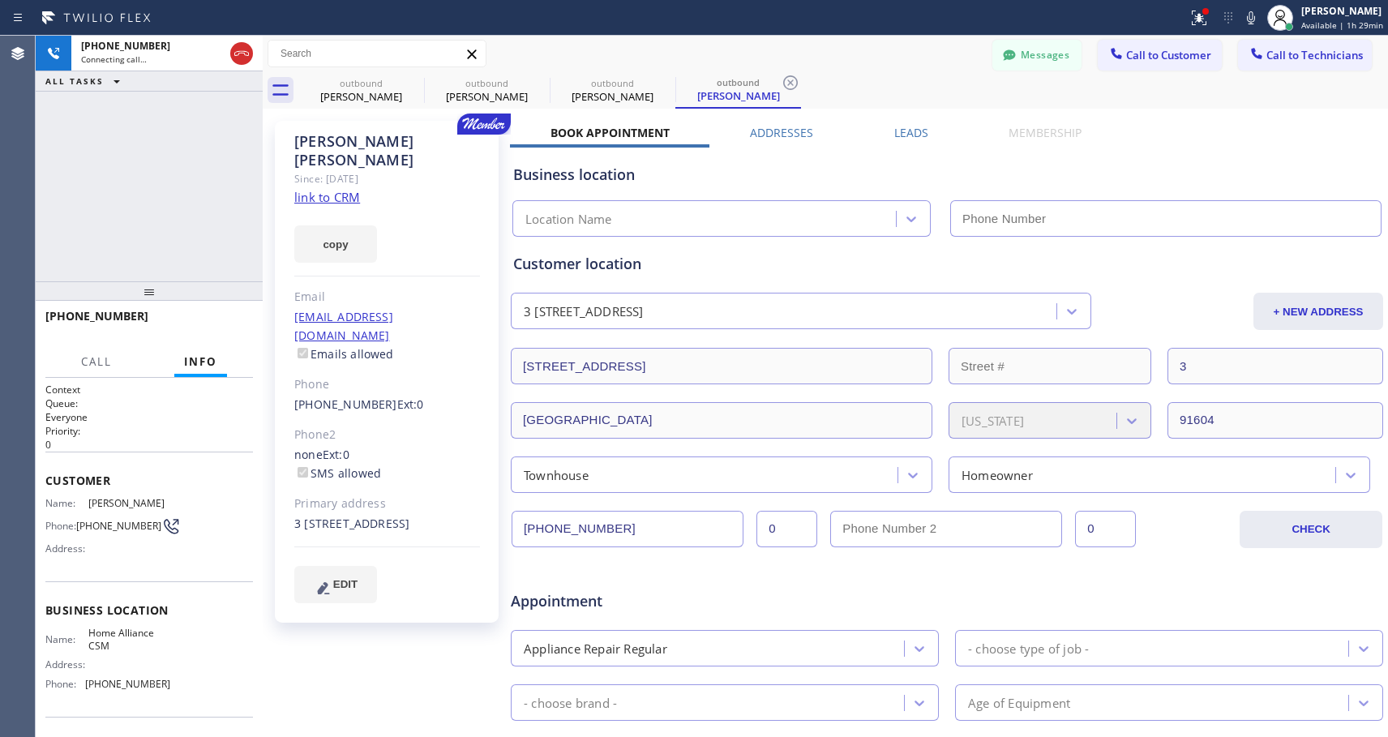
type input "[PHONE_NUMBER]"
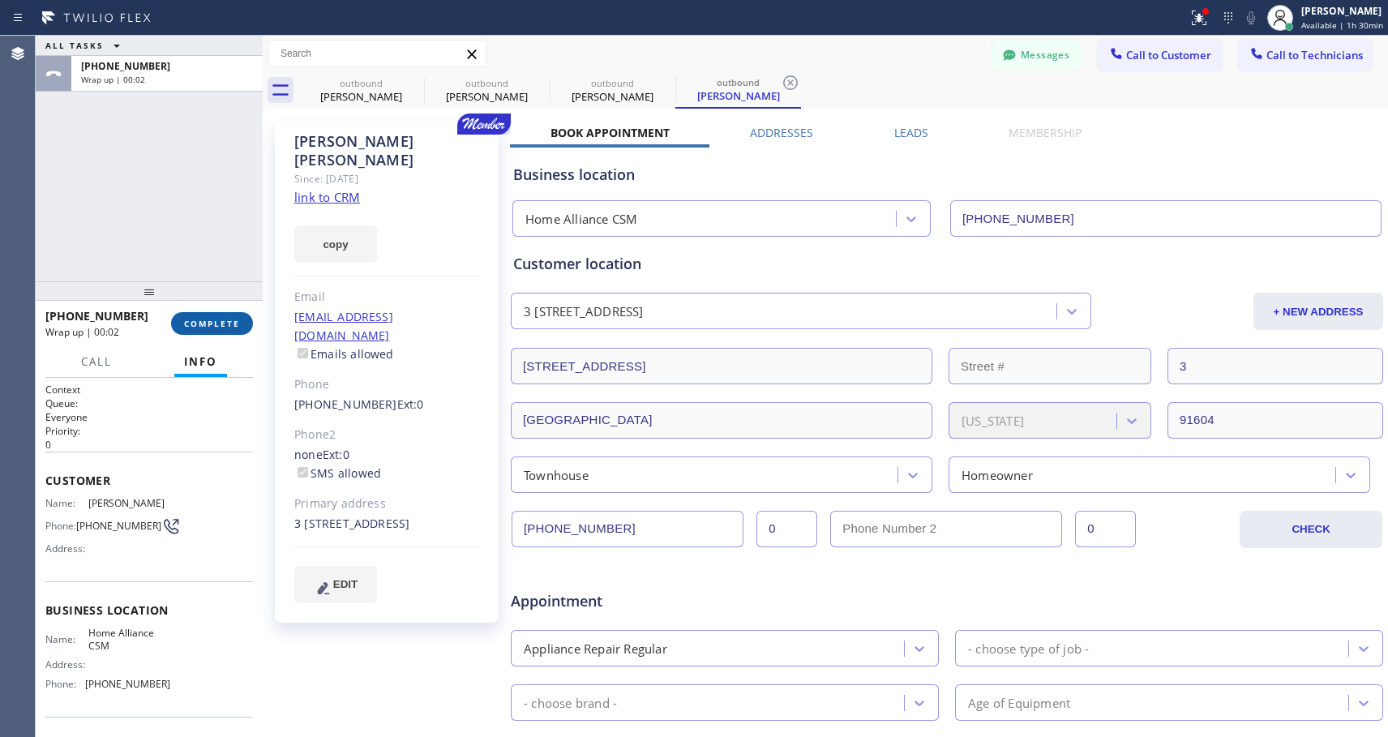
click at [196, 326] on span "COMPLETE" at bounding box center [212, 323] width 56 height 11
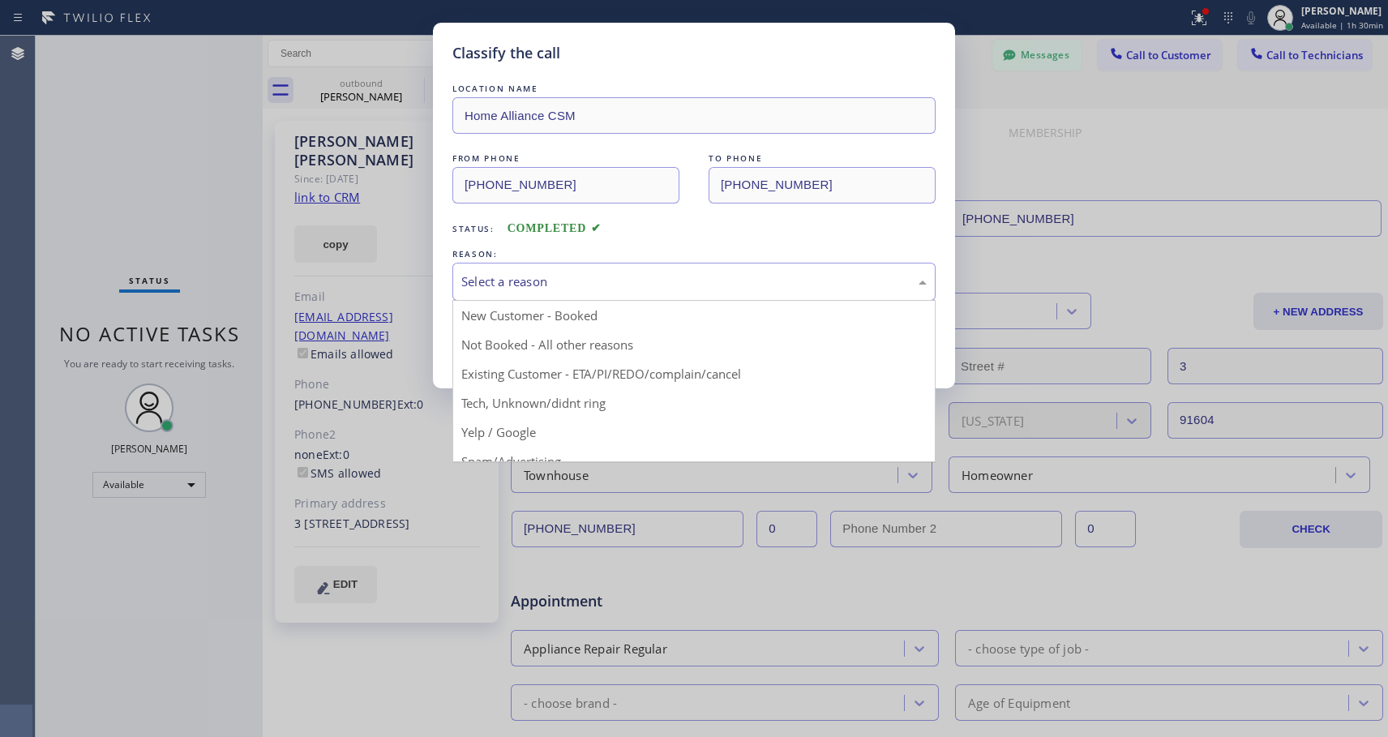
click at [644, 283] on div "Select a reason" at bounding box center [694, 281] width 466 height 19
click at [1029, 22] on div "Classify the call LOCATION NAME Home Alliance CSM FROM PHONE [PHONE_NUMBER] TO …" at bounding box center [694, 368] width 1388 height 737
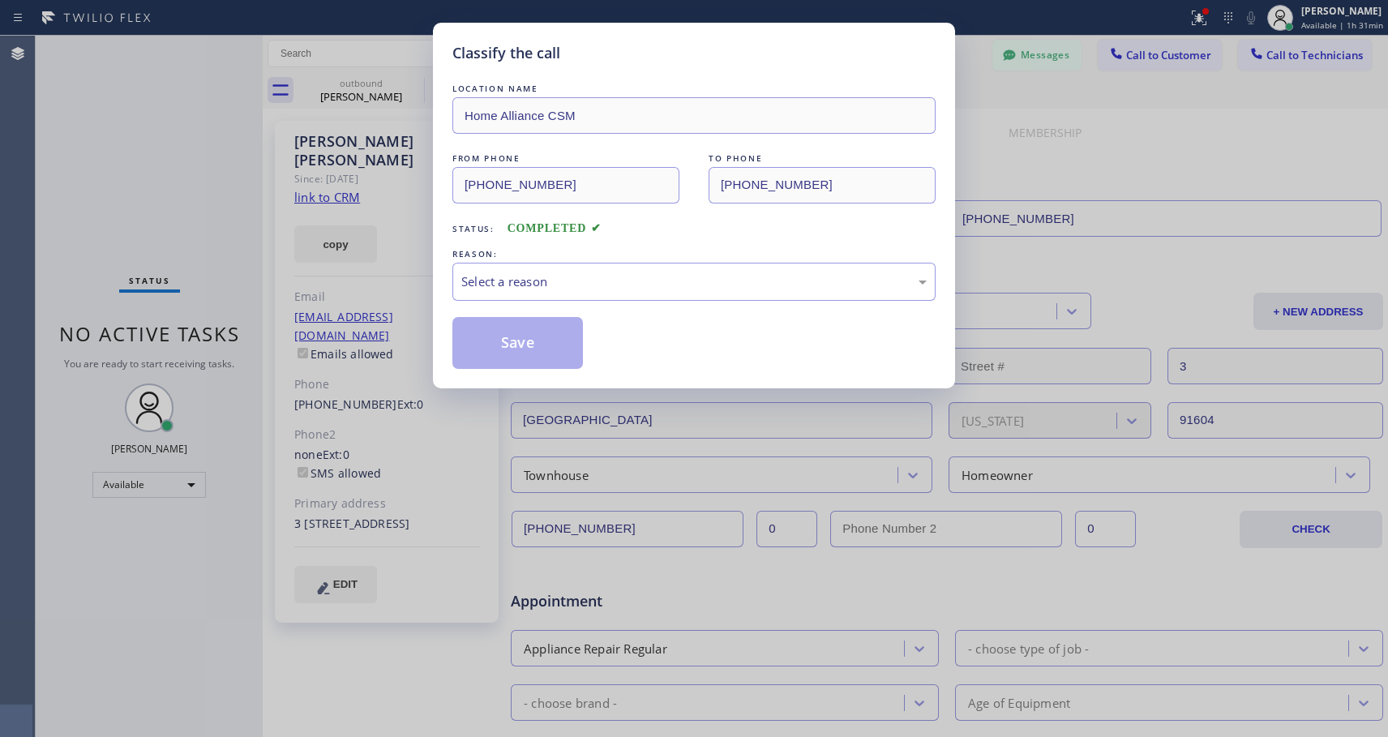
click at [416, 20] on div "Classify the call LOCATION NAME Home Alliance CSM FROM PHONE [PHONE_NUMBER] TO …" at bounding box center [694, 368] width 1388 height 737
click at [586, 273] on div "Select a reason" at bounding box center [694, 281] width 466 height 19
drag, startPoint x: 539, startPoint y: 337, endPoint x: 83, endPoint y: 120, distance: 505.3
click at [537, 337] on button "Save" at bounding box center [518, 343] width 131 height 52
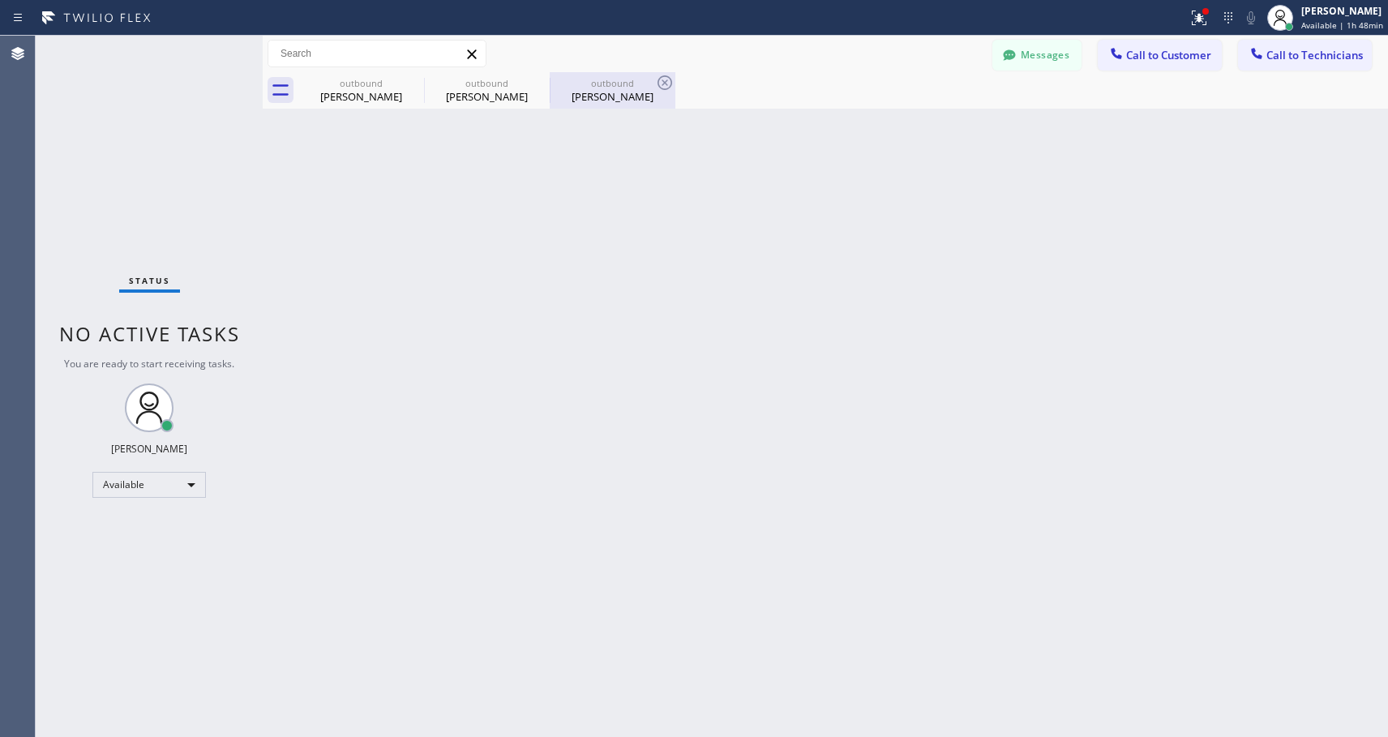
click at [596, 96] on div "[PERSON_NAME]" at bounding box center [612, 96] width 122 height 15
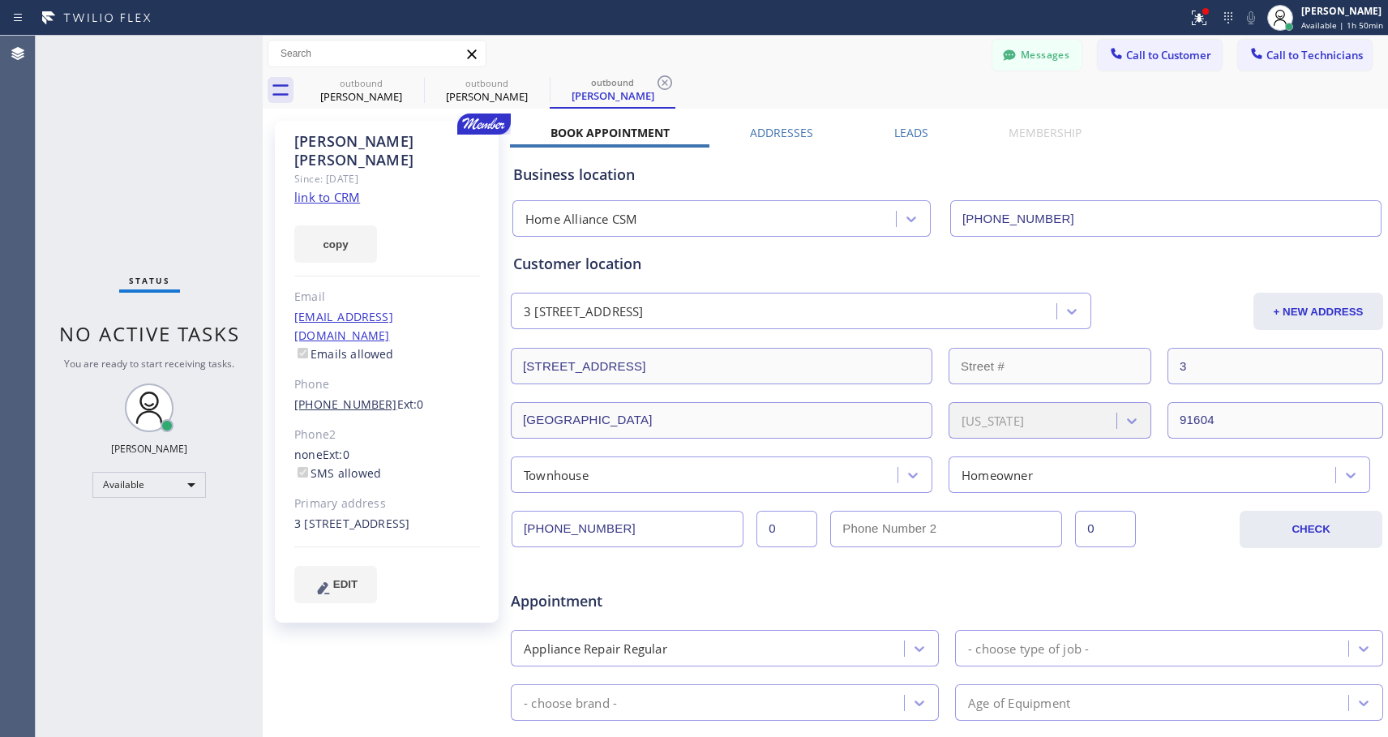
click at [358, 397] on link "[PHONE_NUMBER]" at bounding box center [345, 404] width 103 height 15
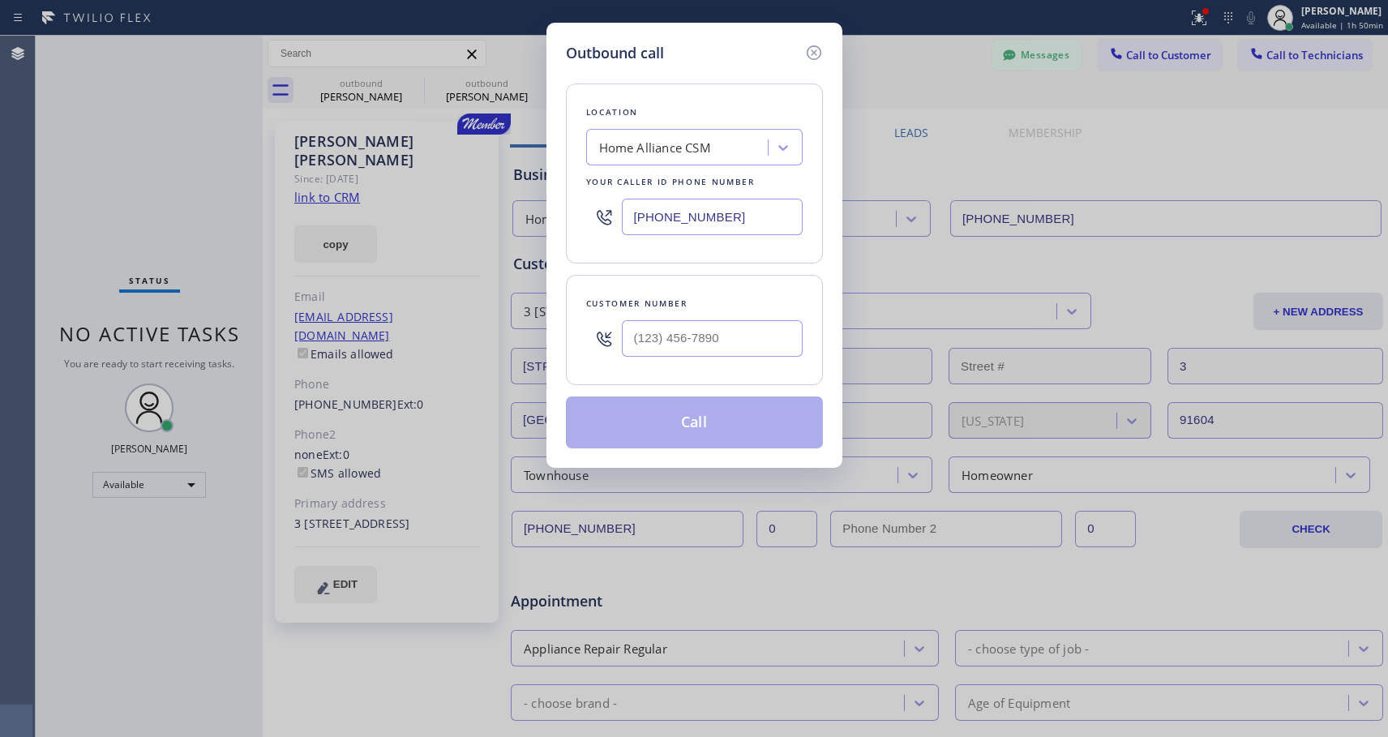
type input "[PHONE_NUMBER]"
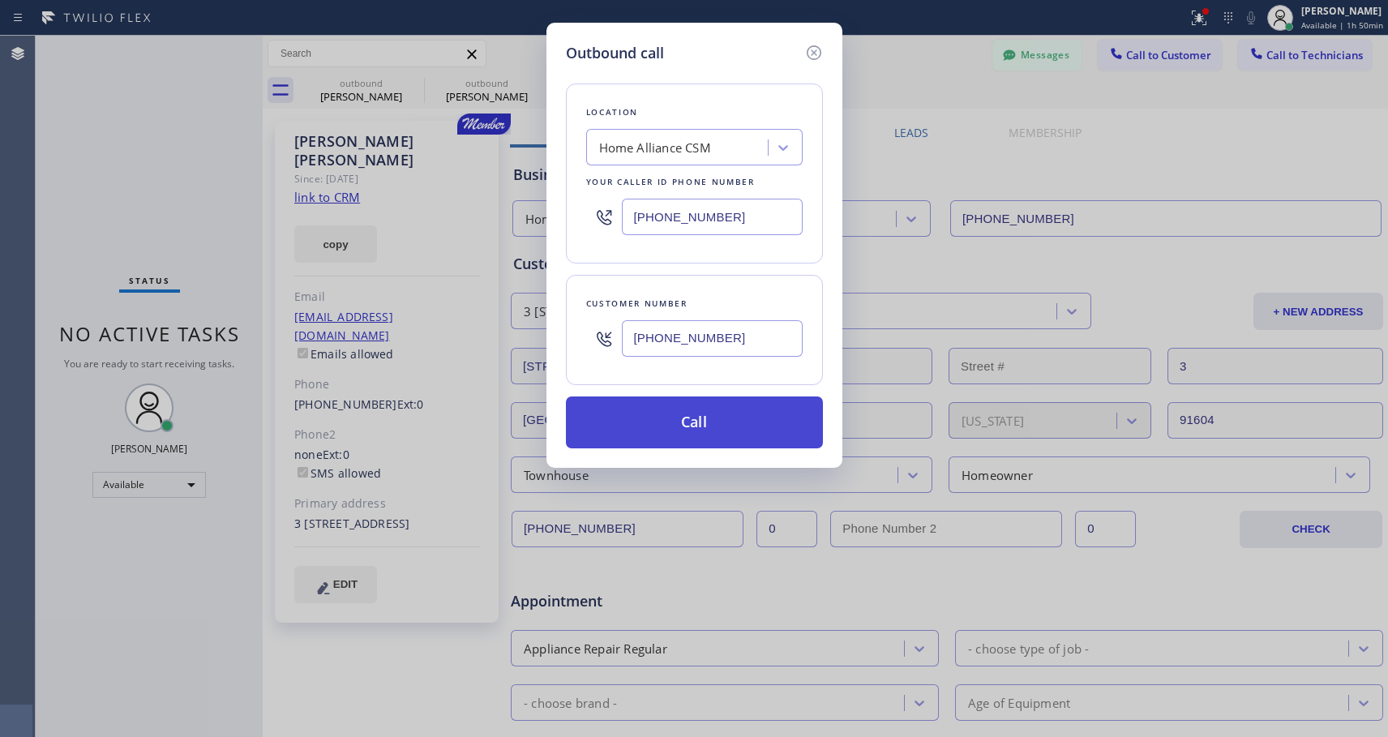
click at [668, 428] on button "Call" at bounding box center [694, 423] width 257 height 52
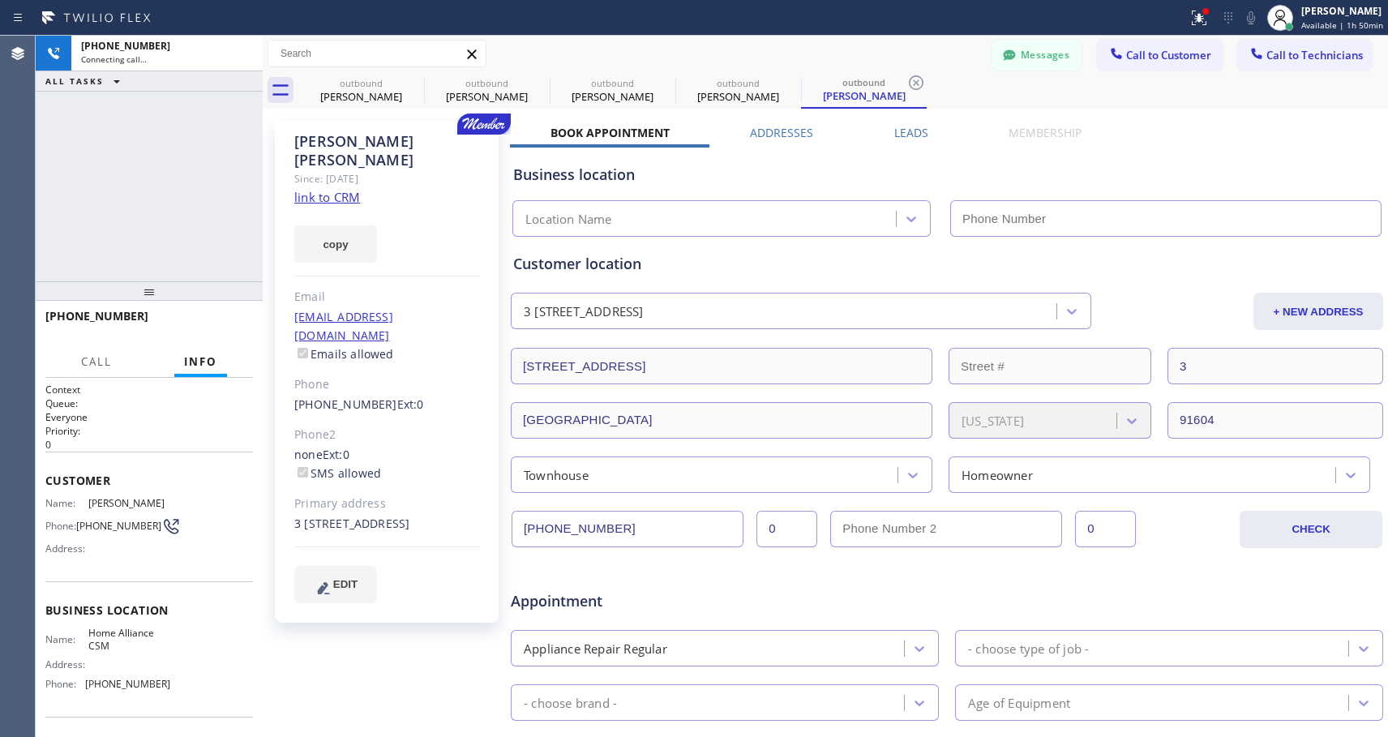
type input "[PHONE_NUMBER]"
click at [227, 322] on span "HANG UP" at bounding box center [215, 323] width 49 height 11
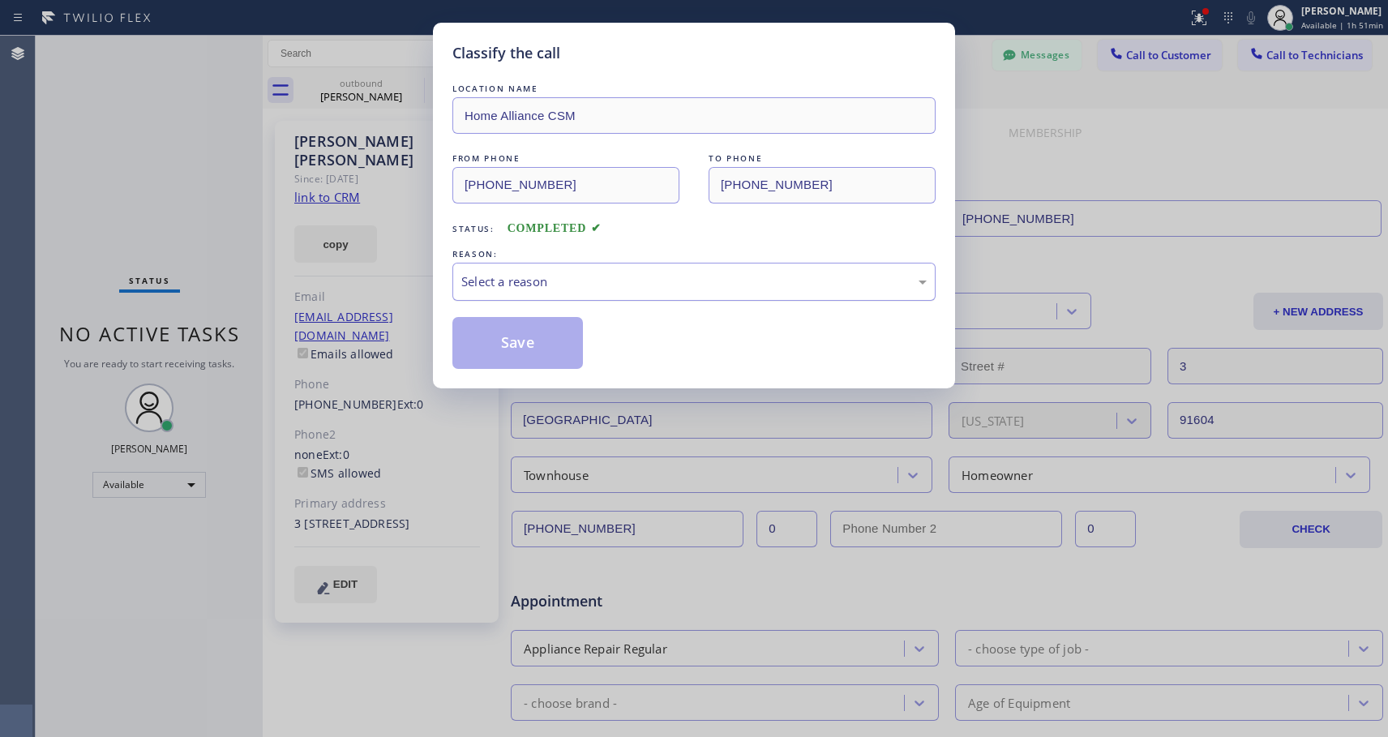
click at [519, 285] on div "Select a reason" at bounding box center [694, 281] width 466 height 19
click at [531, 328] on button "Save" at bounding box center [518, 343] width 131 height 52
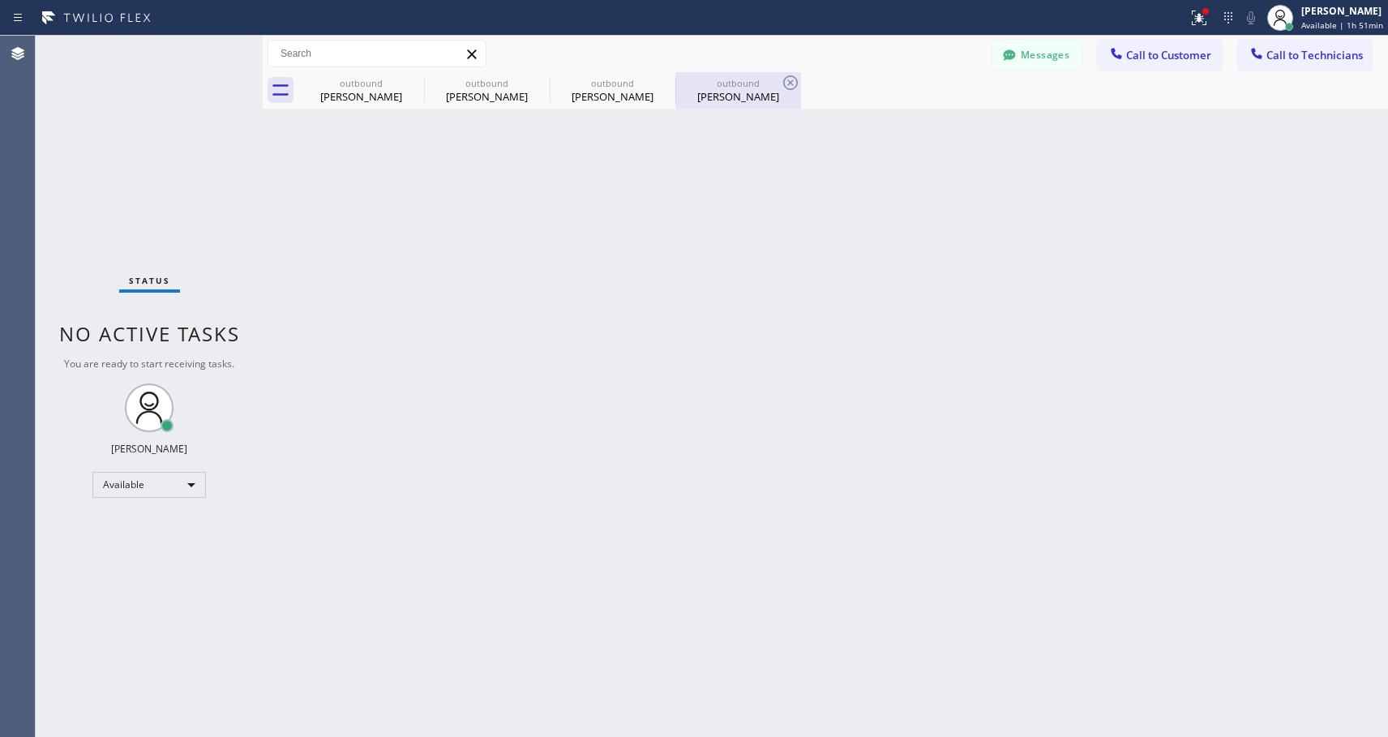
click at [713, 90] on div "[PERSON_NAME]" at bounding box center [738, 96] width 122 height 15
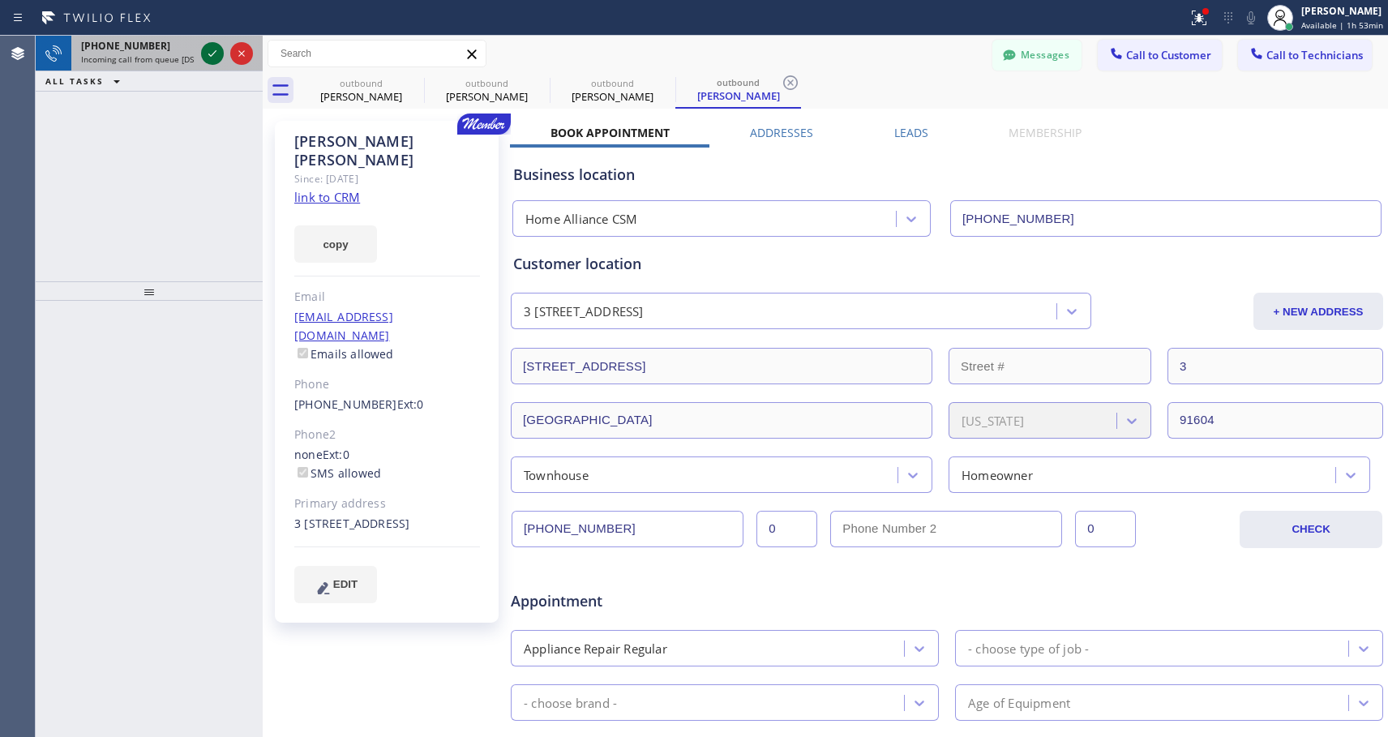
click at [214, 49] on icon at bounding box center [212, 53] width 19 height 19
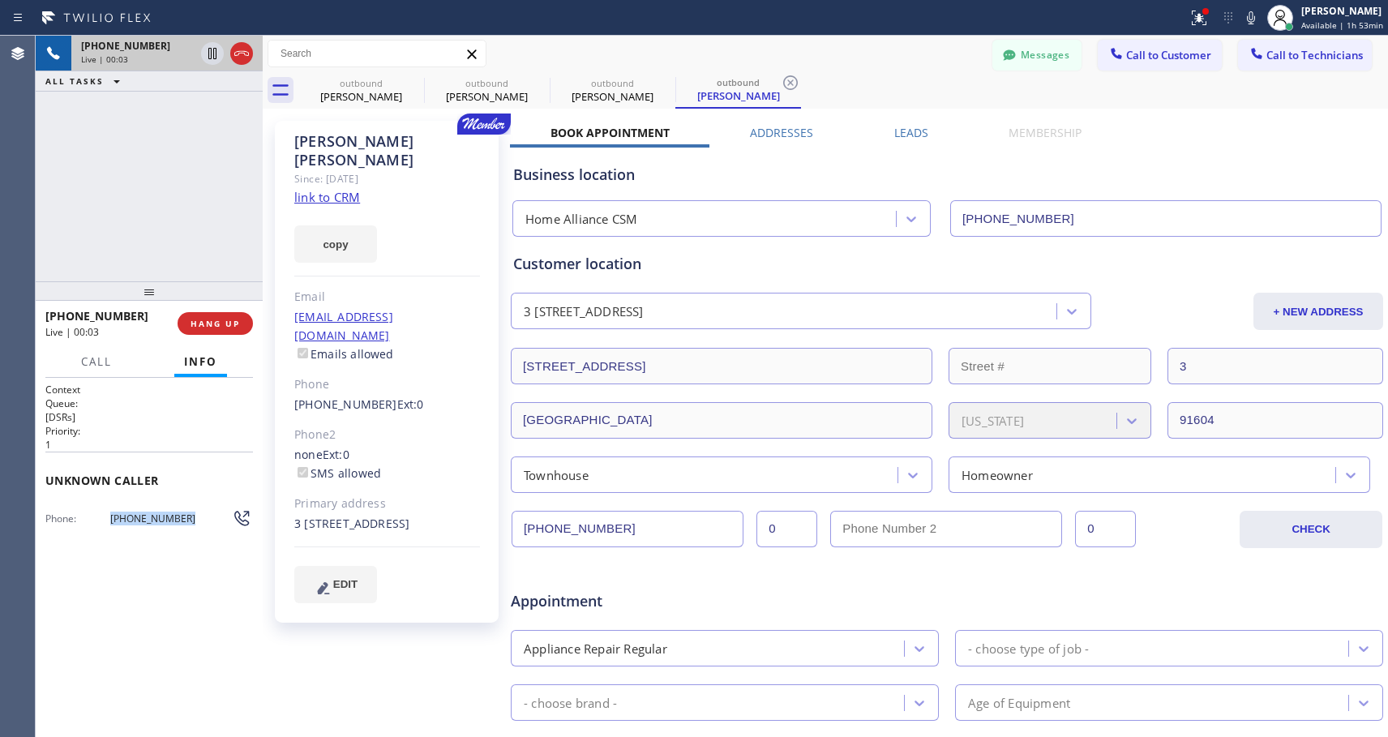
drag, startPoint x: 194, startPoint y: 520, endPoint x: 107, endPoint y: 523, distance: 86.8
click at [107, 523] on div "Phone: [PHONE_NUMBER]" at bounding box center [149, 517] width 208 height 19
click at [107, 523] on span "Phone:" at bounding box center [77, 519] width 65 height 12
drag, startPoint x: 163, startPoint y: 519, endPoint x: 107, endPoint y: 521, distance: 56.0
click at [107, 521] on div "Phone: [PHONE_NUMBER]" at bounding box center [149, 517] width 208 height 19
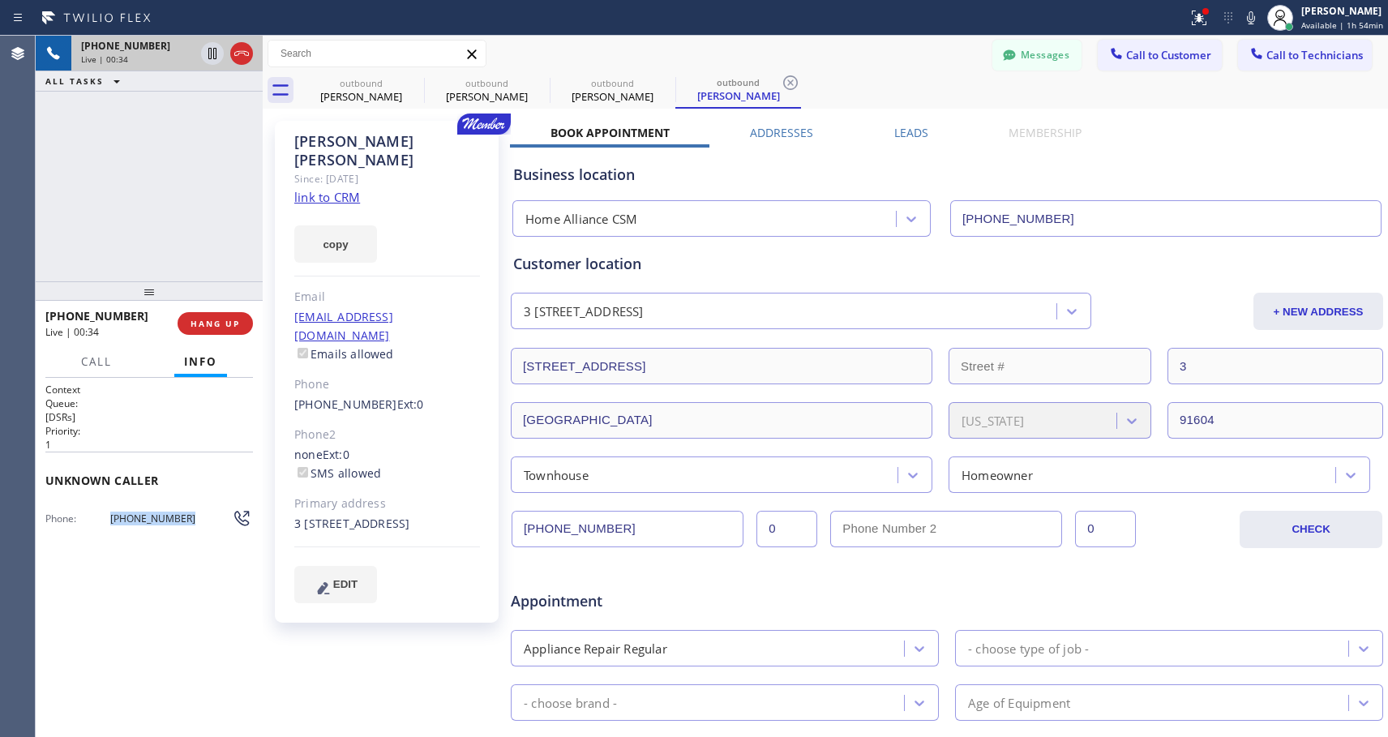
click at [107, 521] on span "Phone:" at bounding box center [77, 519] width 65 height 12
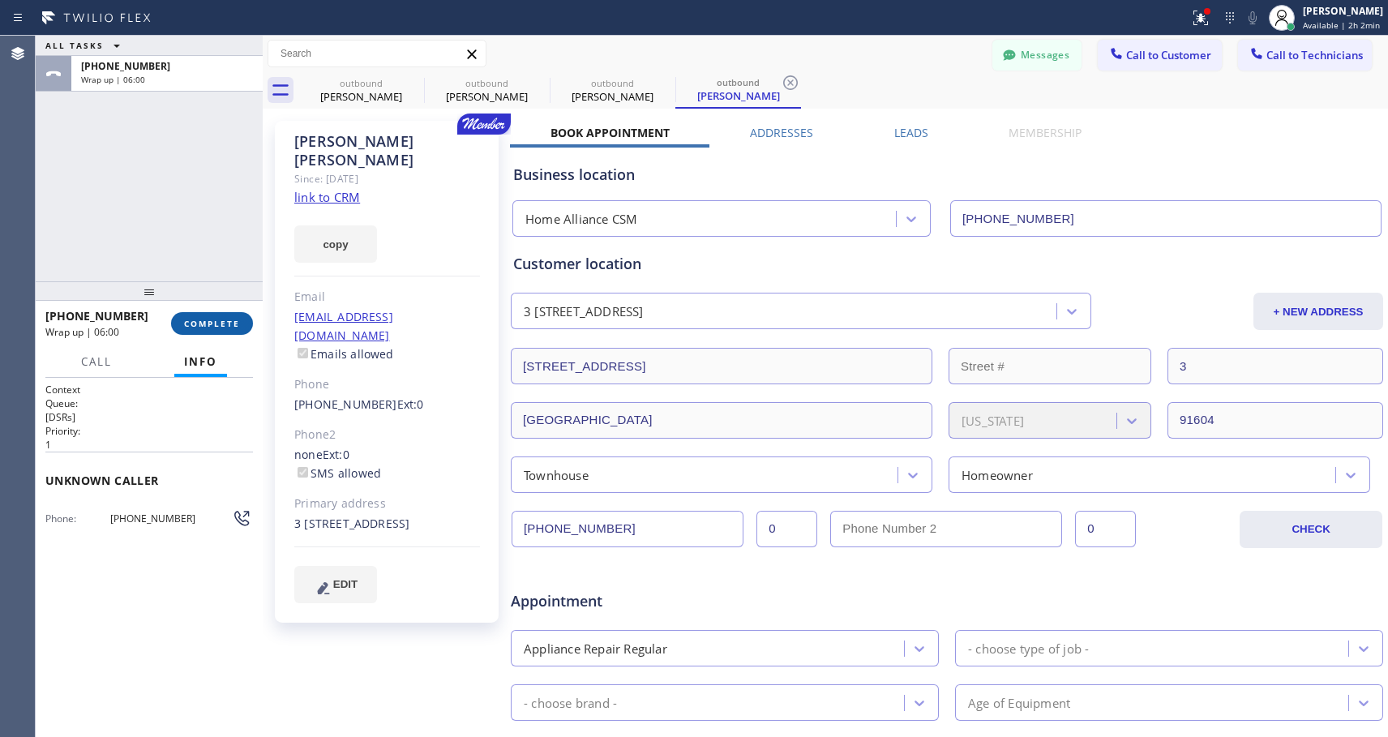
click at [234, 324] on span "COMPLETE" at bounding box center [212, 323] width 56 height 11
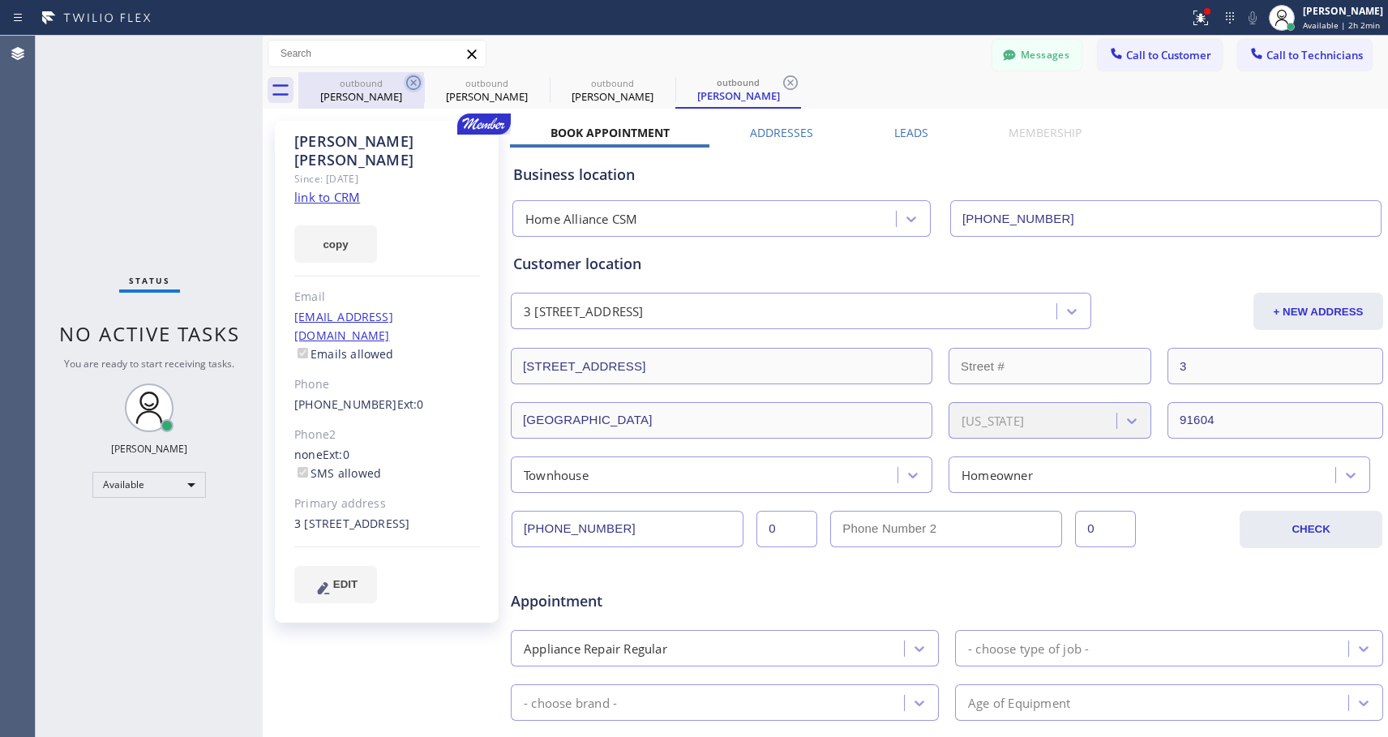
click at [415, 82] on icon at bounding box center [413, 82] width 15 height 15
click at [350, 397] on link "[PHONE_NUMBER]" at bounding box center [345, 404] width 103 height 15
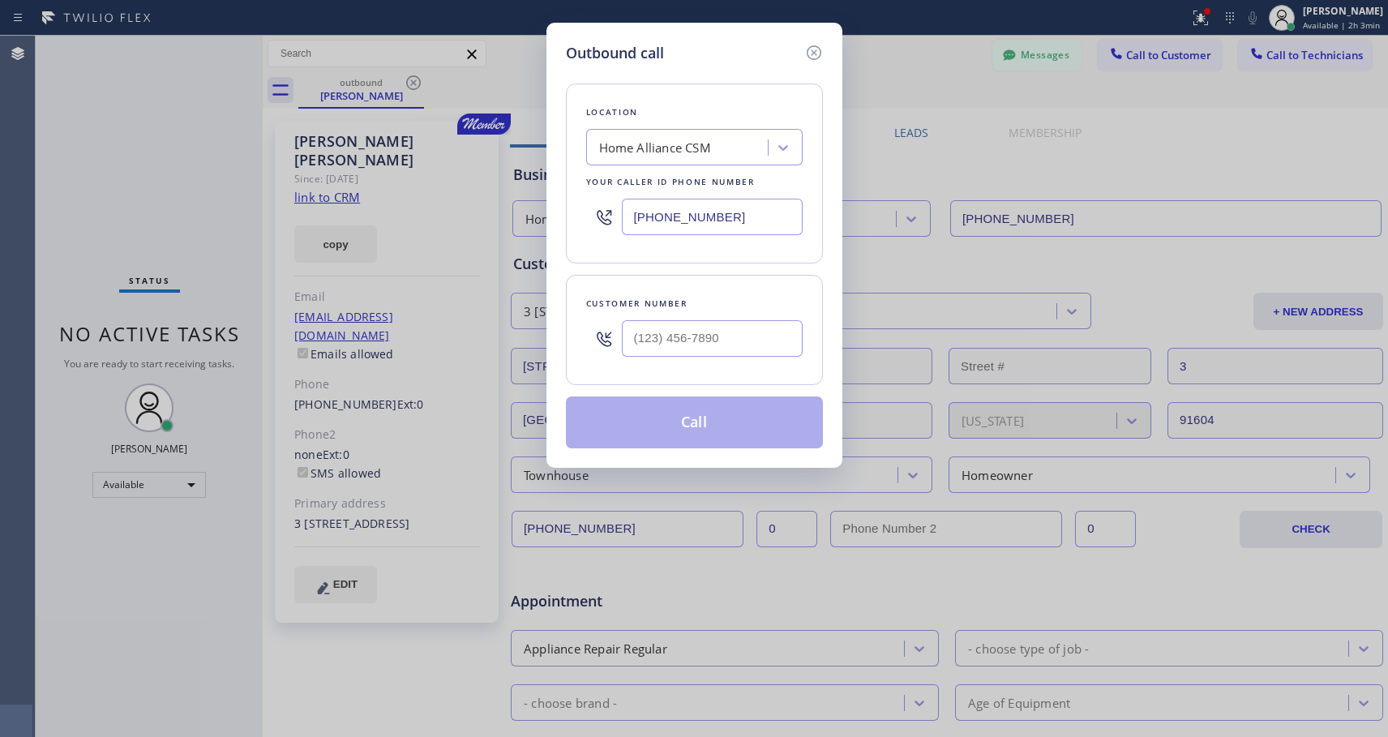
type input "[PHONE_NUMBER]"
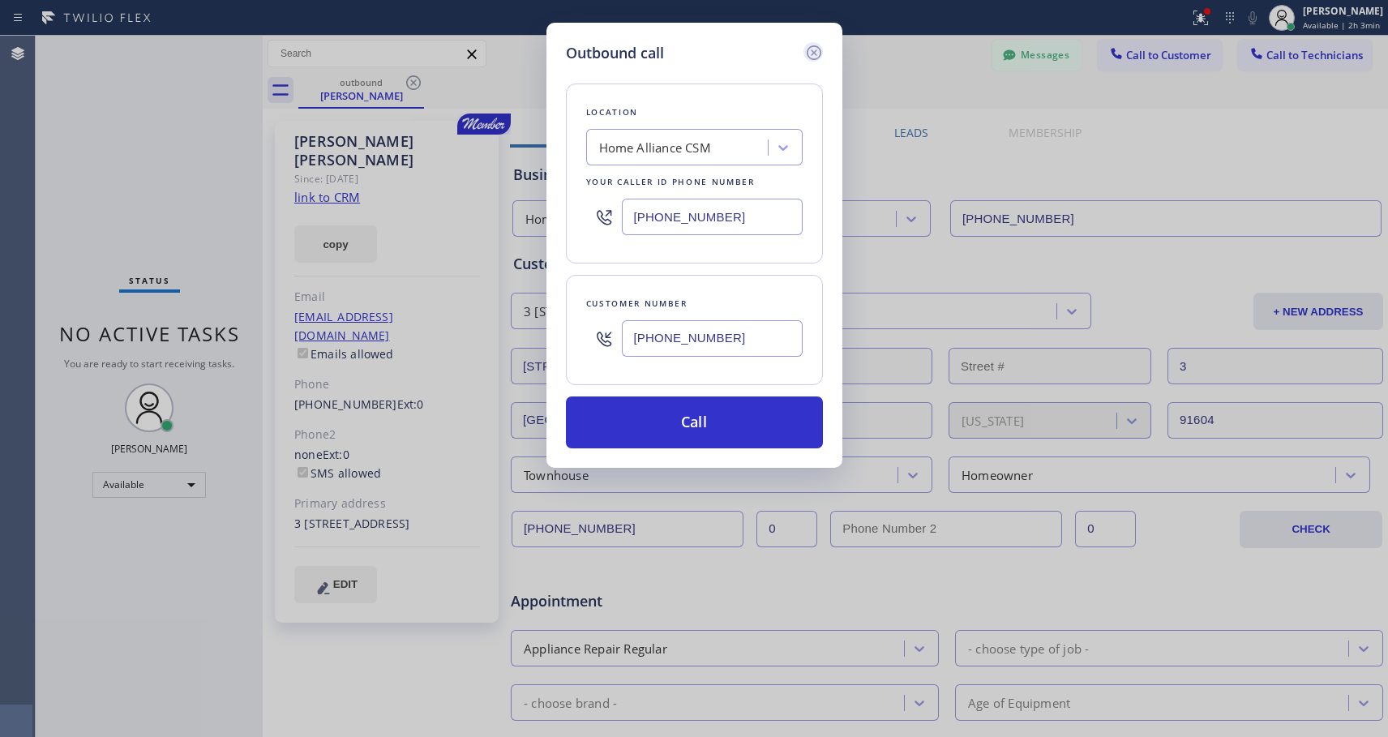
click at [817, 54] on icon at bounding box center [814, 52] width 19 height 19
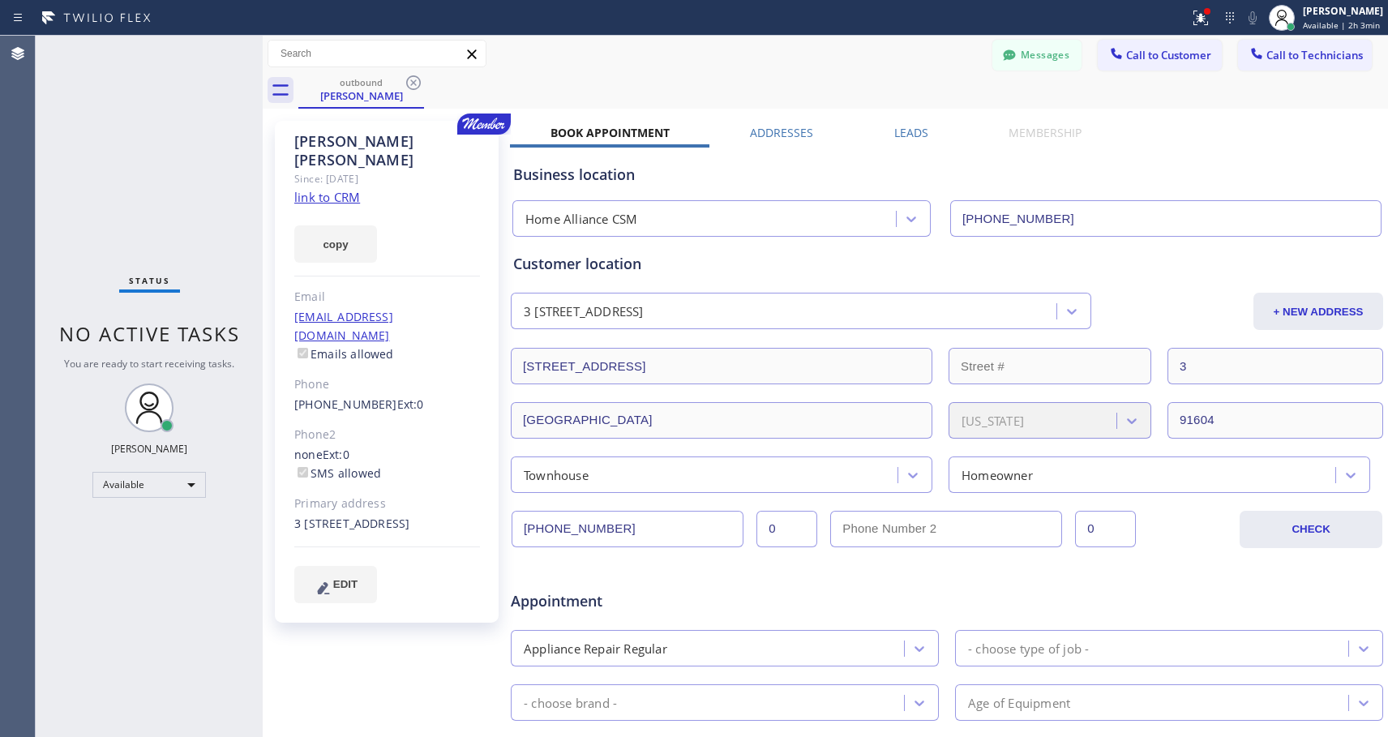
type input "[PHONE_NUMBER]"
click at [335, 397] on link "[PHONE_NUMBER]" at bounding box center [345, 404] width 103 height 15
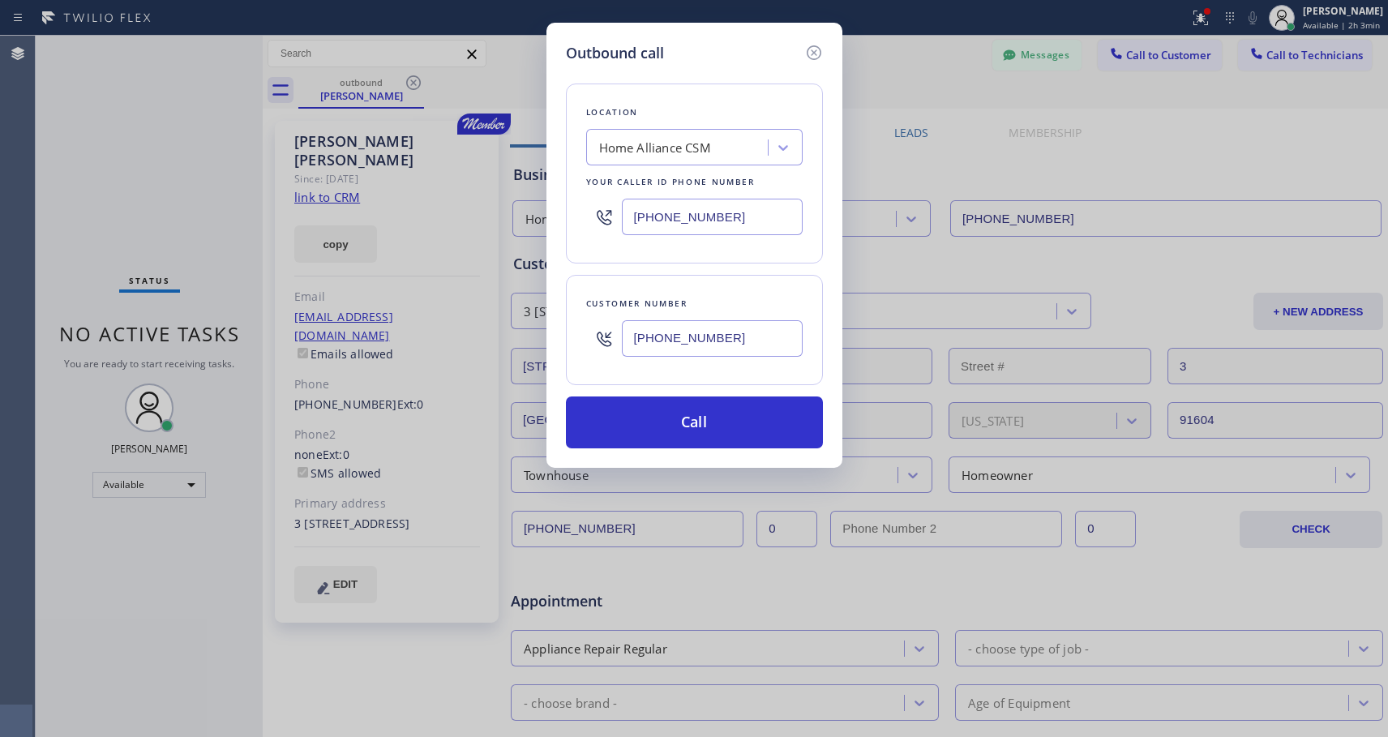
click at [808, 51] on icon at bounding box center [813, 52] width 15 height 15
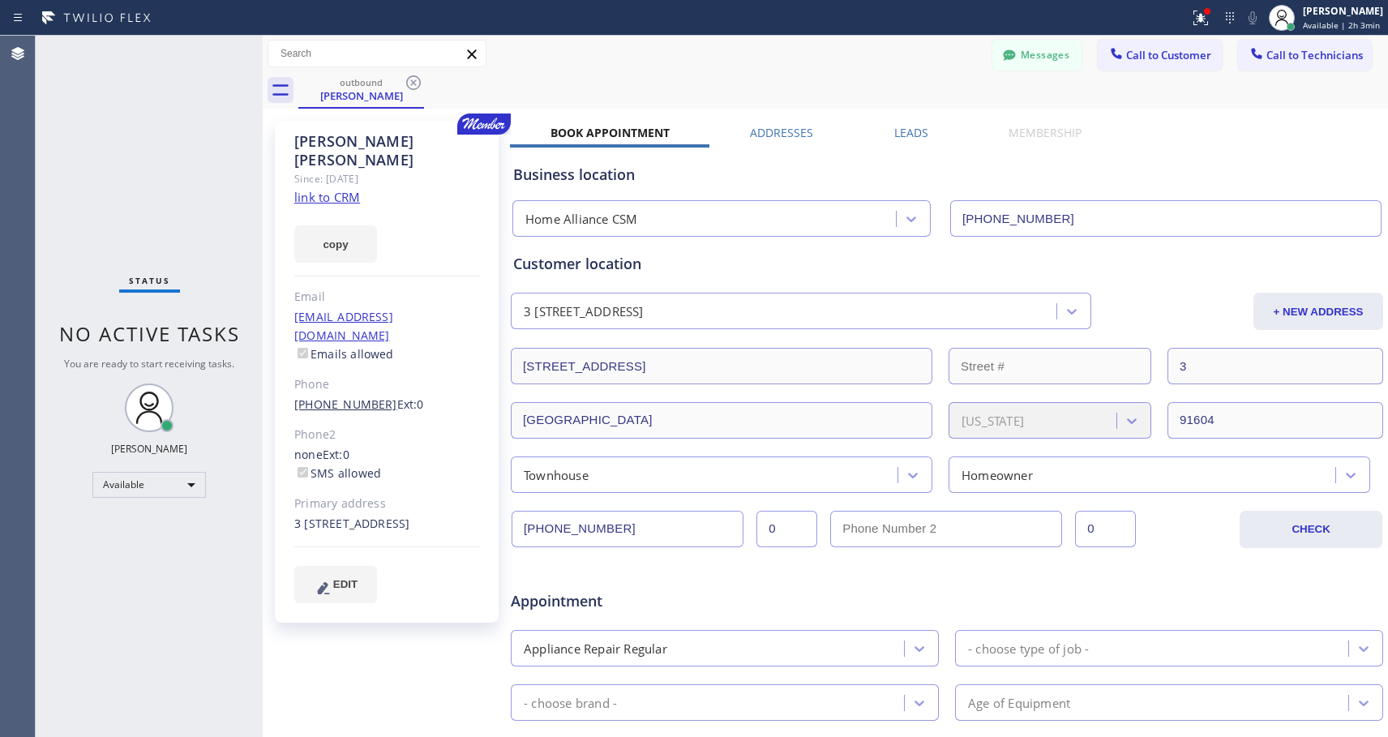
click at [319, 397] on link "[PHONE_NUMBER]" at bounding box center [345, 404] width 103 height 15
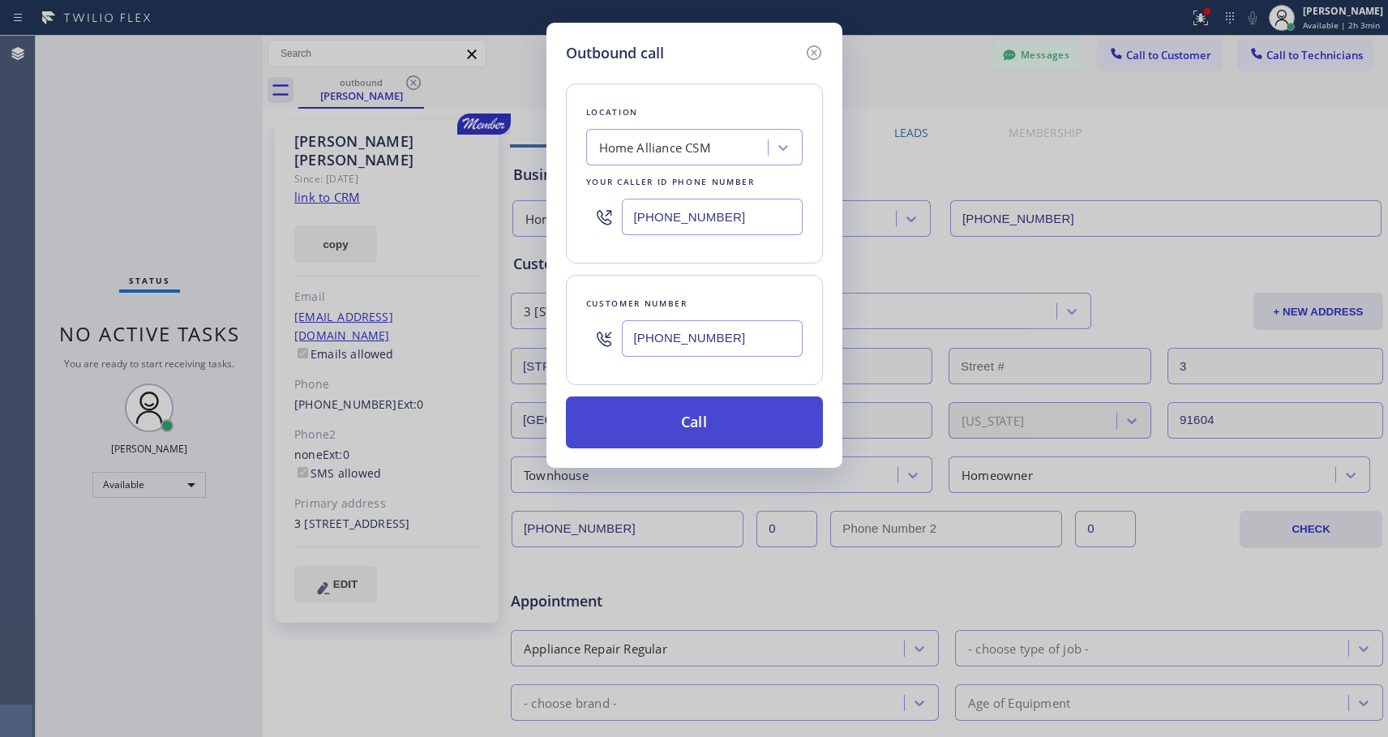
click at [673, 418] on button "Call" at bounding box center [694, 423] width 257 height 52
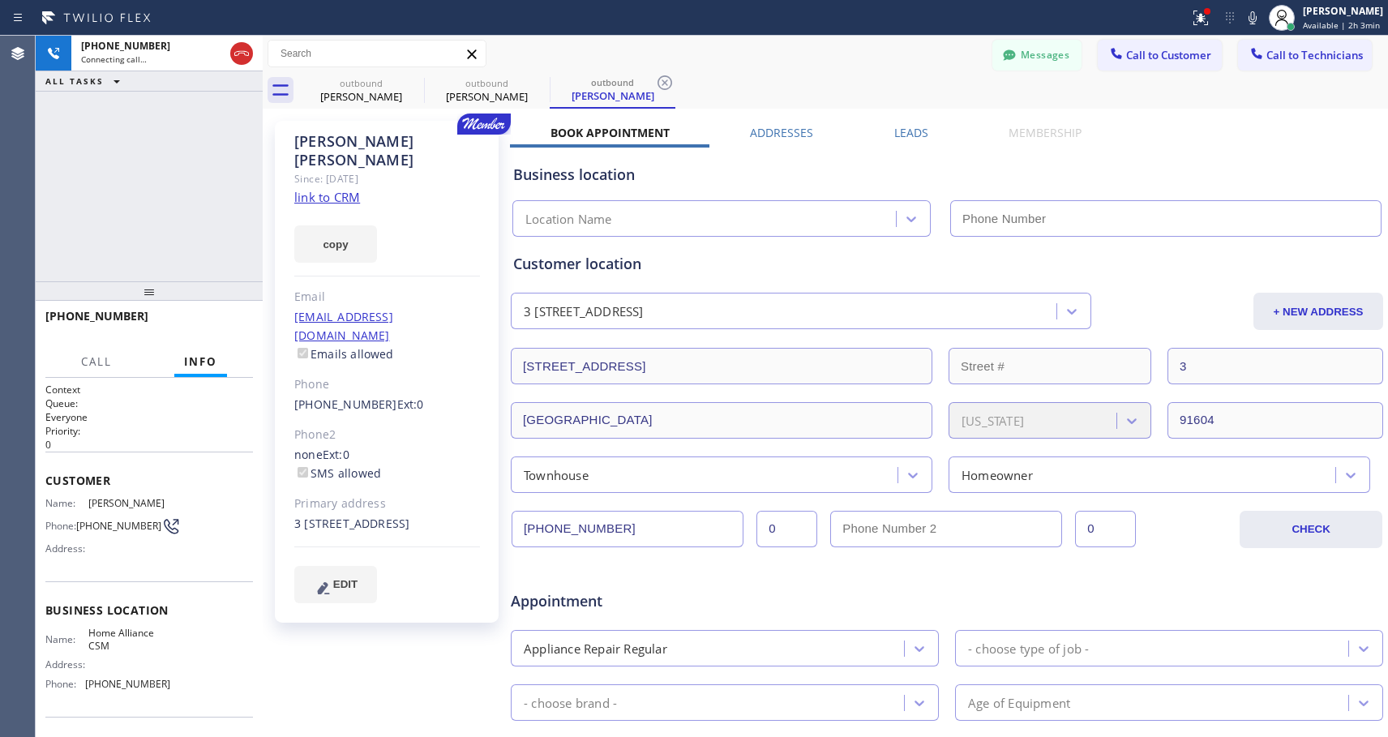
type input "[PHONE_NUMBER]"
click at [353, 189] on link "link to CRM" at bounding box center [327, 197] width 66 height 16
click at [218, 325] on span "HANG UP" at bounding box center [215, 323] width 49 height 11
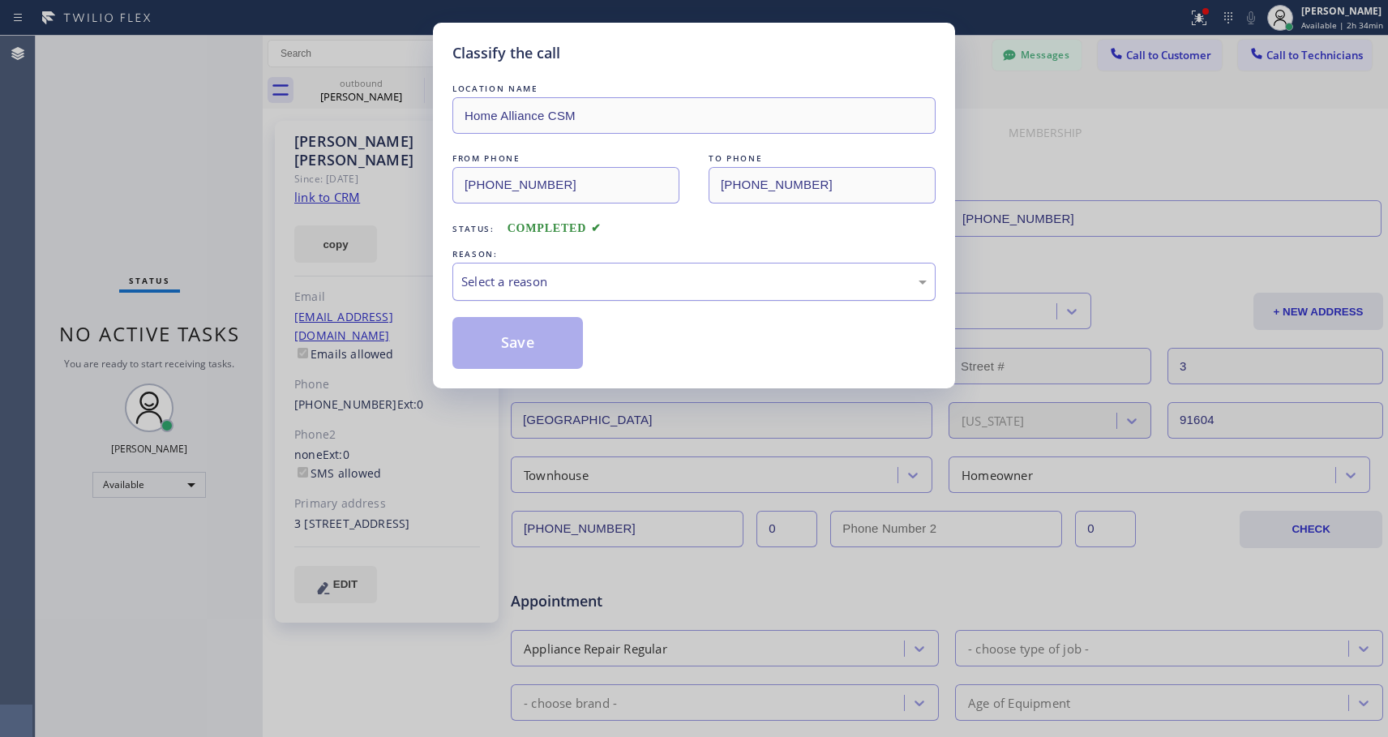
click at [755, 279] on div "Select a reason" at bounding box center [694, 281] width 466 height 19
click at [551, 340] on button "Save" at bounding box center [518, 343] width 131 height 52
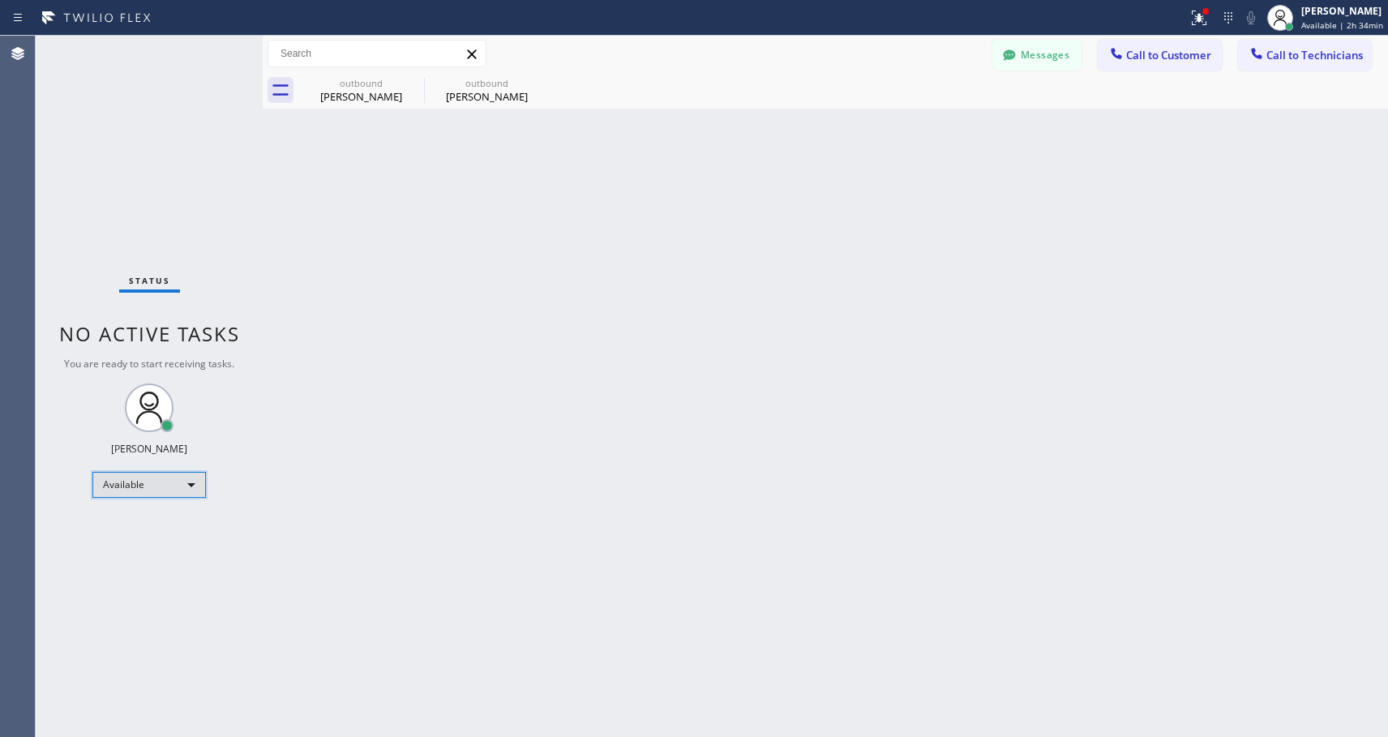
click at [143, 483] on div "Available" at bounding box center [149, 485] width 114 height 26
click at [181, 545] on li "Unavailable" at bounding box center [148, 548] width 110 height 19
click at [142, 493] on div "Unavailable" at bounding box center [149, 492] width 114 height 26
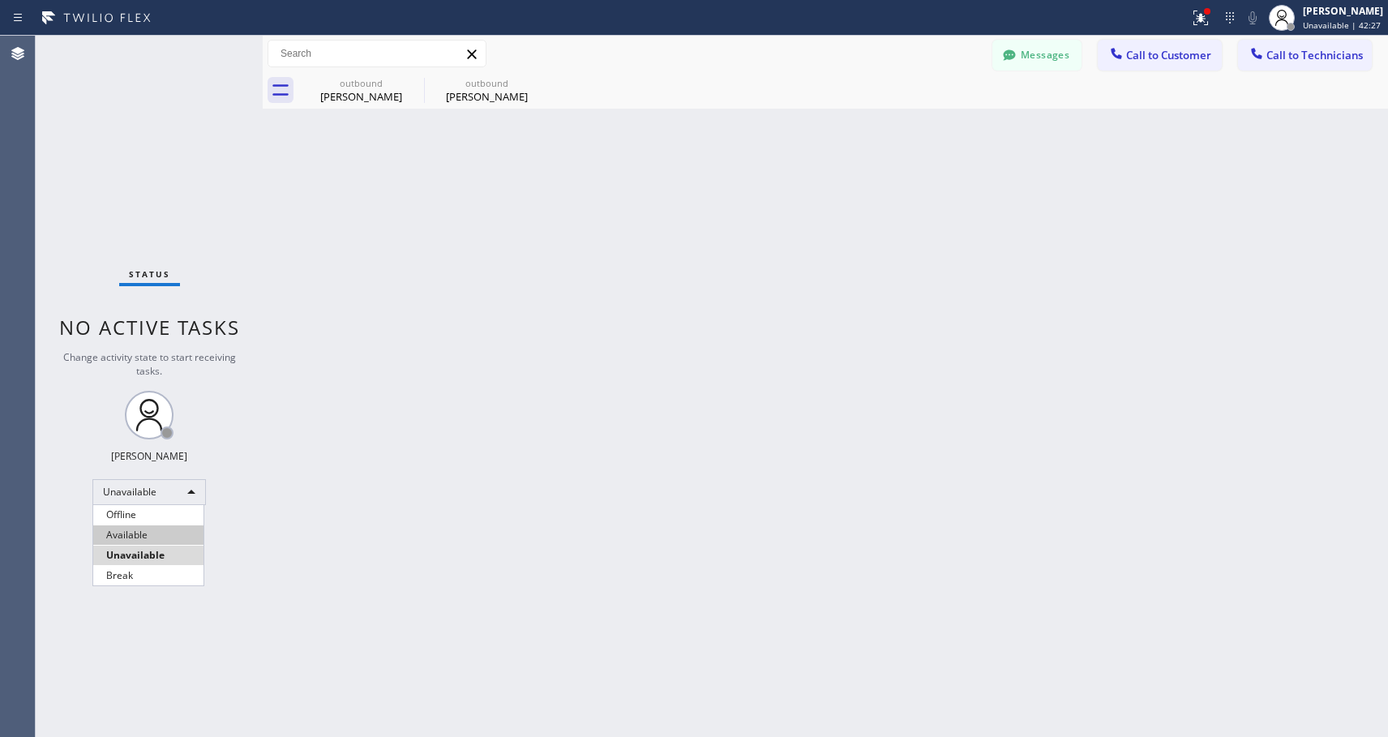
click at [135, 535] on li "Available" at bounding box center [148, 535] width 110 height 19
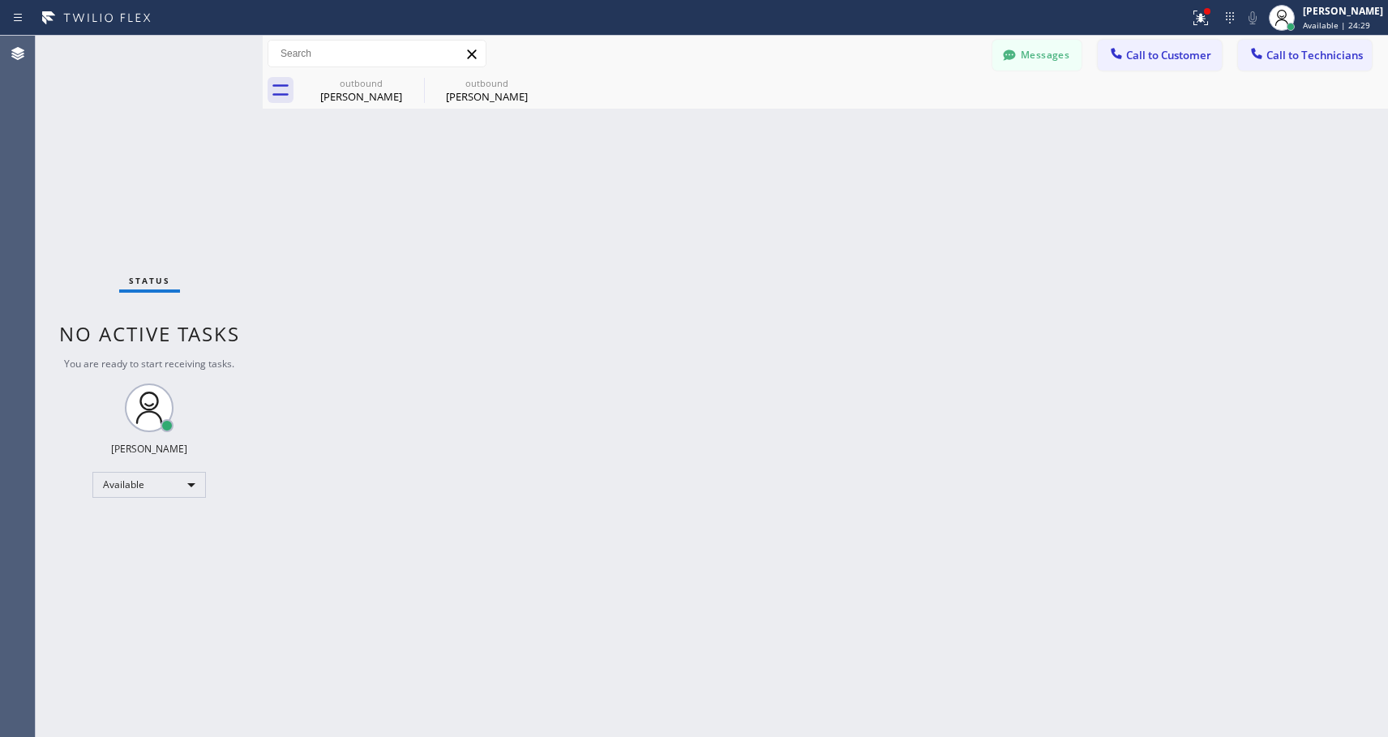
drag, startPoint x: 1189, startPoint y: 51, endPoint x: 651, endPoint y: 298, distance: 591.5
click at [1187, 52] on span "Call to Customer" at bounding box center [1168, 55] width 85 height 15
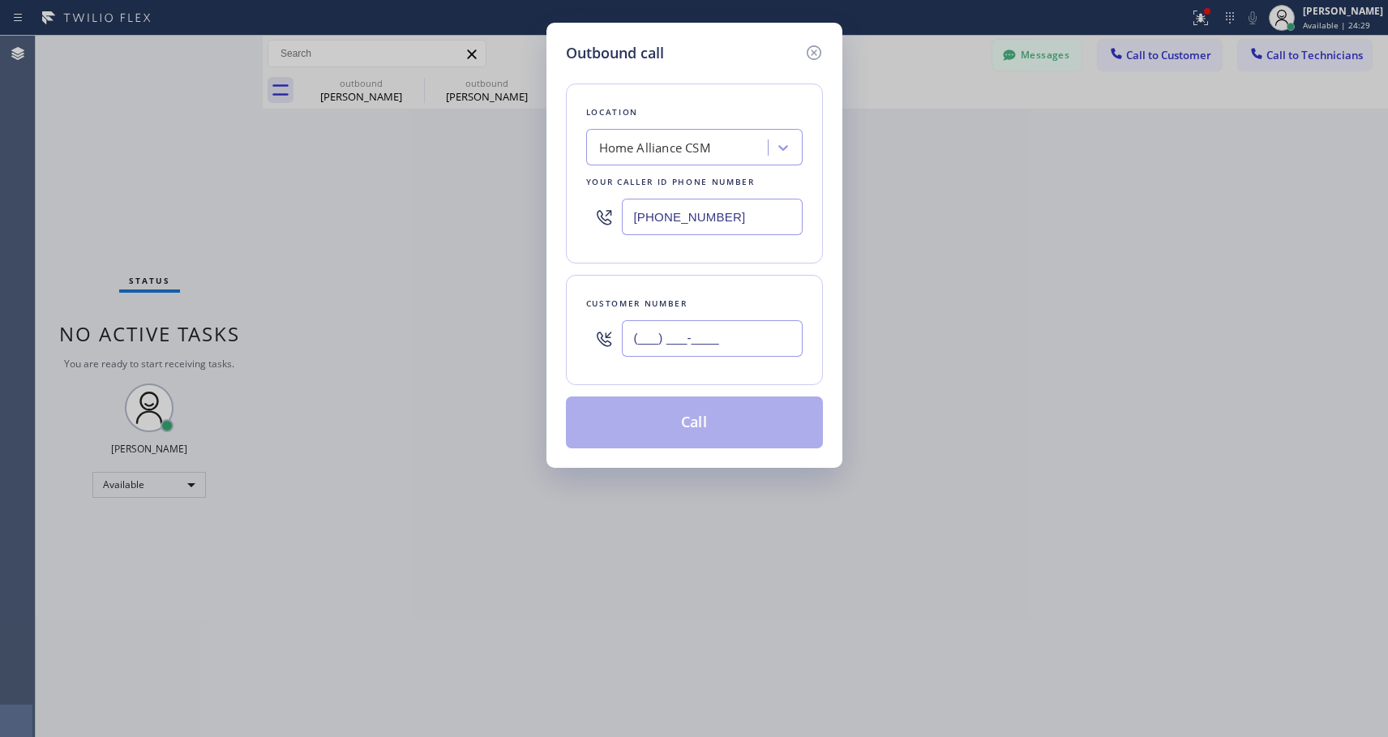
click at [646, 327] on input "(___) ___-____" at bounding box center [712, 338] width 181 height 36
paste input "949) 929-9308"
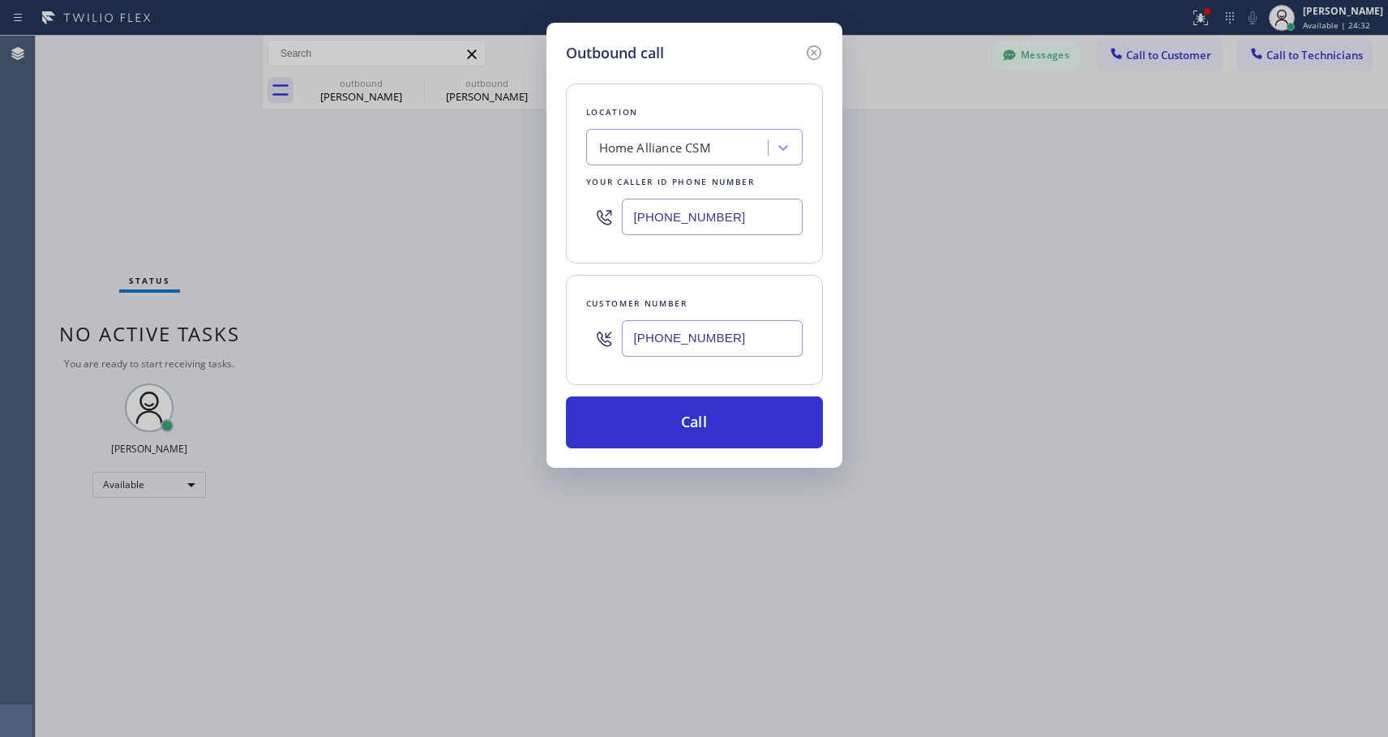
type input "[PHONE_NUMBER]"
click at [679, 427] on button "Call" at bounding box center [694, 423] width 257 height 52
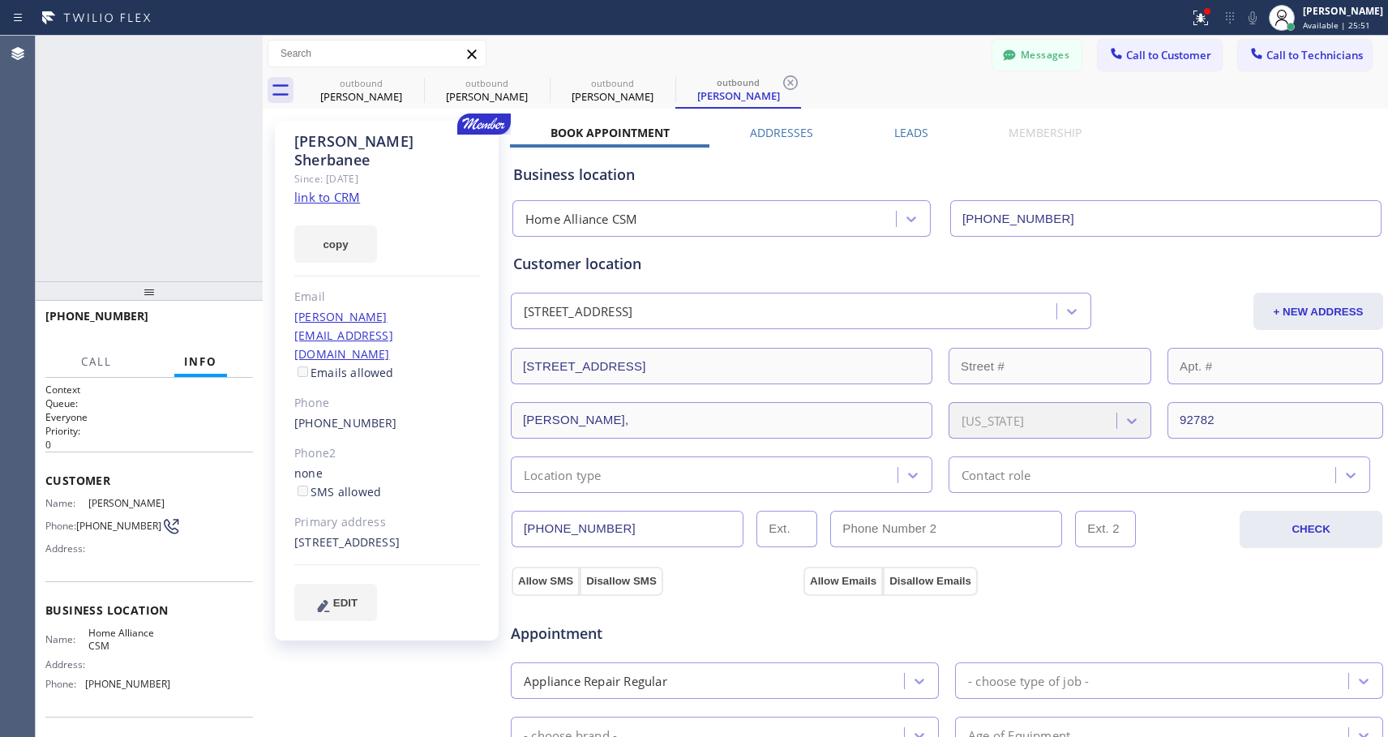
type input "[PHONE_NUMBER]"
click at [220, 321] on span "HANG UP" at bounding box center [215, 323] width 49 height 11
click at [222, 297] on div at bounding box center [149, 290] width 227 height 19
click at [221, 322] on span "COMPLETE" at bounding box center [212, 323] width 56 height 11
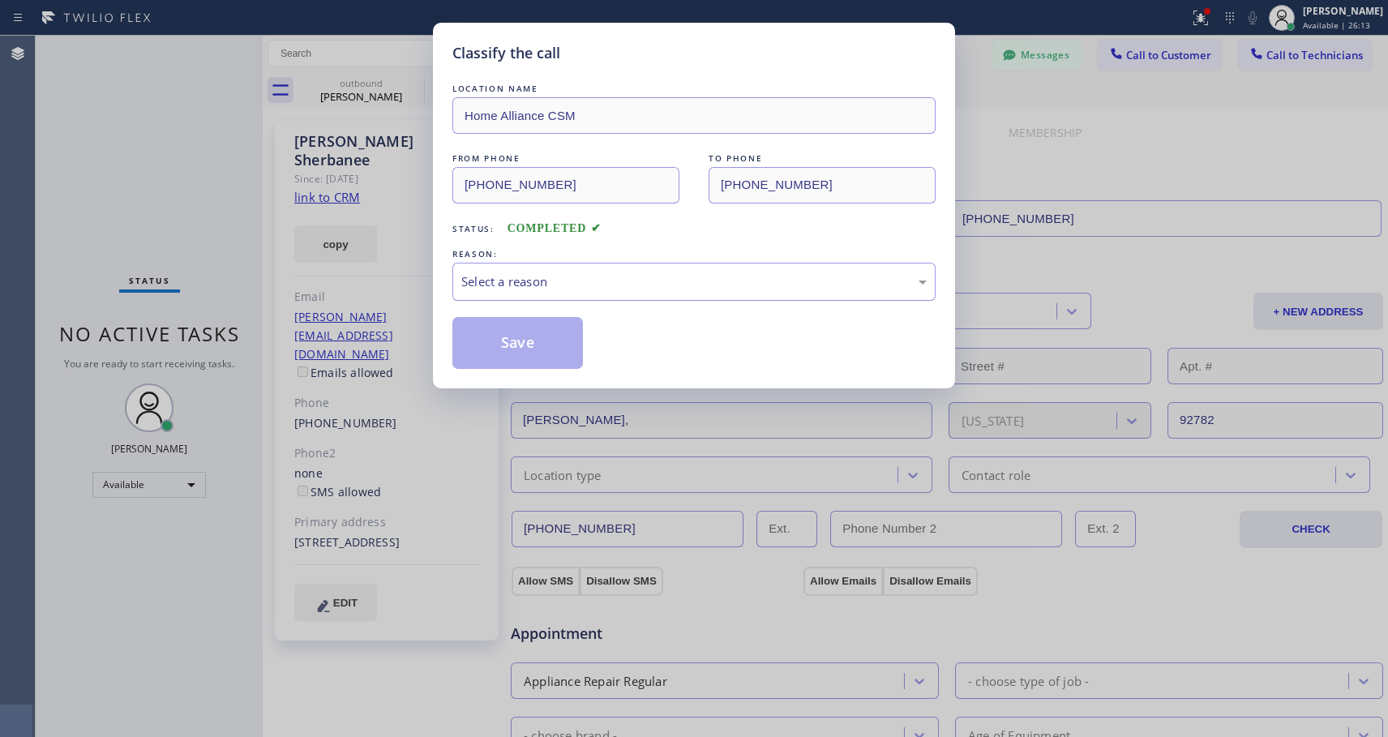
click at [556, 281] on div "Select a reason" at bounding box center [694, 281] width 466 height 19
click at [543, 345] on button "Save" at bounding box center [518, 343] width 131 height 52
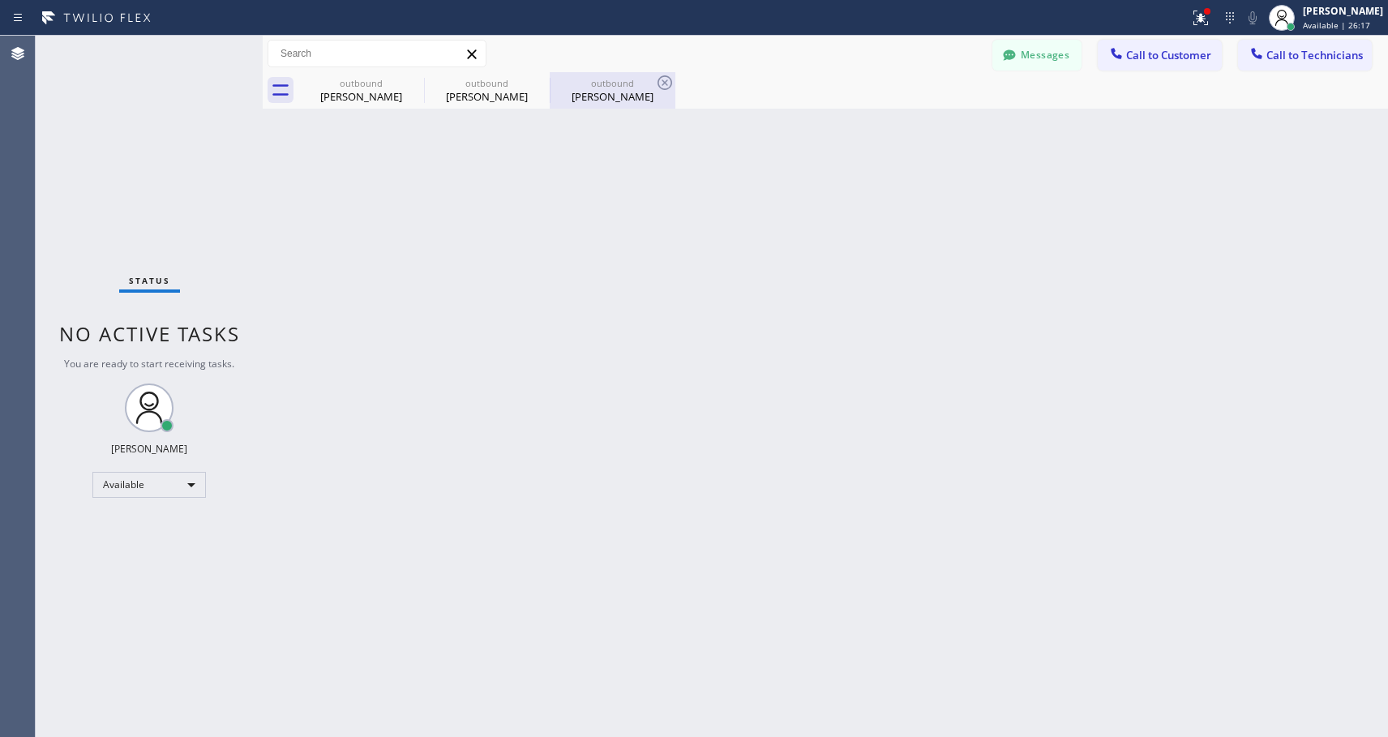
click at [629, 98] on div "[PERSON_NAME]" at bounding box center [612, 96] width 122 height 15
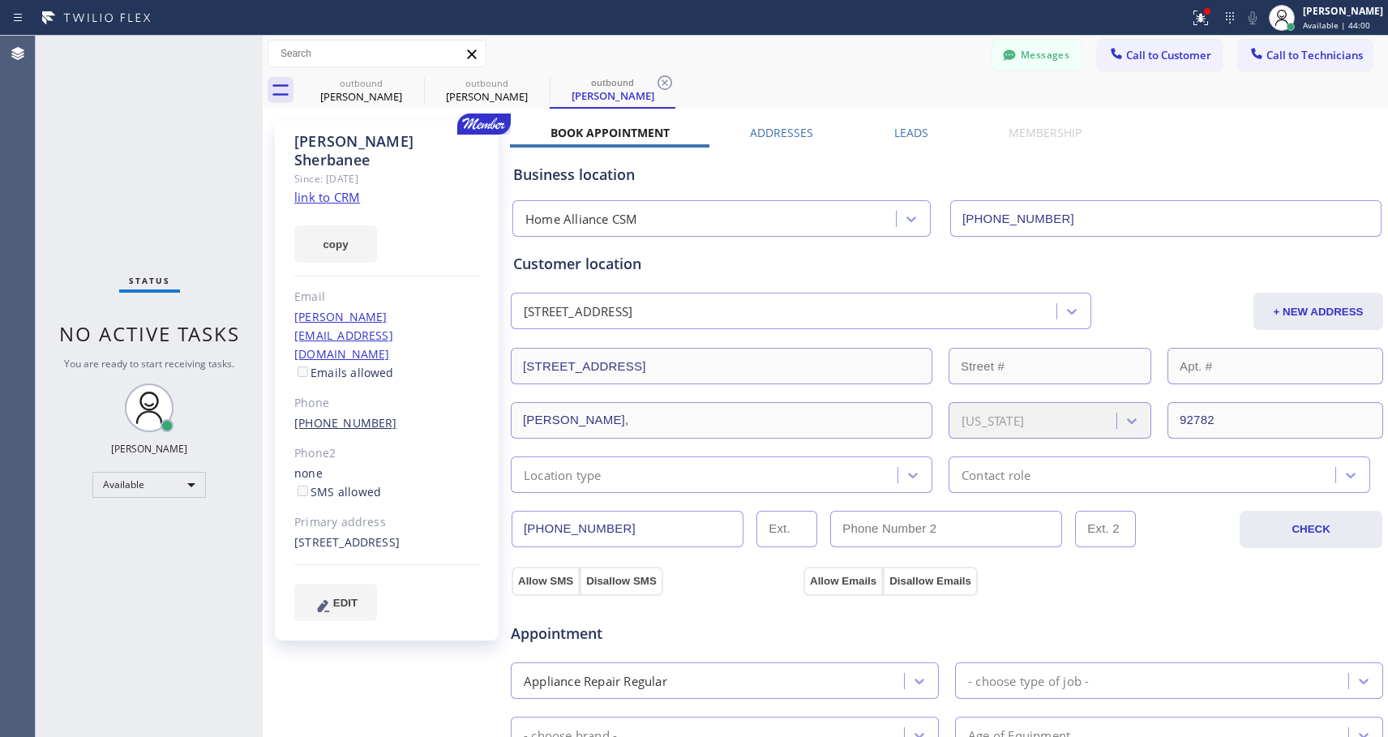
click at [358, 415] on link "[PHONE_NUMBER]" at bounding box center [345, 422] width 103 height 15
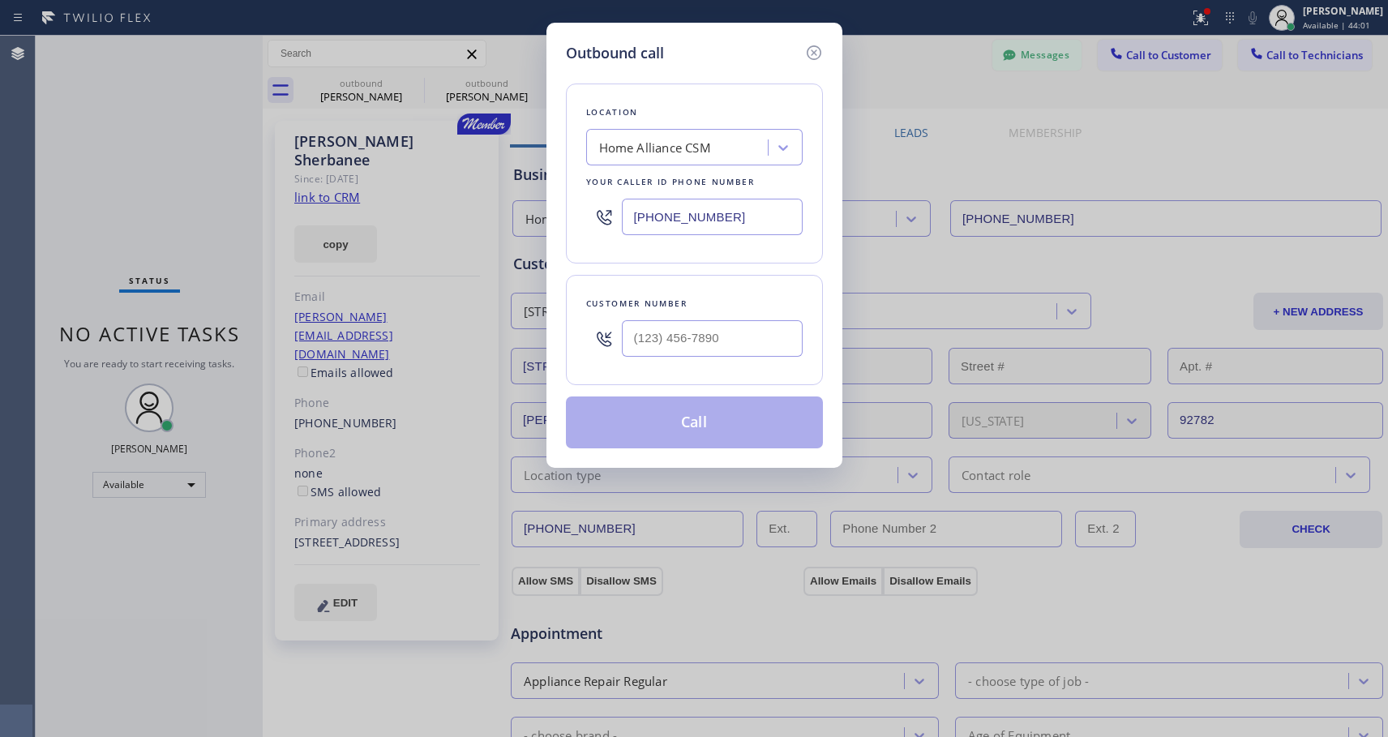
type input "[PHONE_NUMBER]"
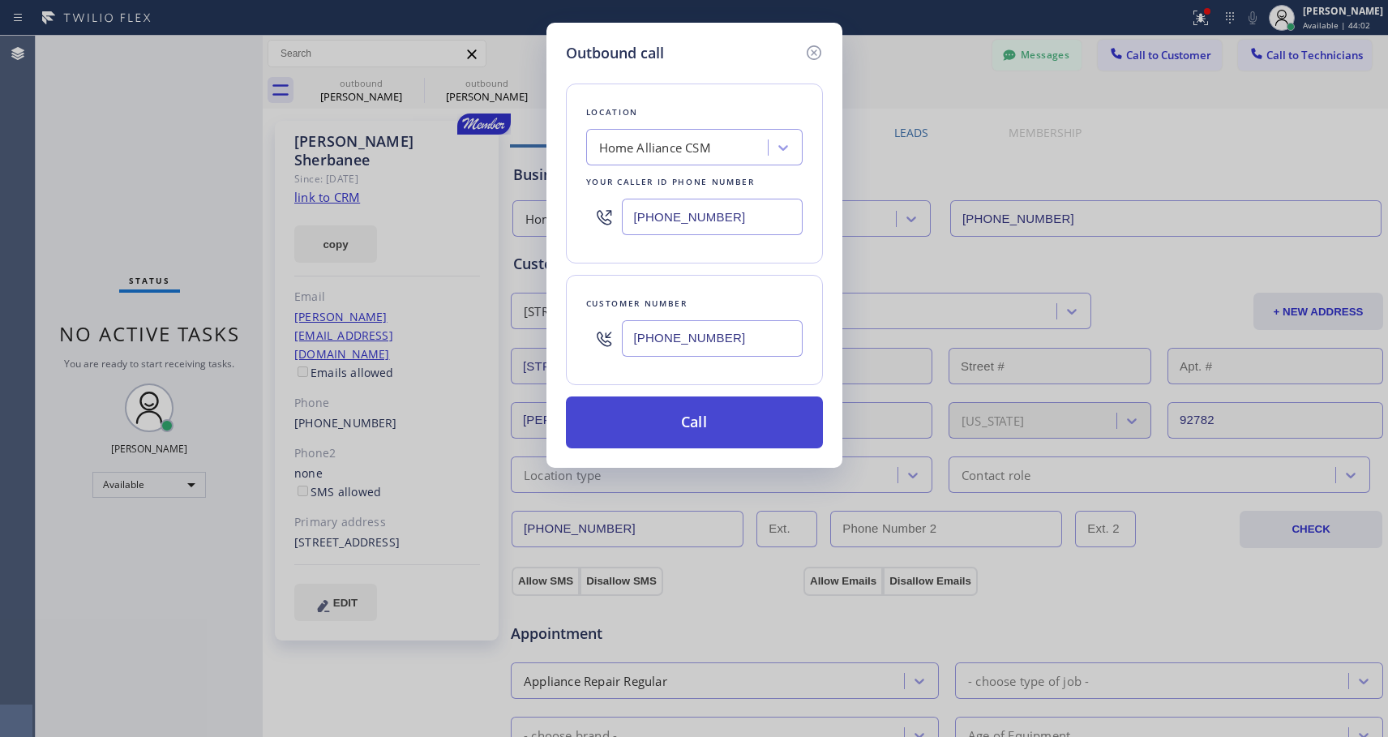
click at [682, 421] on button "Call" at bounding box center [694, 423] width 257 height 52
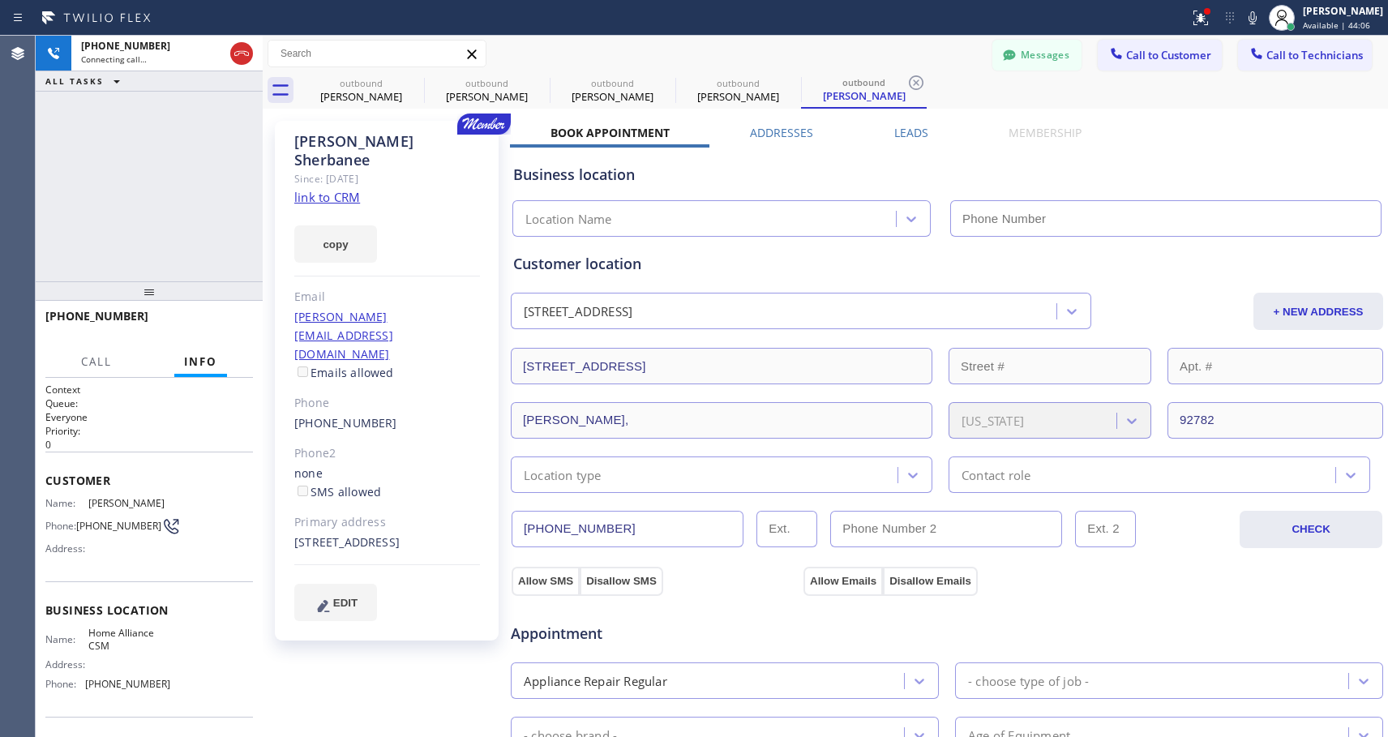
type input "[PHONE_NUMBER]"
click at [208, 320] on span "HANG UP" at bounding box center [215, 323] width 49 height 11
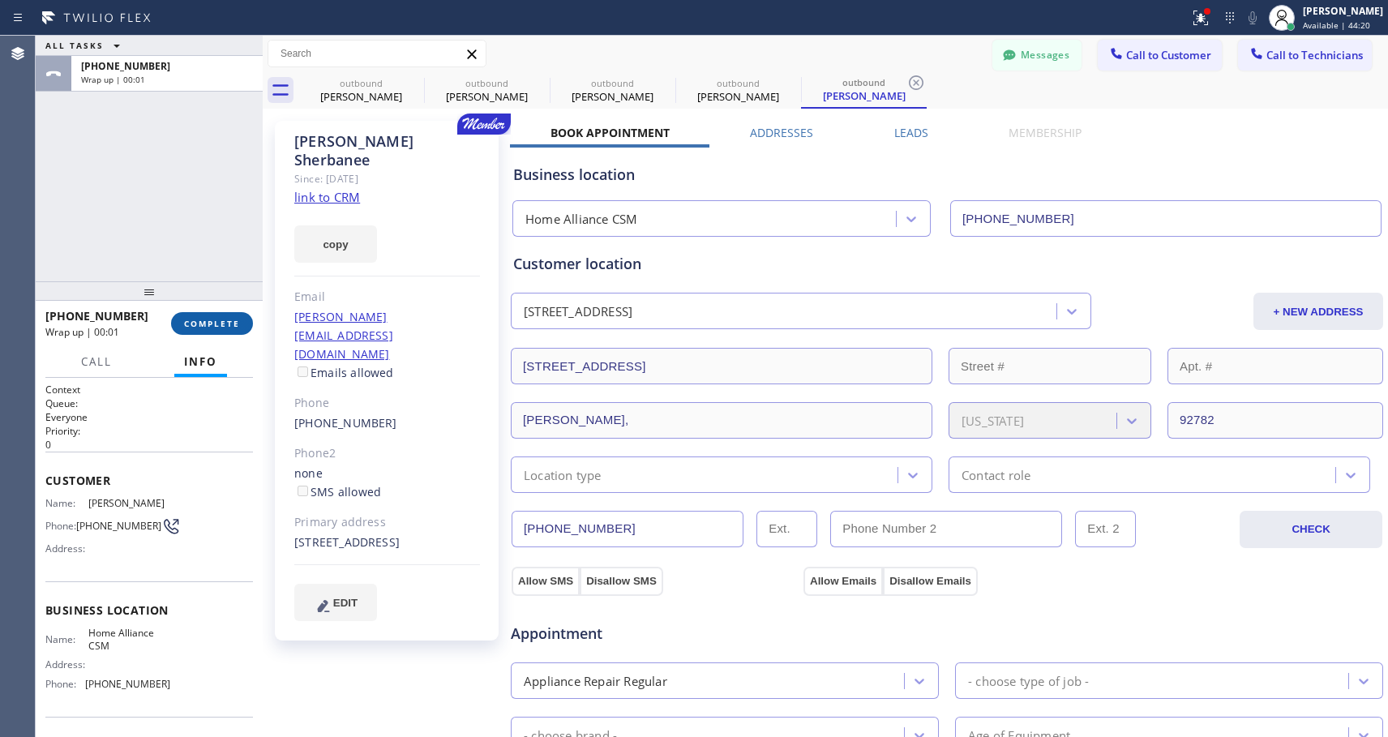
click at [231, 324] on span "COMPLETE" at bounding box center [212, 323] width 56 height 11
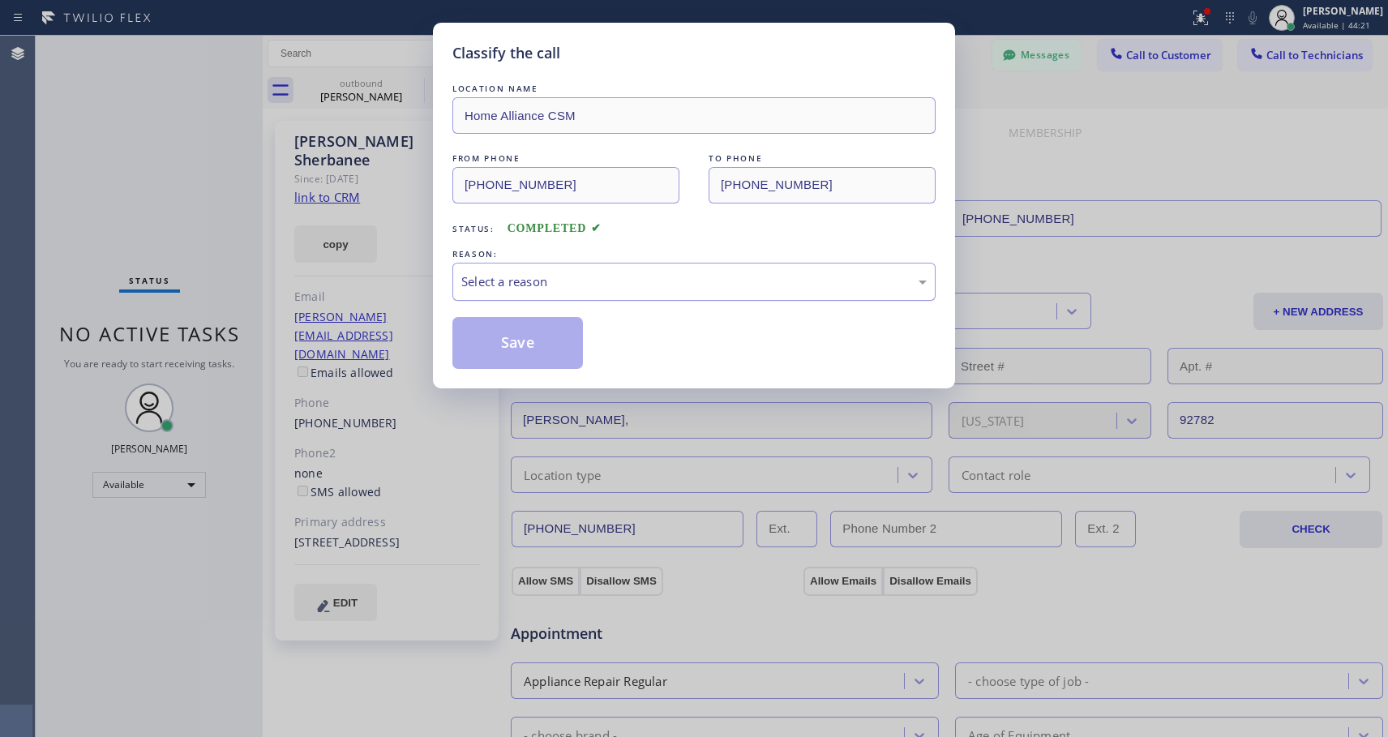
click at [696, 274] on div "Select a reason" at bounding box center [694, 281] width 466 height 19
click at [555, 352] on button "Save" at bounding box center [518, 343] width 131 height 52
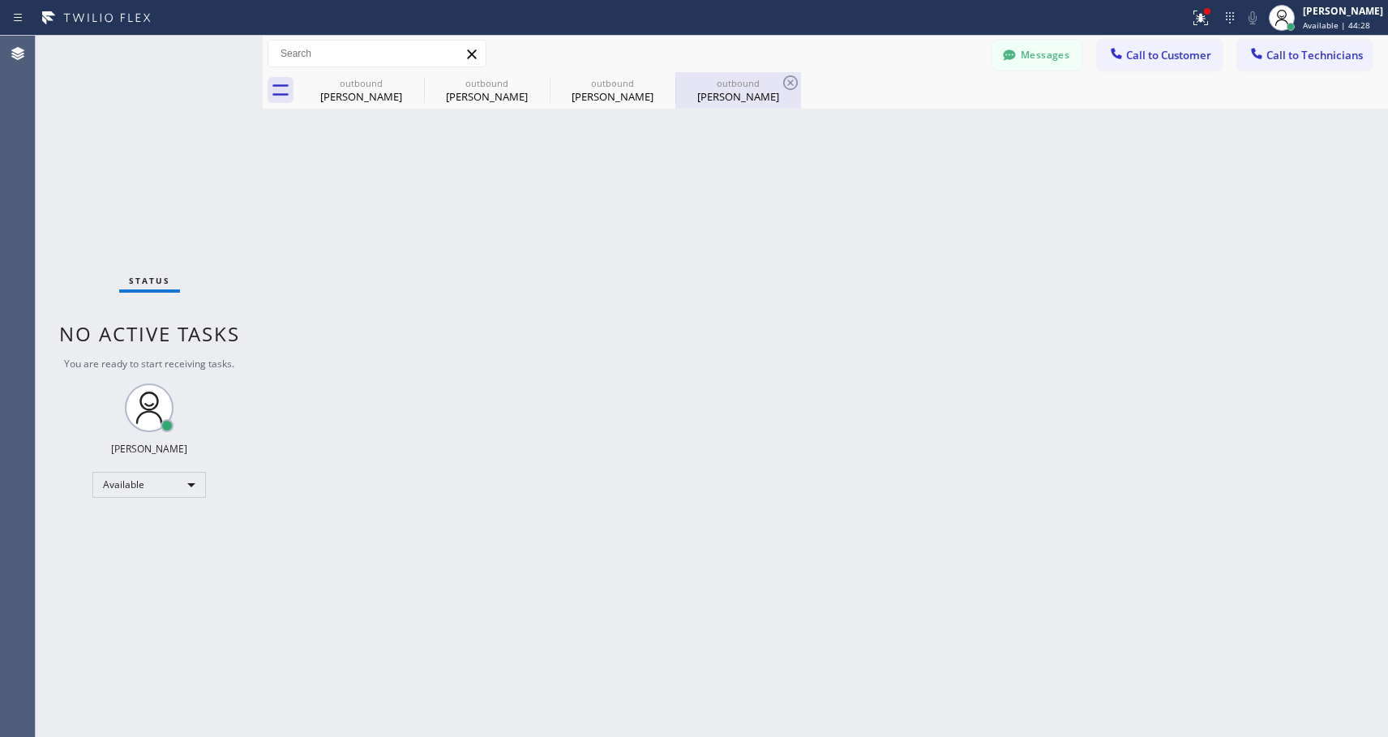
click at [729, 84] on div "outbound" at bounding box center [738, 83] width 122 height 12
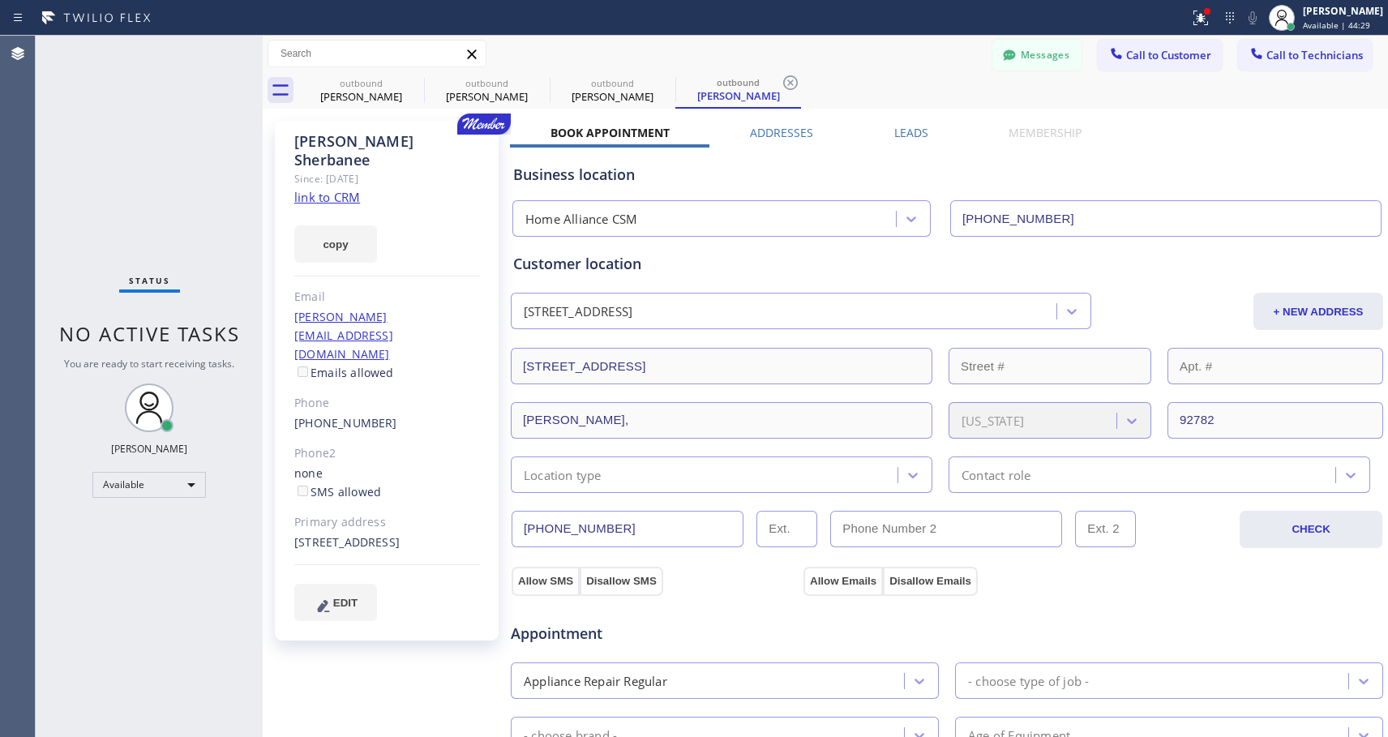
click at [346, 309] on link "[PERSON_NAME][EMAIL_ADDRESS][DOMAIN_NAME]" at bounding box center [343, 335] width 99 height 53
click at [350, 415] on link "[PHONE_NUMBER]" at bounding box center [345, 422] width 103 height 15
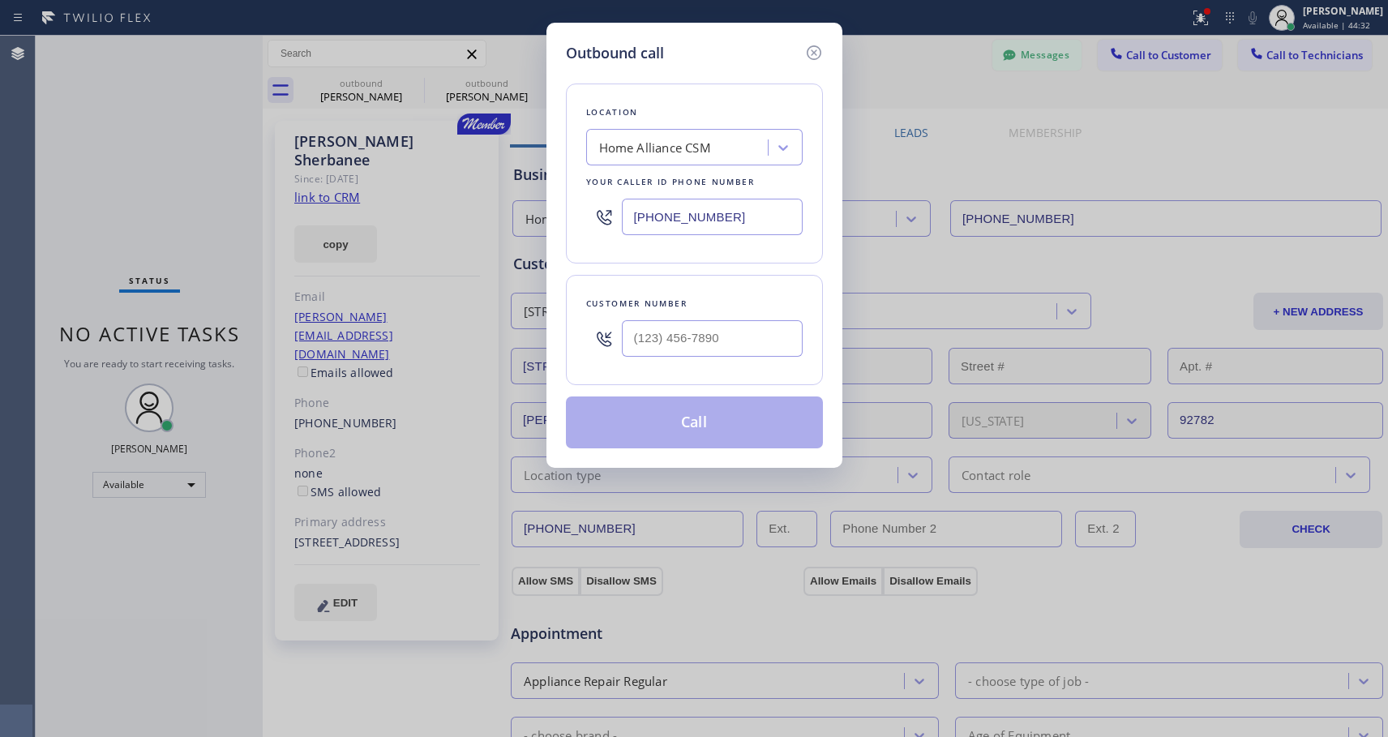
type input "[PHONE_NUMBER]"
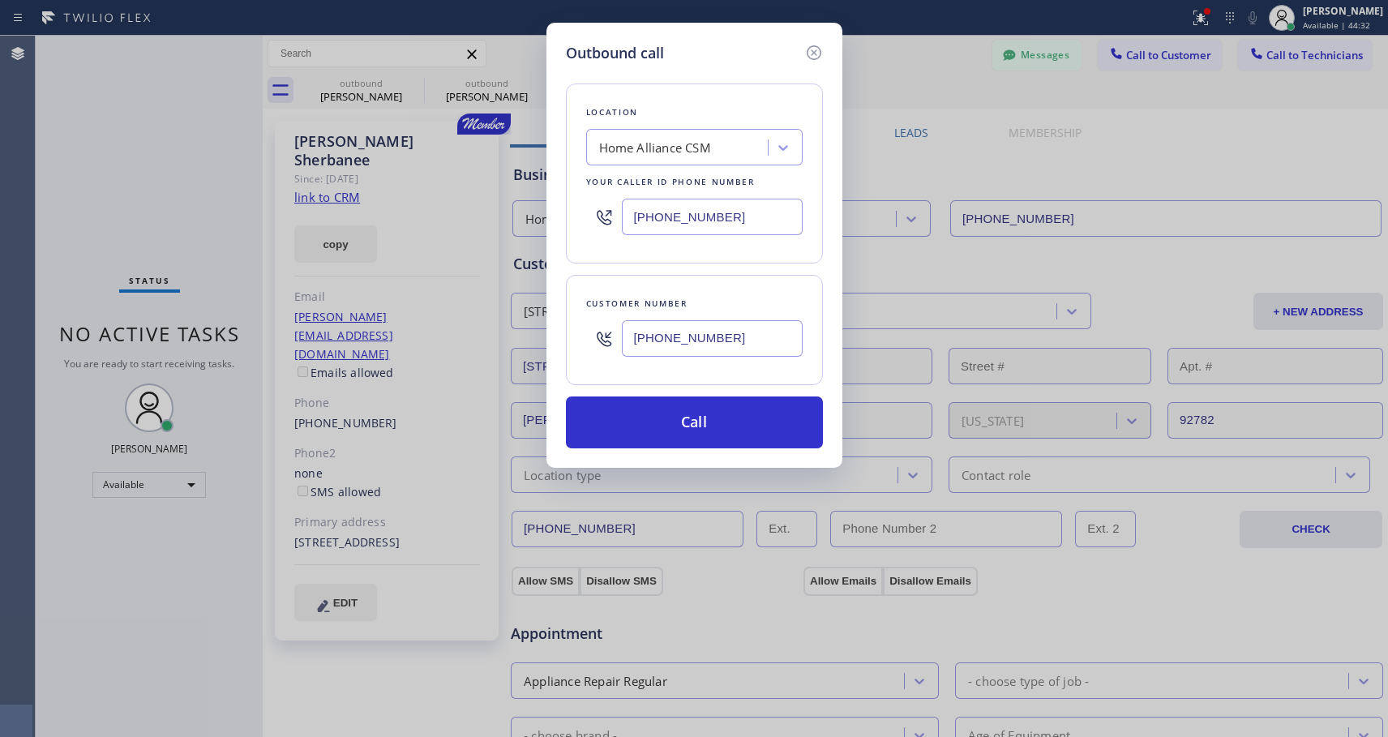
drag, startPoint x: 650, startPoint y: 431, endPoint x: 774, endPoint y: 260, distance: 211.4
click at [650, 431] on button "Call" at bounding box center [694, 423] width 257 height 52
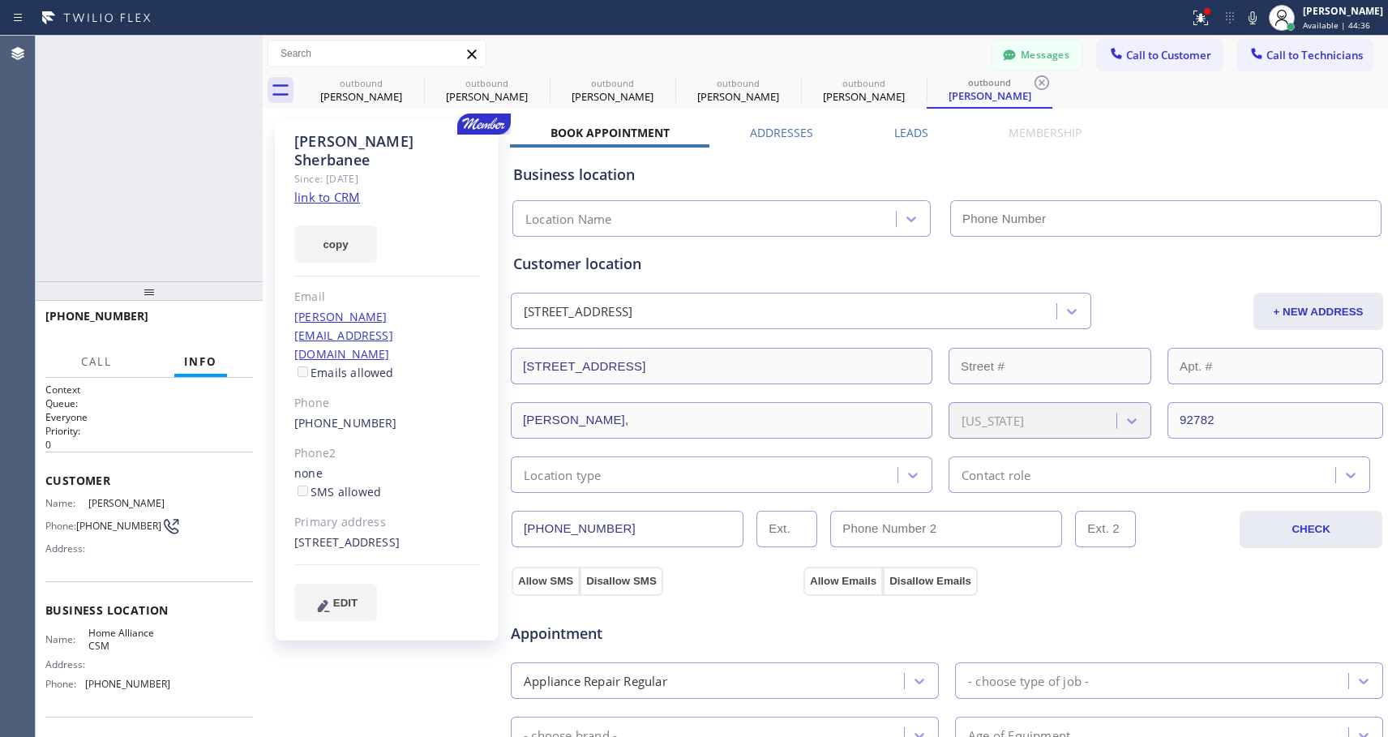
type input "[PHONE_NUMBER]"
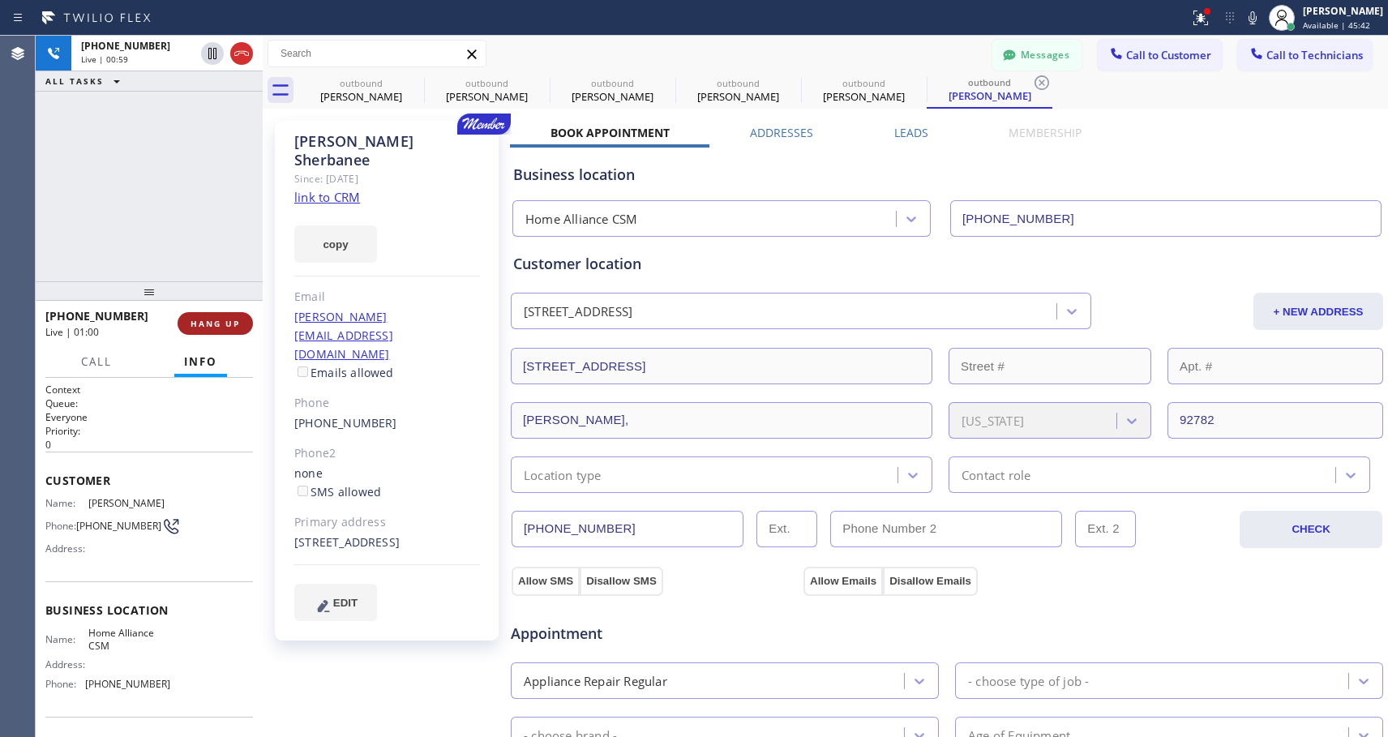
click at [245, 320] on button "HANG UP" at bounding box center [215, 323] width 75 height 23
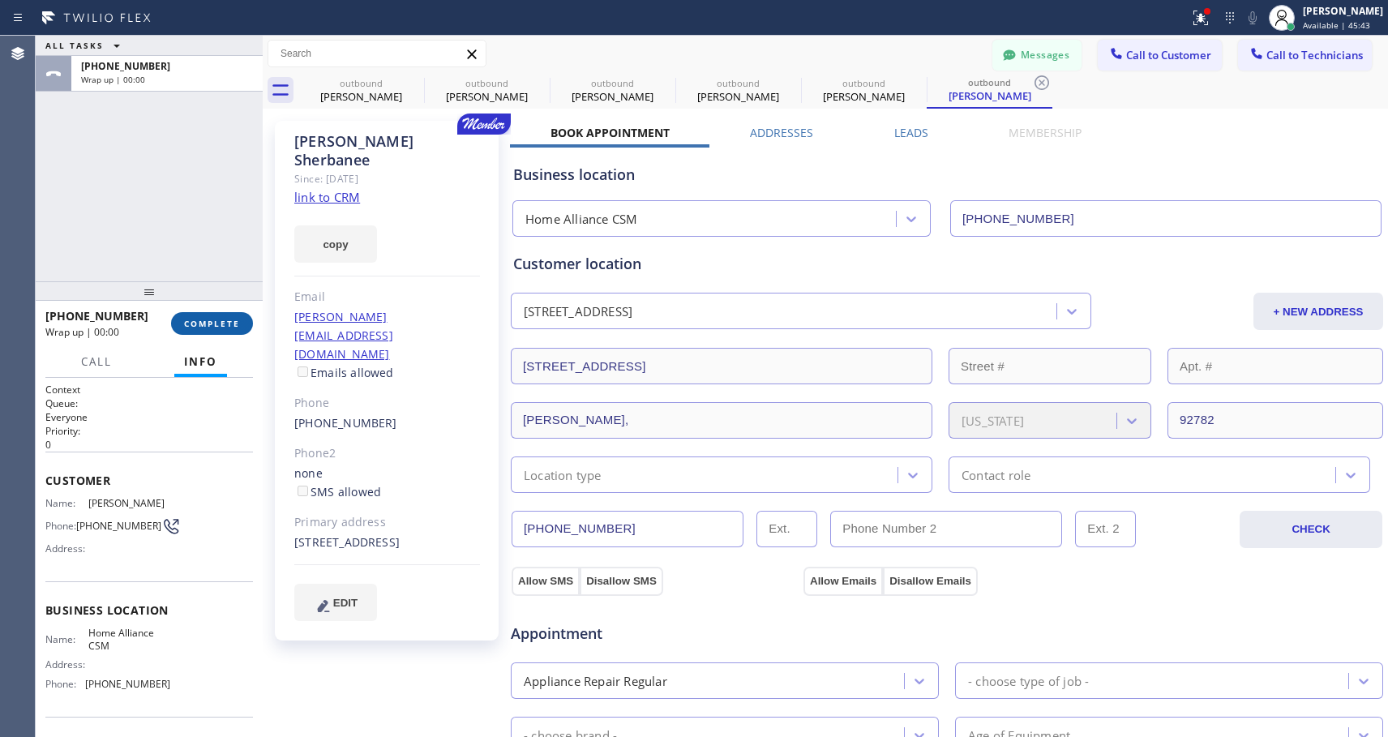
click at [247, 319] on button "COMPLETE" at bounding box center [212, 323] width 82 height 23
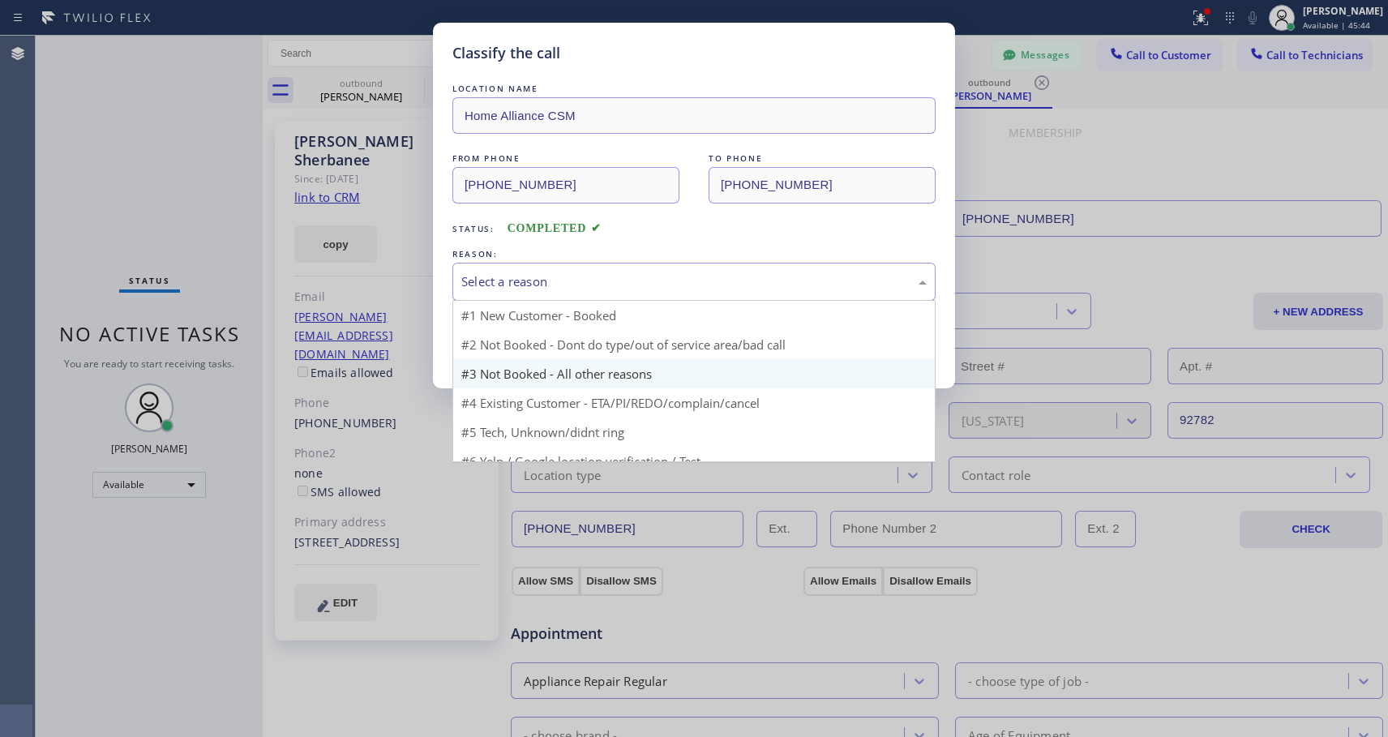
drag, startPoint x: 510, startPoint y: 276, endPoint x: 505, endPoint y: 350, distance: 74.0
click at [511, 277] on div "Select a reason" at bounding box center [694, 281] width 466 height 19
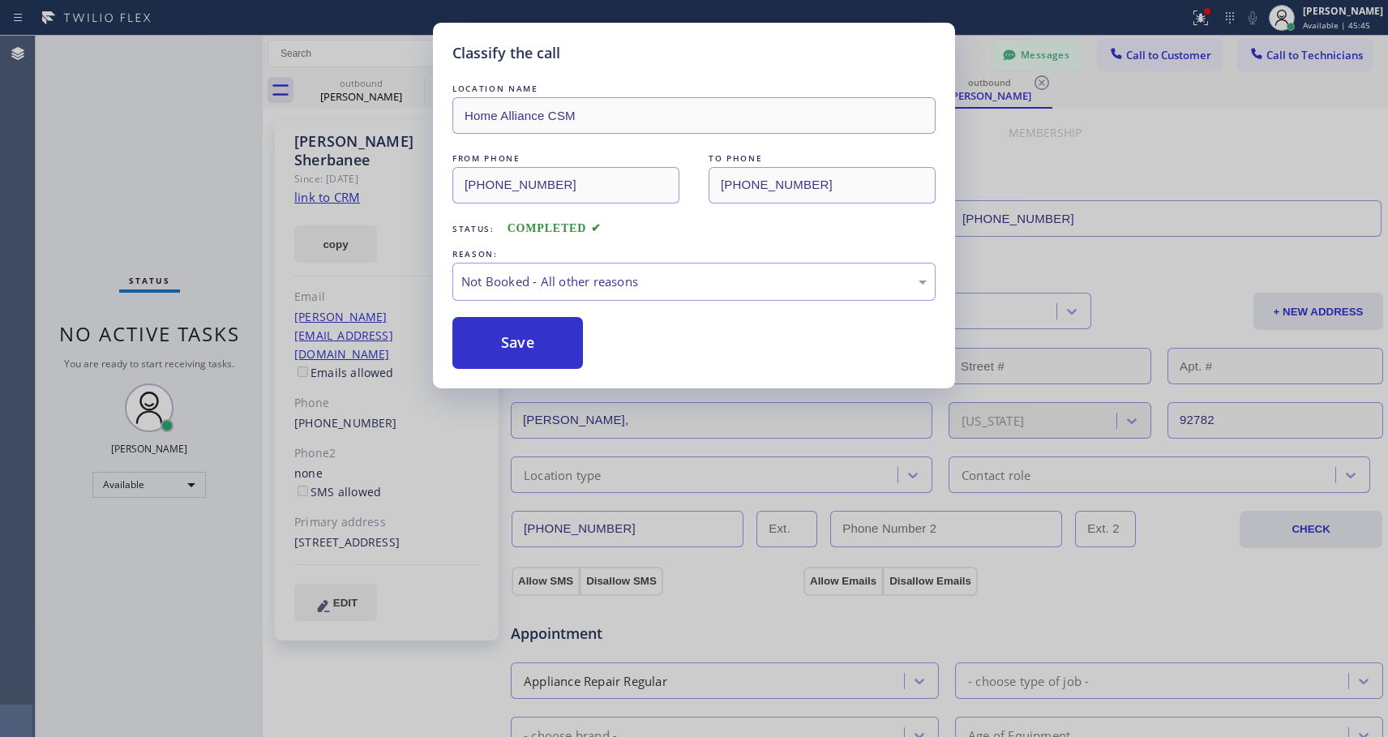
drag, startPoint x: 509, startPoint y: 345, endPoint x: 973, endPoint y: 10, distance: 572.6
click at [510, 344] on button "Save" at bounding box center [518, 343] width 131 height 52
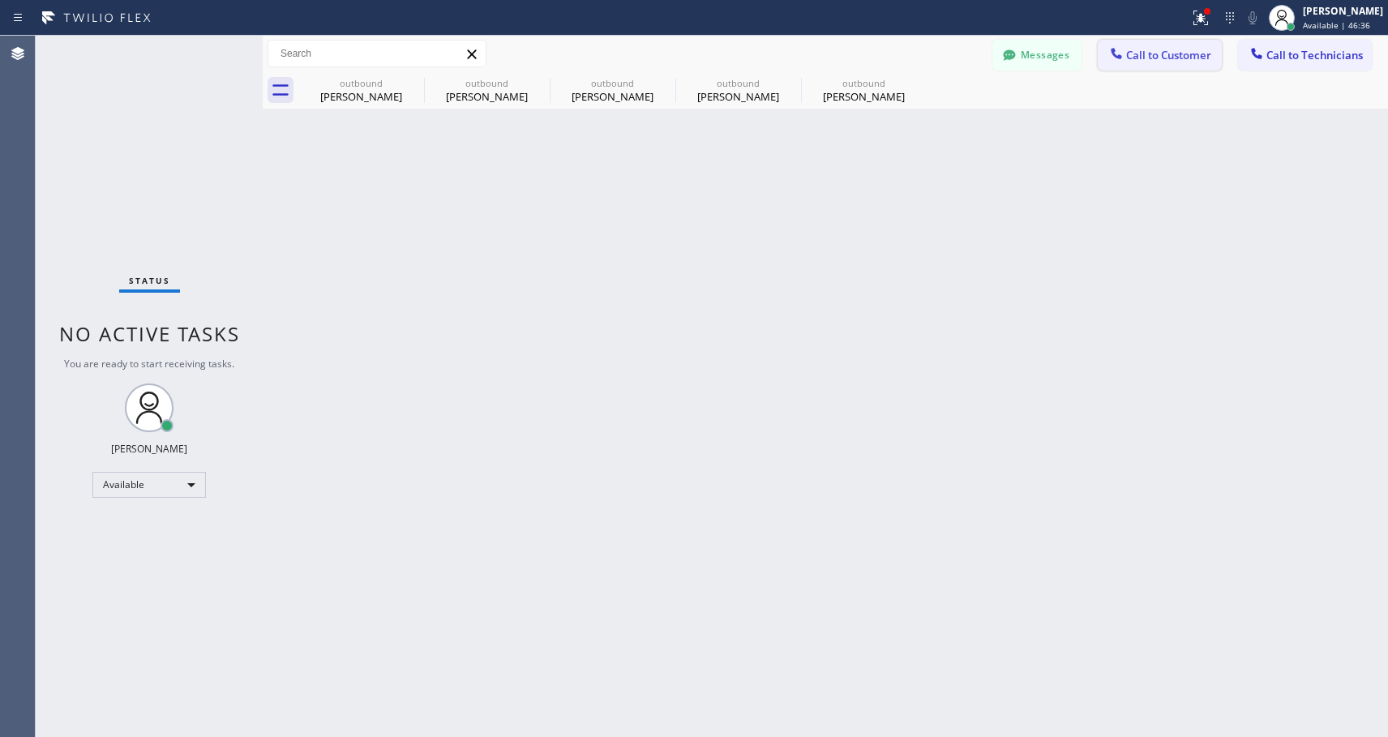
click at [1209, 54] on span "Call to Customer" at bounding box center [1168, 55] width 85 height 15
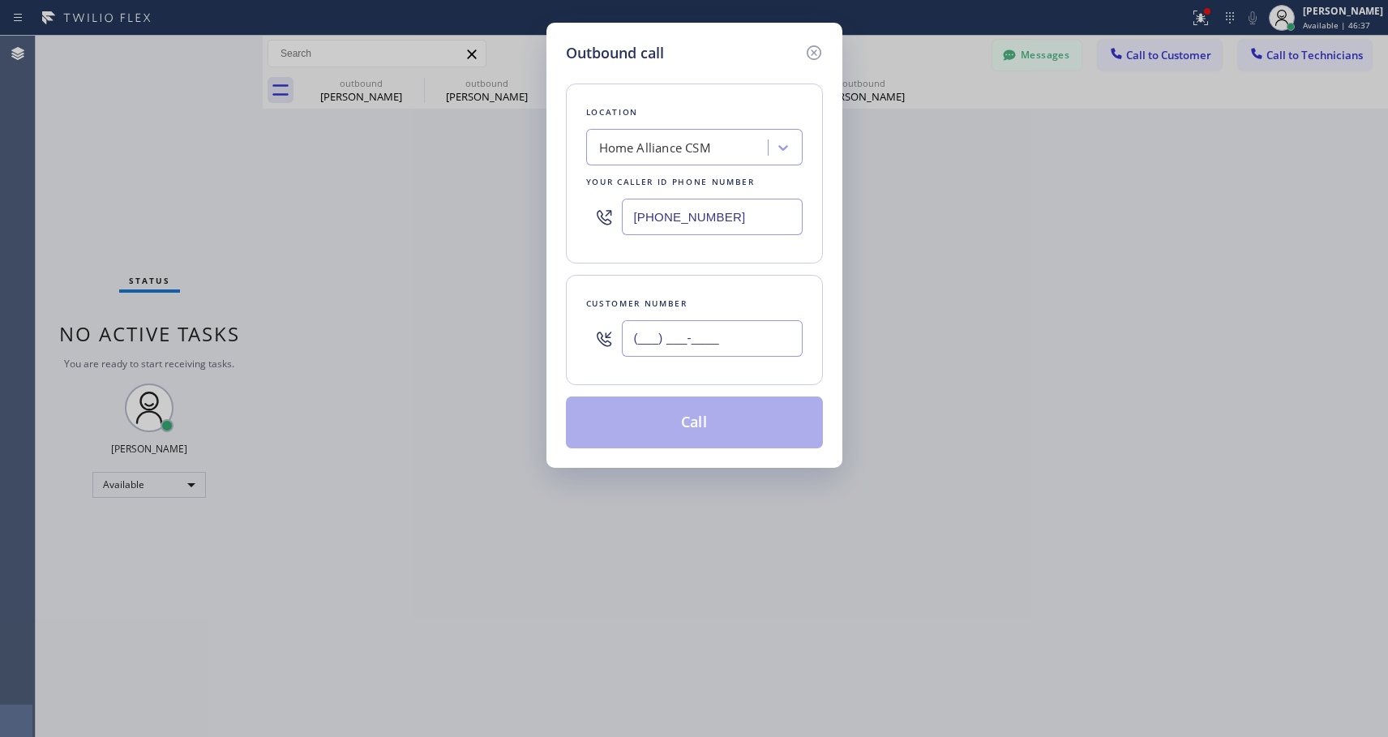
click at [740, 354] on input "(___) ___-____" at bounding box center [712, 338] width 181 height 36
paste input "718) 755-7789"
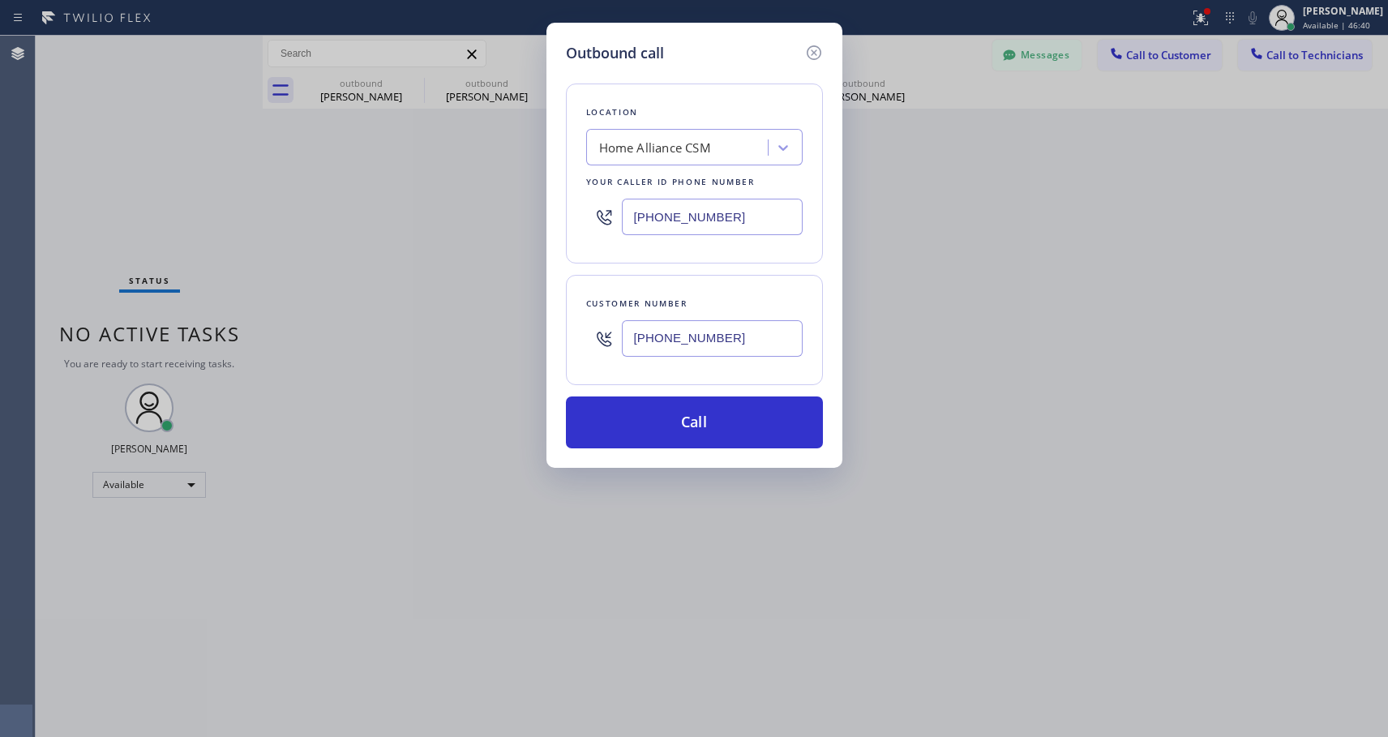
click at [744, 340] on input "[PHONE_NUMBER]" at bounding box center [712, 338] width 181 height 36
click at [730, 418] on button "Call" at bounding box center [694, 423] width 257 height 52
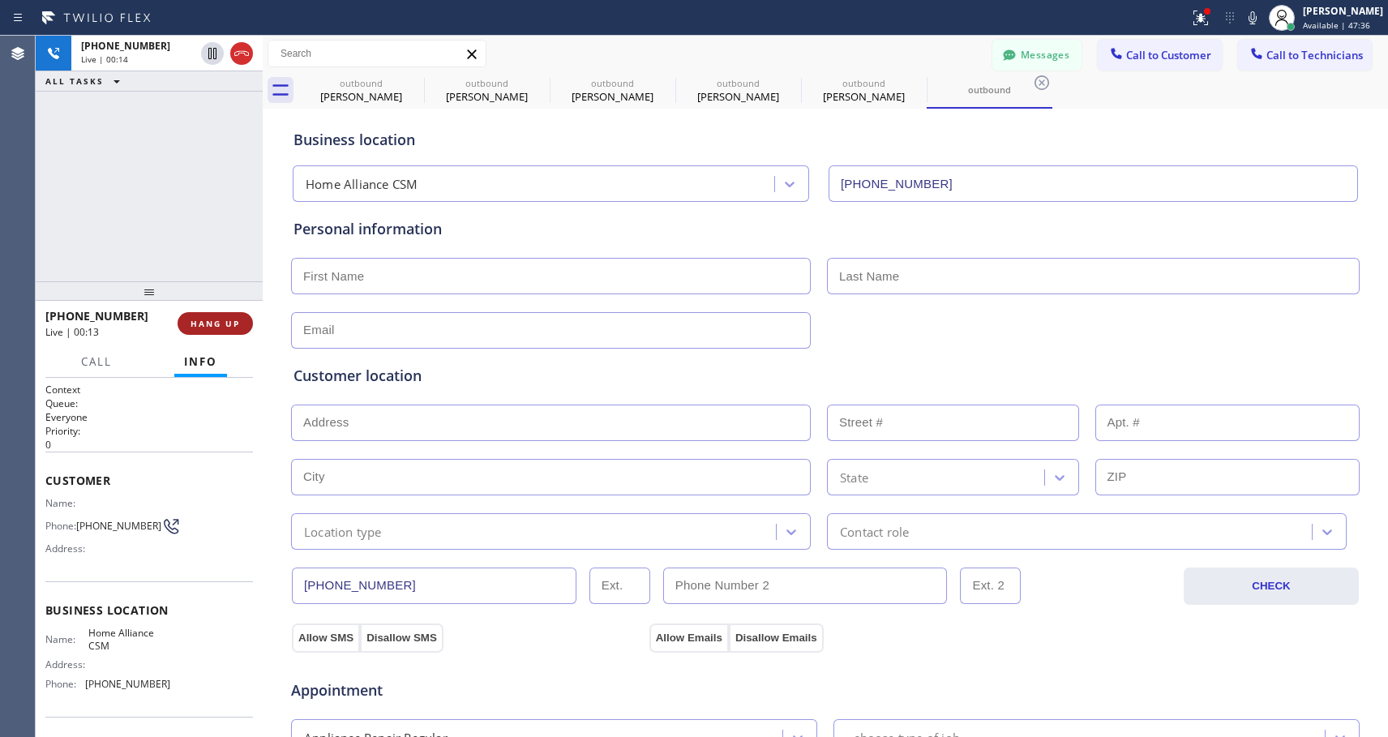
click at [231, 322] on span "HANG UP" at bounding box center [215, 323] width 49 height 11
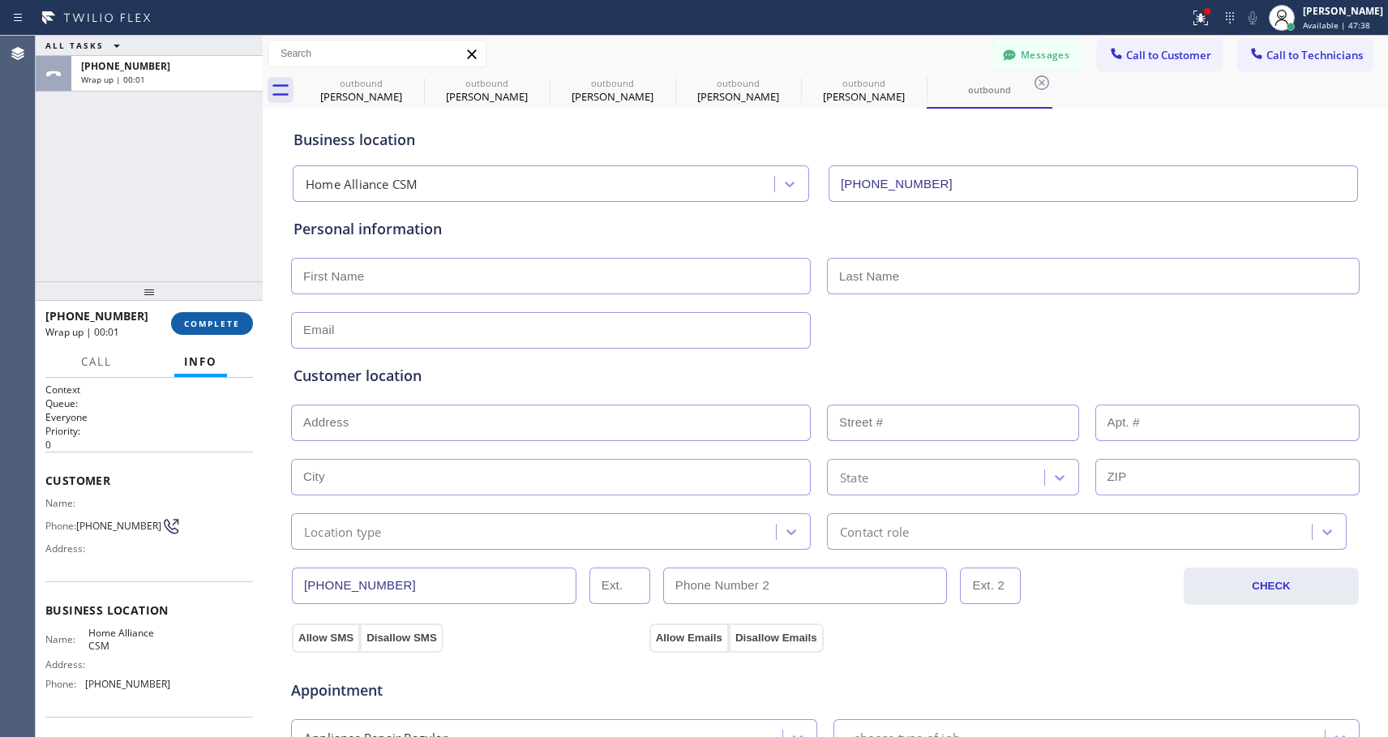
click at [231, 322] on span "COMPLETE" at bounding box center [212, 323] width 56 height 11
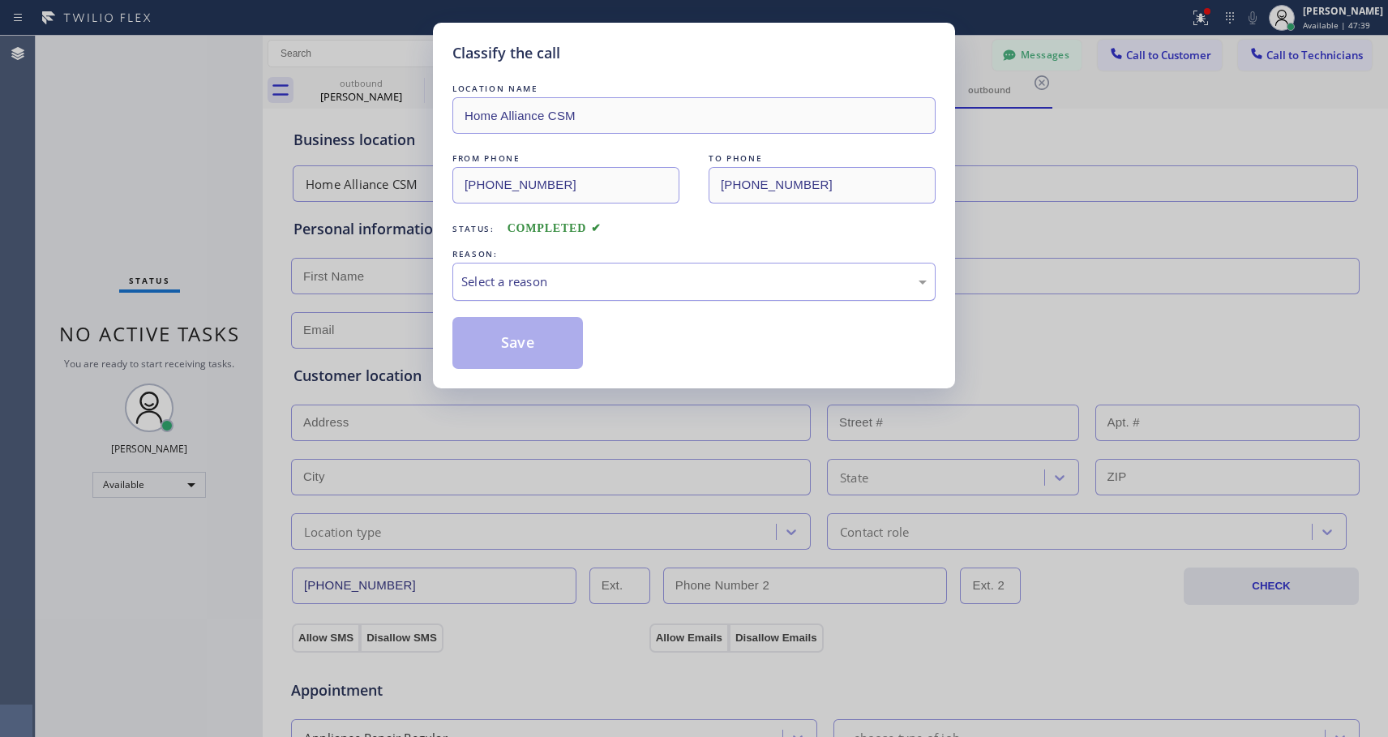
click at [521, 265] on div "Select a reason" at bounding box center [694, 282] width 483 height 38
click at [508, 340] on button "Save" at bounding box center [518, 343] width 131 height 52
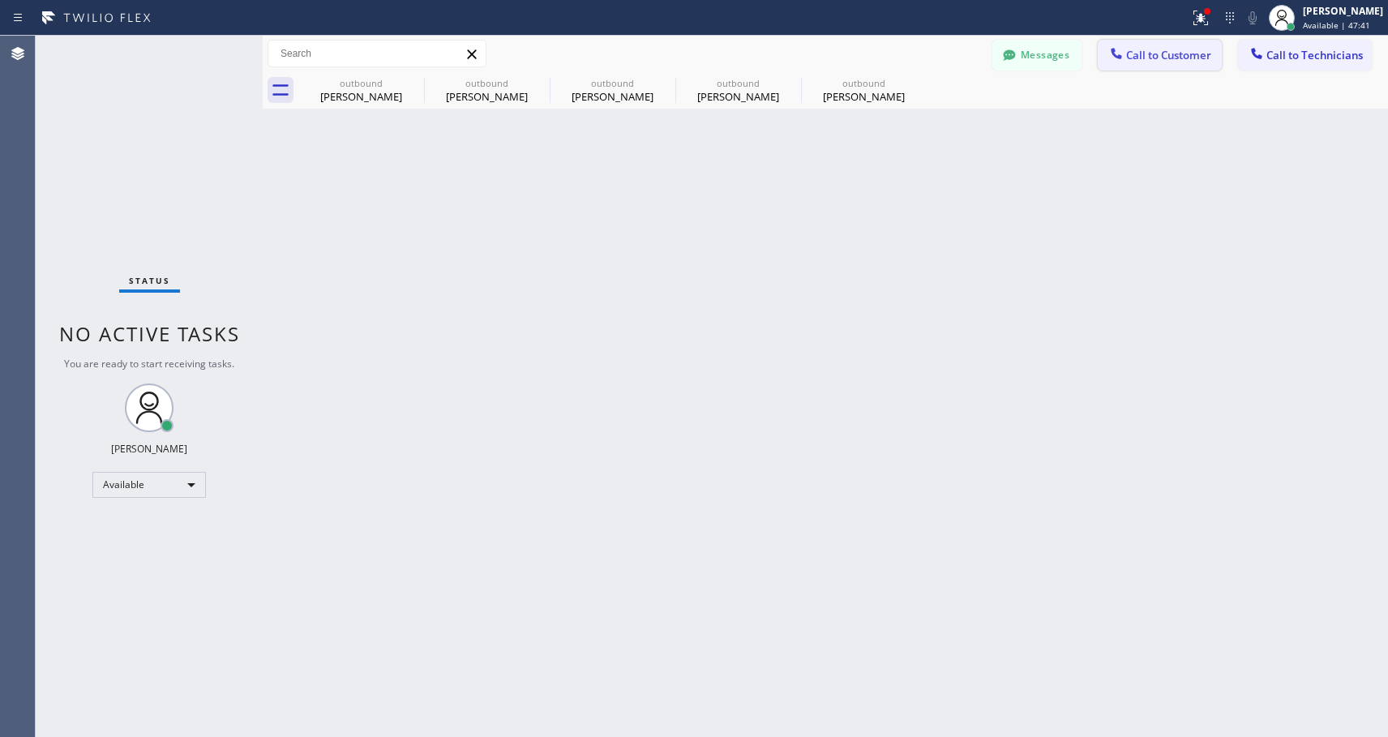
click at [1112, 56] on icon at bounding box center [1117, 53] width 16 height 16
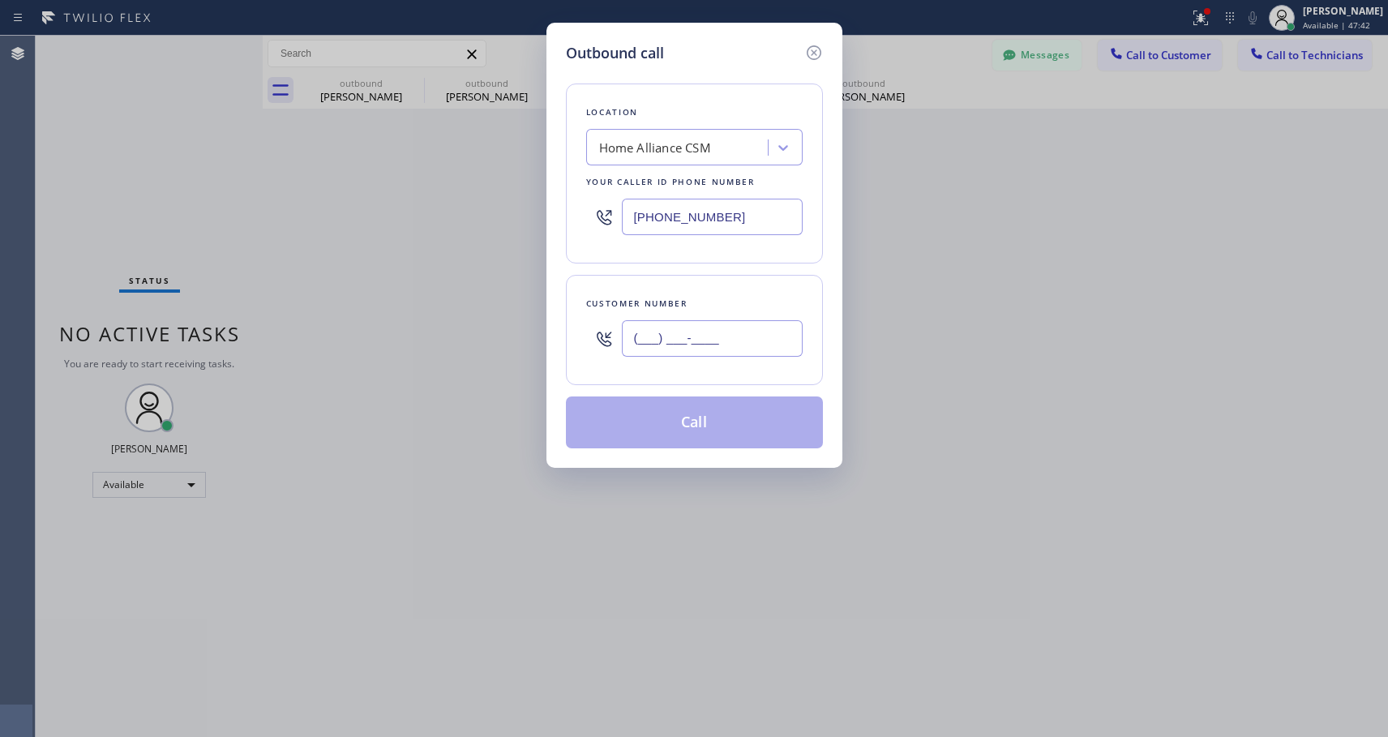
click at [671, 333] on input "(___) ___-____" at bounding box center [712, 338] width 181 height 36
paste input "101) 520-25"
click at [671, 331] on input "(101) 520-25__" at bounding box center [712, 338] width 181 height 36
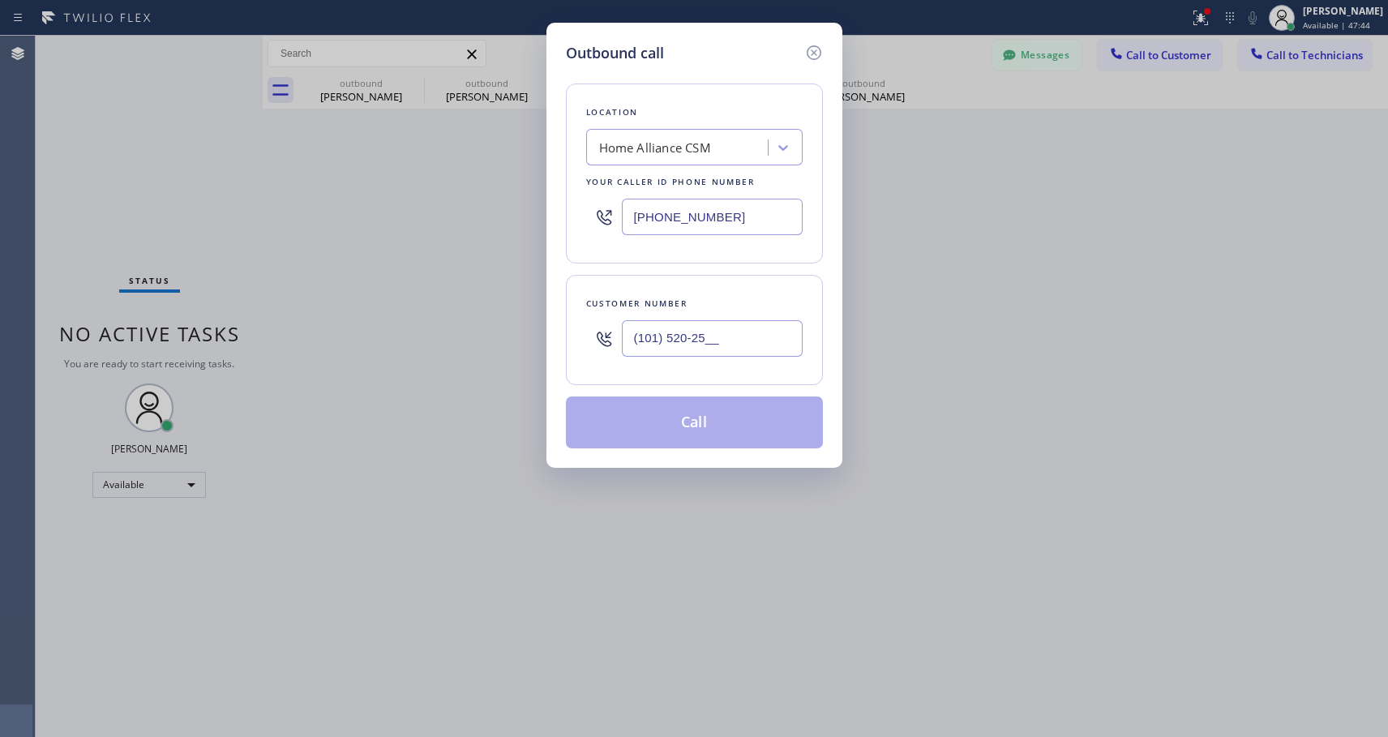
paste input "text"
click at [716, 345] on input "(101) 520-25__" at bounding box center [712, 338] width 181 height 36
paste input "718) 755-7789"
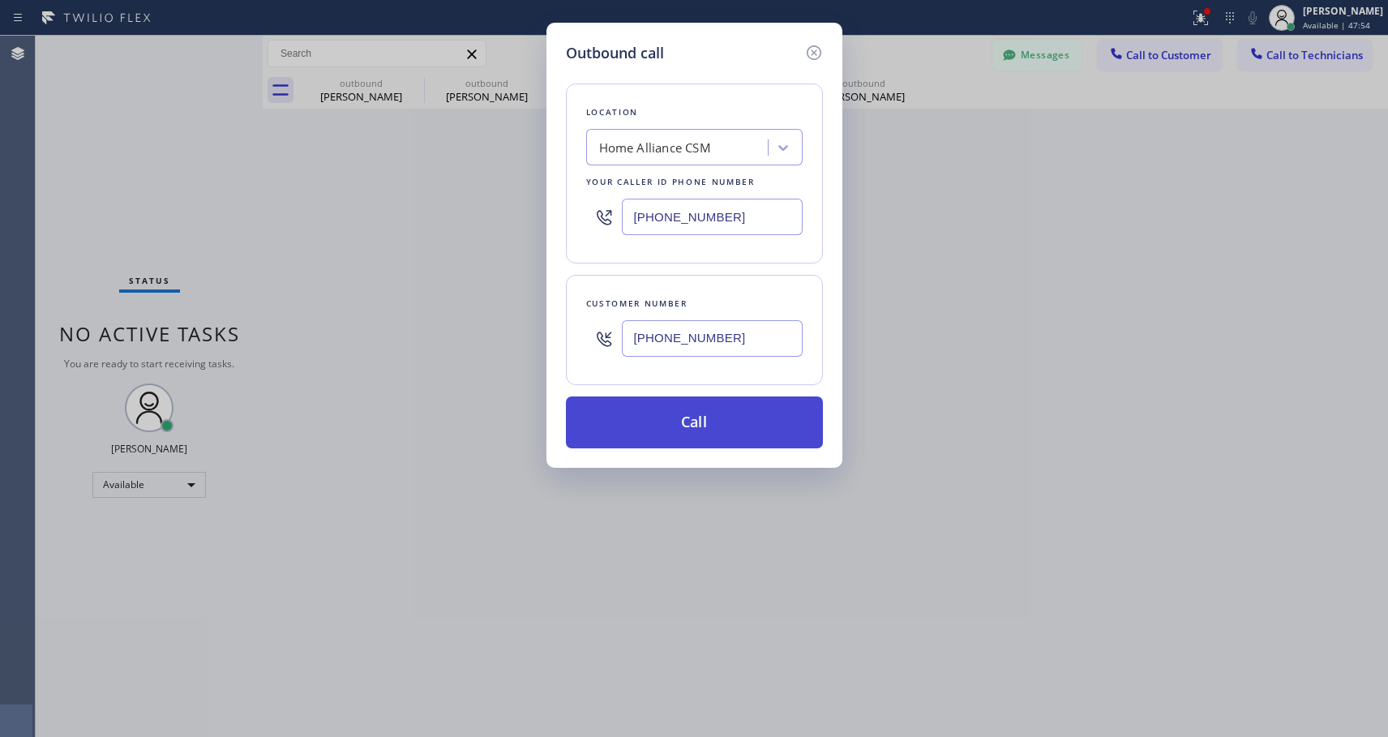
type input "[PHONE_NUMBER]"
click at [733, 431] on button "Call" at bounding box center [694, 423] width 257 height 52
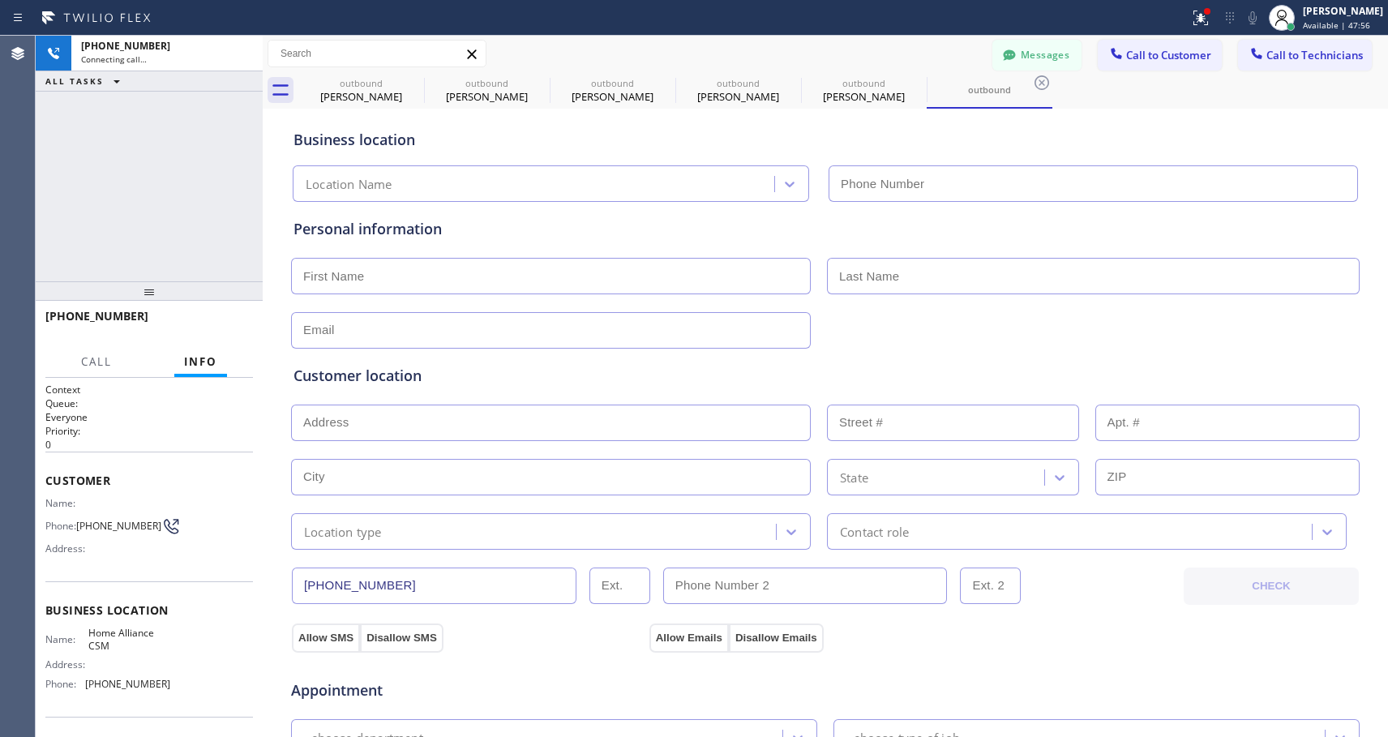
type input "[PHONE_NUMBER]"
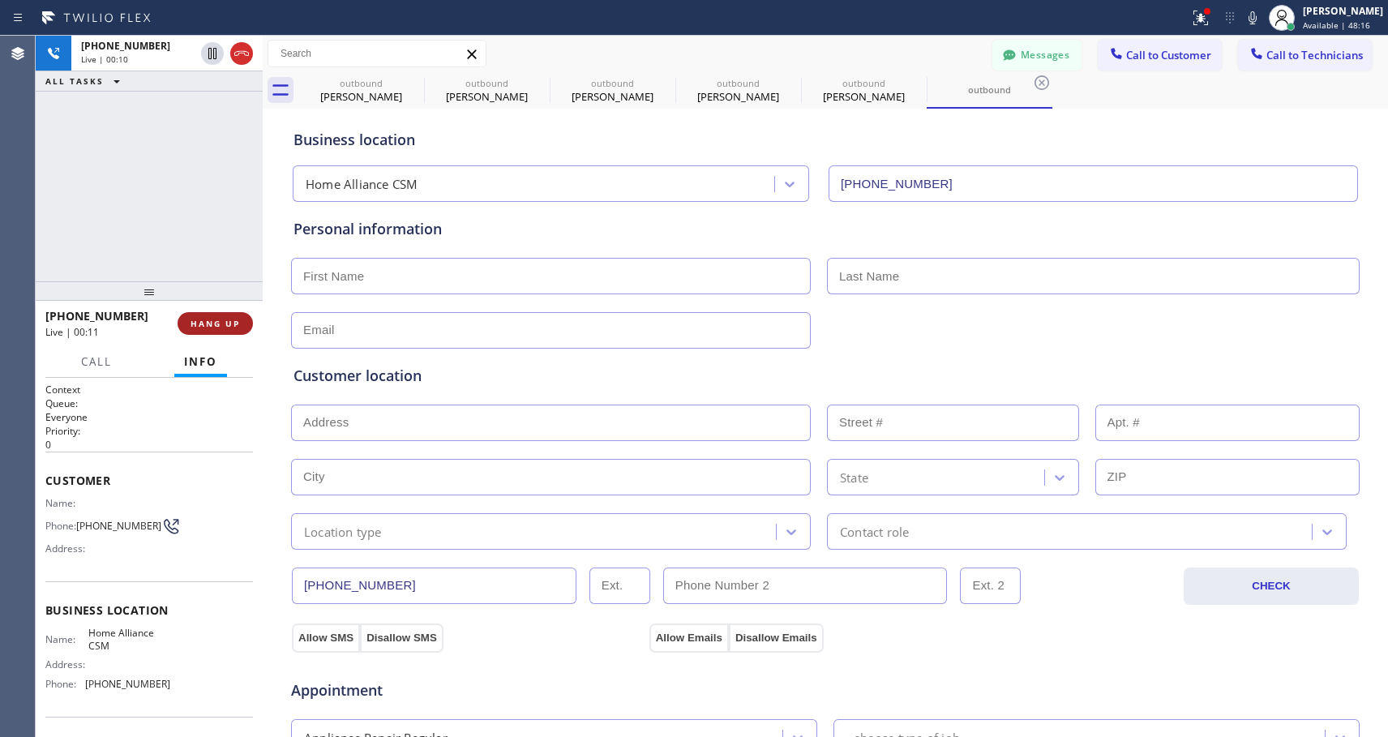
click at [229, 324] on span "HANG UP" at bounding box center [215, 323] width 49 height 11
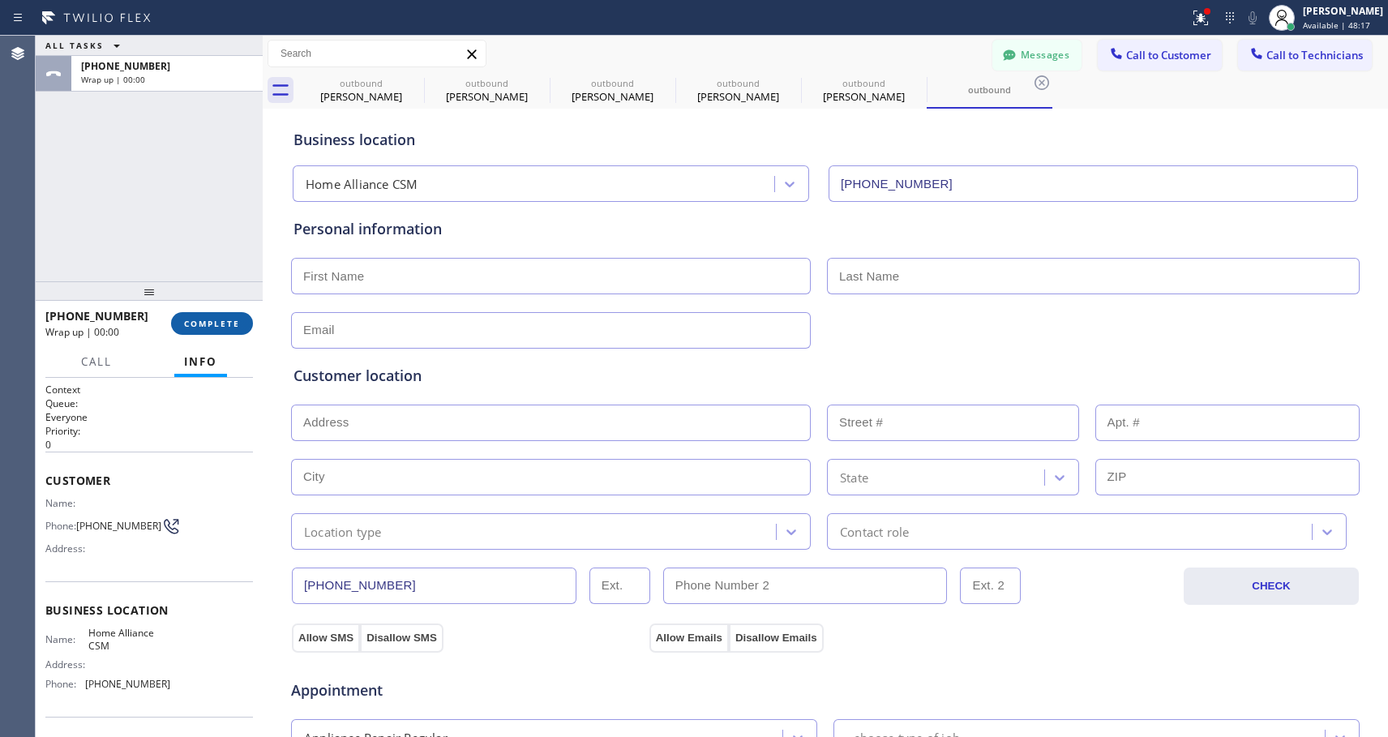
click at [229, 324] on span "COMPLETE" at bounding box center [212, 323] width 56 height 11
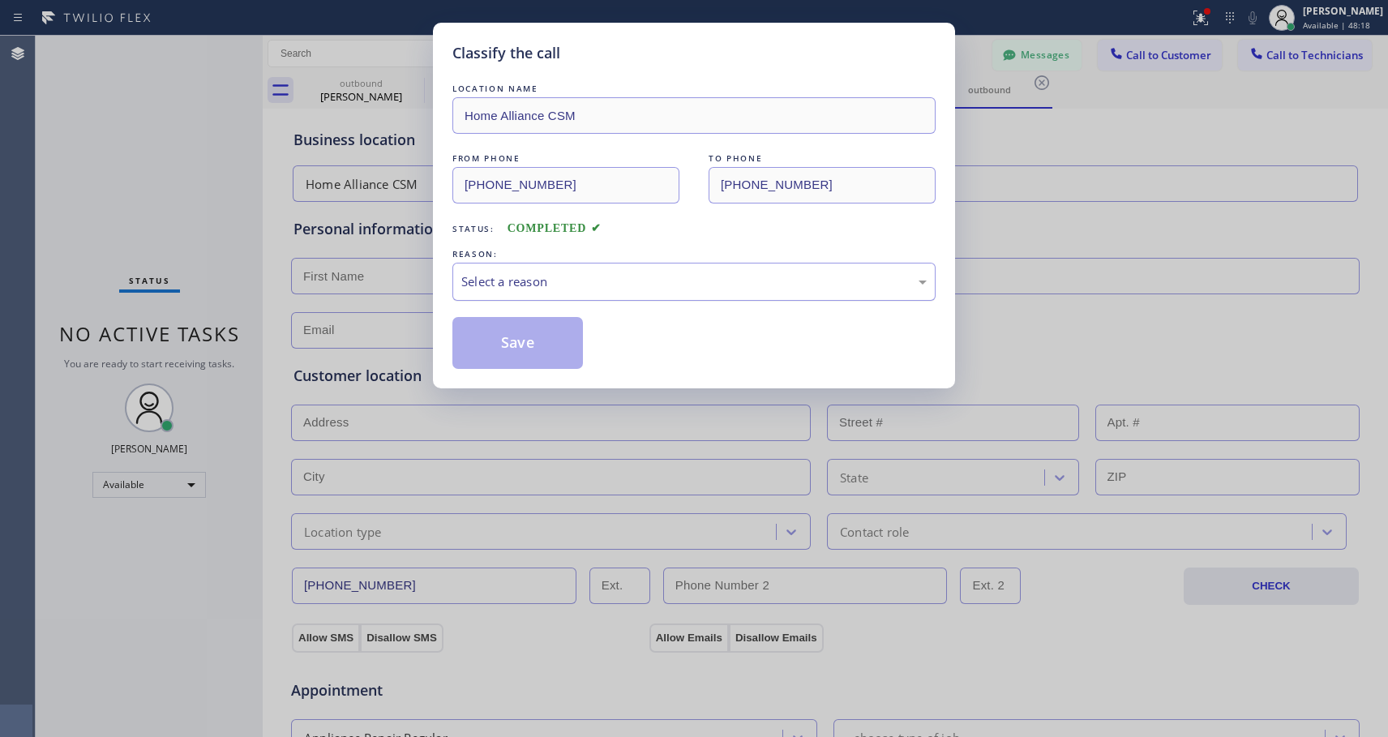
click at [527, 282] on div "Select a reason" at bounding box center [694, 281] width 466 height 19
click at [508, 341] on button "Save" at bounding box center [518, 343] width 131 height 52
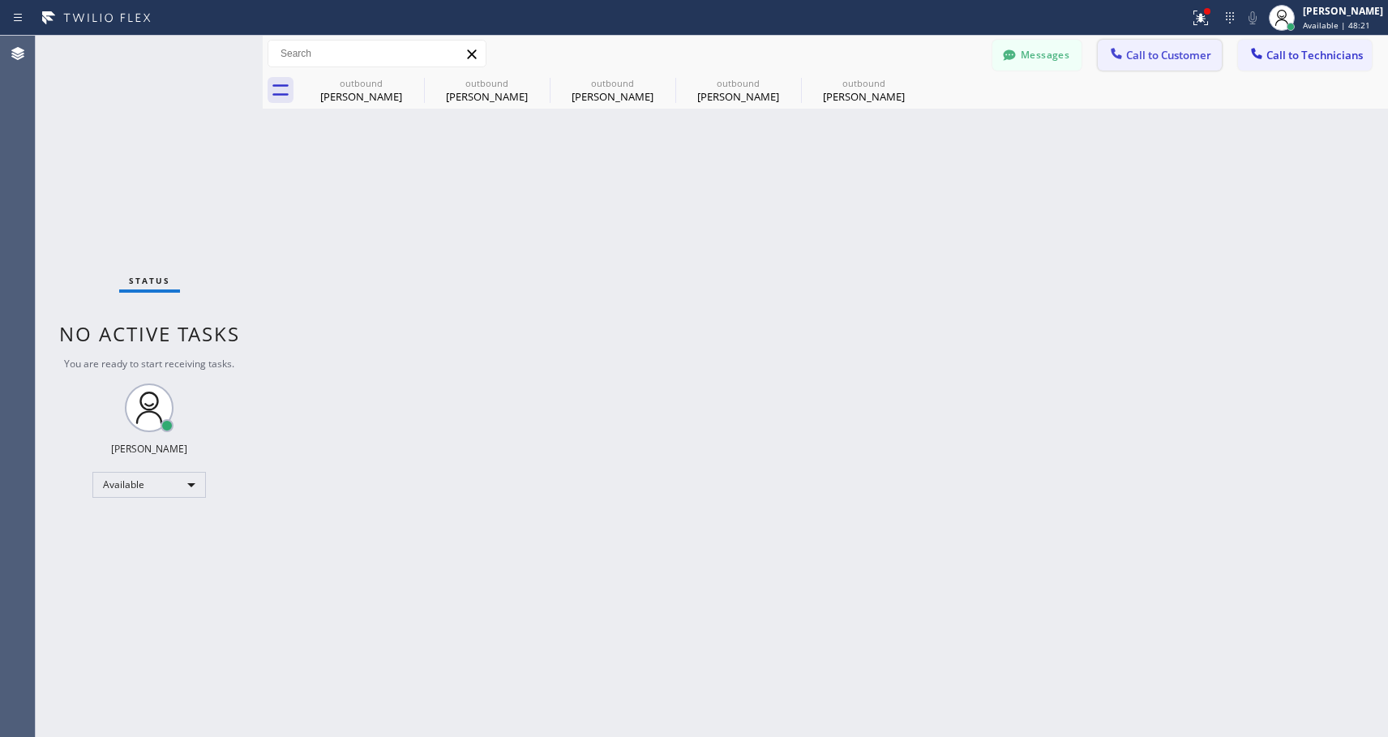
click at [1123, 57] on icon at bounding box center [1117, 53] width 16 height 16
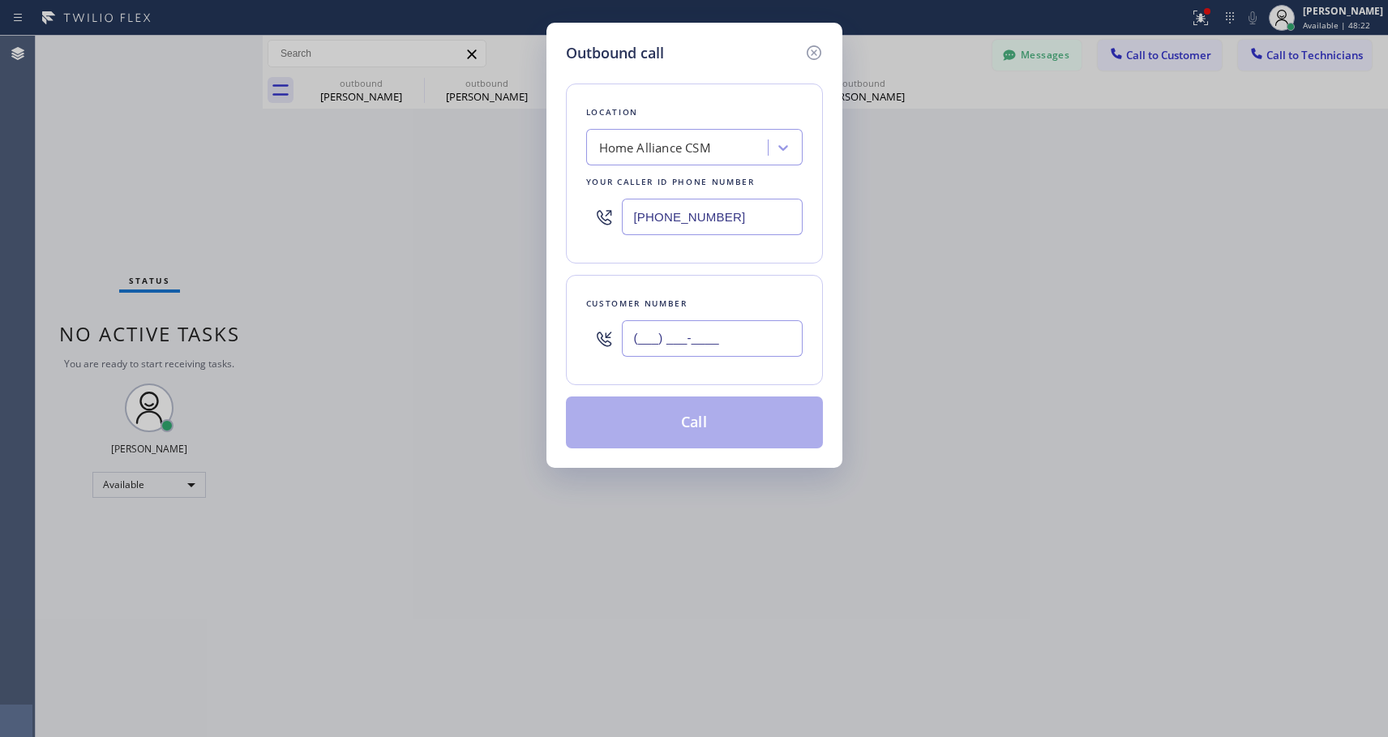
click at [769, 333] on input "(___) ___-____" at bounding box center [712, 338] width 181 height 36
paste input "718) 755-7789"
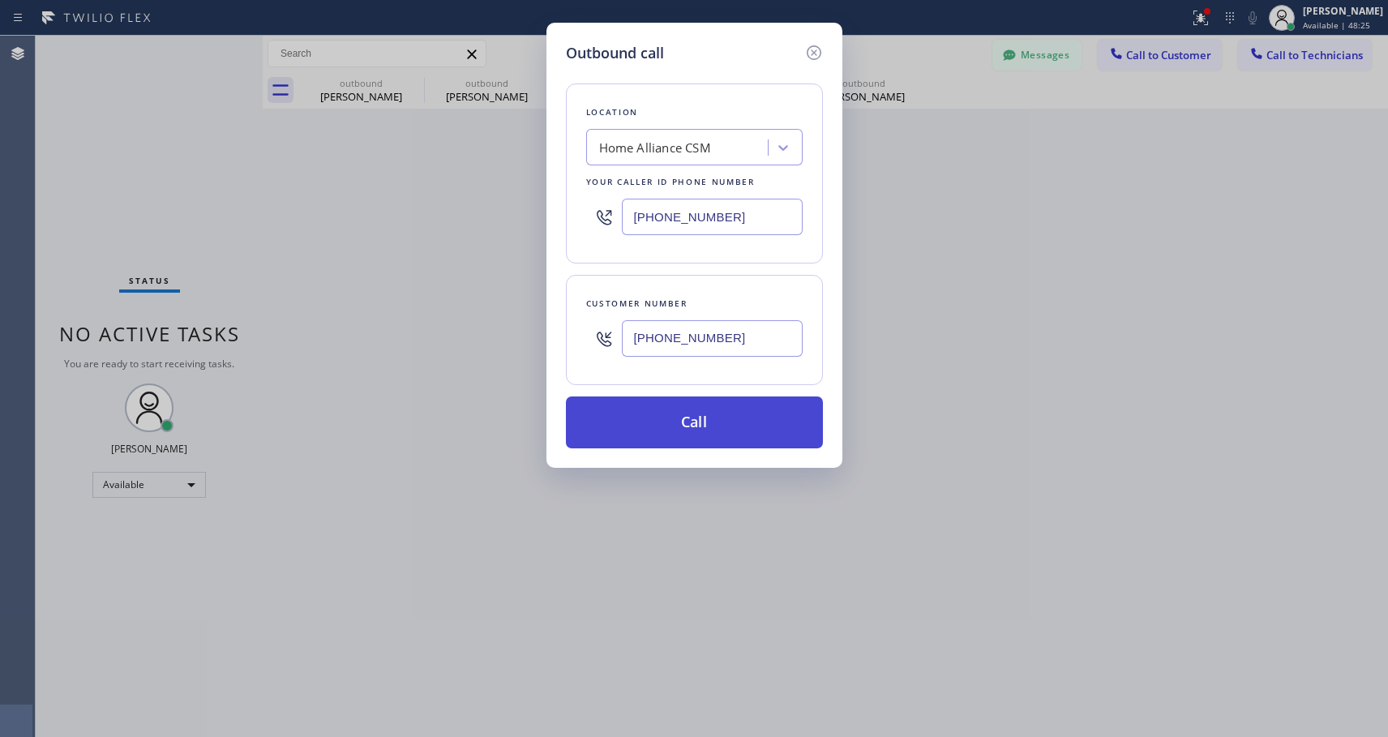
type input "[PHONE_NUMBER]"
click at [755, 423] on button "Call" at bounding box center [694, 423] width 257 height 52
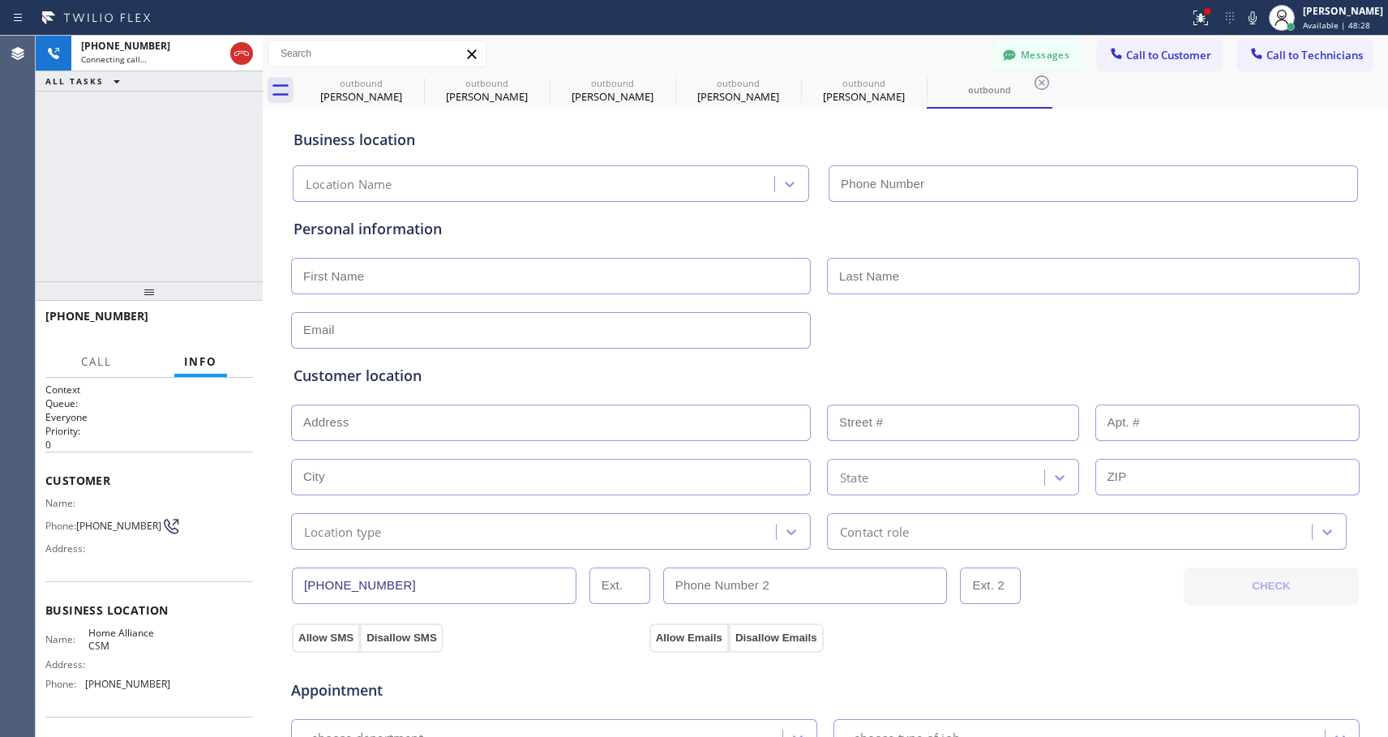
type input "[PHONE_NUMBER]"
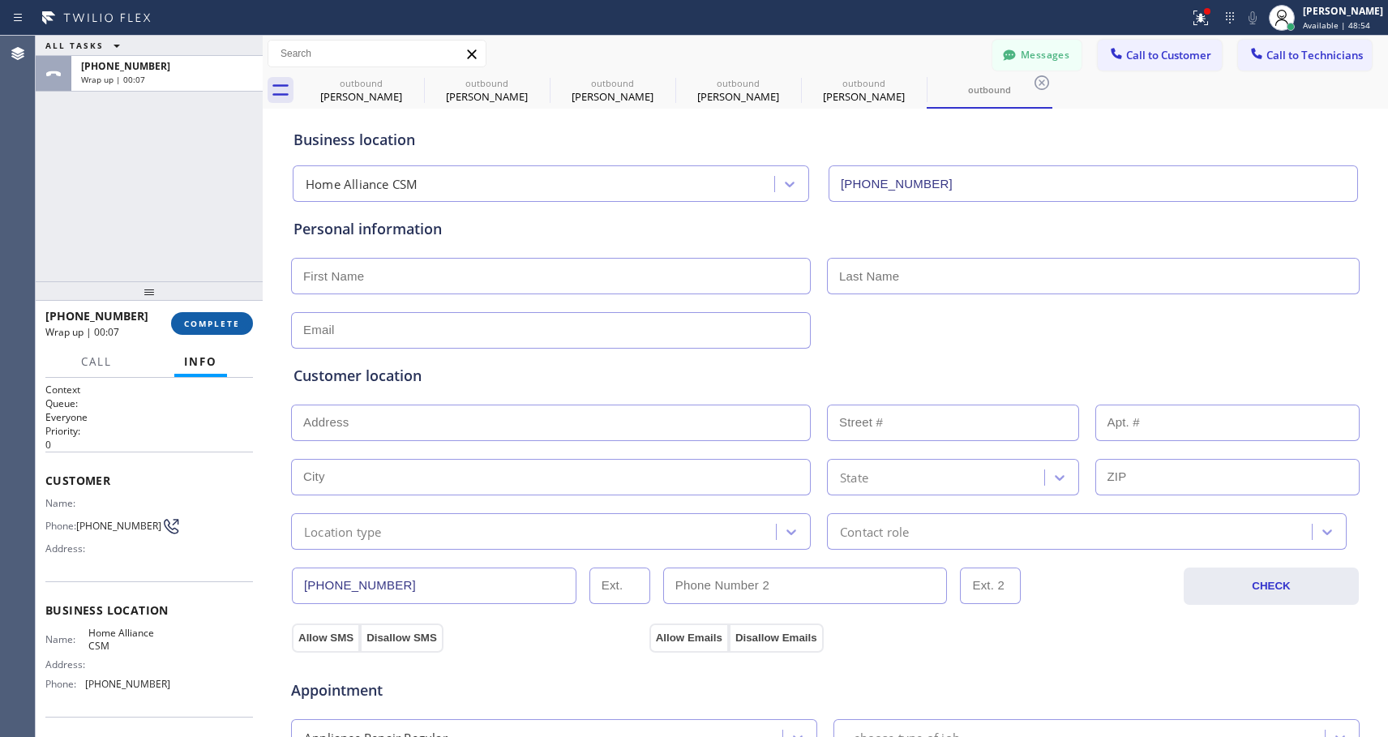
click at [235, 323] on span "COMPLETE" at bounding box center [212, 323] width 56 height 11
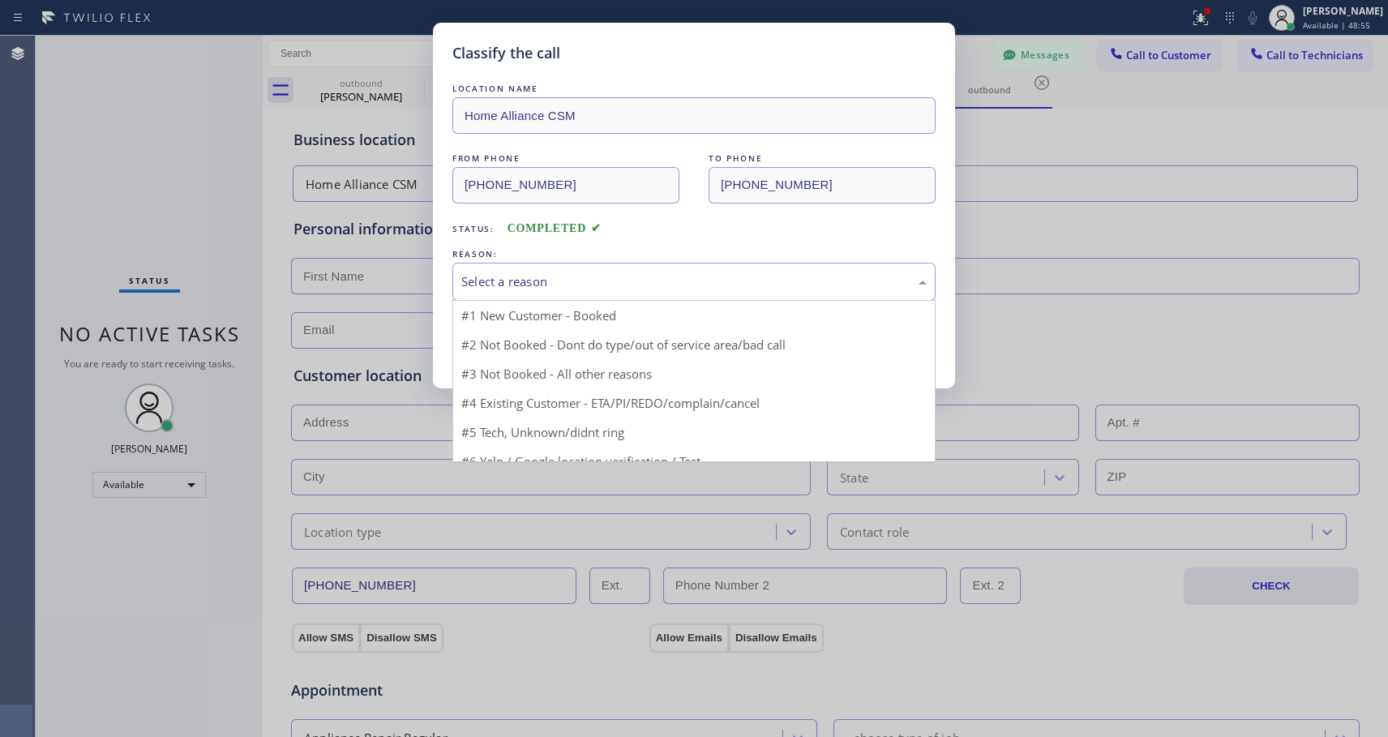
click at [593, 278] on div "Select a reason" at bounding box center [694, 281] width 466 height 19
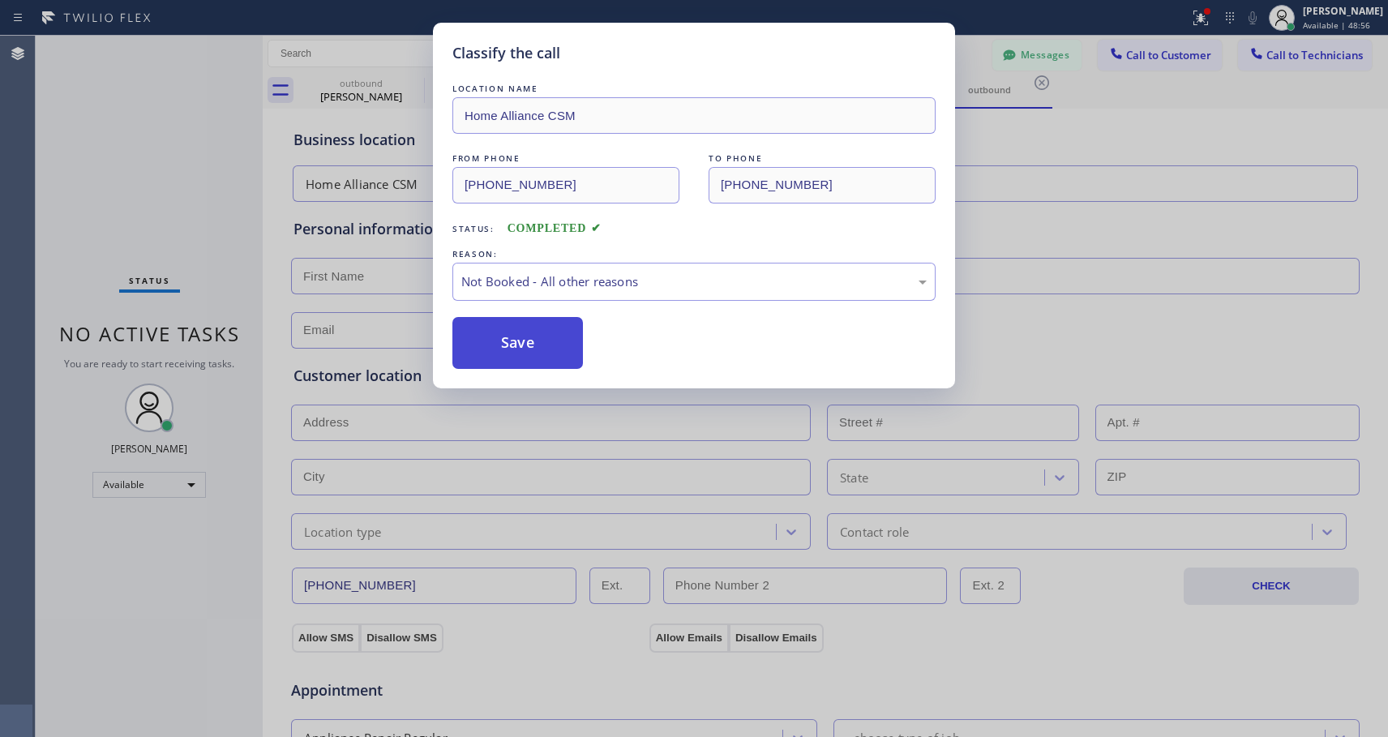
drag, startPoint x: 593, startPoint y: 278, endPoint x: 491, endPoint y: 350, distance: 124.0
click at [492, 349] on button "Save" at bounding box center [518, 343] width 131 height 52
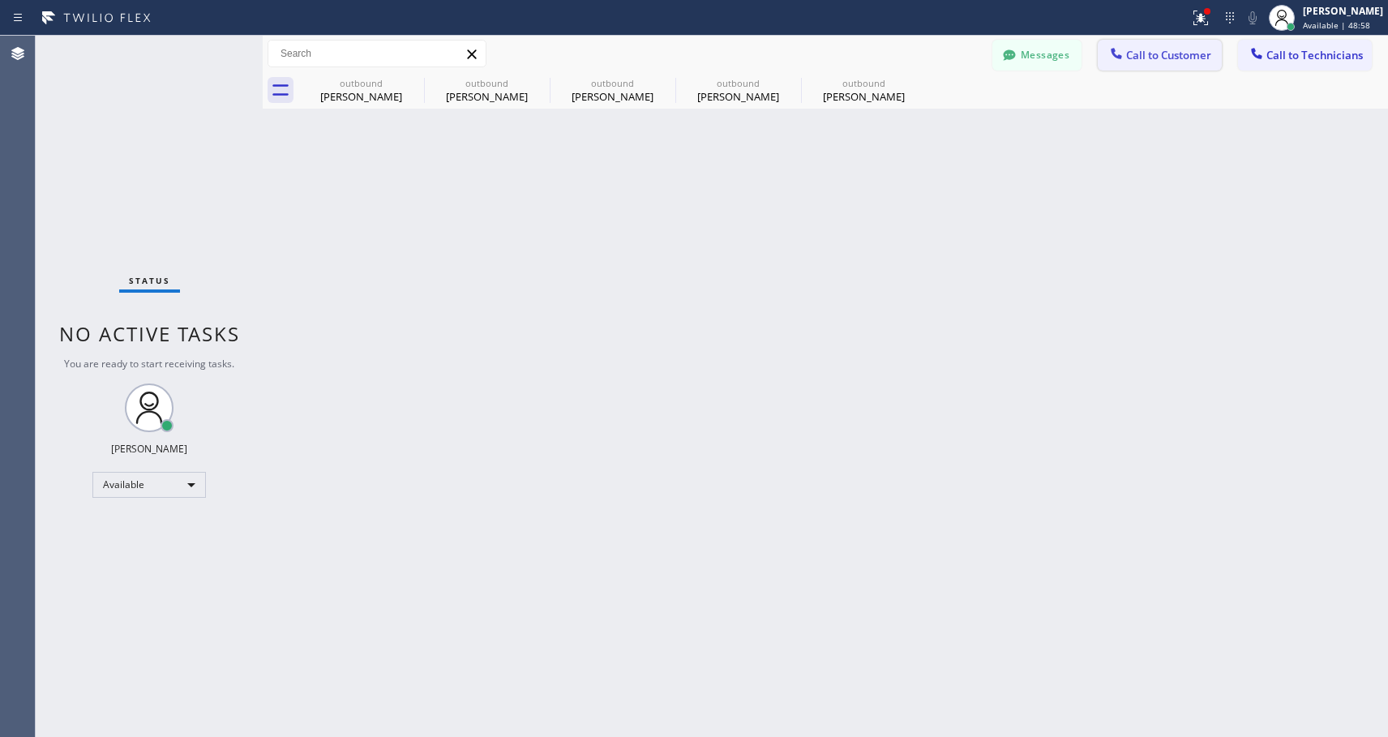
click at [1126, 54] on div at bounding box center [1116, 54] width 19 height 19
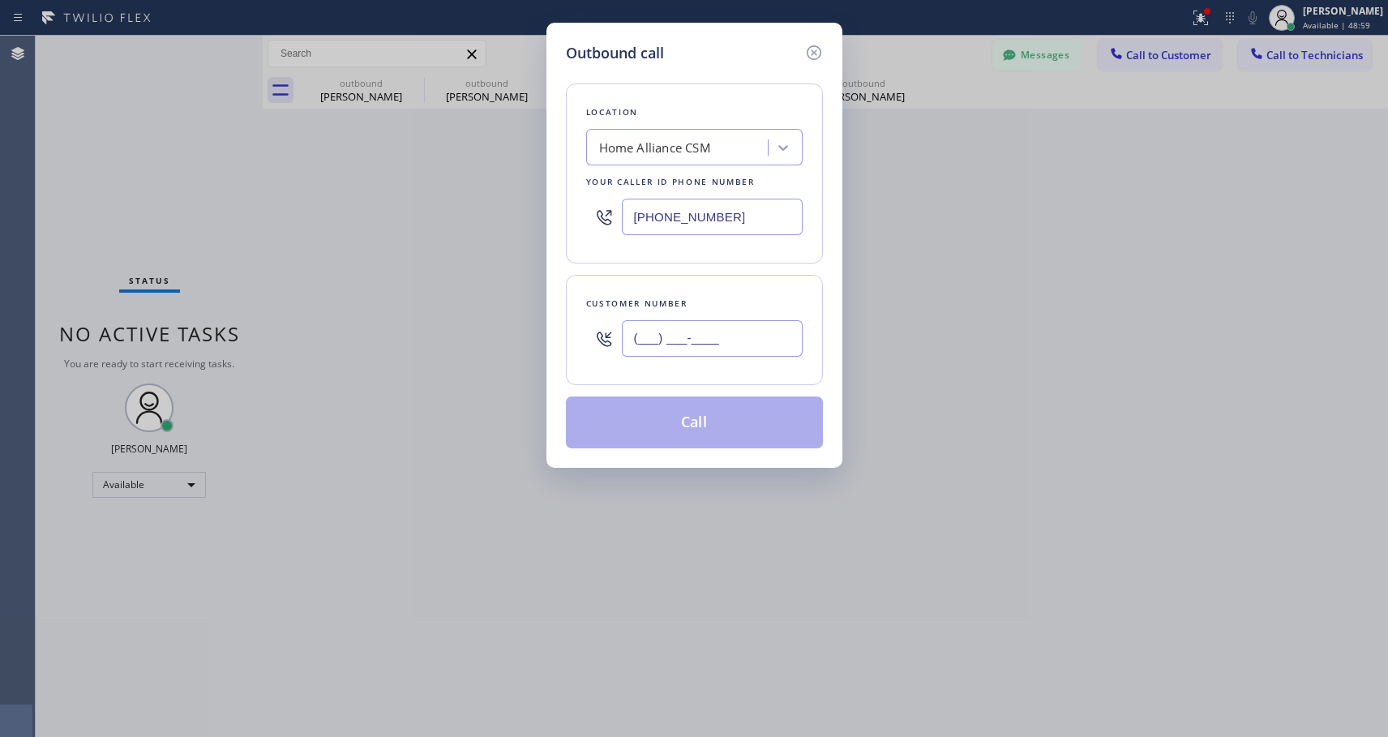
click at [714, 344] on input "(___) ___-____" at bounding box center [712, 338] width 181 height 36
paste input "718) 755-7789"
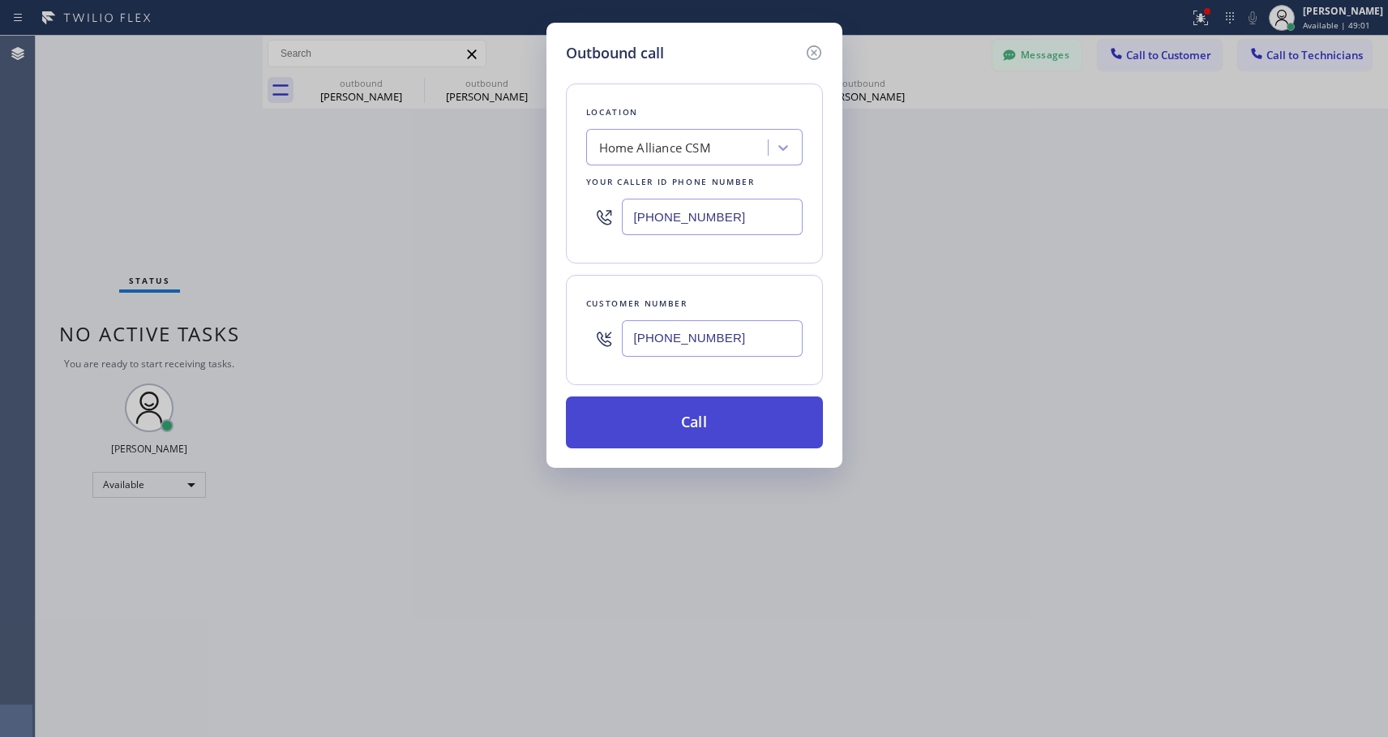
type input "[PHONE_NUMBER]"
click at [770, 422] on button "Call" at bounding box center [694, 423] width 257 height 52
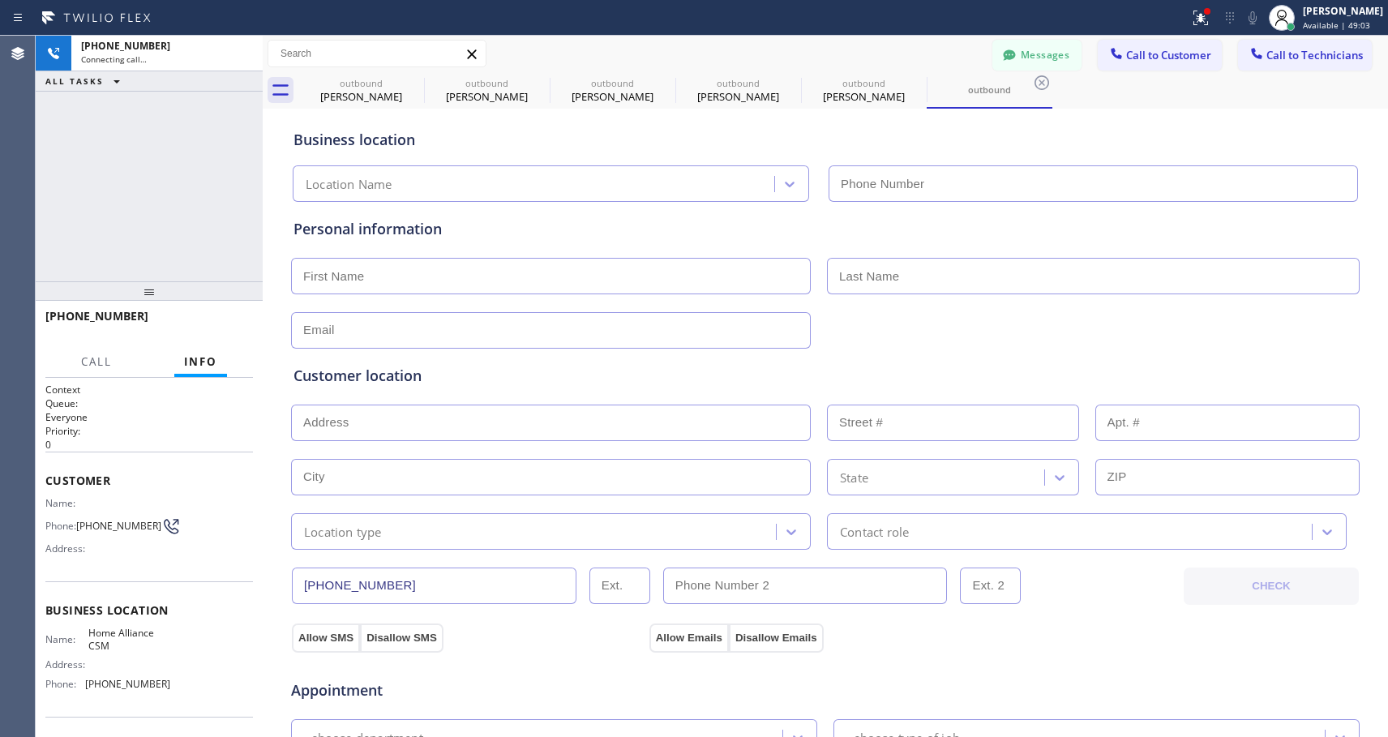
type input "[PHONE_NUMBER]"
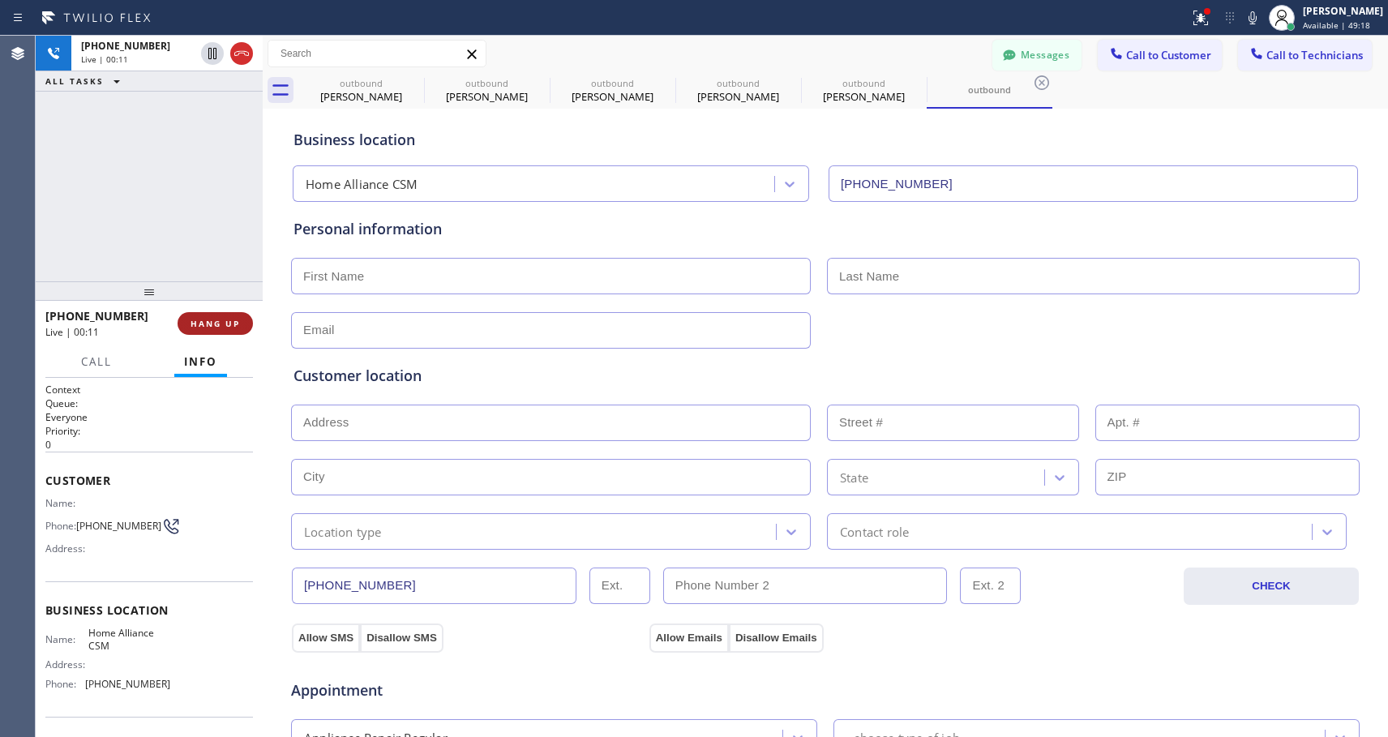
click at [200, 328] on span "HANG UP" at bounding box center [215, 323] width 49 height 11
click at [201, 328] on span "COMPLETE" at bounding box center [212, 323] width 56 height 11
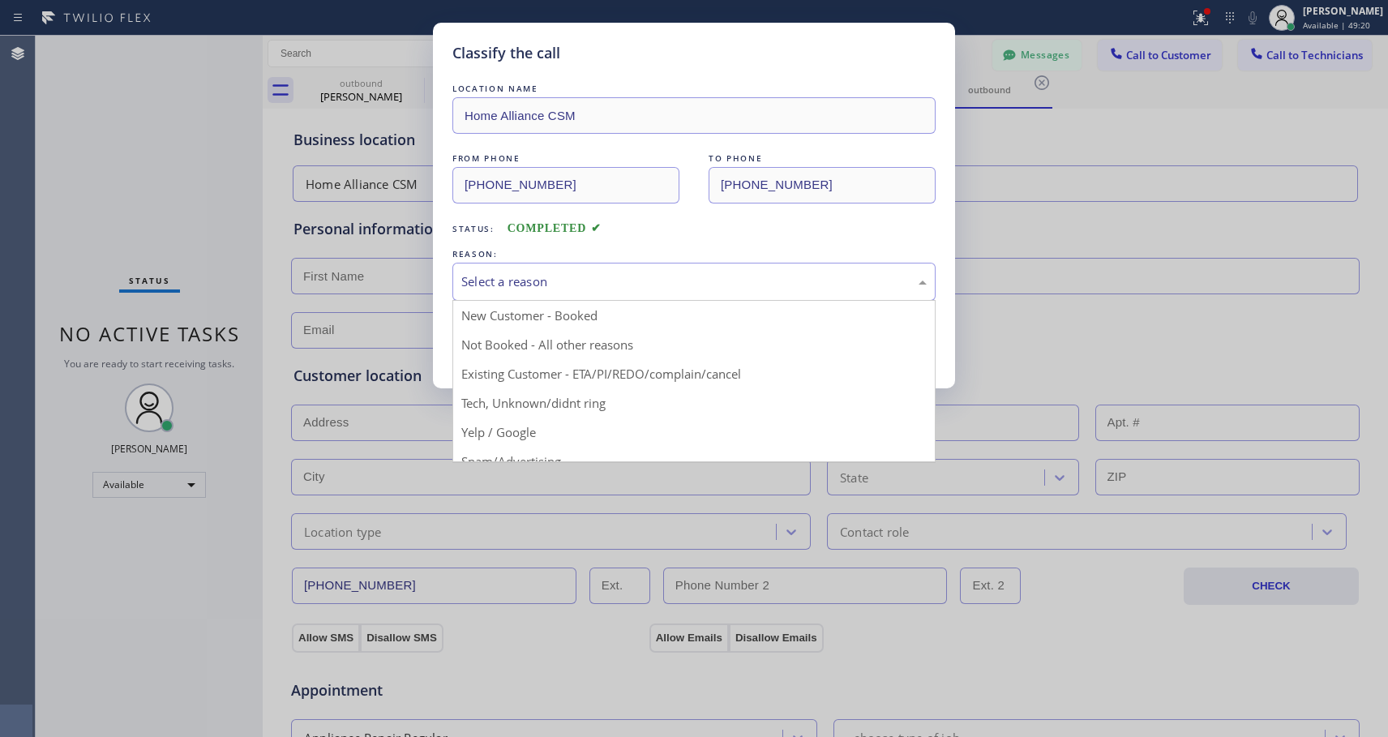
click at [488, 281] on div "Select a reason" at bounding box center [694, 281] width 466 height 19
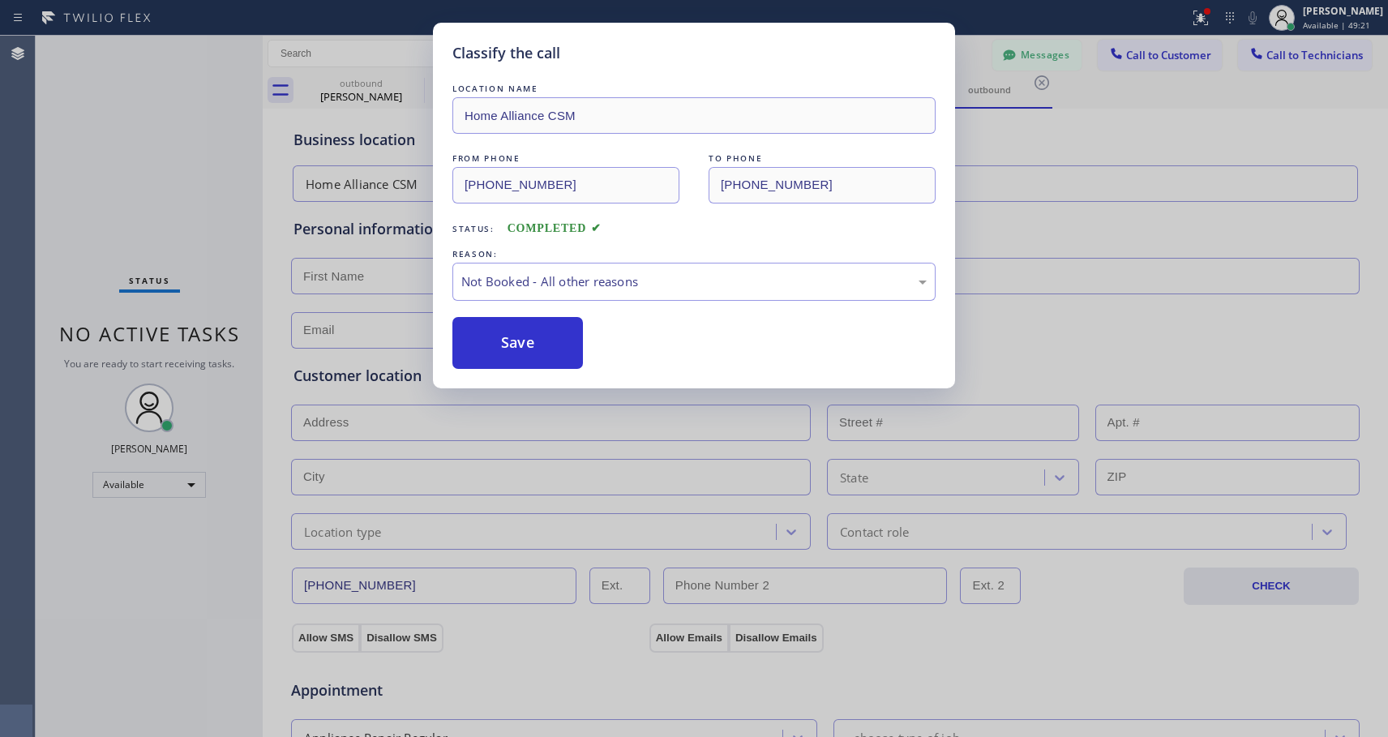
click at [495, 344] on button "Save" at bounding box center [518, 343] width 131 height 52
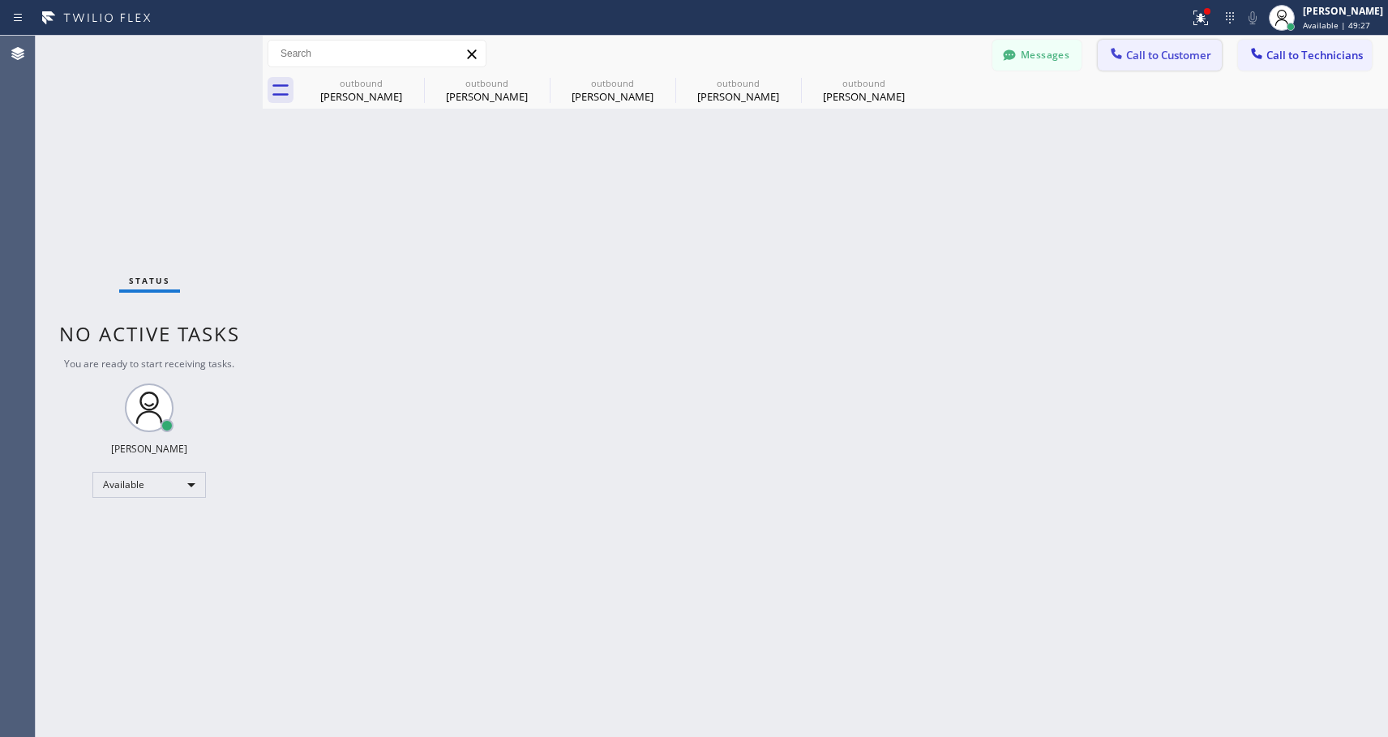
click at [1162, 58] on span "Call to Customer" at bounding box center [1168, 55] width 85 height 15
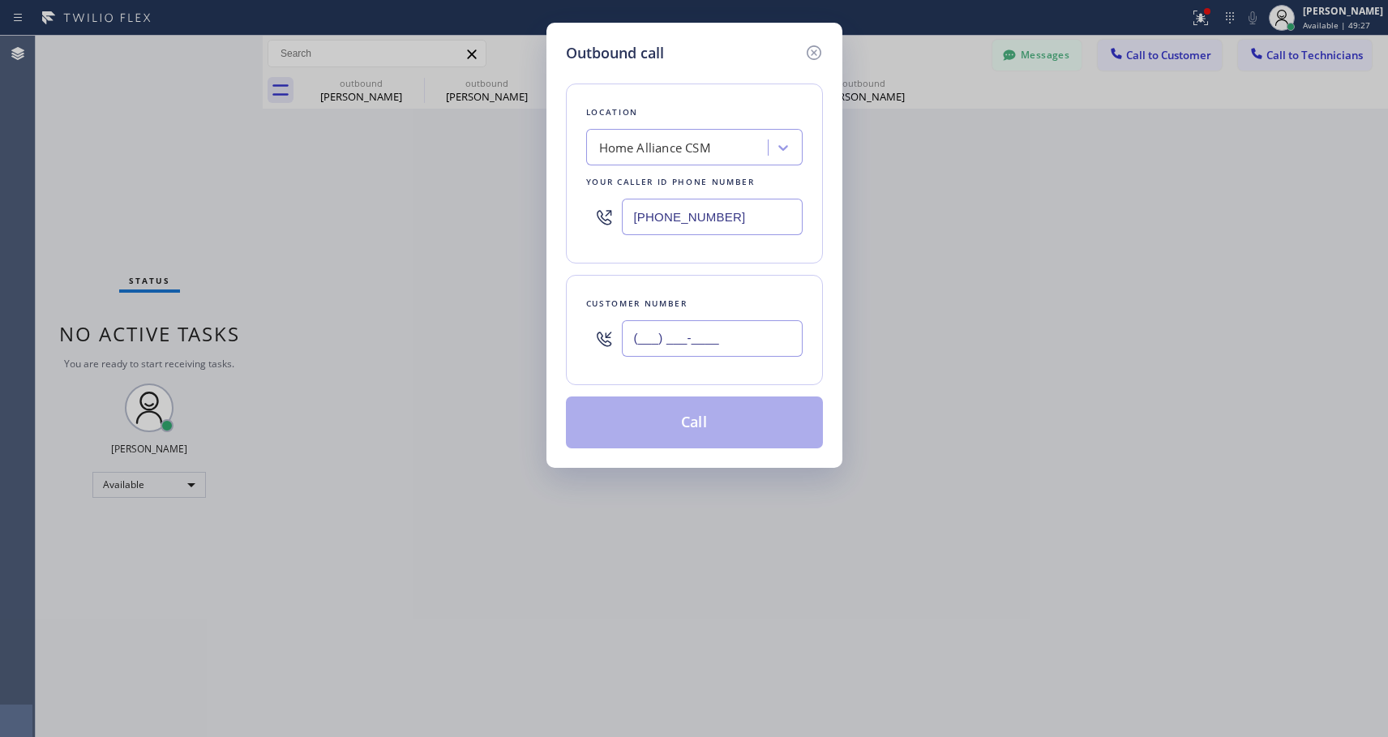
click at [659, 341] on input "(___) ___-____" at bounding box center [712, 338] width 181 height 36
paste input "718) 755-7789"
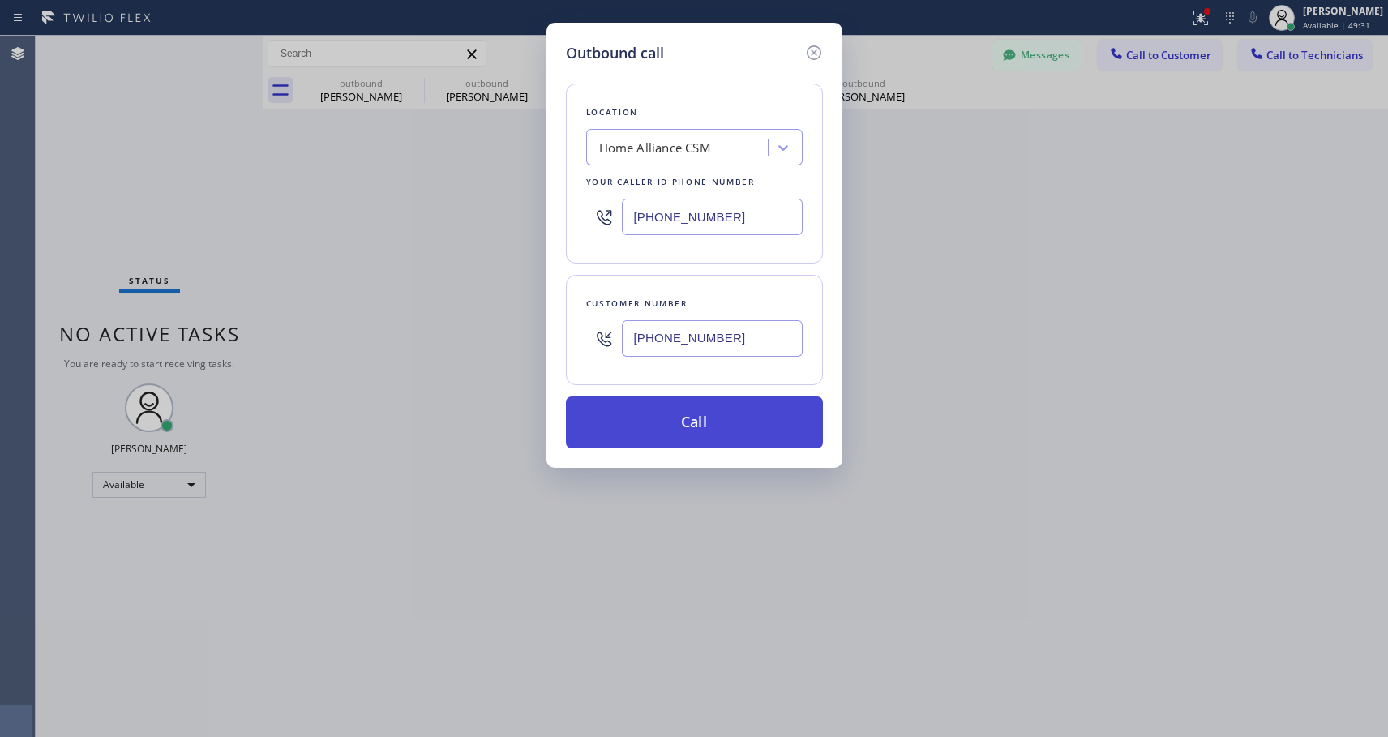
type input "[PHONE_NUMBER]"
click at [762, 430] on button "Call" at bounding box center [694, 423] width 257 height 52
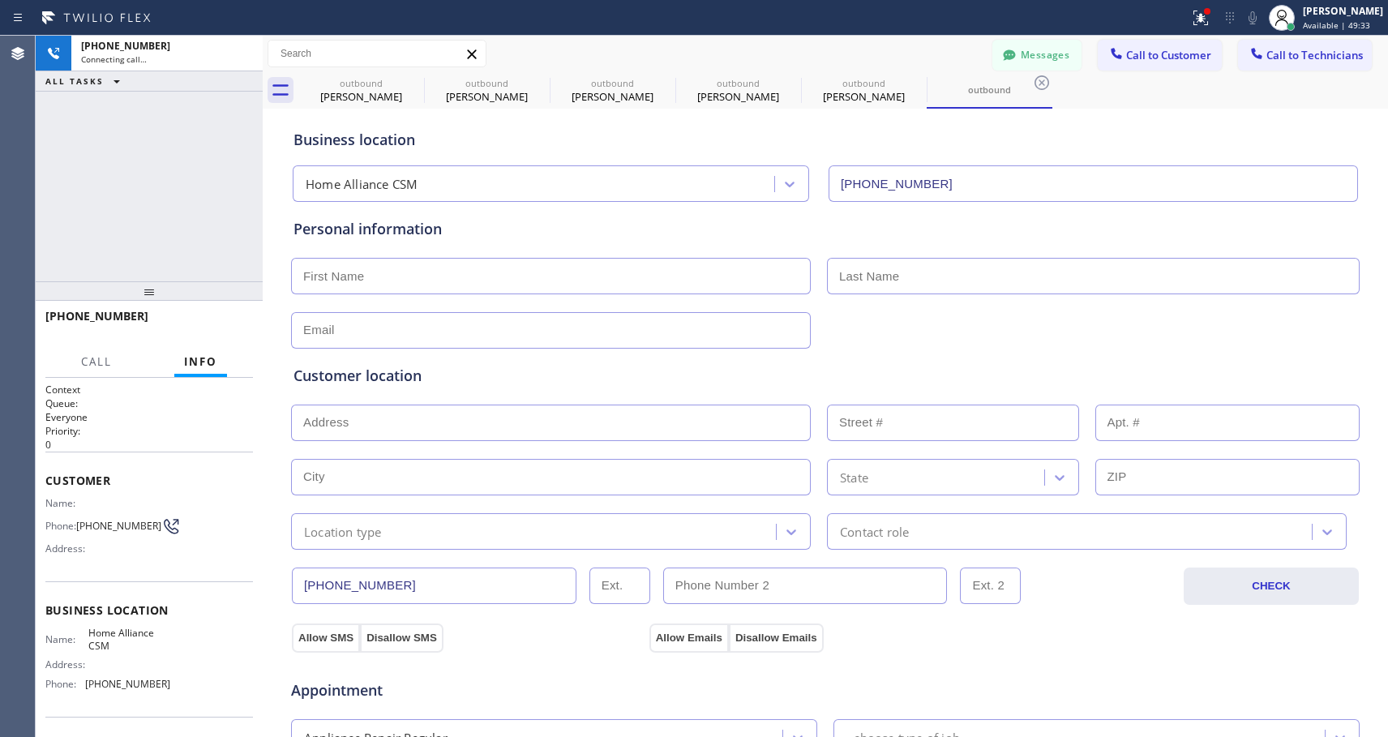
type input "[PHONE_NUMBER]"
click at [211, 324] on span "HANG UP" at bounding box center [215, 323] width 49 height 11
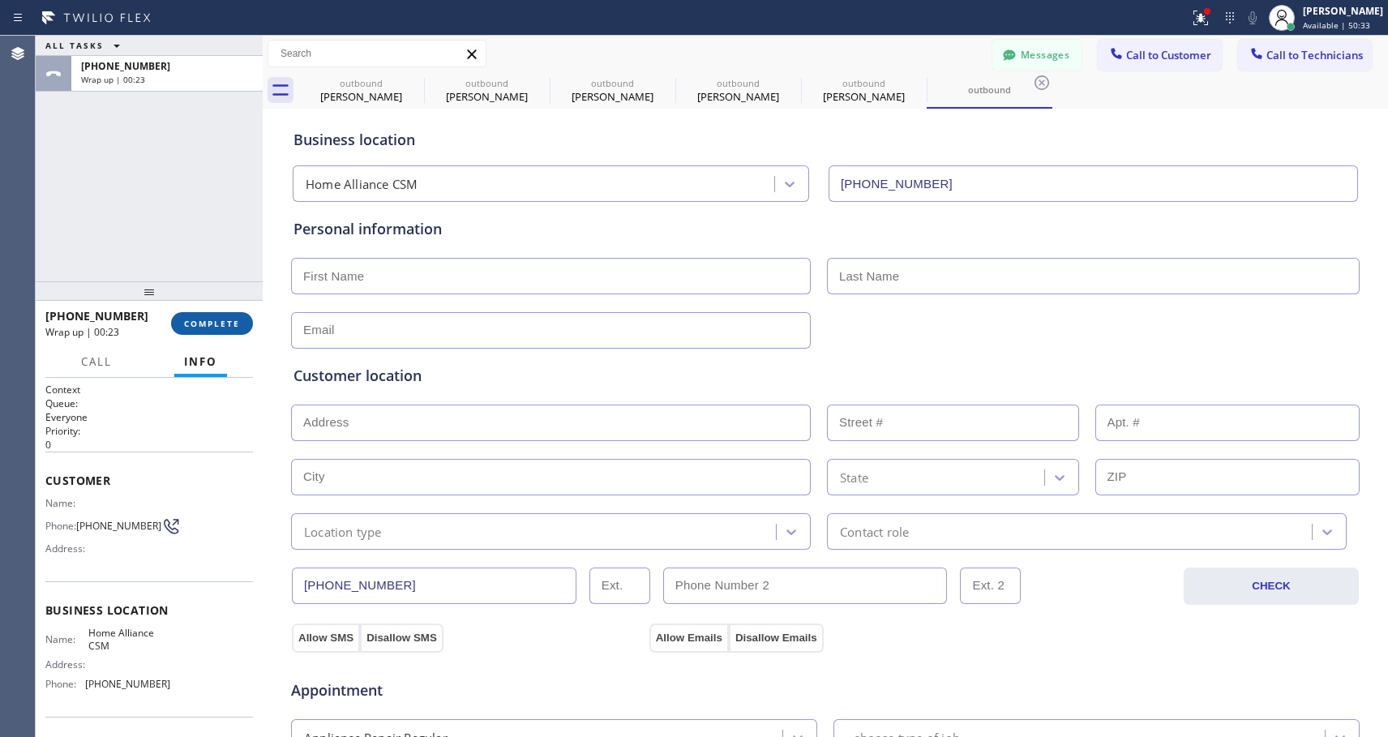
click at [209, 324] on span "COMPLETE" at bounding box center [212, 323] width 56 height 11
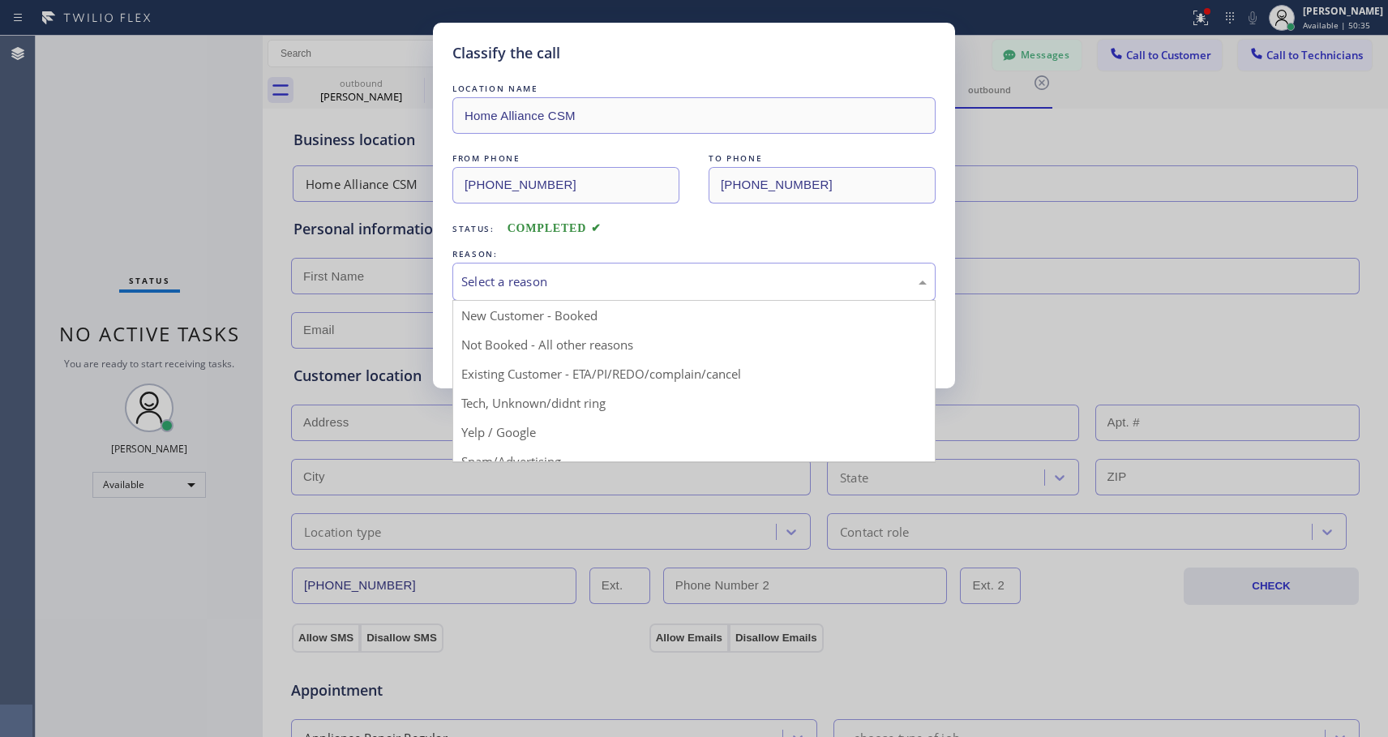
click at [556, 276] on div "Select a reason" at bounding box center [694, 281] width 466 height 19
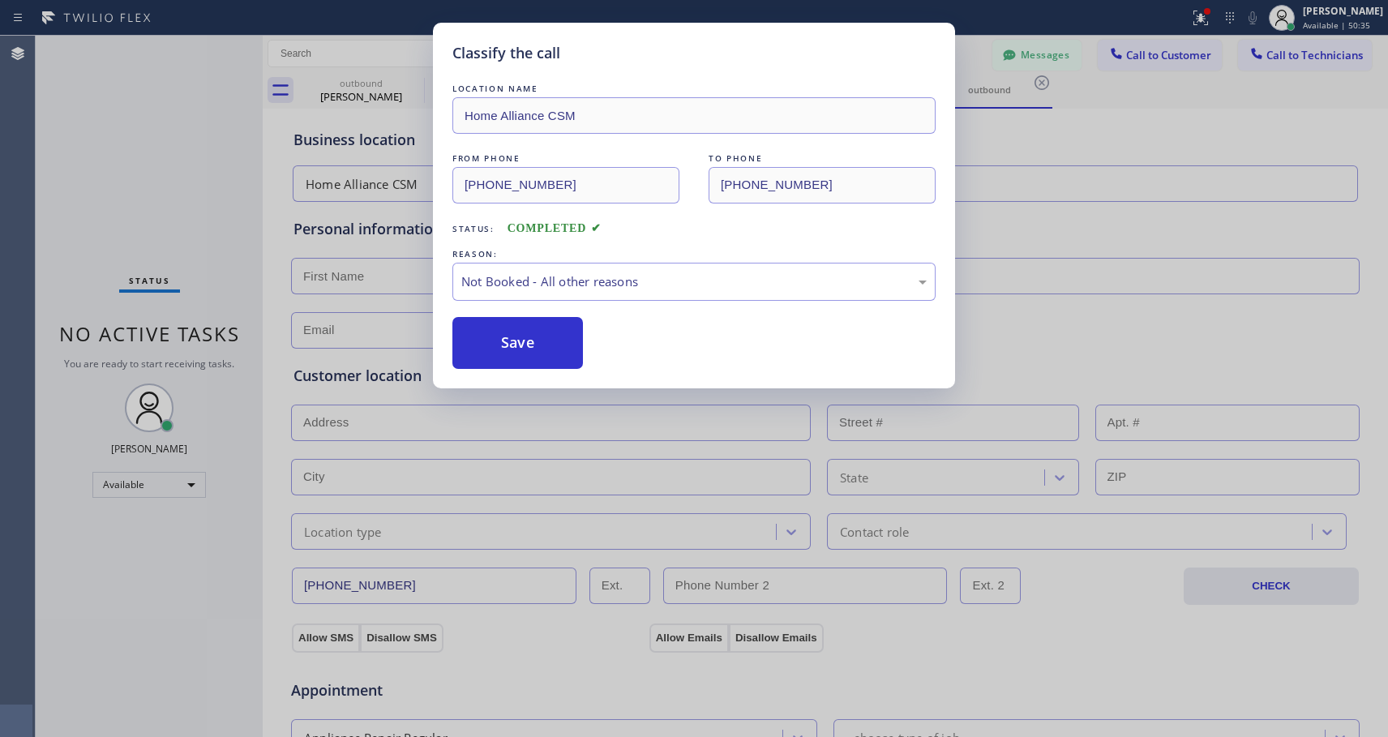
click at [526, 342] on button "Save" at bounding box center [518, 343] width 131 height 52
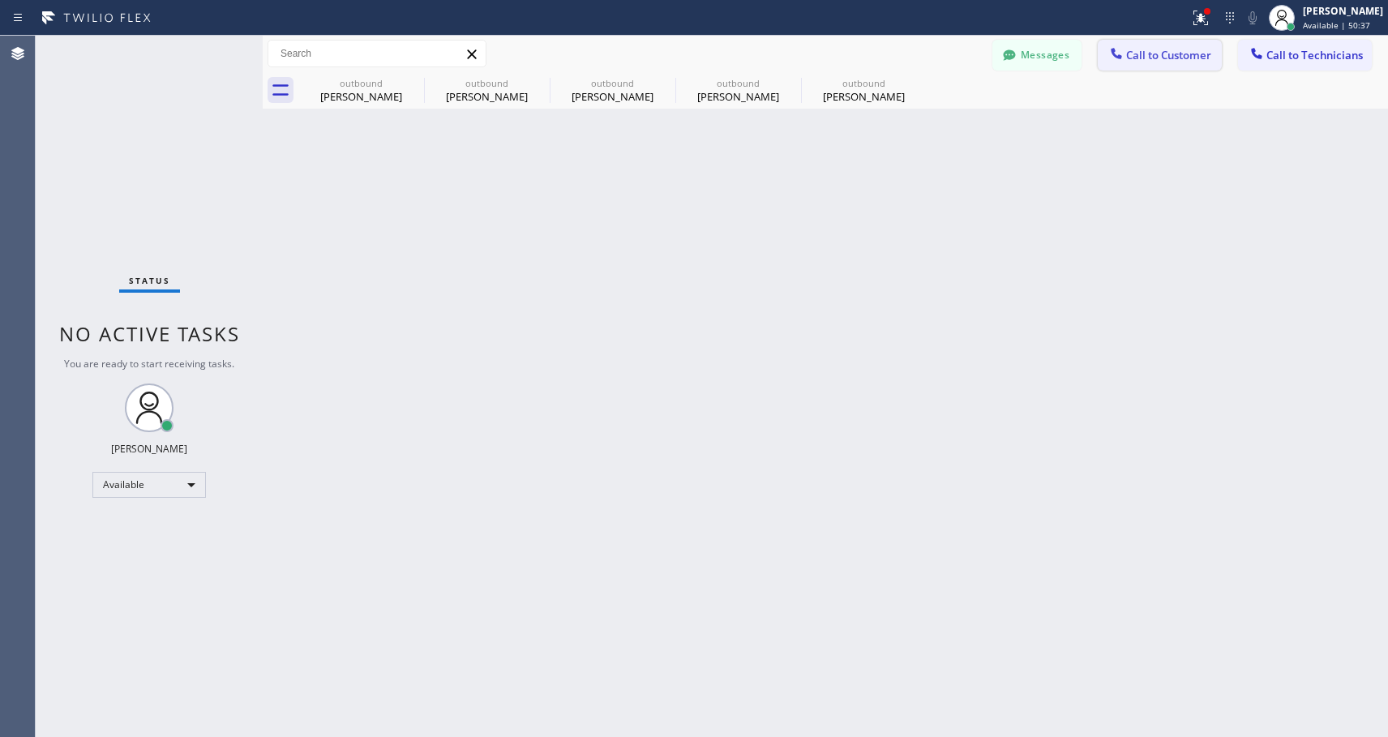
click at [1127, 60] on span "Call to Customer" at bounding box center [1168, 55] width 85 height 15
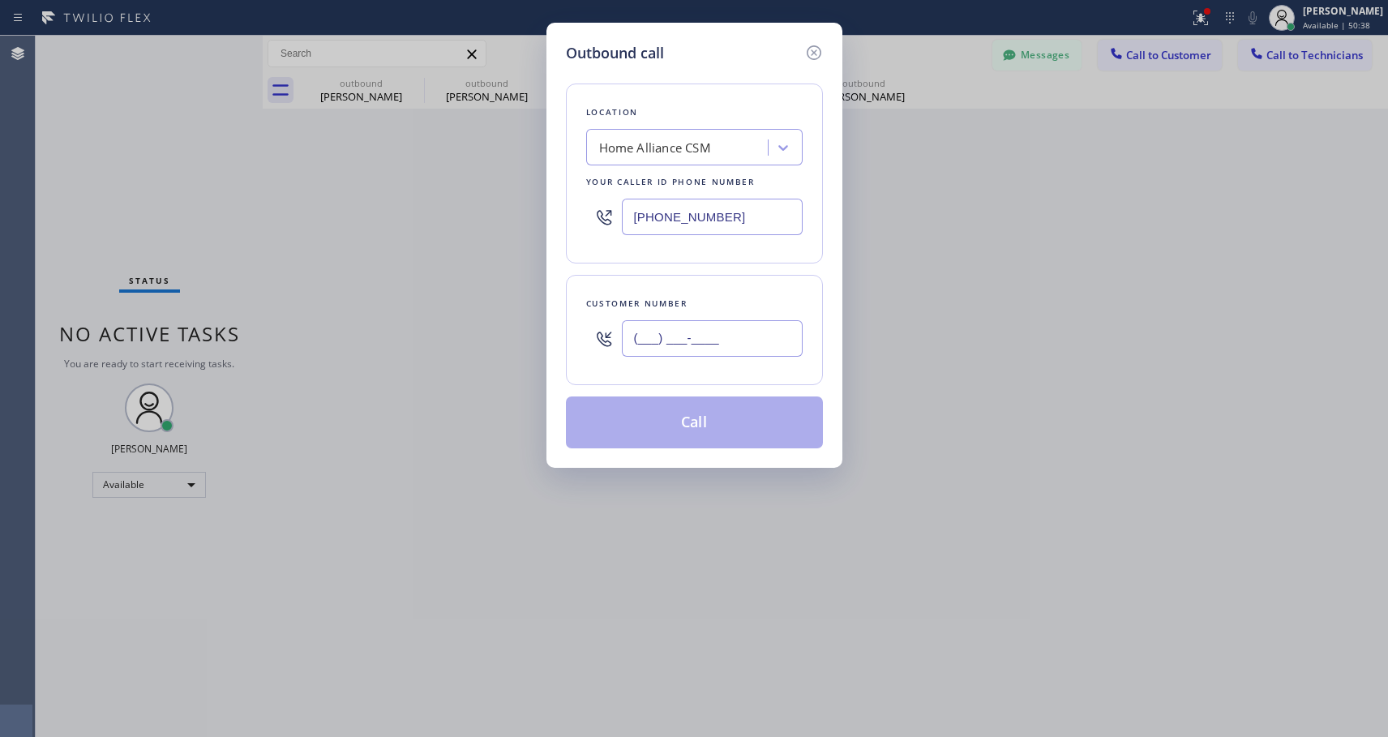
click at [697, 334] on input "(___) ___-____" at bounding box center [712, 338] width 181 height 36
paste input "718) 755-7789"
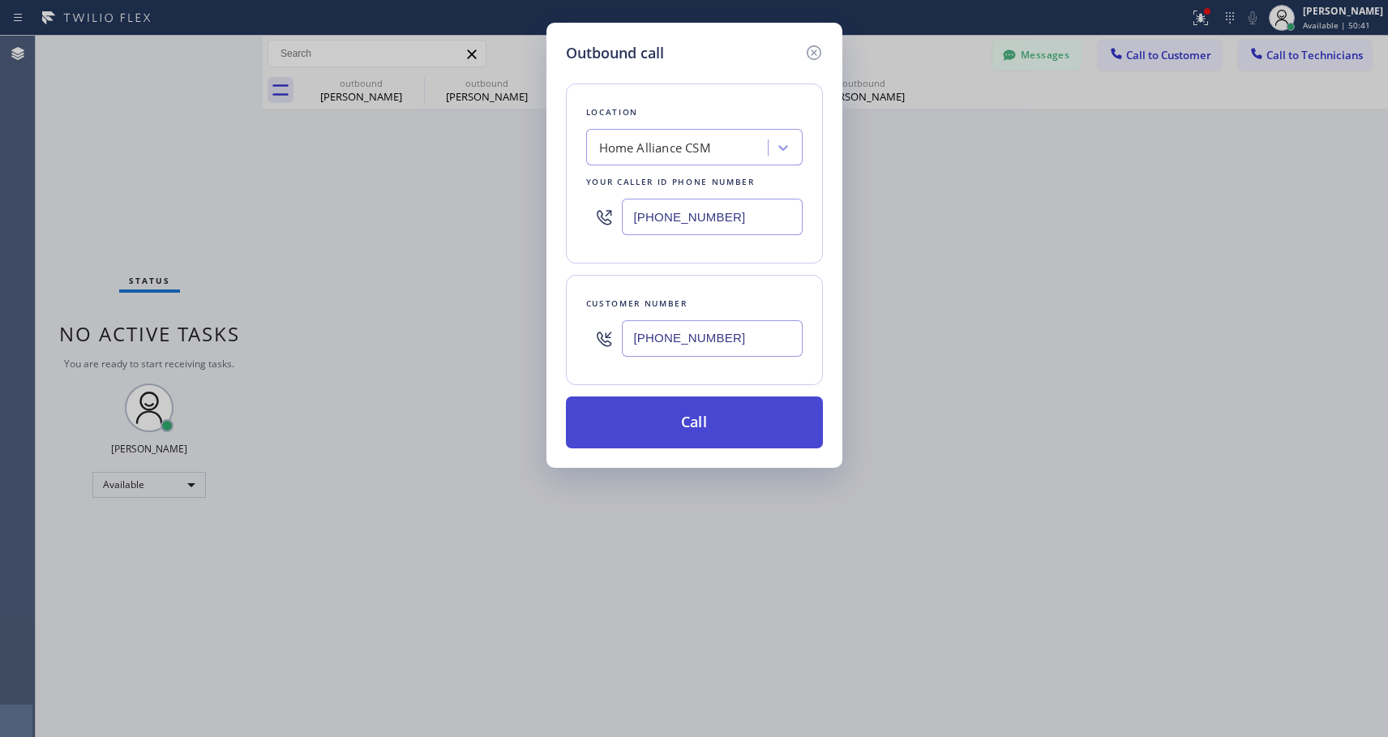
type input "[PHONE_NUMBER]"
click at [757, 419] on button "Call" at bounding box center [694, 423] width 257 height 52
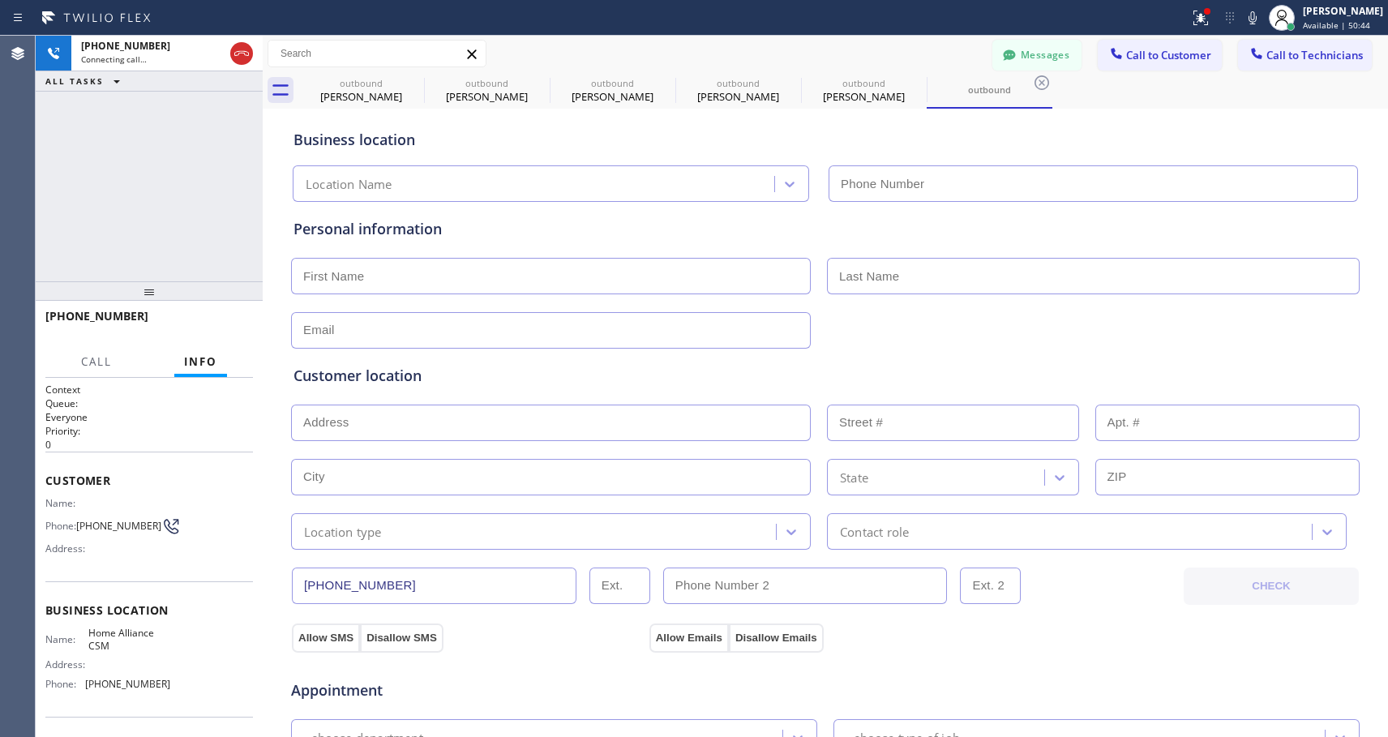
type input "[PHONE_NUMBER]"
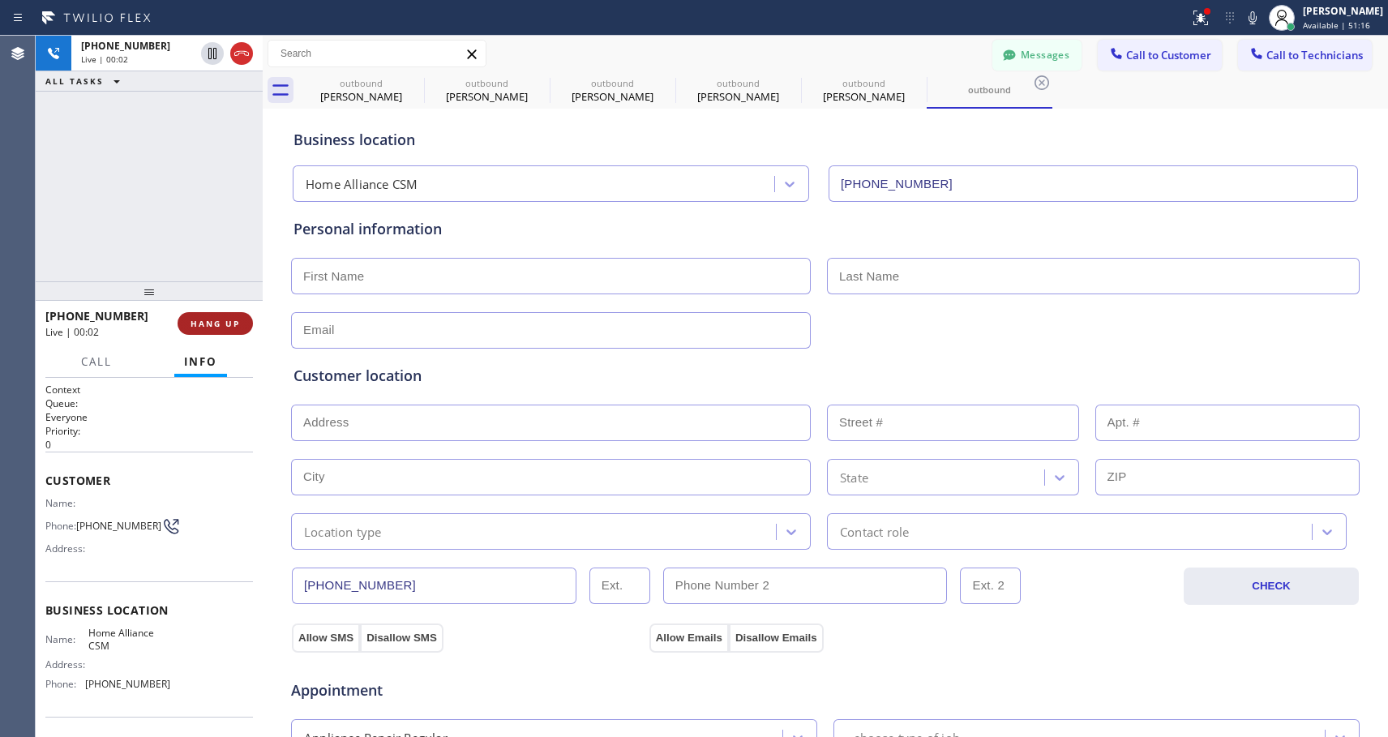
click at [221, 321] on span "HANG UP" at bounding box center [215, 323] width 49 height 11
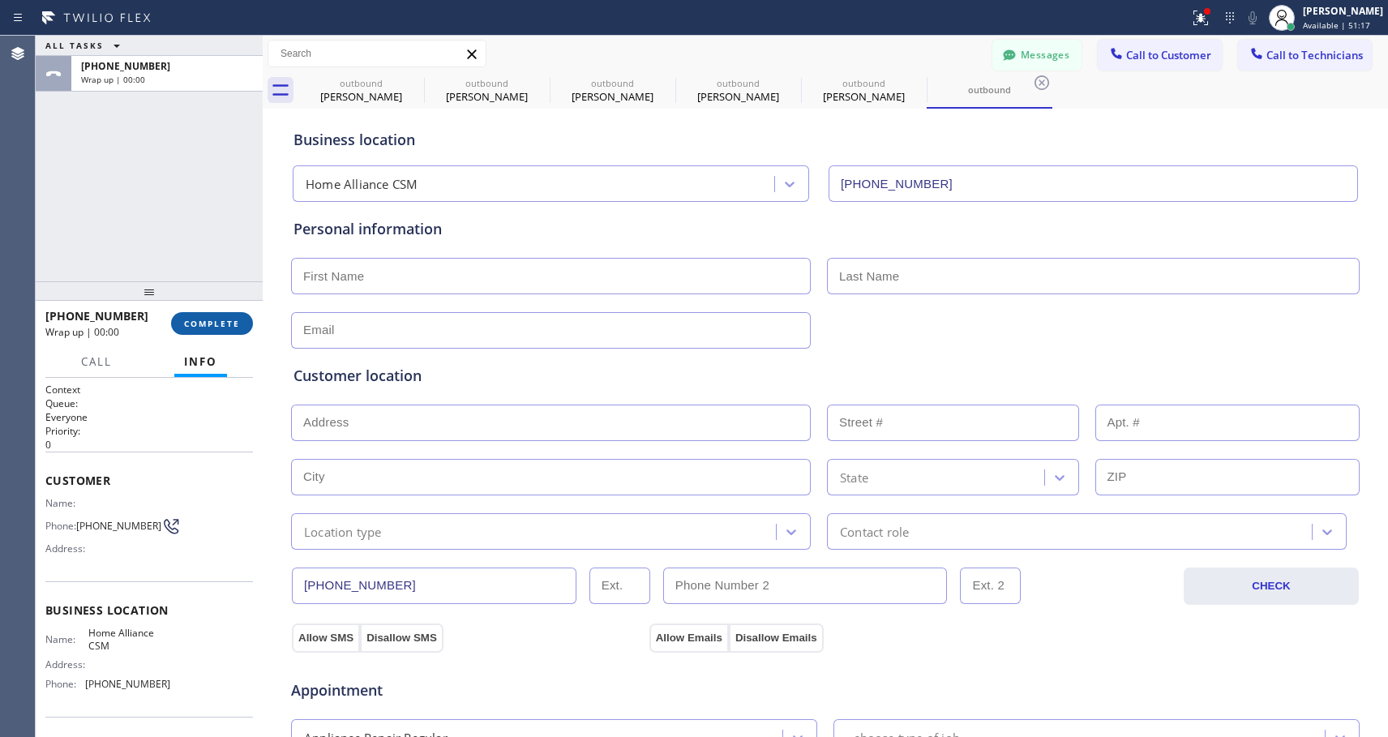
click at [221, 321] on span "COMPLETE" at bounding box center [212, 323] width 56 height 11
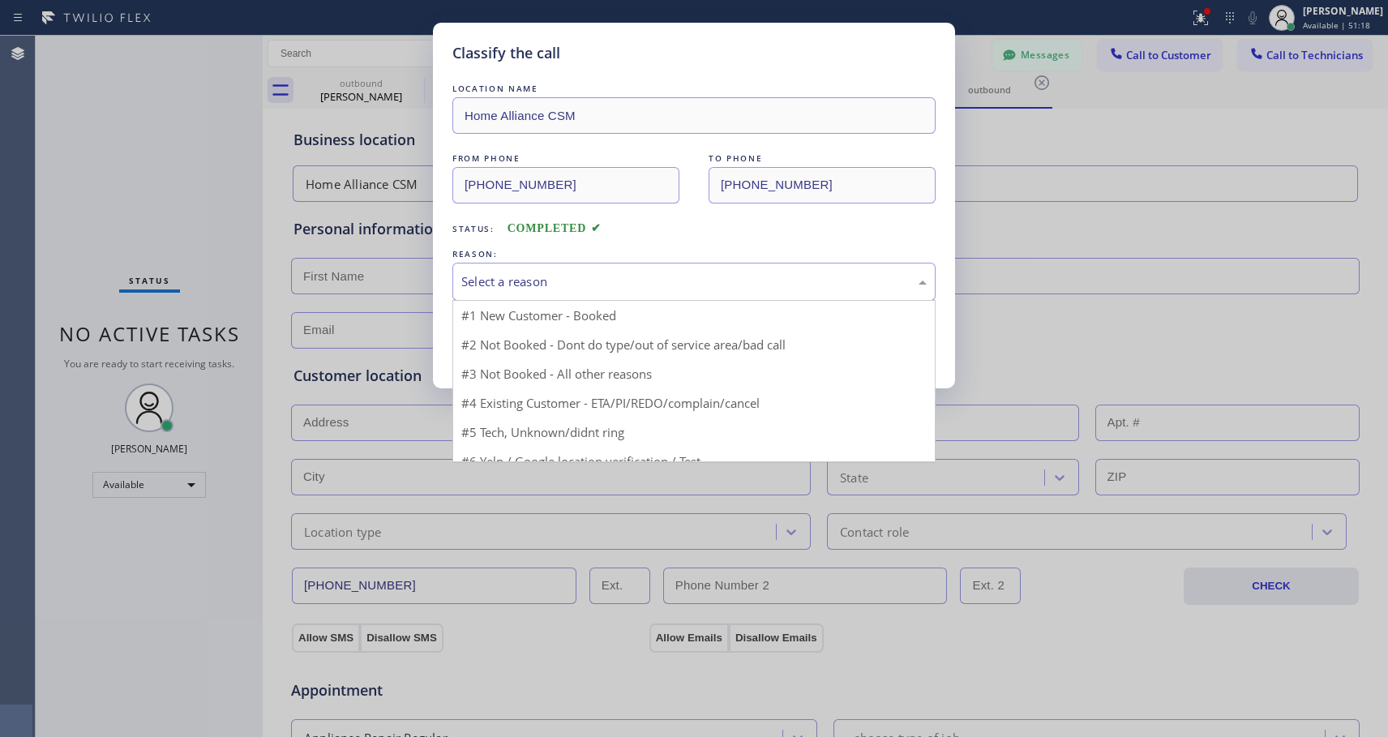
click at [657, 281] on div "Select a reason" at bounding box center [694, 281] width 466 height 19
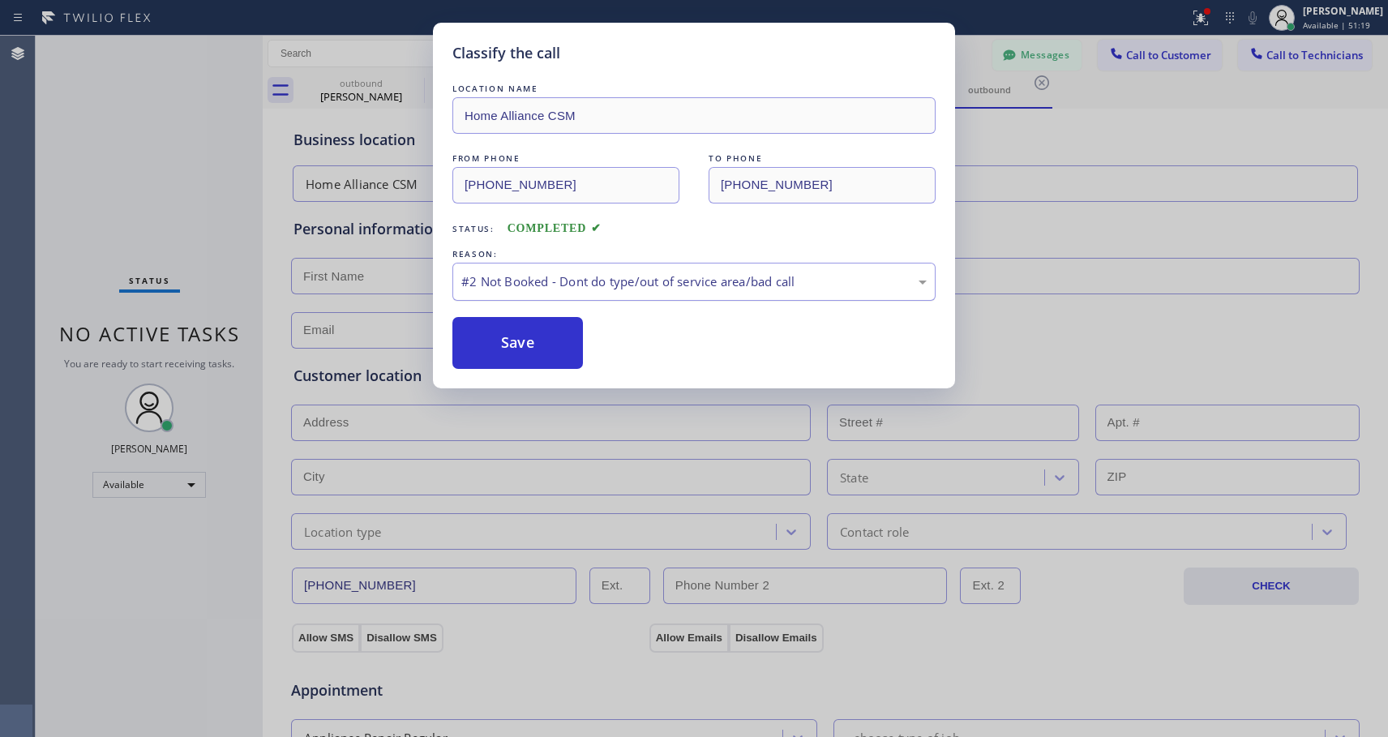
click at [604, 288] on div "#2 Not Booked - Dont do type/out of service area/bad call" at bounding box center [694, 281] width 466 height 19
click at [546, 345] on button "Save" at bounding box center [518, 343] width 131 height 52
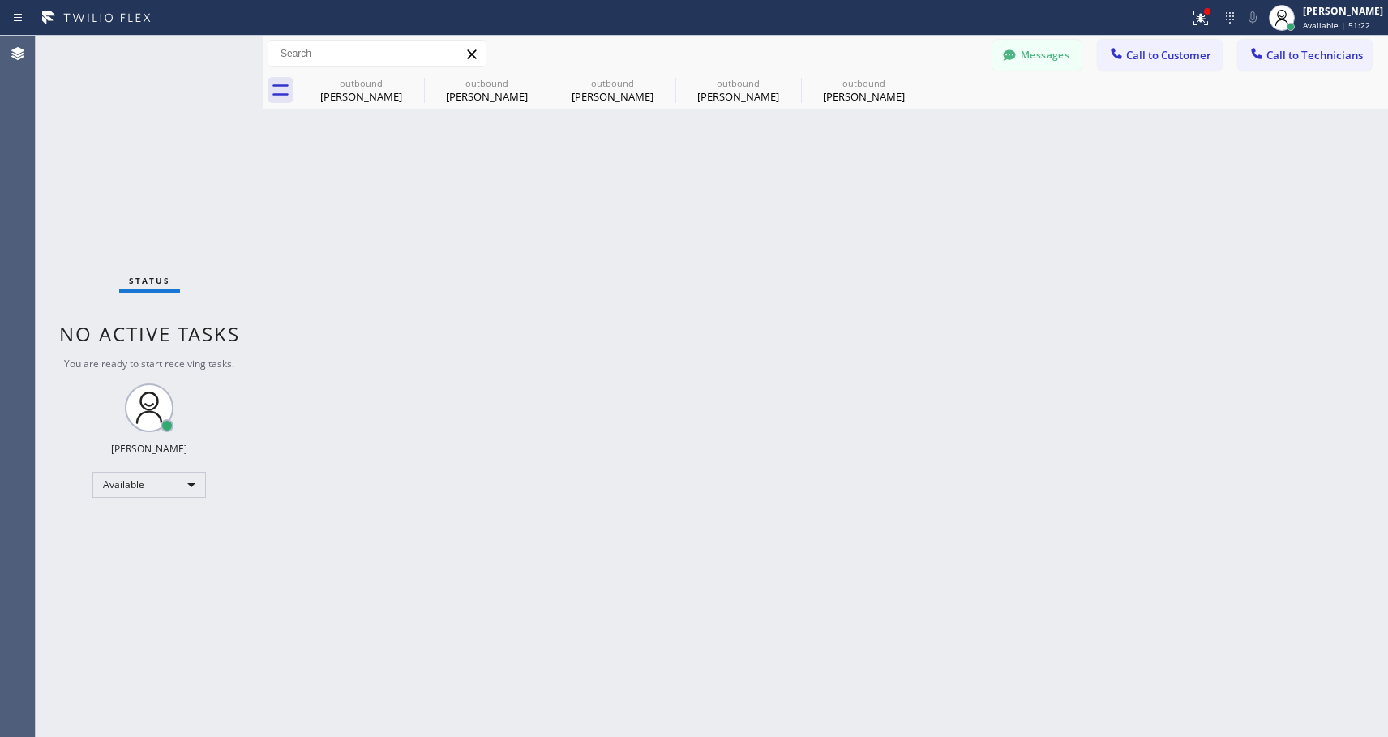
click at [534, 343] on div "Back to Dashboard Change Sender ID Customers Technicians NH [PERSON_NAME] [DATE…" at bounding box center [826, 387] width 1126 height 702
click at [1152, 53] on span "Call to Customer" at bounding box center [1168, 55] width 85 height 15
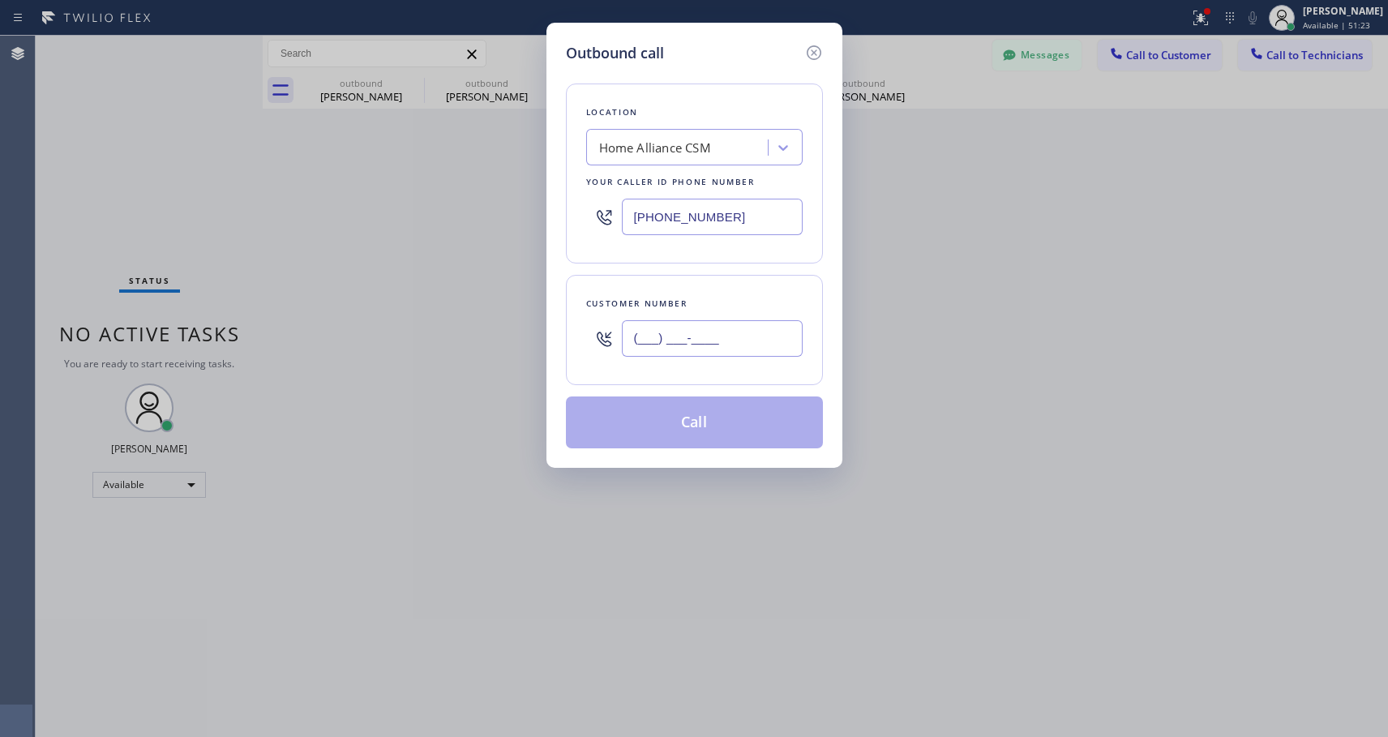
click at [695, 333] on input "(___) ___-____" at bounding box center [712, 338] width 181 height 36
paste input "718) 755-7789"
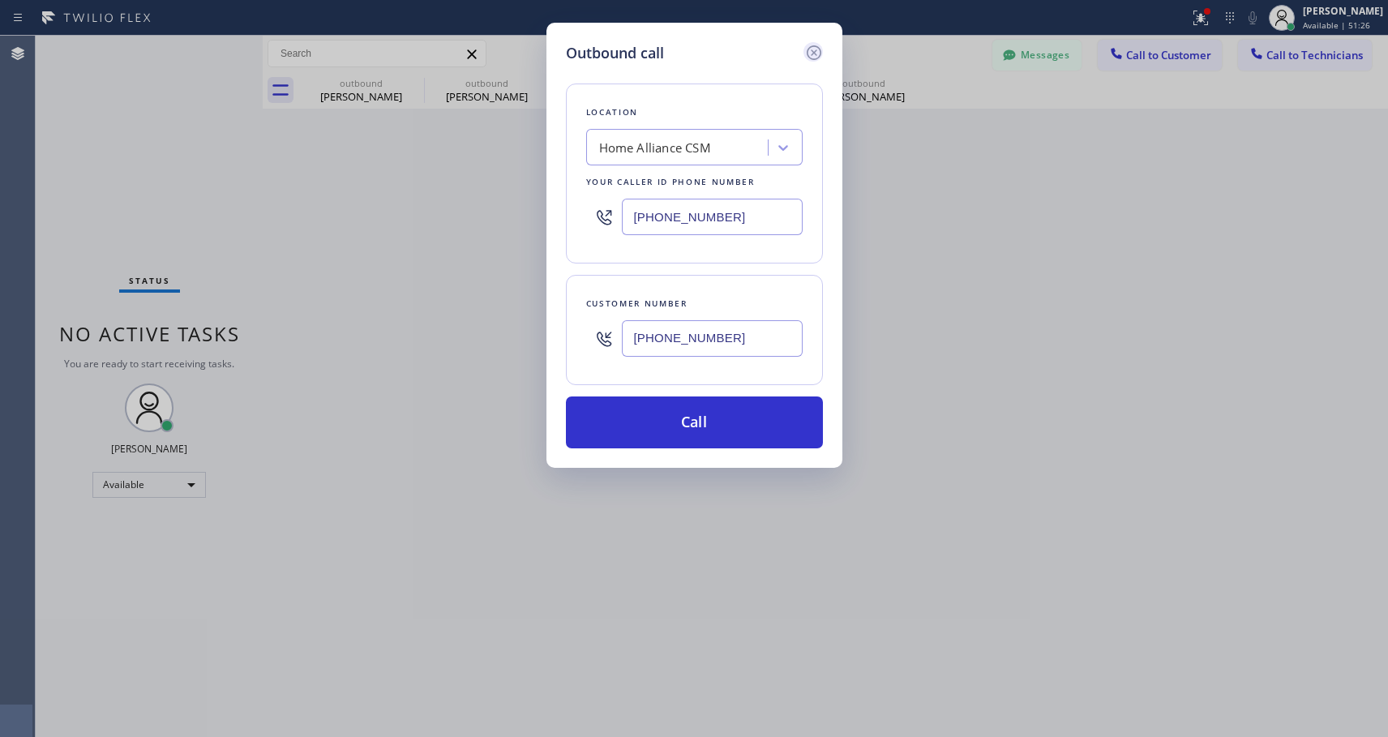
click at [814, 54] on icon at bounding box center [813, 52] width 15 height 15
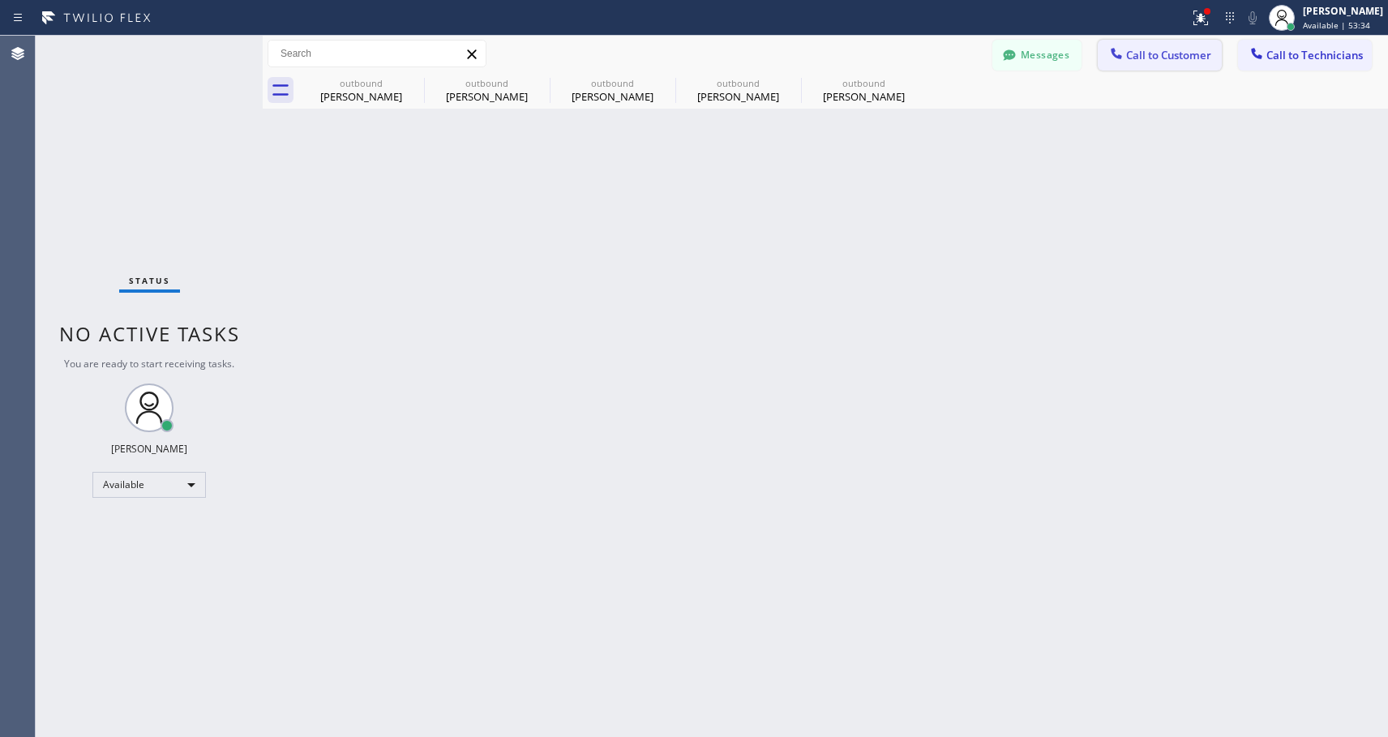
click at [1186, 62] on button "Call to Customer" at bounding box center [1160, 55] width 124 height 31
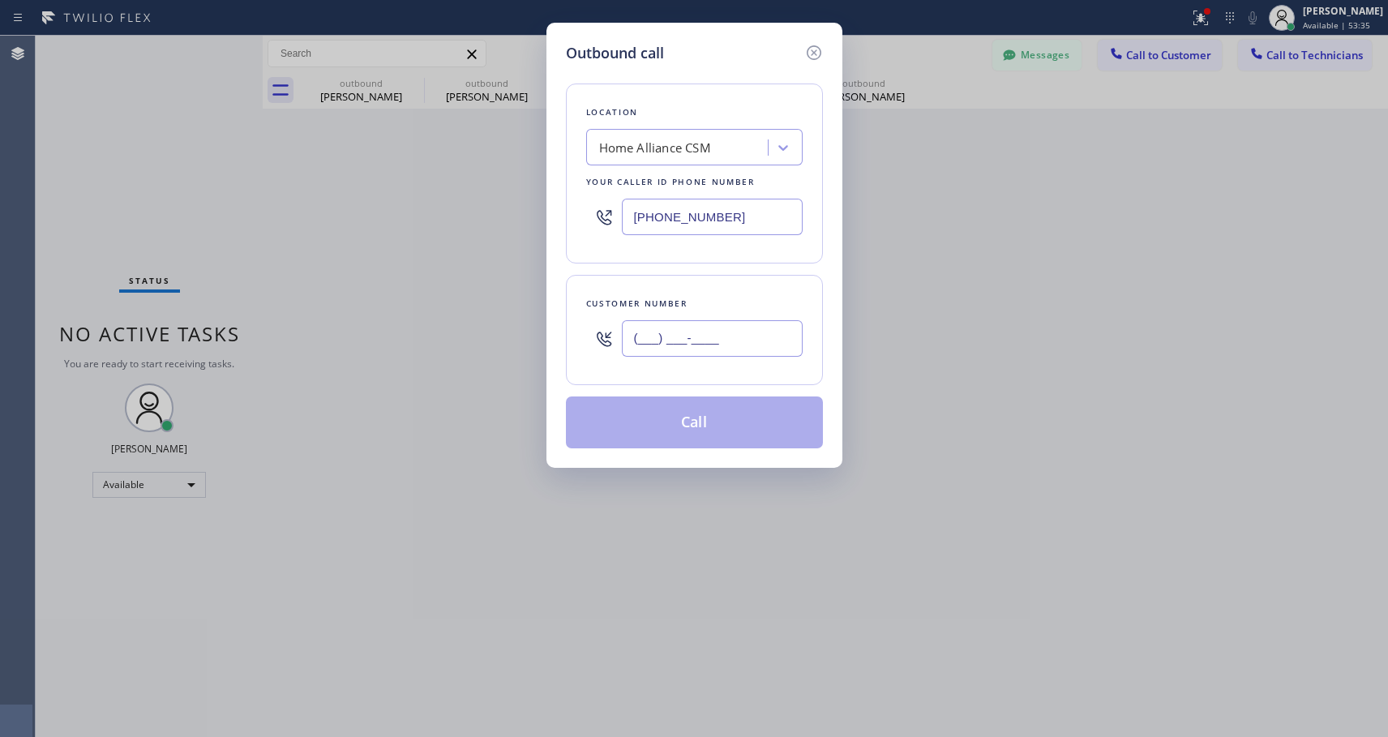
click at [647, 342] on input "(___) ___-____" at bounding box center [712, 338] width 181 height 36
paste input "305) 450-5160"
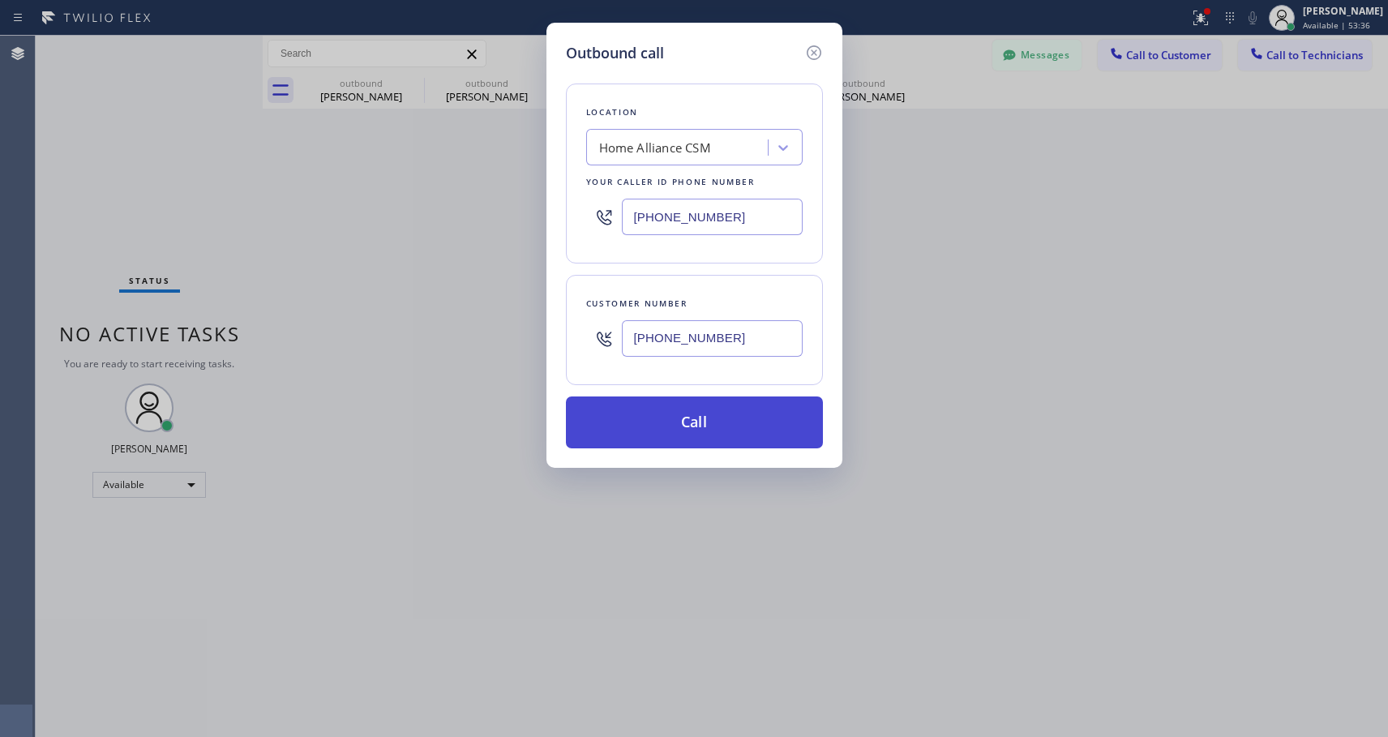
type input "[PHONE_NUMBER]"
click at [706, 433] on button "Call" at bounding box center [694, 423] width 257 height 52
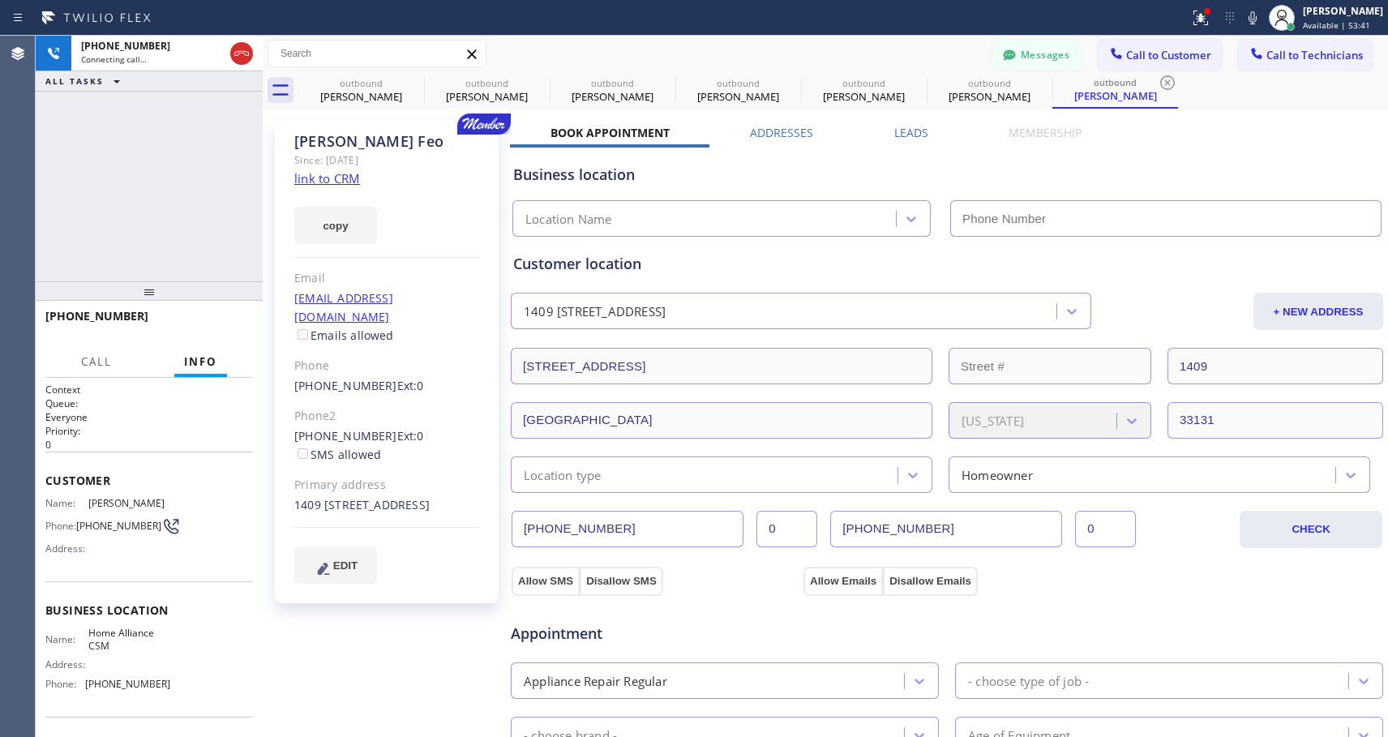
type input "[PHONE_NUMBER]"
click at [231, 318] on span "HANG UP" at bounding box center [215, 323] width 49 height 11
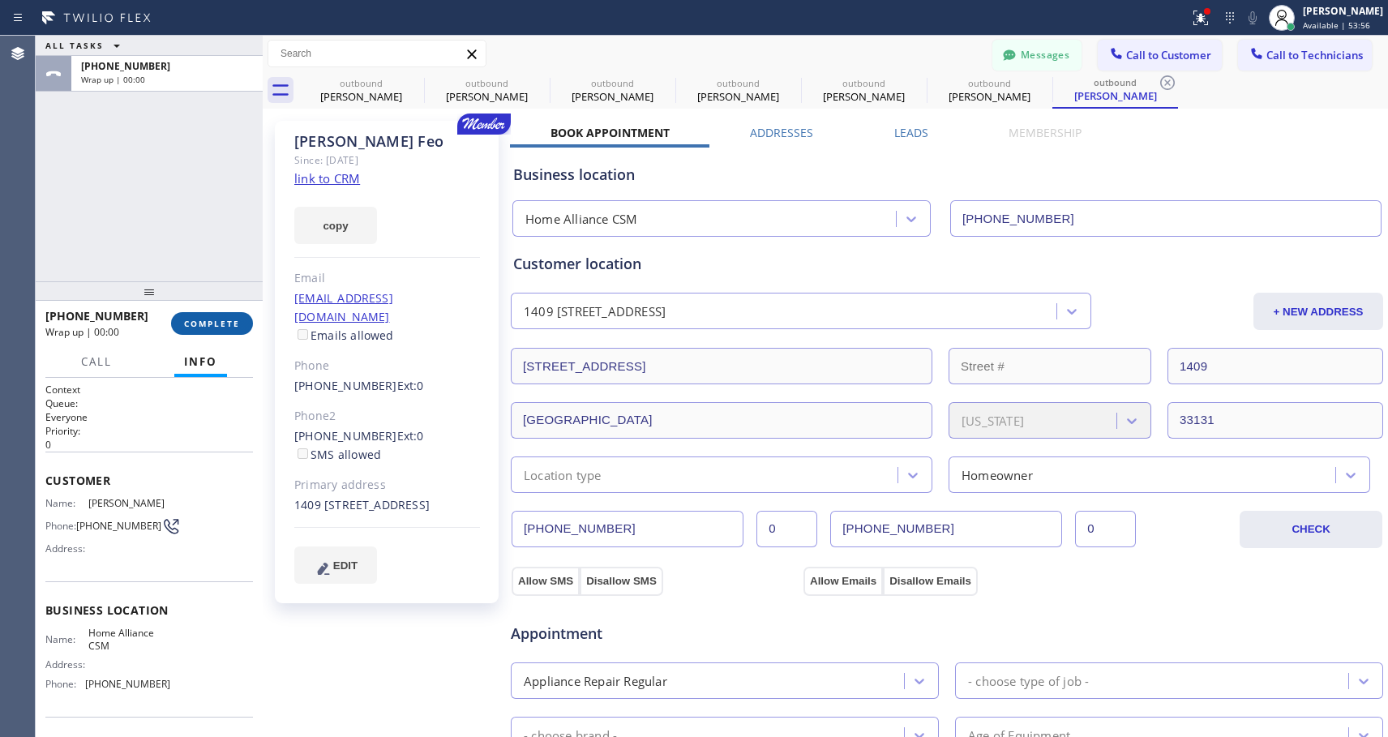
click at [231, 318] on span "COMPLETE" at bounding box center [212, 323] width 56 height 11
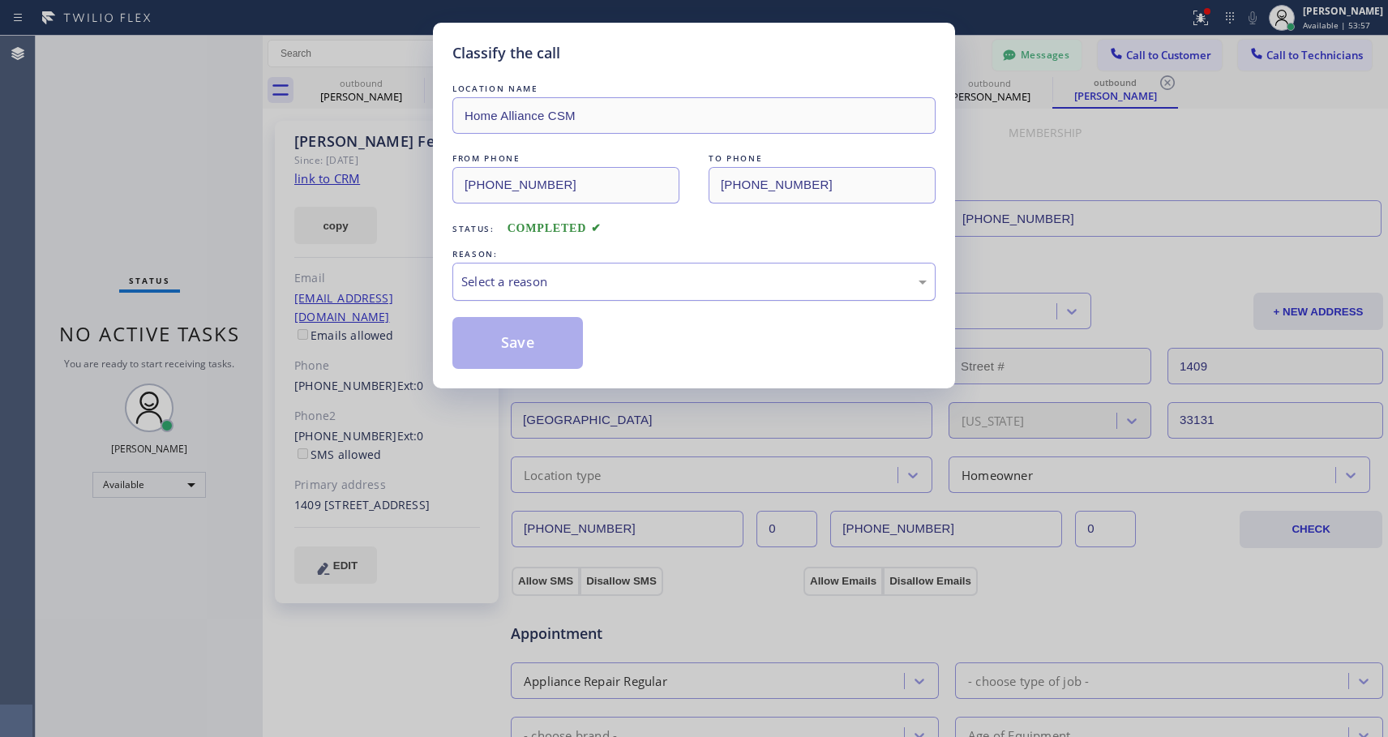
click at [596, 290] on div "Select a reason" at bounding box center [694, 281] width 466 height 19
click at [547, 341] on button "Save" at bounding box center [518, 343] width 131 height 52
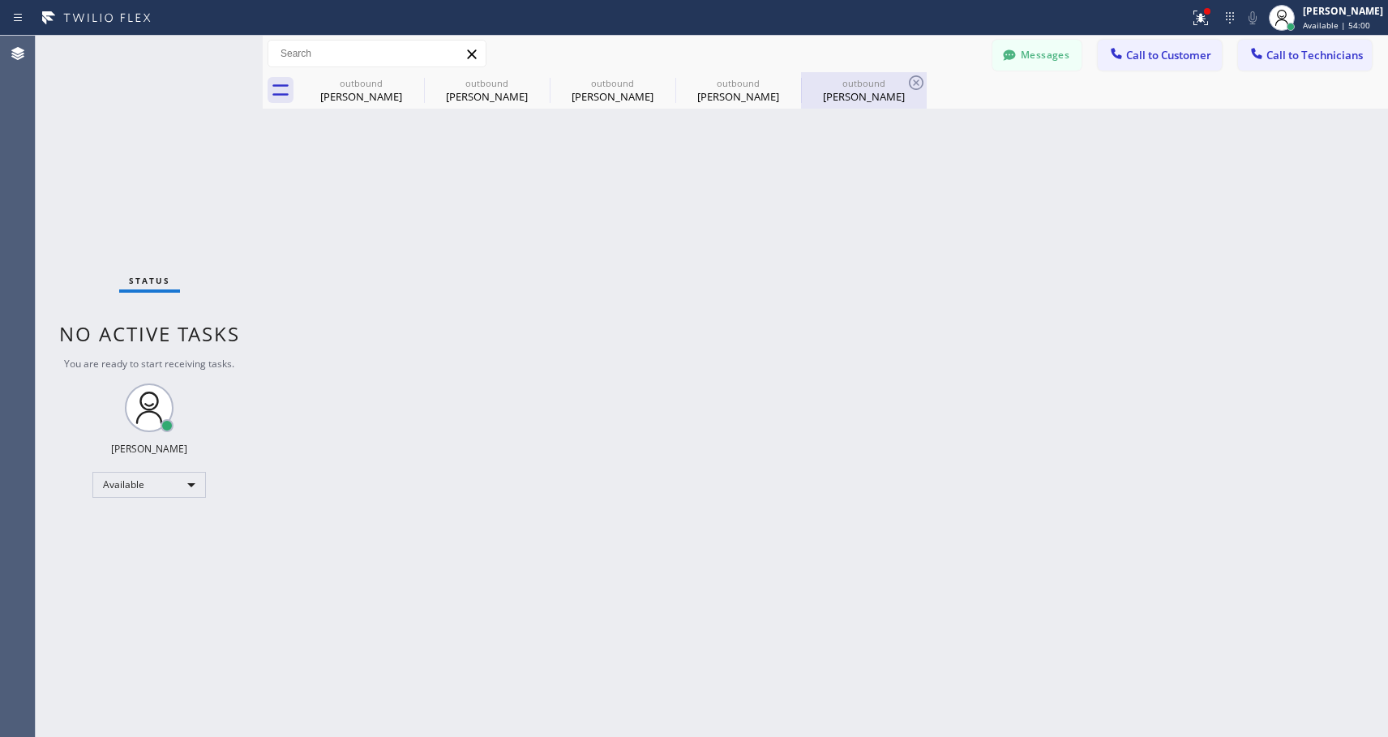
click at [862, 92] on div "[PERSON_NAME]" at bounding box center [864, 96] width 122 height 15
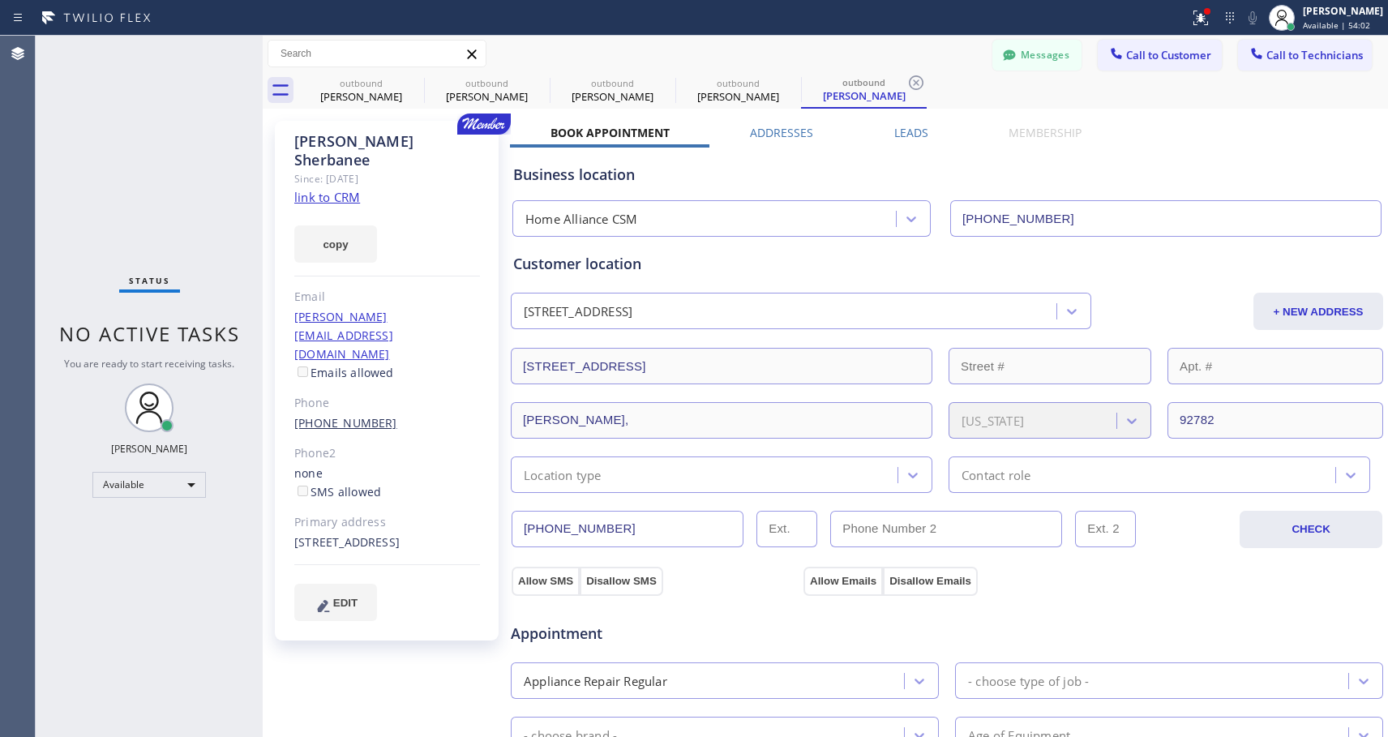
click at [350, 415] on link "[PHONE_NUMBER]" at bounding box center [345, 422] width 103 height 15
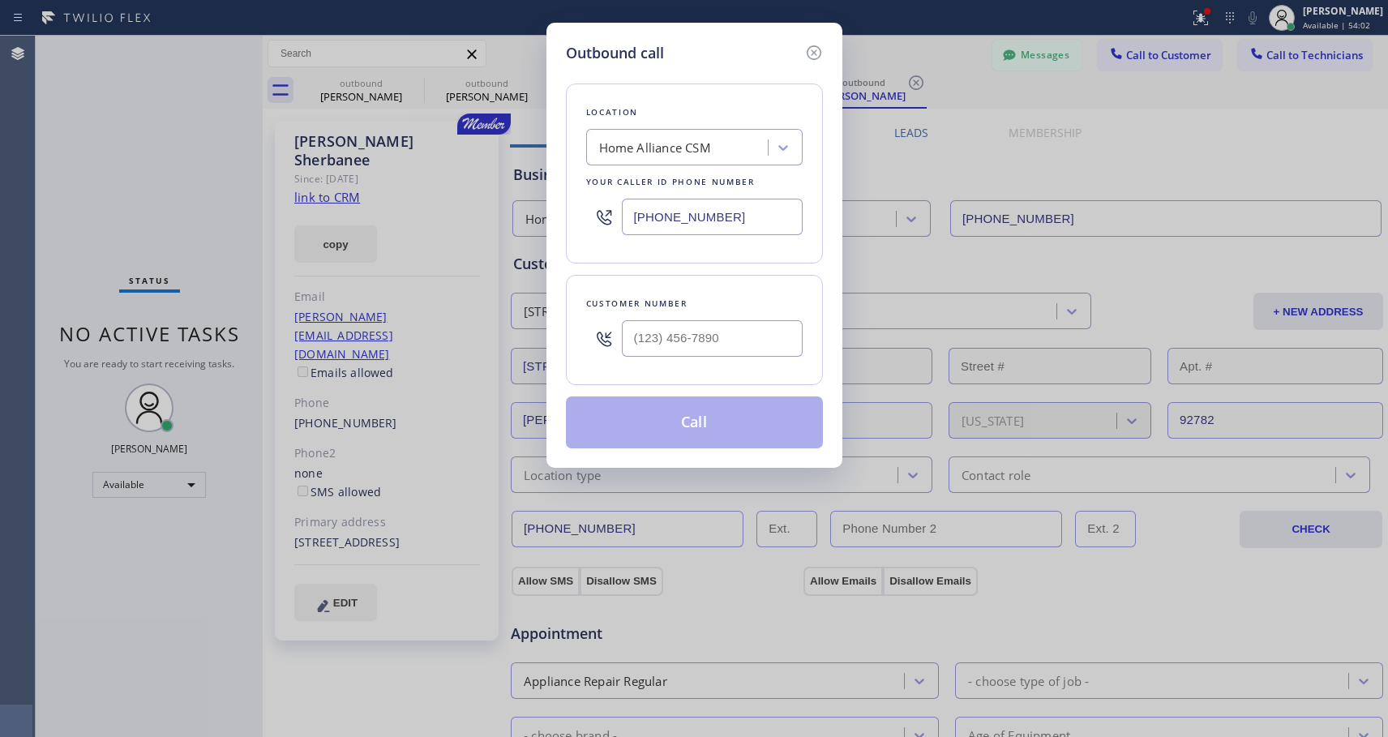
type input "[PHONE_NUMBER]"
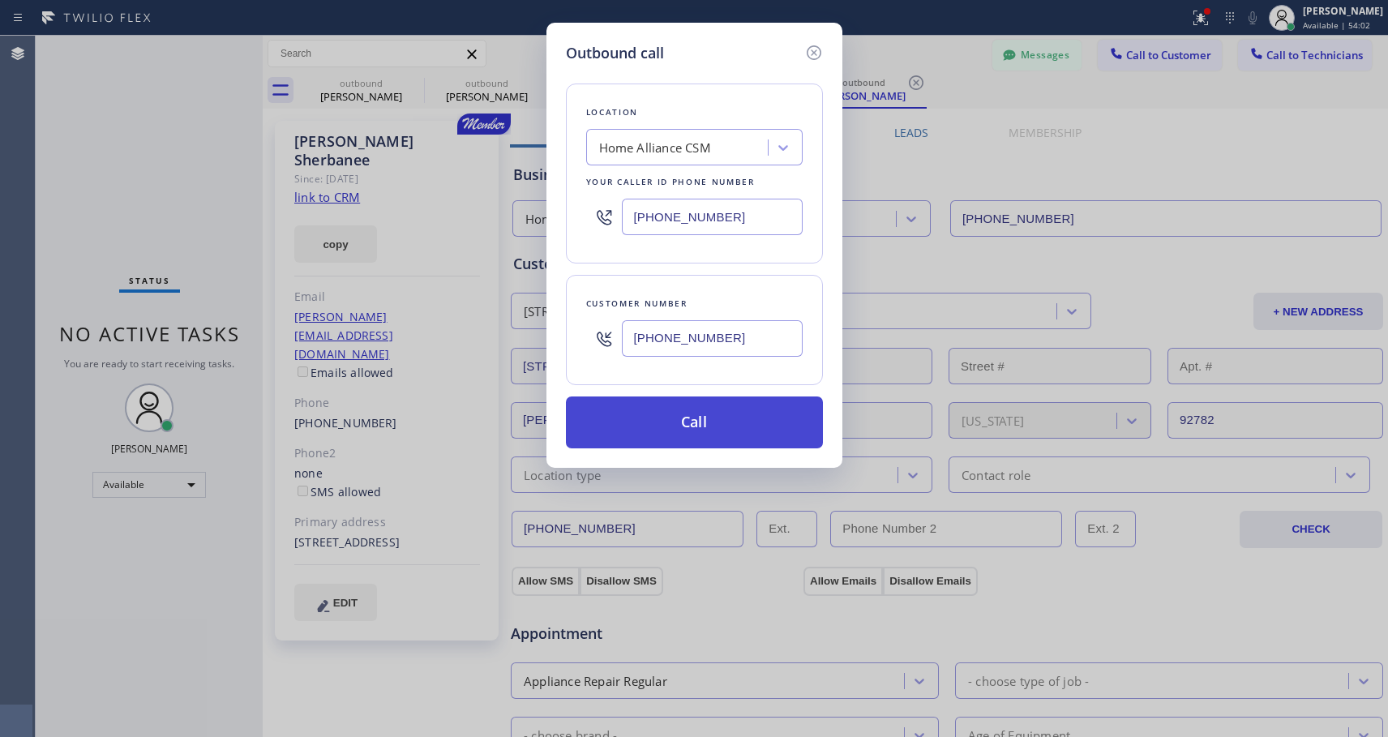
click at [646, 436] on button "Call" at bounding box center [694, 423] width 257 height 52
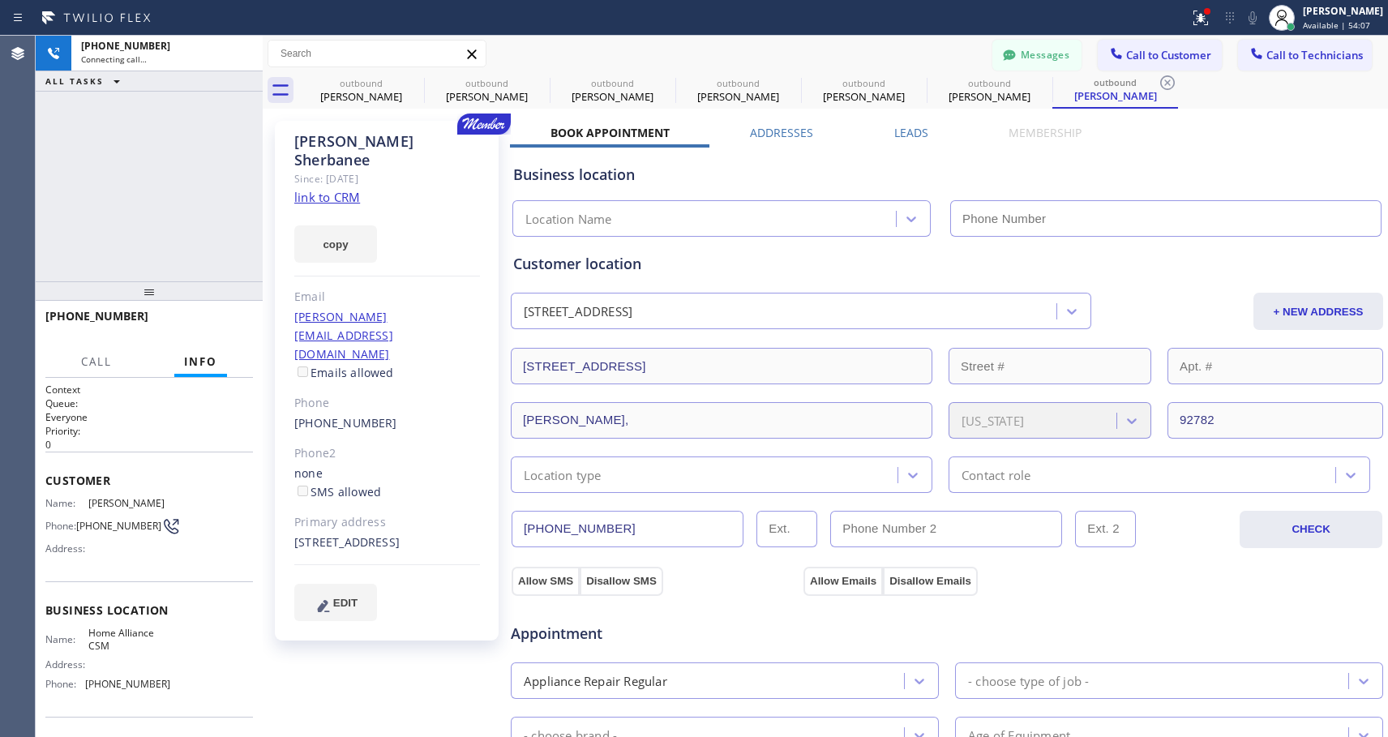
type input "[PHONE_NUMBER]"
click at [234, 325] on span "HANG UP" at bounding box center [215, 323] width 49 height 11
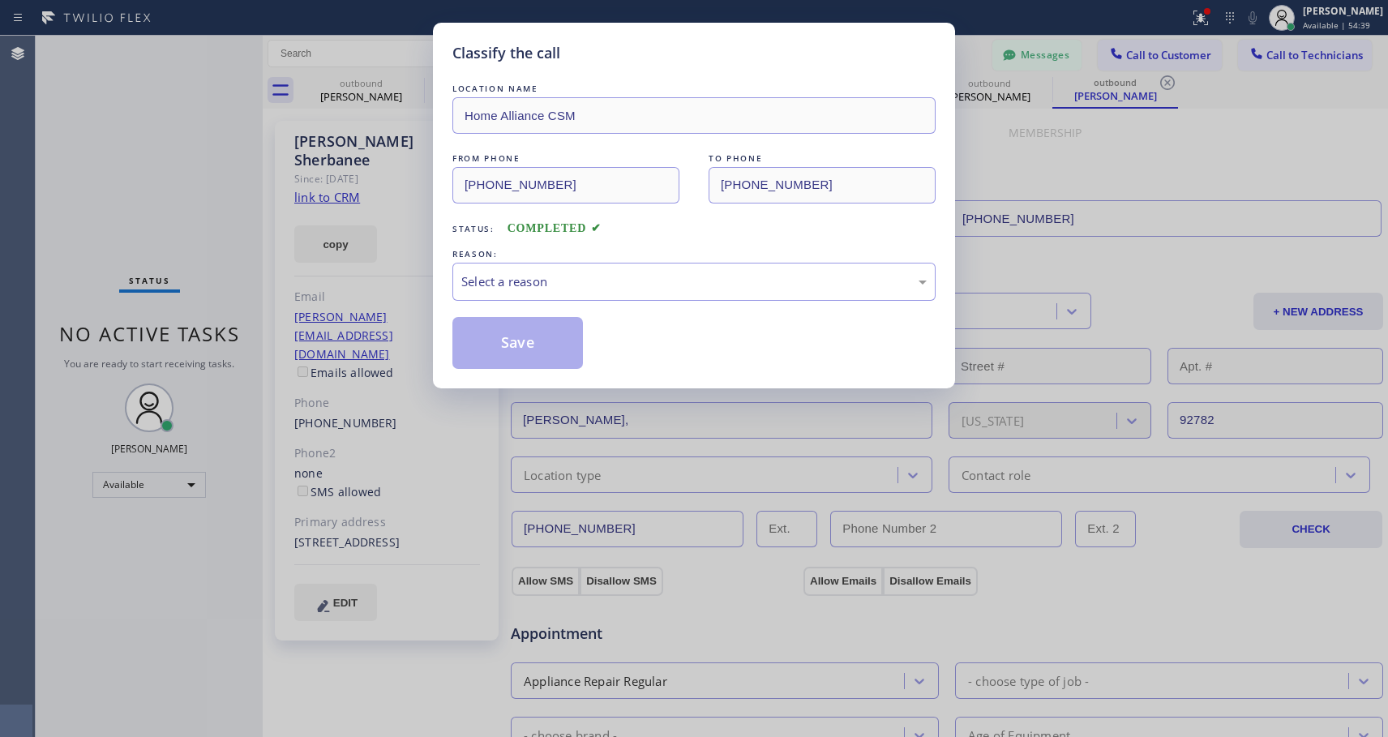
click at [234, 324] on div "Classify the call LOCATION NAME Home Alliance CSM FROM PHONE [PHONE_NUMBER] TO …" at bounding box center [694, 368] width 1388 height 737
click at [514, 294] on div "Select a reason" at bounding box center [694, 282] width 483 height 38
click at [489, 341] on button "Save" at bounding box center [518, 343] width 131 height 52
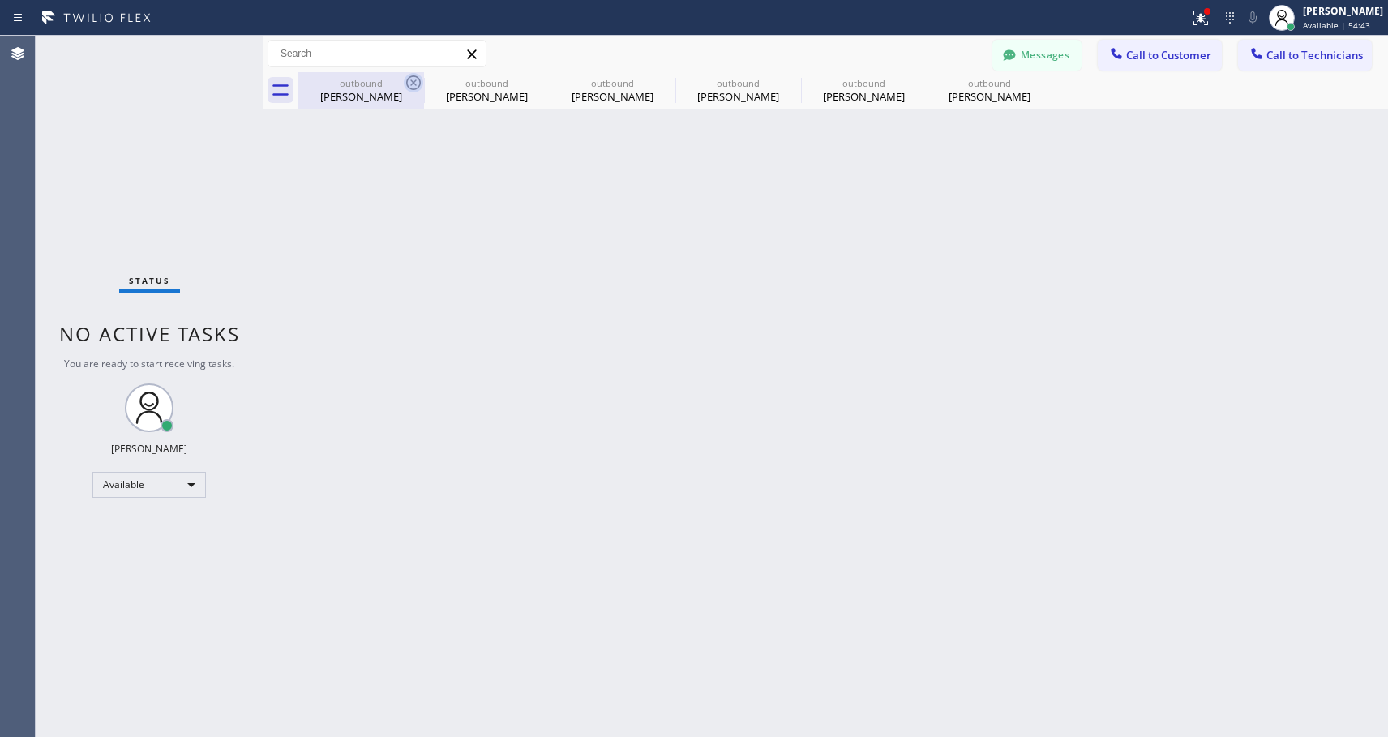
click at [409, 84] on icon at bounding box center [413, 82] width 19 height 19
click at [0, 0] on icon at bounding box center [0, 0] width 0 height 0
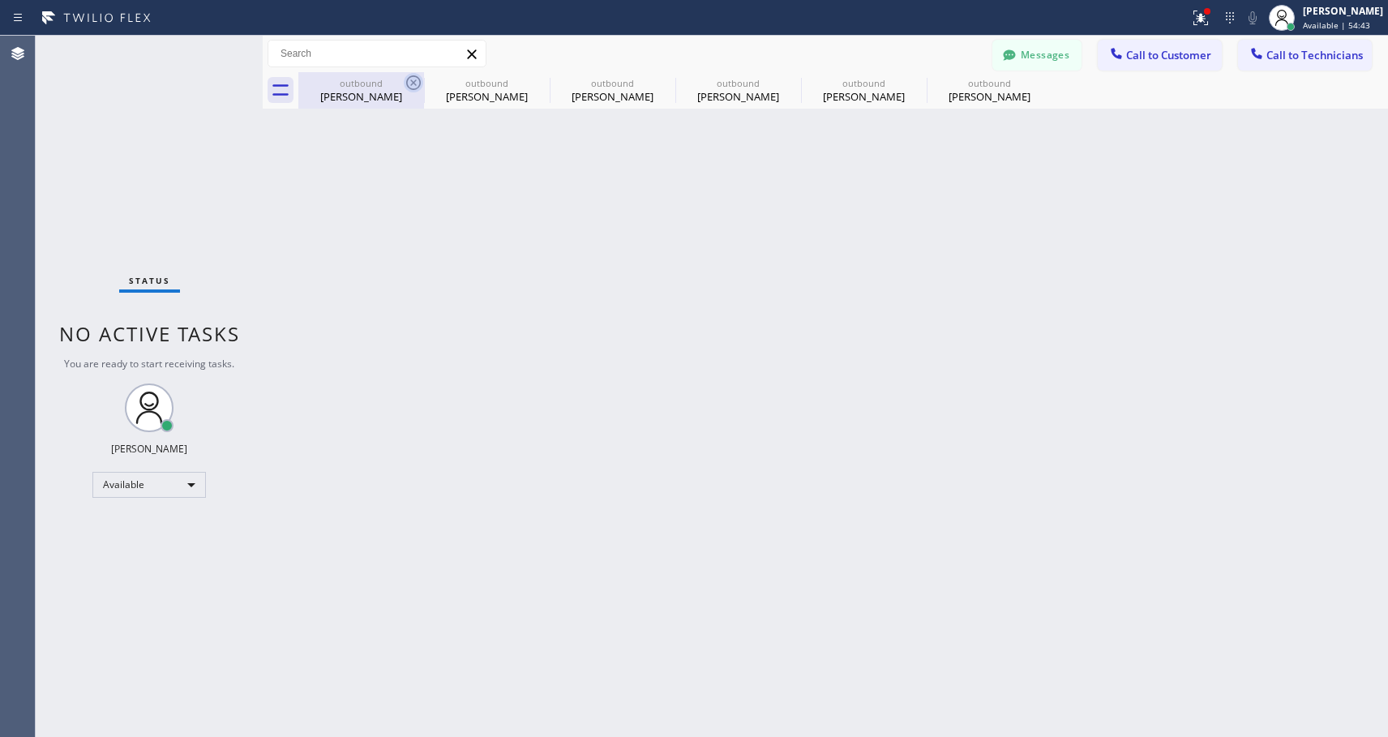
click at [0, 0] on icon at bounding box center [0, 0] width 0 height 0
click at [409, 84] on div "outbound [PERSON_NAME] outbound [PERSON_NAME] outbound [PERSON_NAME] outbound […" at bounding box center [843, 90] width 1090 height 36
click at [409, 84] on div at bounding box center [843, 90] width 1090 height 36
click at [408, 84] on div at bounding box center [843, 90] width 1090 height 36
click at [410, 87] on div at bounding box center [843, 90] width 1090 height 36
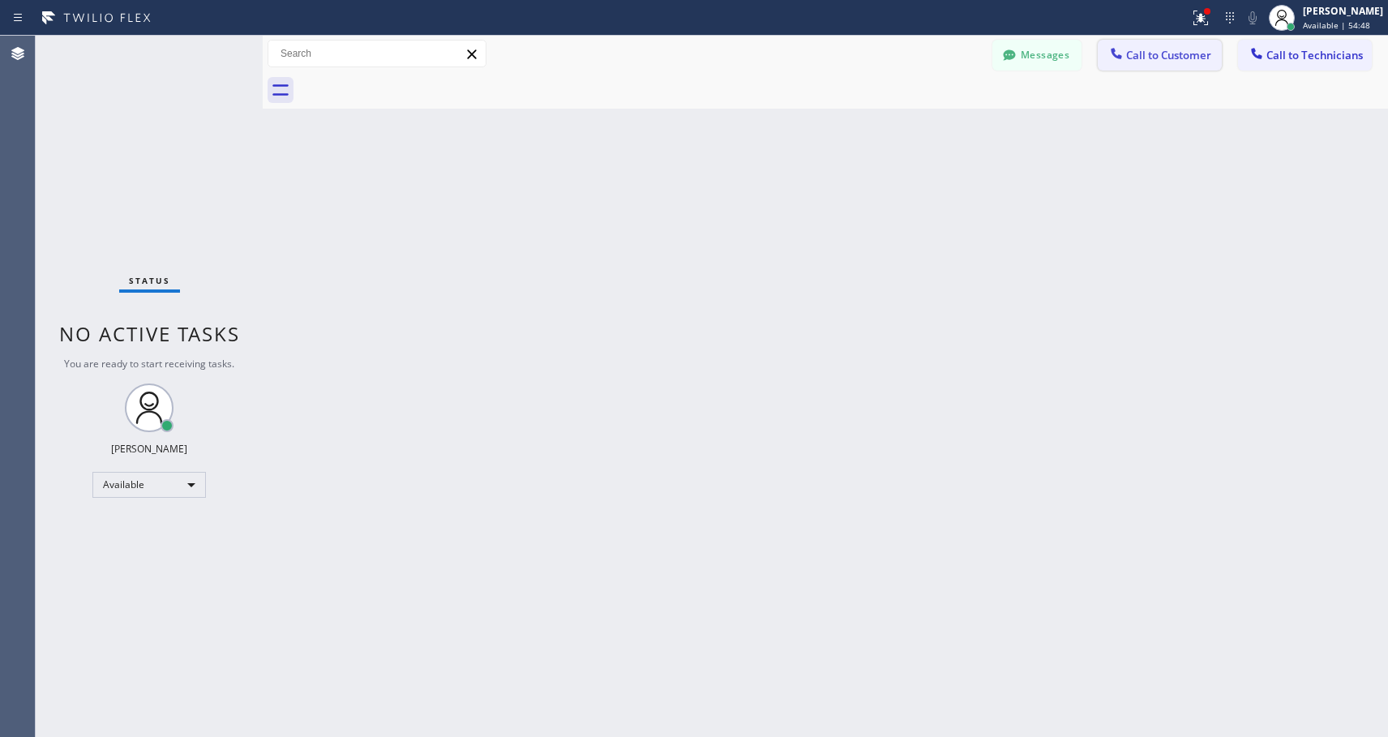
click at [1173, 50] on span "Call to Customer" at bounding box center [1168, 55] width 85 height 15
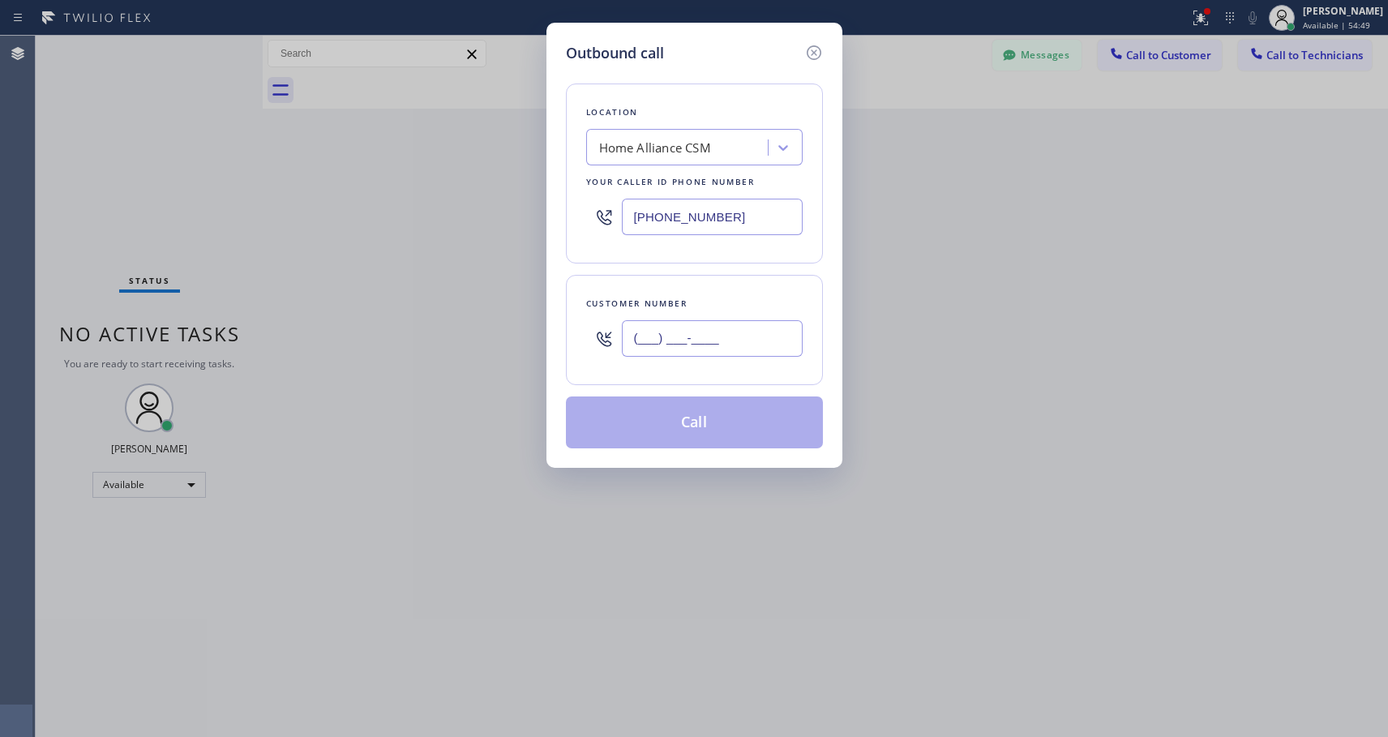
click at [701, 334] on input "(___) ___-____" at bounding box center [712, 338] width 181 height 36
paste input "305) 450-5160"
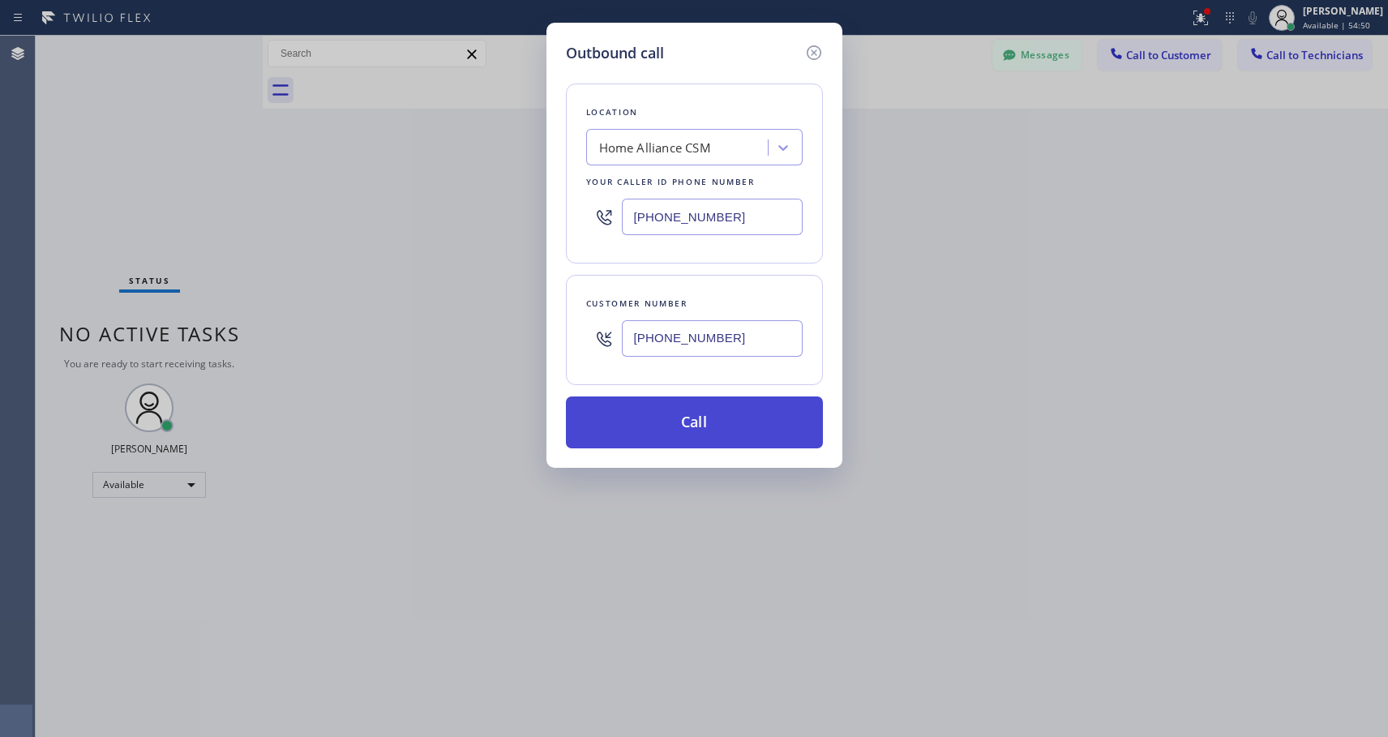
type input "[PHONE_NUMBER]"
click at [690, 432] on button "Call" at bounding box center [694, 423] width 257 height 52
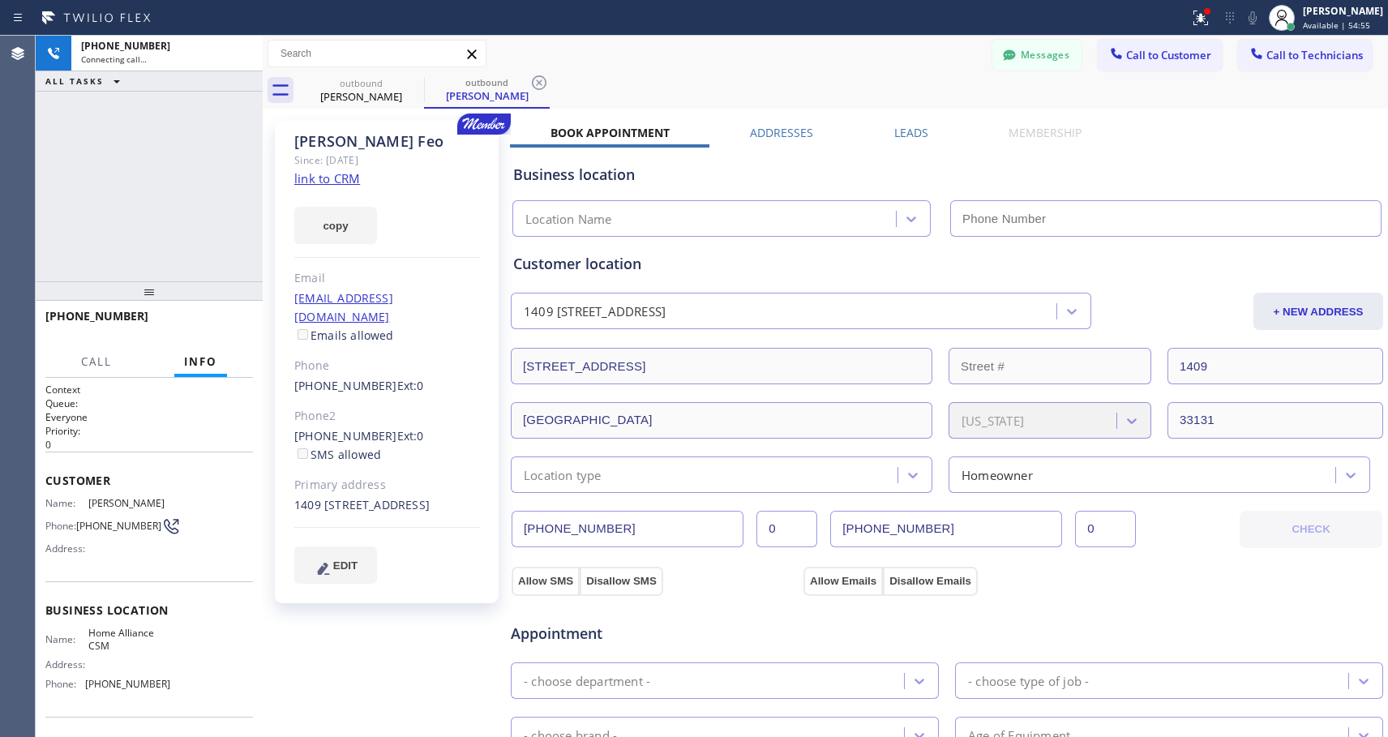
type input "[PHONE_NUMBER]"
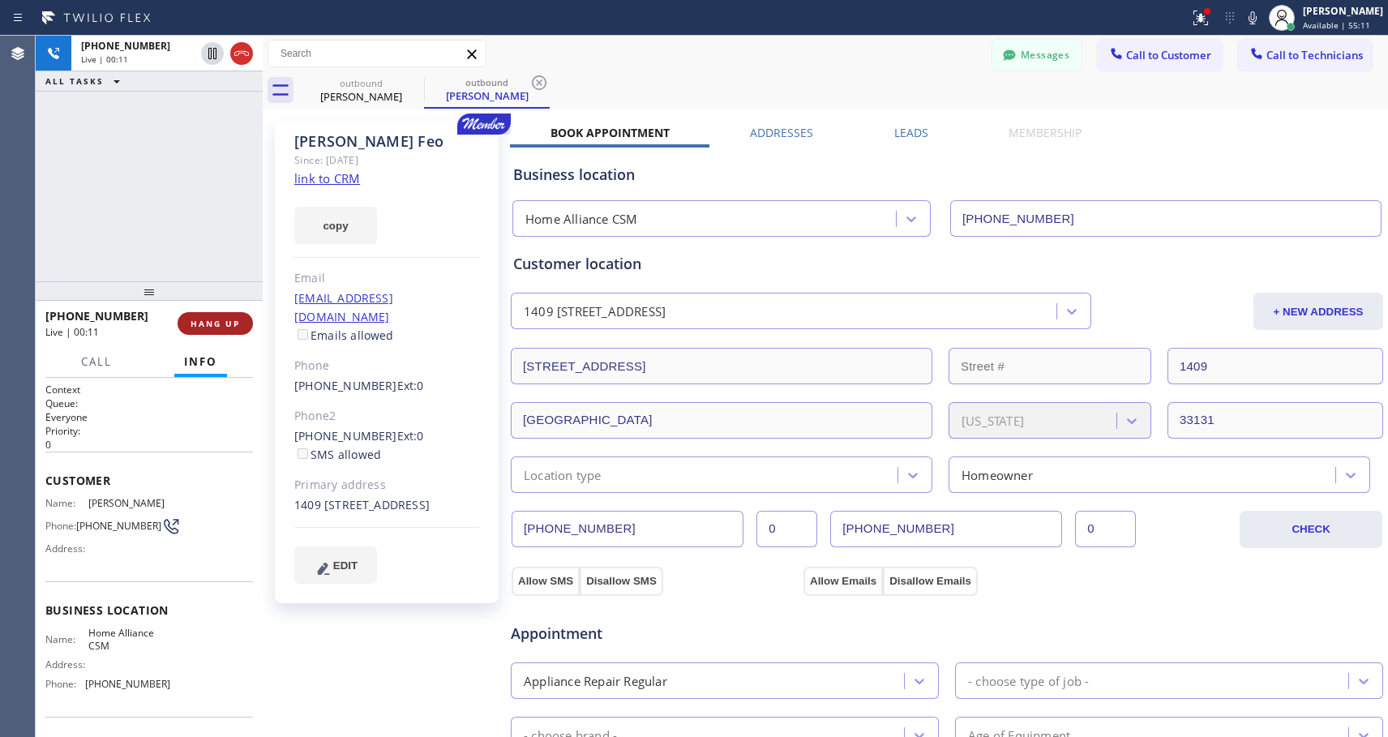
click at [228, 322] on span "HANG UP" at bounding box center [215, 323] width 49 height 11
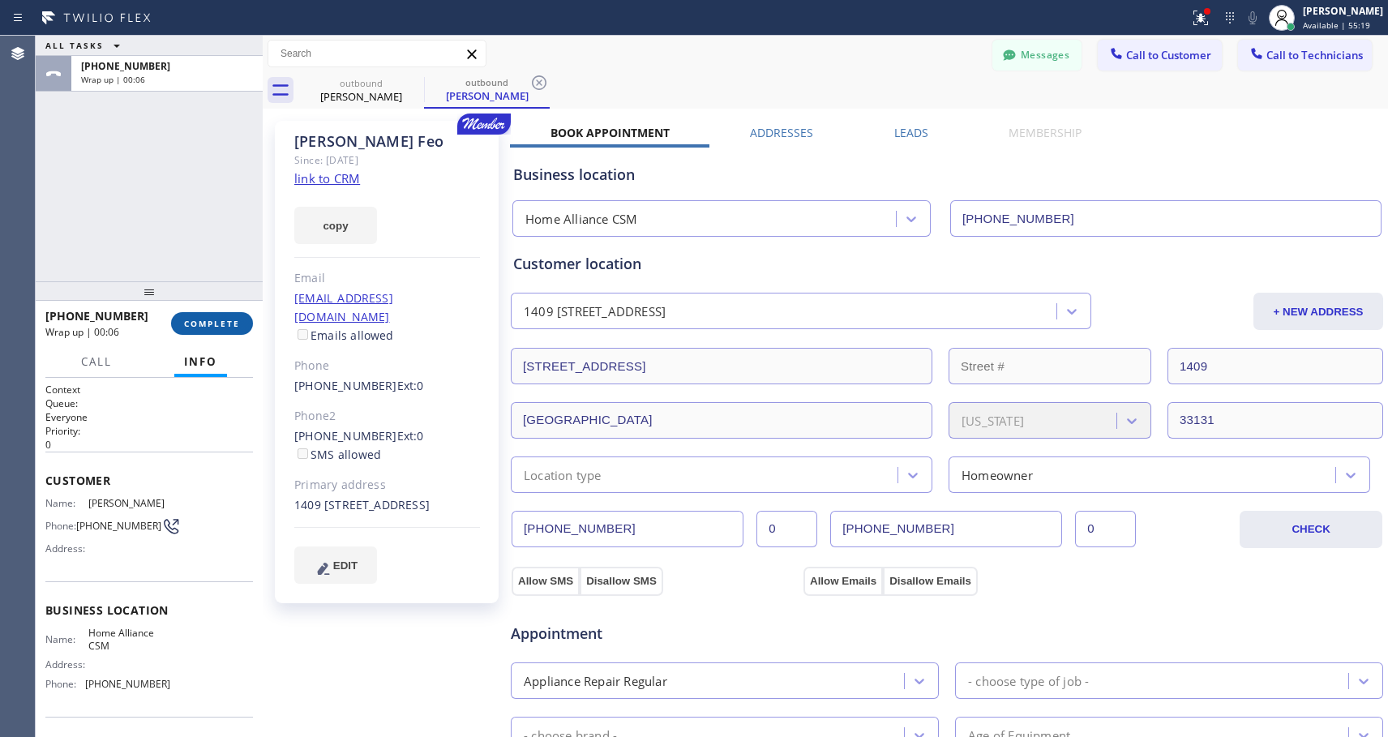
click at [186, 319] on span "COMPLETE" at bounding box center [212, 323] width 56 height 11
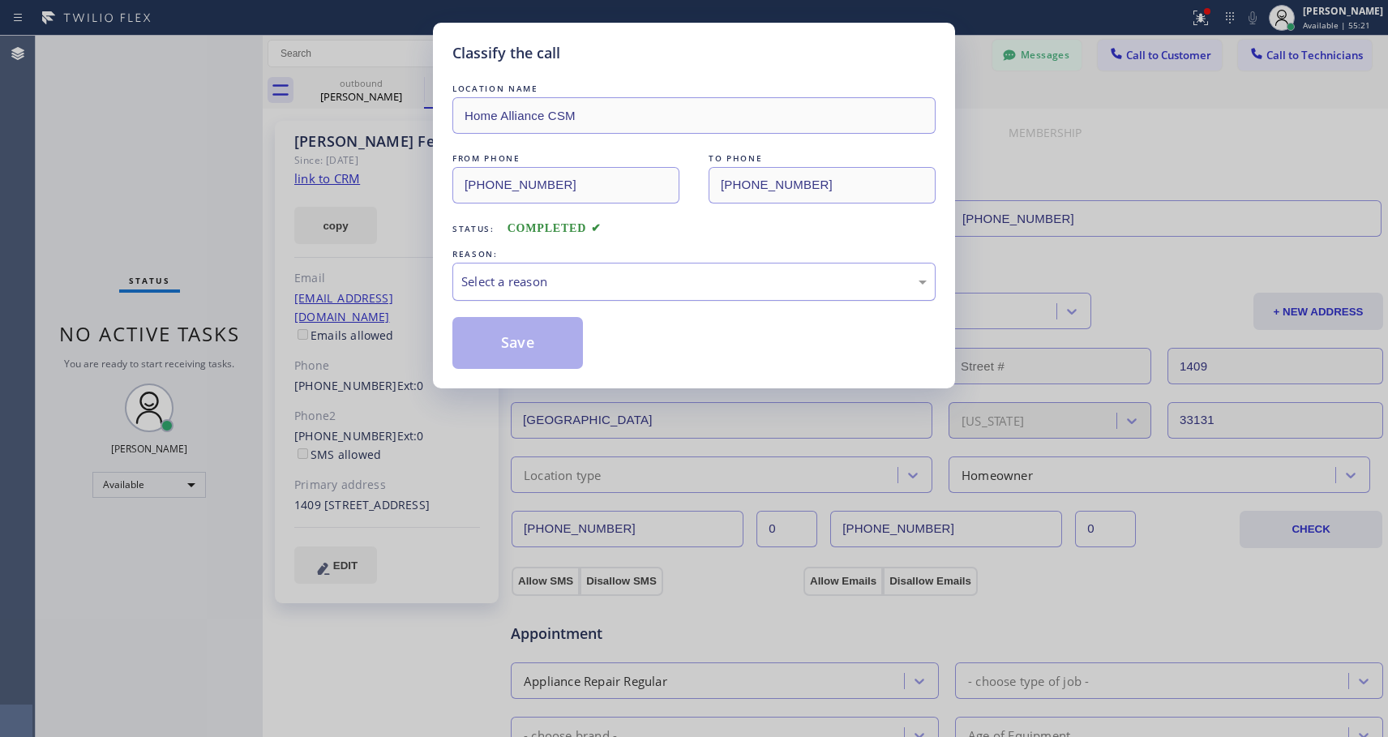
click at [562, 278] on div "Select a reason" at bounding box center [694, 281] width 466 height 19
click at [527, 345] on button "Save" at bounding box center [518, 343] width 131 height 52
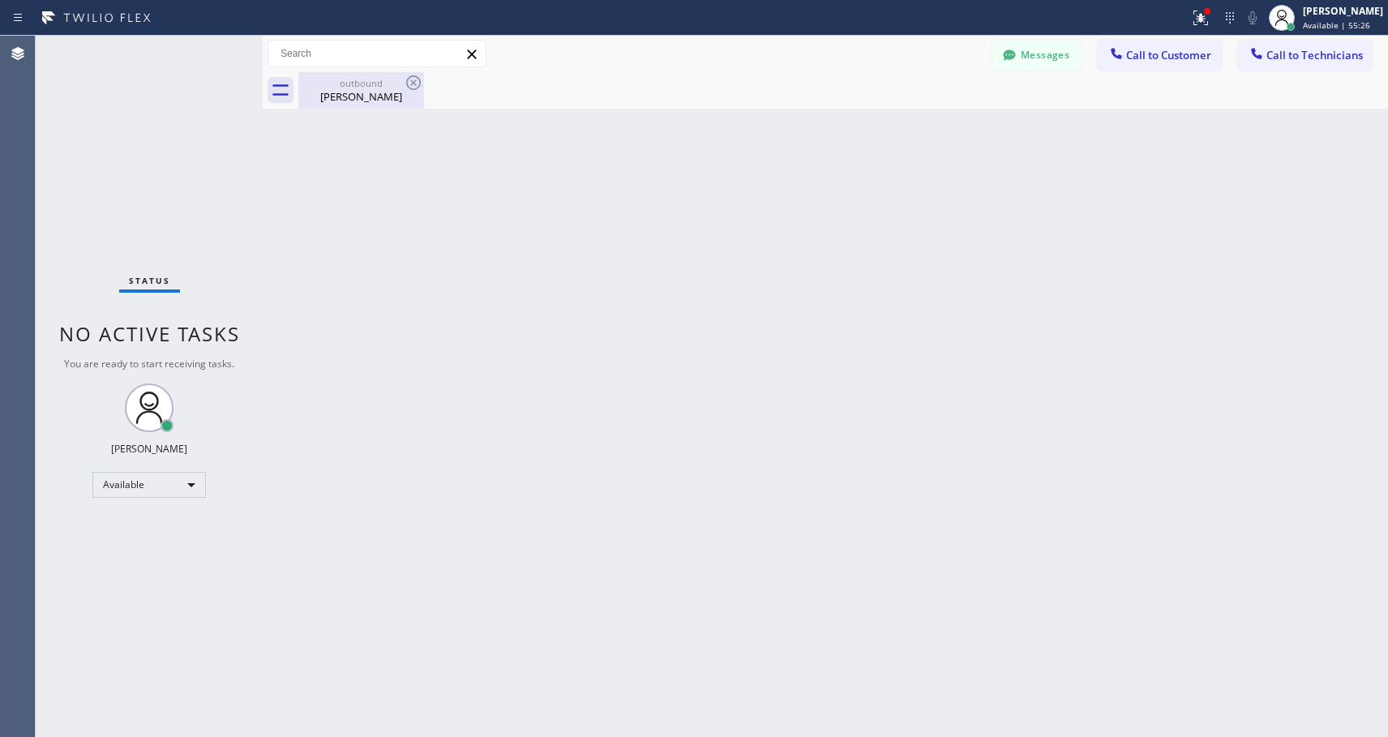
click at [361, 94] on div "[PERSON_NAME]" at bounding box center [361, 96] width 122 height 15
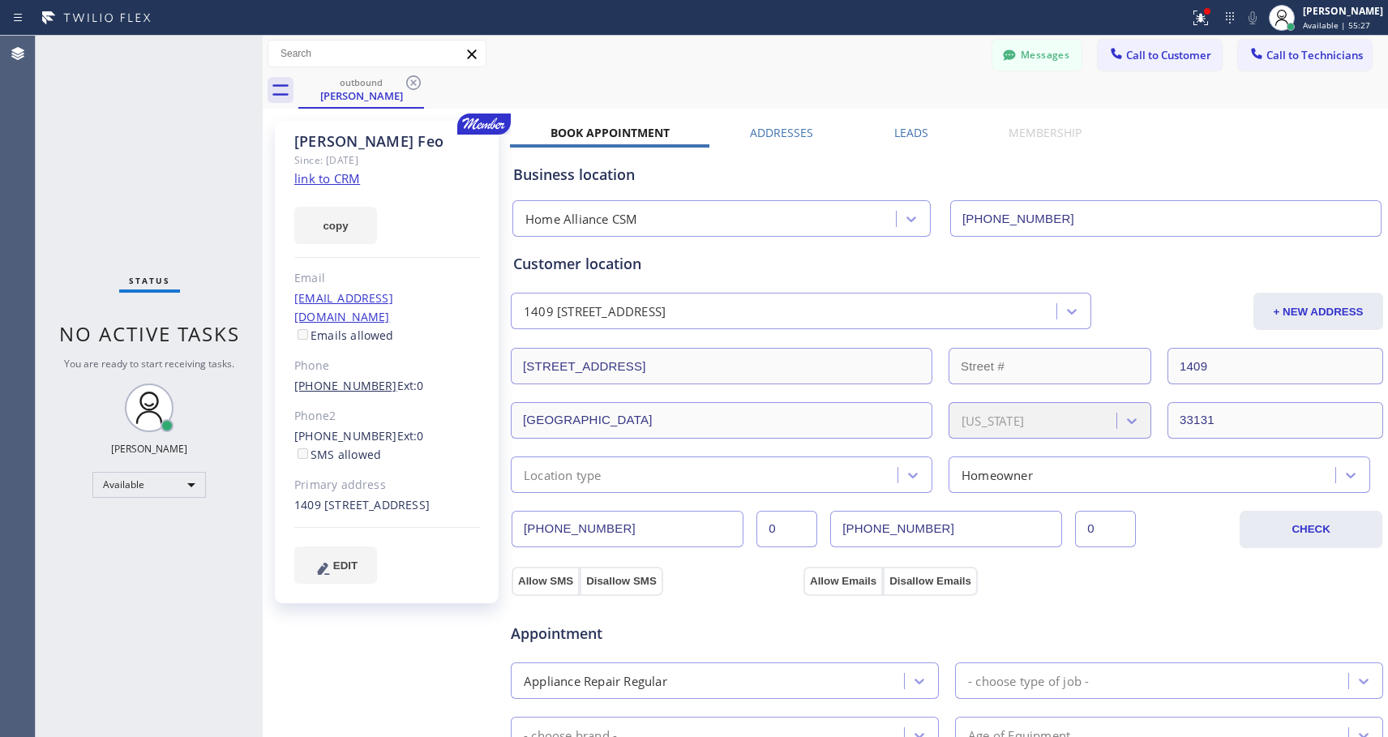
click at [346, 378] on link "[PHONE_NUMBER]" at bounding box center [345, 385] width 103 height 15
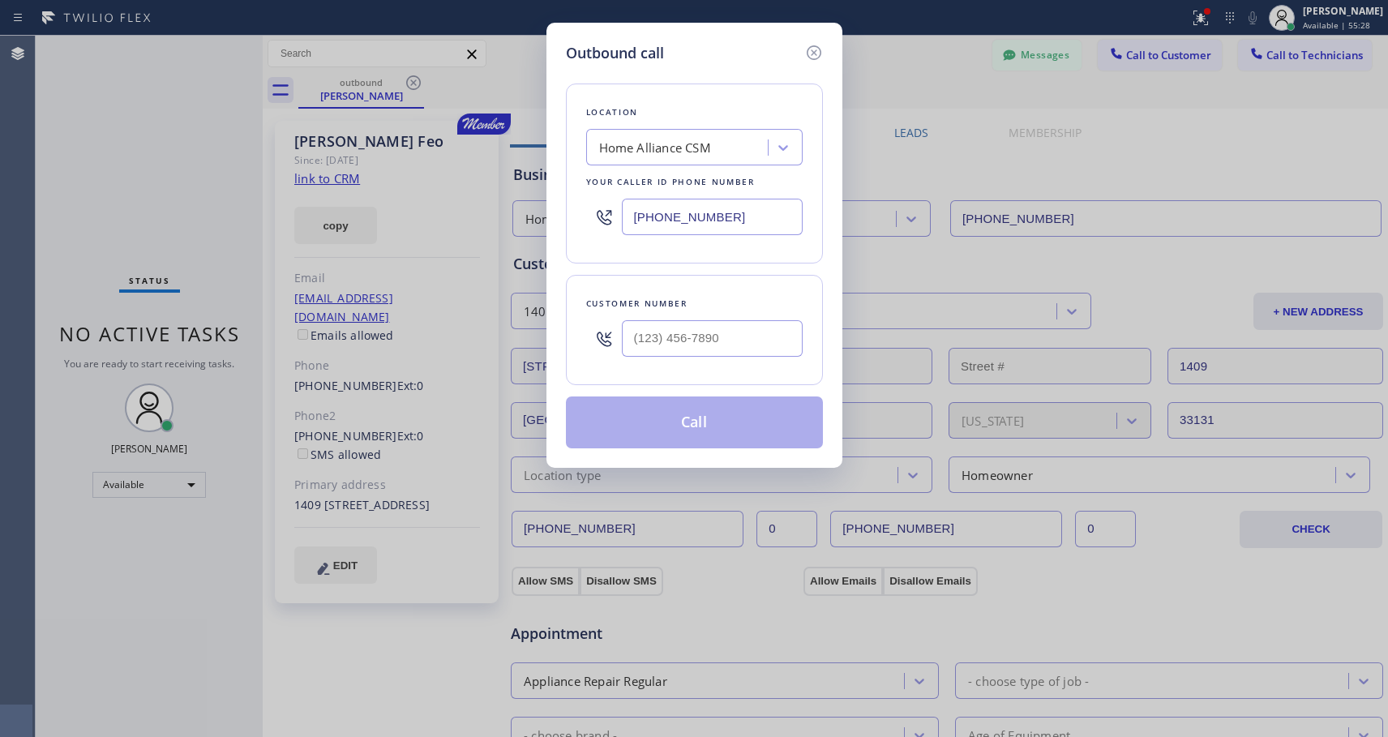
type input "[PHONE_NUMBER]"
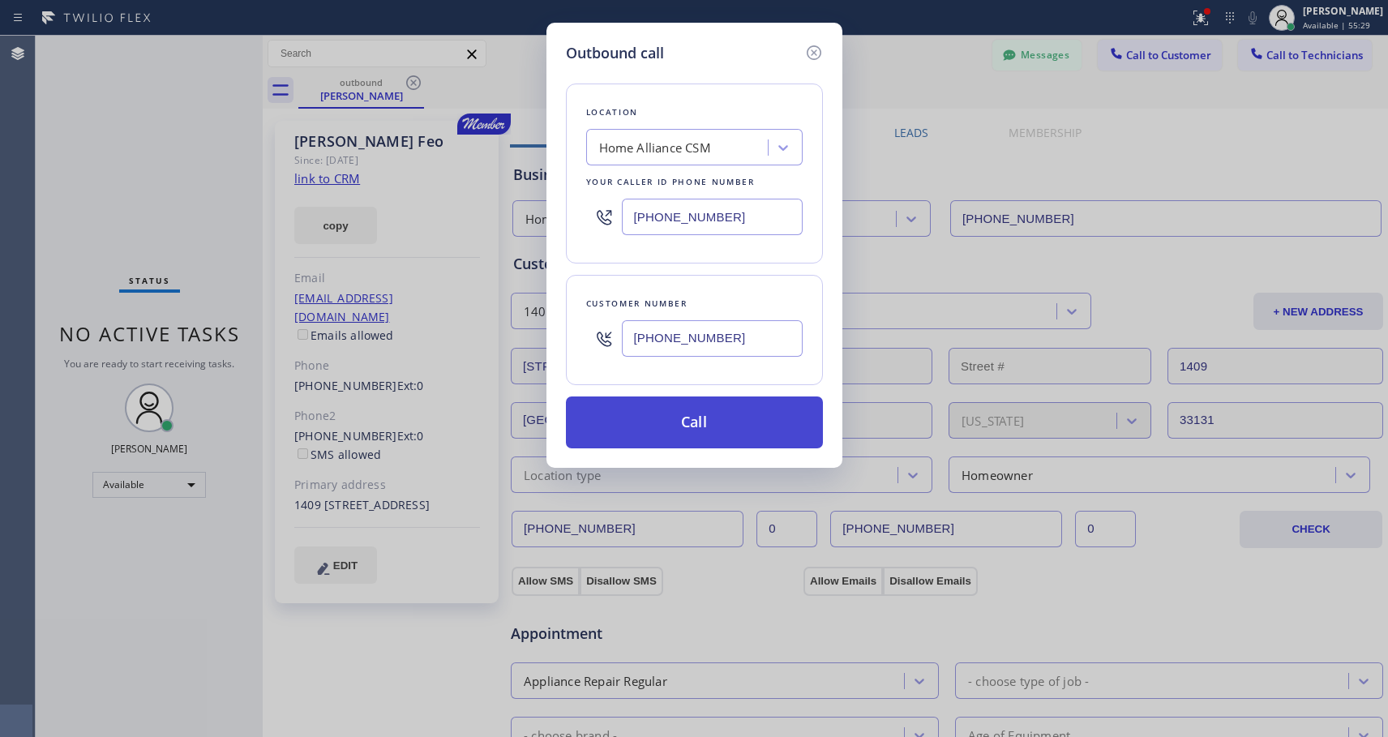
click at [665, 419] on button "Call" at bounding box center [694, 423] width 257 height 52
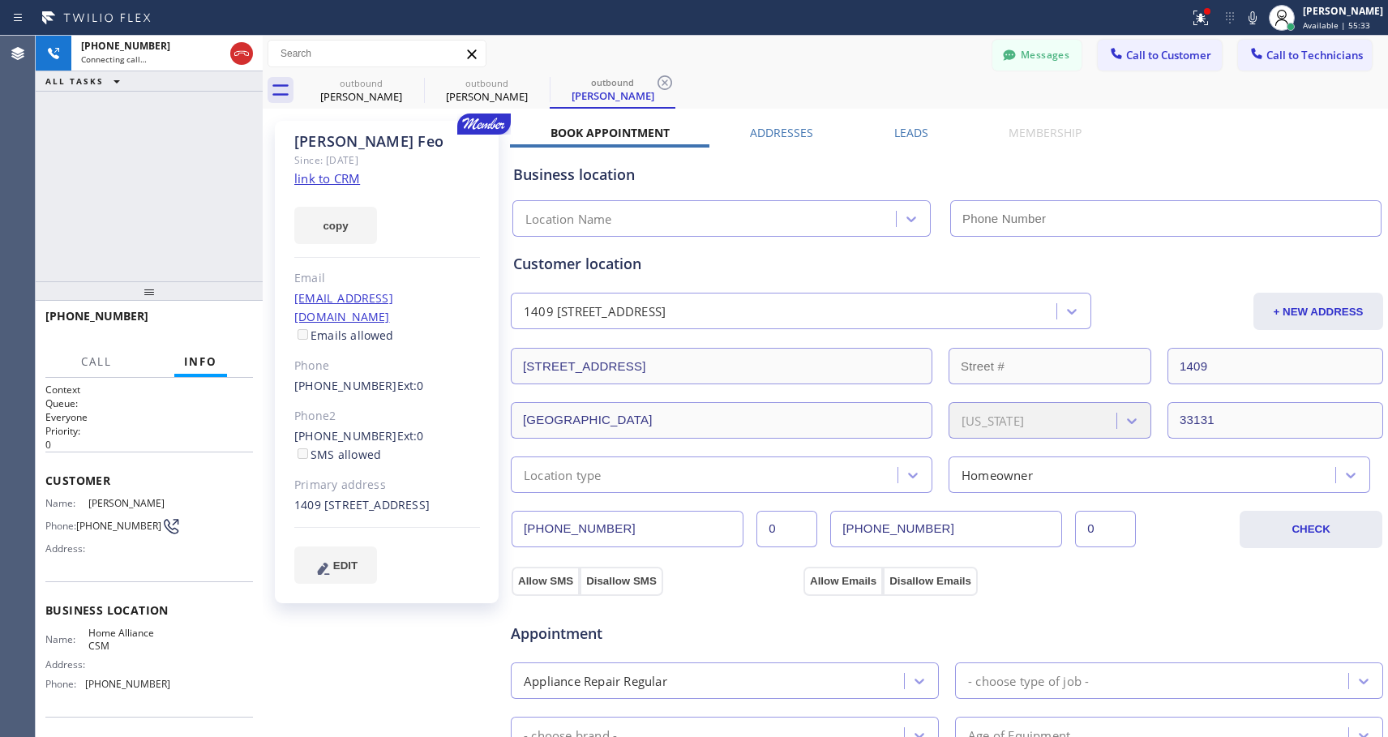
type input "[PHONE_NUMBER]"
click at [218, 323] on span "HANG UP" at bounding box center [215, 323] width 49 height 11
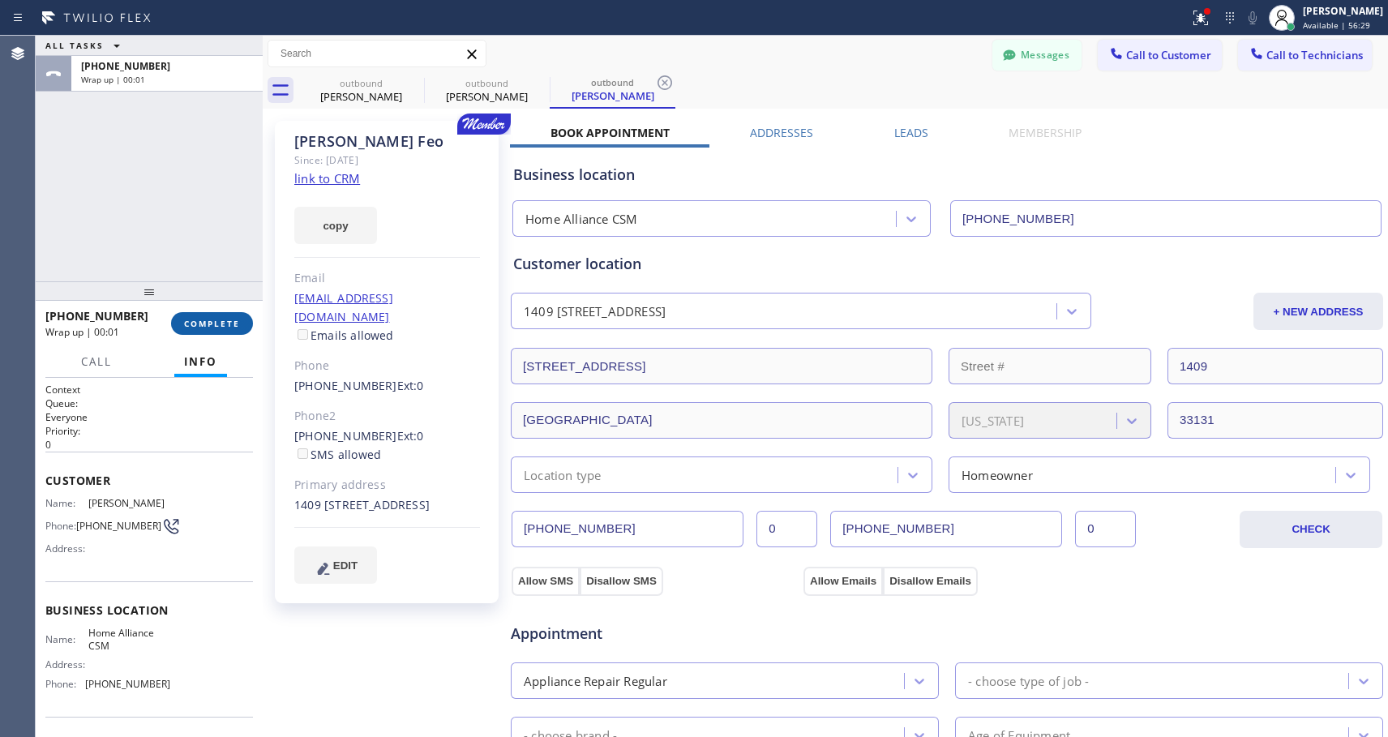
click at [218, 323] on span "COMPLETE" at bounding box center [212, 323] width 56 height 11
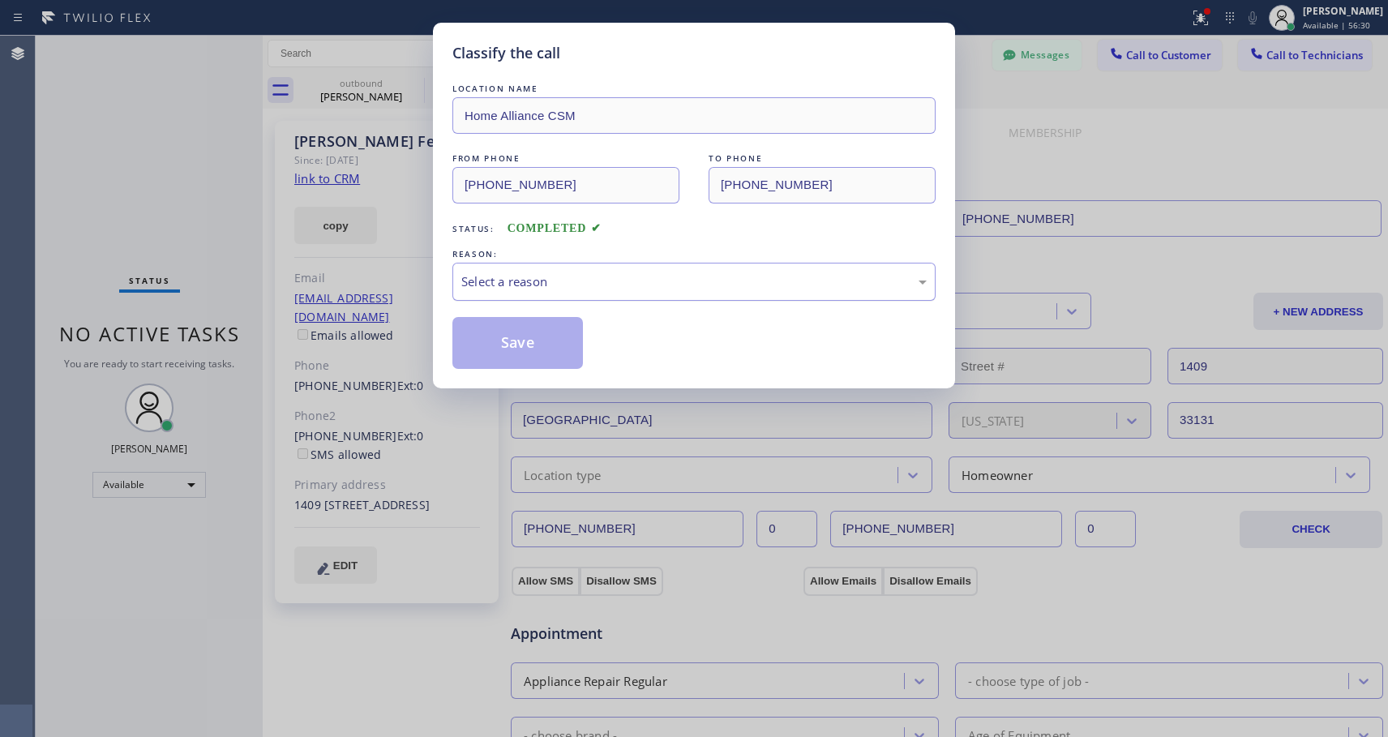
click at [647, 287] on div "Select a reason" at bounding box center [694, 281] width 466 height 19
click at [560, 345] on button "Save" at bounding box center [518, 343] width 131 height 52
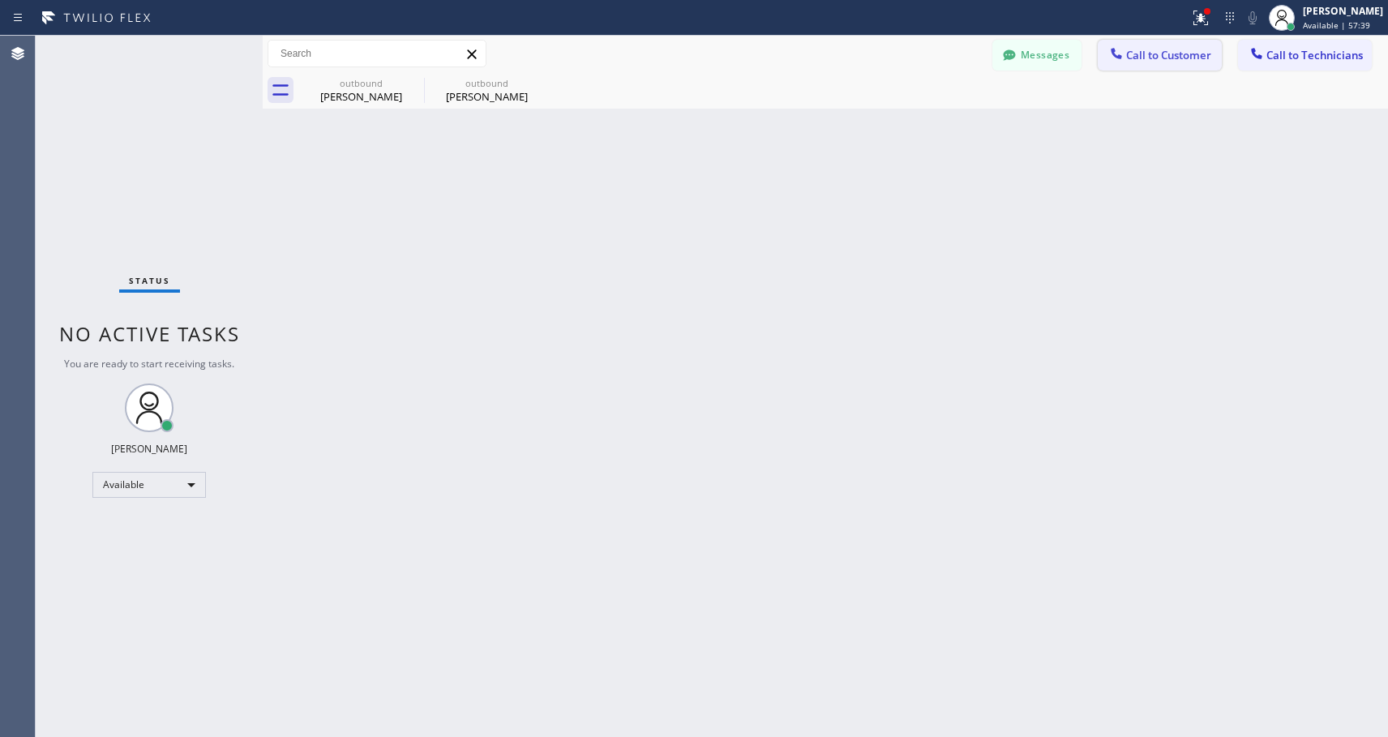
click at [1183, 49] on span "Call to Customer" at bounding box center [1168, 55] width 85 height 15
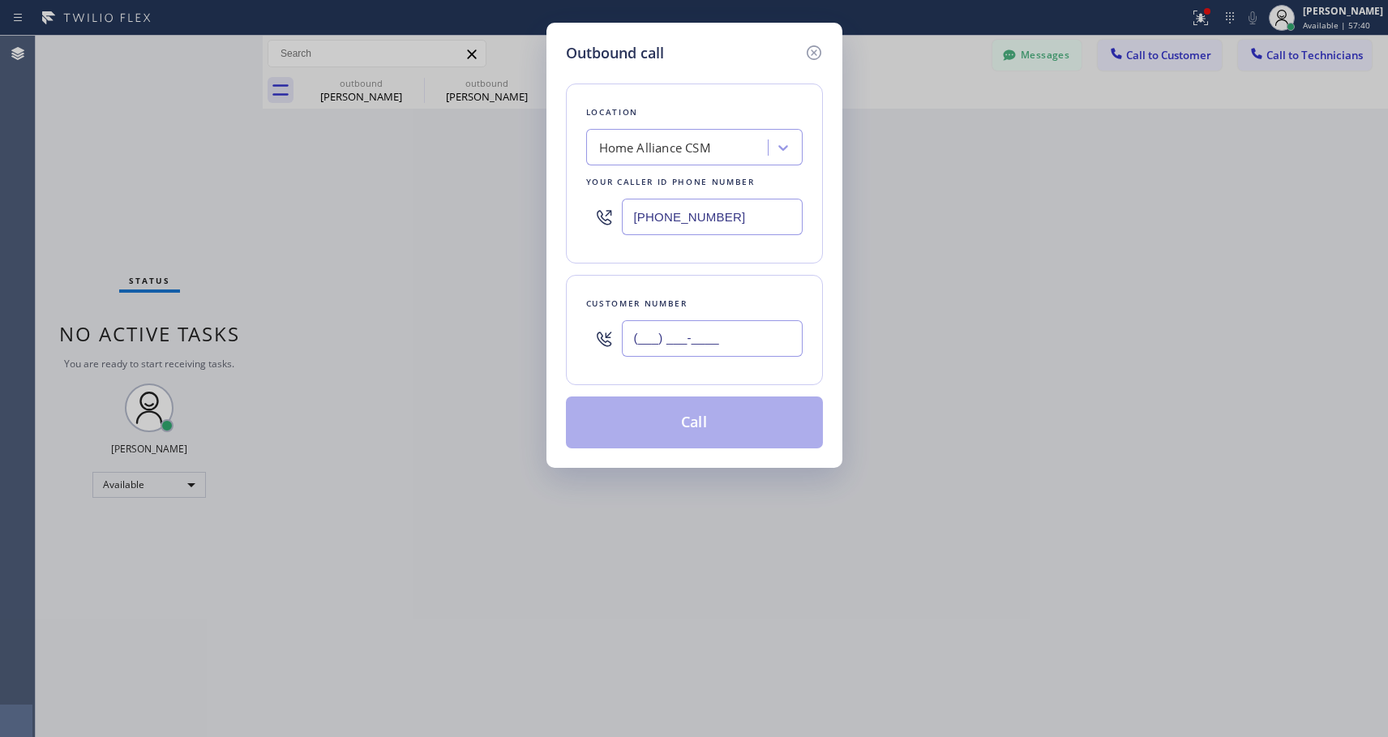
click at [655, 337] on input "(___) ___-____" at bounding box center [712, 338] width 181 height 36
paste input "562) 234-7568"
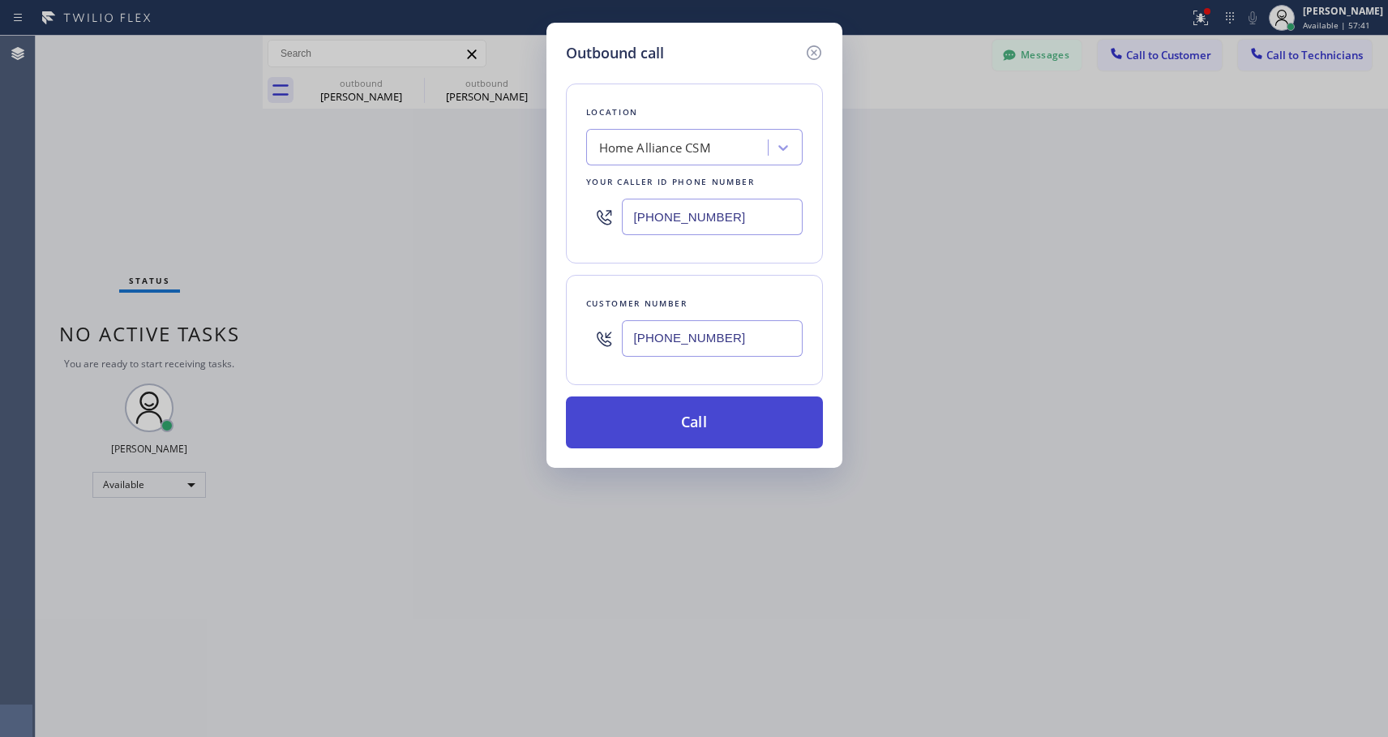
type input "[PHONE_NUMBER]"
click at [723, 427] on button "Call" at bounding box center [694, 423] width 257 height 52
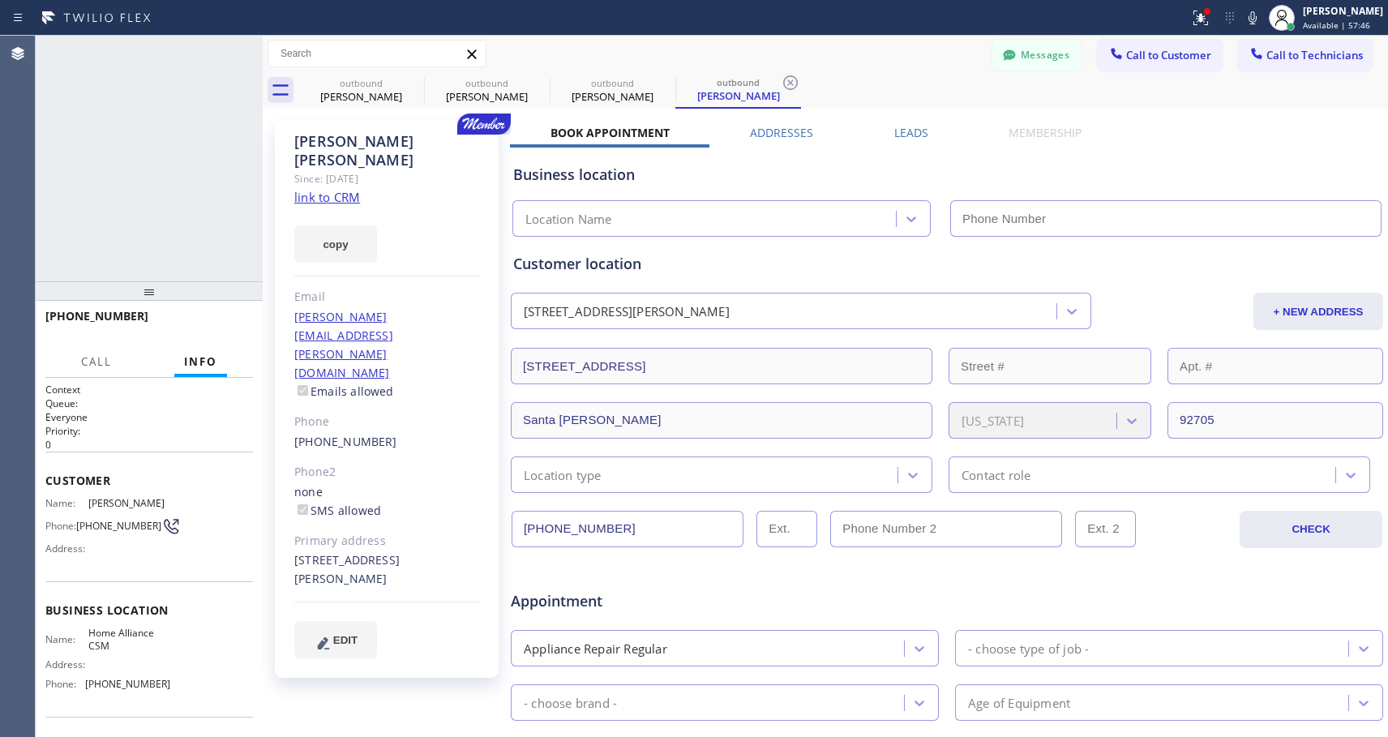
type input "[PHONE_NUMBER]"
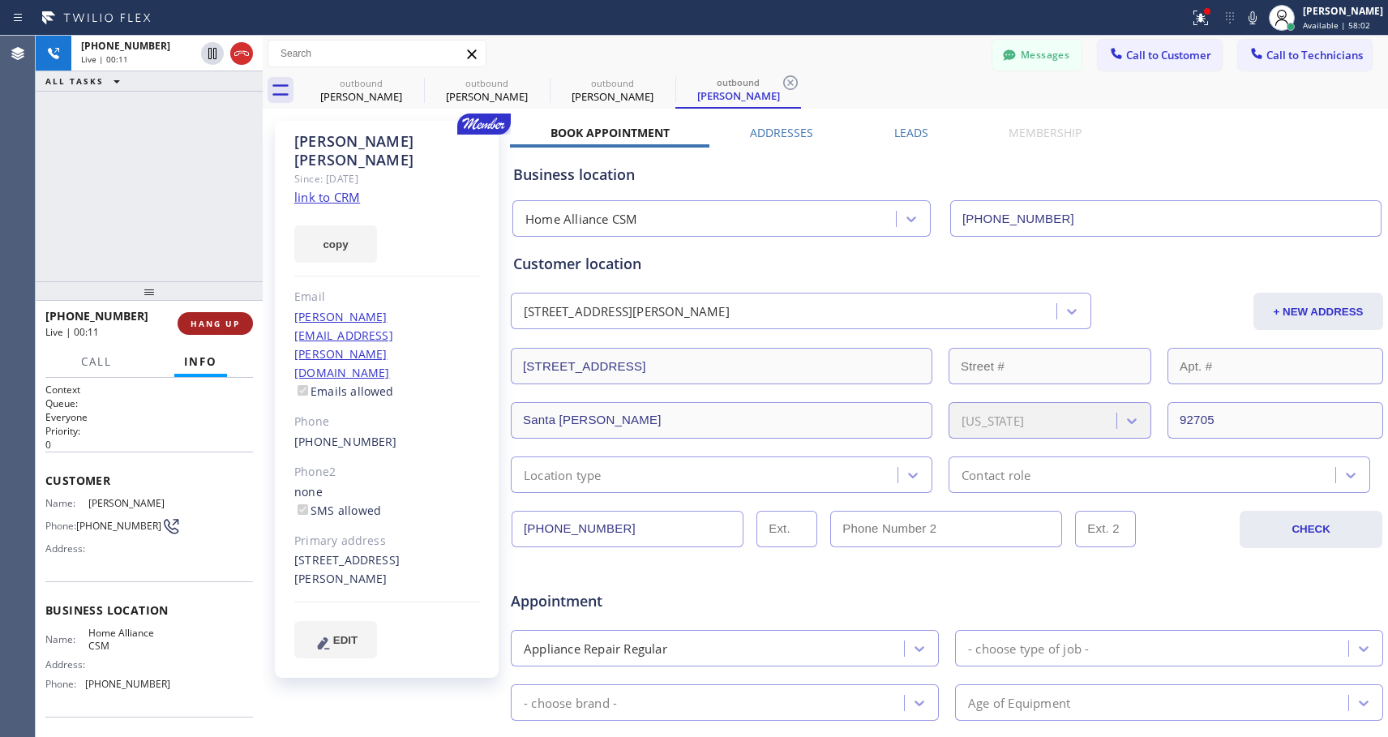
click at [220, 320] on span "HANG UP" at bounding box center [215, 323] width 49 height 11
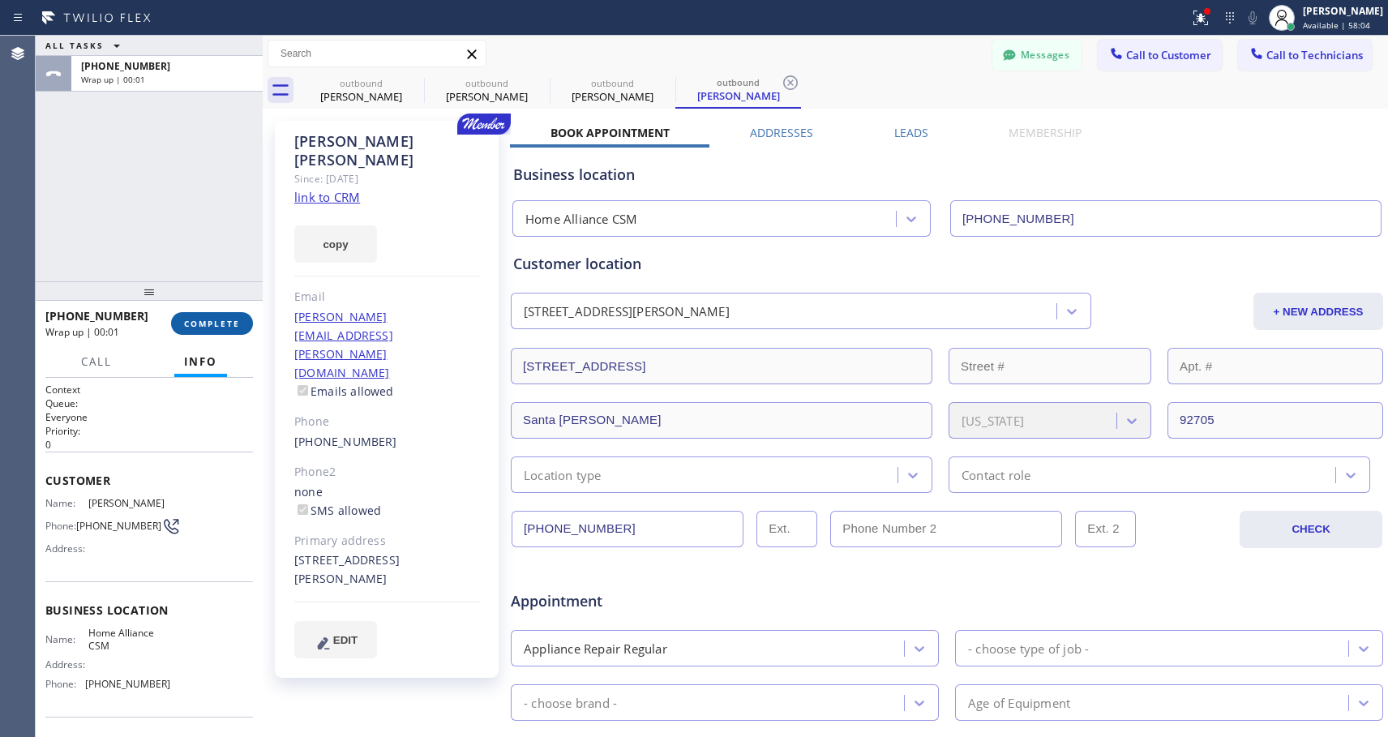
click at [220, 320] on span "COMPLETE" at bounding box center [212, 323] width 56 height 11
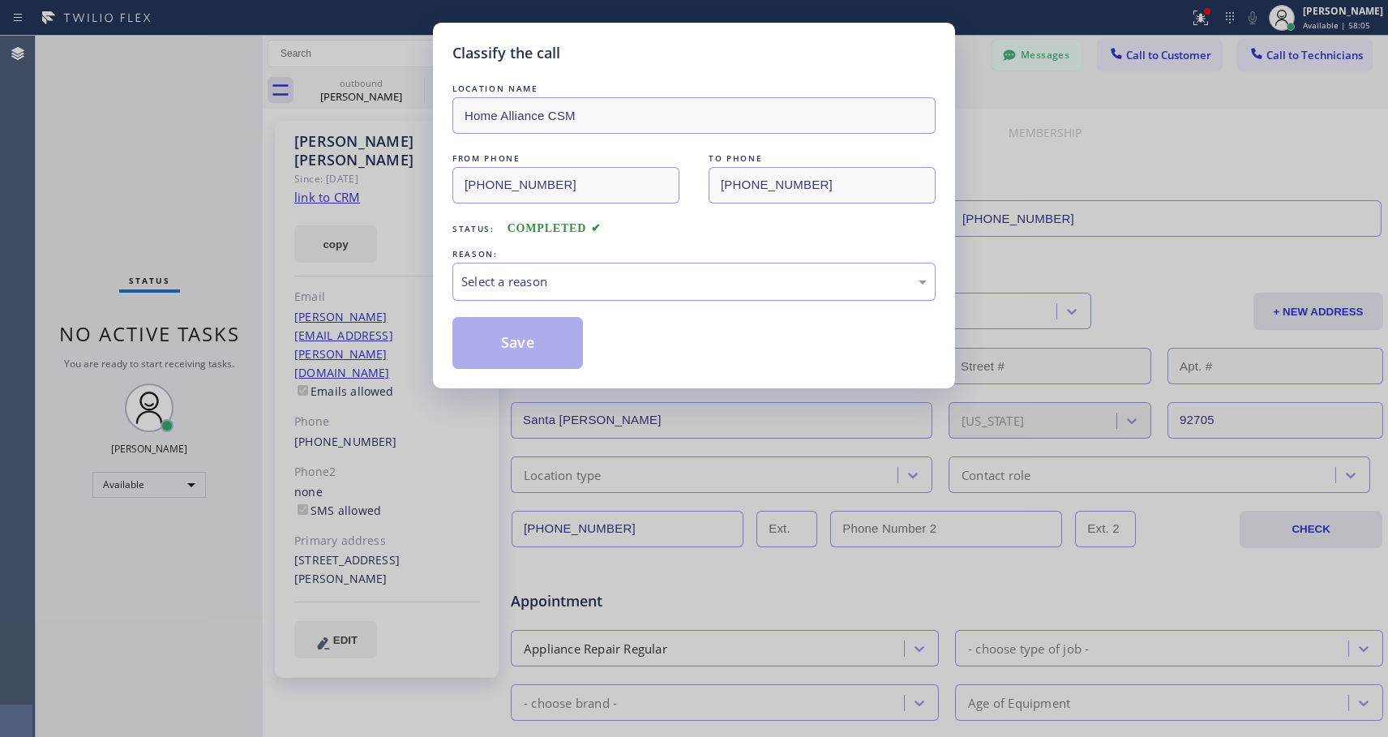
click at [626, 278] on div "Select a reason" at bounding box center [694, 281] width 466 height 19
click at [487, 346] on button "Save" at bounding box center [518, 343] width 131 height 52
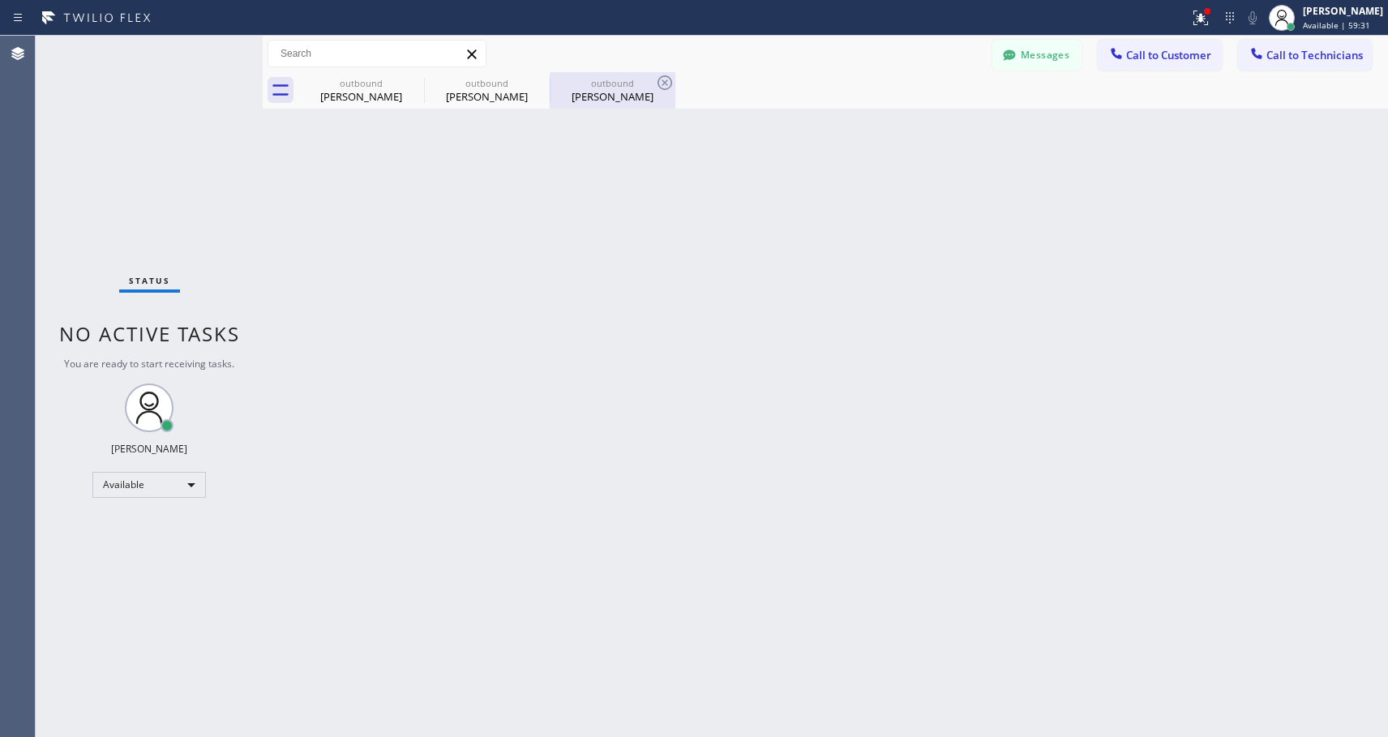
click at [615, 102] on div "[PERSON_NAME]" at bounding box center [612, 96] width 122 height 15
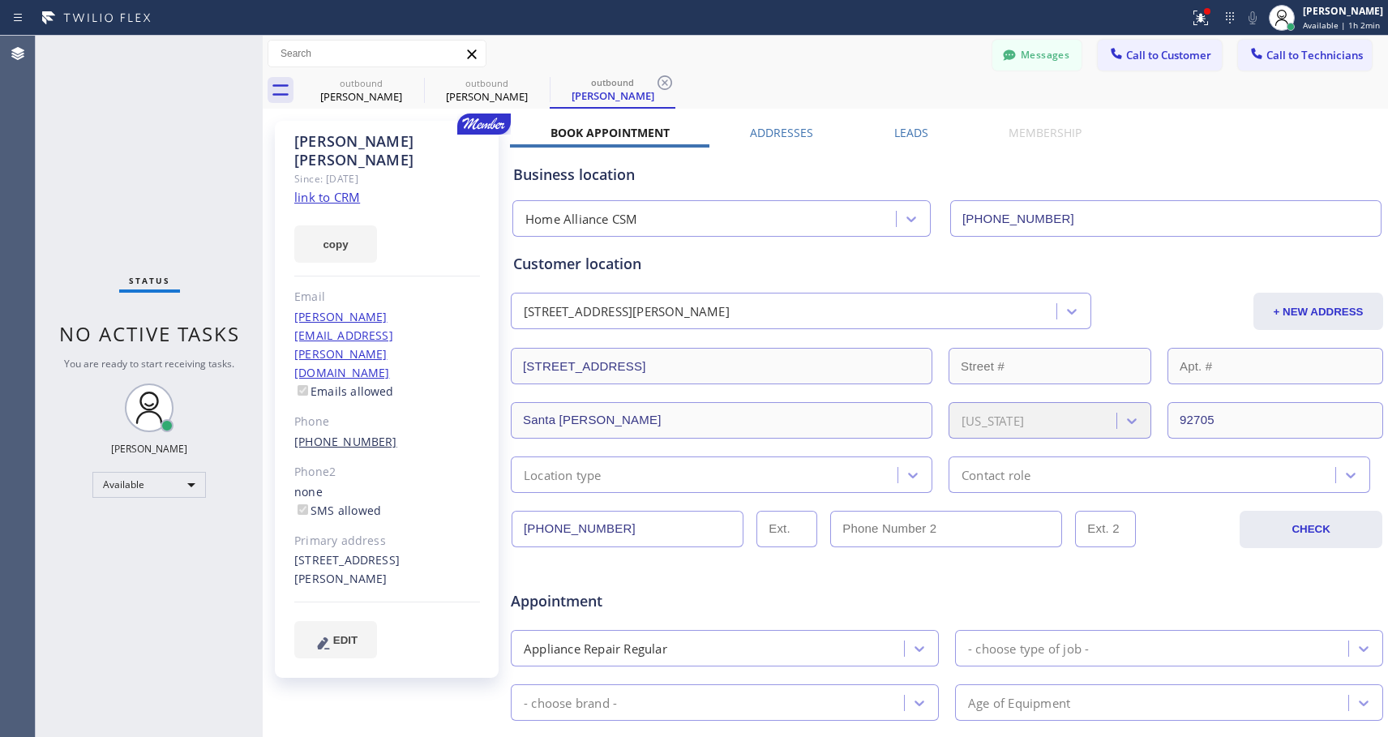
click at [342, 434] on link "[PHONE_NUMBER]" at bounding box center [345, 441] width 103 height 15
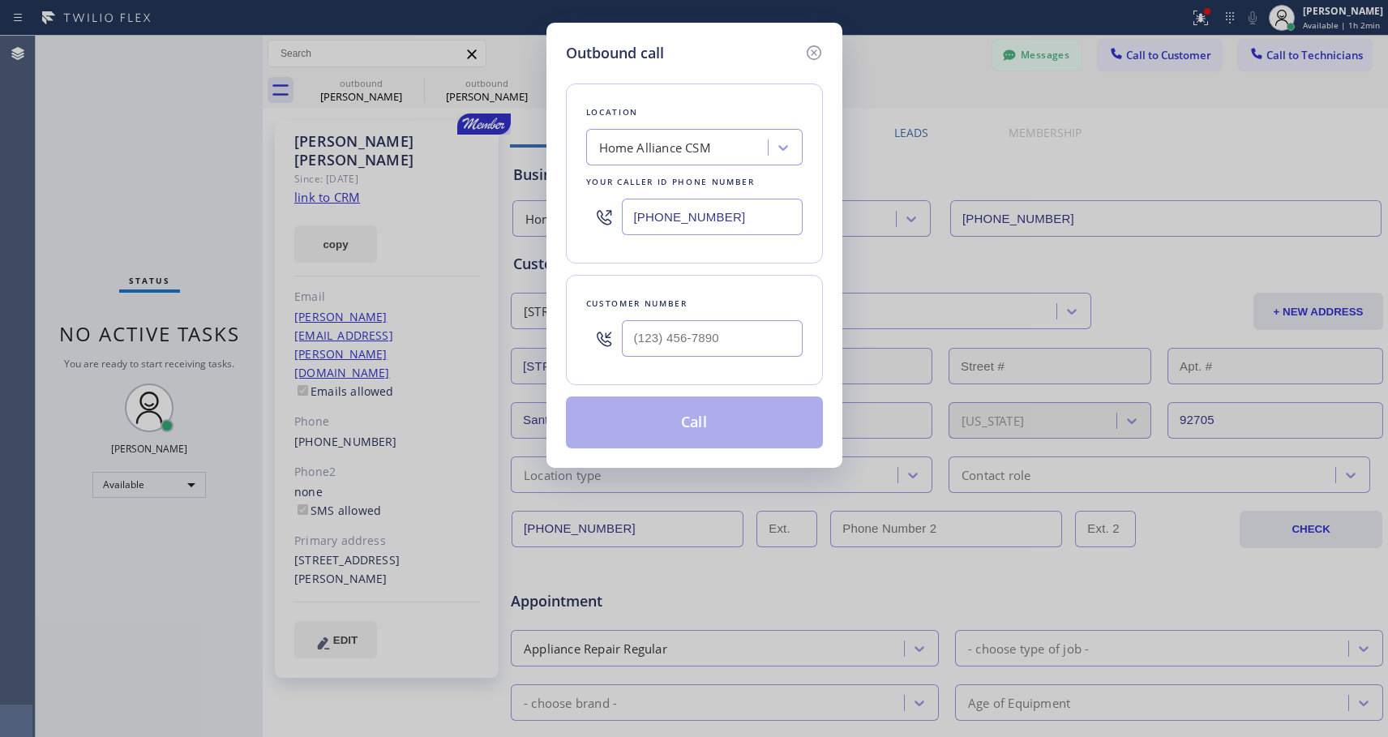
type input "[PHONE_NUMBER]"
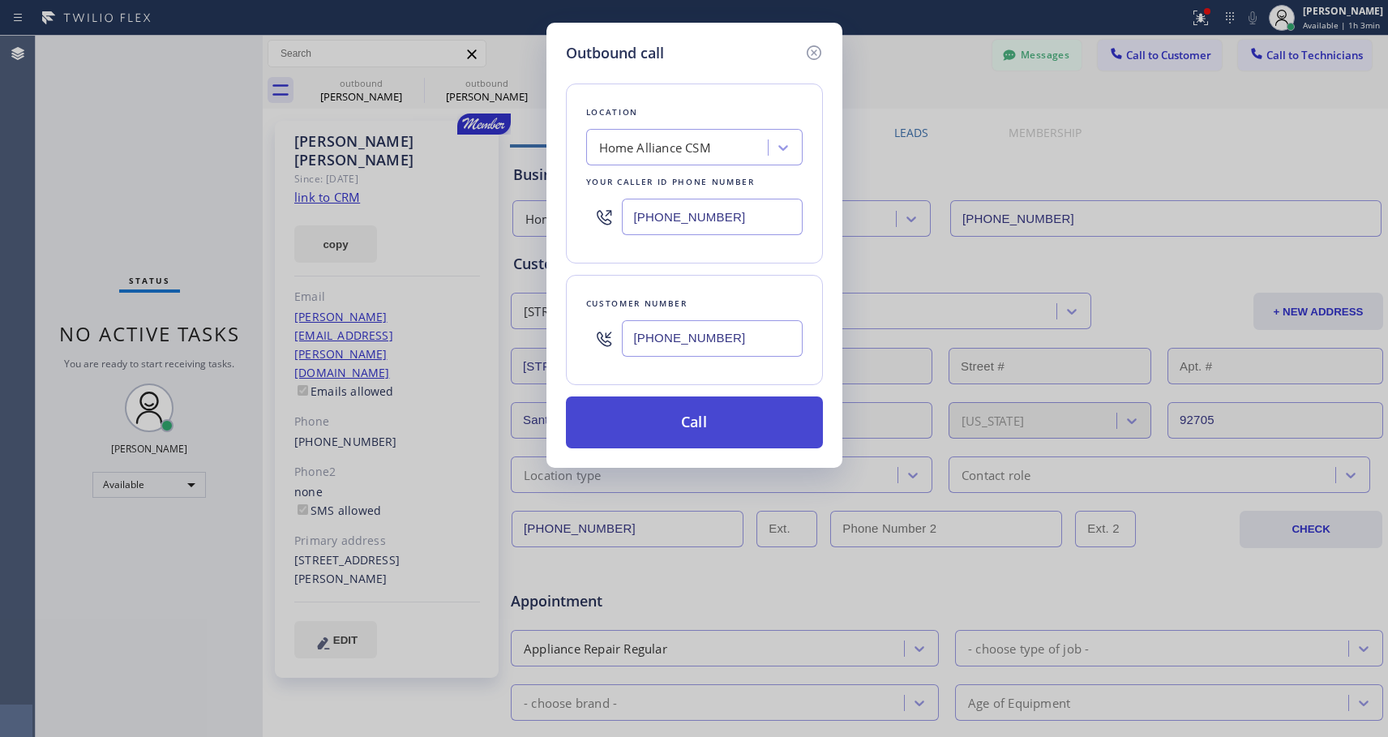
click at [684, 431] on button "Call" at bounding box center [694, 423] width 257 height 52
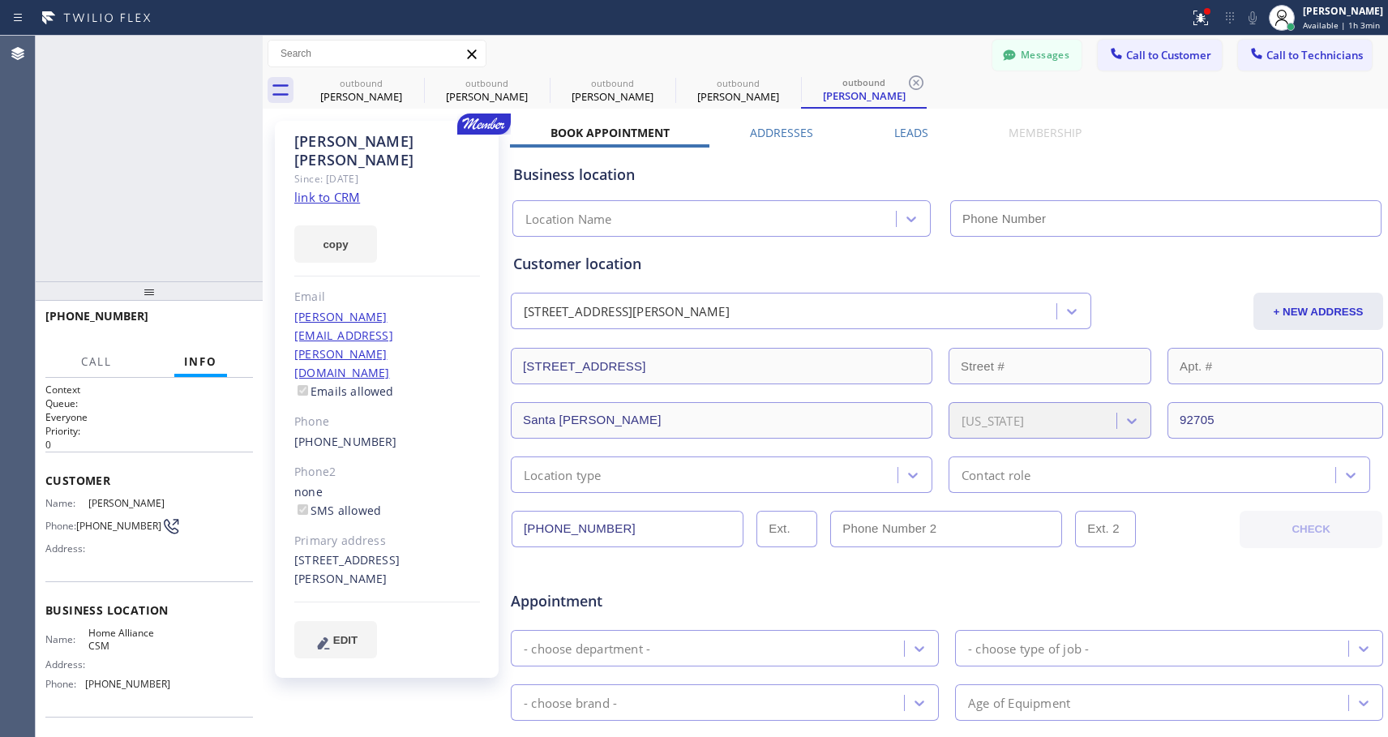
type input "[PHONE_NUMBER]"
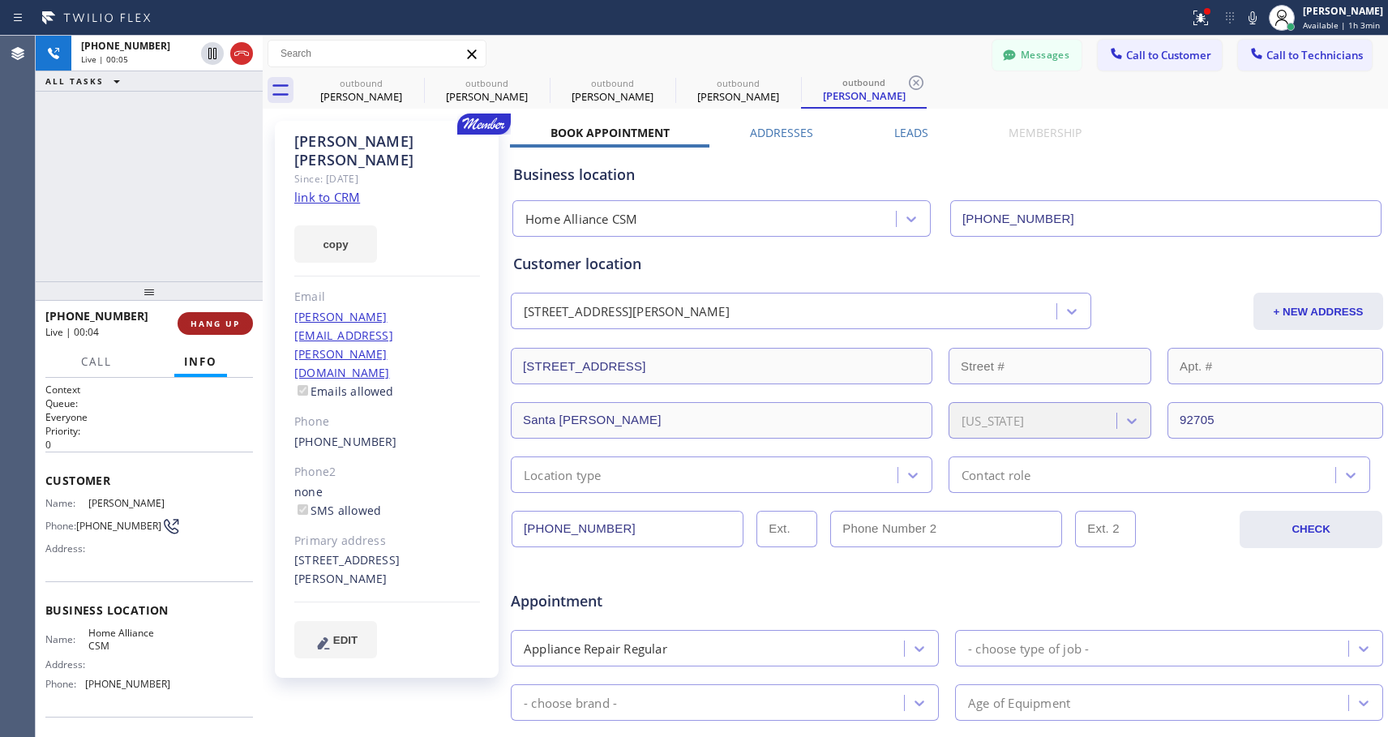
click at [211, 320] on span "HANG UP" at bounding box center [215, 323] width 49 height 11
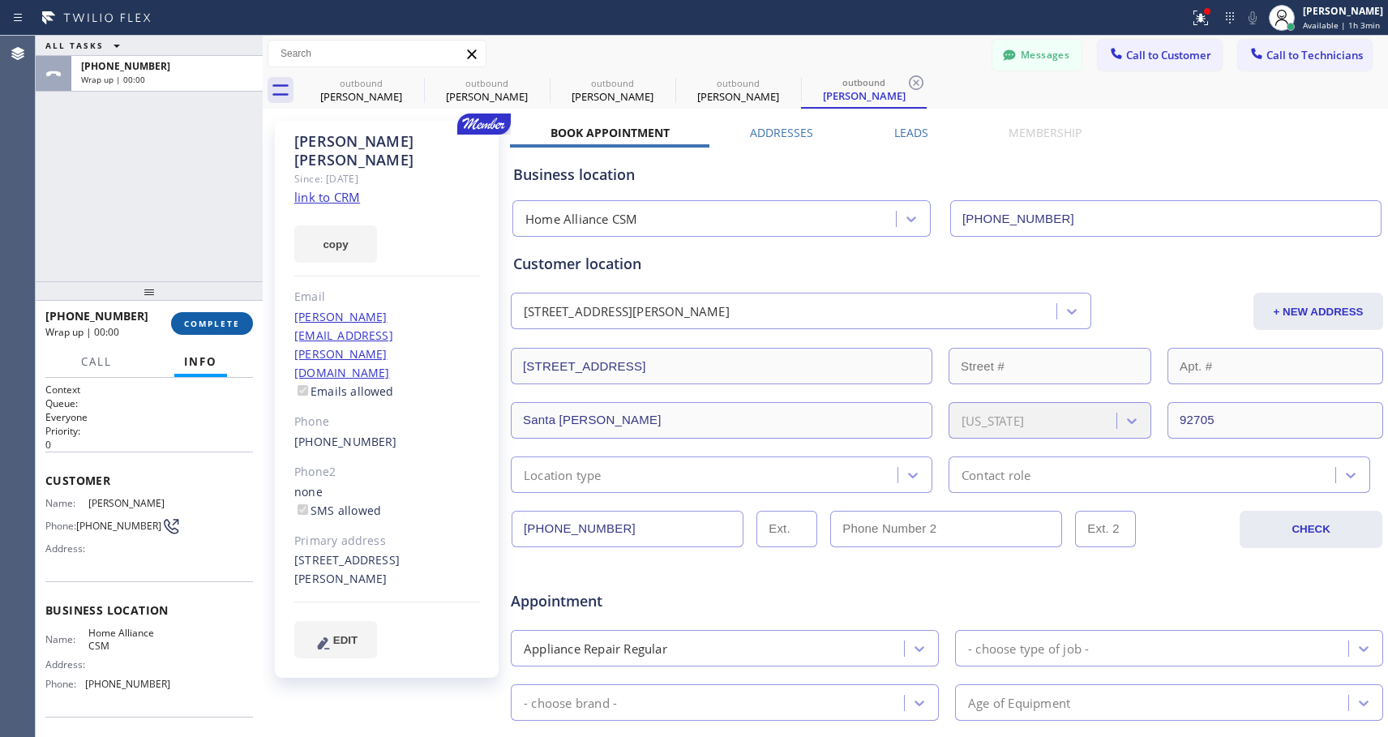
click at [210, 321] on span "COMPLETE" at bounding box center [212, 323] width 56 height 11
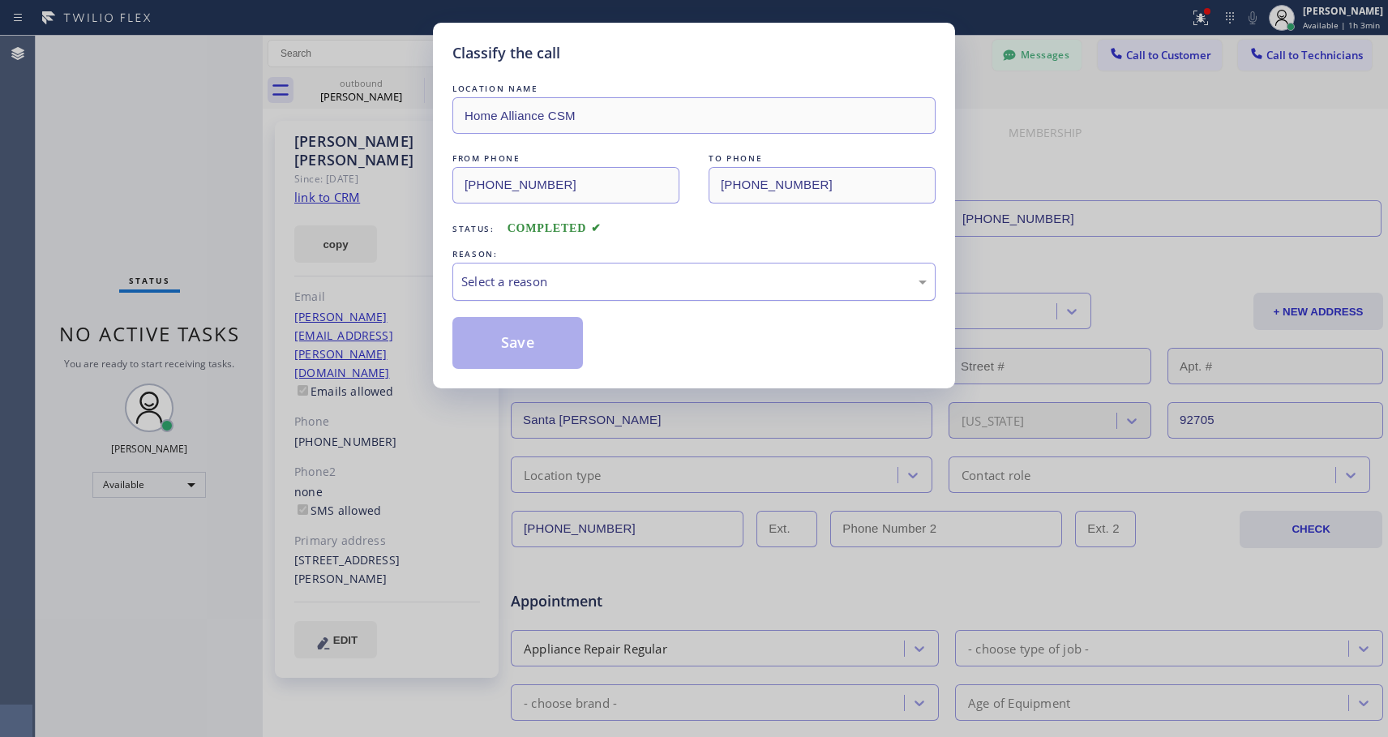
click at [559, 284] on div "Select a reason" at bounding box center [694, 281] width 466 height 19
click at [507, 361] on button "Save" at bounding box center [518, 343] width 131 height 52
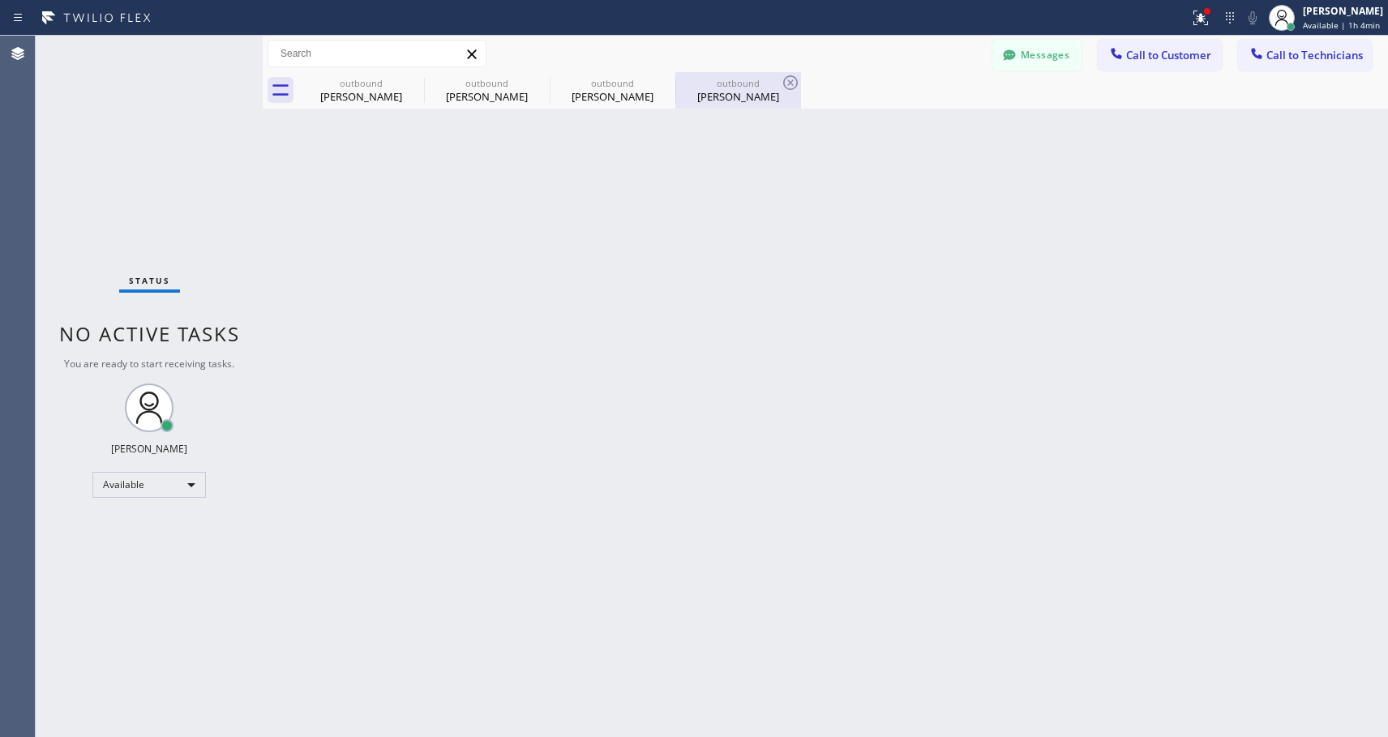
click at [710, 88] on div "outbound" at bounding box center [738, 83] width 122 height 12
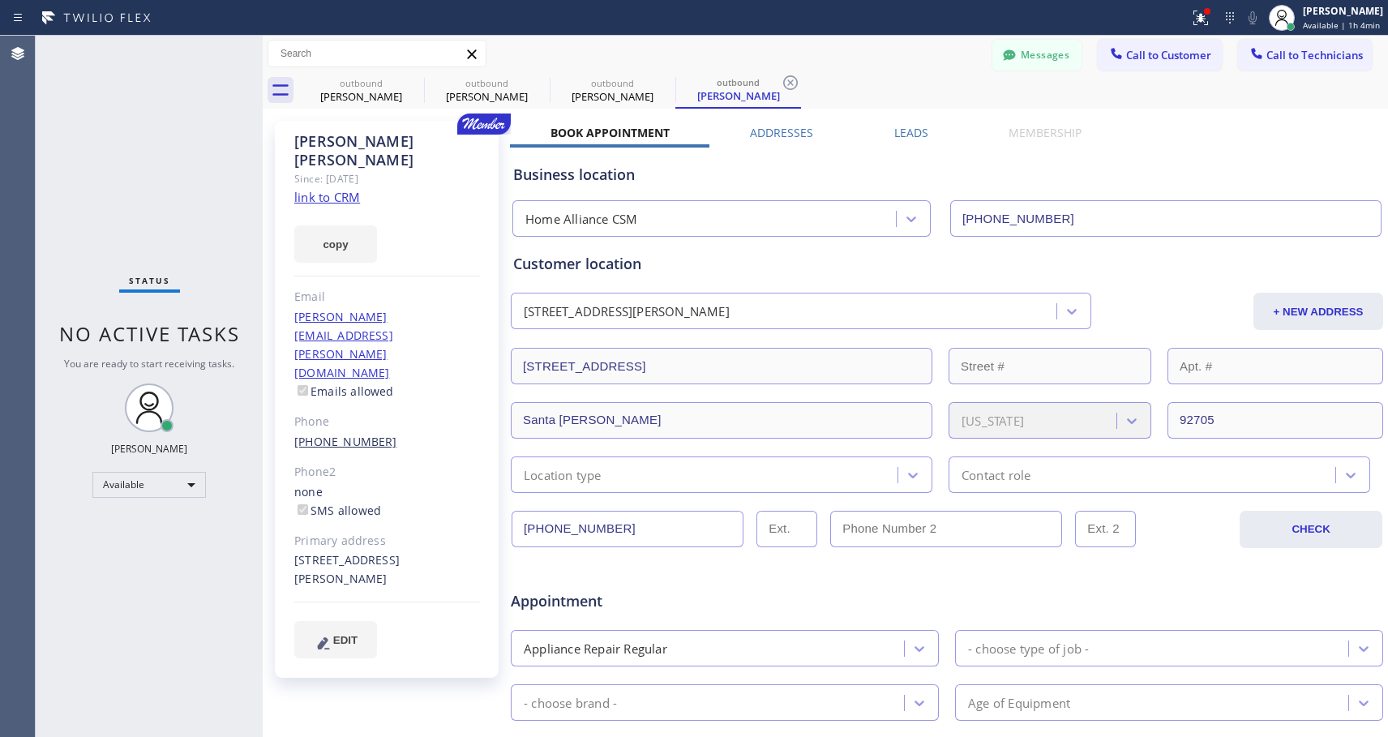
click at [331, 434] on link "[PHONE_NUMBER]" at bounding box center [345, 441] width 103 height 15
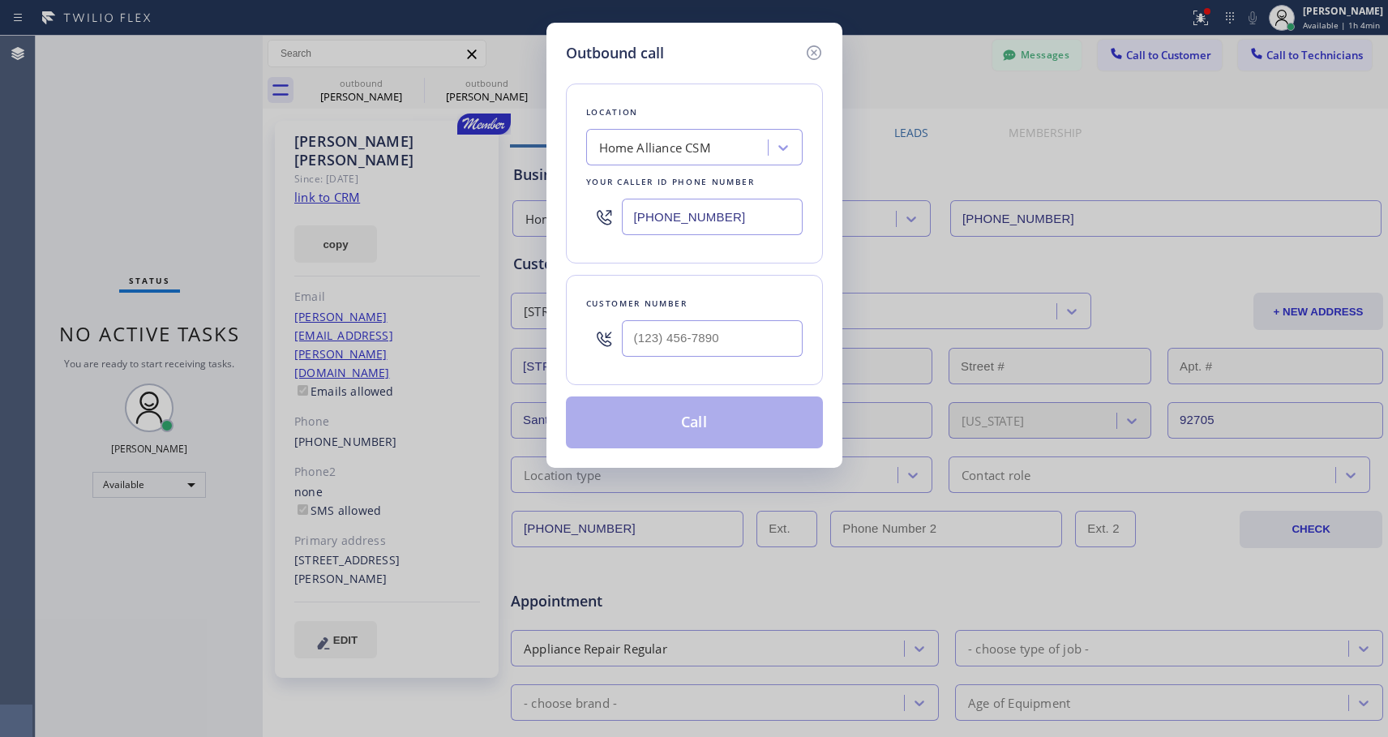
type input "[PHONE_NUMBER]"
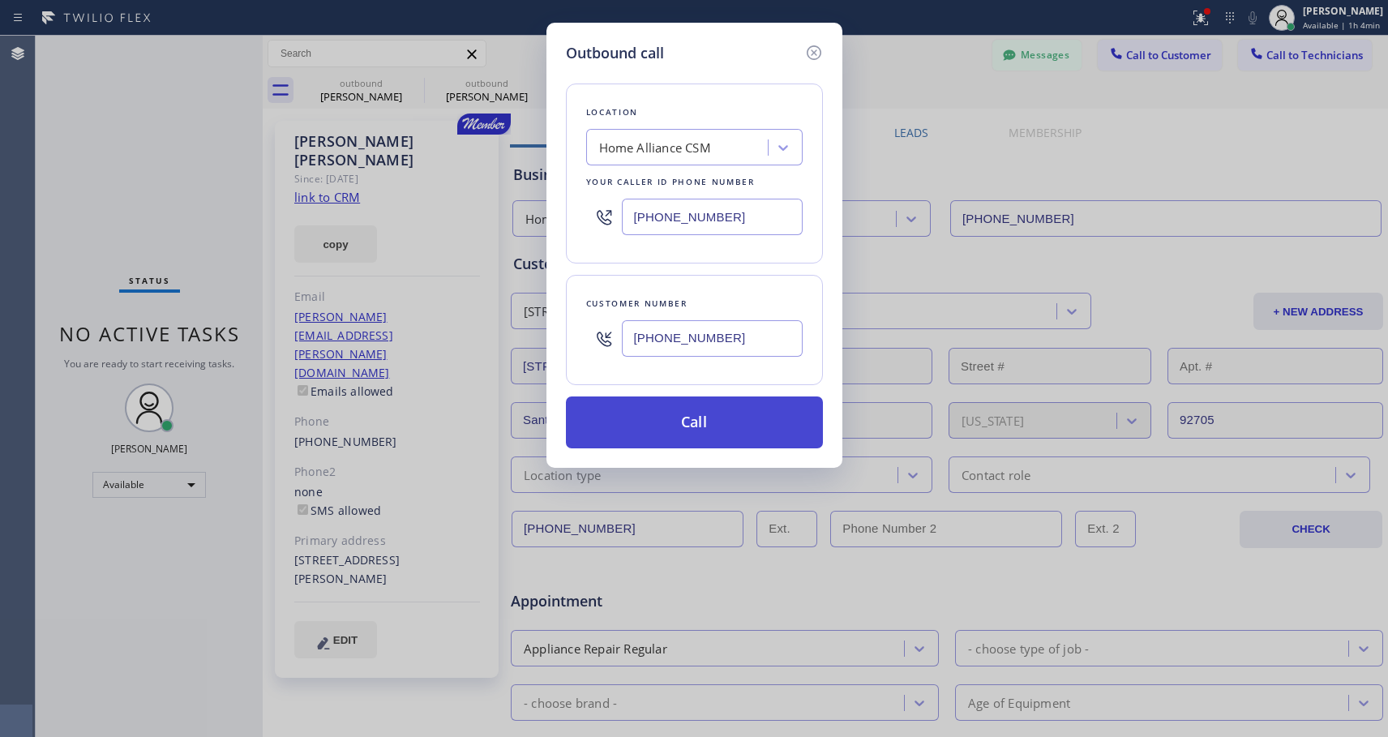
click at [666, 419] on button "Call" at bounding box center [694, 423] width 257 height 52
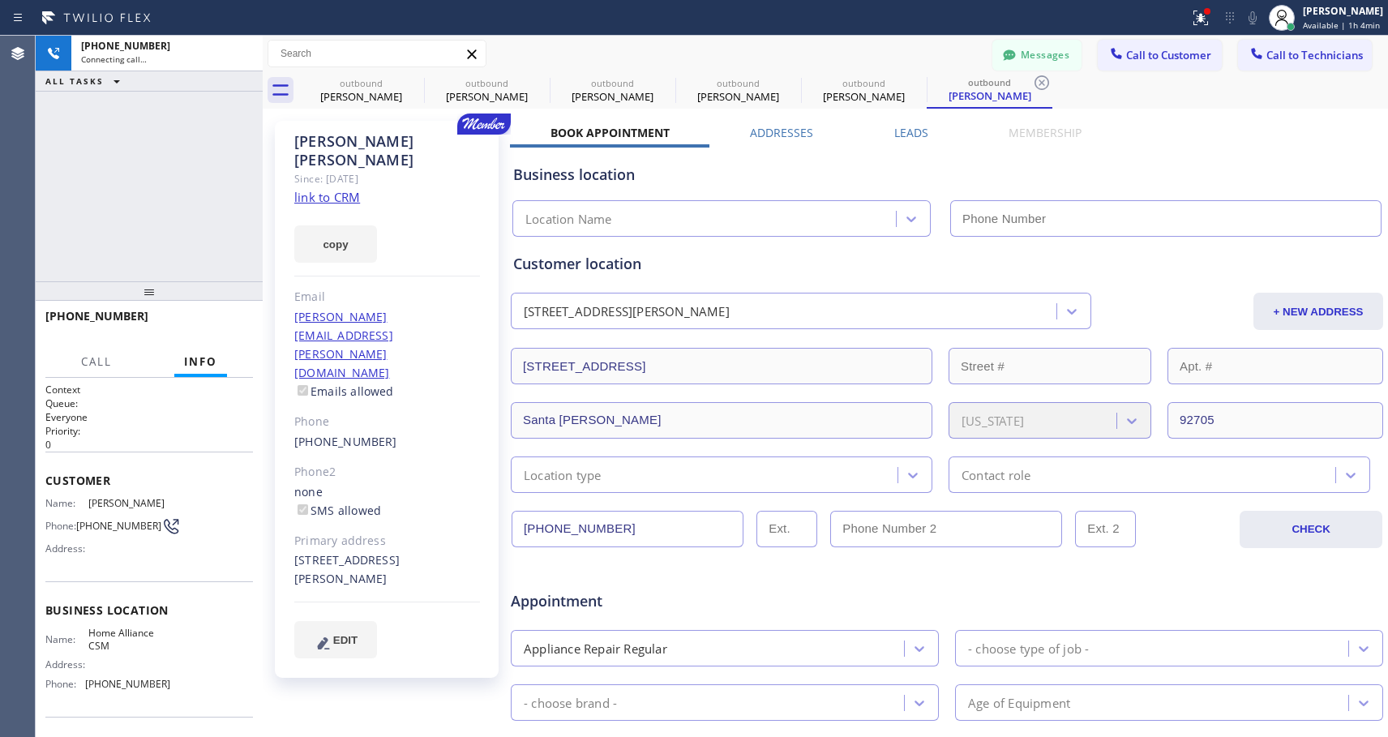
type input "[PHONE_NUMBER]"
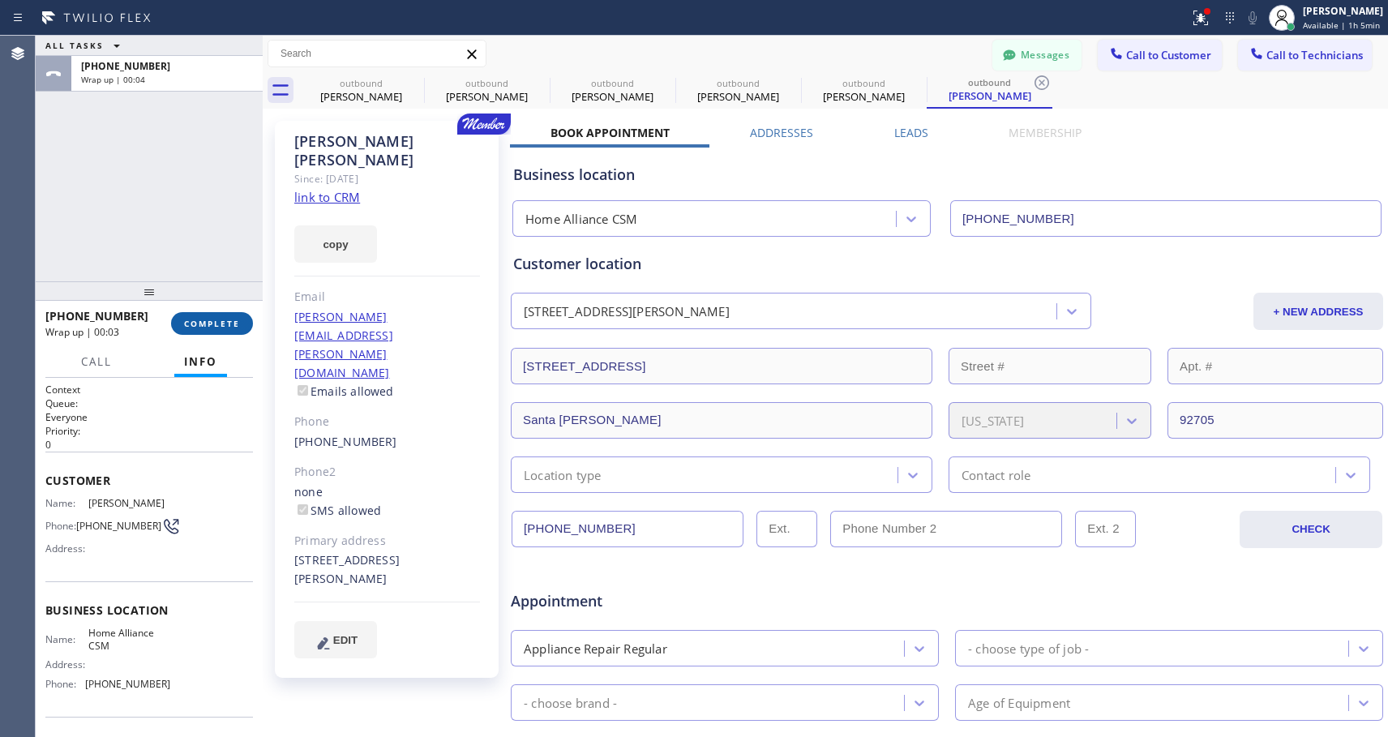
click at [207, 324] on span "COMPLETE" at bounding box center [212, 323] width 56 height 11
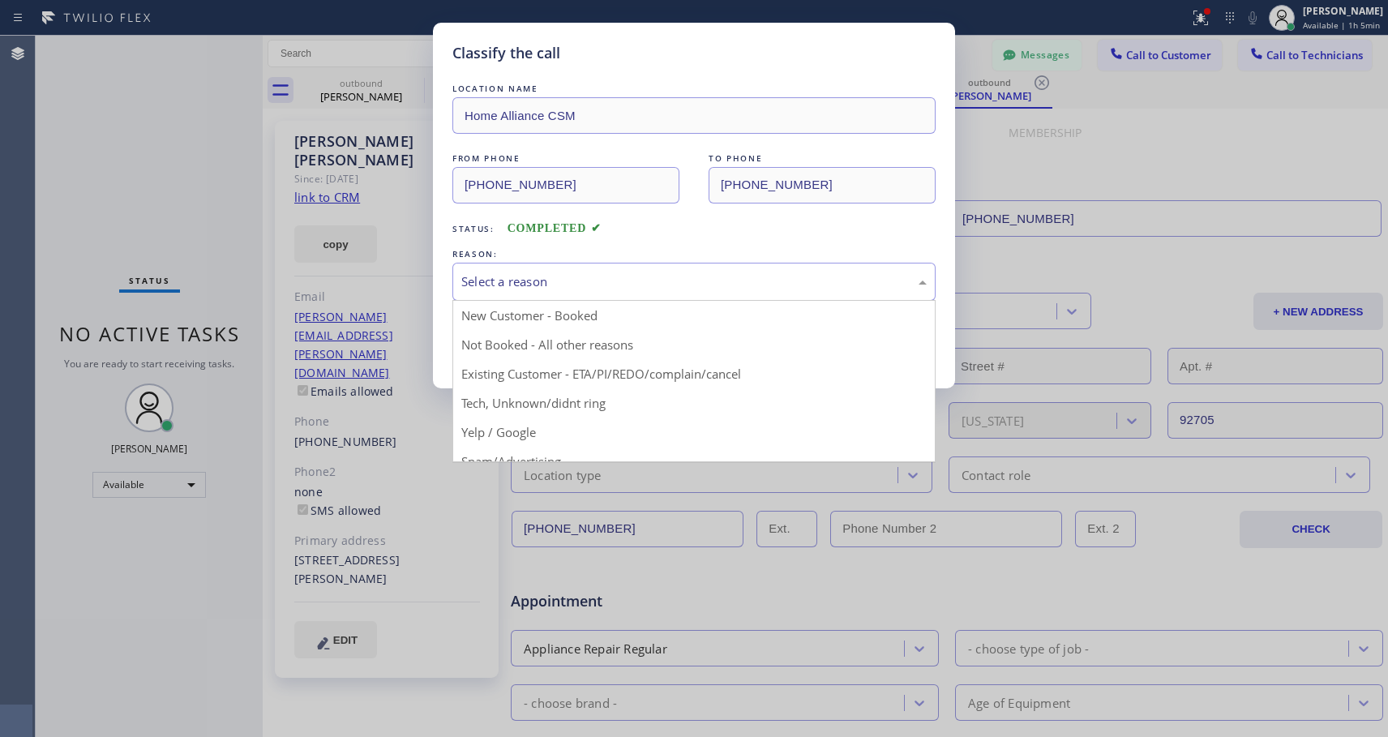
click at [491, 281] on div "Select a reason" at bounding box center [694, 281] width 466 height 19
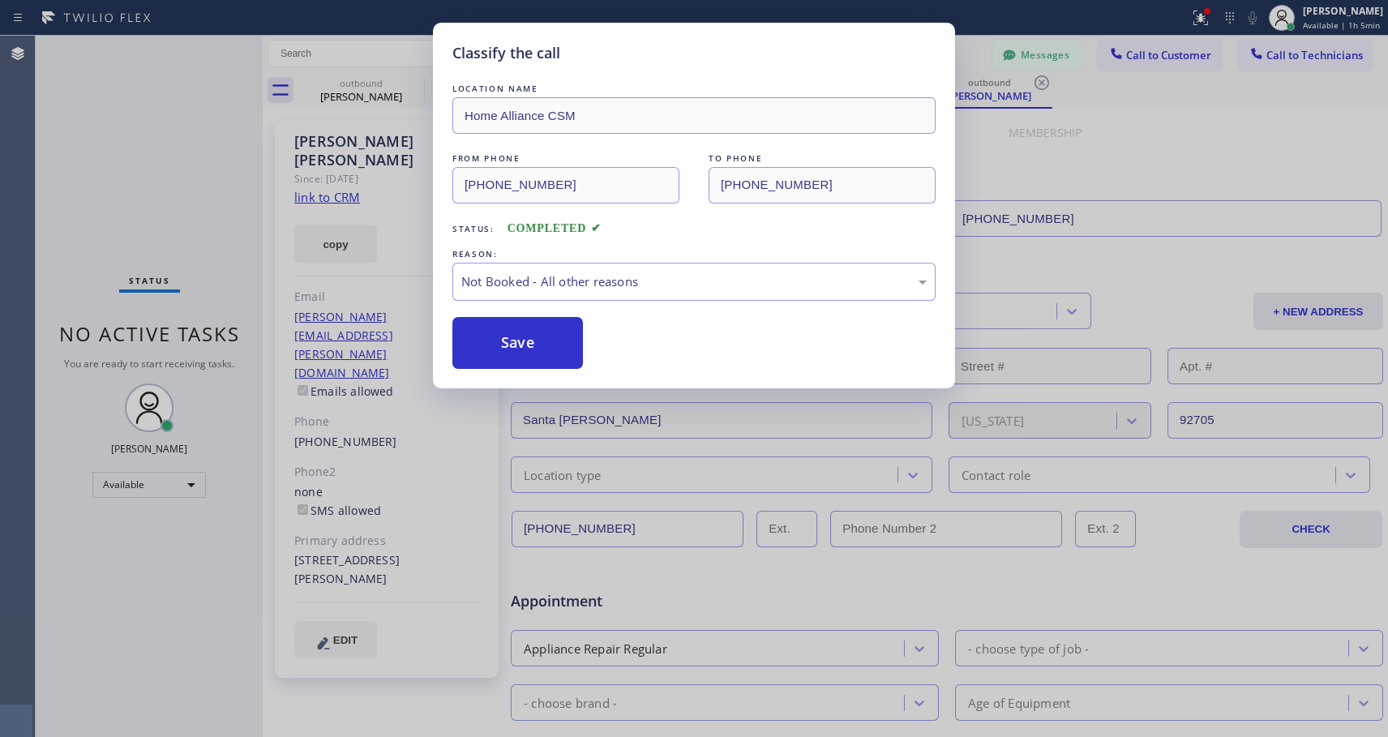
click at [501, 344] on button "Save" at bounding box center [518, 343] width 131 height 52
click at [501, 343] on button "Save" at bounding box center [518, 343] width 131 height 52
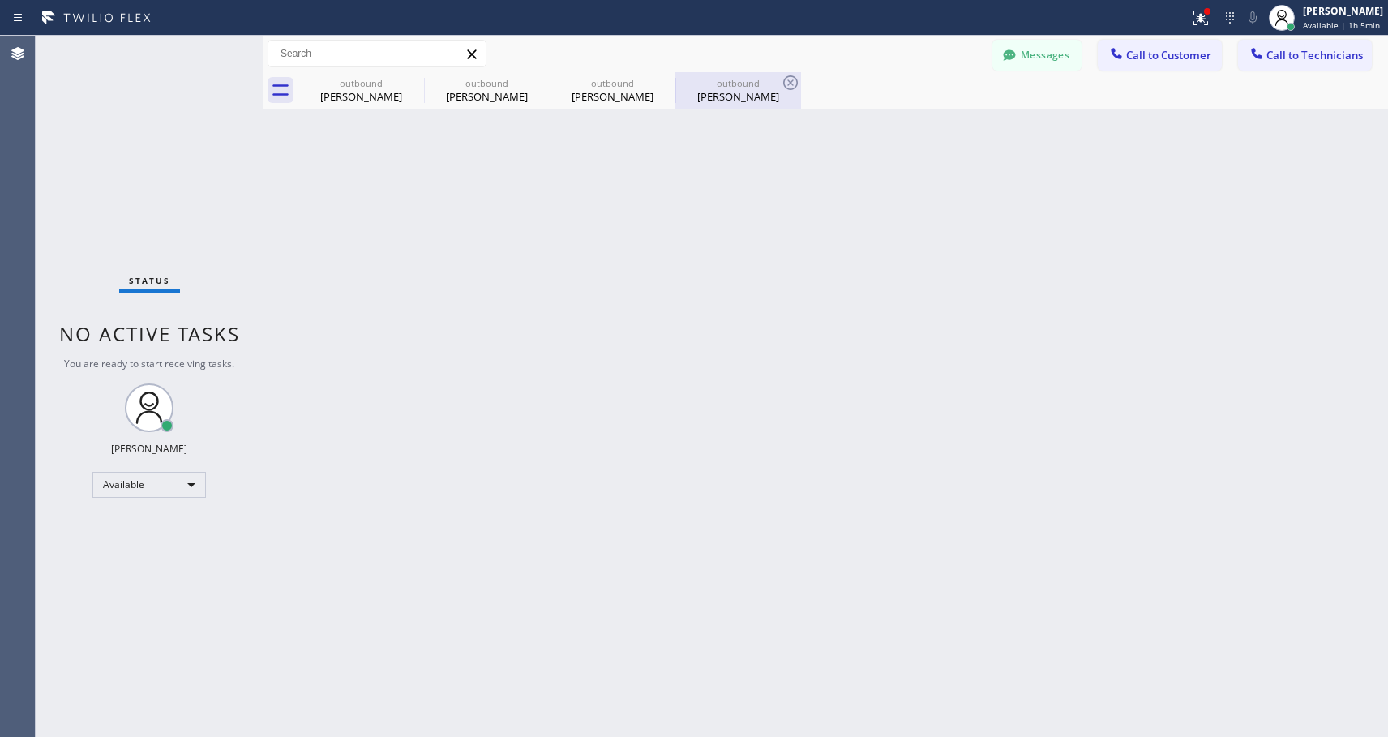
click at [708, 95] on div "[PERSON_NAME]" at bounding box center [738, 96] width 122 height 15
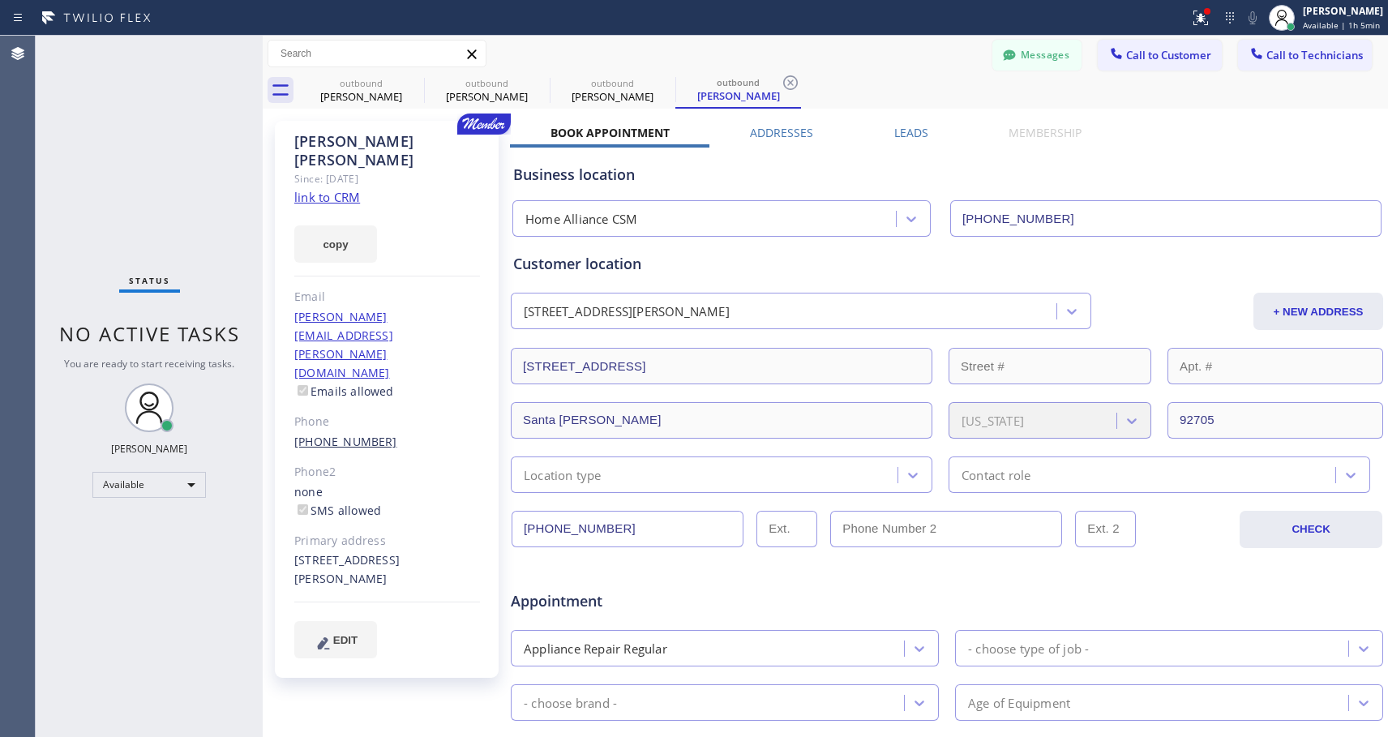
click at [360, 434] on link "[PHONE_NUMBER]" at bounding box center [345, 441] width 103 height 15
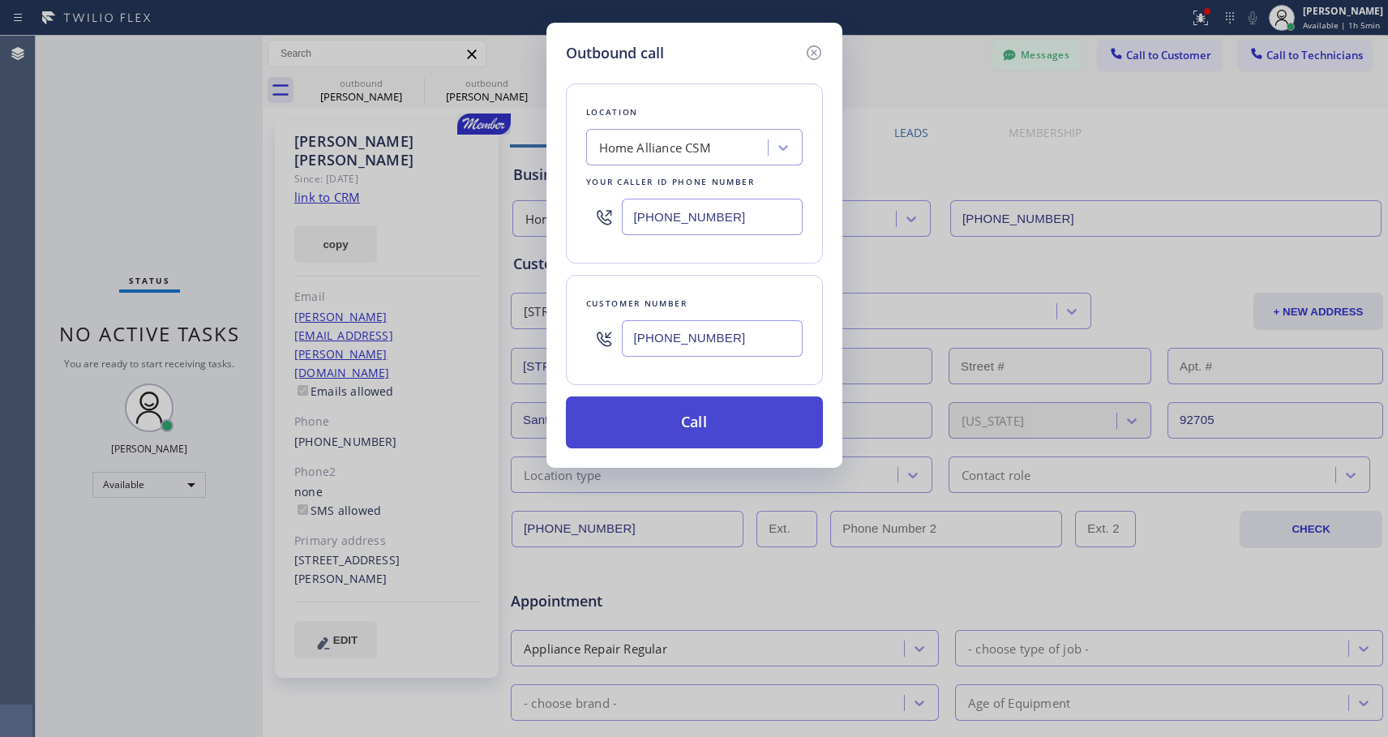
click at [617, 428] on button "Call" at bounding box center [694, 423] width 257 height 52
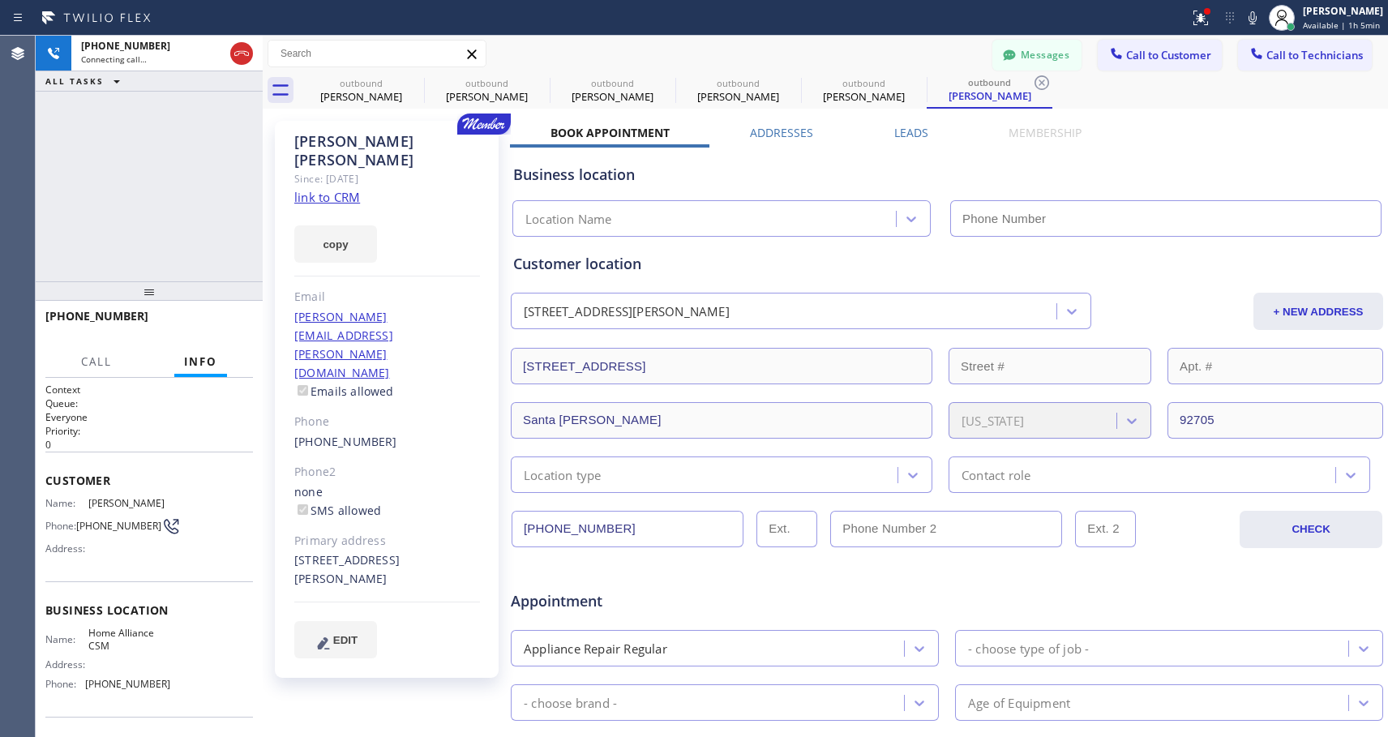
type input "[PHONE_NUMBER]"
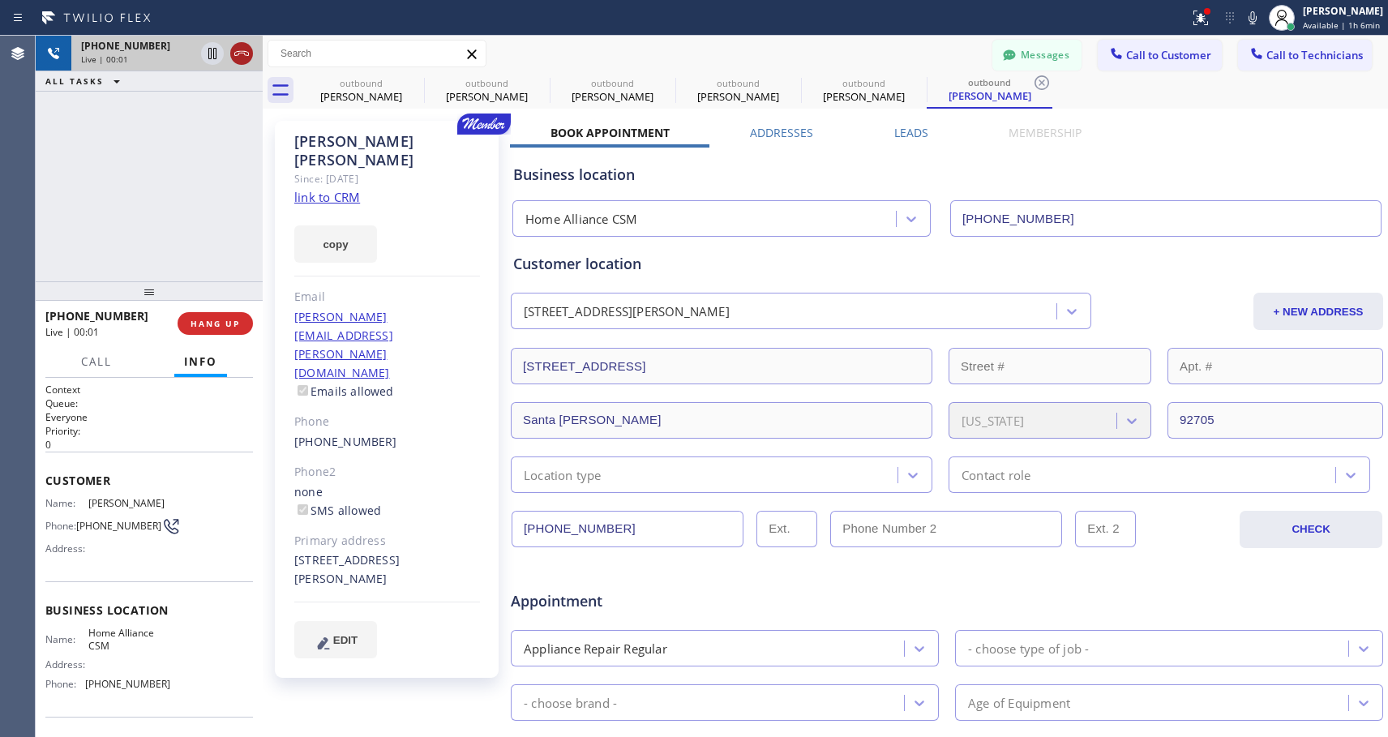
click at [240, 52] on icon at bounding box center [241, 53] width 19 height 19
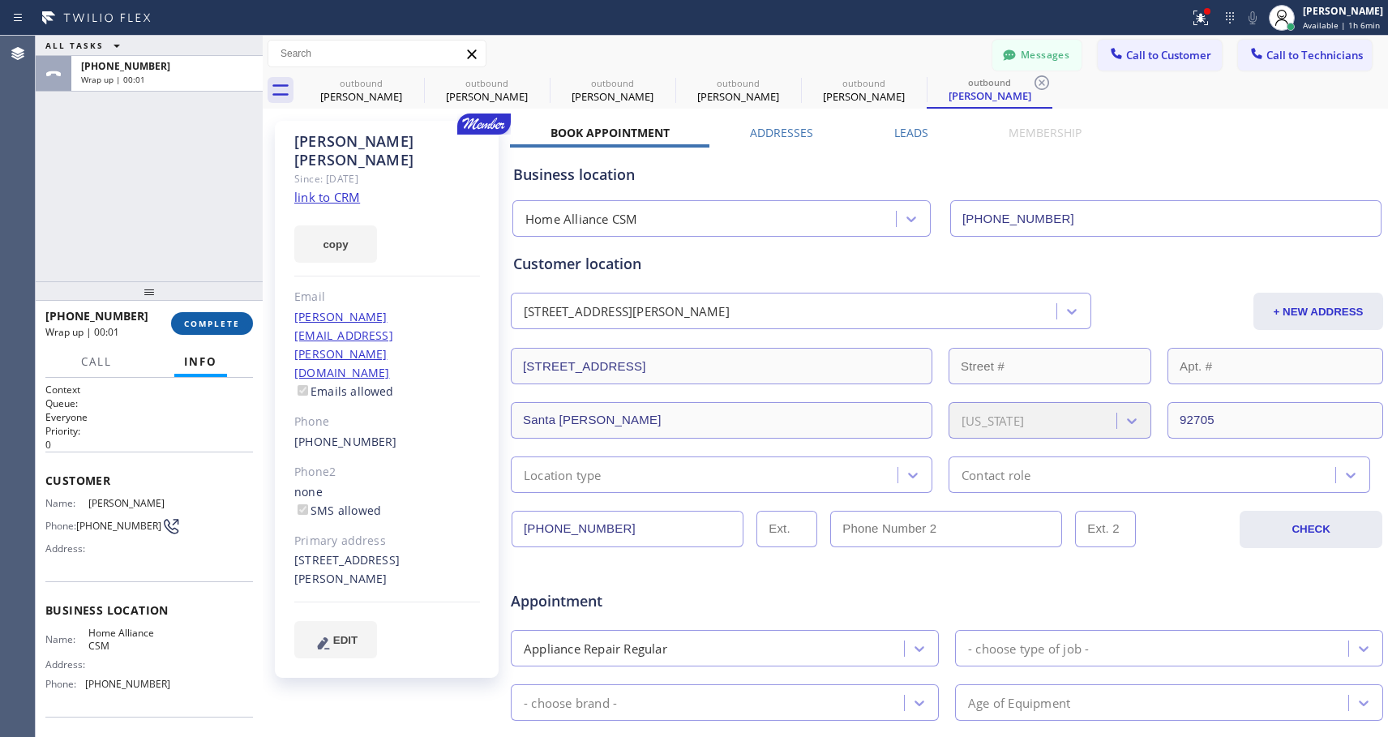
click at [222, 314] on button "COMPLETE" at bounding box center [212, 323] width 82 height 23
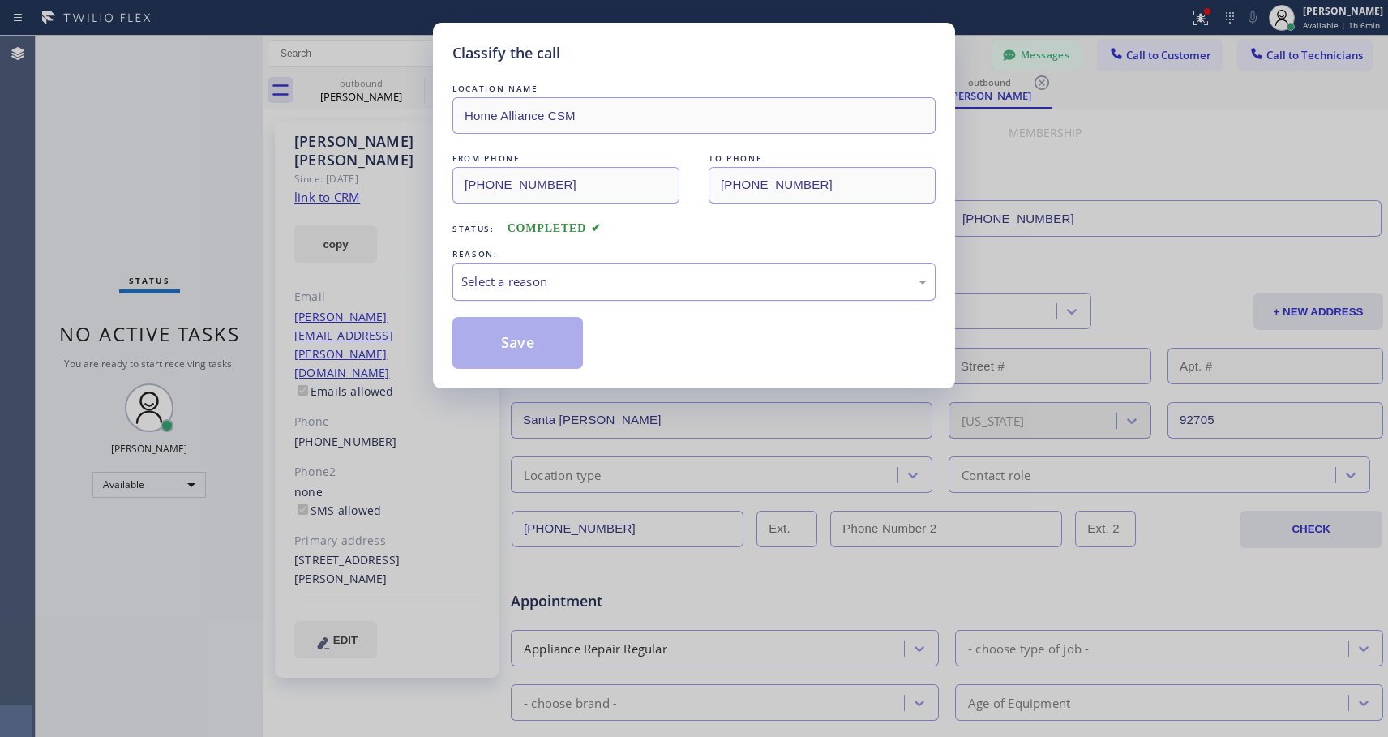
drag, startPoint x: 824, startPoint y: 283, endPoint x: 812, endPoint y: 285, distance: 12.3
click at [823, 282] on div "Select a reason" at bounding box center [694, 281] width 466 height 19
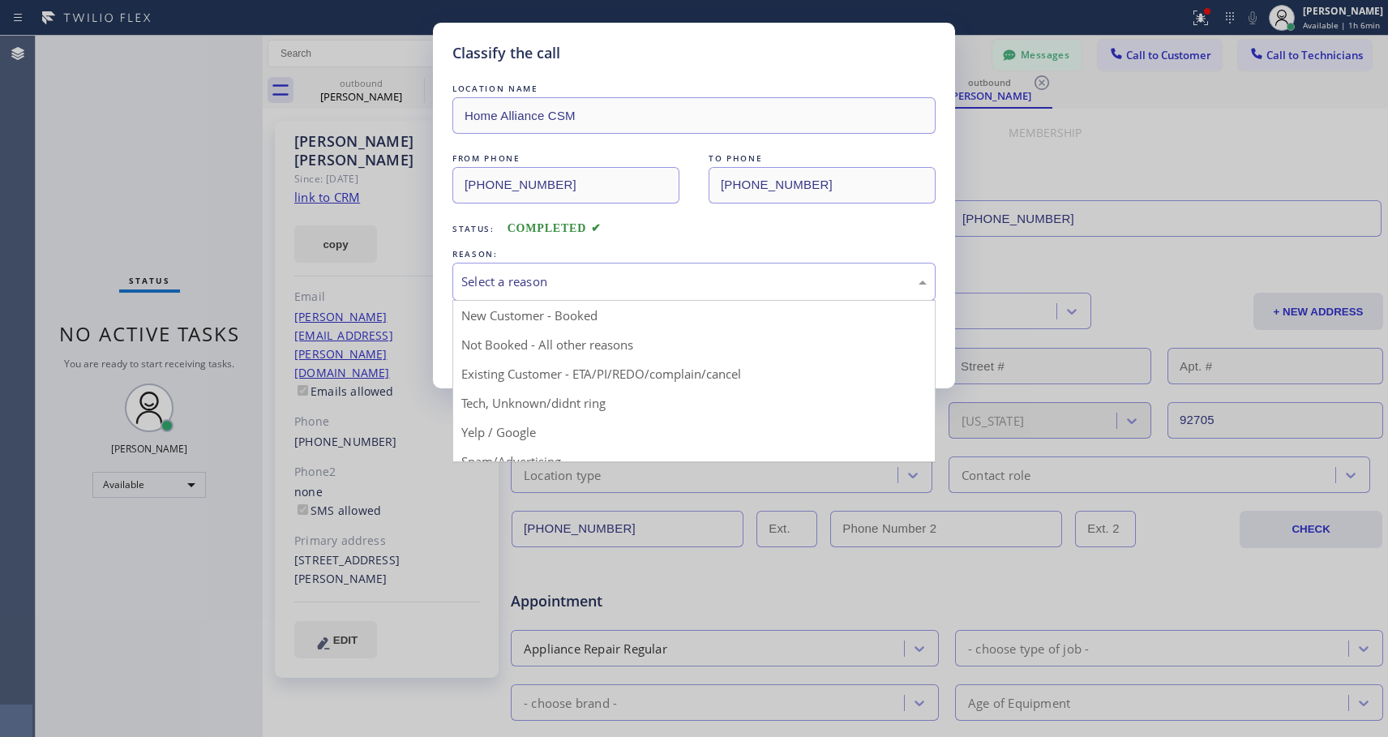
drag, startPoint x: 544, startPoint y: 345, endPoint x: 885, endPoint y: 18, distance: 472.6
click at [544, 345] on button "Save" at bounding box center [518, 343] width 131 height 52
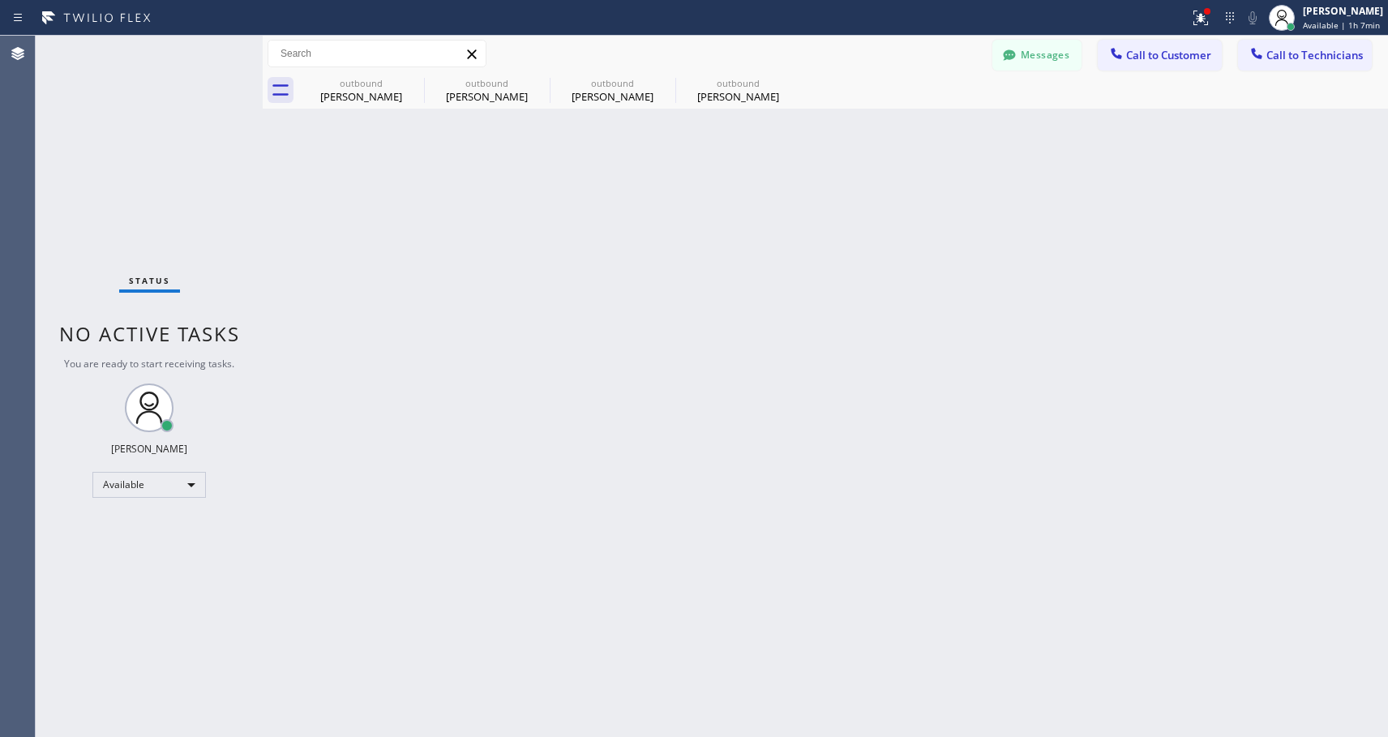
drag, startPoint x: 1176, startPoint y: 58, endPoint x: 774, endPoint y: 193, distance: 424.2
click at [1174, 58] on span "Call to Customer" at bounding box center [1168, 55] width 85 height 15
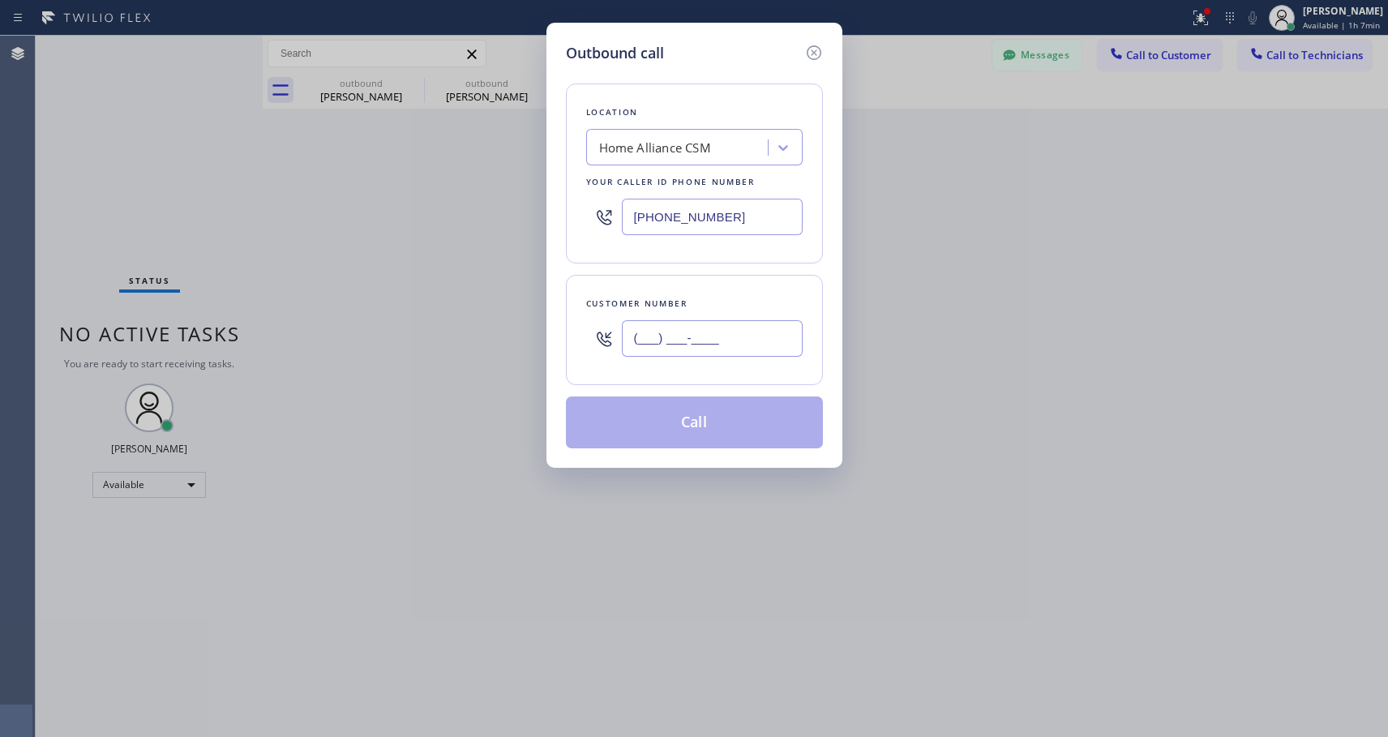
click at [716, 334] on input "(___) ___-____" at bounding box center [712, 338] width 181 height 36
paste input "310) 402-3263"
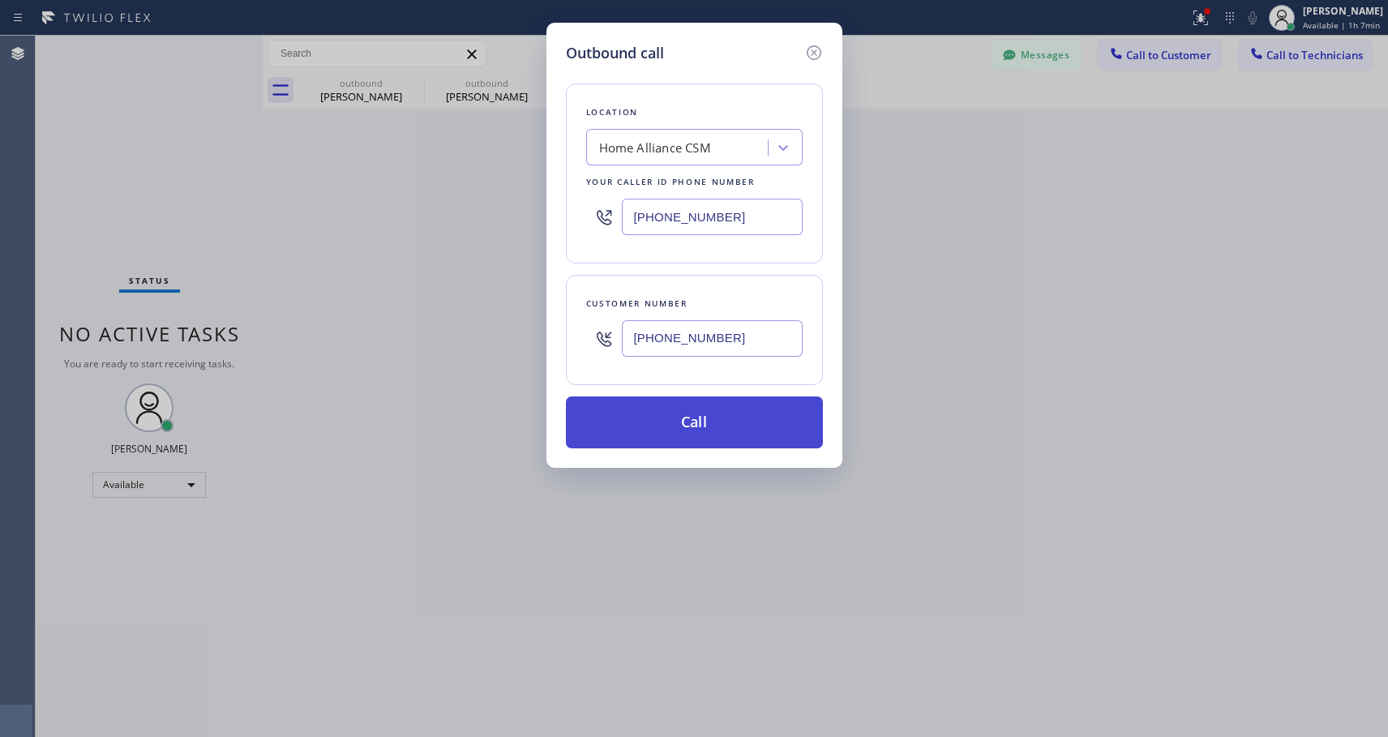
type input "[PHONE_NUMBER]"
click at [702, 426] on button "Call" at bounding box center [694, 423] width 257 height 52
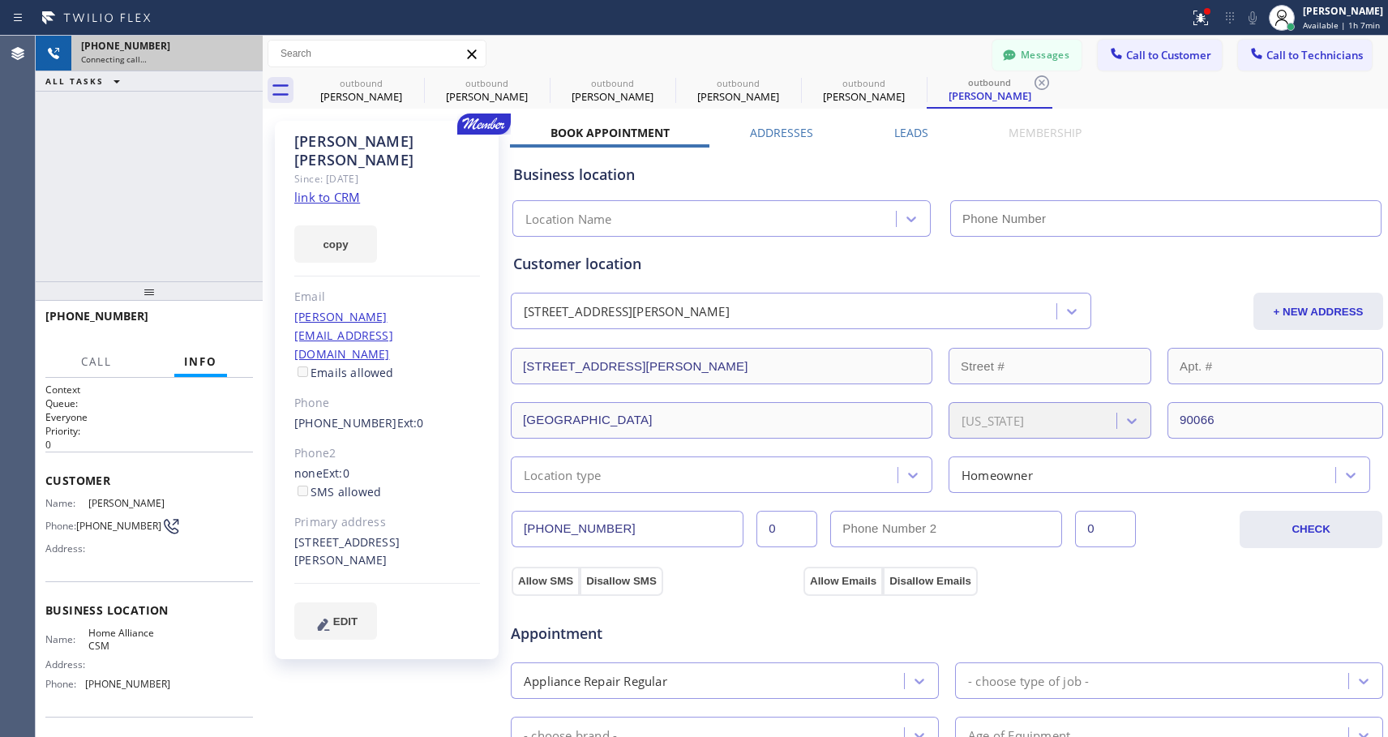
type input "[PHONE_NUMBER]"
click at [239, 50] on icon at bounding box center [241, 53] width 19 height 19
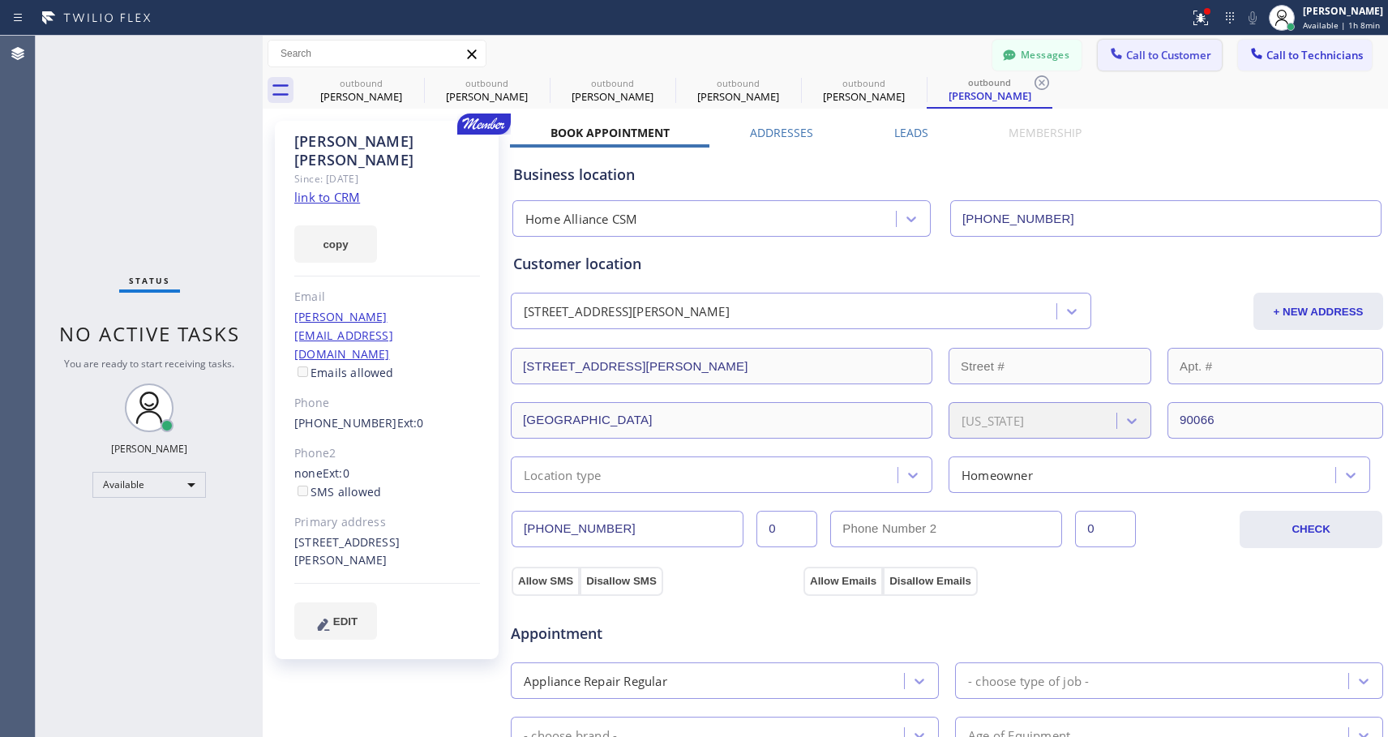
click at [1186, 56] on span "Call to Customer" at bounding box center [1168, 55] width 85 height 15
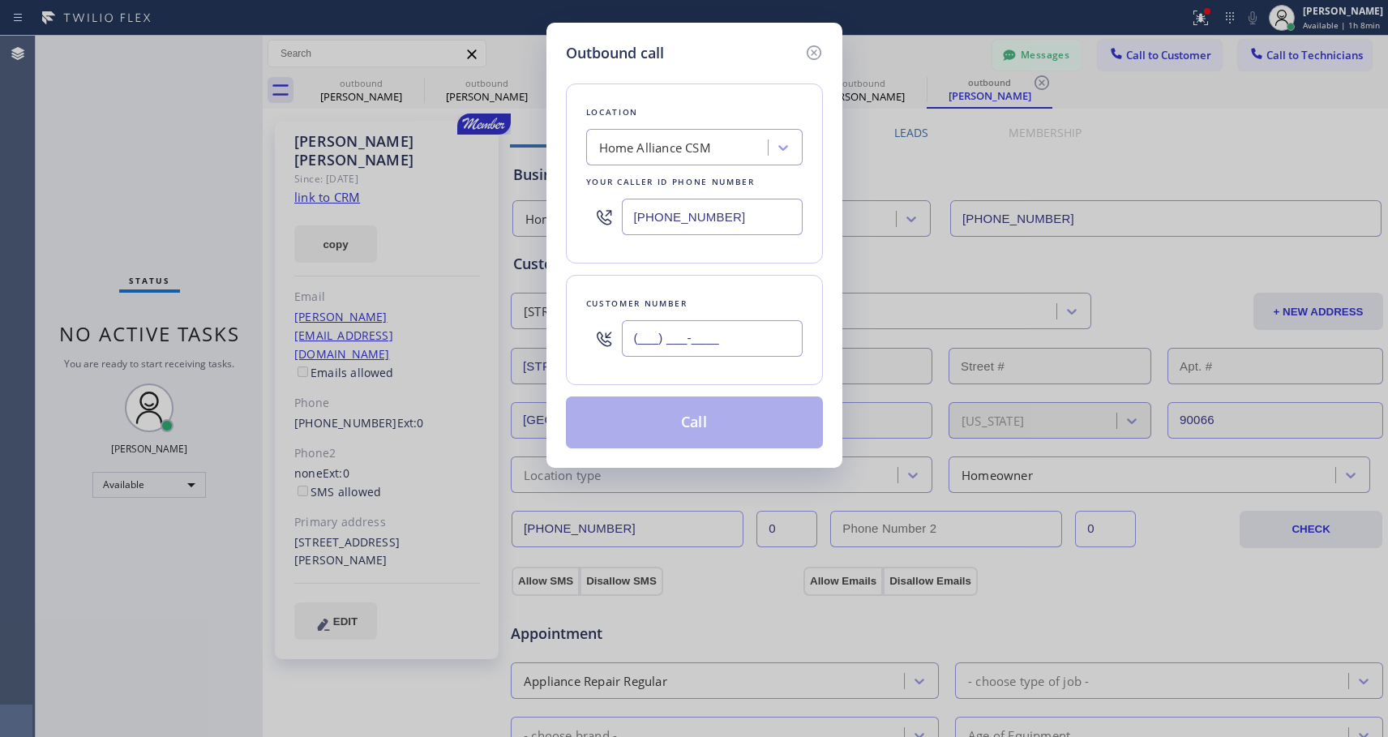
click at [707, 345] on input "(___) ___-____" at bounding box center [712, 338] width 181 height 36
paste input "310) 418-8195"
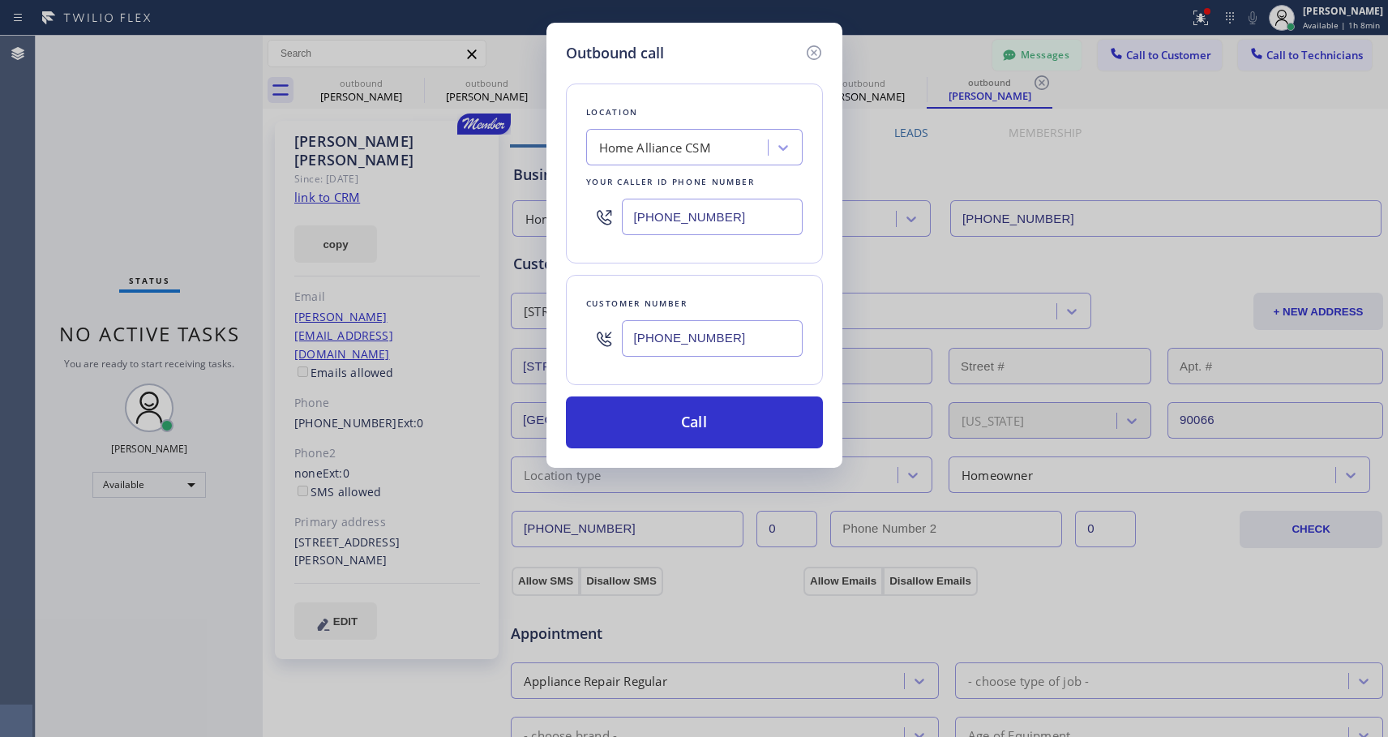
type input "[PHONE_NUMBER]"
click at [9, 560] on div "Outbound call Location Home Alliance CSM Your caller id phone number [PHONE_NUM…" at bounding box center [694, 368] width 1388 height 737
click at [673, 423] on button "Call" at bounding box center [694, 423] width 257 height 52
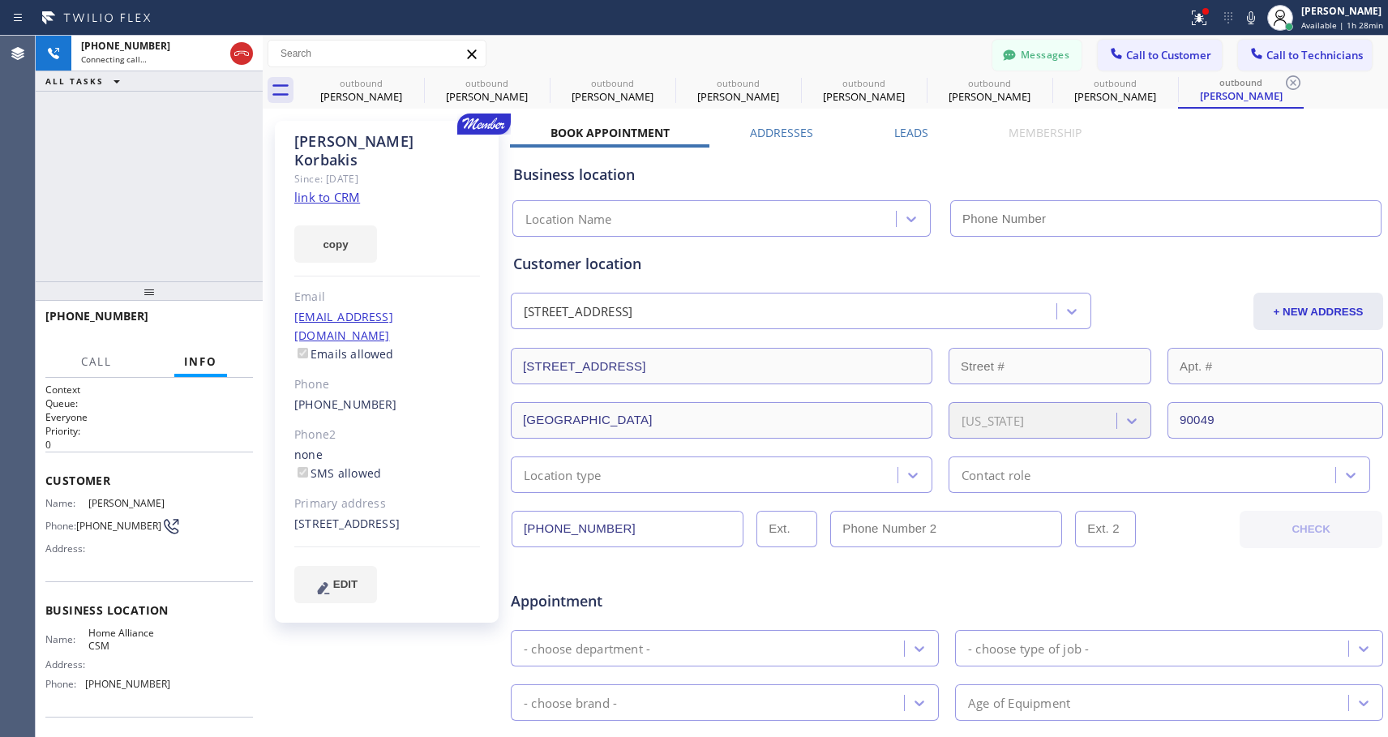
type input "[PHONE_NUMBER]"
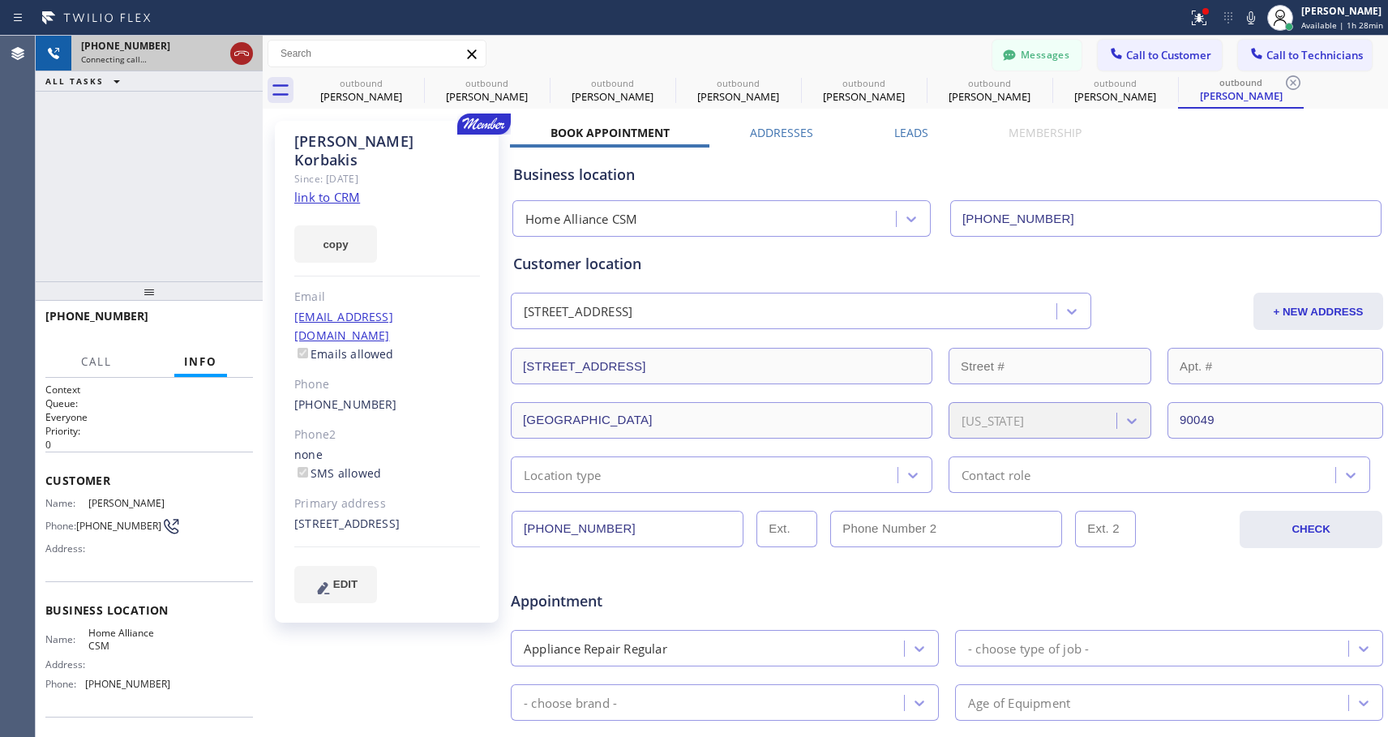
click at [246, 51] on icon at bounding box center [241, 53] width 19 height 19
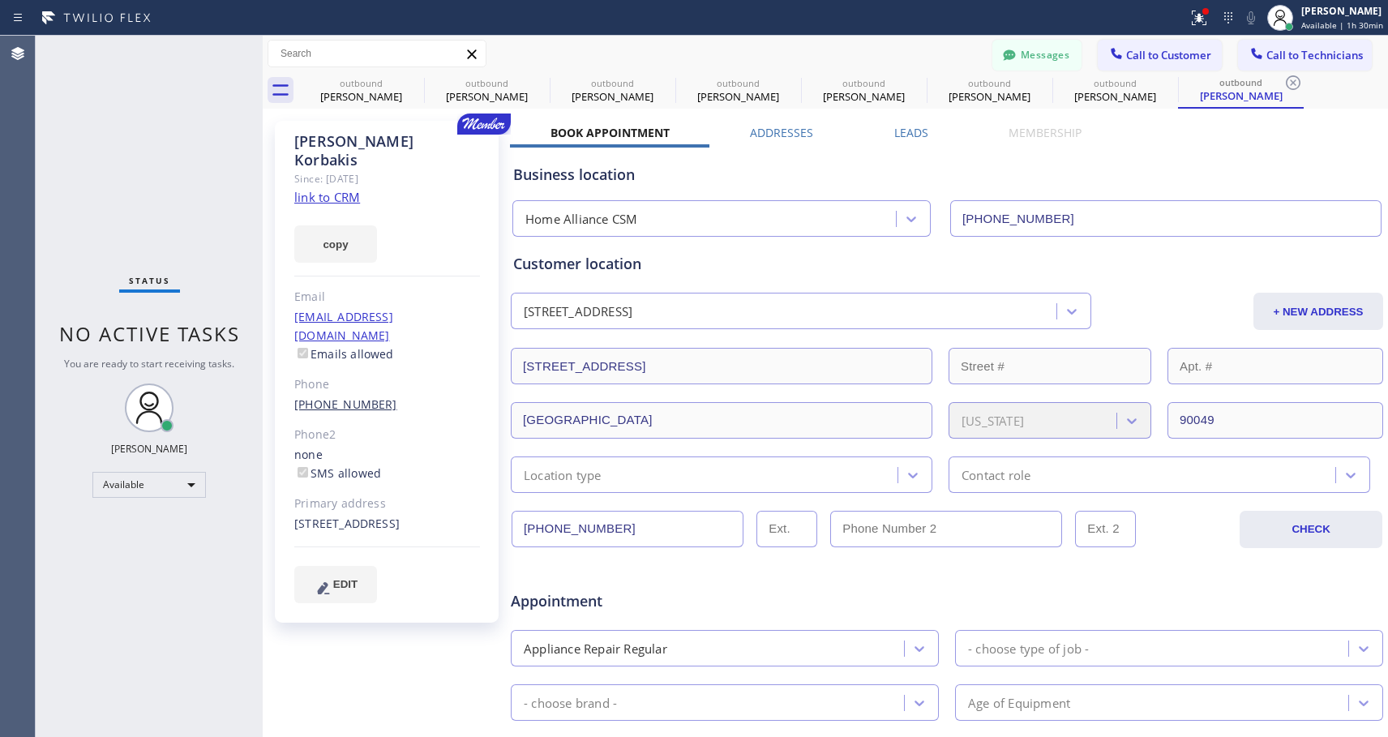
click at [325, 397] on link "[PHONE_NUMBER]" at bounding box center [345, 404] width 103 height 15
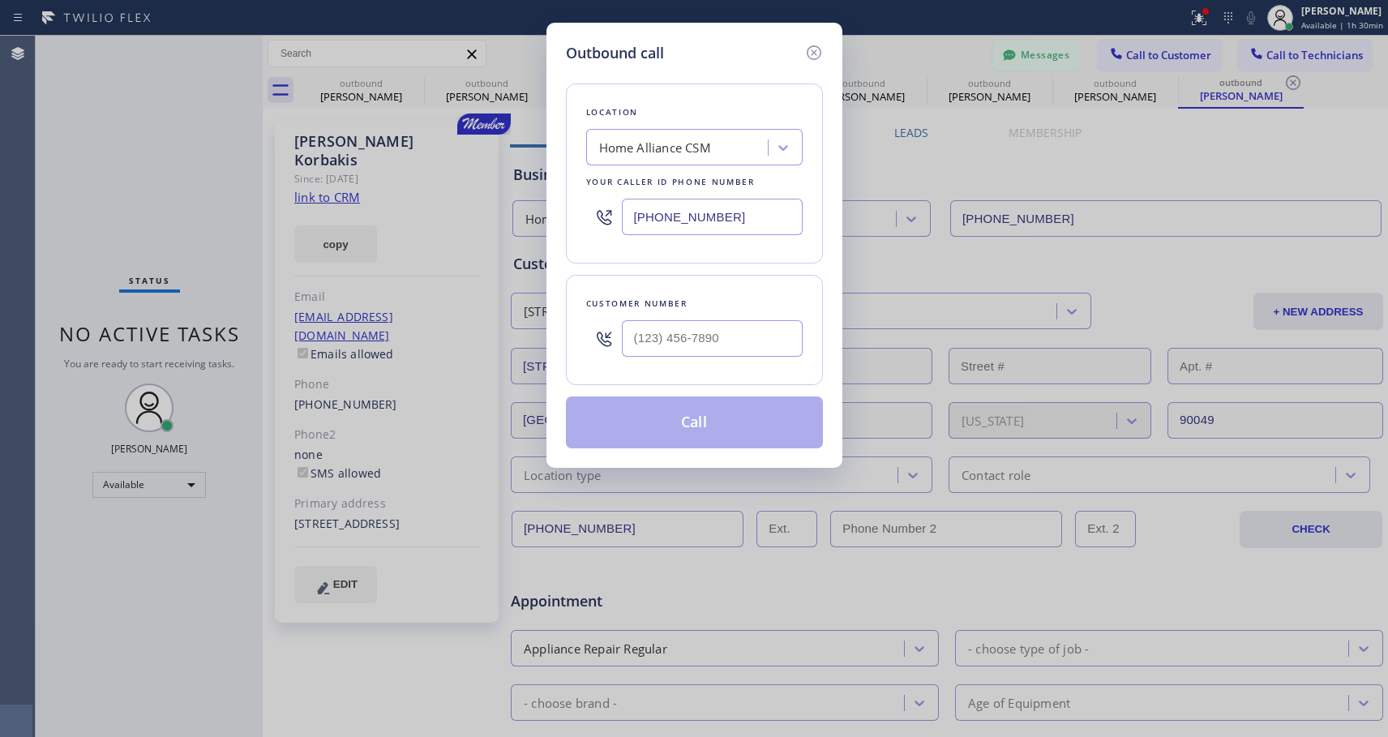
type input "[PHONE_NUMBER]"
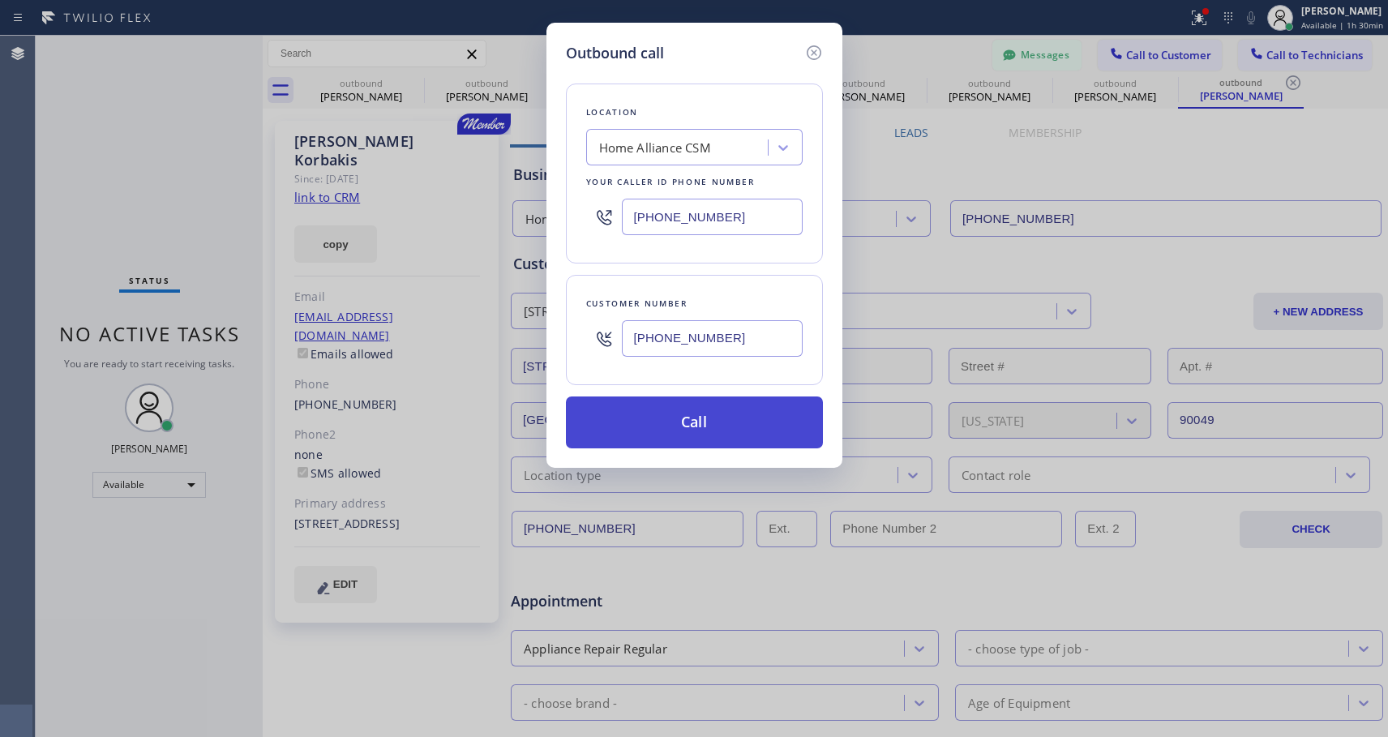
click at [719, 431] on button "Call" at bounding box center [694, 423] width 257 height 52
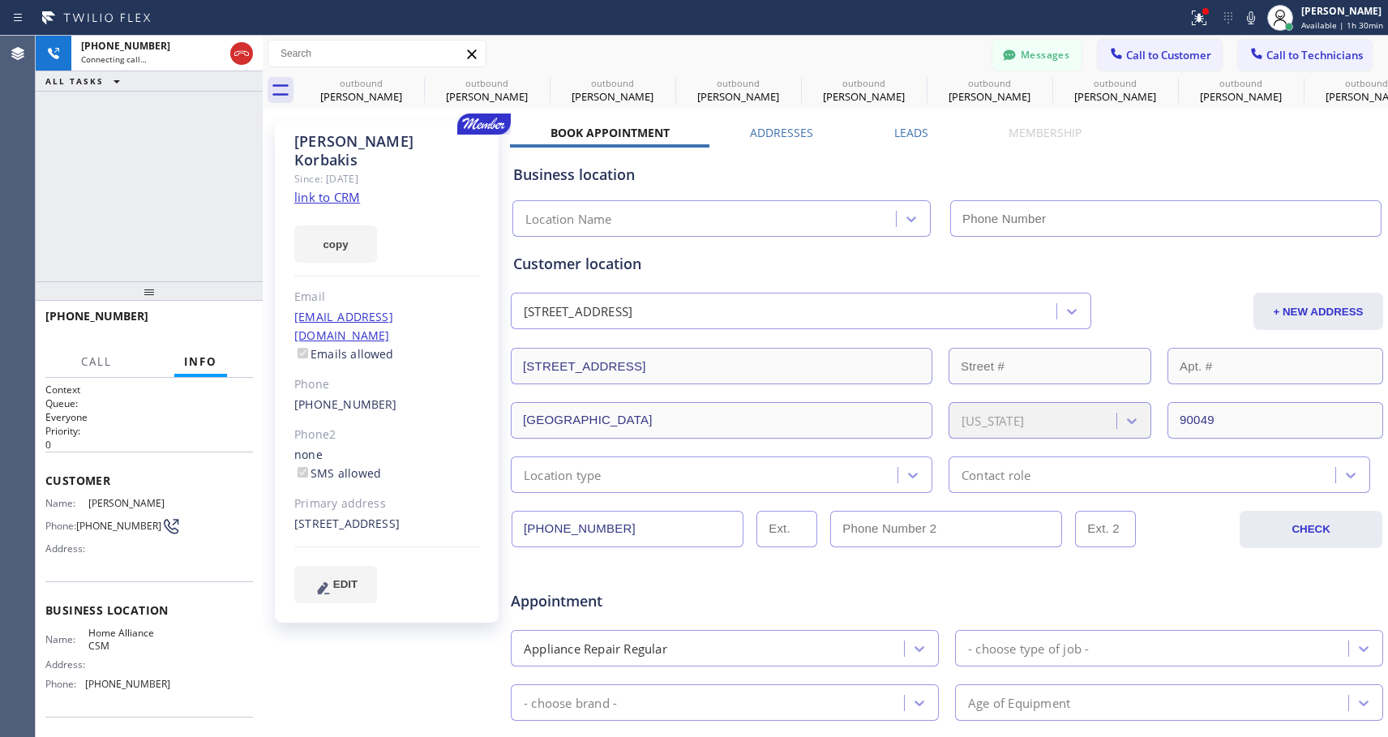
type input "[PHONE_NUMBER]"
click at [216, 320] on span "HANG UP" at bounding box center [215, 323] width 49 height 11
click at [216, 324] on span "HANG UP" at bounding box center [215, 323] width 49 height 11
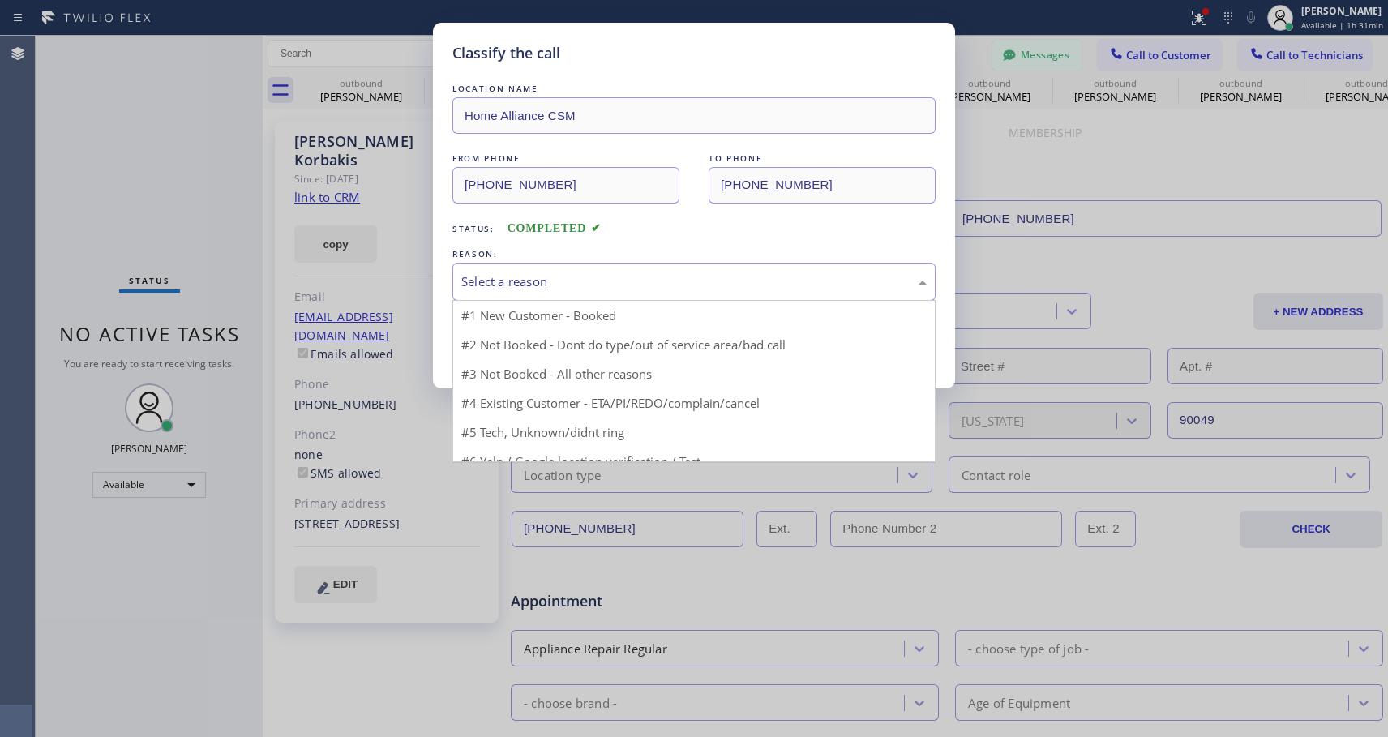
click at [650, 272] on div "Select a reason" at bounding box center [694, 281] width 466 height 19
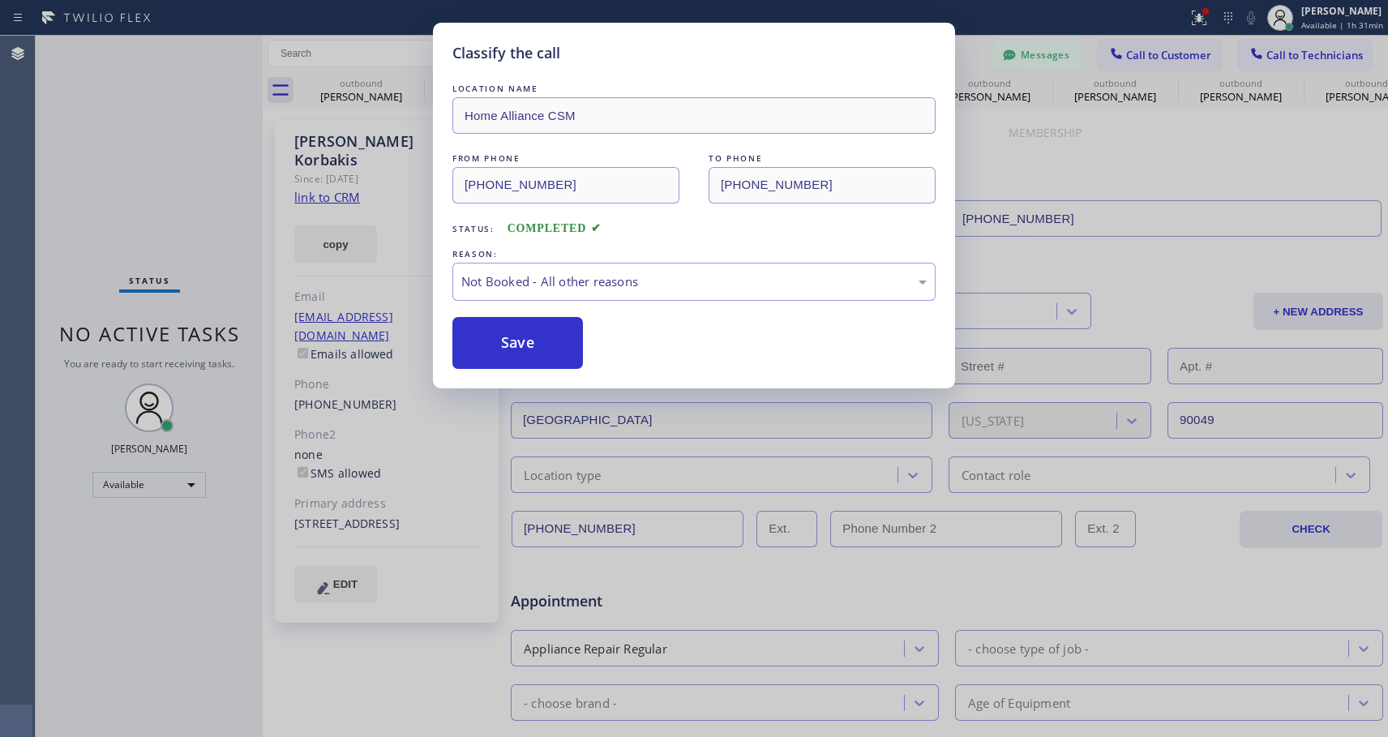
click at [530, 341] on button "Save" at bounding box center [518, 343] width 131 height 52
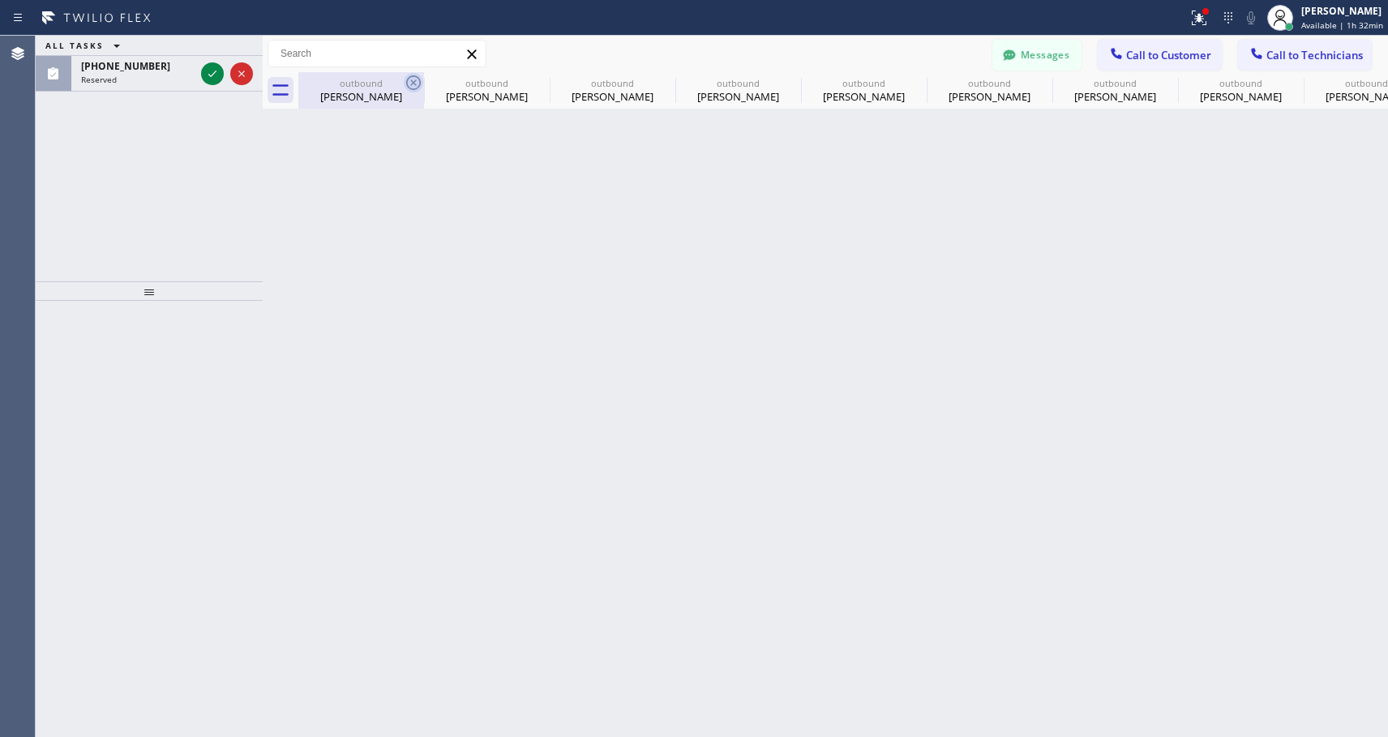
click at [414, 81] on icon at bounding box center [413, 82] width 19 height 19
click at [0, 0] on icon at bounding box center [0, 0] width 0 height 0
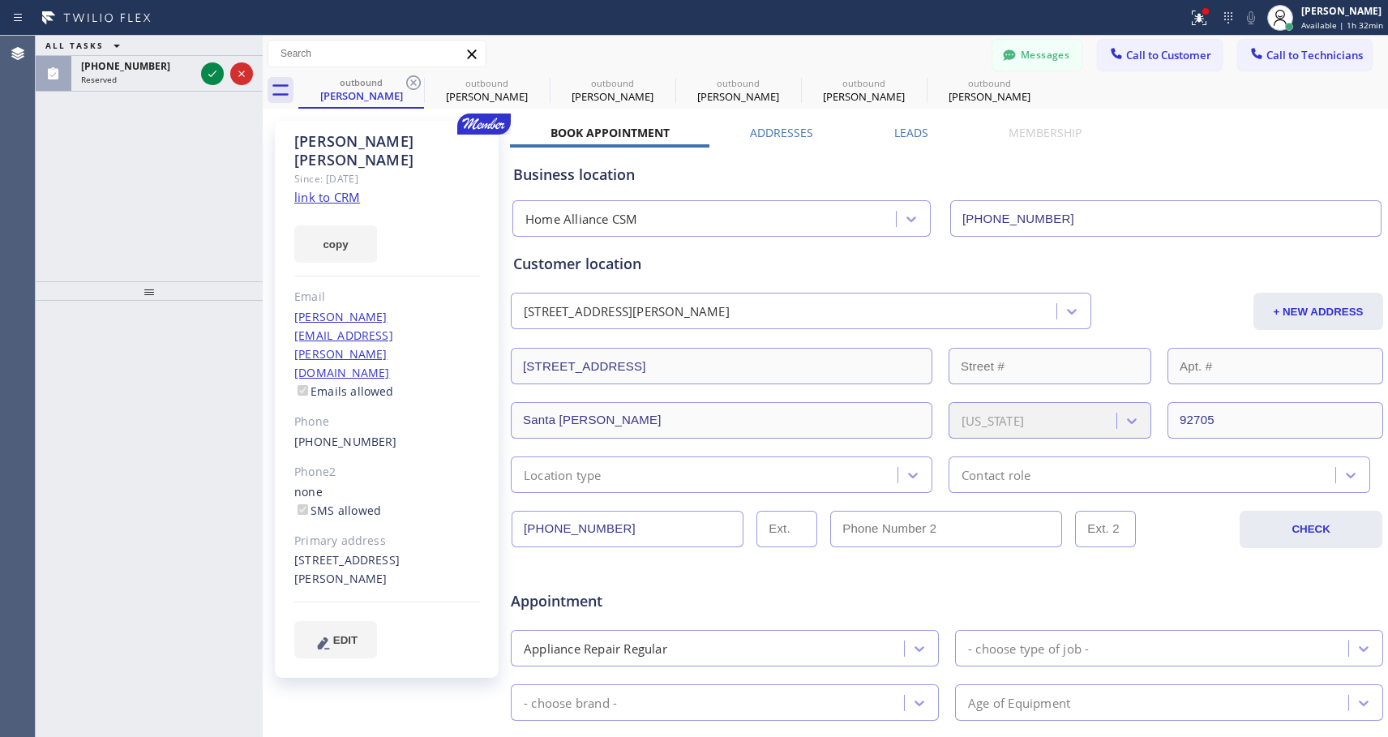
click at [414, 81] on icon at bounding box center [413, 82] width 19 height 19
click at [0, 0] on icon at bounding box center [0, 0] width 0 height 0
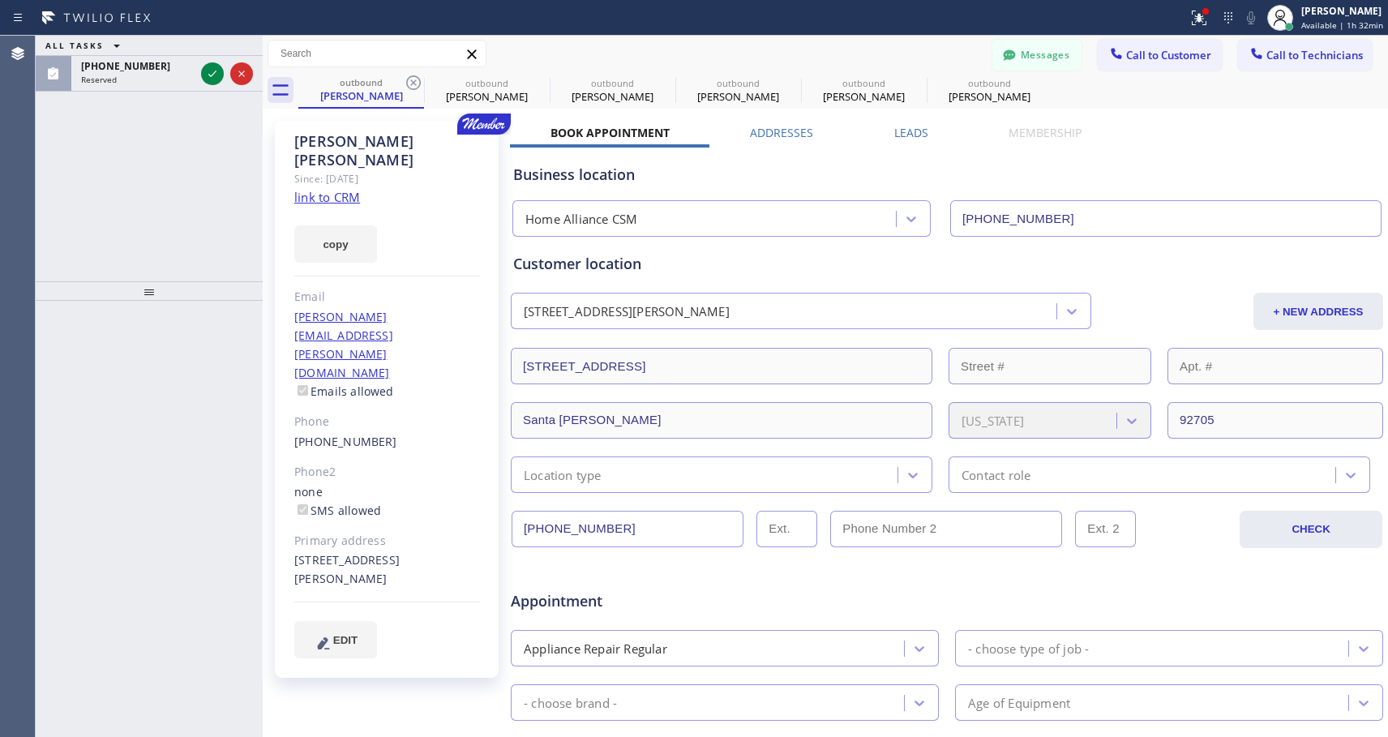
click at [0, 0] on icon at bounding box center [0, 0] width 0 height 0
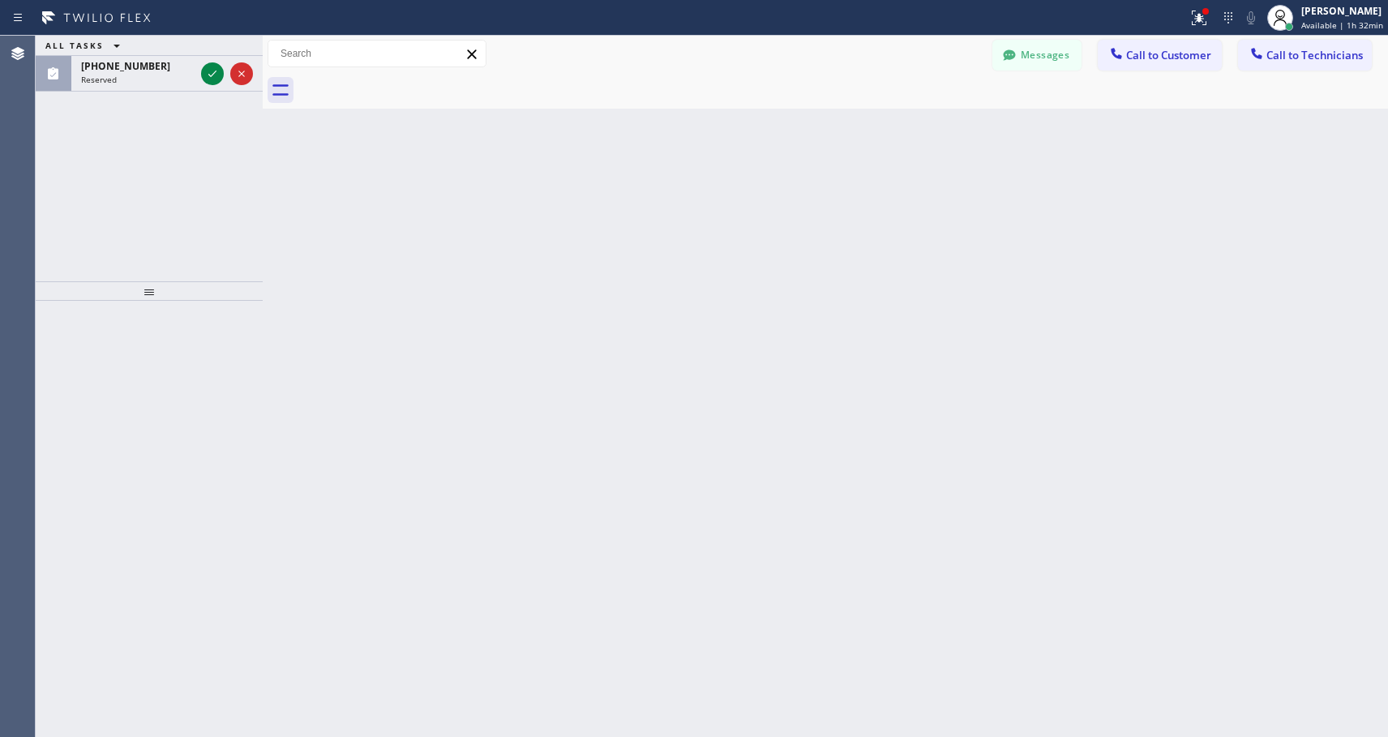
click at [414, 81] on div at bounding box center [843, 90] width 1090 height 36
click at [169, 64] on div "(305) 771-6197" at bounding box center [138, 66] width 114 height 14
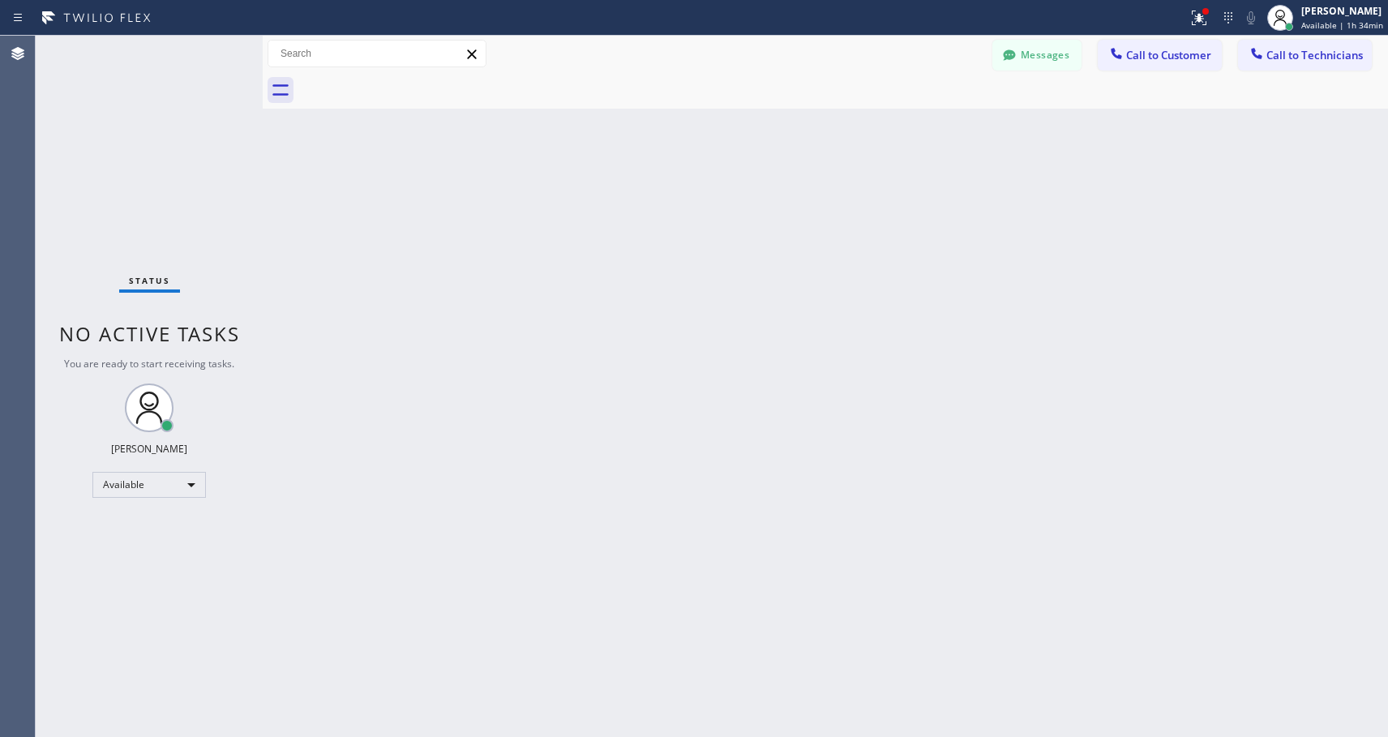
drag, startPoint x: 1141, startPoint y: 55, endPoint x: 718, endPoint y: 318, distance: 498.3
click at [1136, 62] on span "Call to Customer" at bounding box center [1168, 55] width 85 height 15
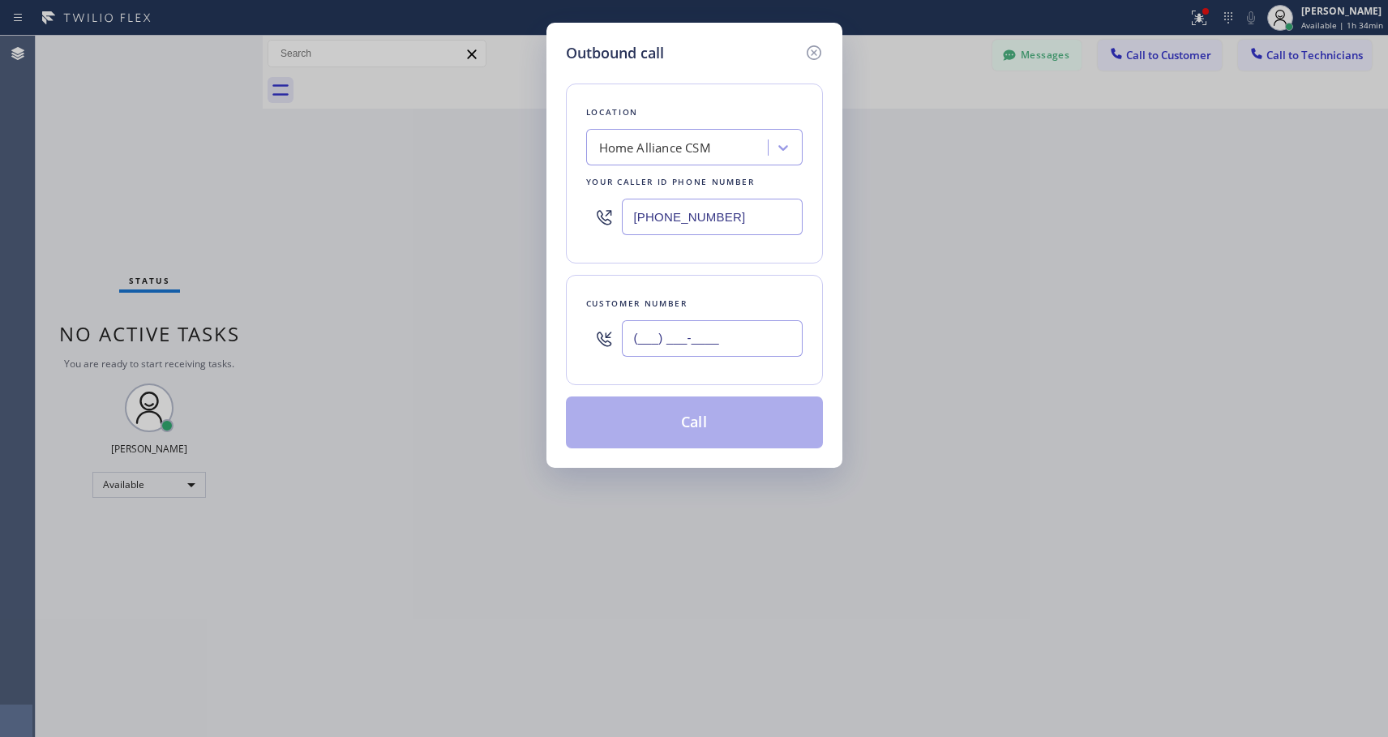
click at [689, 346] on input "(___) ___-____" at bounding box center [712, 338] width 181 height 36
paste input "949) 391-5503"
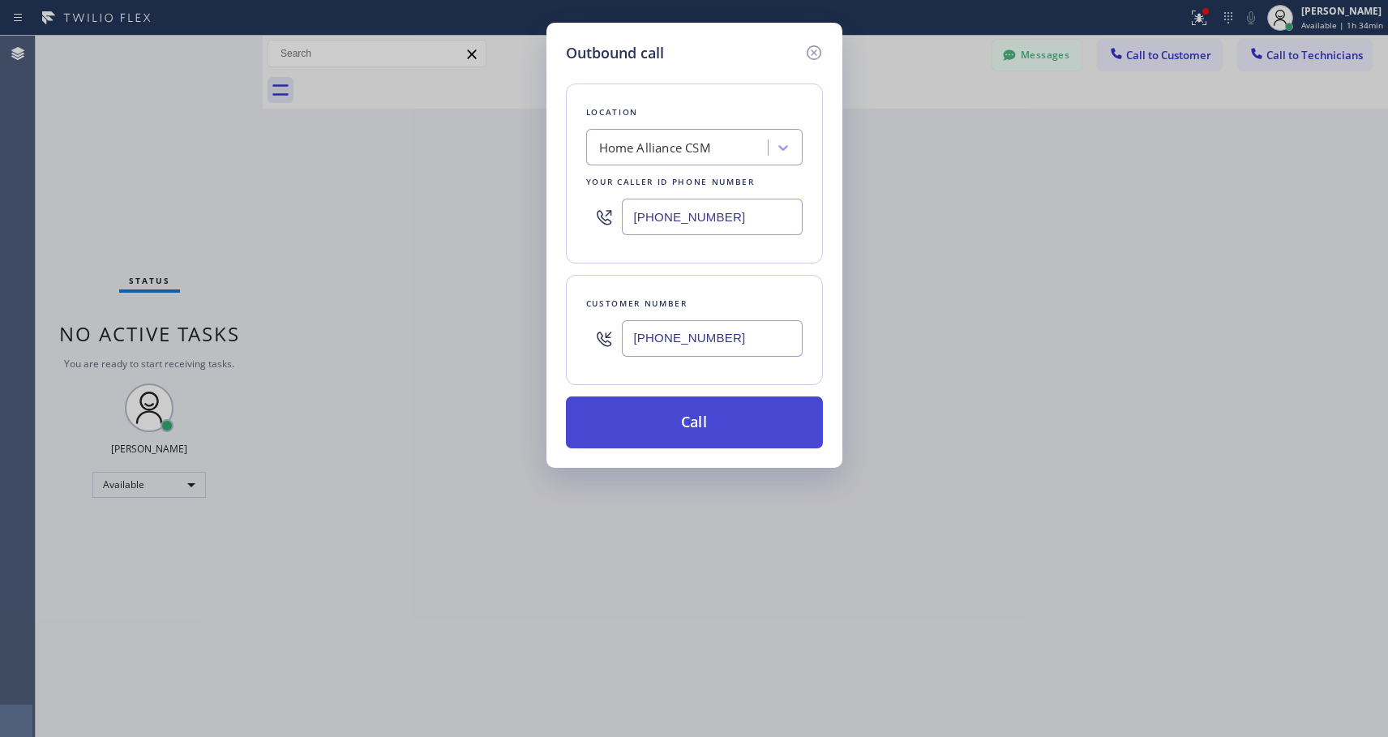
type input "(949) 391-5500"
click at [742, 414] on button "Call" at bounding box center [694, 423] width 257 height 52
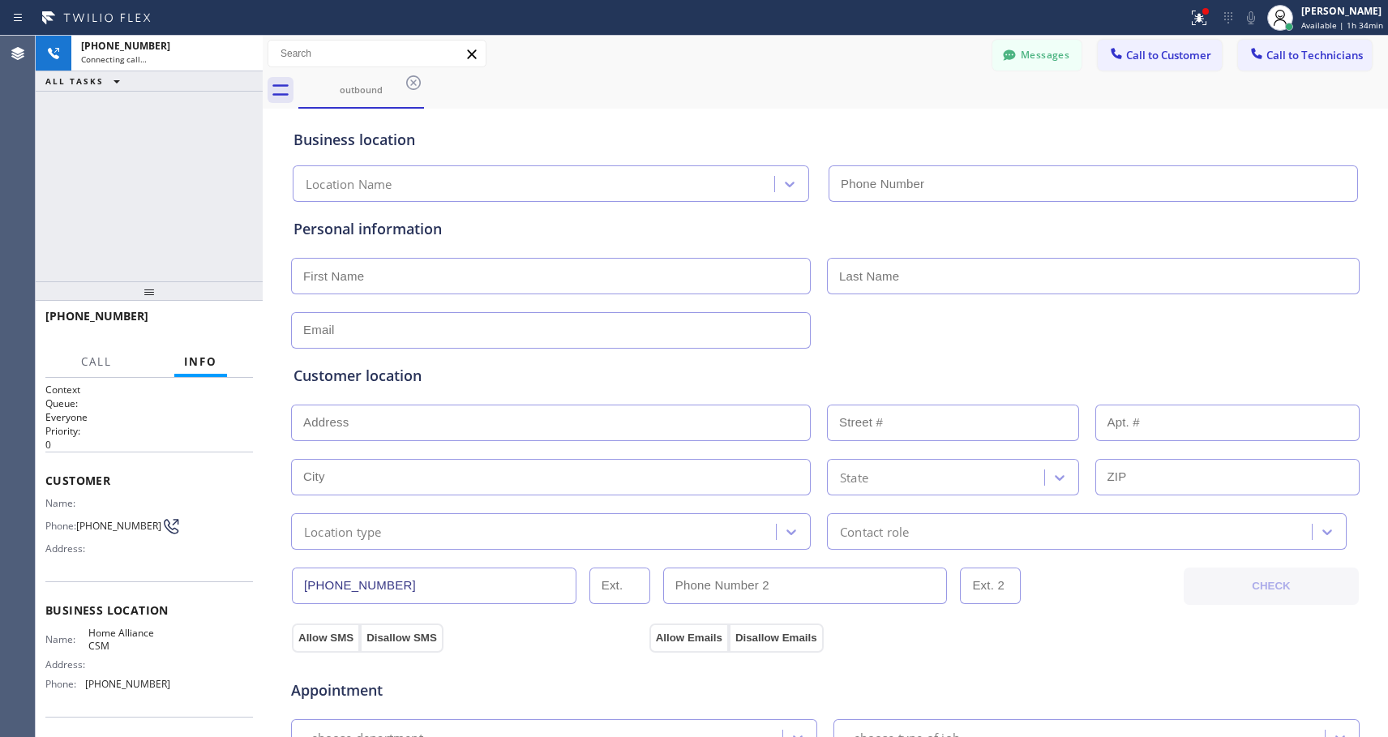
type input "[PHONE_NUMBER]"
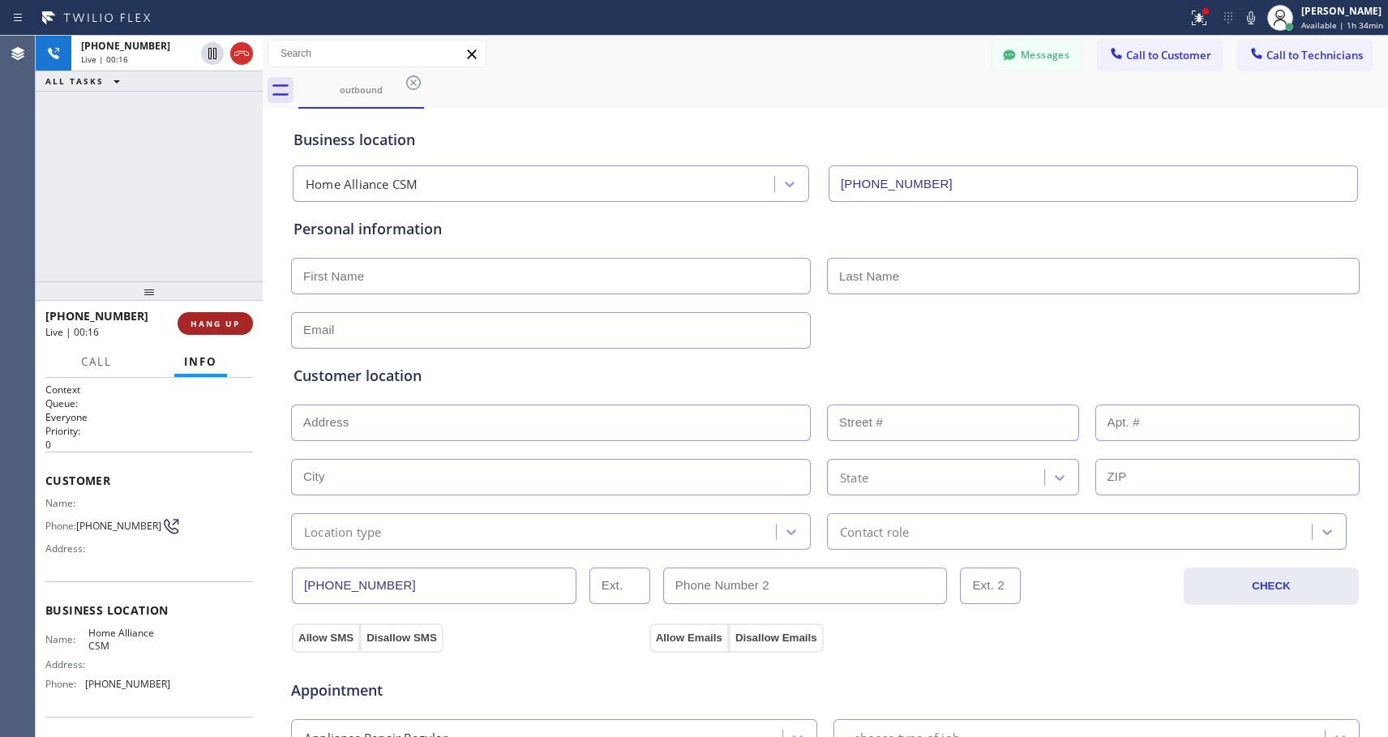
click at [197, 323] on span "HANG UP" at bounding box center [215, 323] width 49 height 11
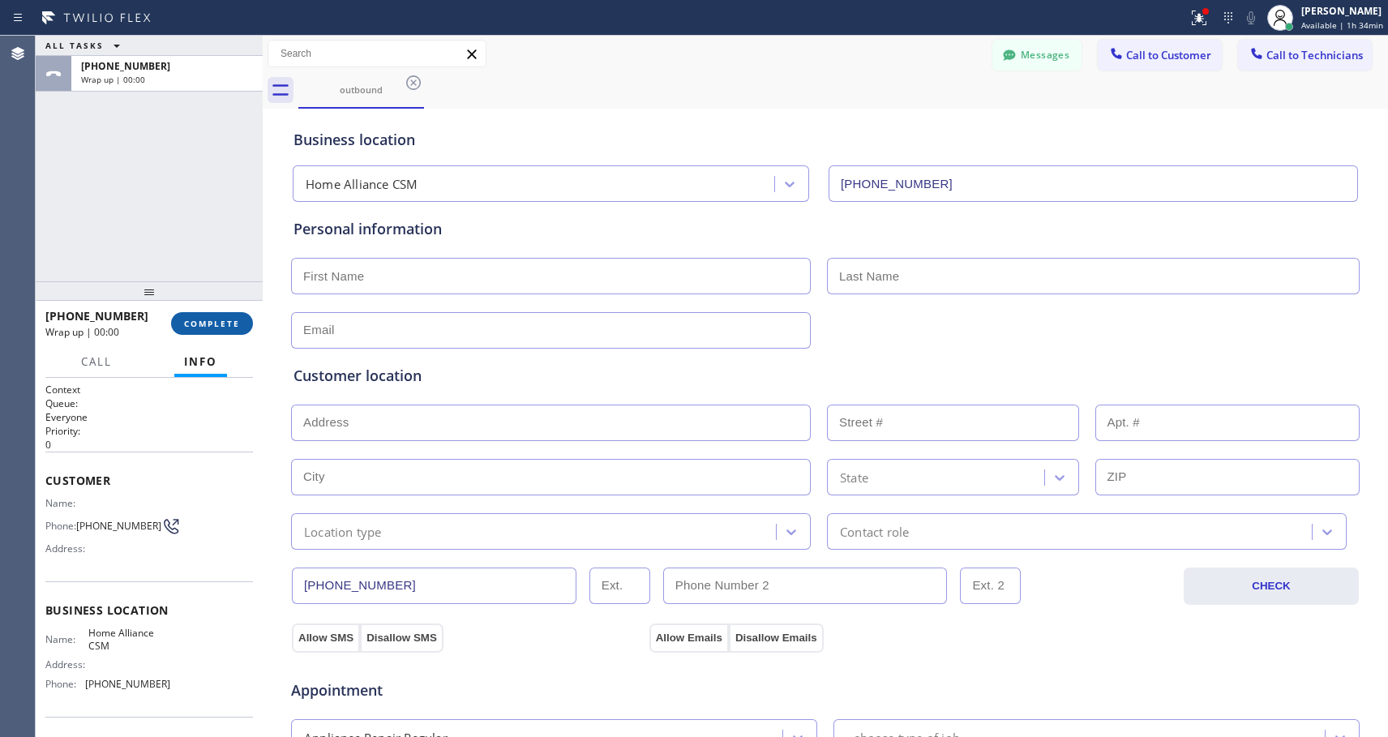
click at [229, 326] on span "COMPLETE" at bounding box center [212, 323] width 56 height 11
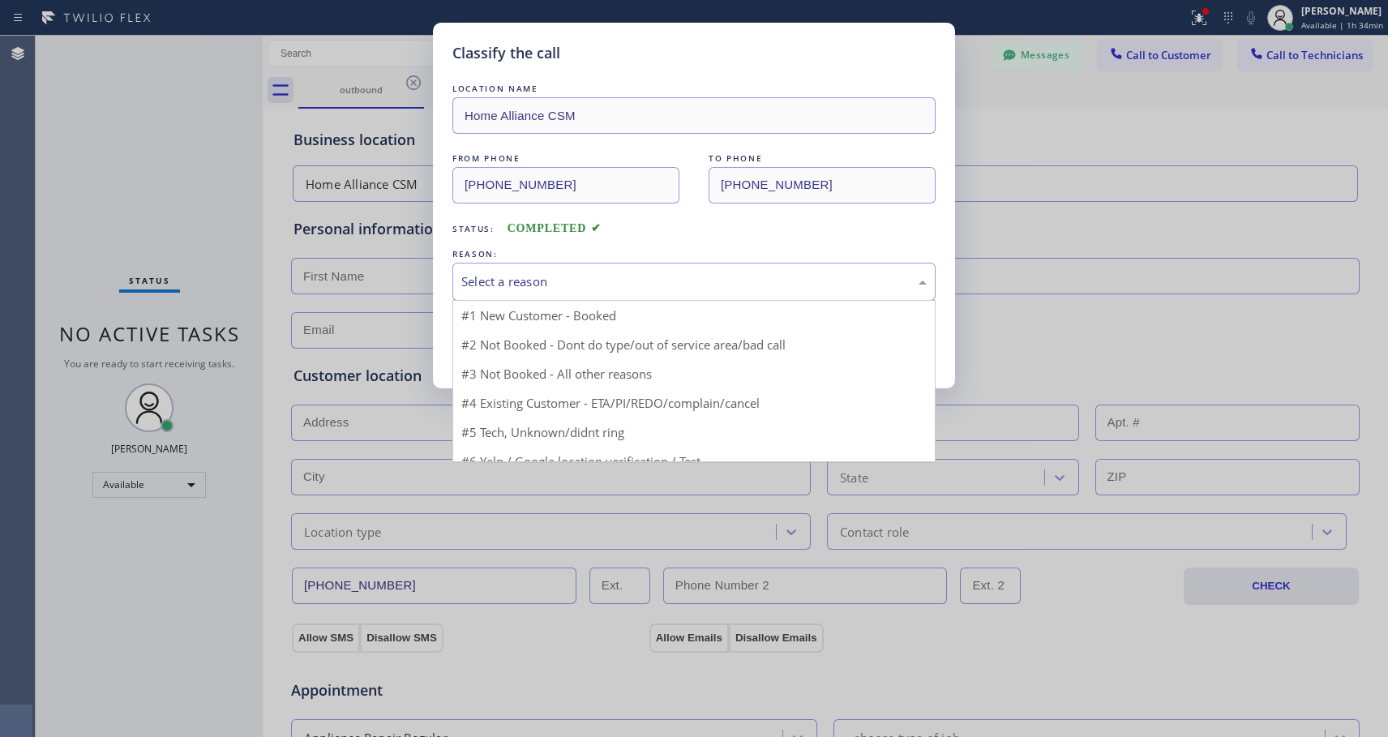
click at [491, 273] on div "Select a reason" at bounding box center [694, 281] width 466 height 19
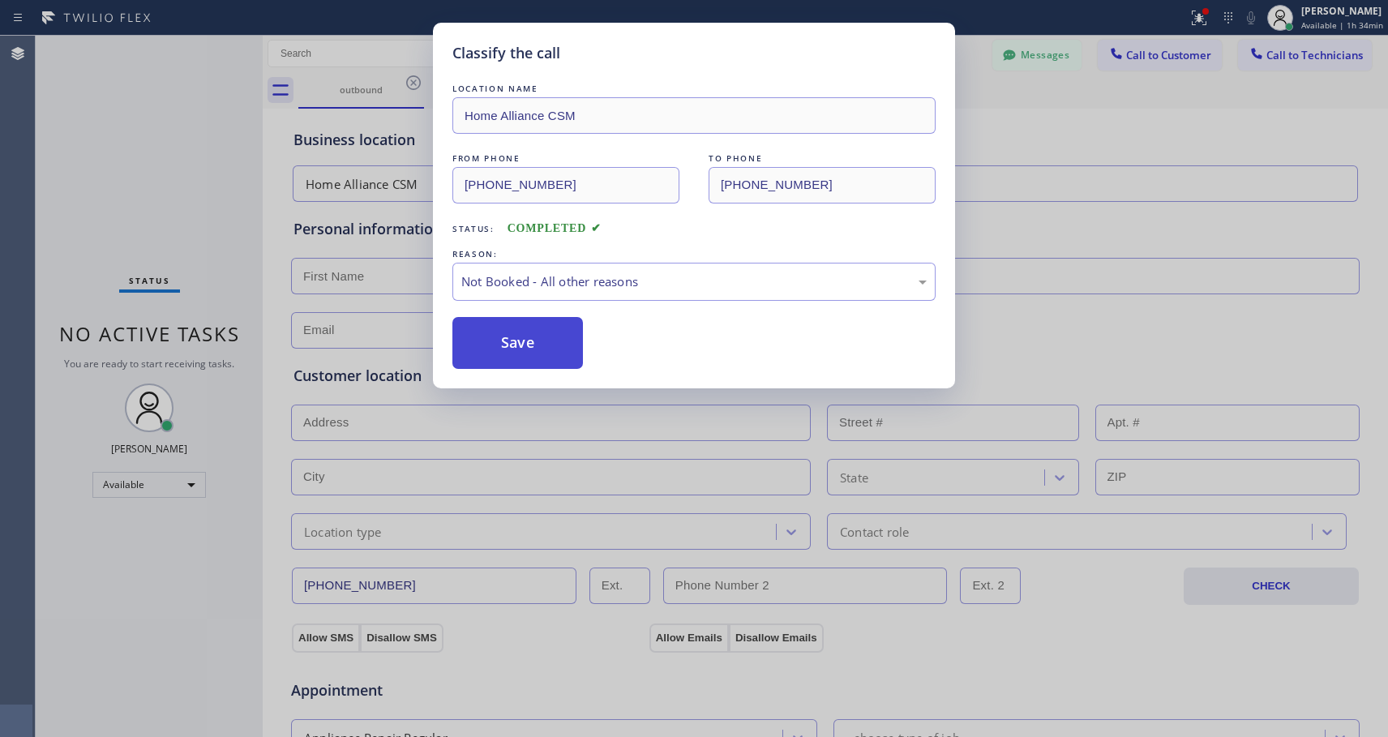
click at [493, 346] on button "Save" at bounding box center [518, 343] width 131 height 52
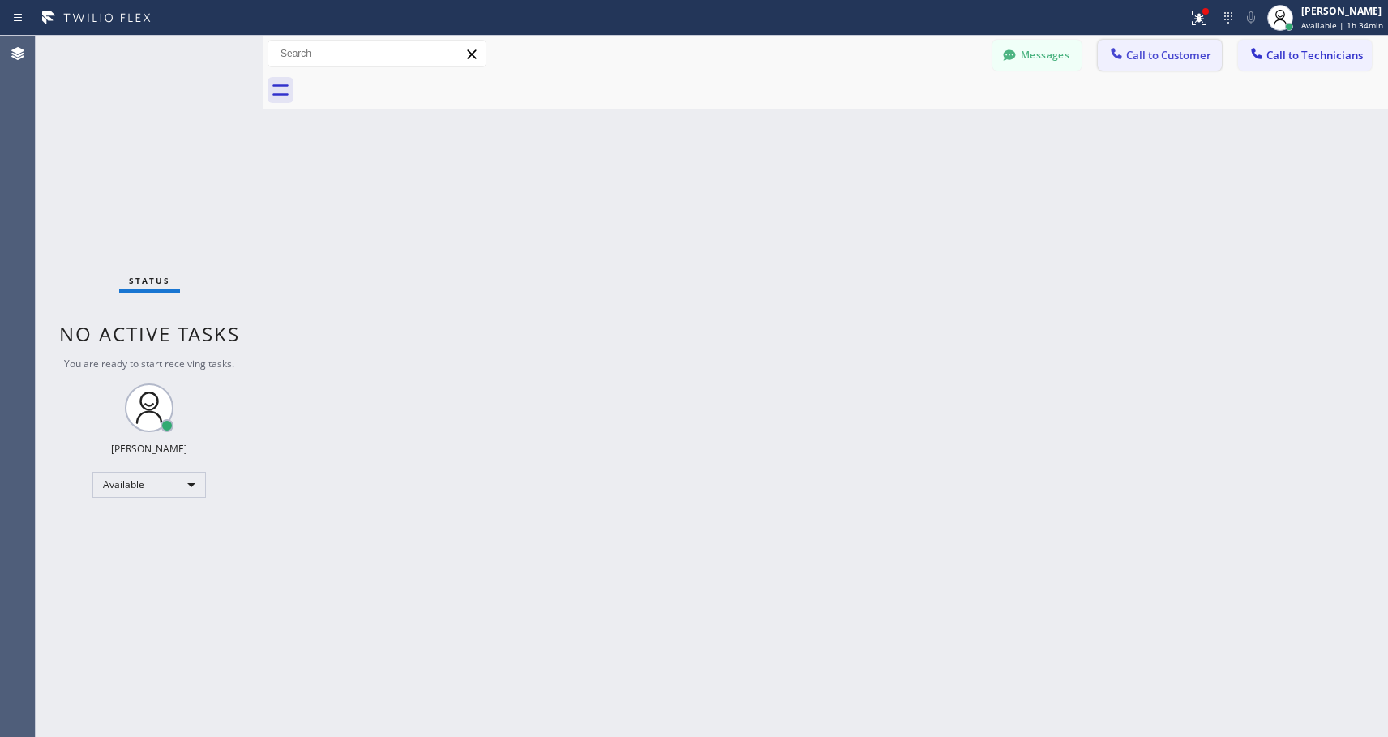
drag, startPoint x: 1149, startPoint y: 60, endPoint x: 728, endPoint y: 204, distance: 445.0
click at [1147, 60] on span "Call to Customer" at bounding box center [1168, 55] width 85 height 15
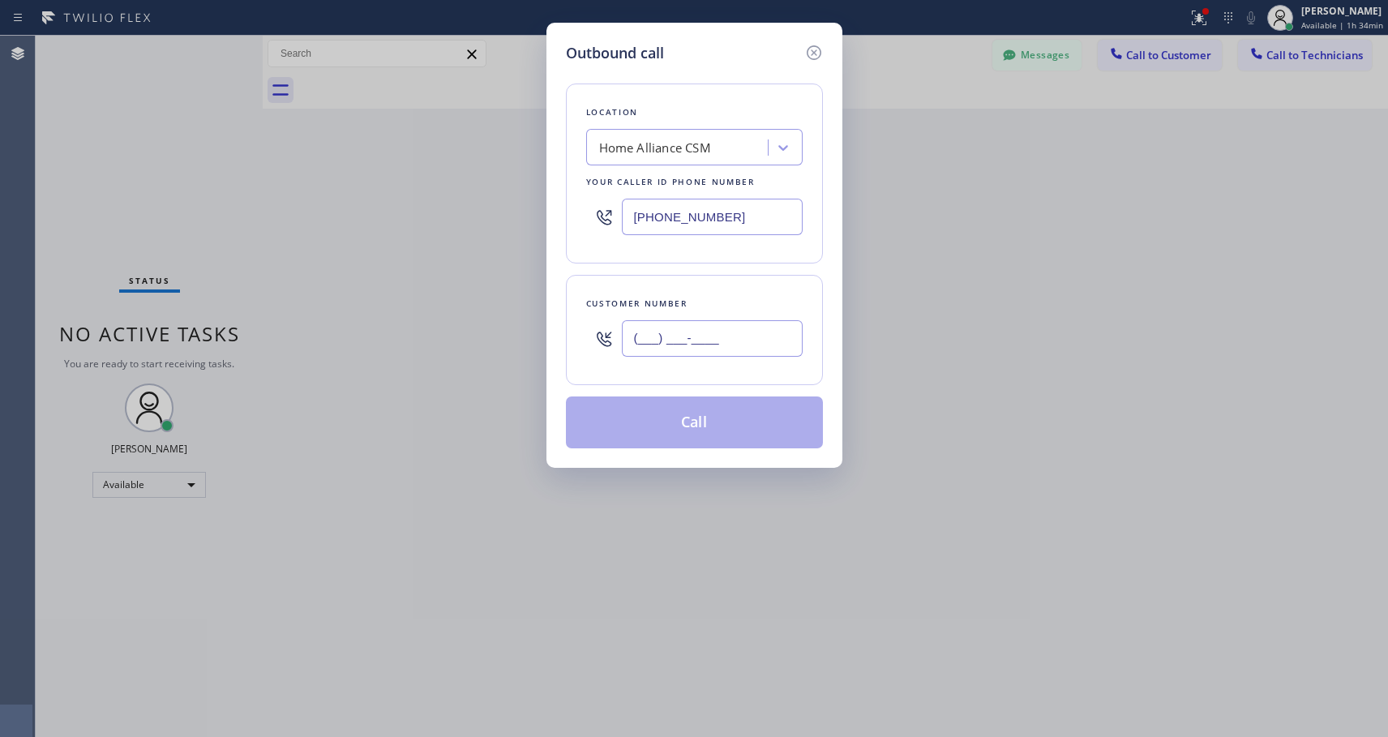
click at [628, 339] on input "(___) ___-____" at bounding box center [712, 338] width 181 height 36
paste input "101) 520-25"
click at [673, 339] on input "(101) 520-25__" at bounding box center [712, 338] width 181 height 36
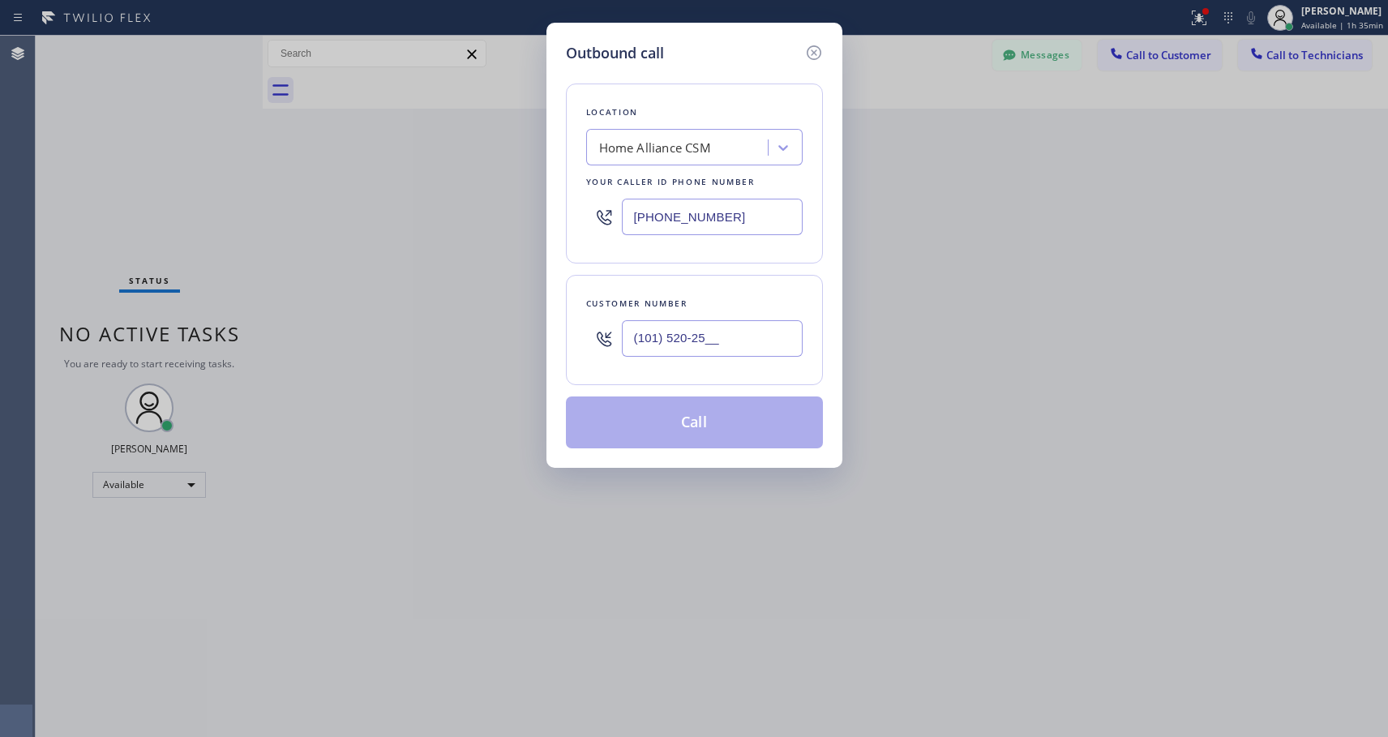
paste input "949) 391-5503"
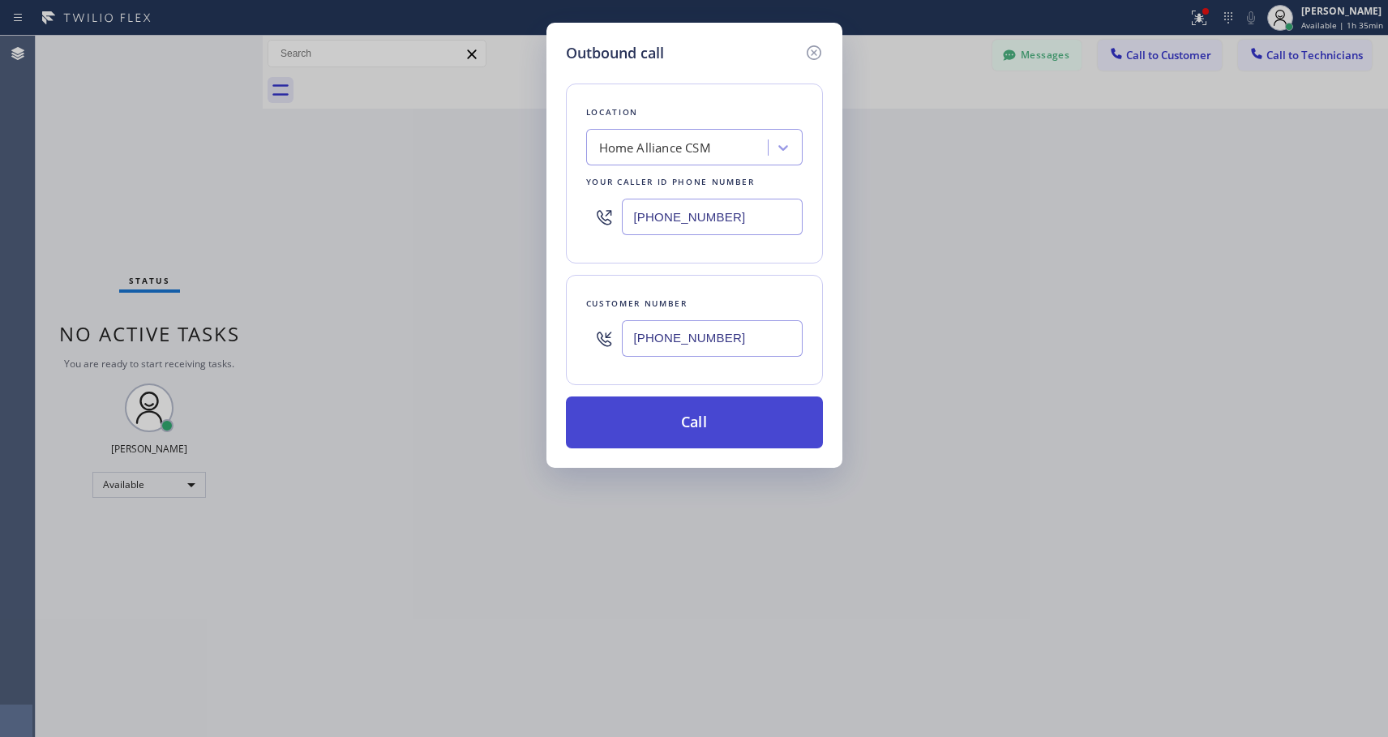
type input "(949) 391-5501"
click at [735, 416] on button "Call" at bounding box center [694, 423] width 257 height 52
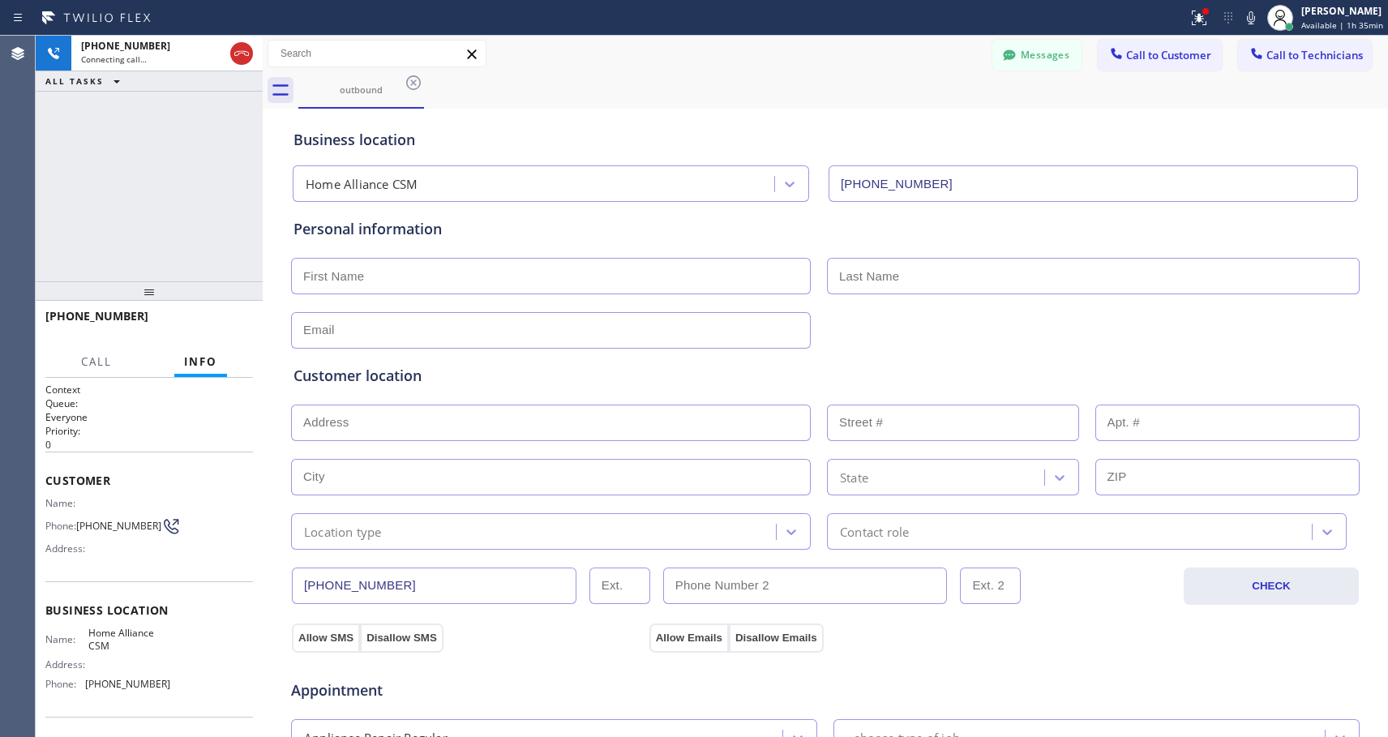
type input "[PHONE_NUMBER]"
click at [236, 52] on icon at bounding box center [241, 53] width 15 height 5
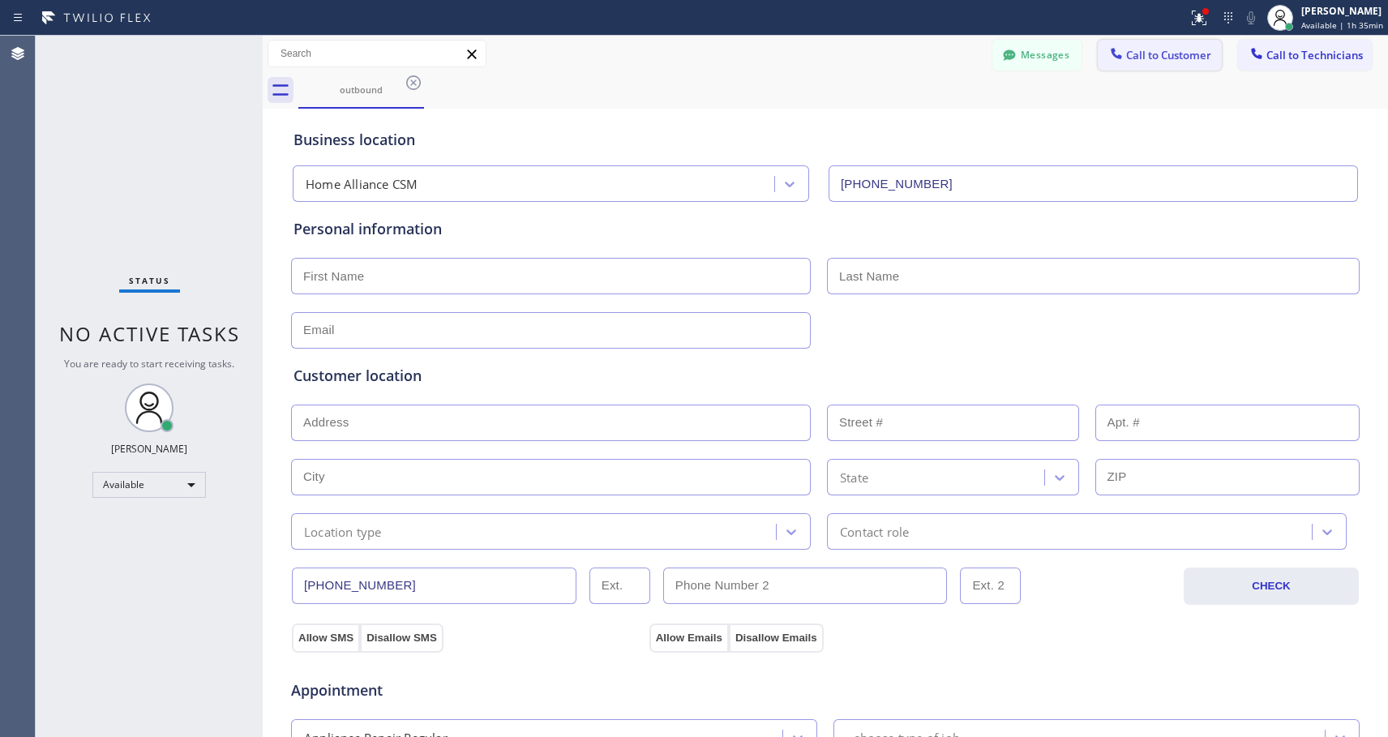
click at [1126, 53] on span "Call to Customer" at bounding box center [1168, 55] width 85 height 15
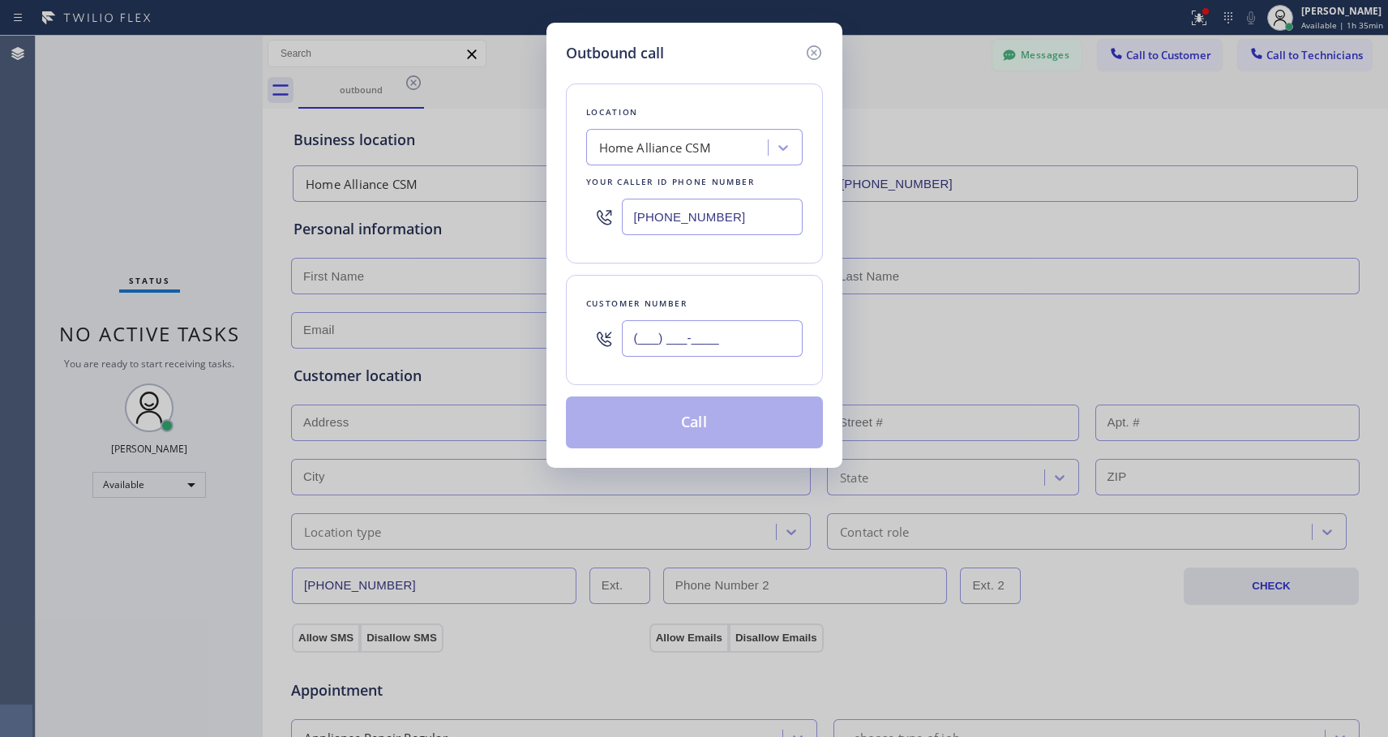
click at [700, 331] on input "(___) ___-____" at bounding box center [712, 338] width 181 height 36
paste input "949) 391-5503"
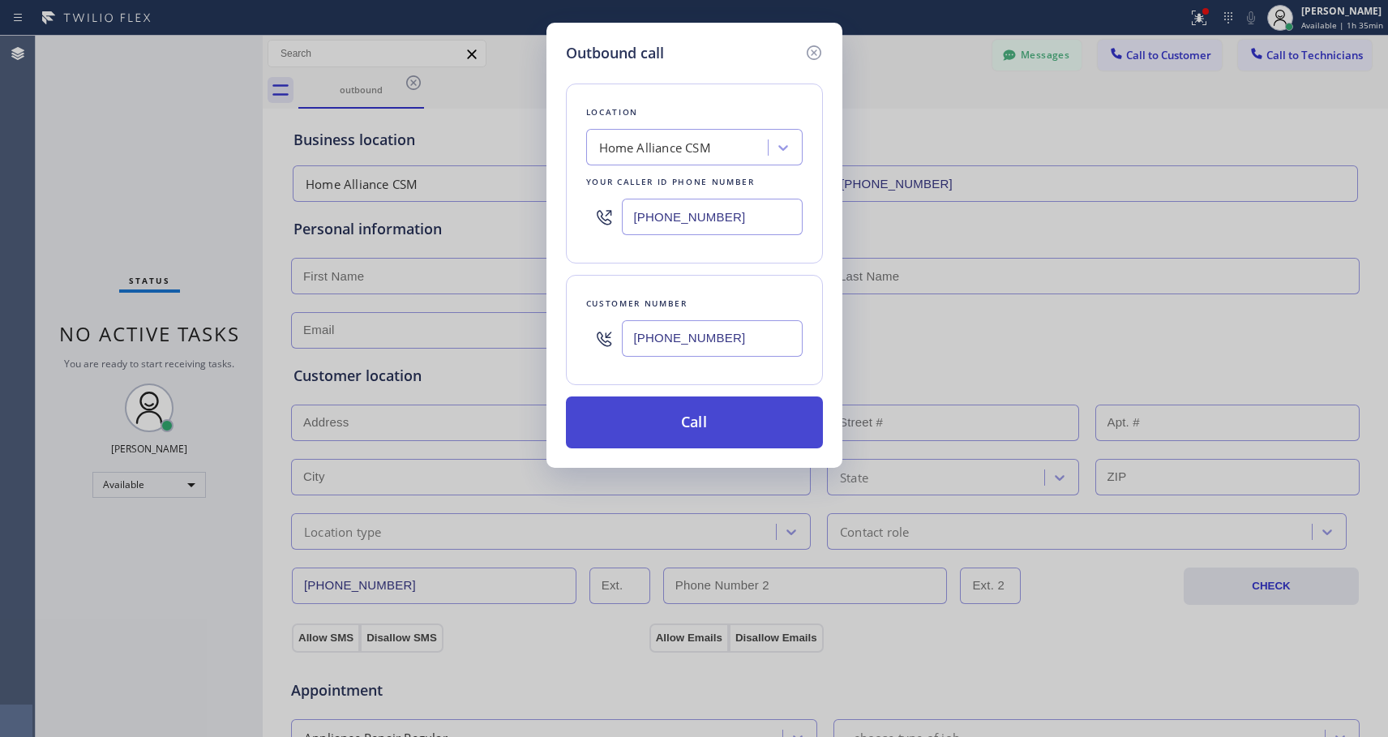
type input "(949) 391-5502"
click at [743, 422] on button "Call" at bounding box center [694, 423] width 257 height 52
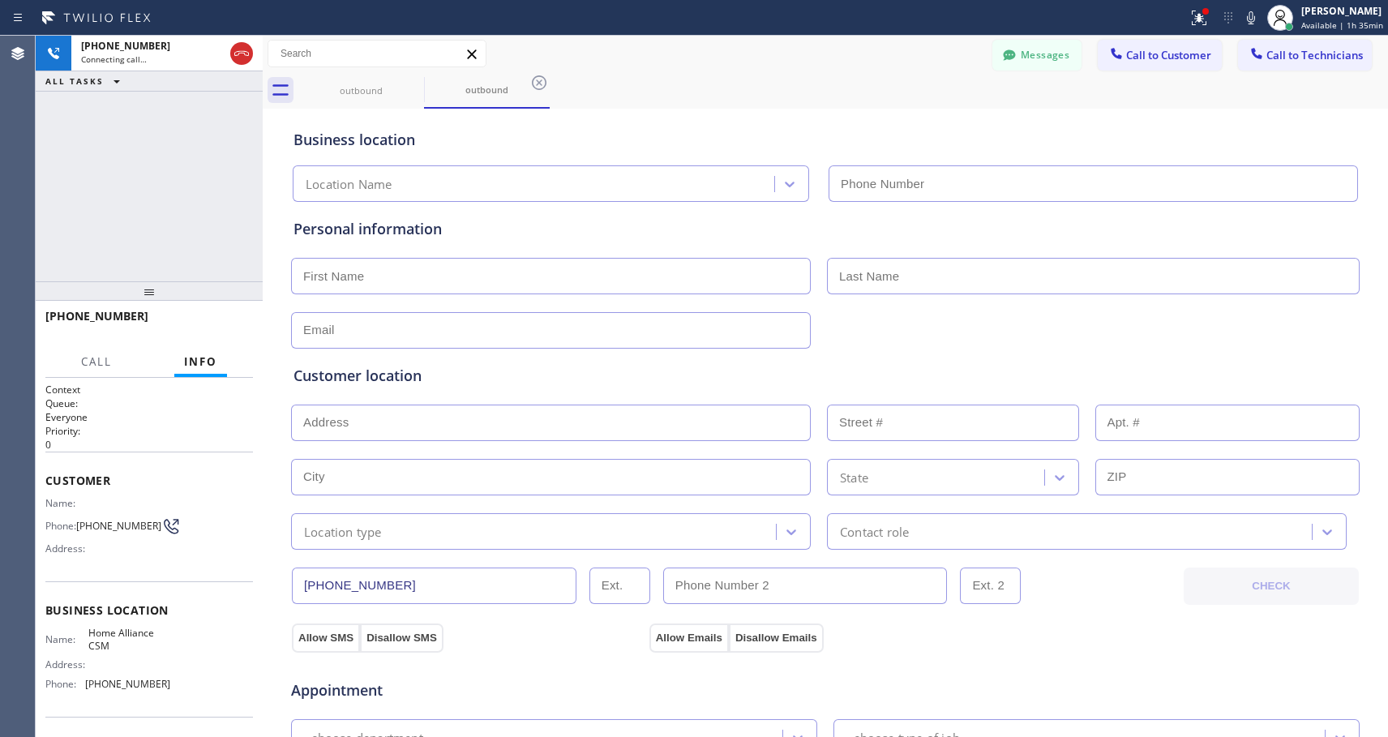
type input "[PHONE_NUMBER]"
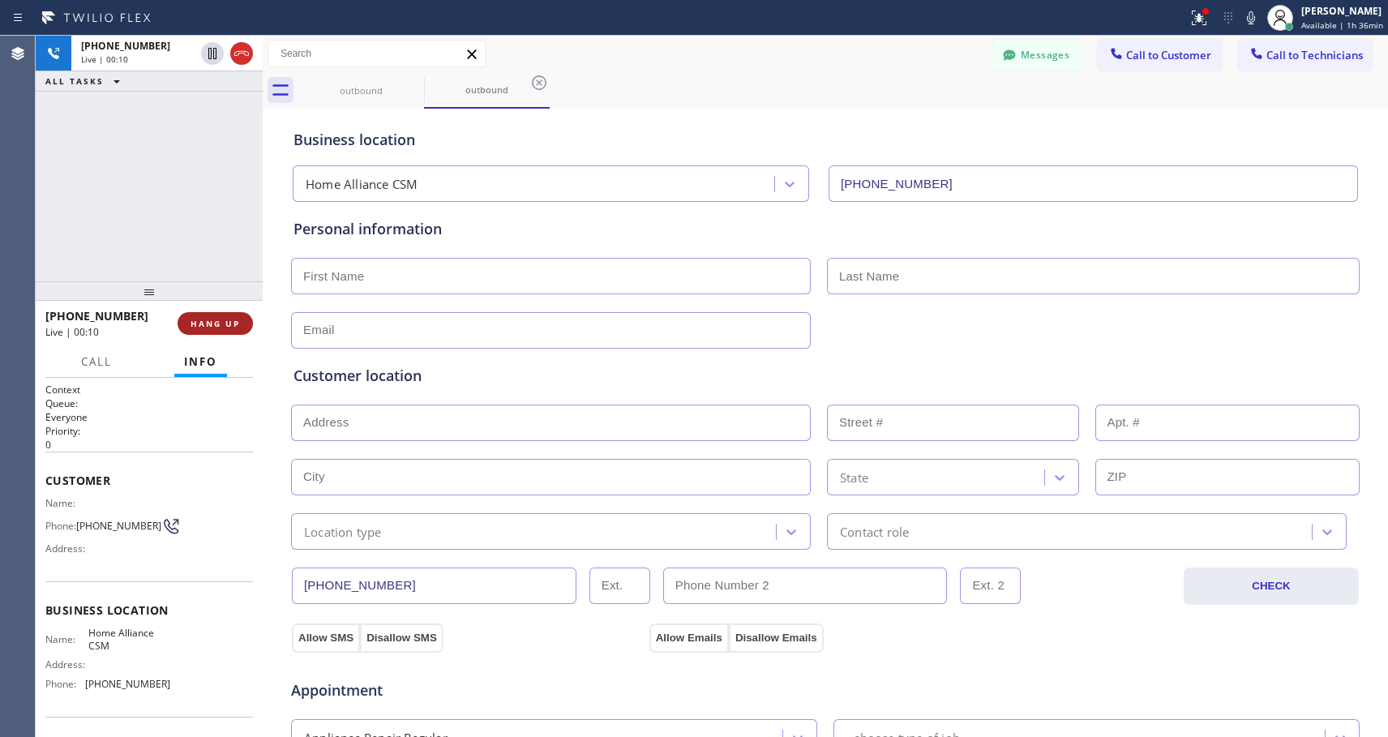
click at [222, 316] on button "HANG UP" at bounding box center [215, 323] width 75 height 23
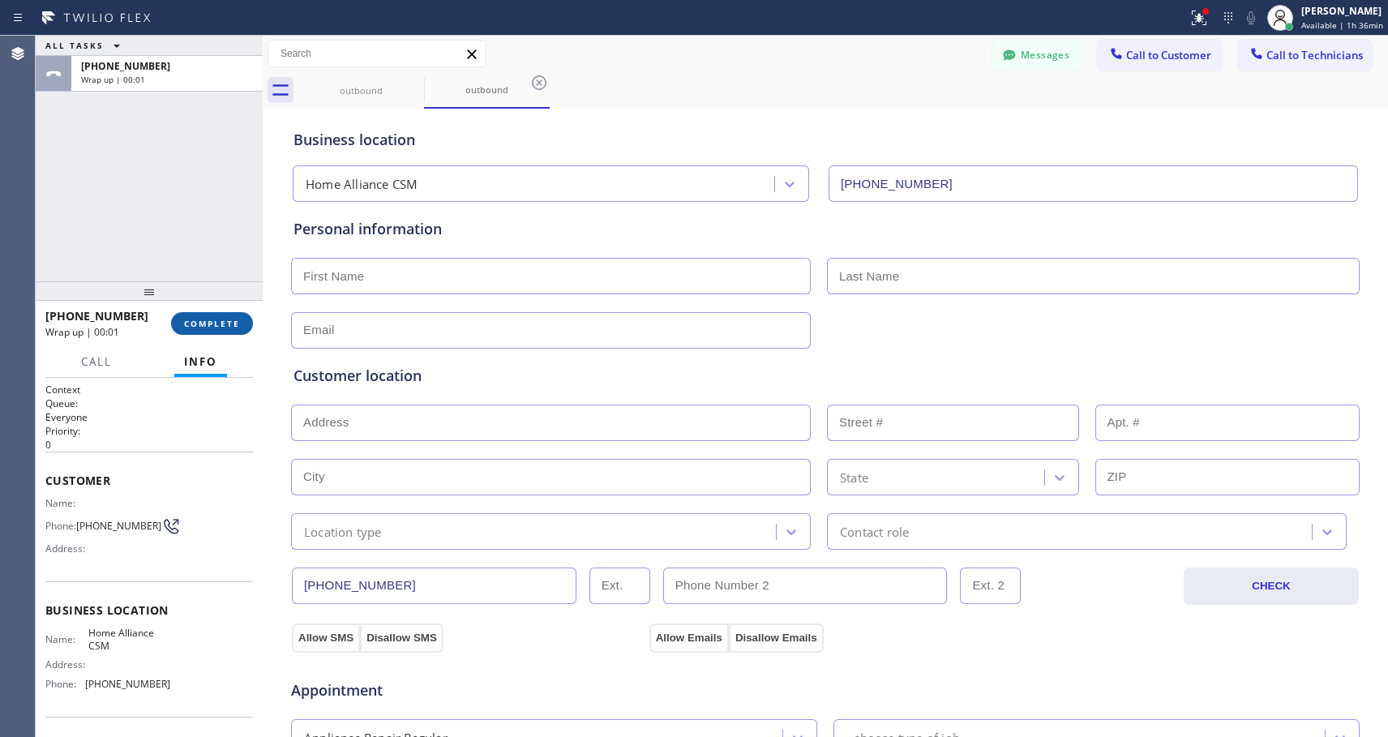
click at [222, 316] on button "COMPLETE" at bounding box center [212, 323] width 82 height 23
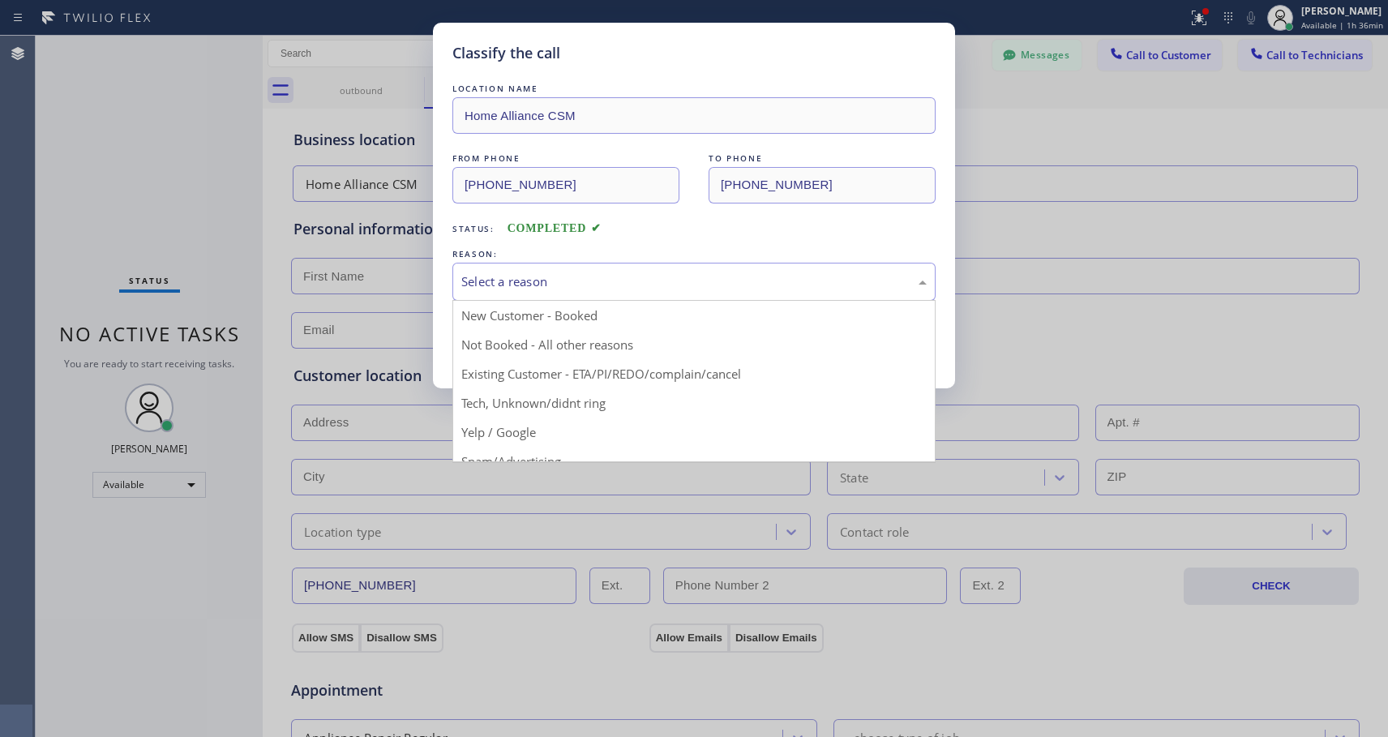
click at [496, 272] on div "Select a reason" at bounding box center [694, 281] width 466 height 19
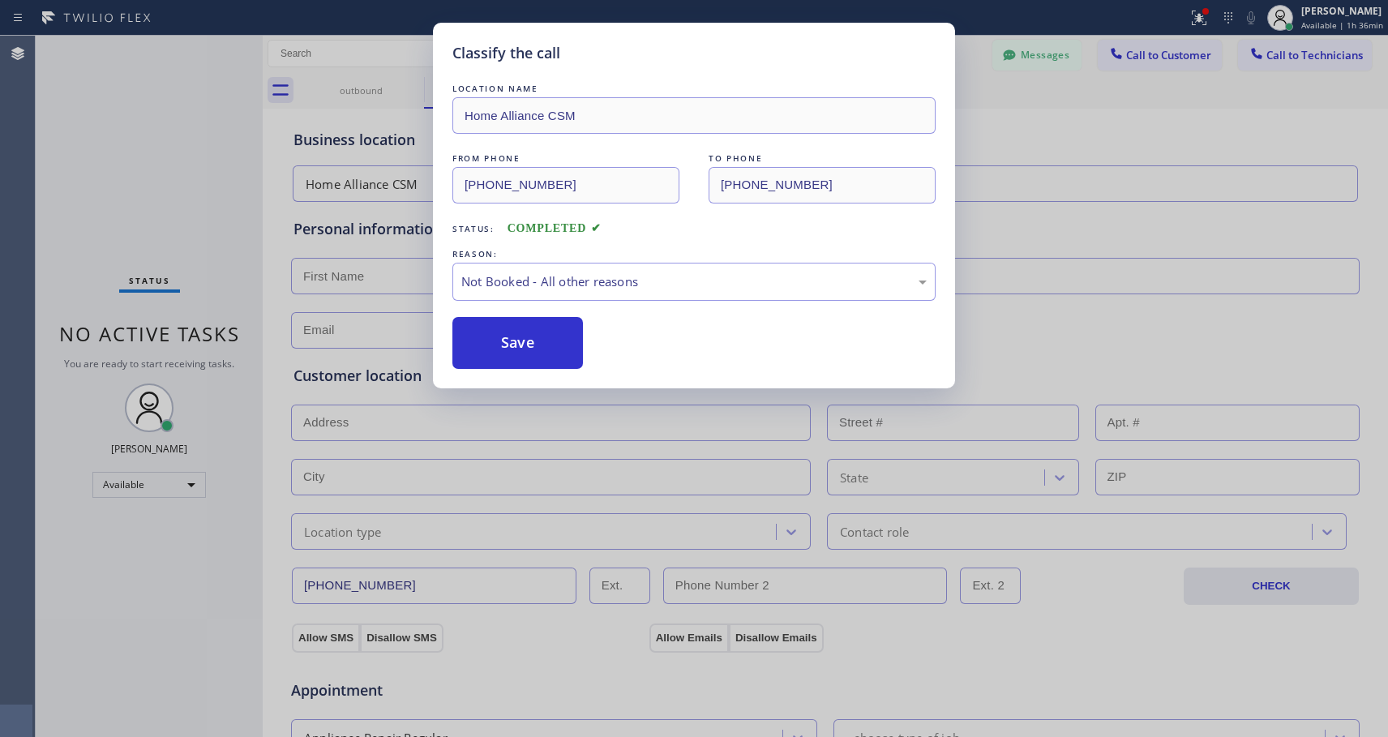
click at [494, 336] on button "Save" at bounding box center [518, 343] width 131 height 52
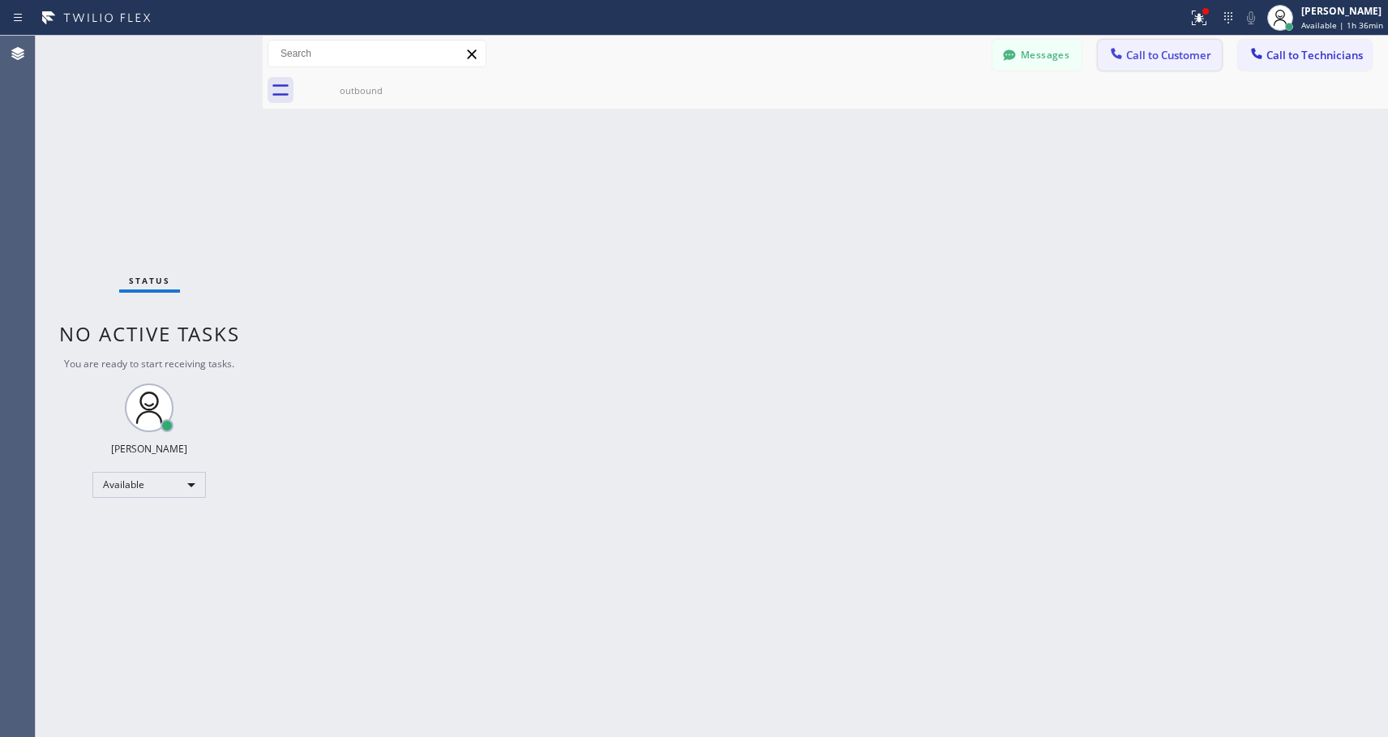
click at [1127, 56] on span "Call to Customer" at bounding box center [1168, 55] width 85 height 15
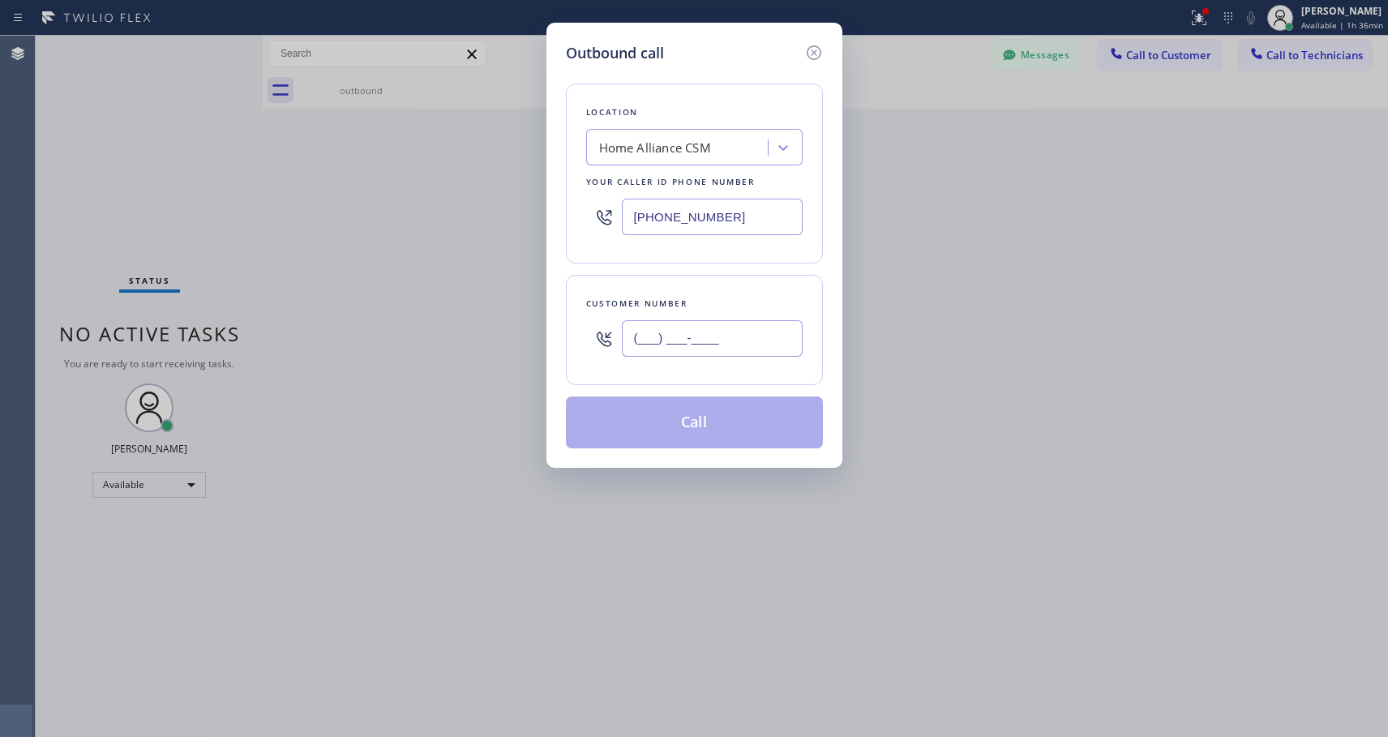
click at [729, 329] on input "(___) ___-____" at bounding box center [712, 338] width 181 height 36
paste input "949) 391-5503"
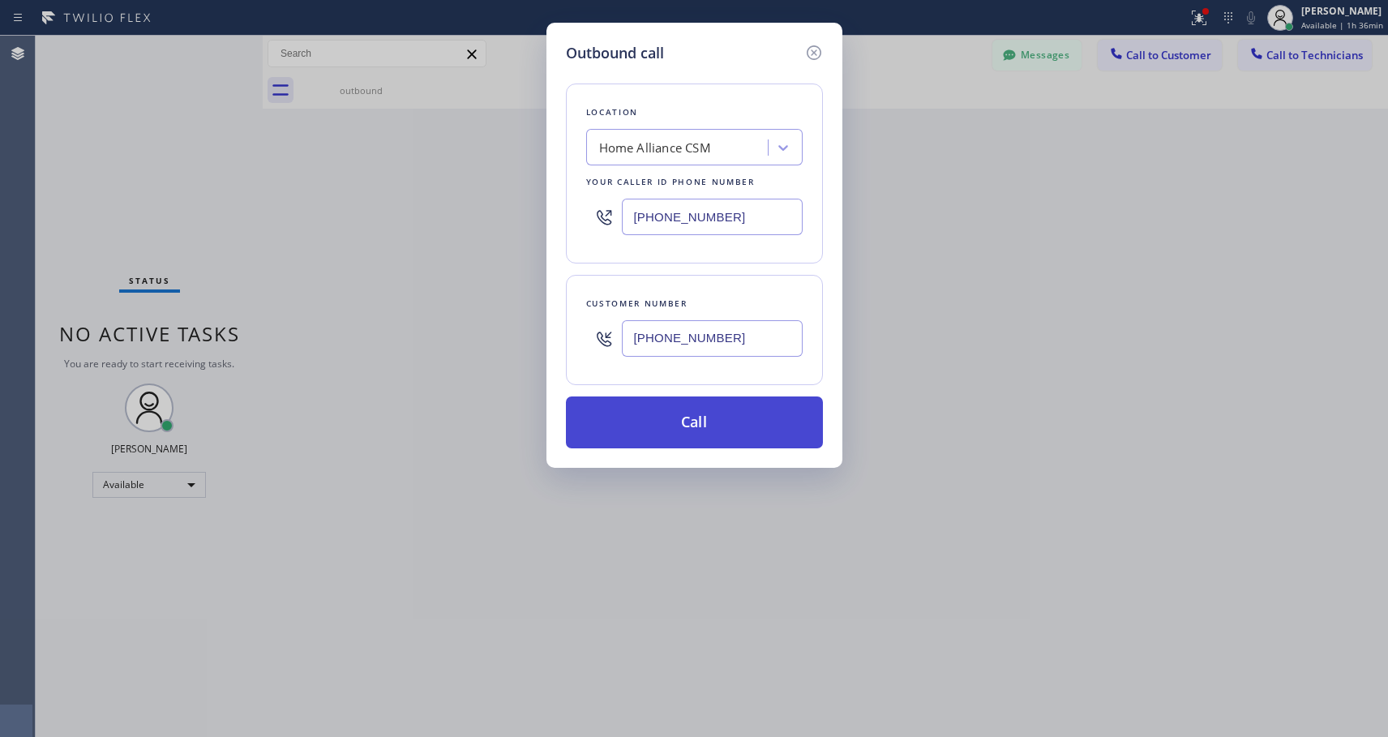
type input "(949) 391-5504"
click at [729, 417] on button "Call" at bounding box center [694, 423] width 257 height 52
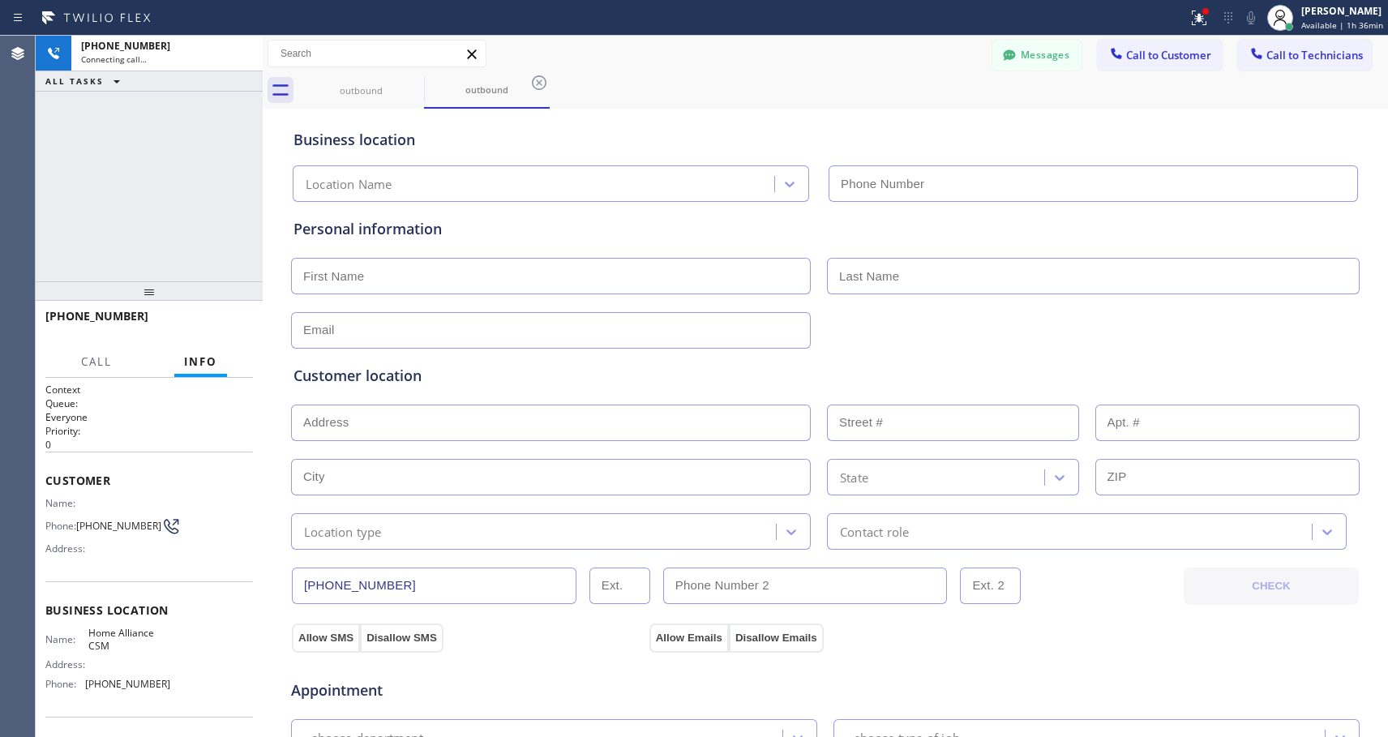
type input "[PHONE_NUMBER]"
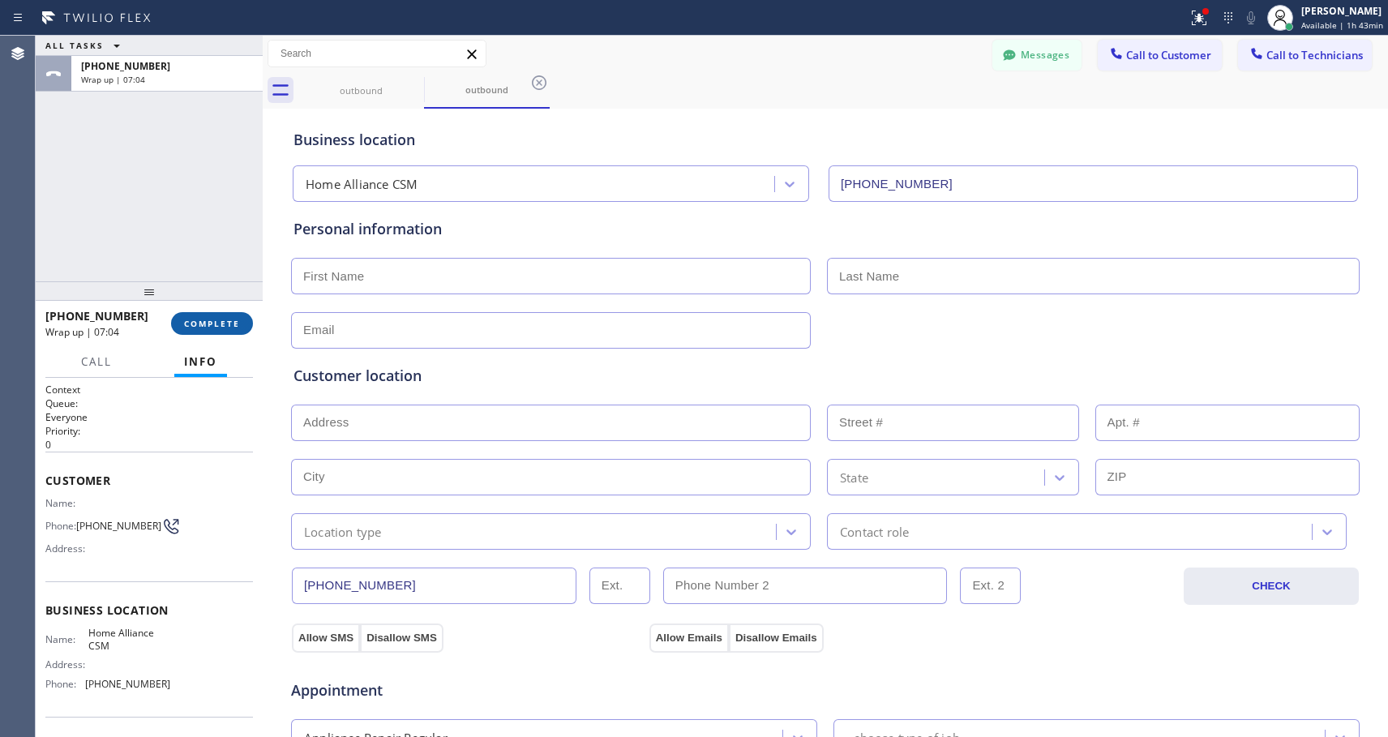
click at [212, 321] on span "COMPLETE" at bounding box center [212, 323] width 56 height 11
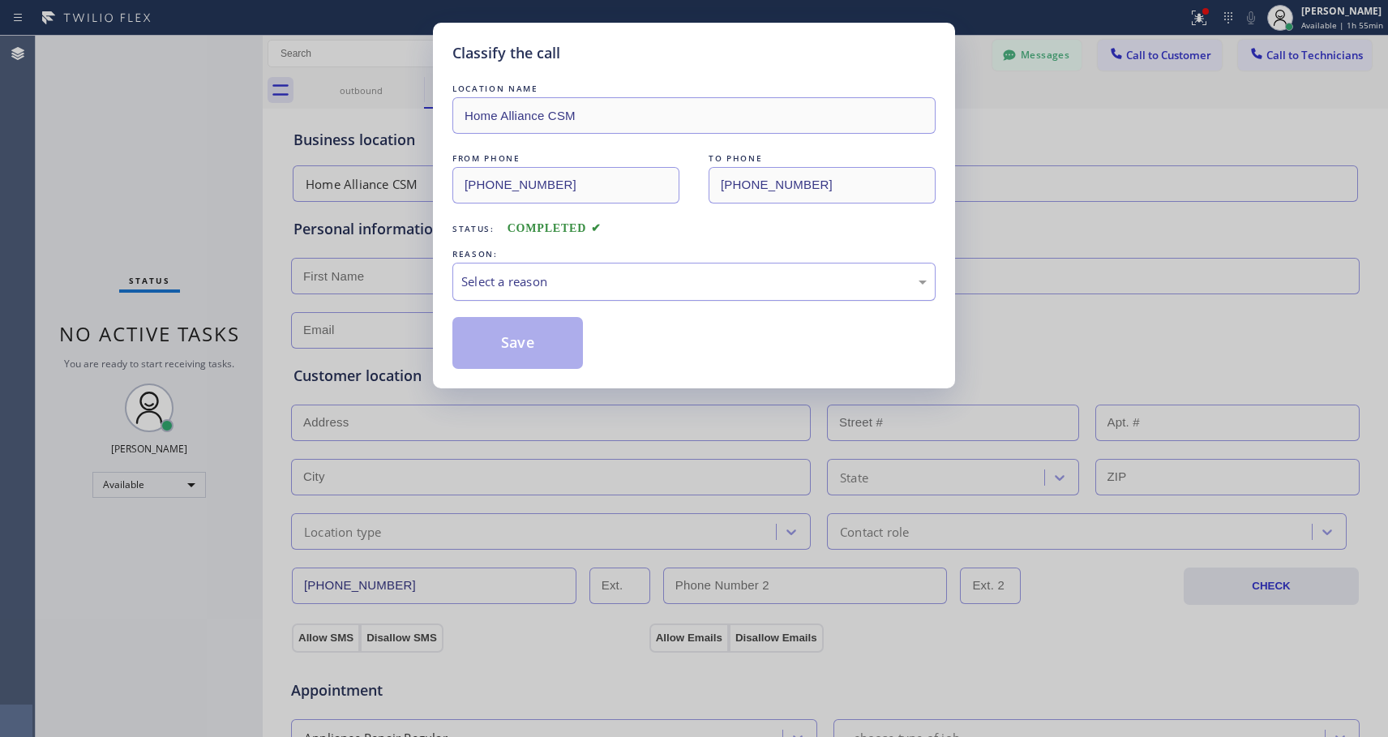
click at [688, 280] on div "Select a reason" at bounding box center [694, 281] width 466 height 19
click at [504, 350] on button "Save" at bounding box center [518, 343] width 131 height 52
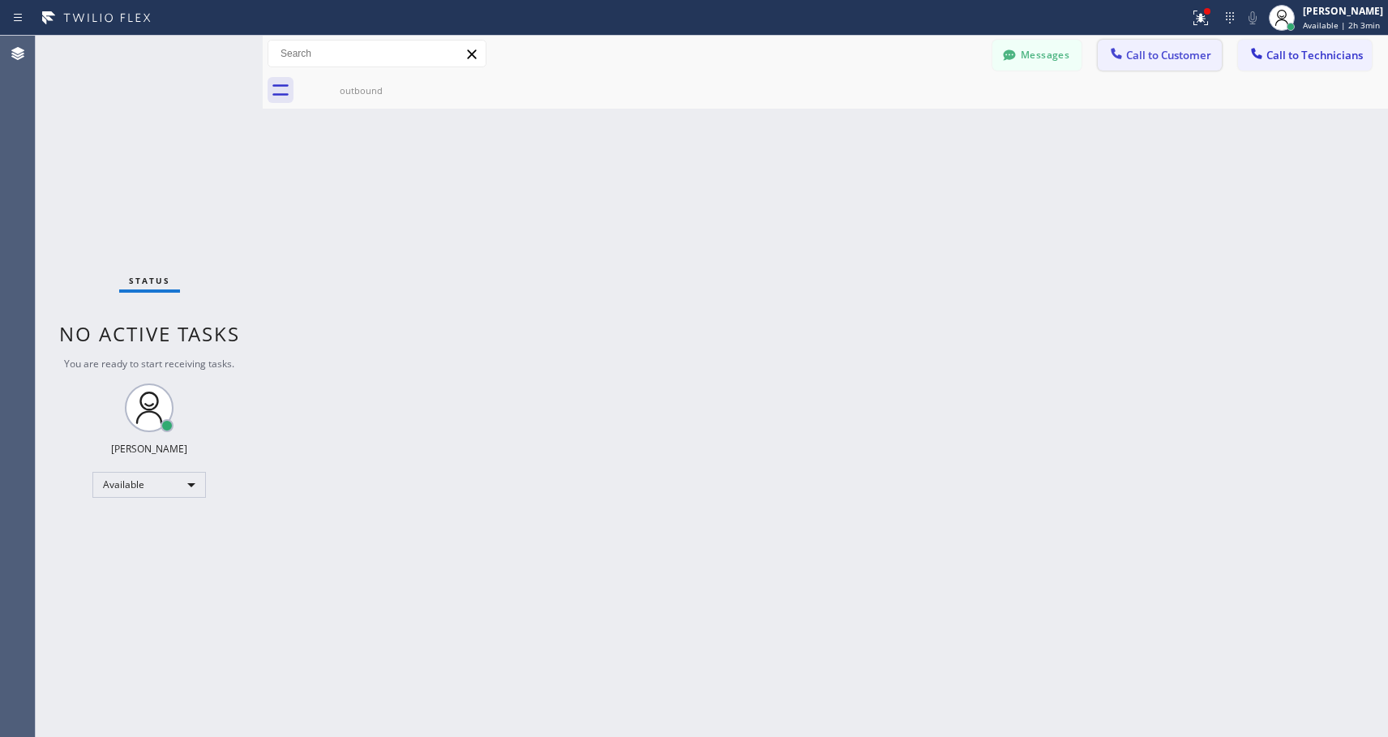
click at [1146, 58] on span "Call to Customer" at bounding box center [1168, 55] width 85 height 15
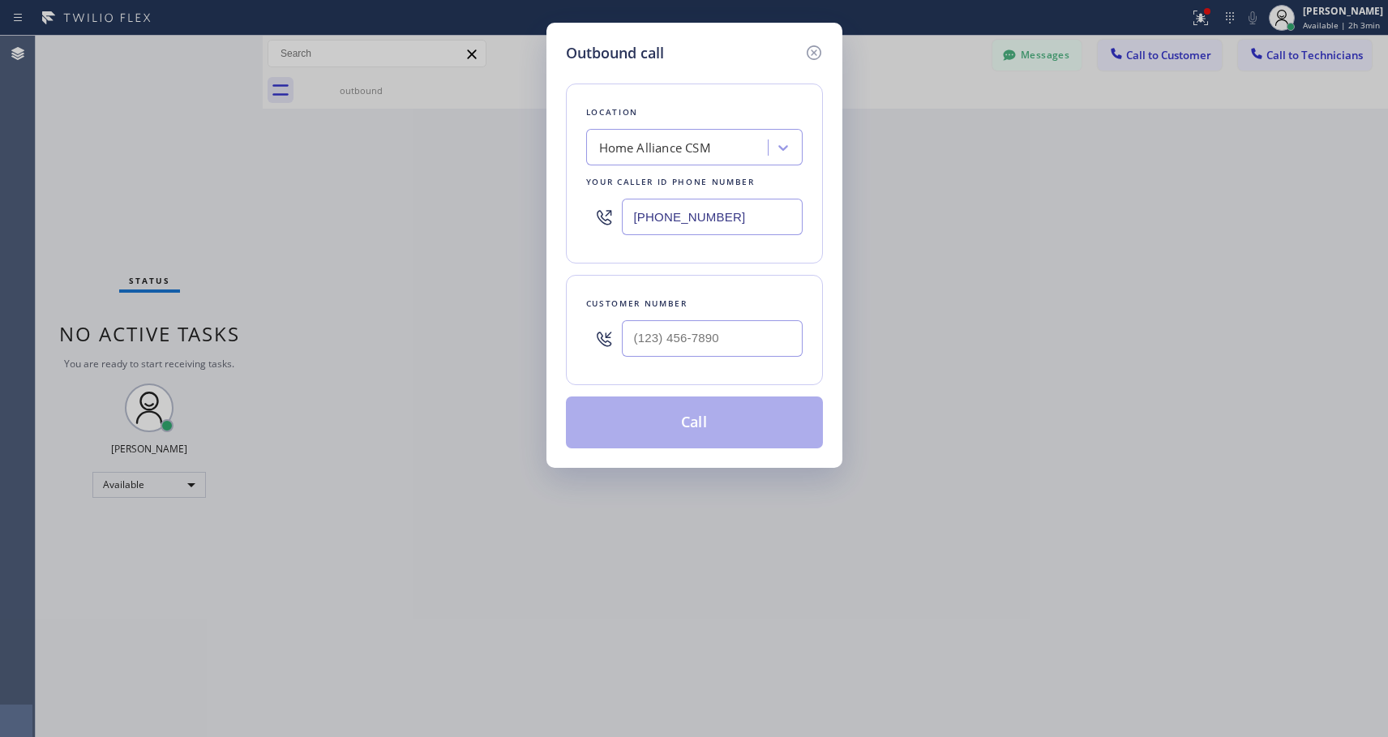
click at [701, 316] on div at bounding box center [712, 338] width 181 height 53
click at [687, 334] on input "(___) ___-____" at bounding box center [712, 338] width 181 height 36
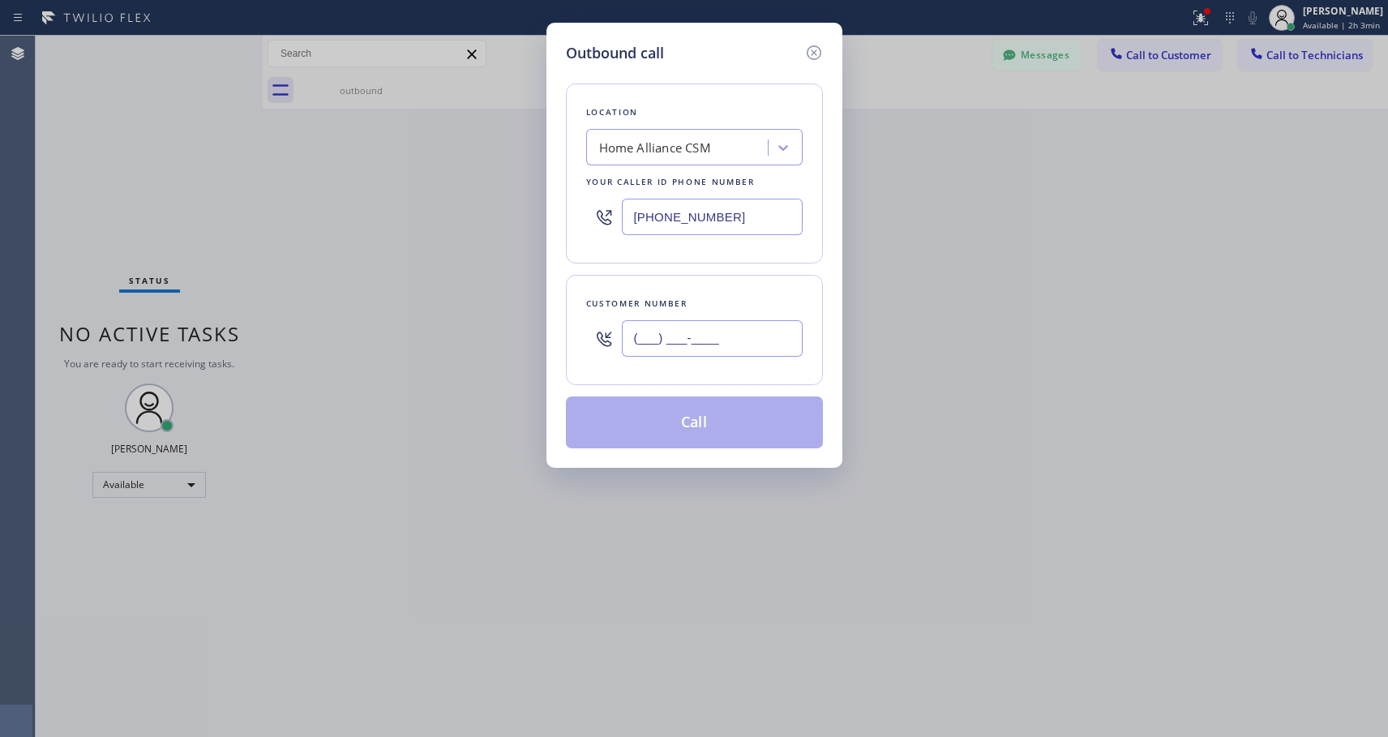
click at [687, 334] on input "(___) ___-____" at bounding box center [712, 338] width 181 height 36
paste input "310) 889-8851"
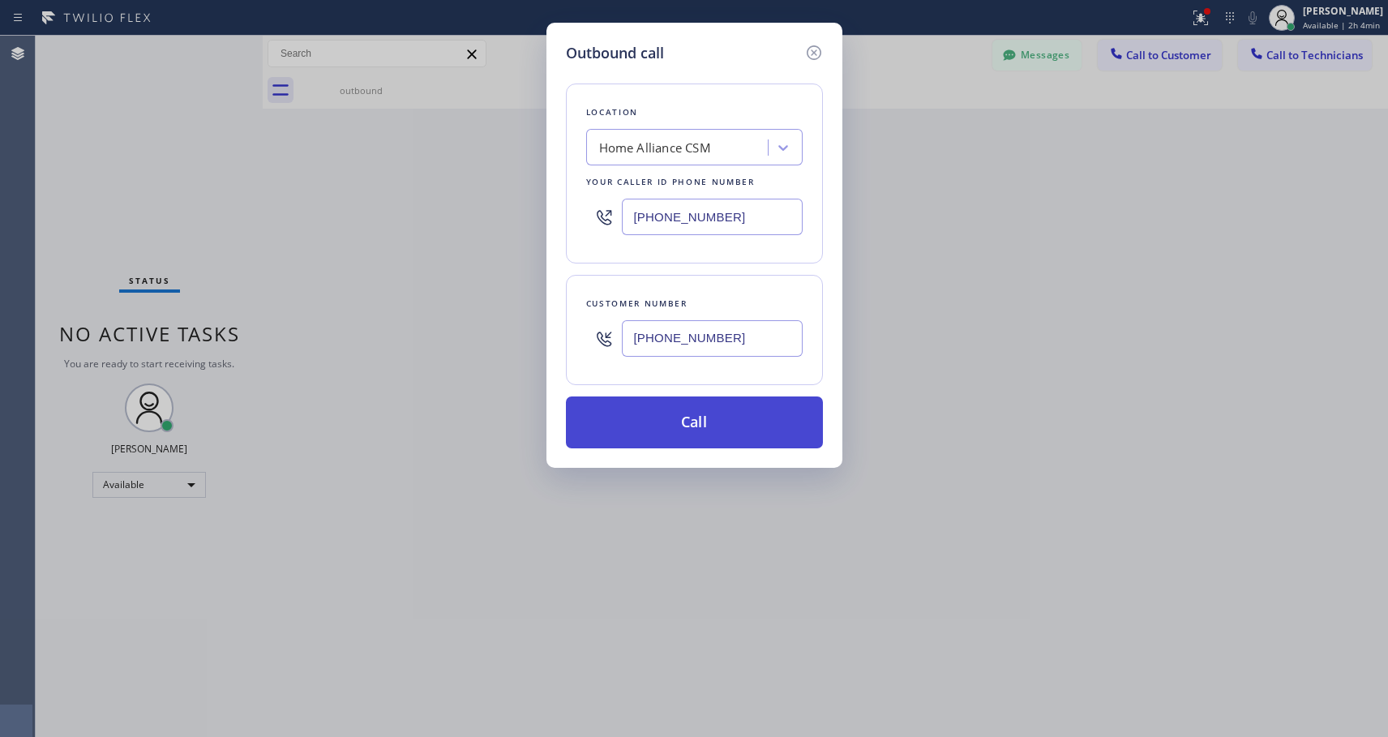
type input "(310) 889-8851"
click at [681, 423] on button "Call" at bounding box center [694, 423] width 257 height 52
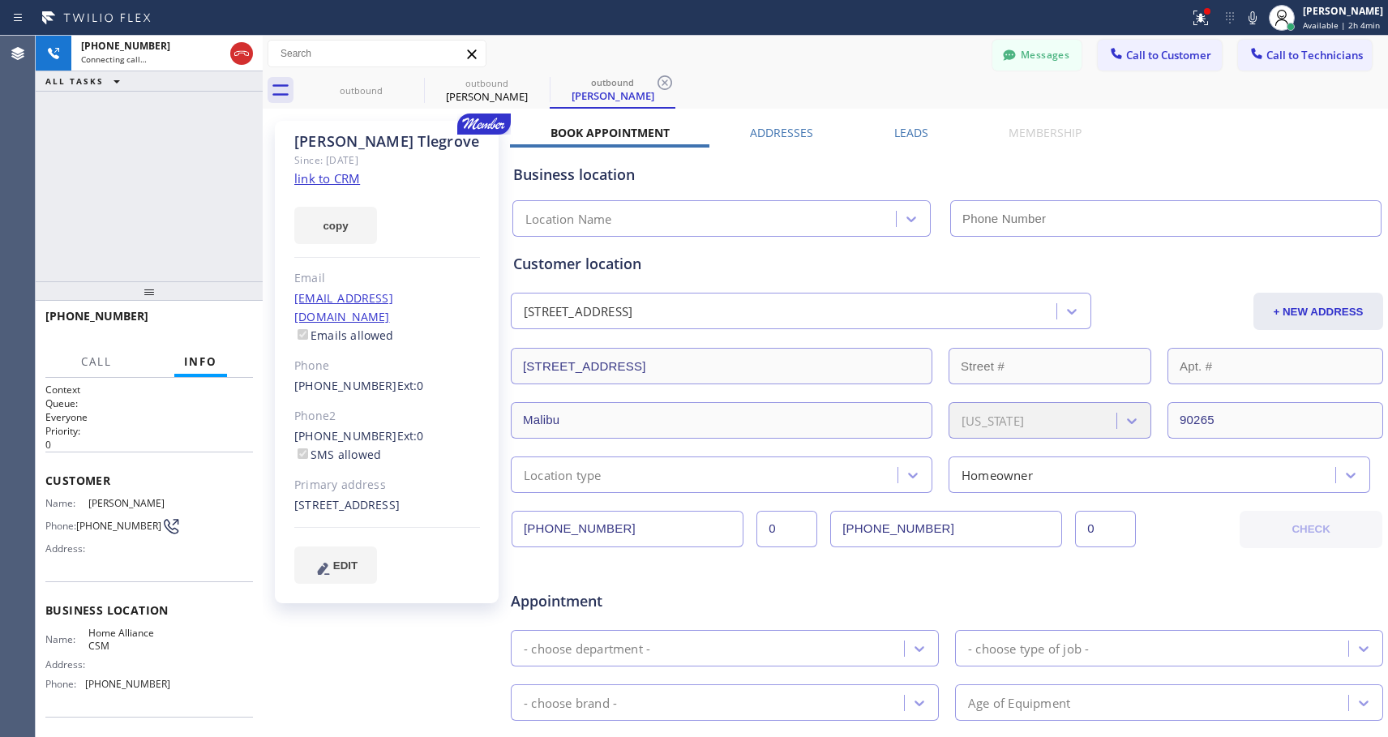
type input "[PHONE_NUMBER]"
click at [227, 322] on span "HANG UP" at bounding box center [215, 323] width 49 height 11
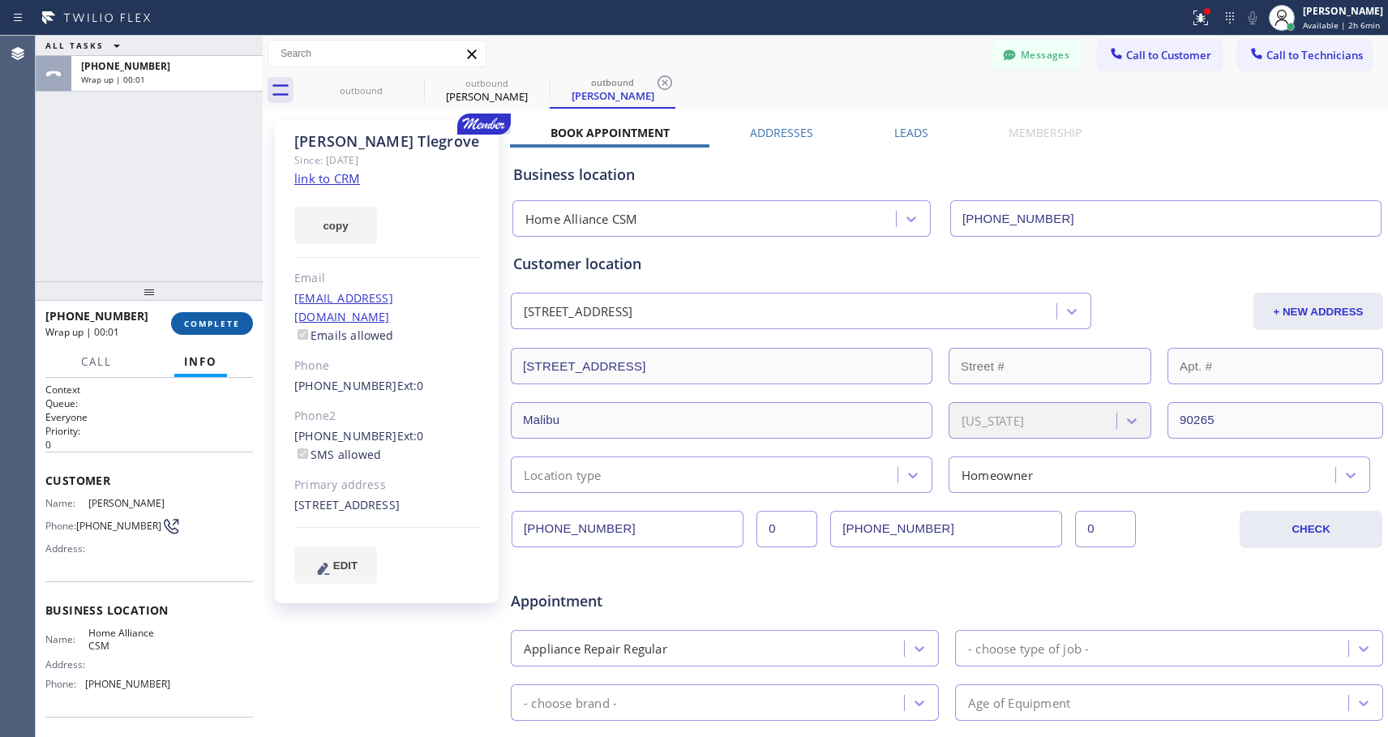
click at [195, 324] on span "COMPLETE" at bounding box center [212, 323] width 56 height 11
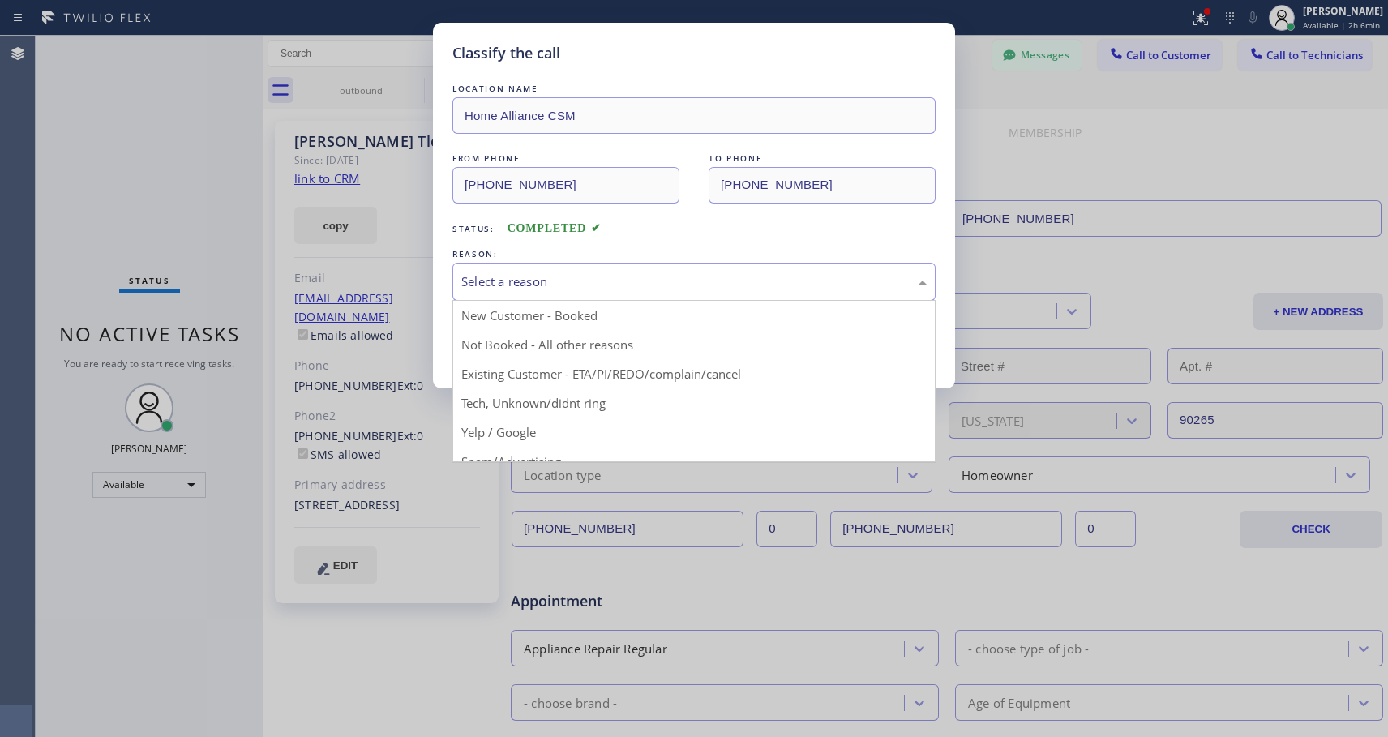
click at [615, 279] on div "Select a reason" at bounding box center [694, 281] width 466 height 19
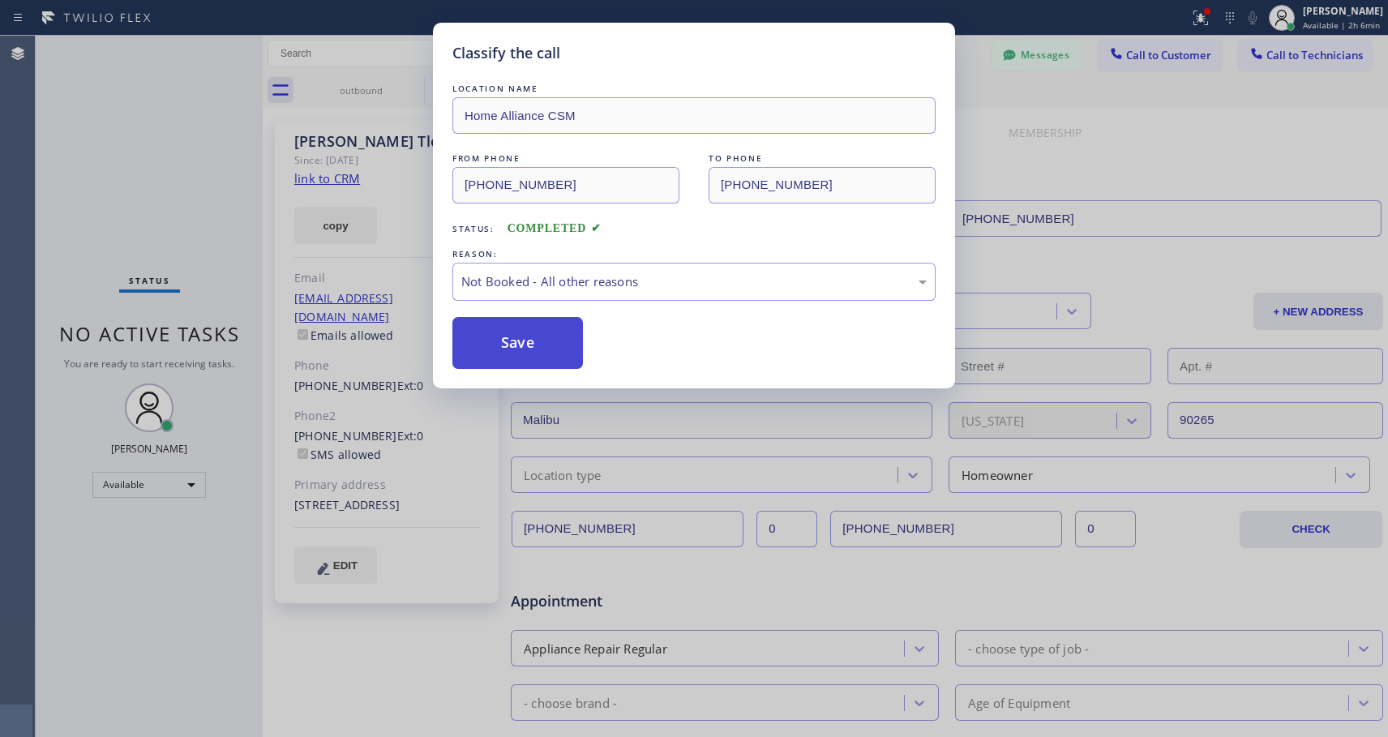
drag, startPoint x: 504, startPoint y: 333, endPoint x: 20, endPoint y: 298, distance: 485.4
click at [504, 332] on button "Save" at bounding box center [518, 343] width 131 height 52
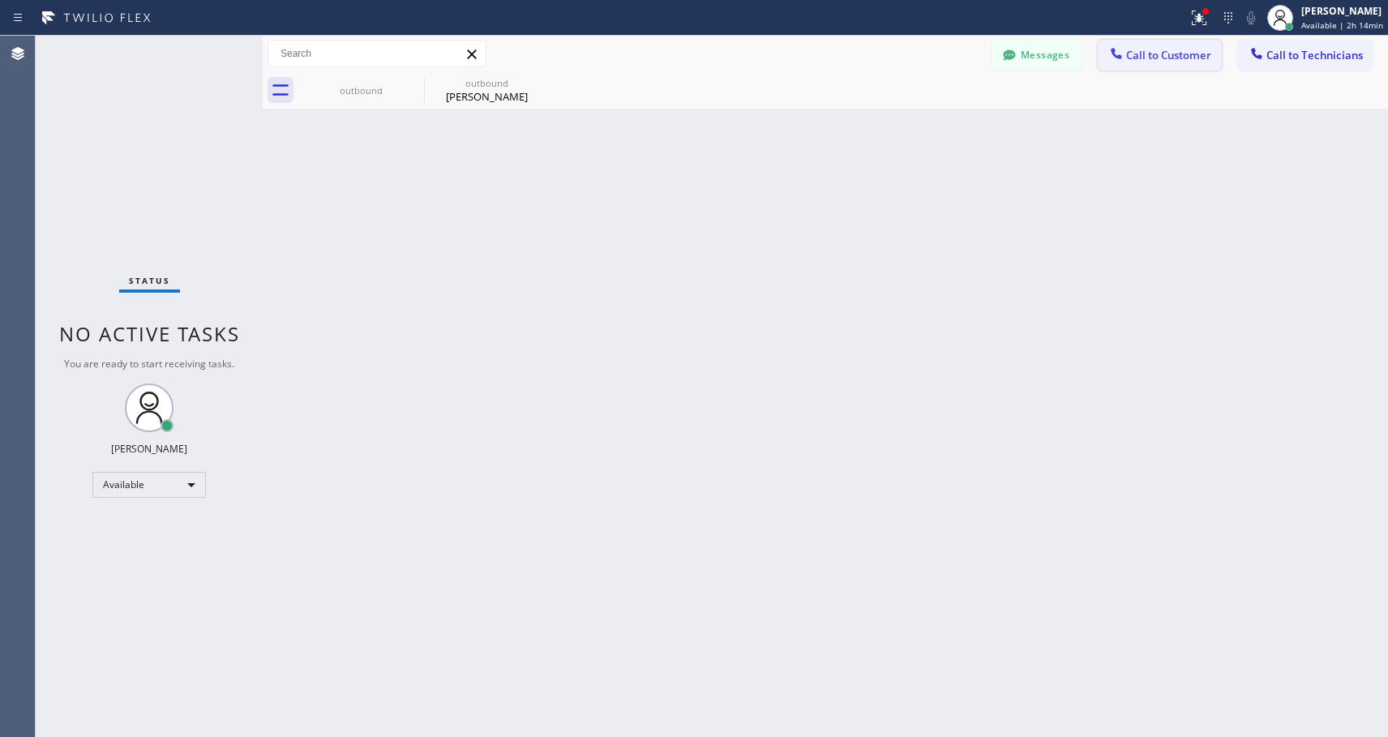
click at [1187, 60] on span "Call to Customer" at bounding box center [1168, 55] width 85 height 15
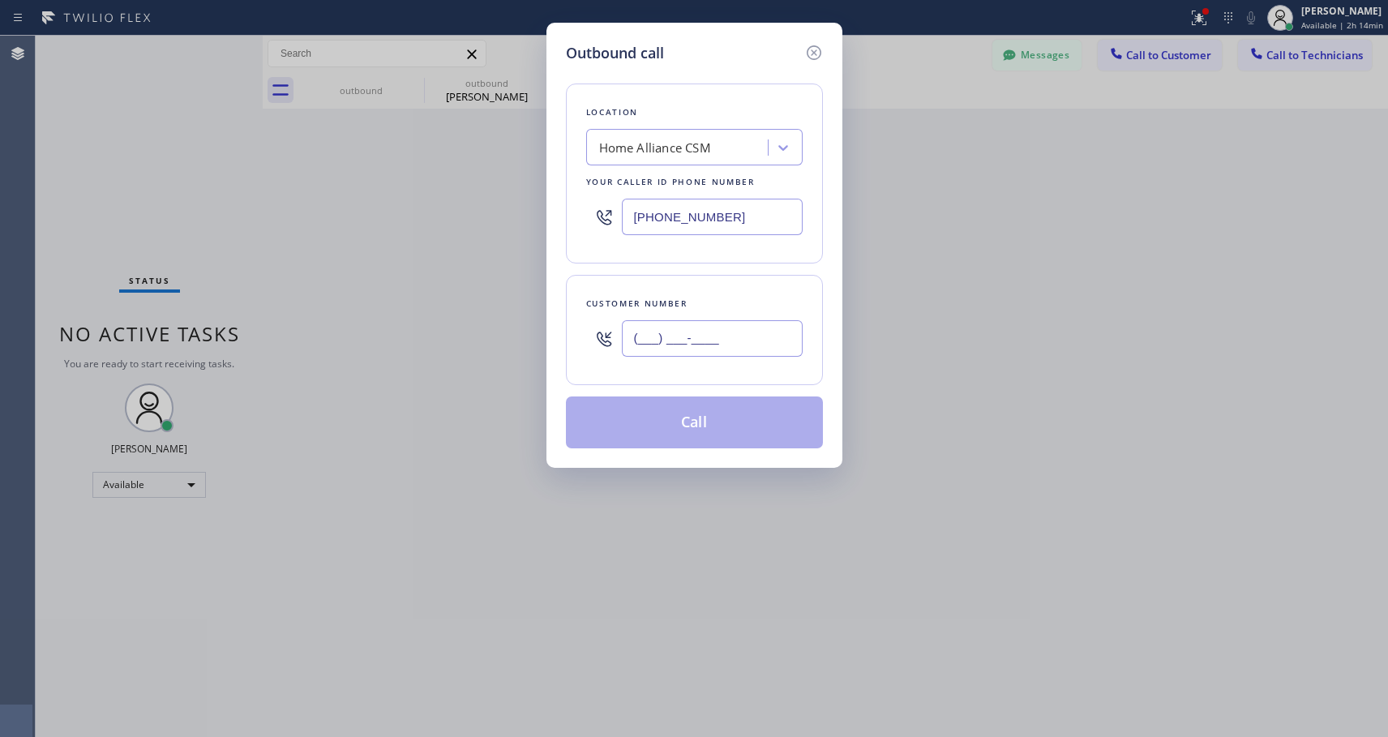
click at [766, 337] on input "(___) ___-____" at bounding box center [712, 338] width 181 height 36
paste input "305) 968-8685"
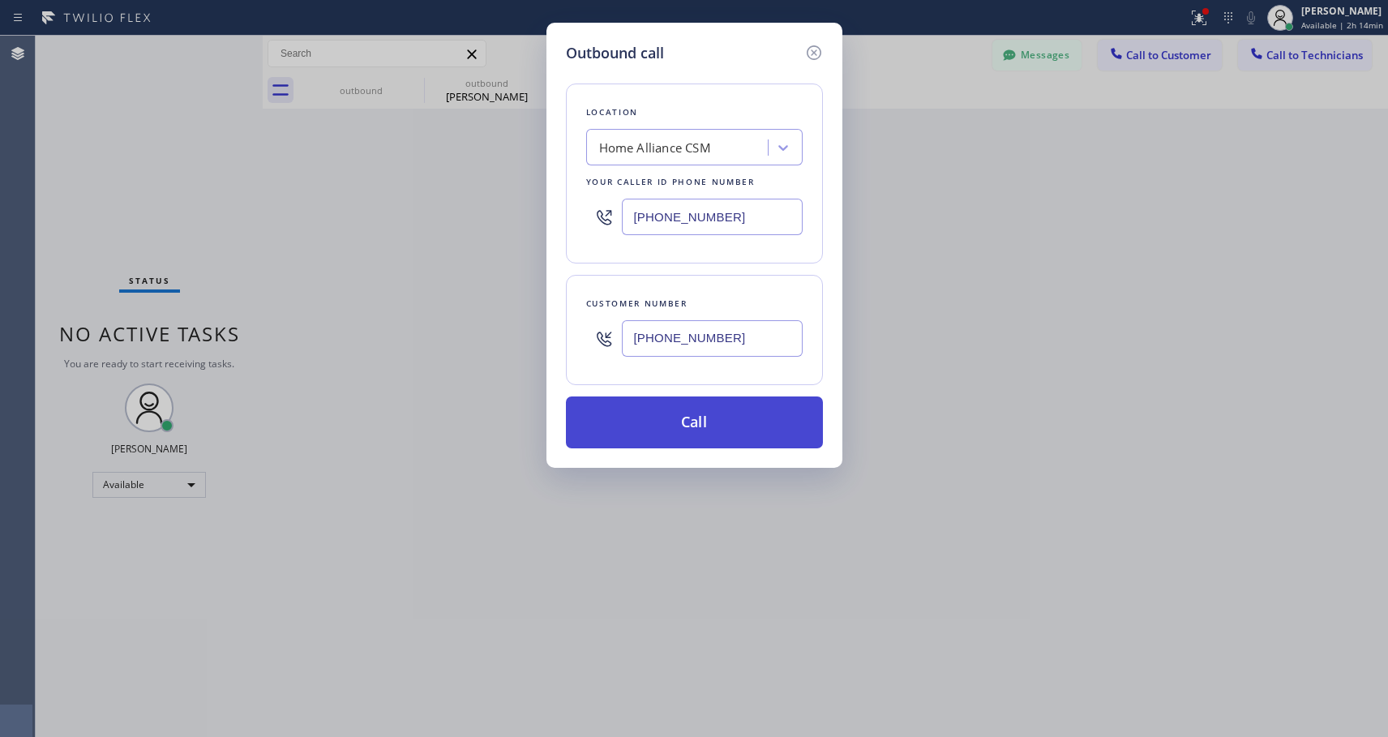
type input "(305) 968-8685"
click at [723, 427] on button "Call" at bounding box center [694, 423] width 257 height 52
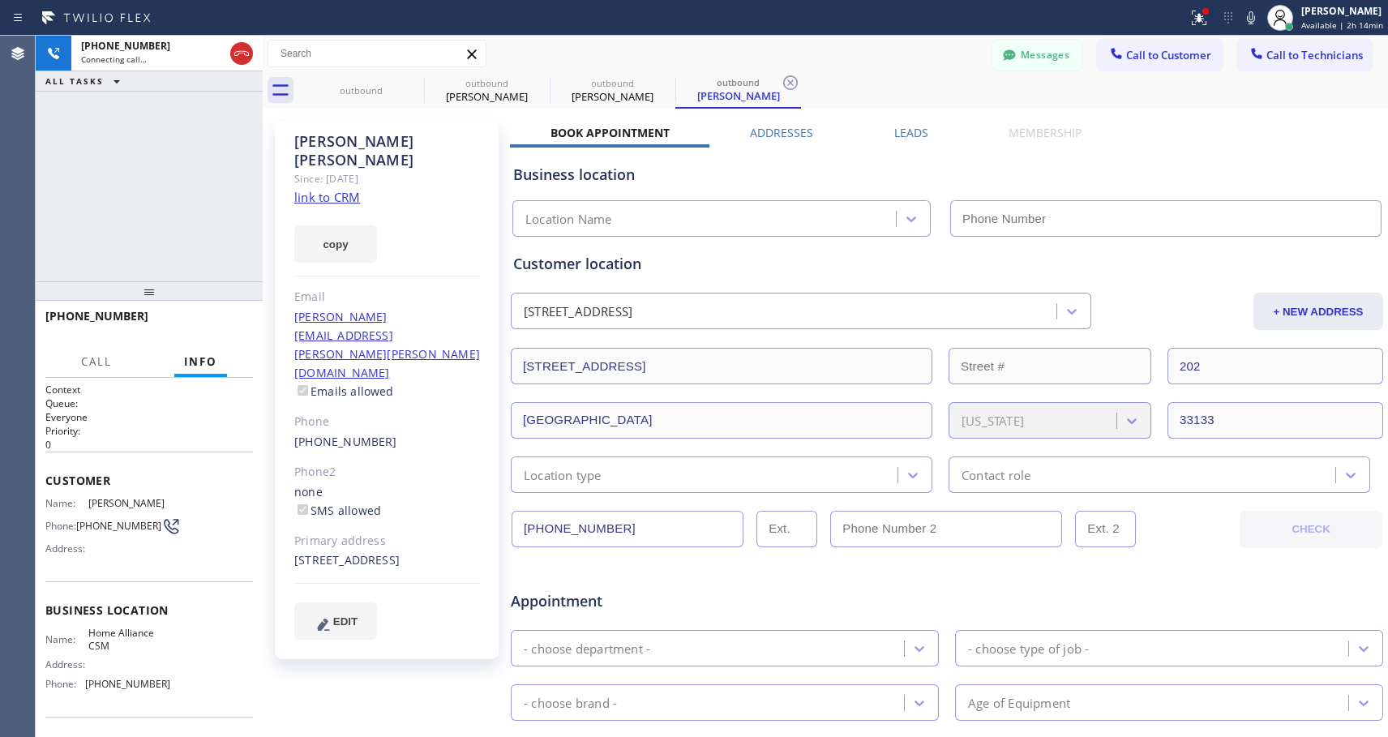
type input "[PHONE_NUMBER]"
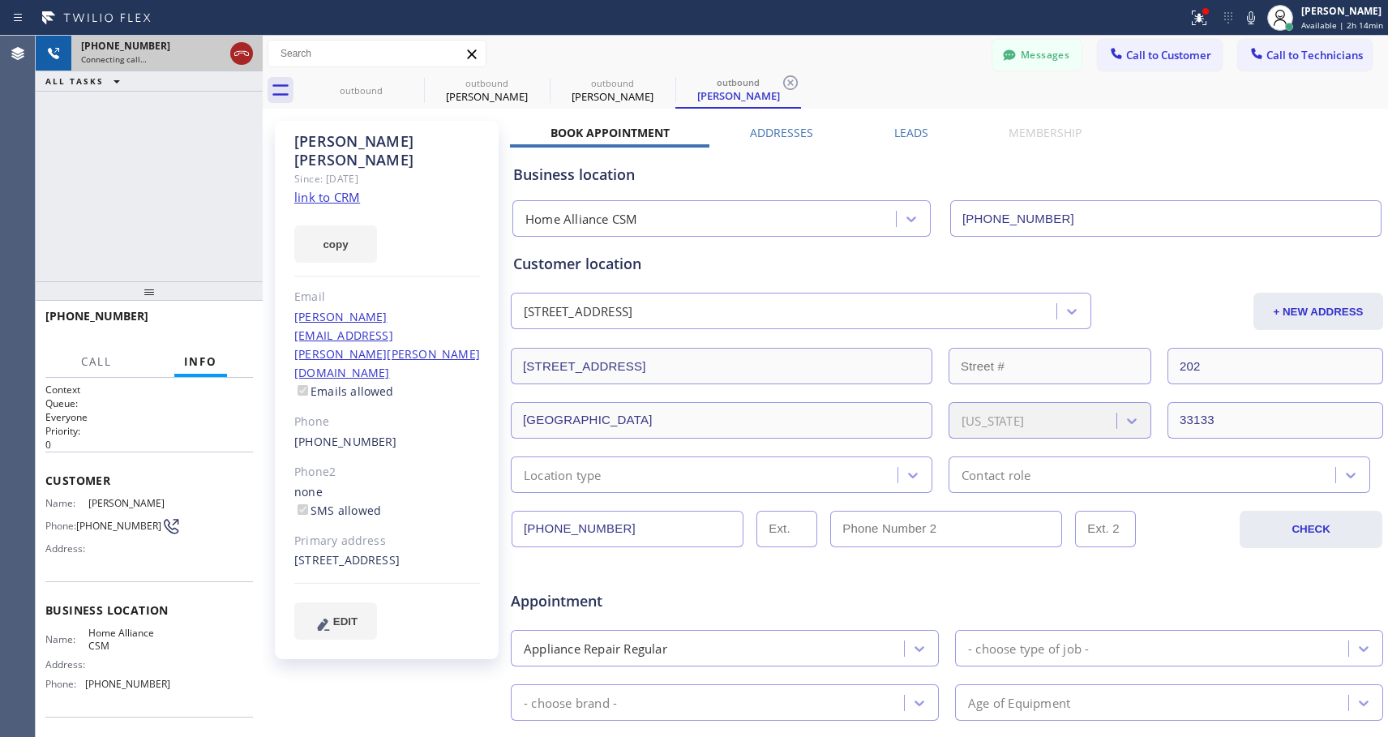
click at [241, 55] on icon at bounding box center [241, 53] width 19 height 19
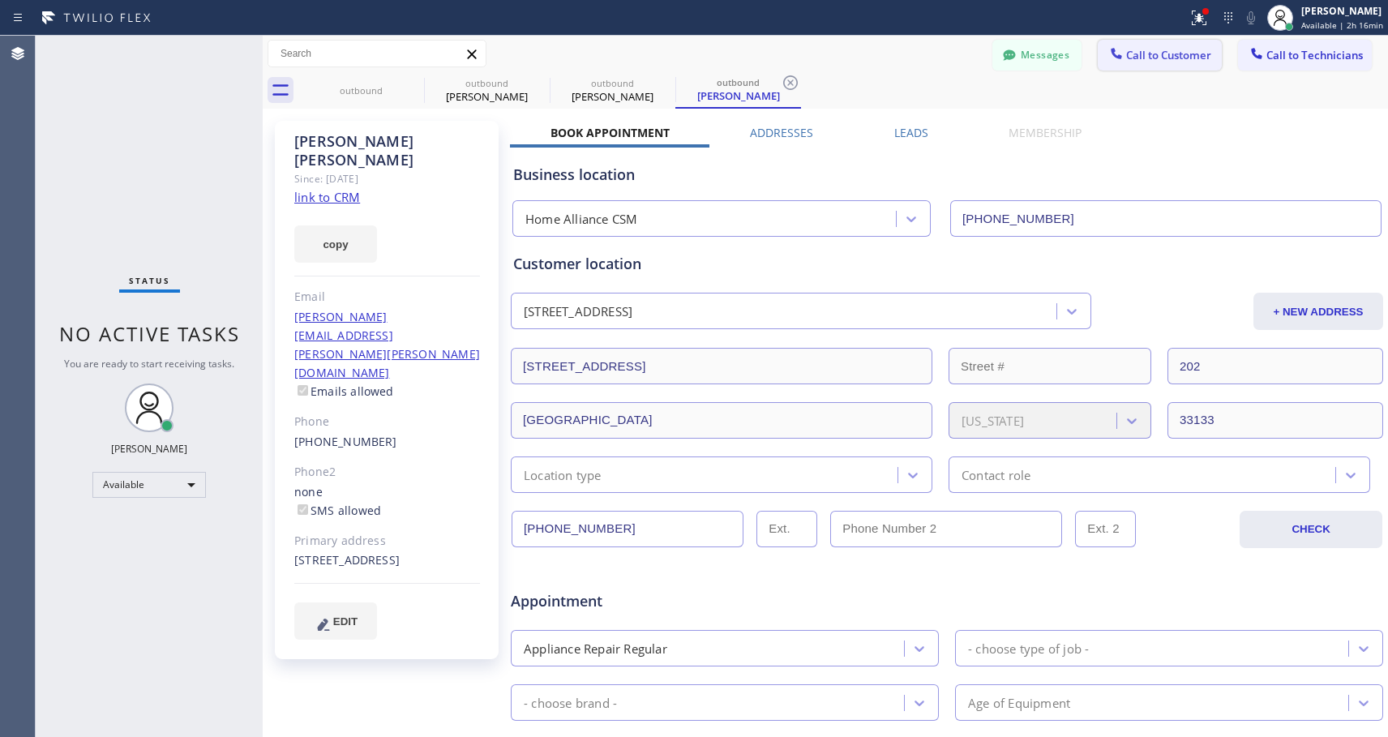
click at [1177, 57] on span "Call to Customer" at bounding box center [1168, 55] width 85 height 15
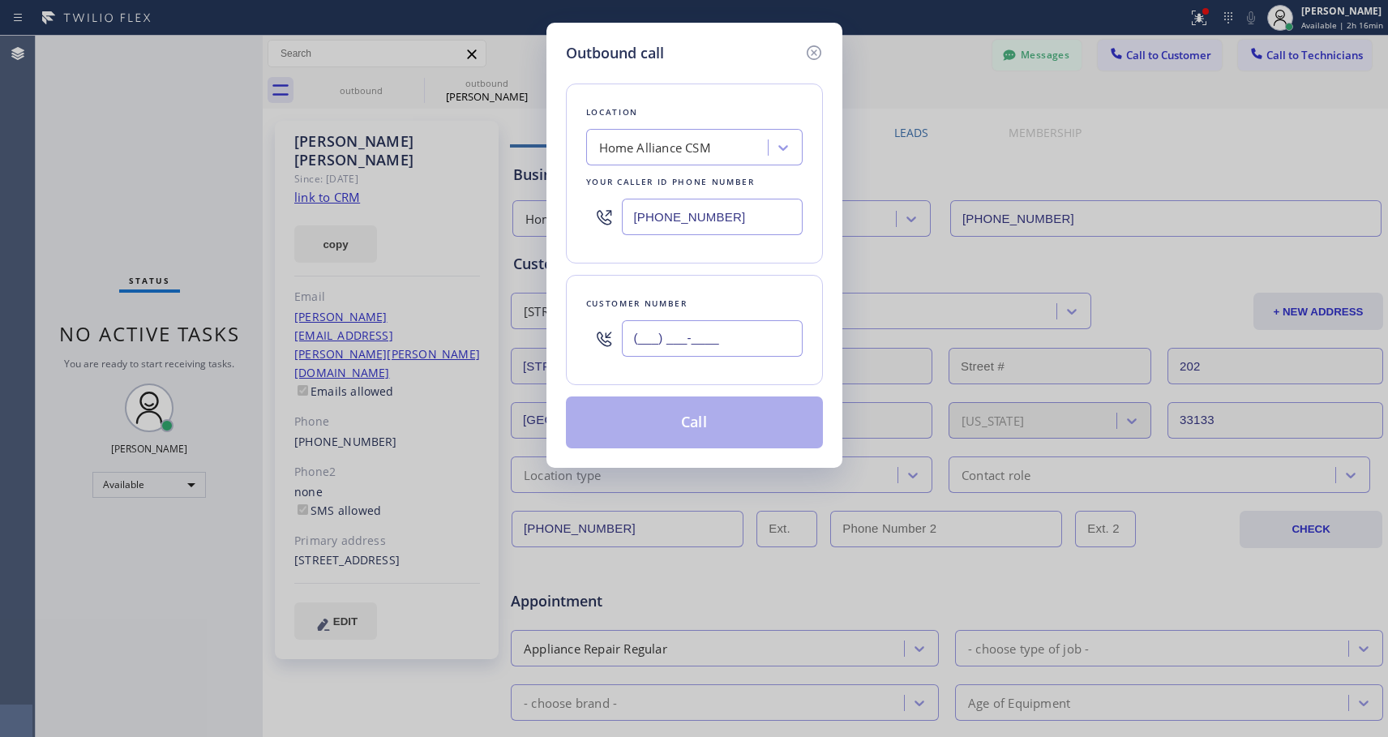
click at [719, 343] on input "(___) ___-____" at bounding box center [712, 338] width 181 height 36
paste input "818) 359-0780"
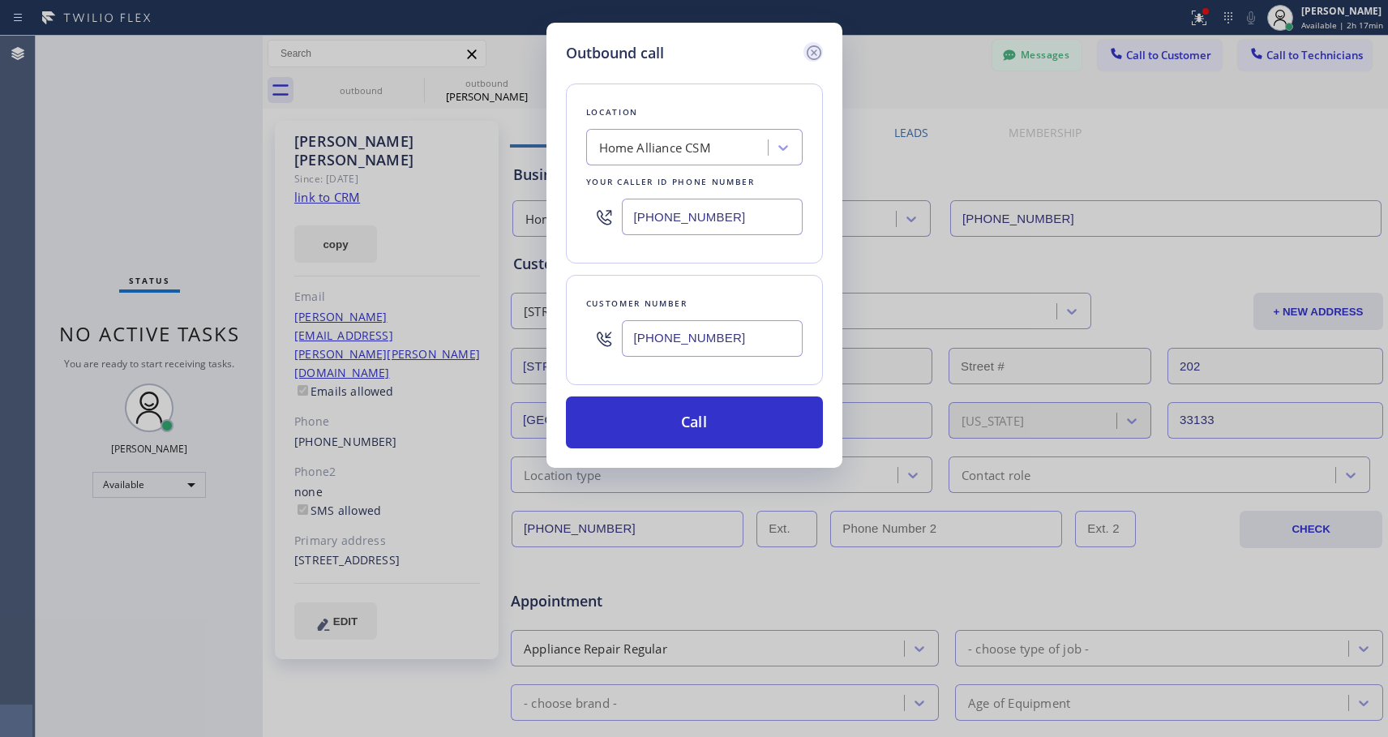
click at [815, 48] on icon at bounding box center [814, 52] width 19 height 19
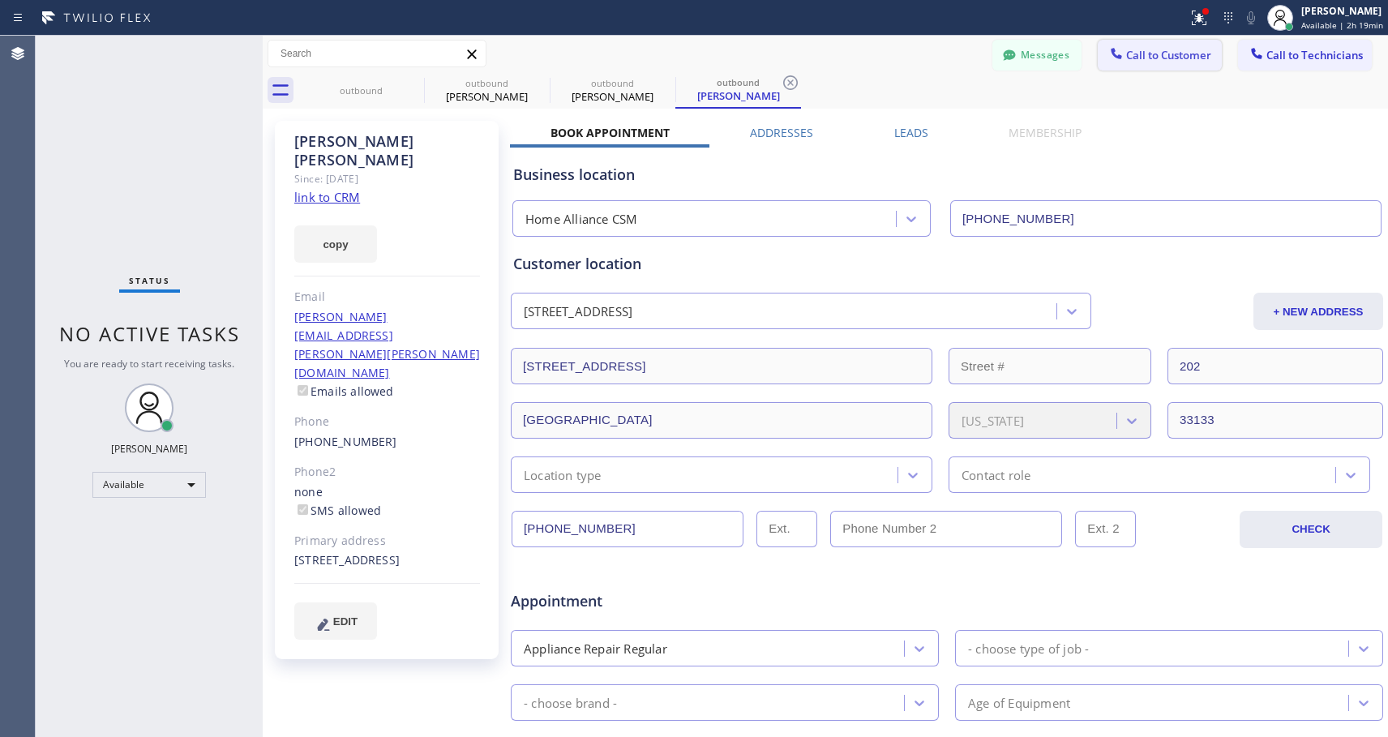
drag, startPoint x: 1148, startPoint y: 54, endPoint x: 673, endPoint y: 366, distance: 568.0
click at [1147, 55] on span "Call to Customer" at bounding box center [1168, 55] width 85 height 15
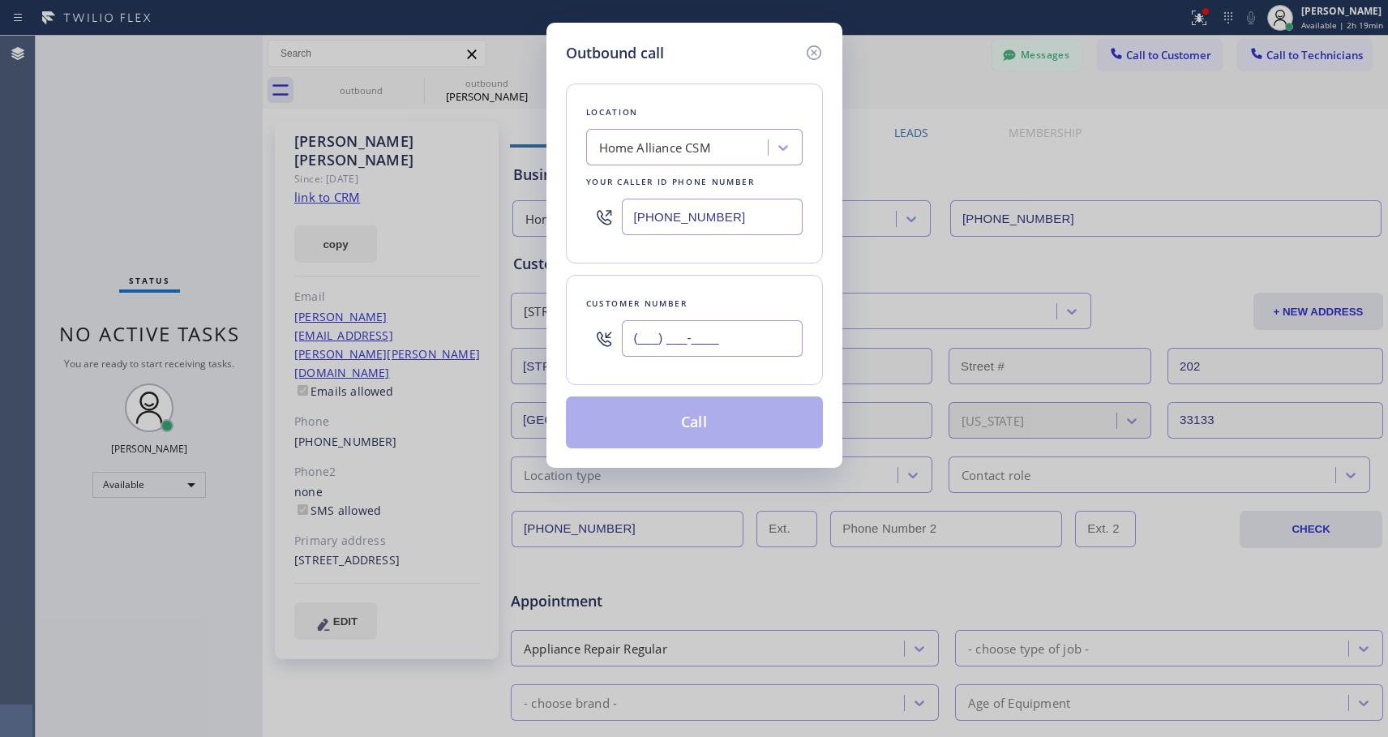
click at [689, 338] on input "(___) ___-____" at bounding box center [712, 338] width 181 height 36
paste input "310) 500-5841"
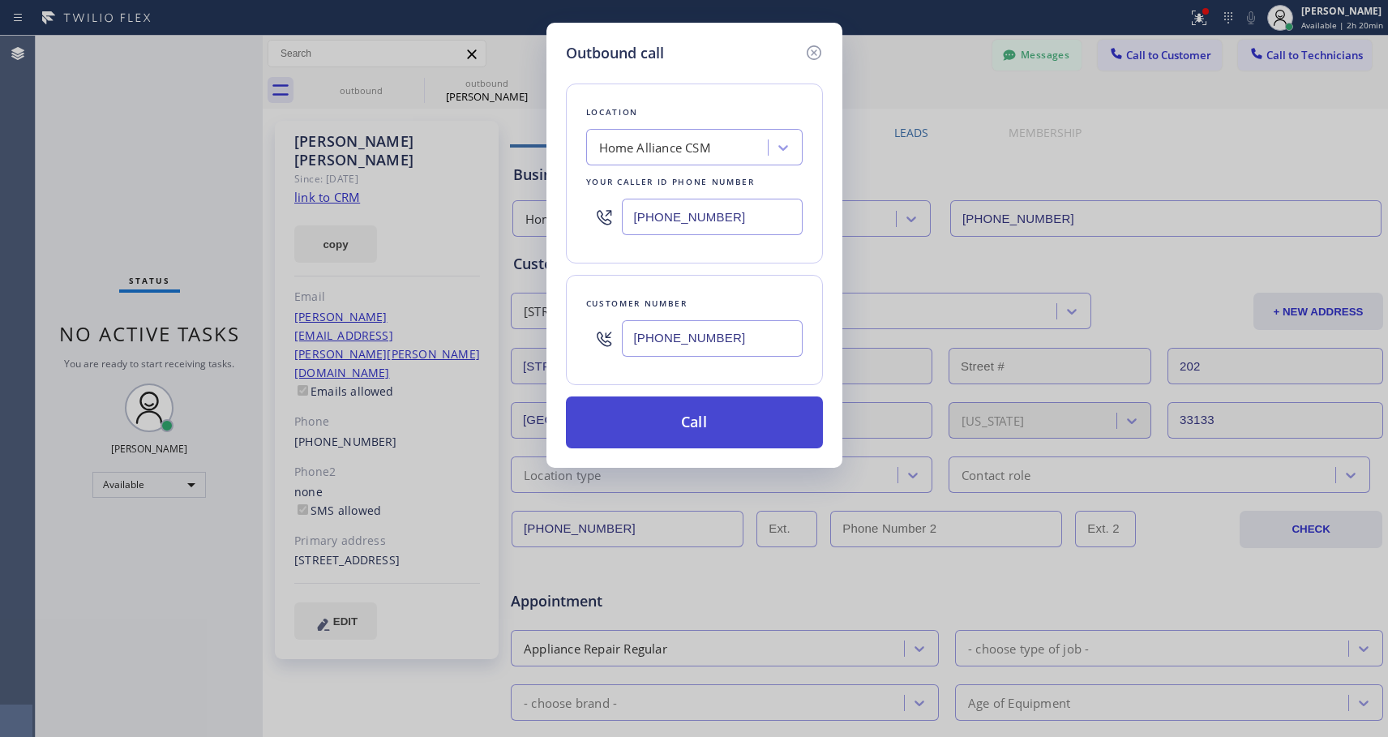
type input "(310) 500-5841"
click at [783, 422] on button "Call" at bounding box center [694, 423] width 257 height 52
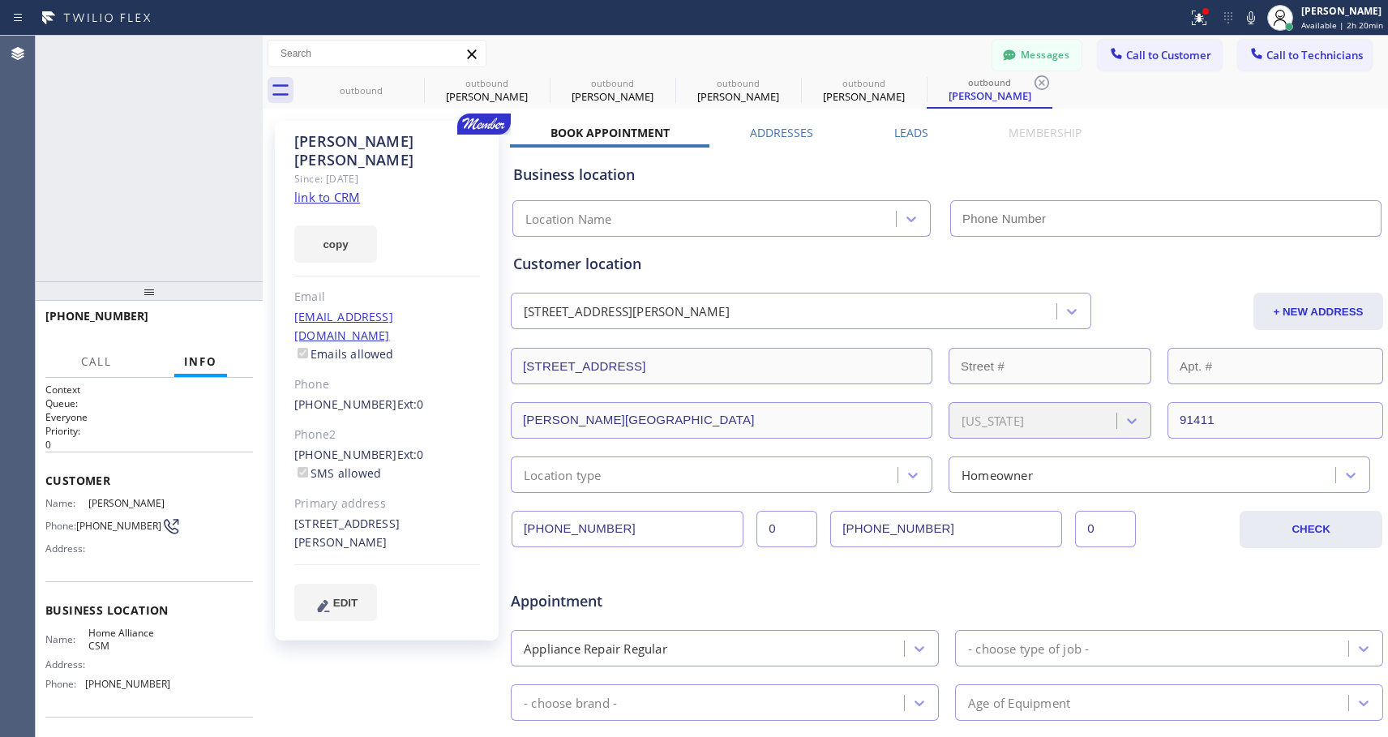
type input "[PHONE_NUMBER]"
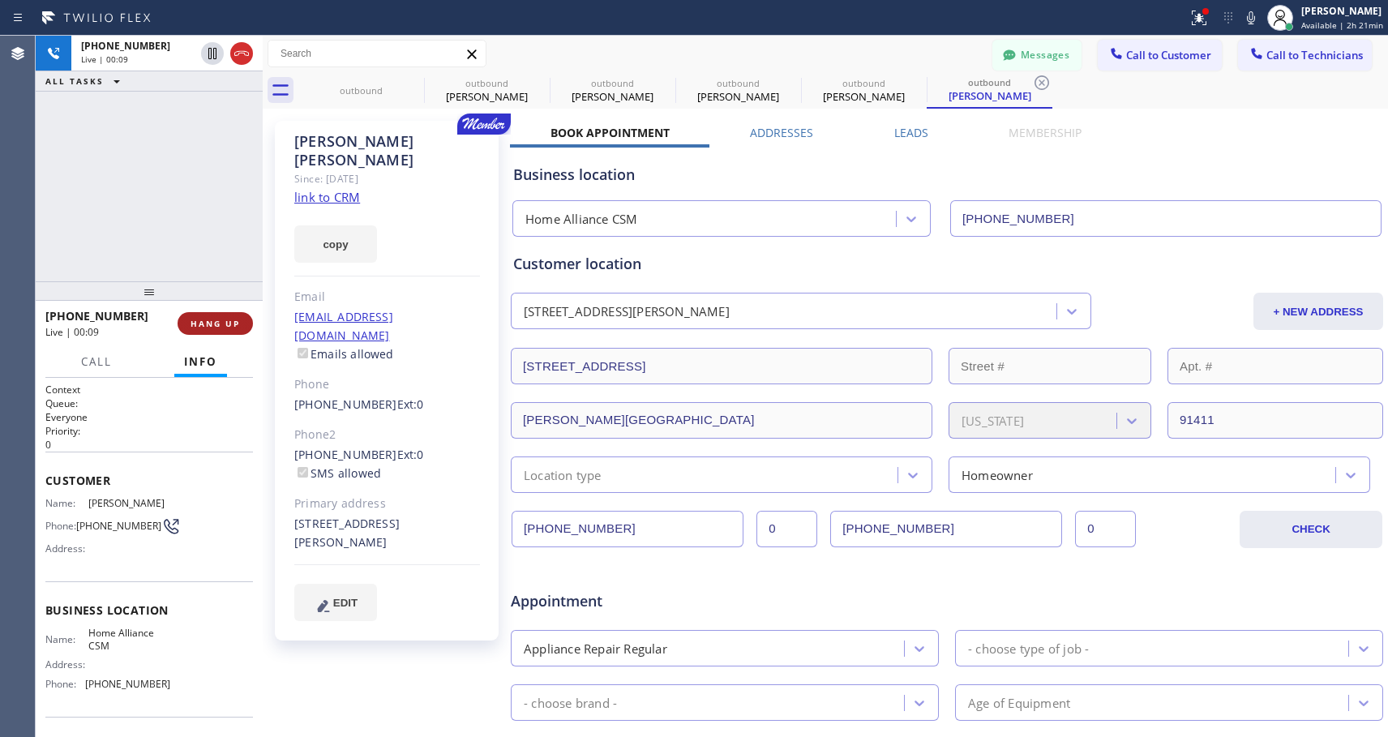
click at [214, 323] on span "HANG UP" at bounding box center [215, 323] width 49 height 11
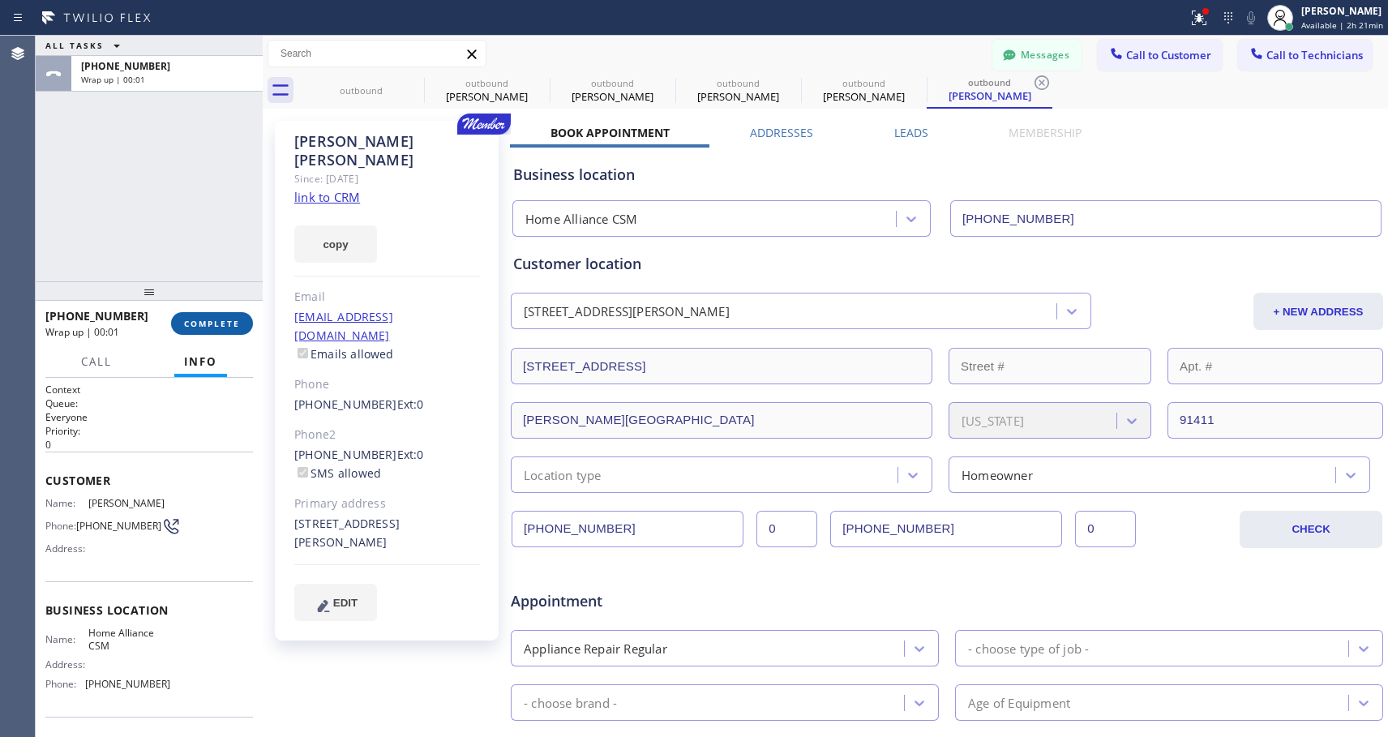
click at [214, 323] on span "COMPLETE" at bounding box center [212, 323] width 56 height 11
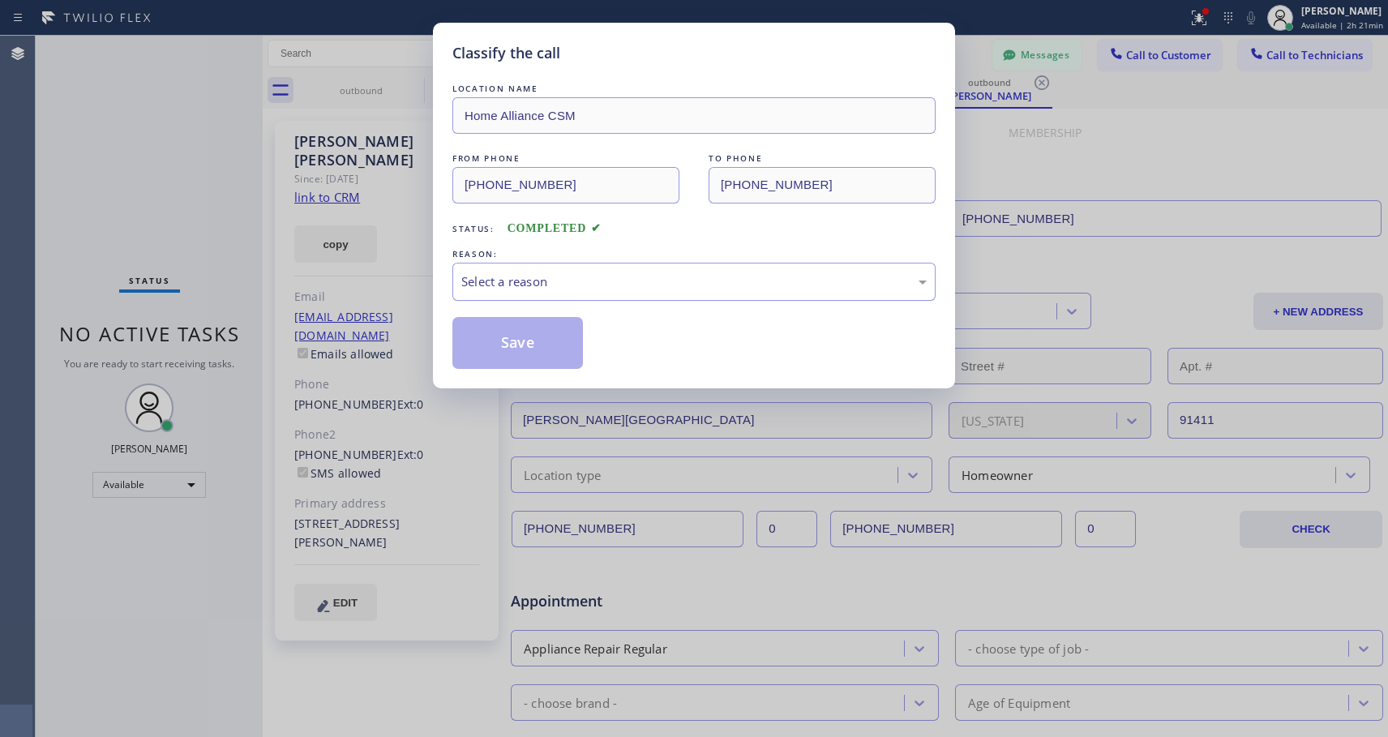
click at [744, 290] on div "Select a reason" at bounding box center [694, 281] width 466 height 19
click at [615, 344] on div "Save" at bounding box center [694, 343] width 483 height 52
click at [562, 337] on button "Save" at bounding box center [518, 343] width 131 height 52
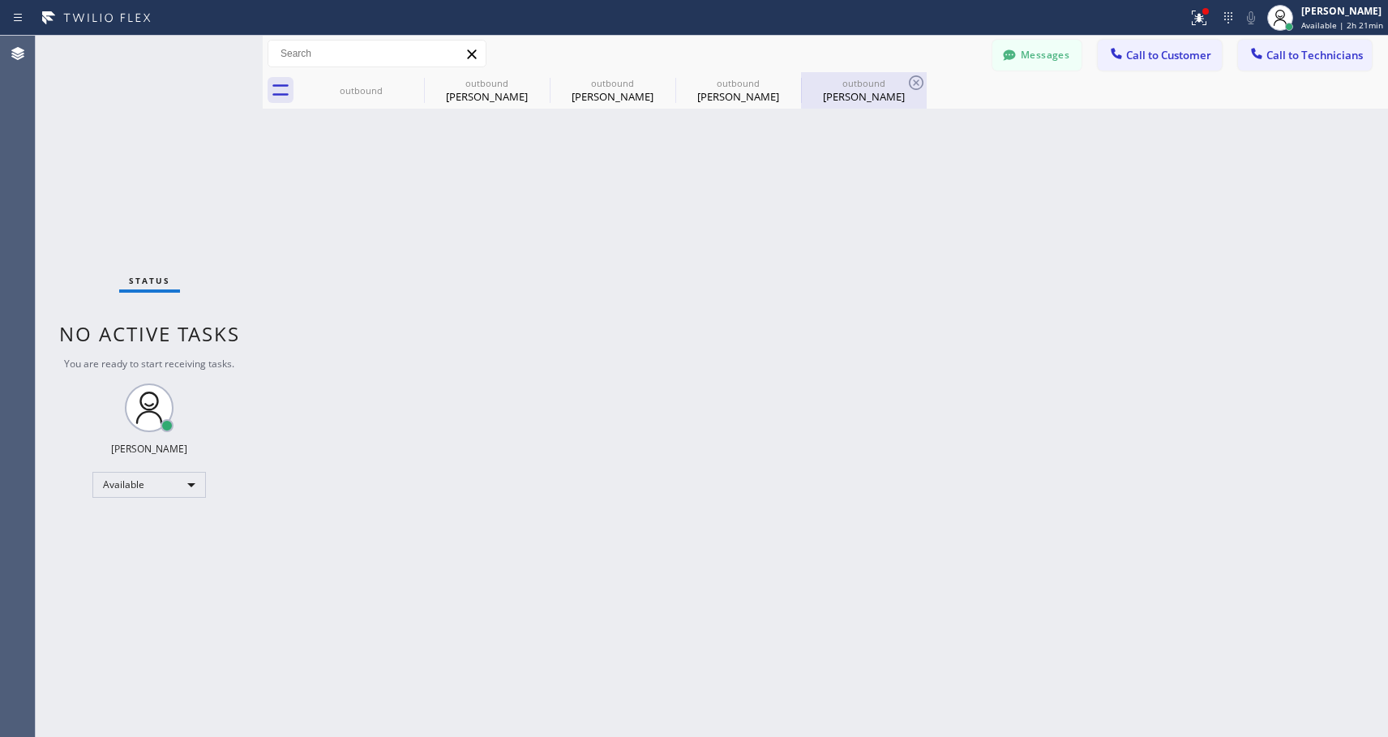
click at [865, 92] on div "Jon Maas" at bounding box center [864, 96] width 122 height 15
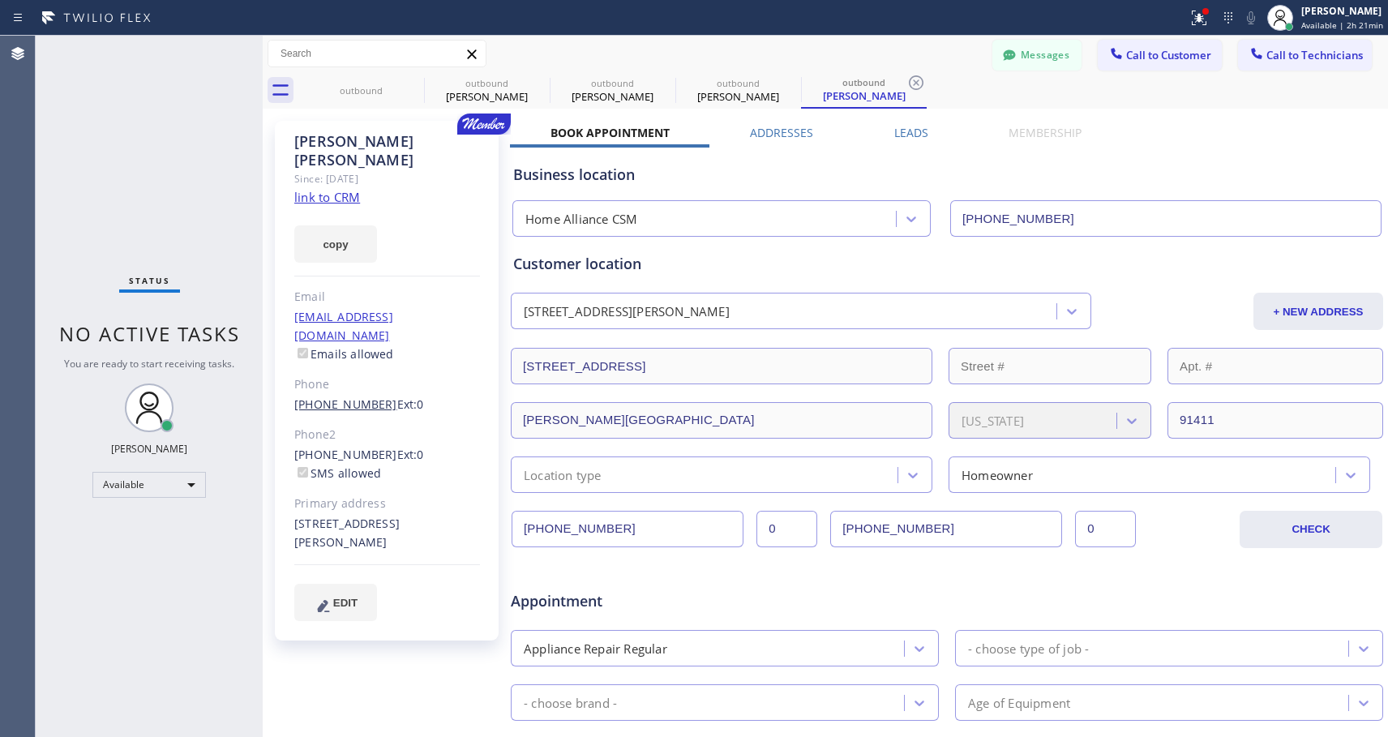
click at [350, 397] on link "(310) 500-5841" at bounding box center [345, 404] width 103 height 15
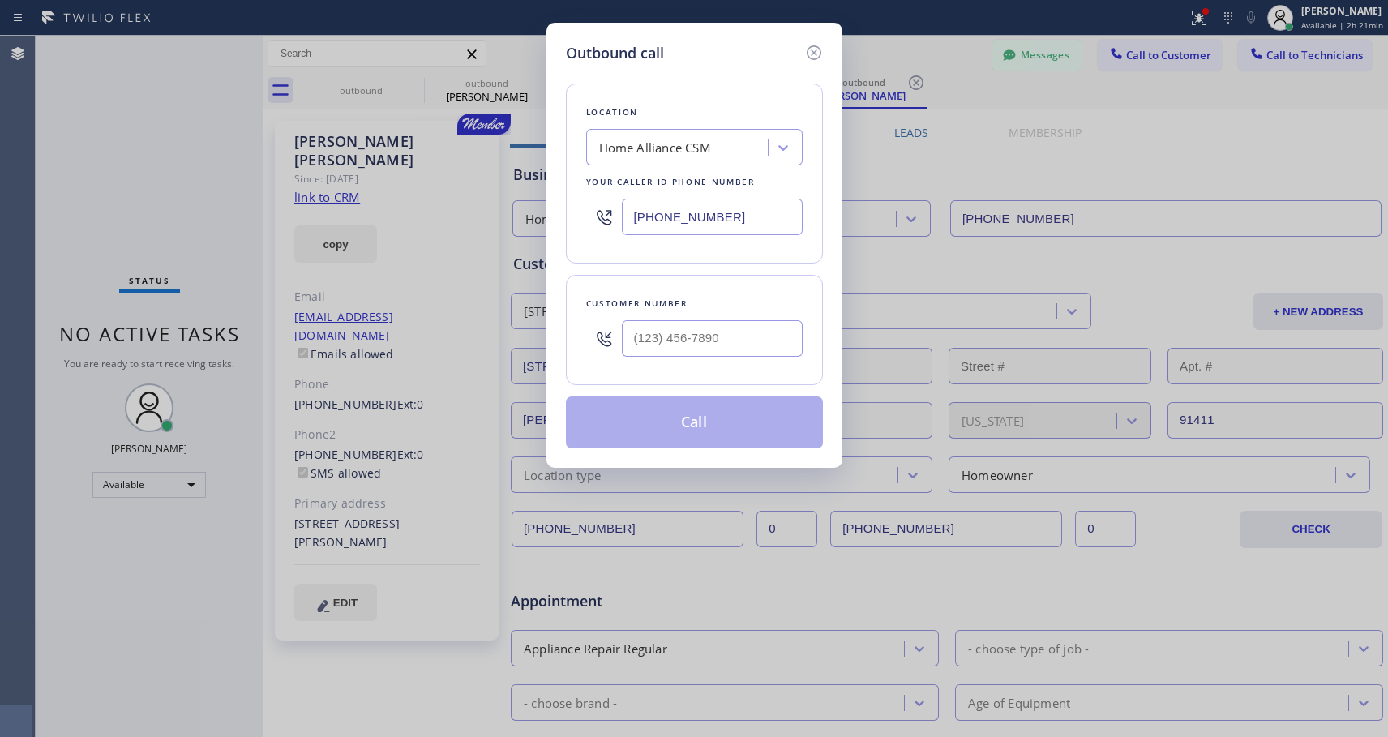
type input "(310) 500-5841"
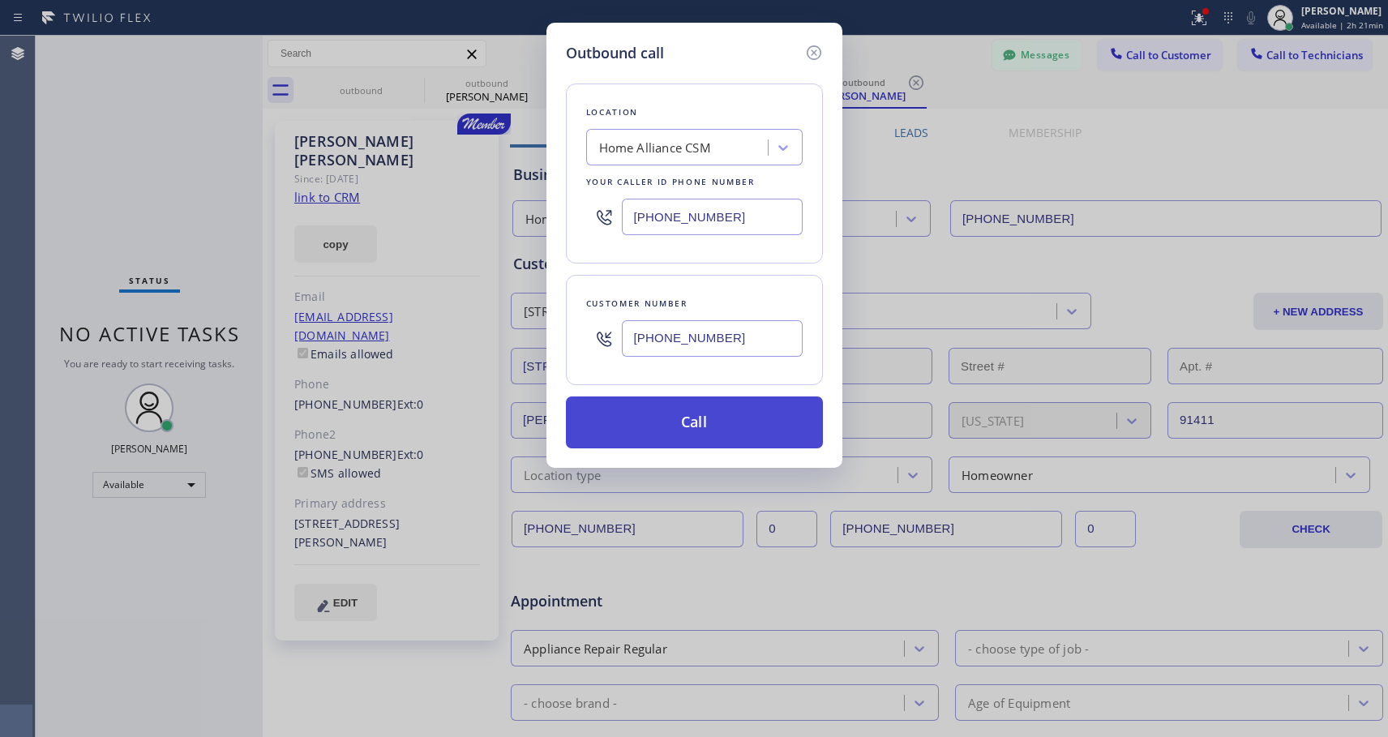
click at [723, 416] on button "Call" at bounding box center [694, 423] width 257 height 52
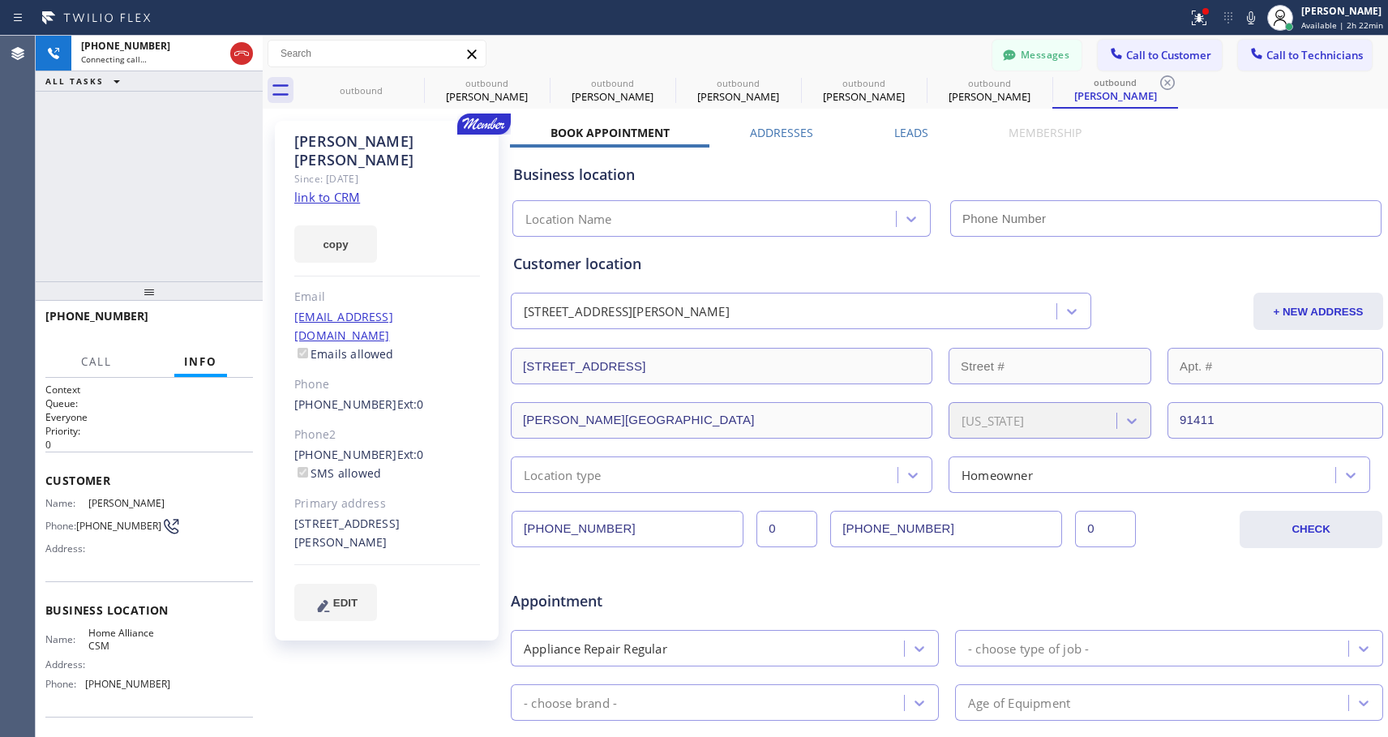
type input "[PHONE_NUMBER]"
click at [230, 326] on span "HANG UP" at bounding box center [215, 323] width 49 height 11
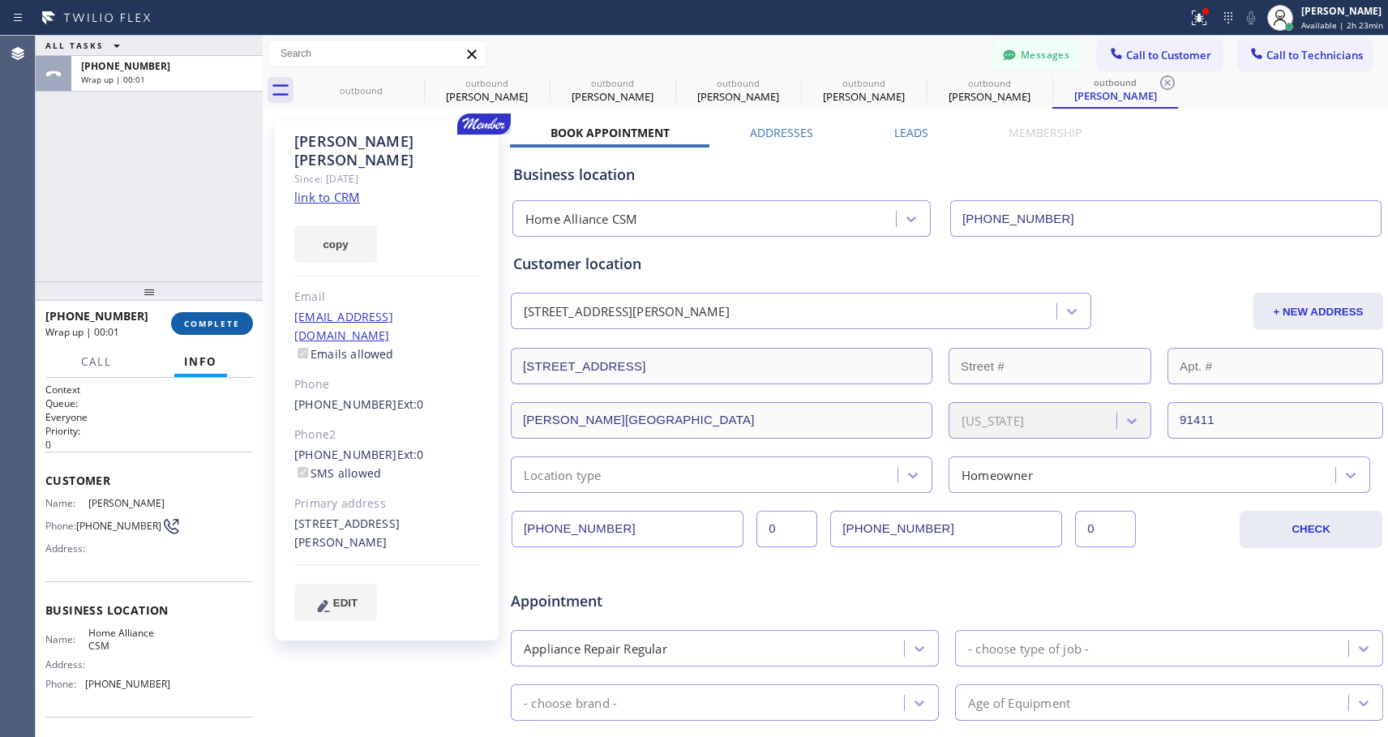
click at [230, 326] on span "COMPLETE" at bounding box center [212, 323] width 56 height 11
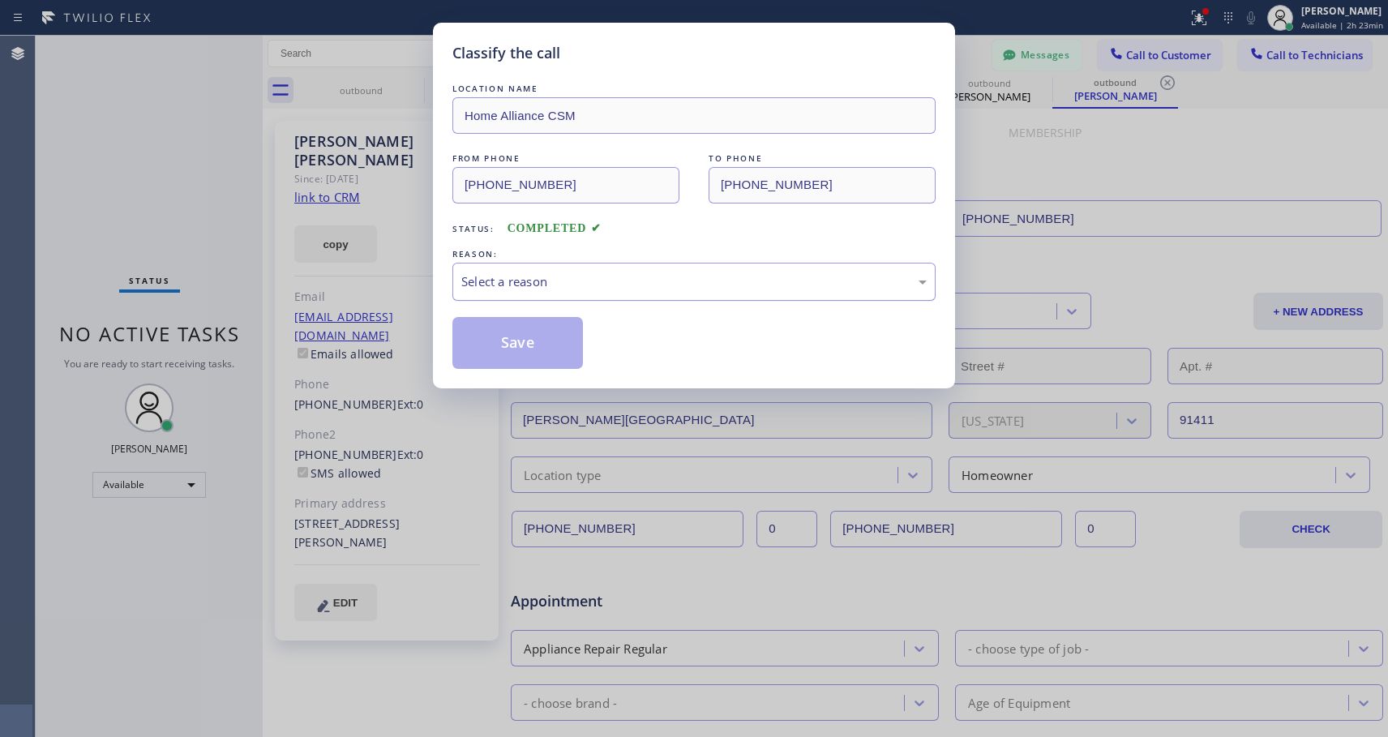
click at [578, 277] on div "Select a reason" at bounding box center [694, 281] width 466 height 19
click at [513, 342] on button "Save" at bounding box center [518, 343] width 131 height 52
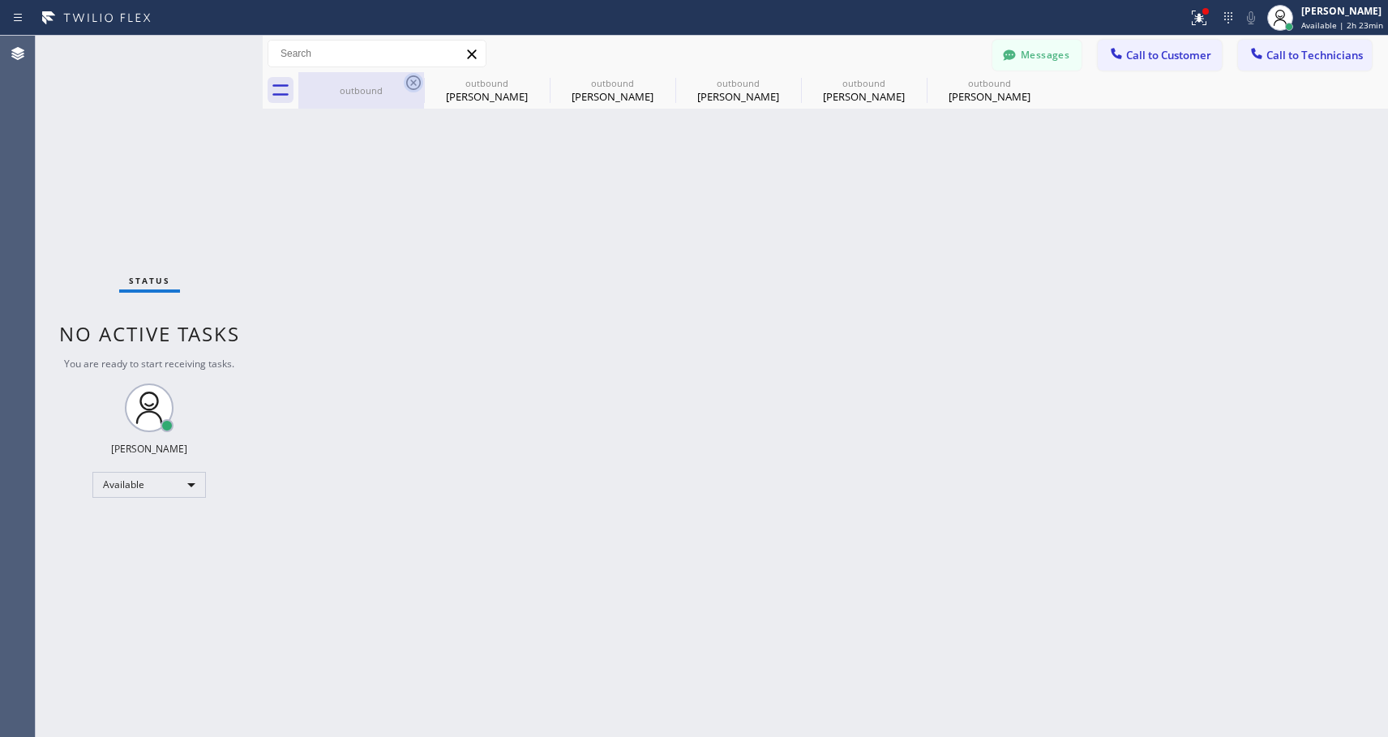
click at [410, 79] on icon at bounding box center [413, 82] width 19 height 19
click at [0, 0] on icon at bounding box center [0, 0] width 0 height 0
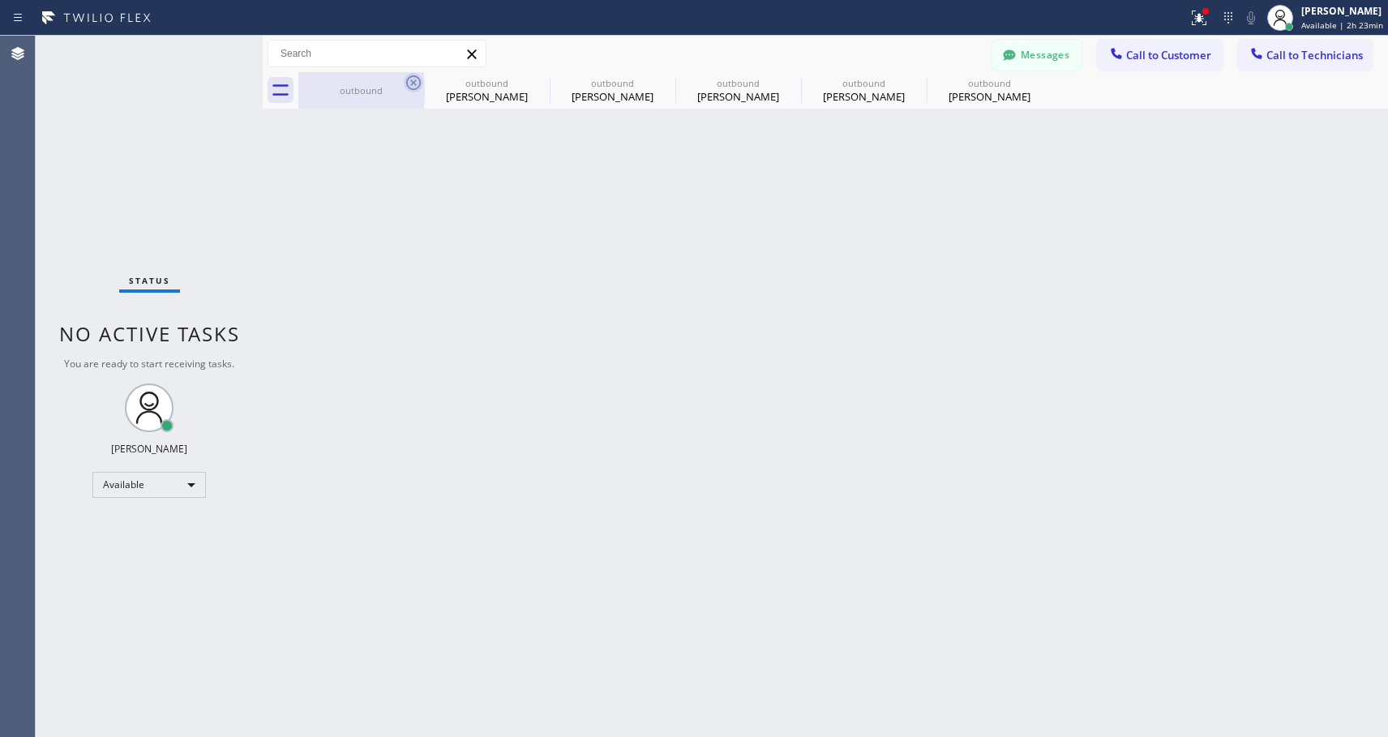
click at [0, 0] on icon at bounding box center [0, 0] width 0 height 0
click at [410, 79] on div "outbound outbound Teresa Tlegrove outbound Joni Coffey outbound Joni Coffey out…" at bounding box center [843, 90] width 1090 height 36
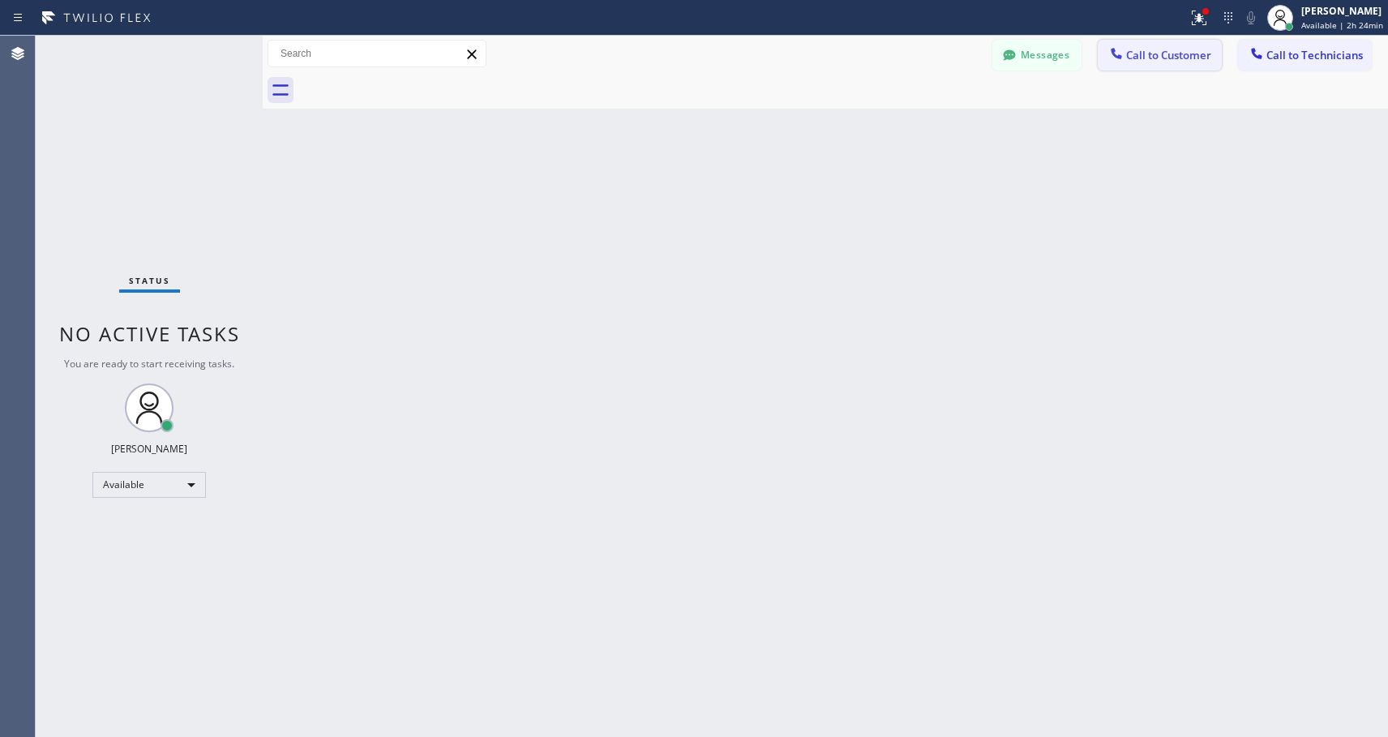
click at [1183, 57] on span "Call to Customer" at bounding box center [1168, 55] width 85 height 15
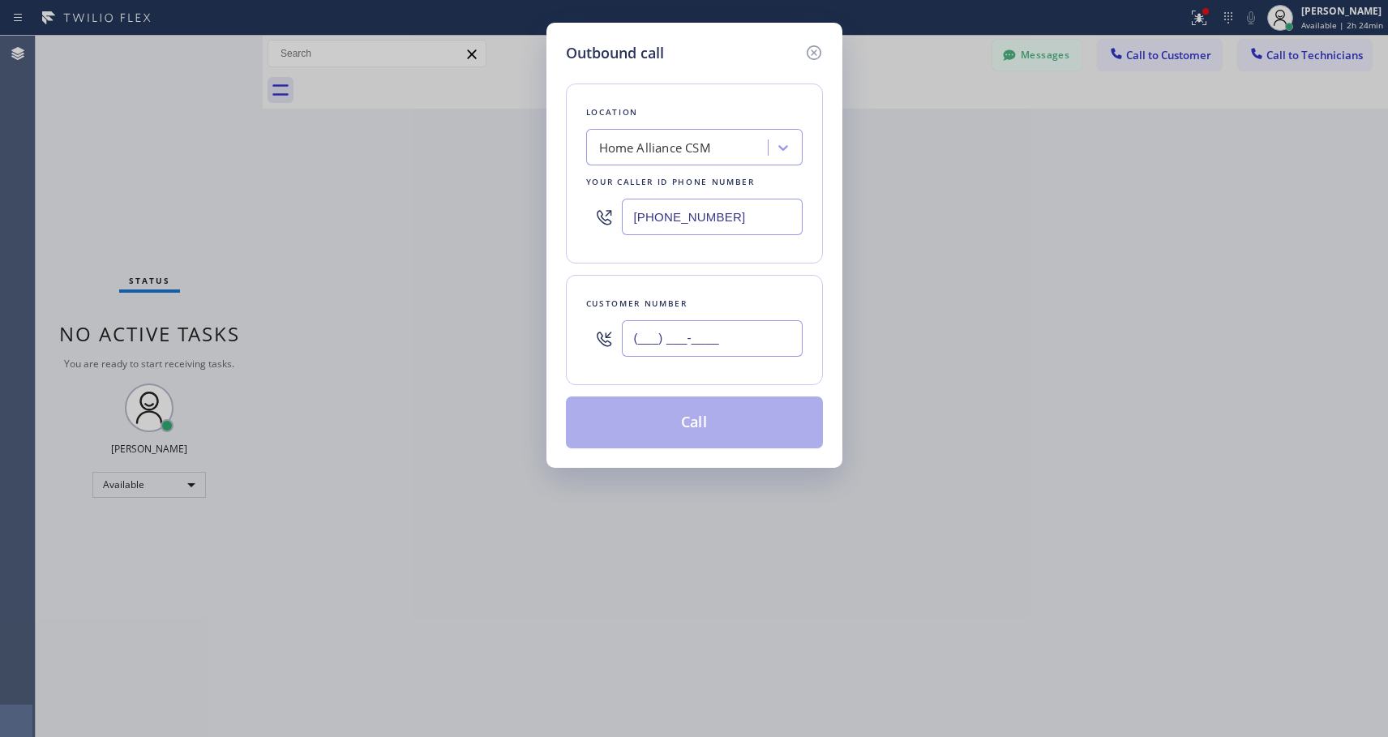
click at [782, 334] on input "(___) ___-____" at bounding box center [712, 338] width 181 height 36
paste input "516) 282-6429"
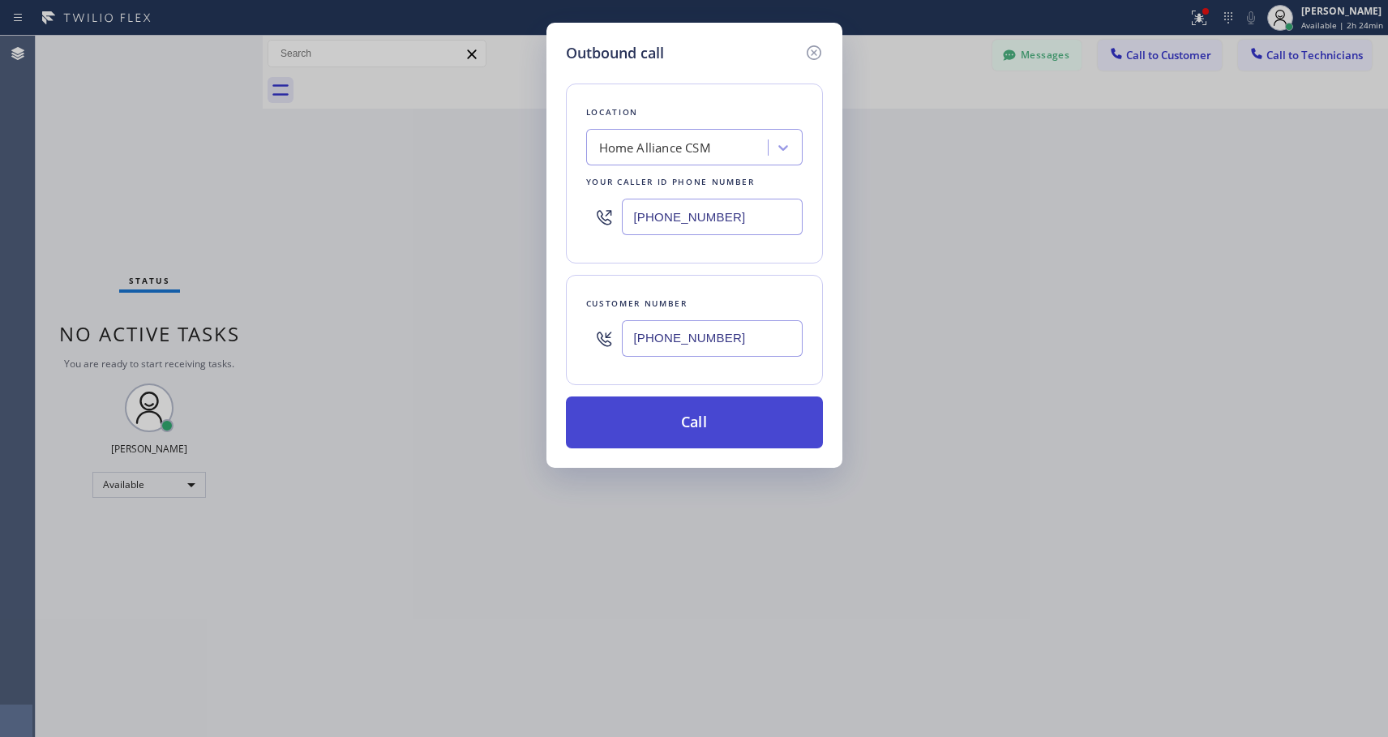
type input "(516) 282-6429"
click at [736, 429] on button "Call" at bounding box center [694, 423] width 257 height 52
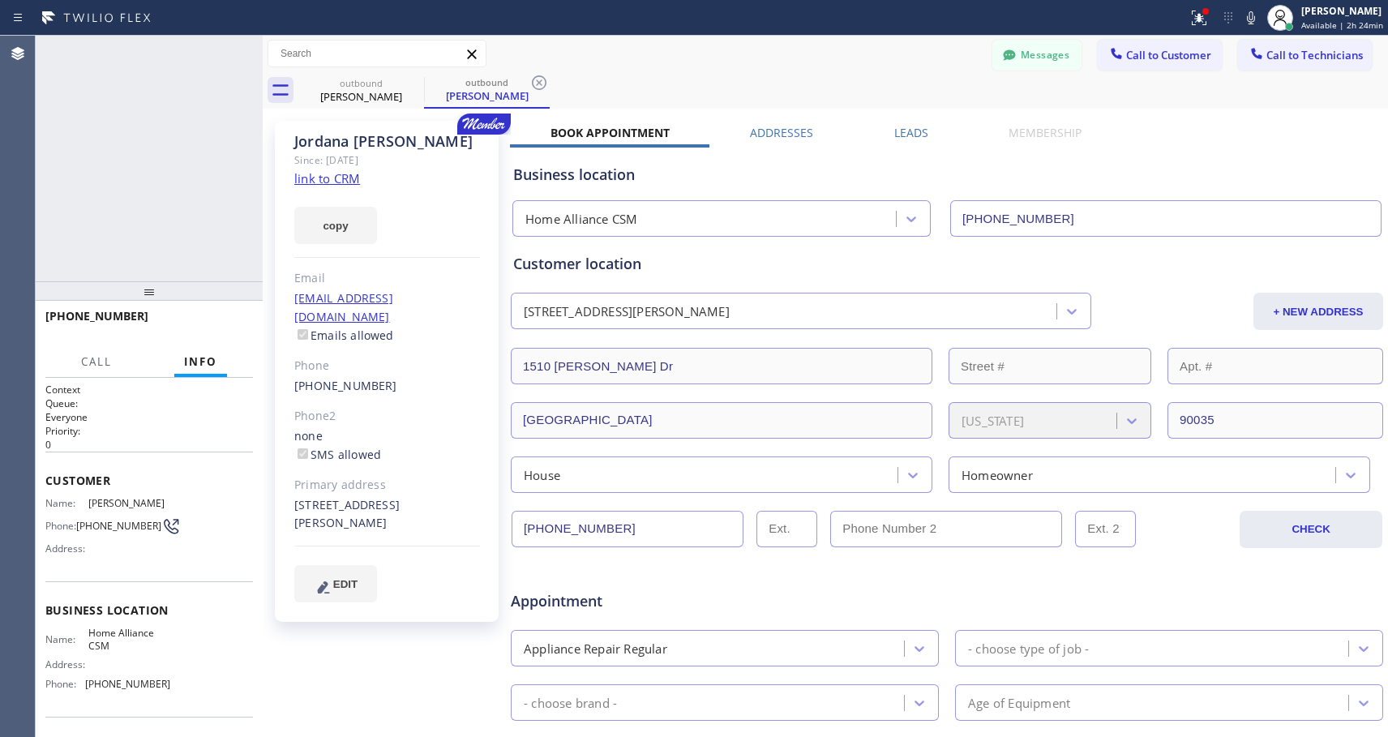
type input "[PHONE_NUMBER]"
click at [240, 58] on icon at bounding box center [241, 53] width 19 height 19
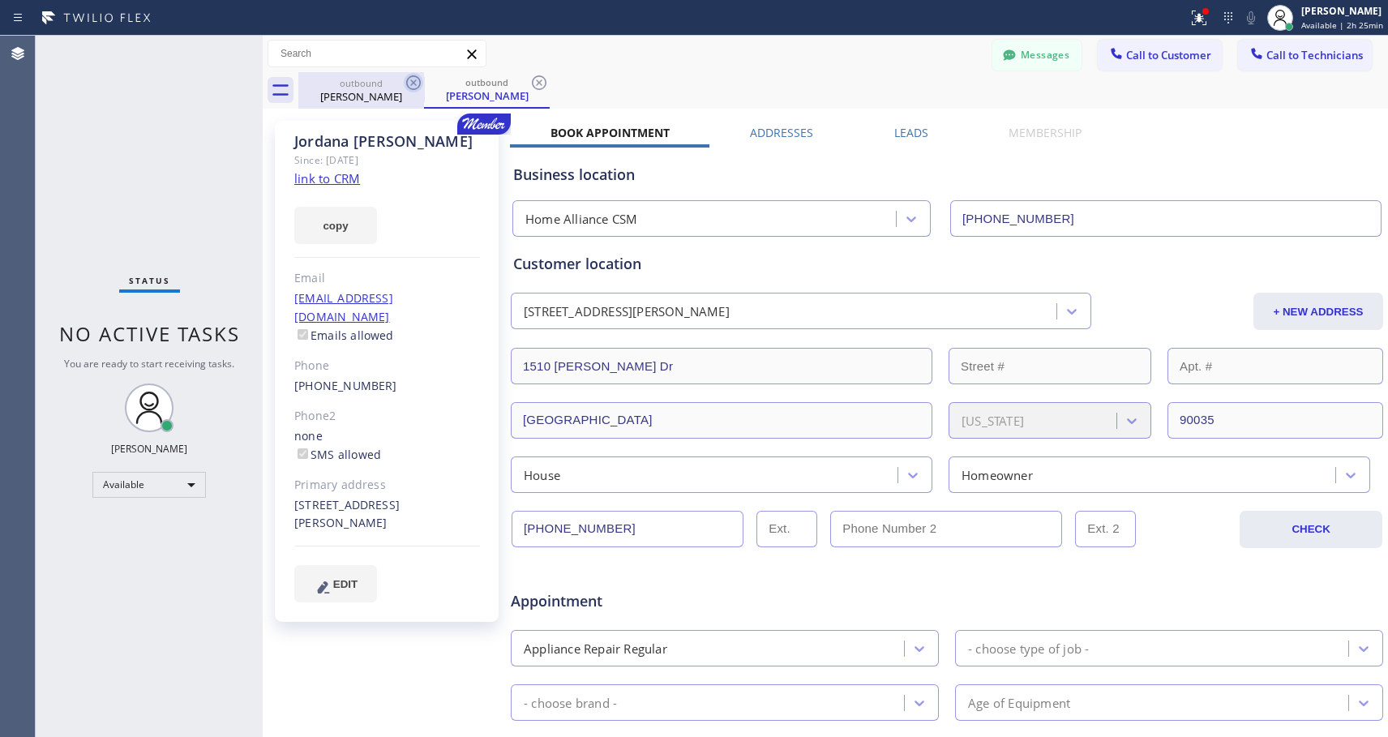
click at [413, 77] on icon at bounding box center [413, 82] width 19 height 19
click at [530, 77] on icon at bounding box center [539, 82] width 19 height 19
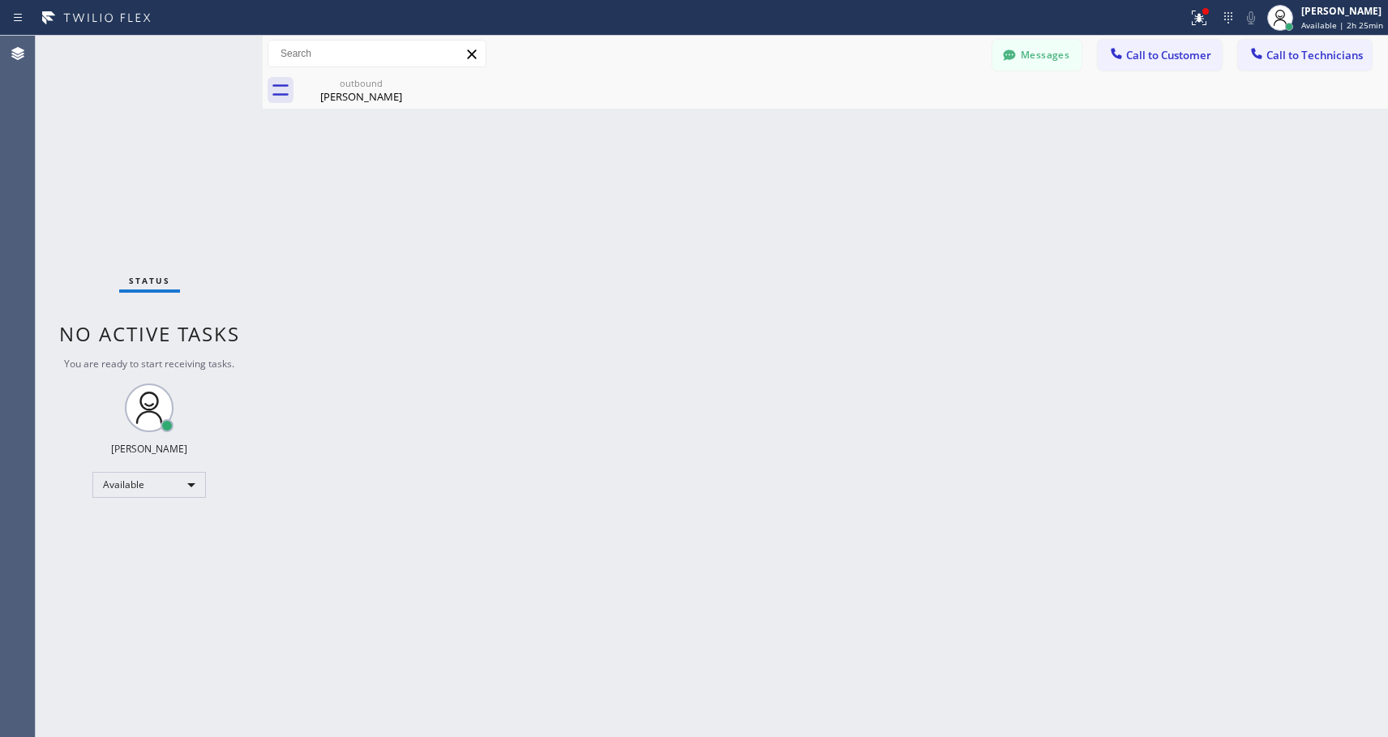
click at [1195, 62] on button "Call to Customer" at bounding box center [1160, 55] width 124 height 31
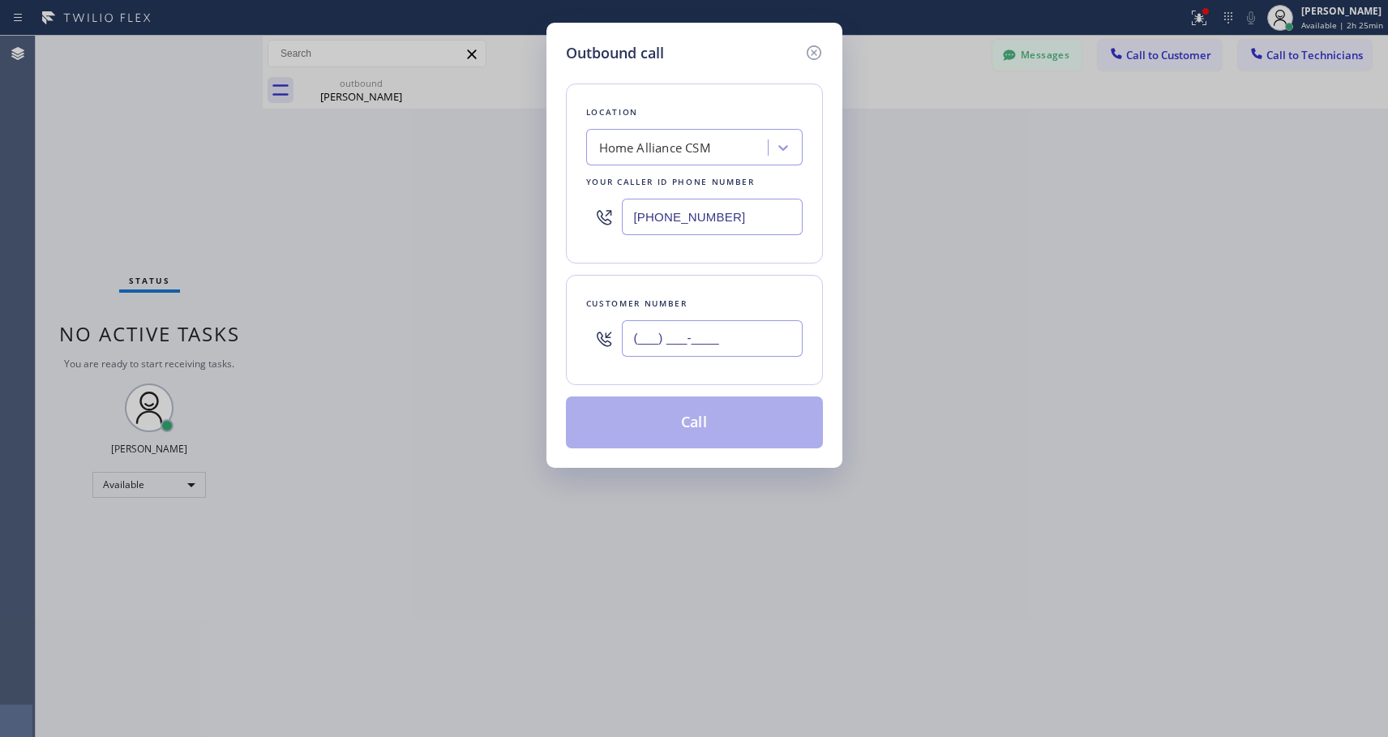
click at [687, 337] on input "(___) ___-____" at bounding box center [712, 338] width 181 height 36
paste input "818) 402-5637"
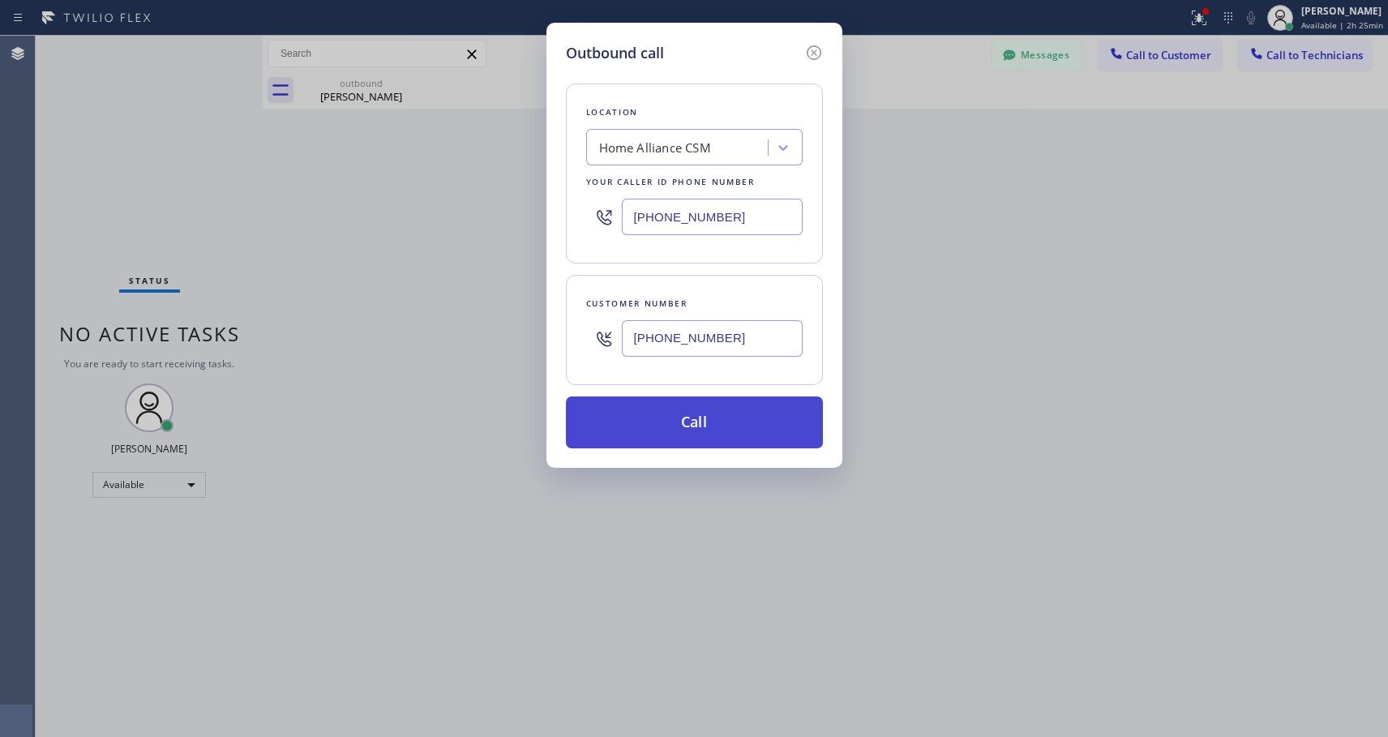
type input "(818) 402-5637"
click at [681, 417] on button "Call" at bounding box center [694, 423] width 257 height 52
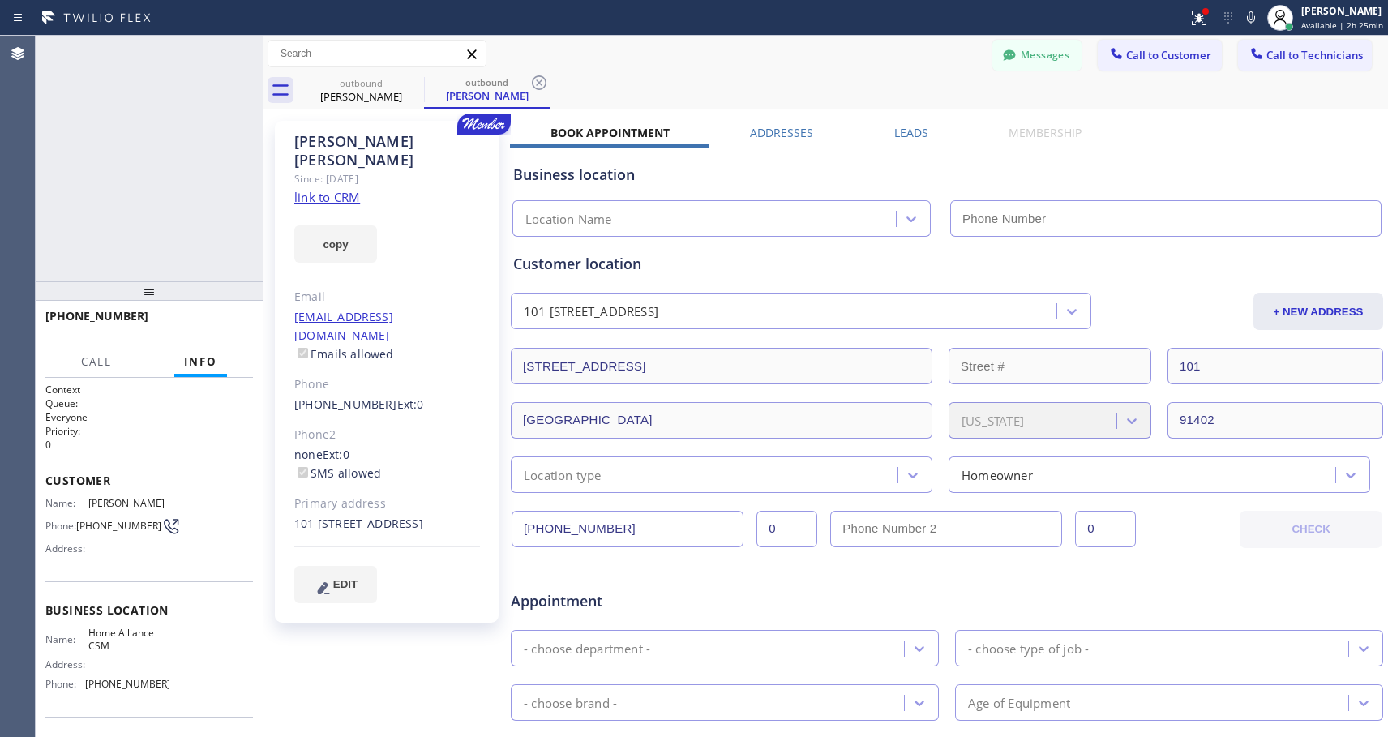
type input "[PHONE_NUMBER]"
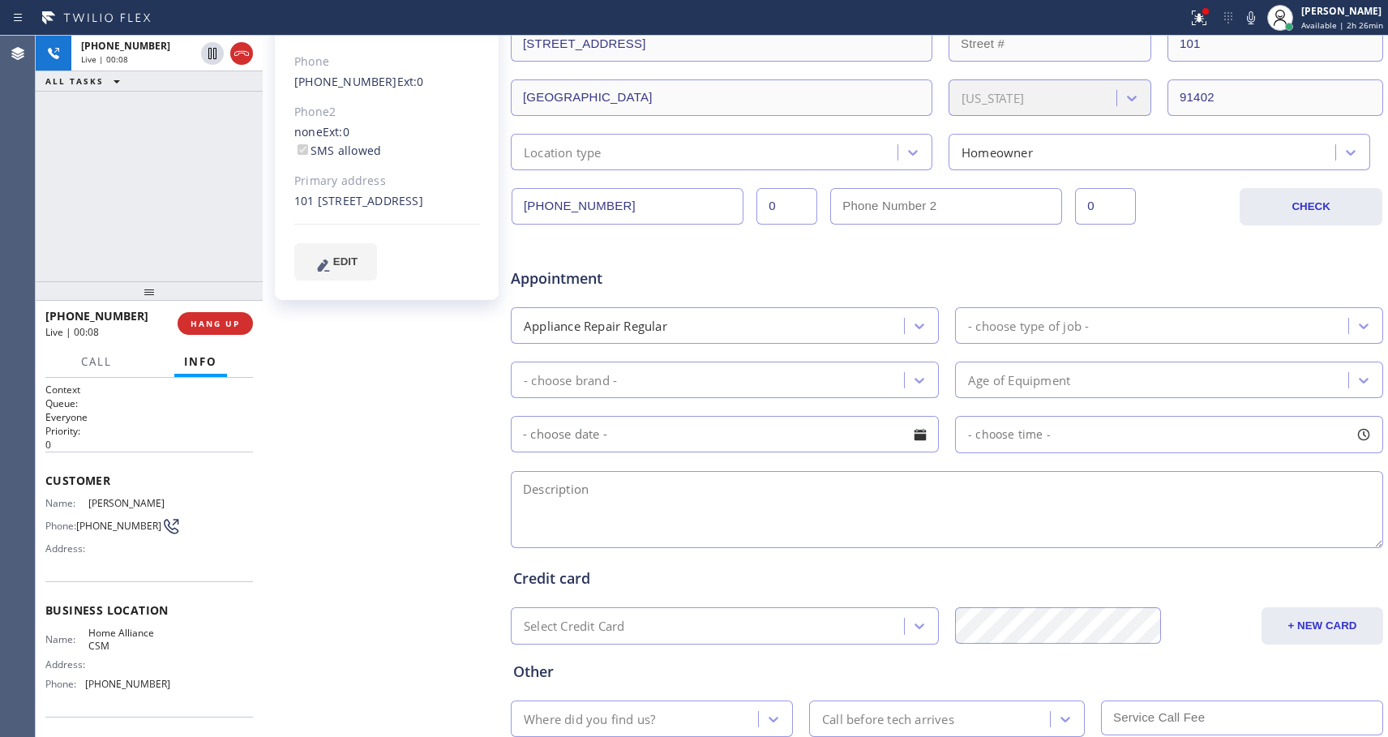
scroll to position [324, 0]
click at [220, 326] on span "HANG UP" at bounding box center [215, 323] width 49 height 11
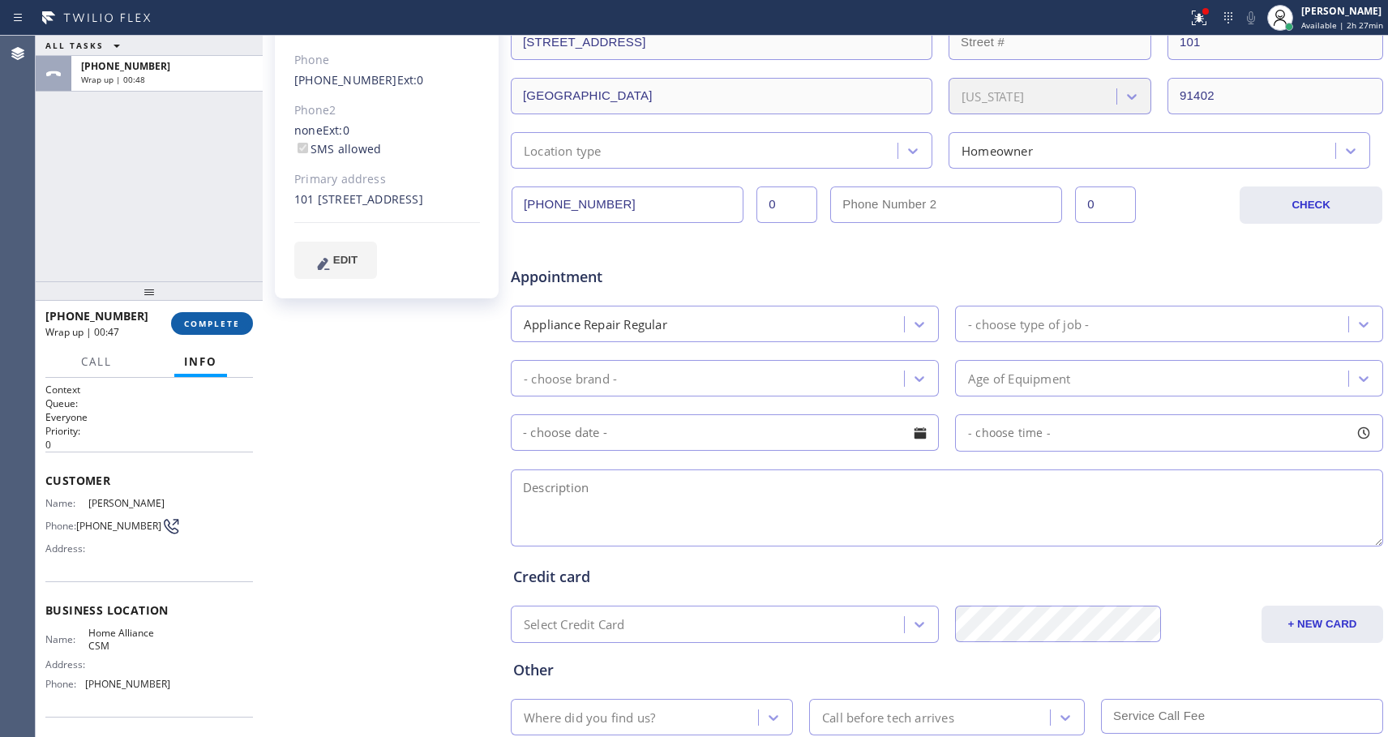
click at [206, 330] on button "COMPLETE" at bounding box center [212, 323] width 82 height 23
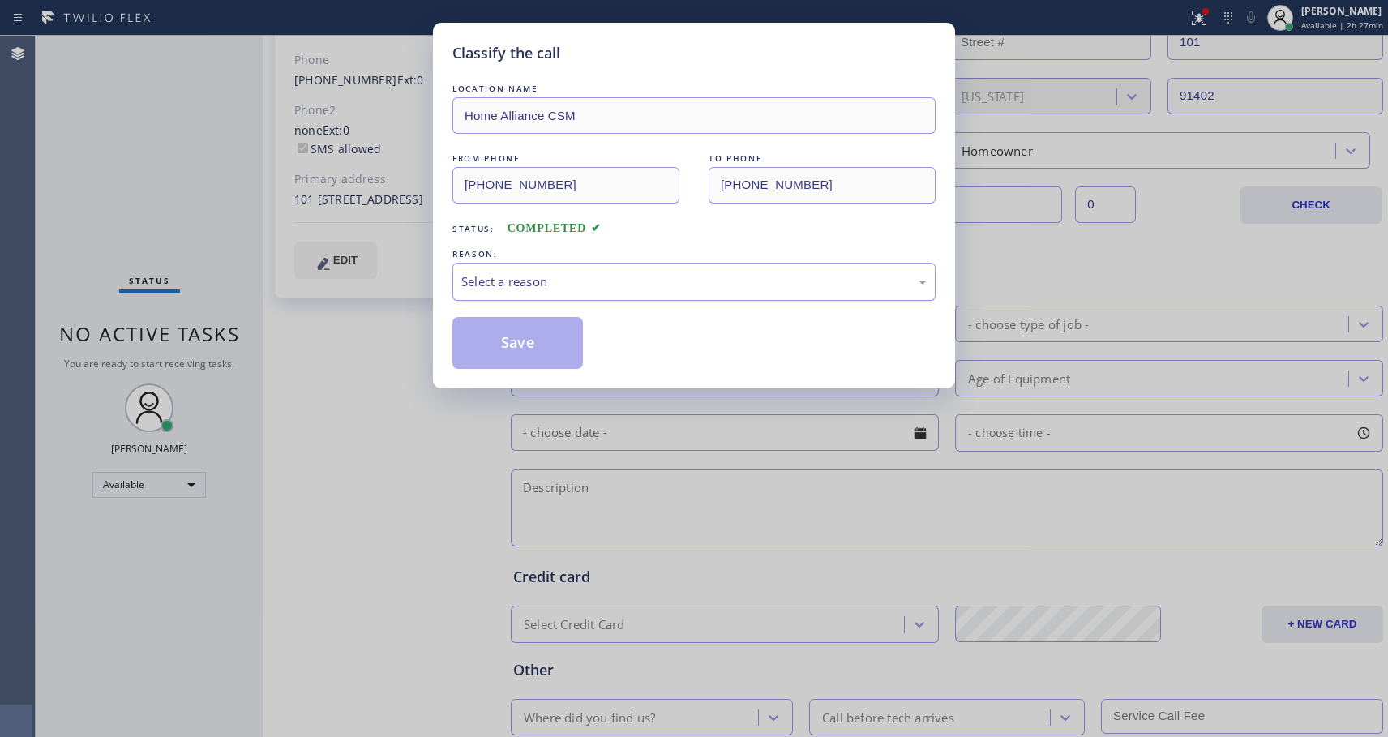
click at [535, 285] on div "Select a reason" at bounding box center [694, 281] width 466 height 19
click at [487, 354] on button "Save" at bounding box center [518, 343] width 131 height 52
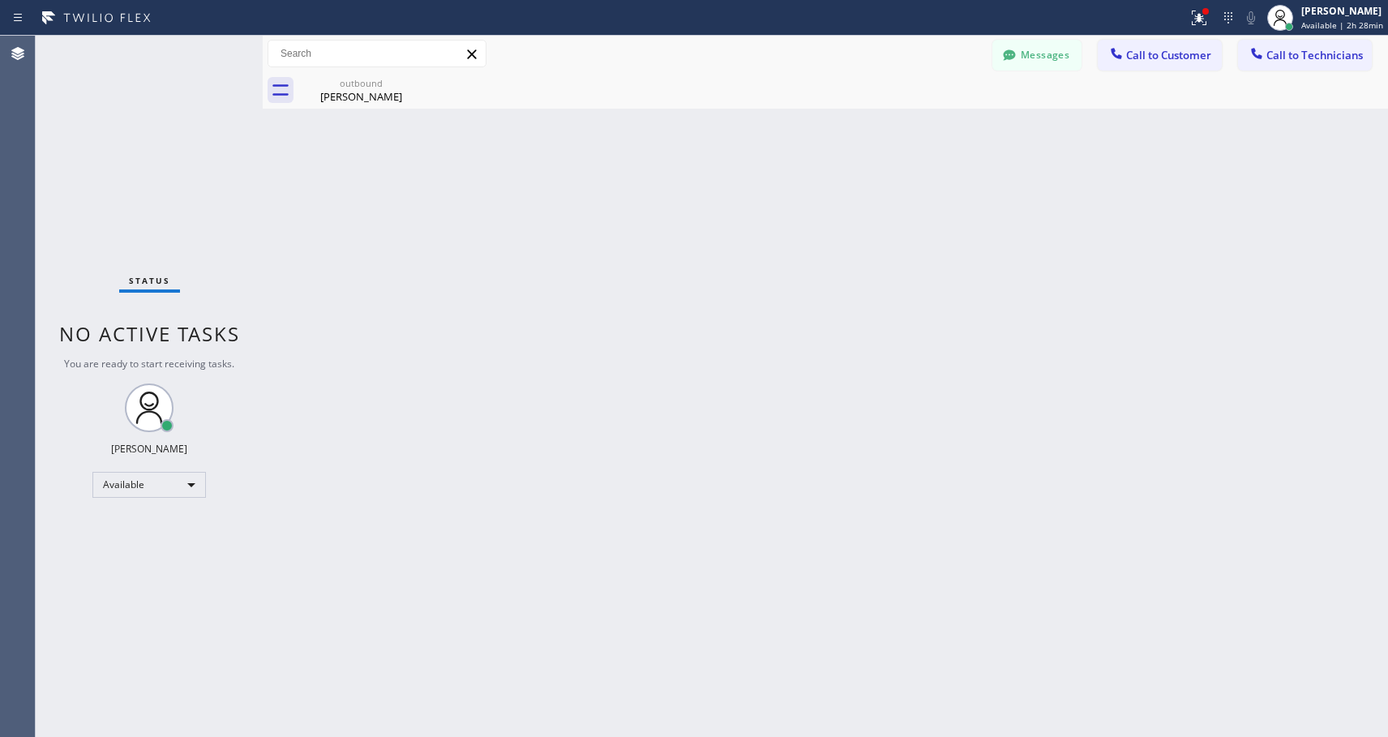
click at [1168, 58] on span "Call to Customer" at bounding box center [1168, 55] width 85 height 15
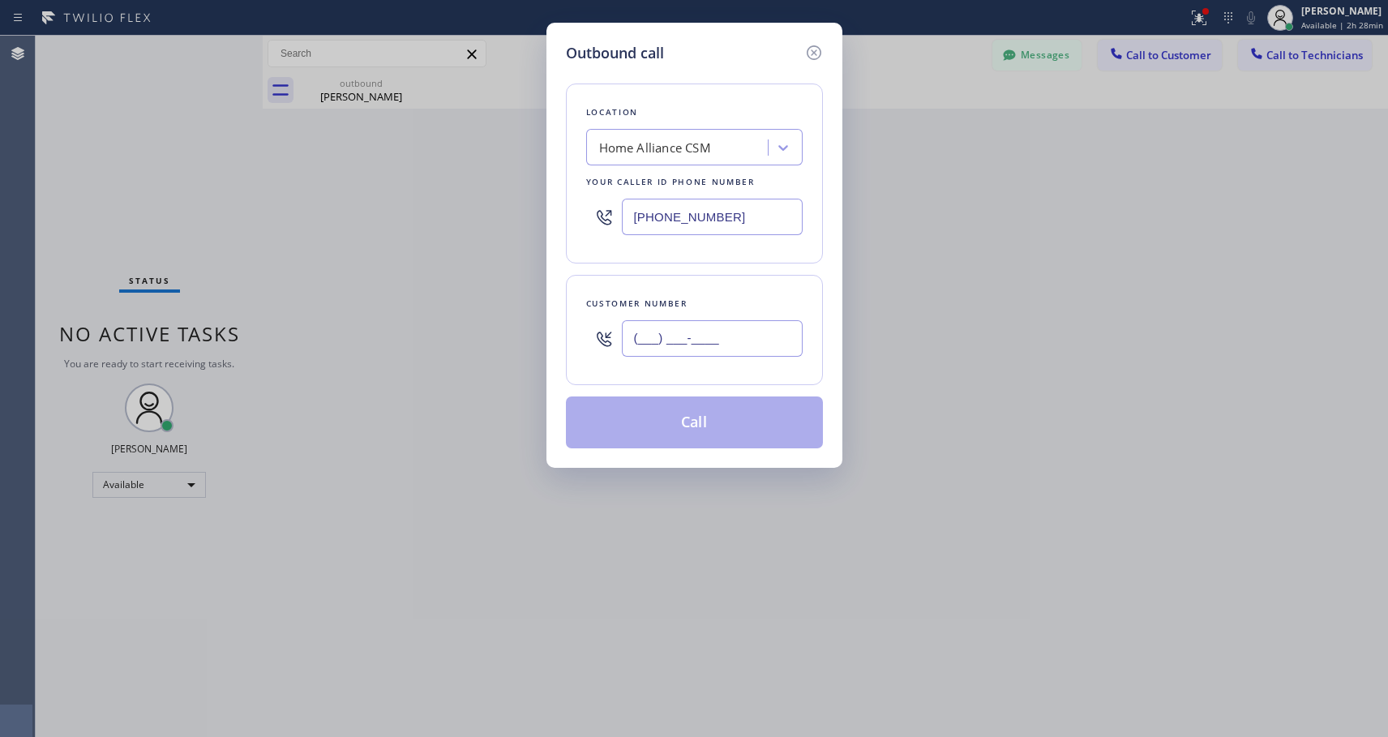
click at [739, 341] on input "(___) ___-____" at bounding box center [712, 338] width 181 height 36
paste input "213) 999-1939"
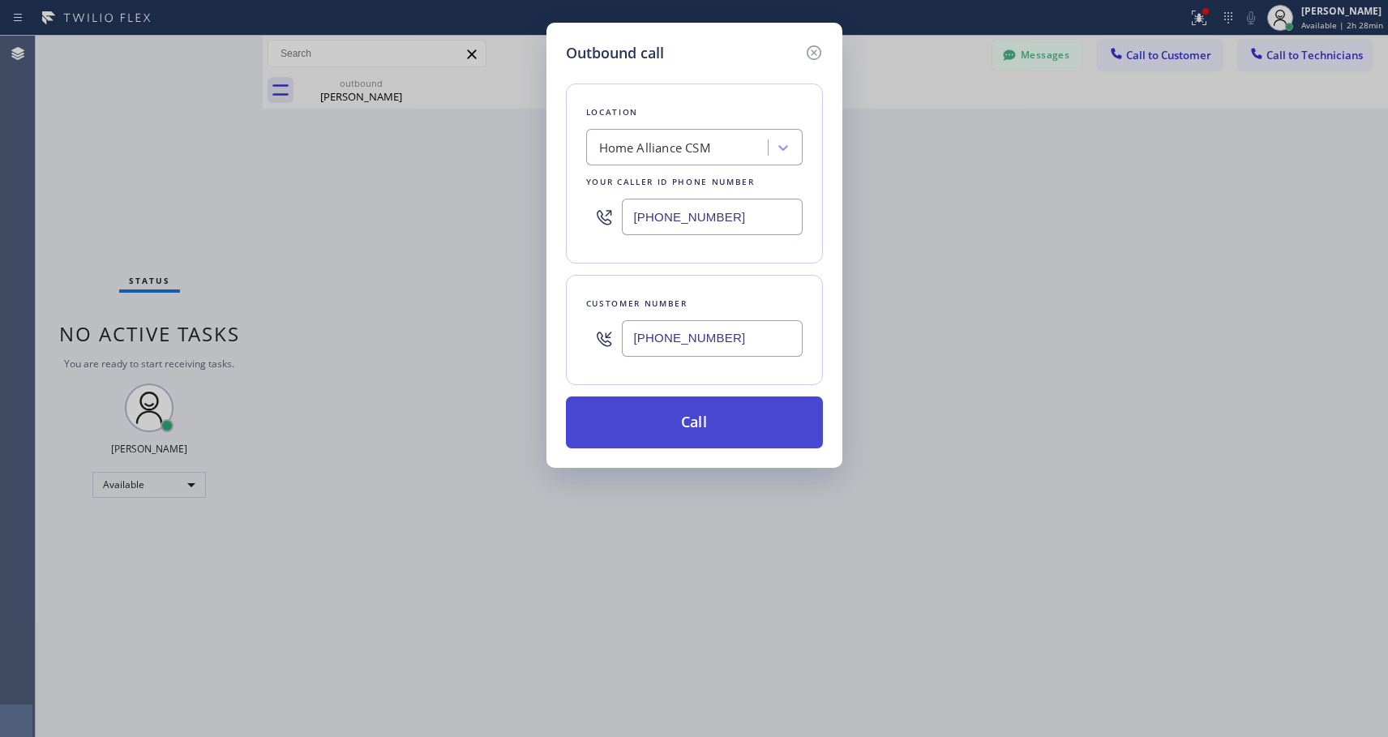
type input "(213) 999-1939"
click at [752, 427] on button "Call" at bounding box center [694, 423] width 257 height 52
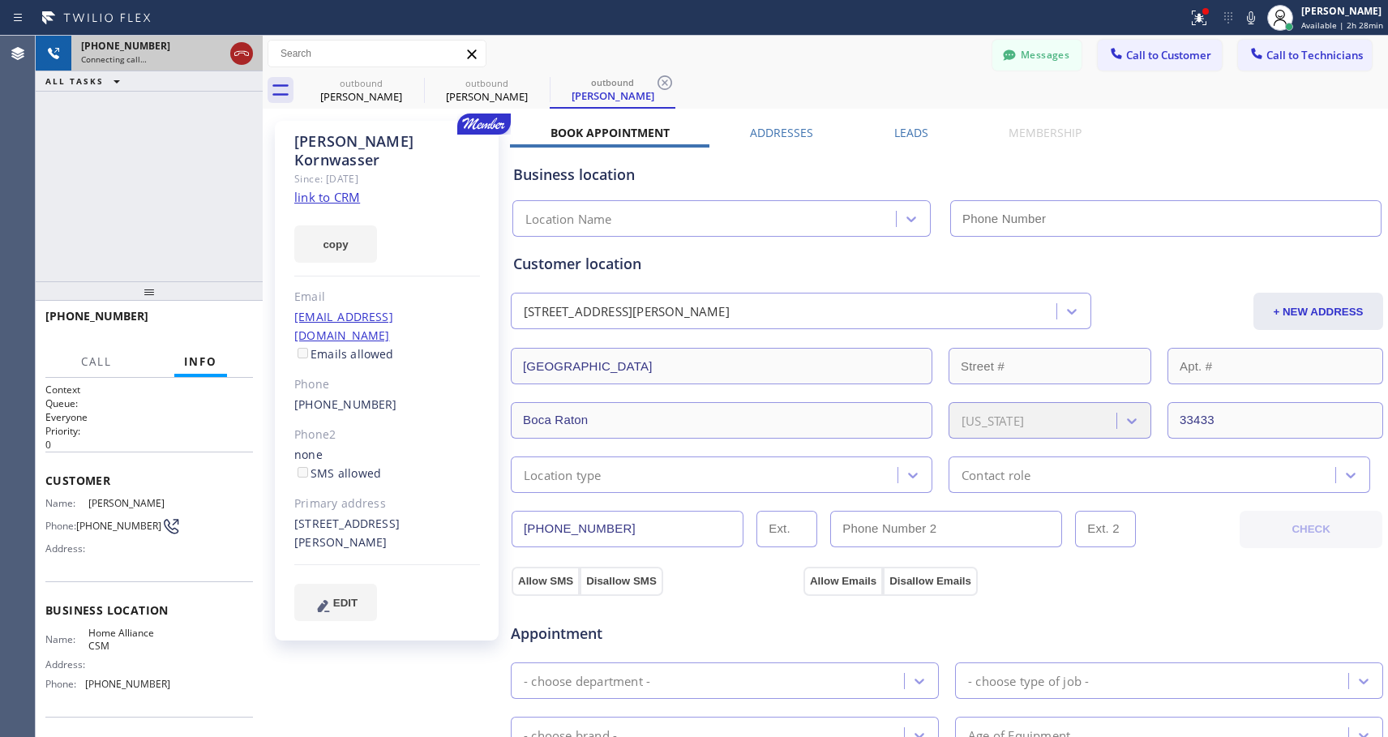
click at [234, 54] on icon at bounding box center [241, 53] width 19 height 19
type input "[PHONE_NUMBER]"
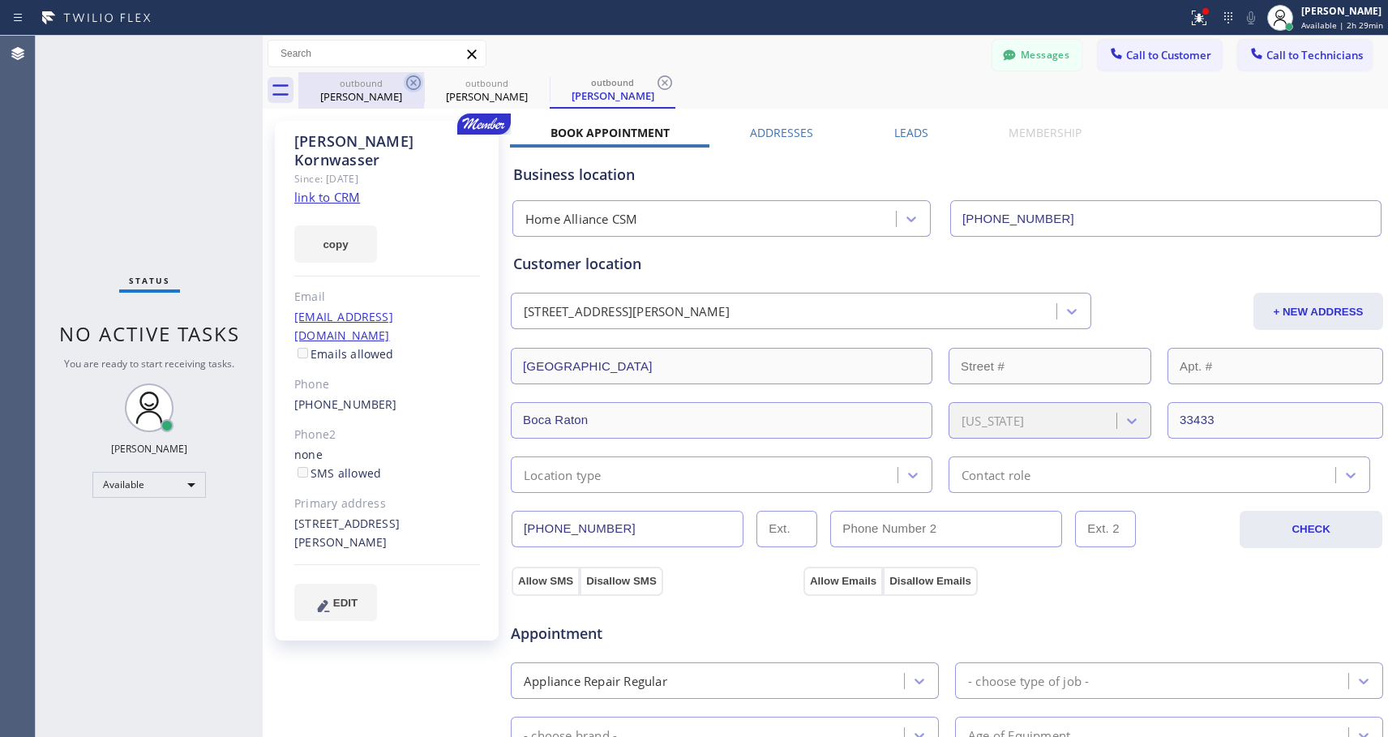
click at [416, 87] on icon at bounding box center [413, 82] width 19 height 19
click at [0, 0] on icon at bounding box center [0, 0] width 0 height 0
click at [655, 87] on icon at bounding box center [664, 82] width 19 height 19
click at [416, 87] on div "outbound Jose Ordonez outbound Joe Kornwasser outbound Joe Kornwasser" at bounding box center [843, 90] width 1090 height 36
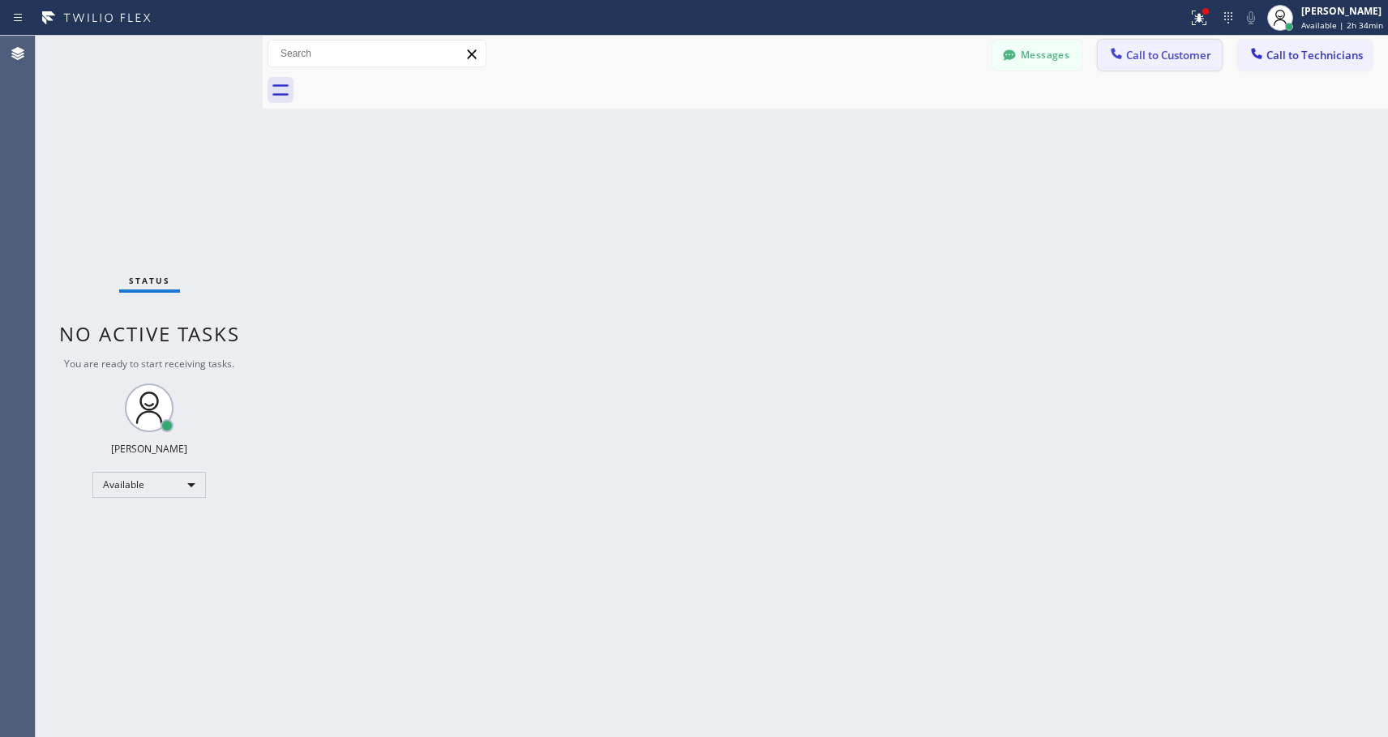
click at [1159, 51] on span "Call to Customer" at bounding box center [1168, 55] width 85 height 15
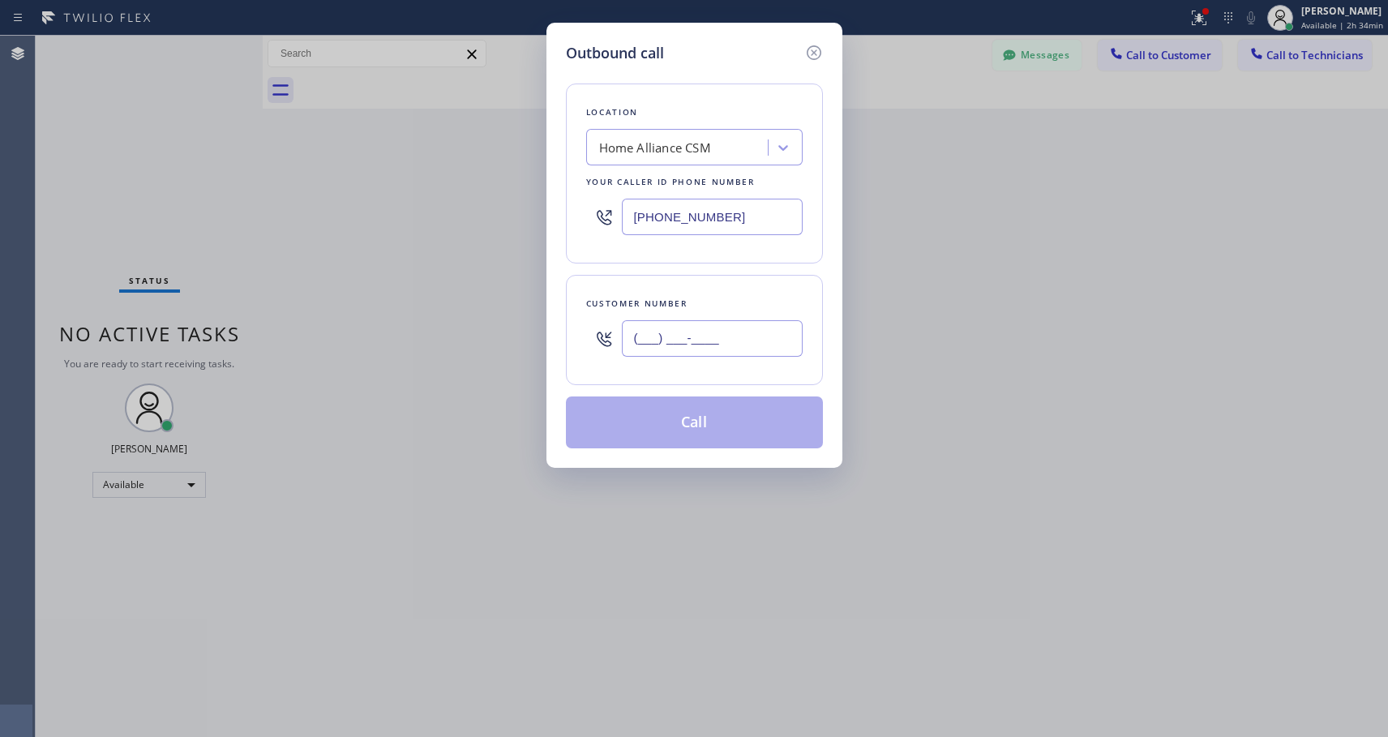
click at [677, 336] on input "(___) ___-____" at bounding box center [712, 338] width 181 height 36
paste input "626) 614-7399"
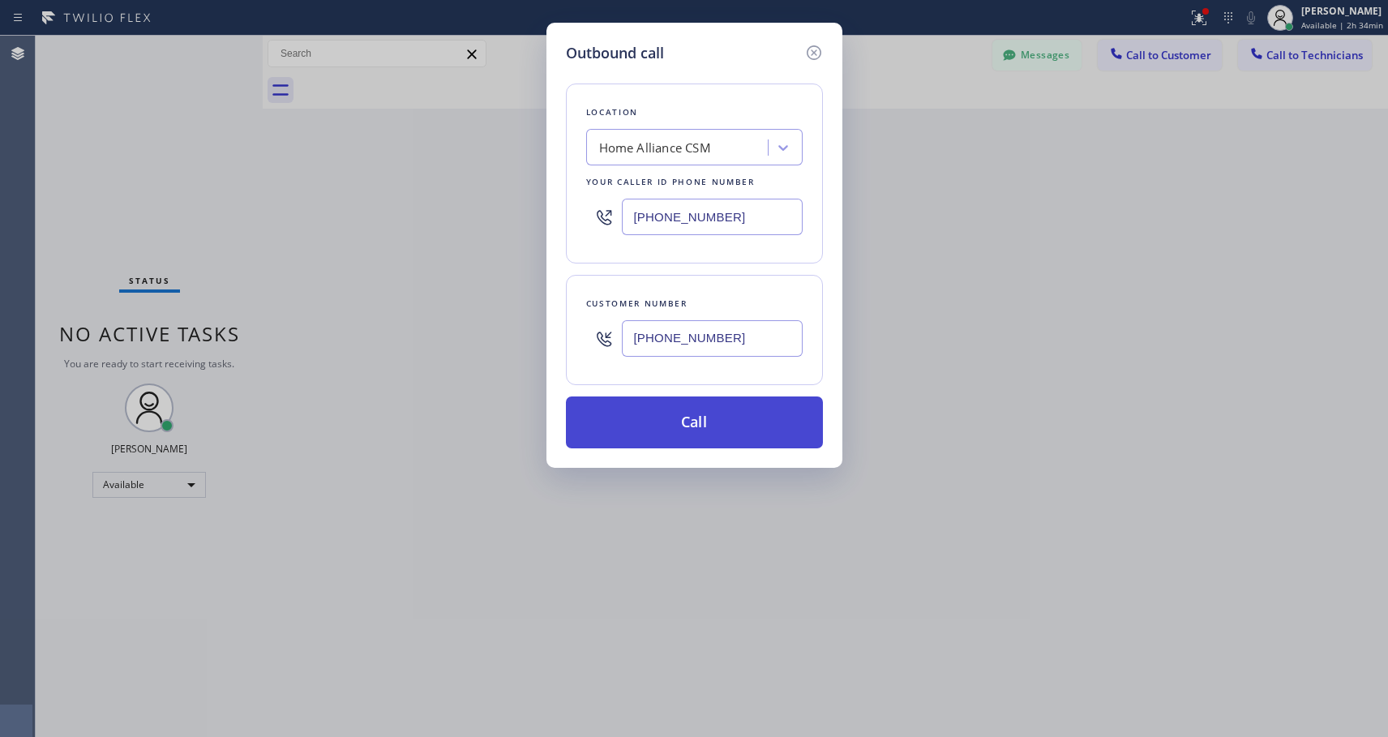
type input "(626) 614-7399"
click at [716, 414] on button "Call" at bounding box center [694, 423] width 257 height 52
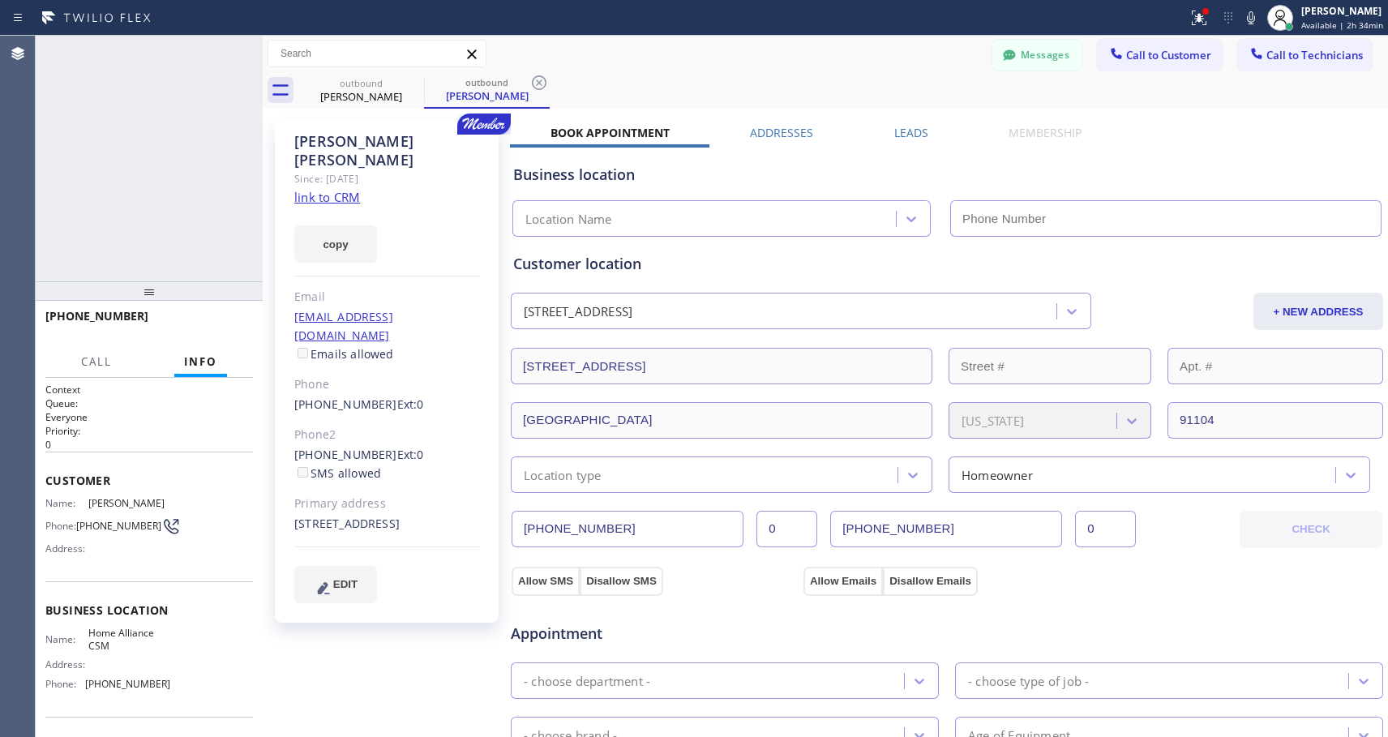
type input "[PHONE_NUMBER]"
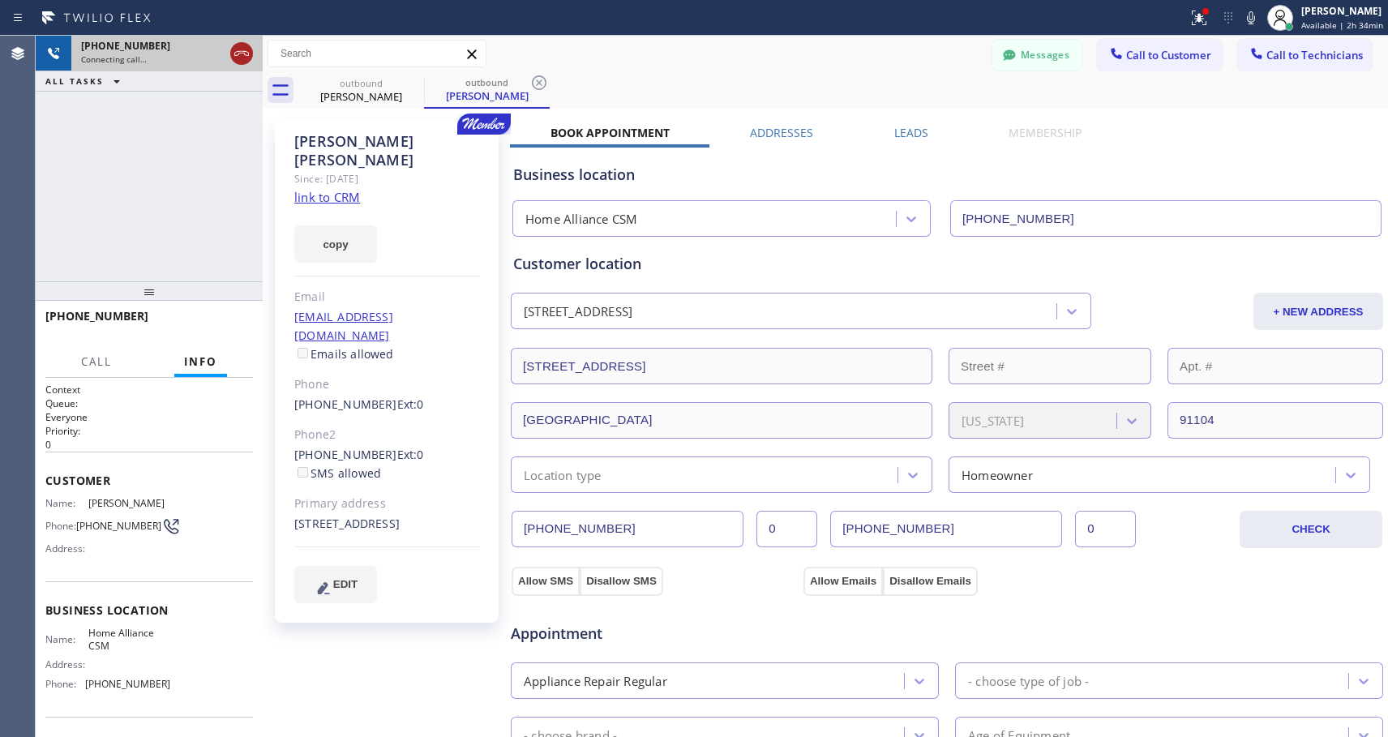
click at [245, 51] on icon at bounding box center [241, 53] width 15 height 5
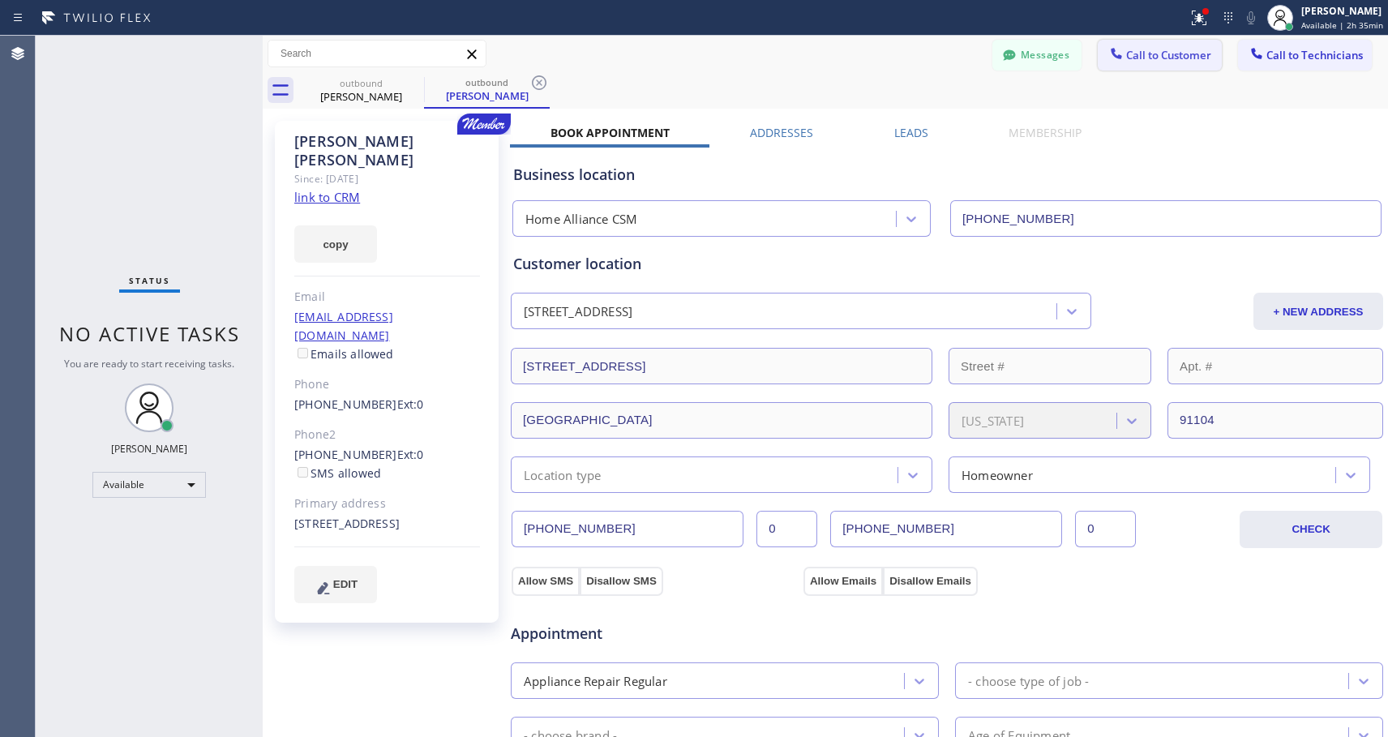
click at [1168, 58] on span "Call to Customer" at bounding box center [1168, 55] width 85 height 15
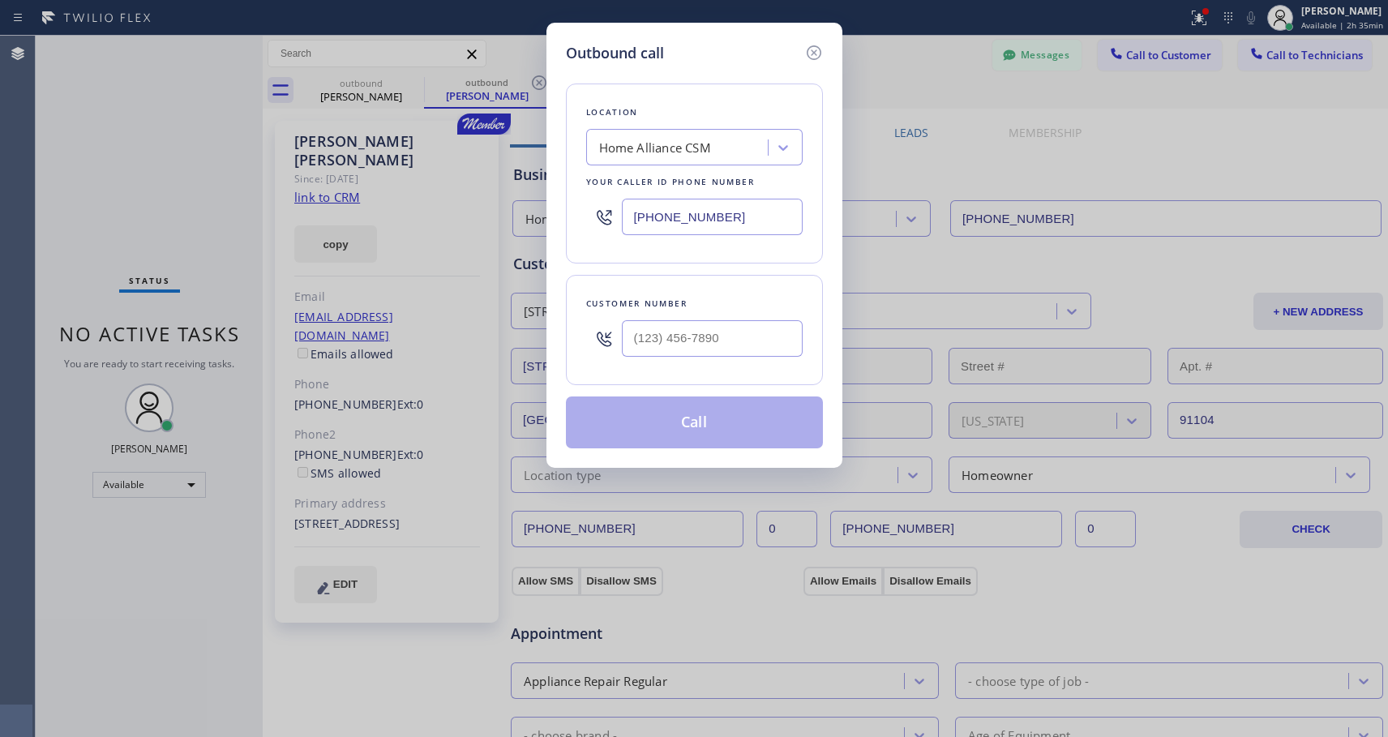
drag, startPoint x: 714, startPoint y: 357, endPoint x: 722, endPoint y: 341, distance: 17.8
click at [715, 356] on div at bounding box center [712, 338] width 181 height 53
click at [751, 321] on input "(___) ___-____" at bounding box center [712, 338] width 181 height 36
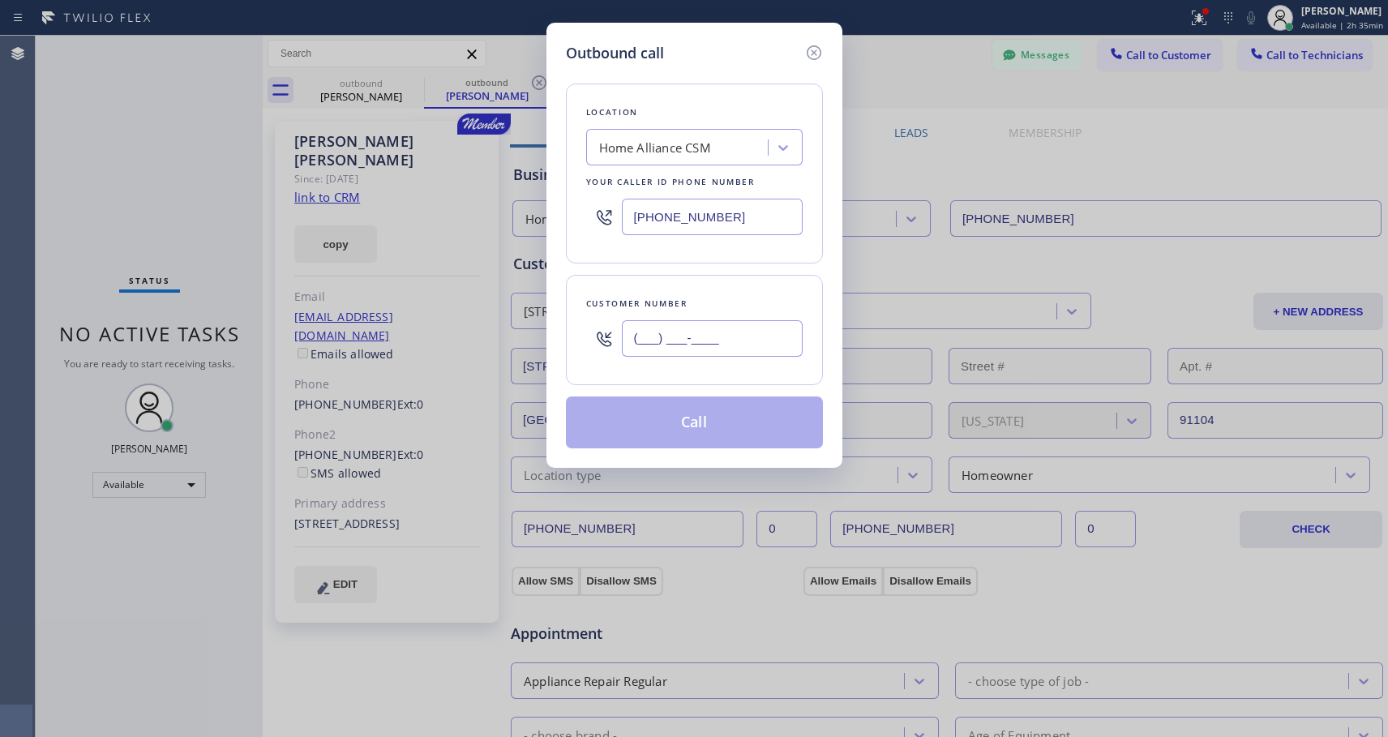
paste input "559) 360-8222"
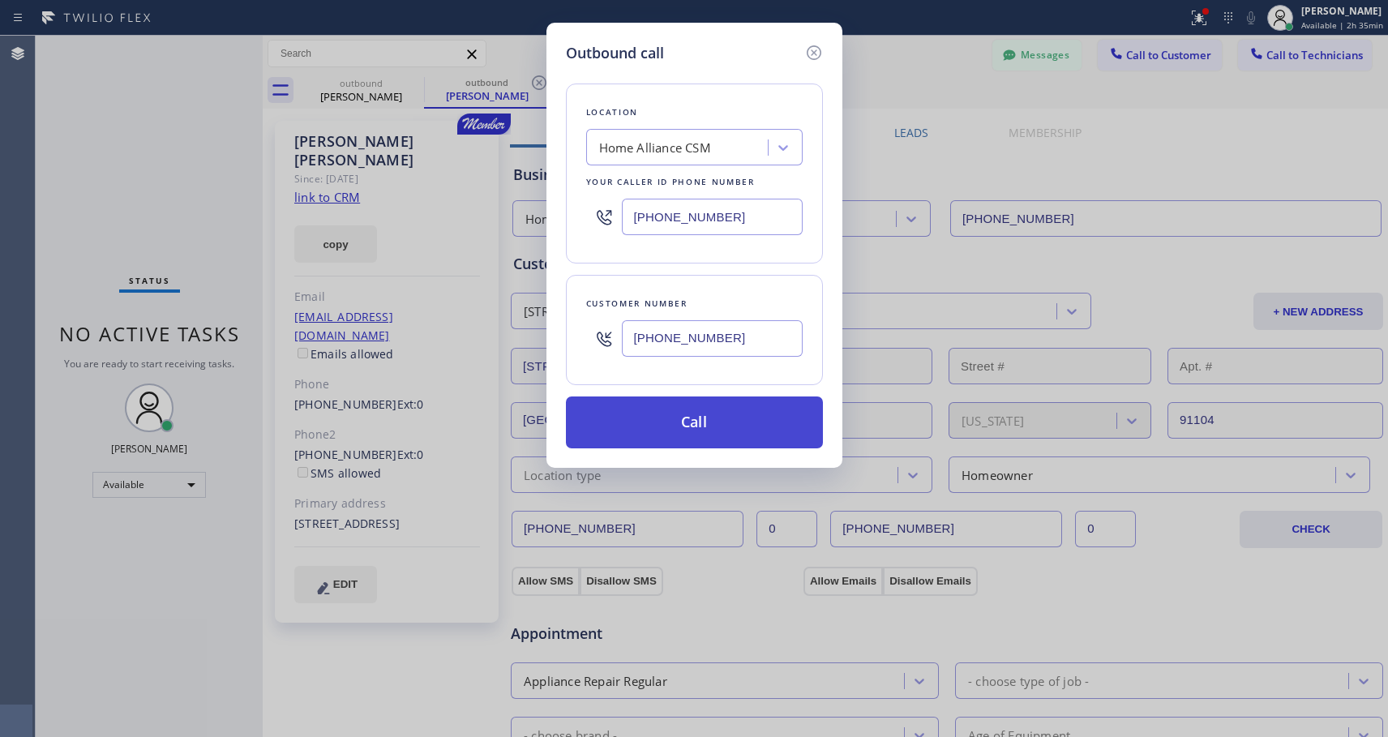
type input "(559) 360-8222"
click at [705, 419] on button "Call" at bounding box center [694, 423] width 257 height 52
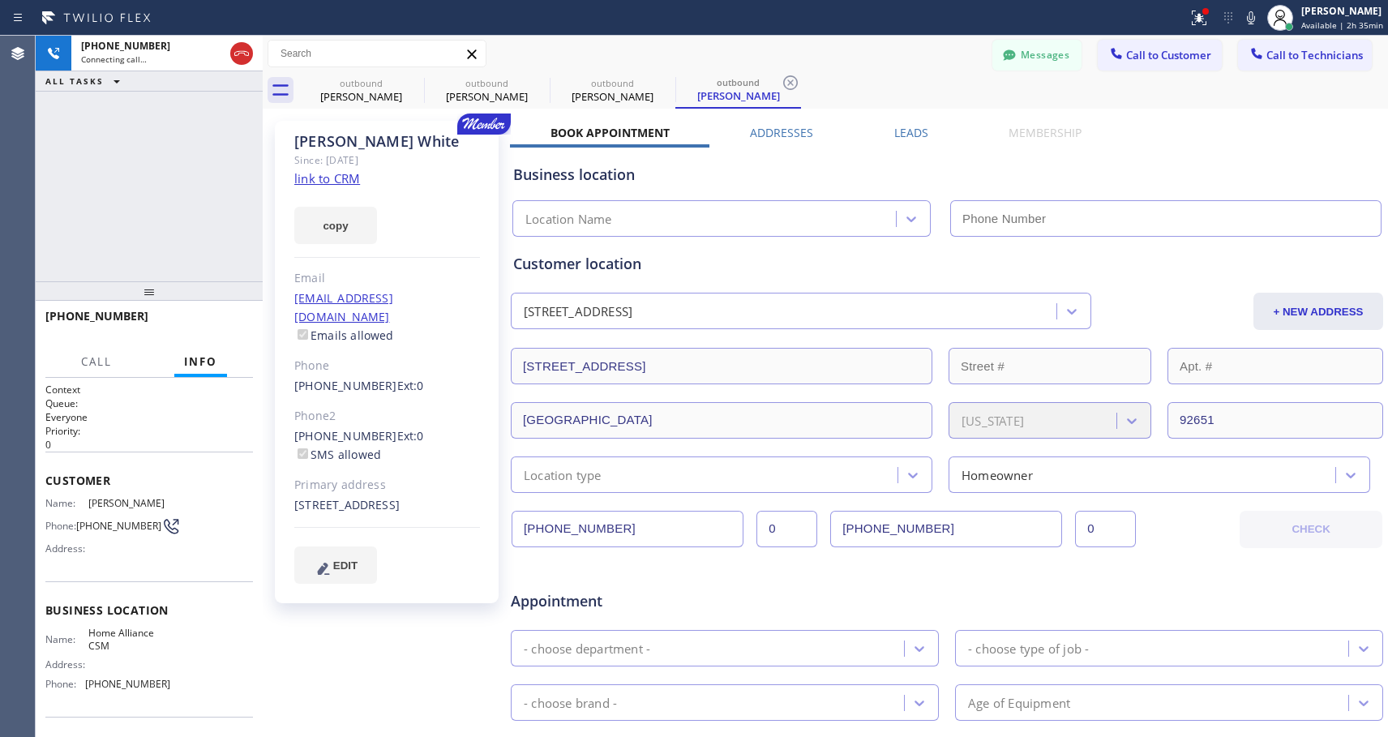
type input "[PHONE_NUMBER]"
click at [241, 324] on button "HANG UP" at bounding box center [215, 323] width 75 height 23
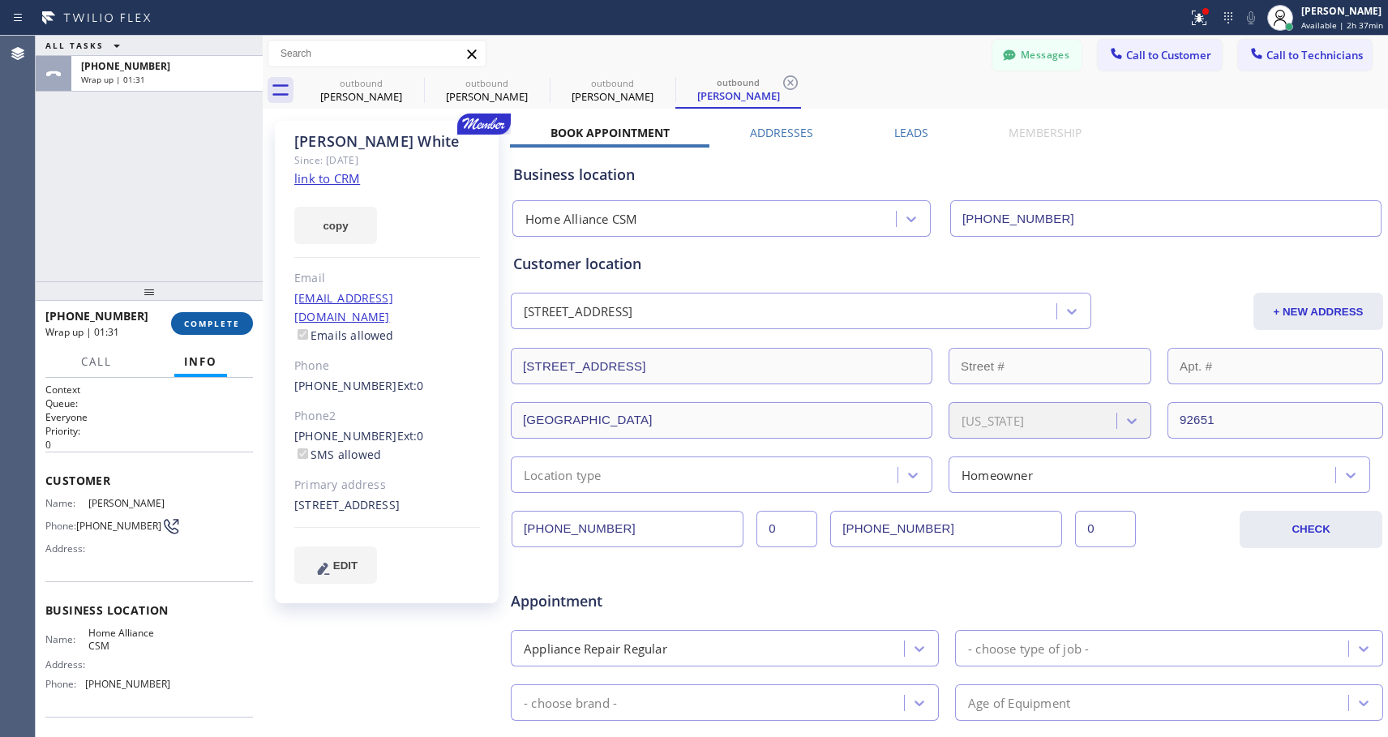
click at [200, 326] on span "COMPLETE" at bounding box center [212, 323] width 56 height 11
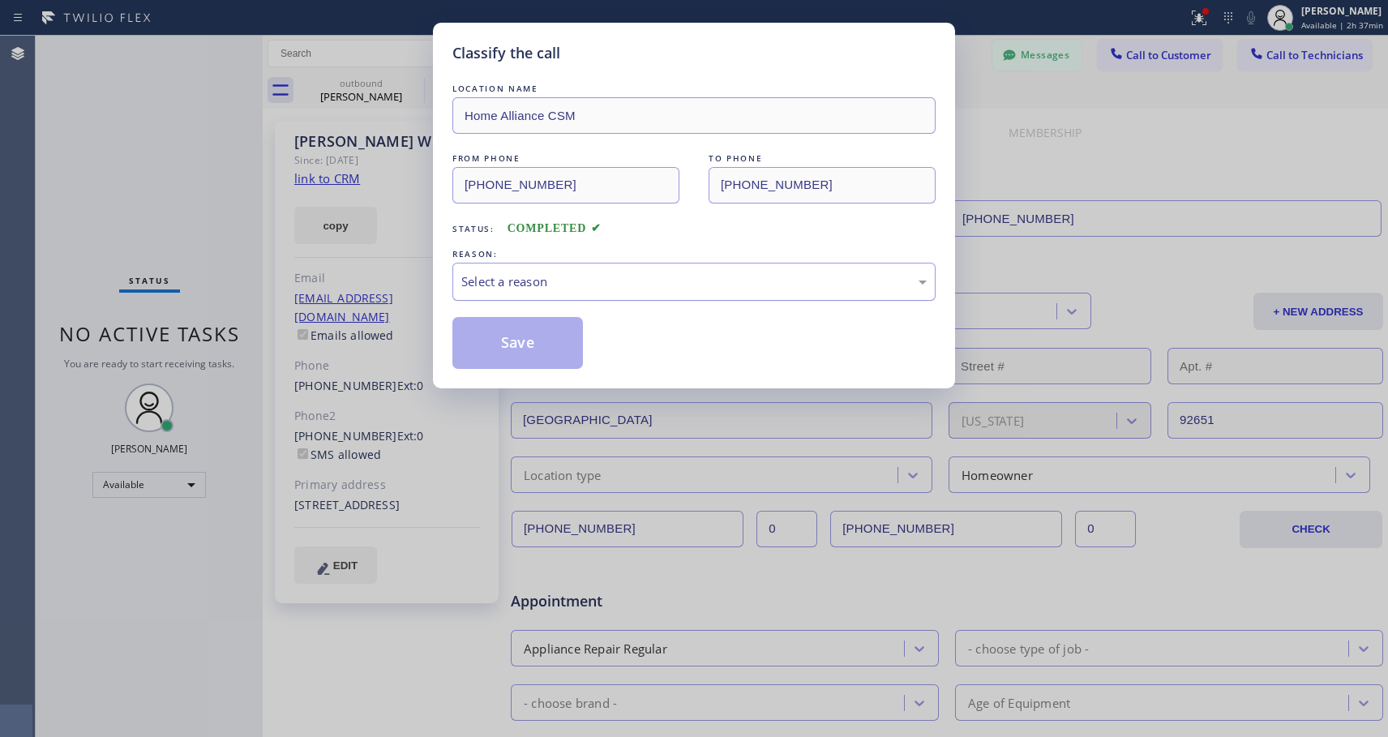
click at [651, 280] on div "Select a reason" at bounding box center [694, 281] width 466 height 19
click at [567, 345] on button "Save" at bounding box center [518, 343] width 131 height 52
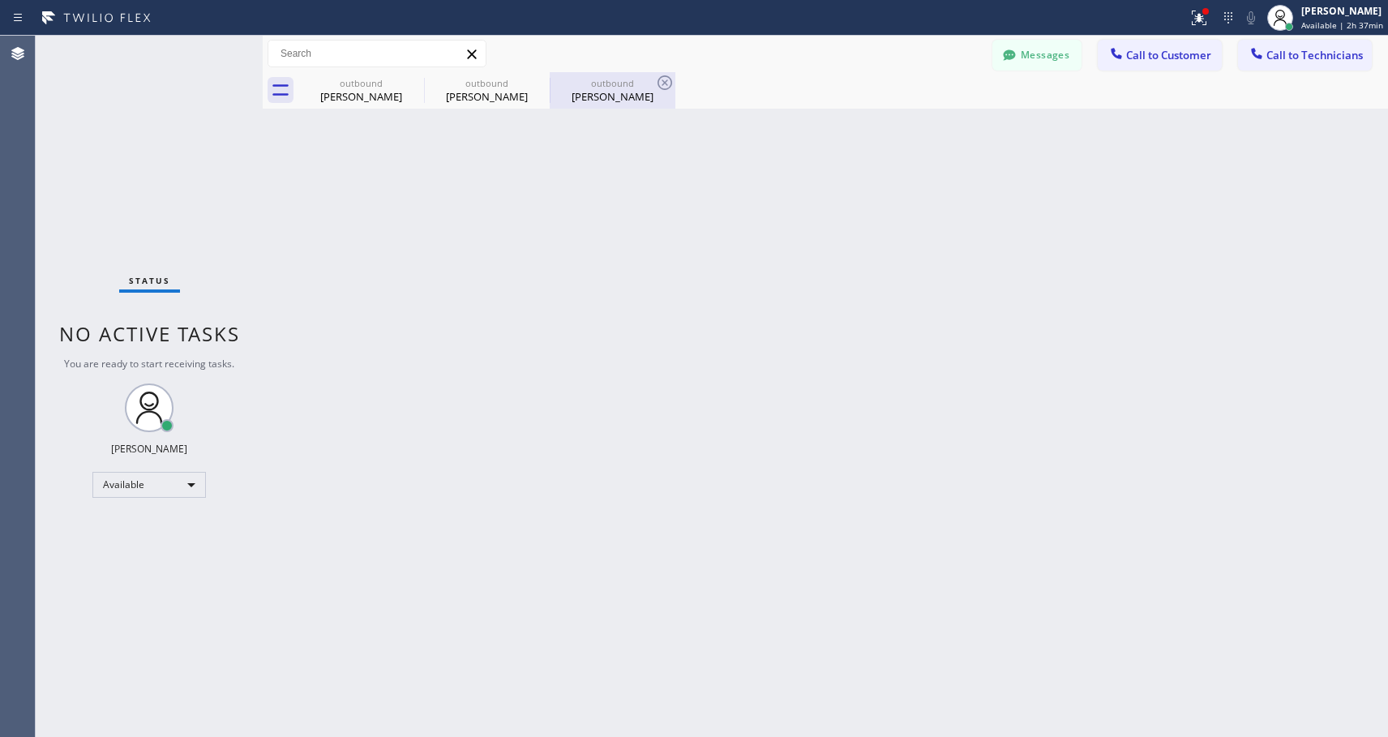
click at [593, 90] on div "Josh White" at bounding box center [612, 96] width 122 height 15
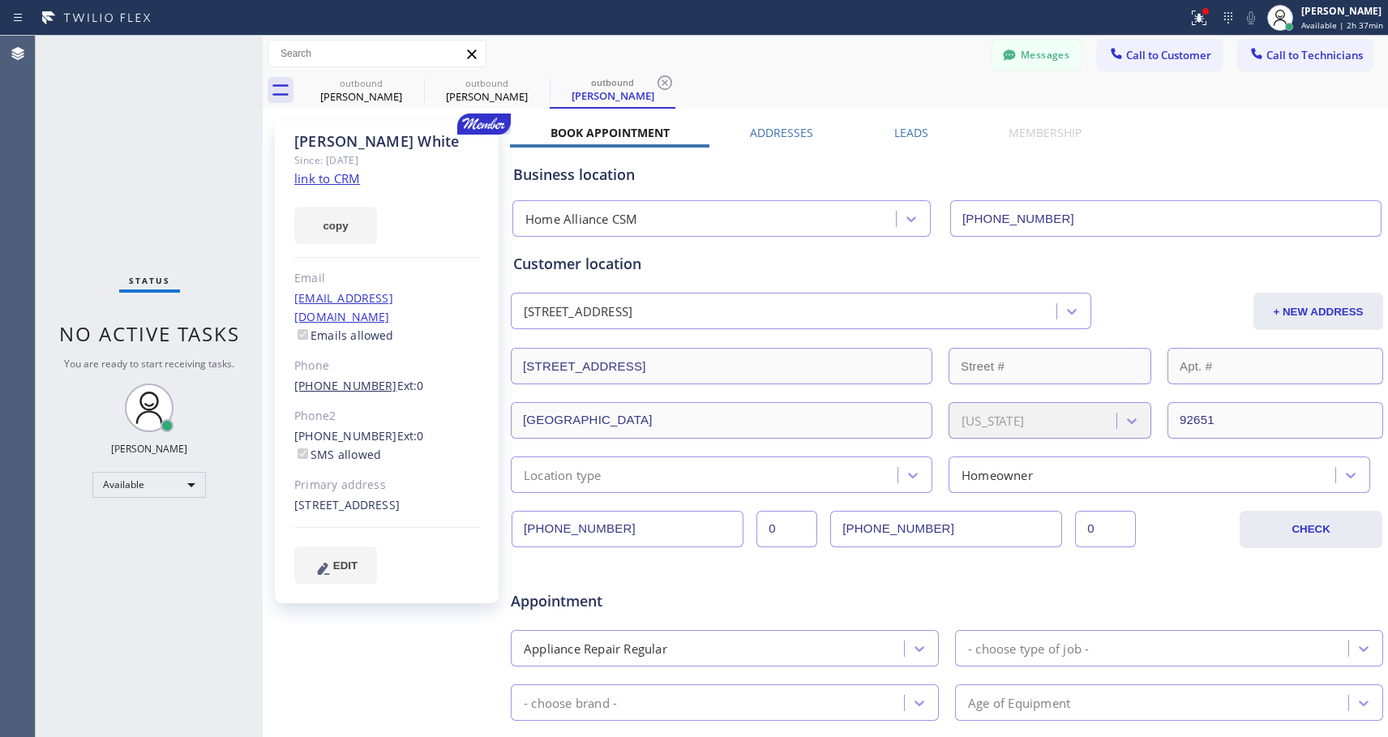
click at [366, 378] on link "(559) 360-8222" at bounding box center [345, 385] width 103 height 15
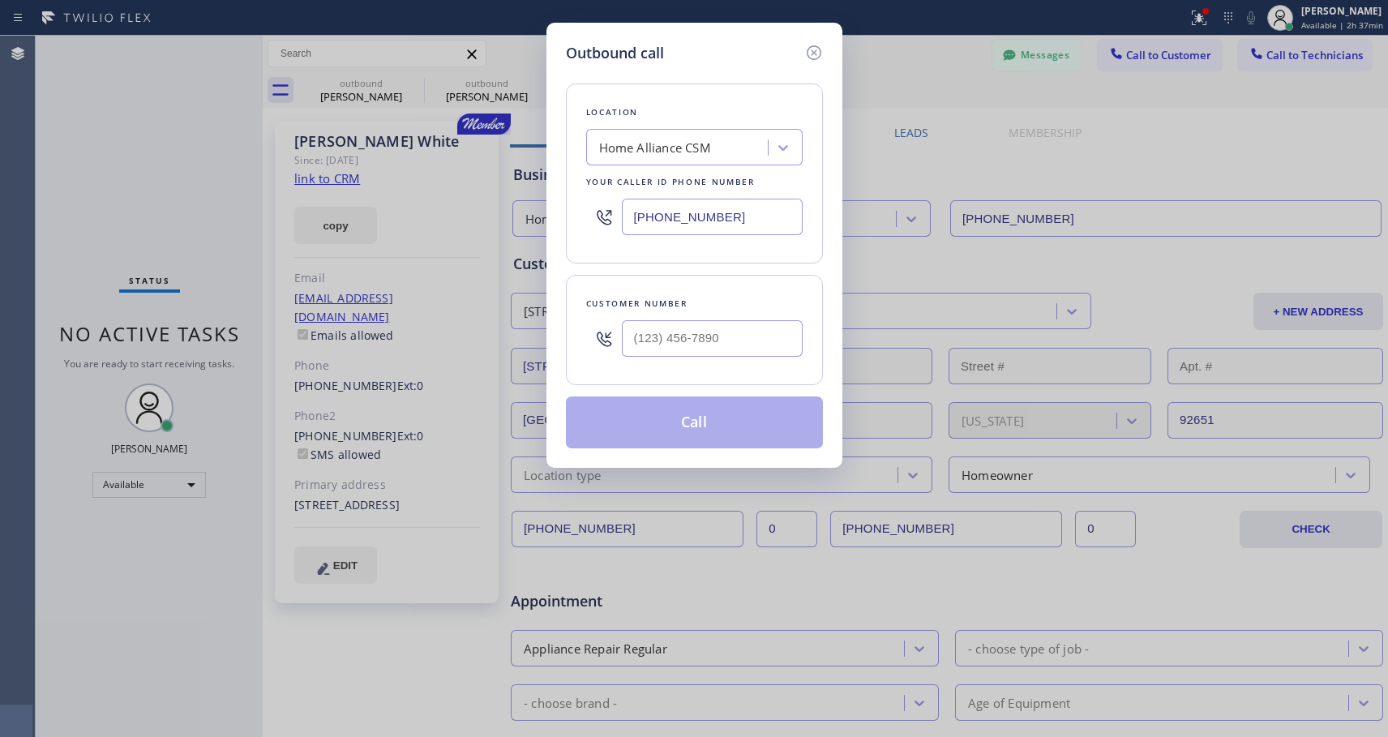
type input "(559) 360-8222"
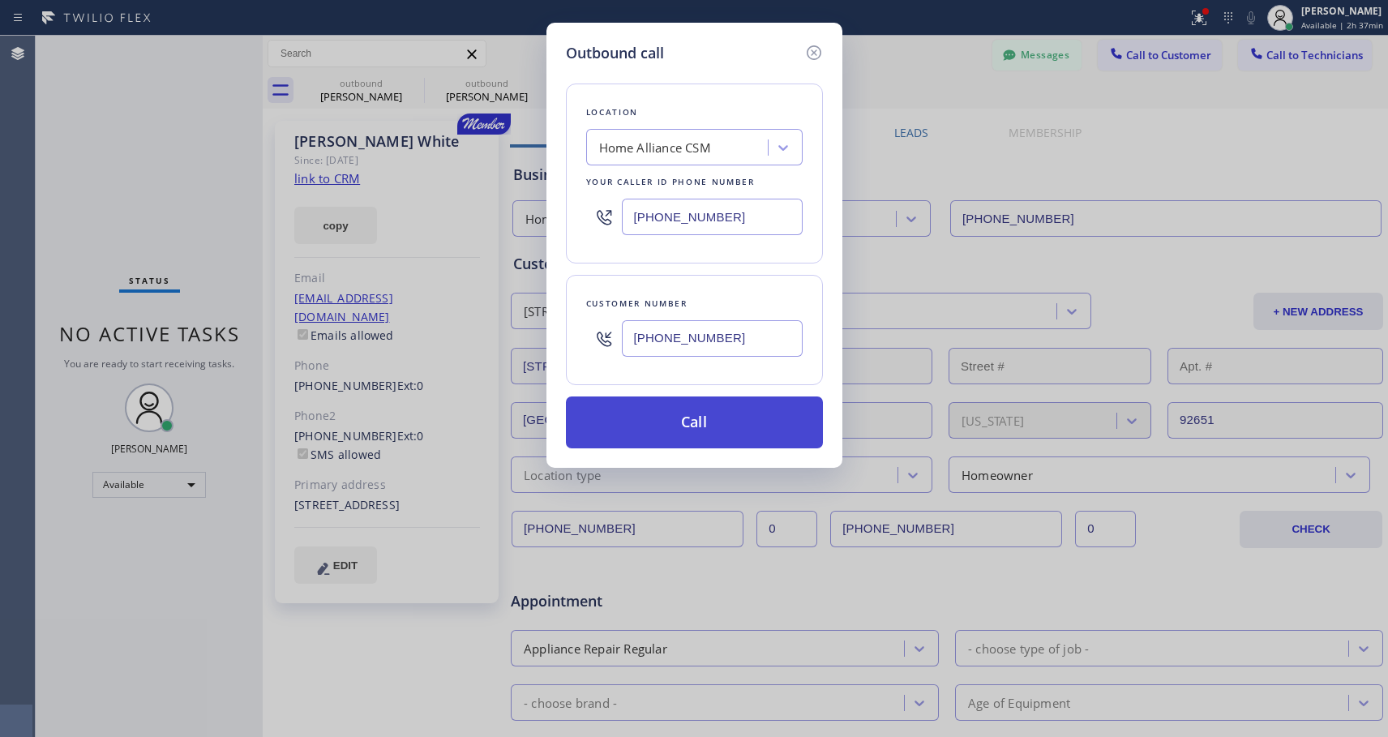
click at [705, 419] on button "Call" at bounding box center [694, 423] width 257 height 52
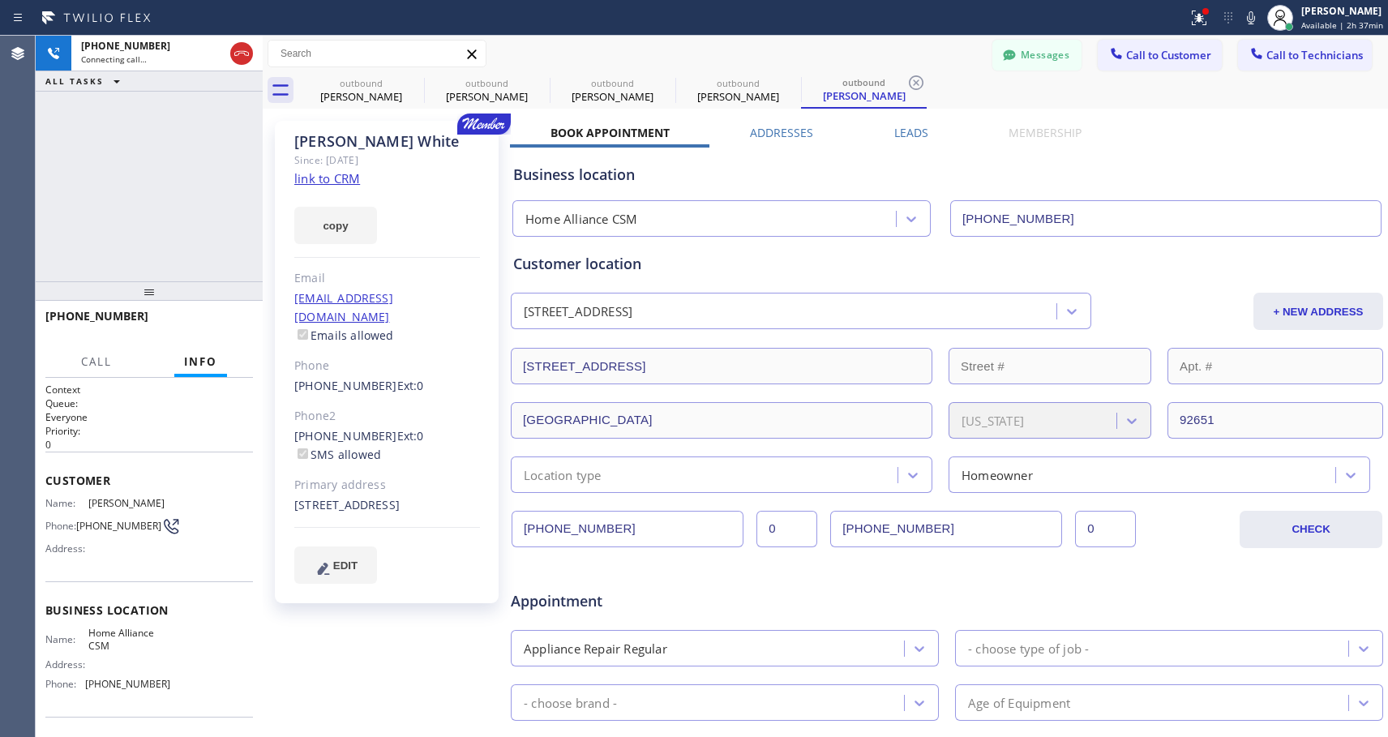
type input "[PHONE_NUMBER]"
click at [221, 315] on button "HANG UP" at bounding box center [215, 323] width 75 height 23
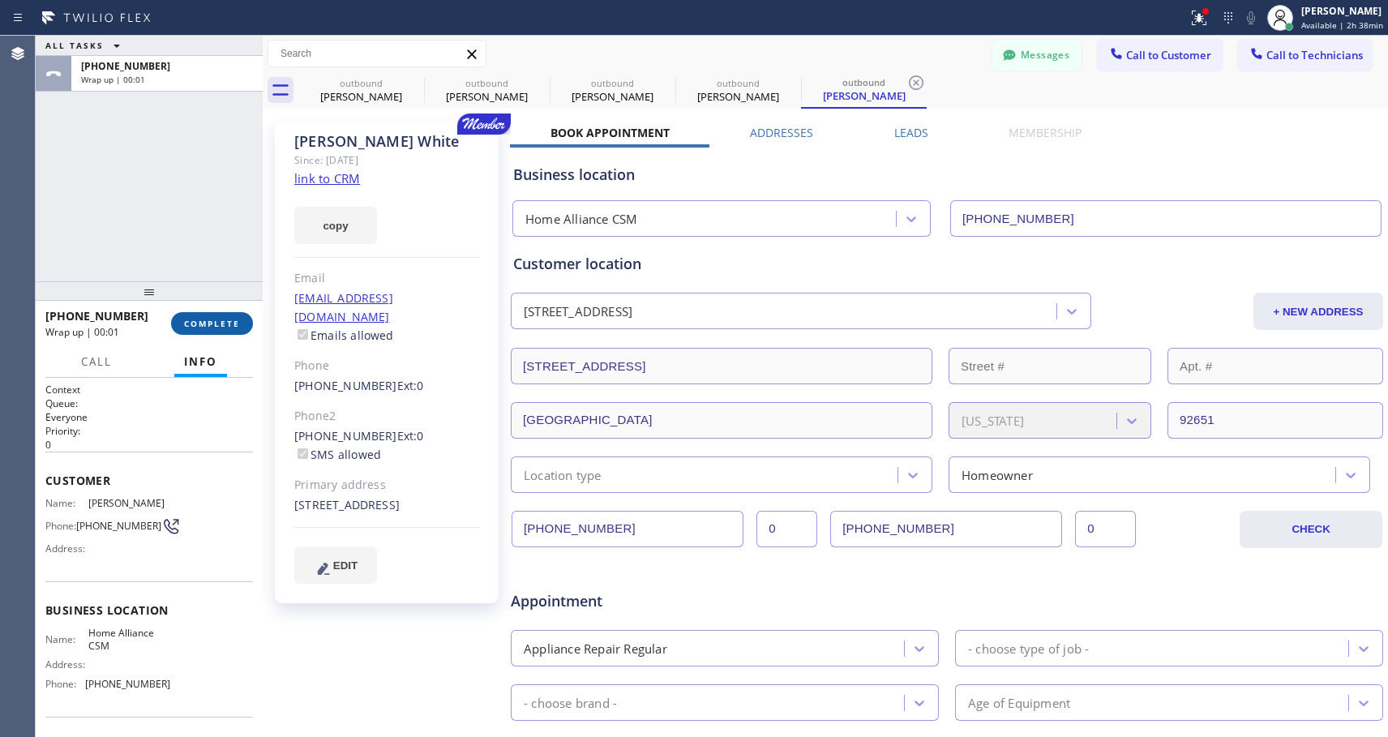
click at [193, 320] on span "COMPLETE" at bounding box center [212, 323] width 56 height 11
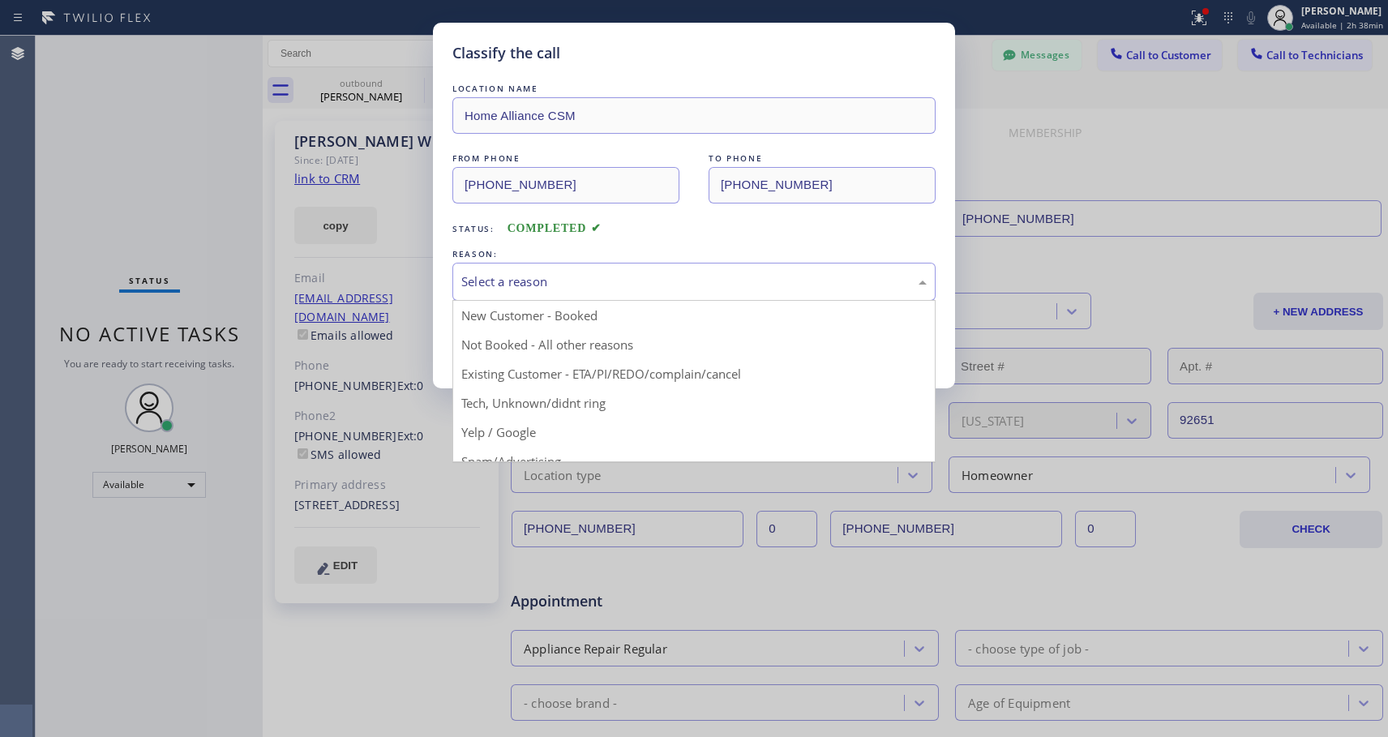
click at [607, 275] on div "Select a reason" at bounding box center [694, 281] width 466 height 19
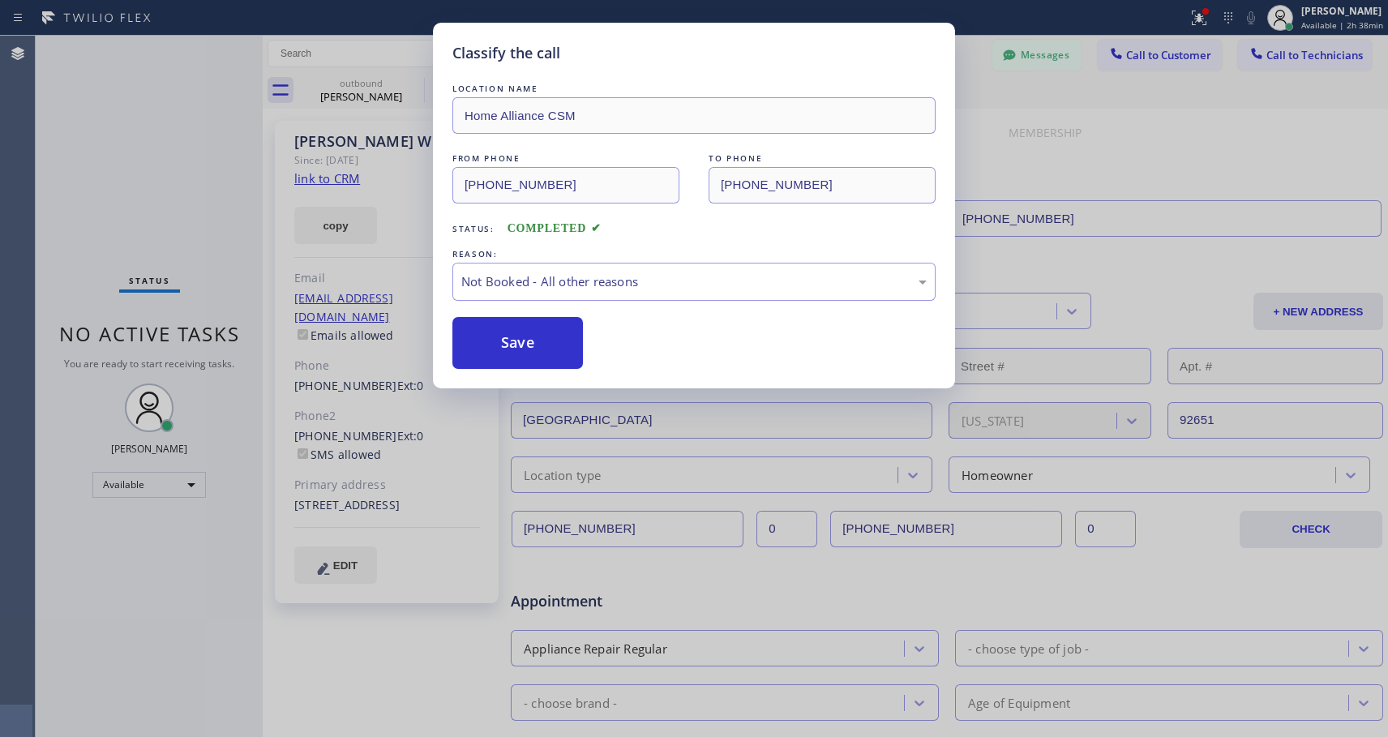
click at [556, 345] on button "Save" at bounding box center [518, 343] width 131 height 52
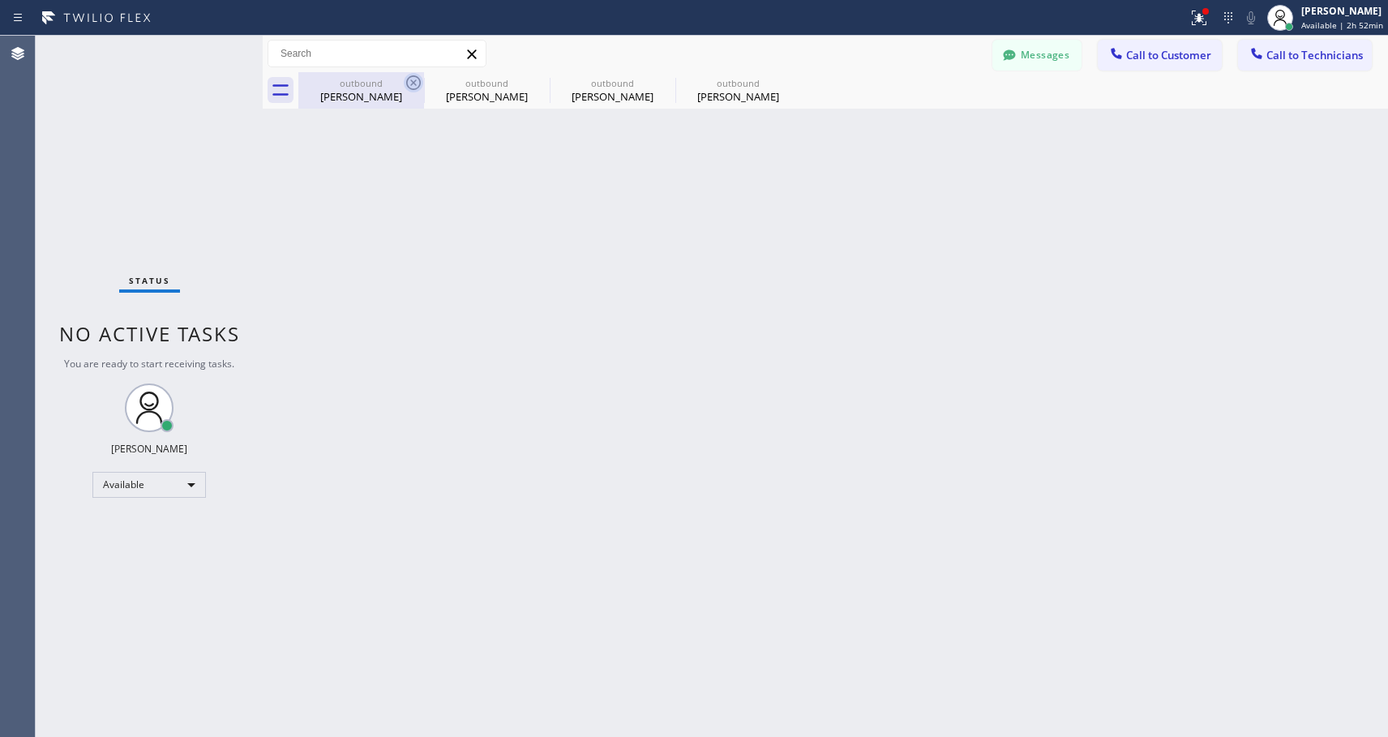
click at [418, 80] on icon at bounding box center [413, 82] width 19 height 19
click at [0, 0] on icon at bounding box center [0, 0] width 0 height 0
click at [781, 80] on icon at bounding box center [790, 82] width 19 height 19
click at [418, 80] on div "outbound Joseph Kohnke outbound Joseph Kohnke outbound Josh White outbound Josh…" at bounding box center [843, 90] width 1090 height 36
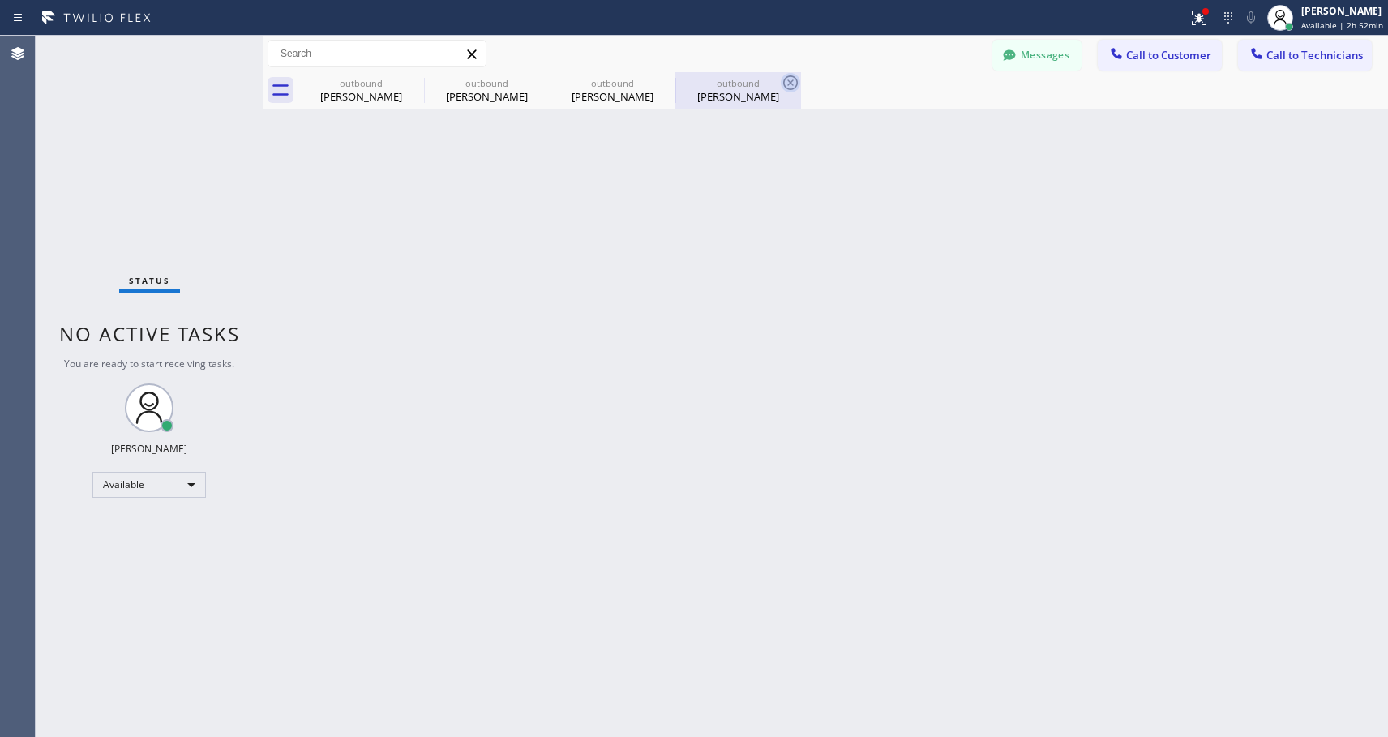
click at [418, 80] on div "outbound Joseph Kohnke outbound Joseph Kohnke outbound Josh White outbound Josh…" at bounding box center [843, 90] width 1090 height 36
click at [418, 80] on div at bounding box center [843, 90] width 1090 height 36
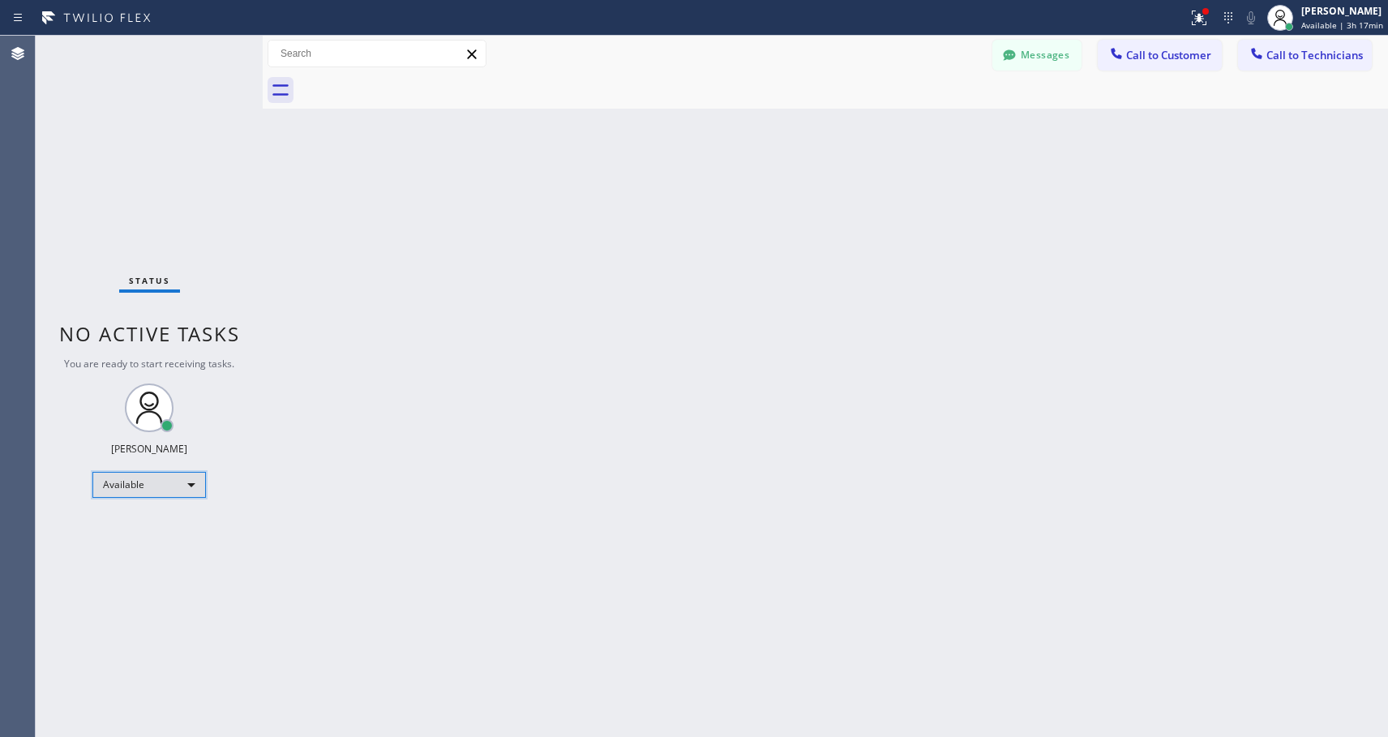
click at [141, 488] on div "Available" at bounding box center [149, 485] width 114 height 26
click at [136, 511] on li "Offline" at bounding box center [148, 507] width 110 height 19
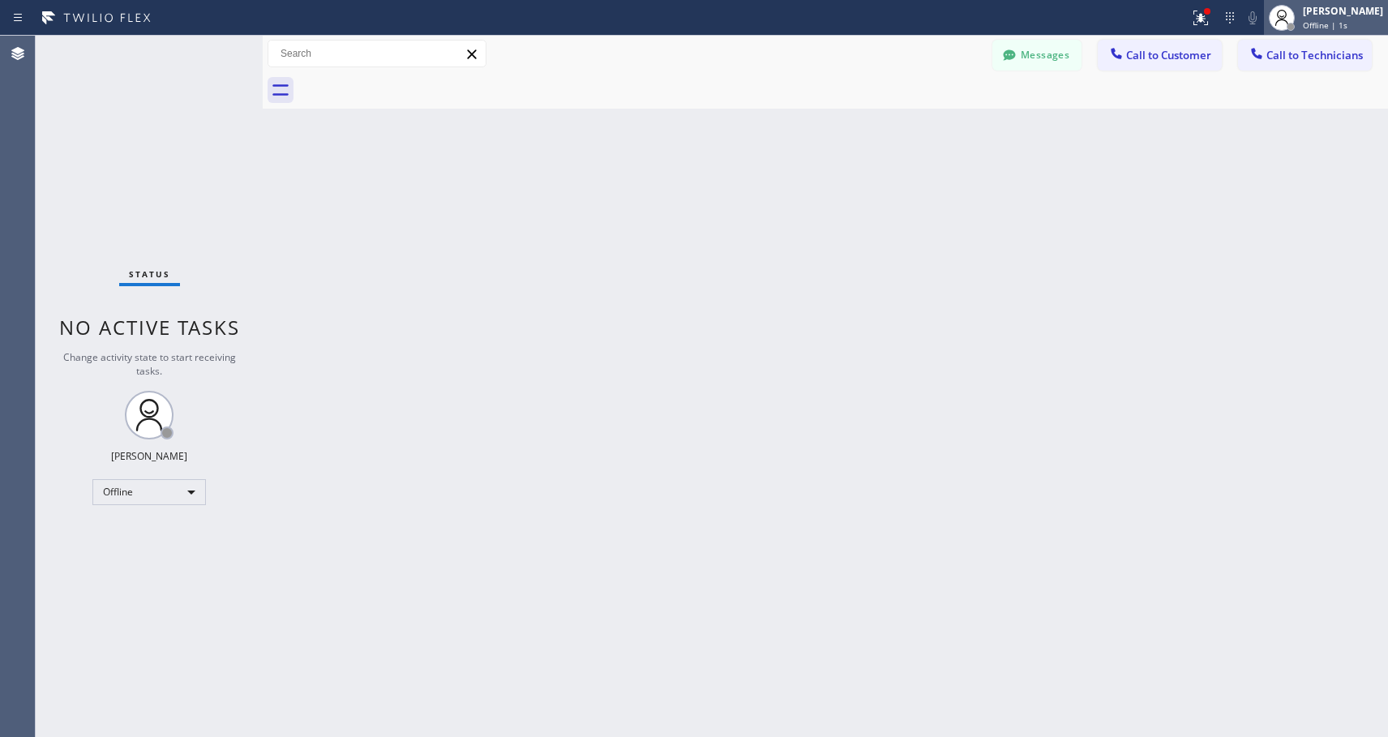
click at [1300, 32] on div at bounding box center [1282, 18] width 36 height 36
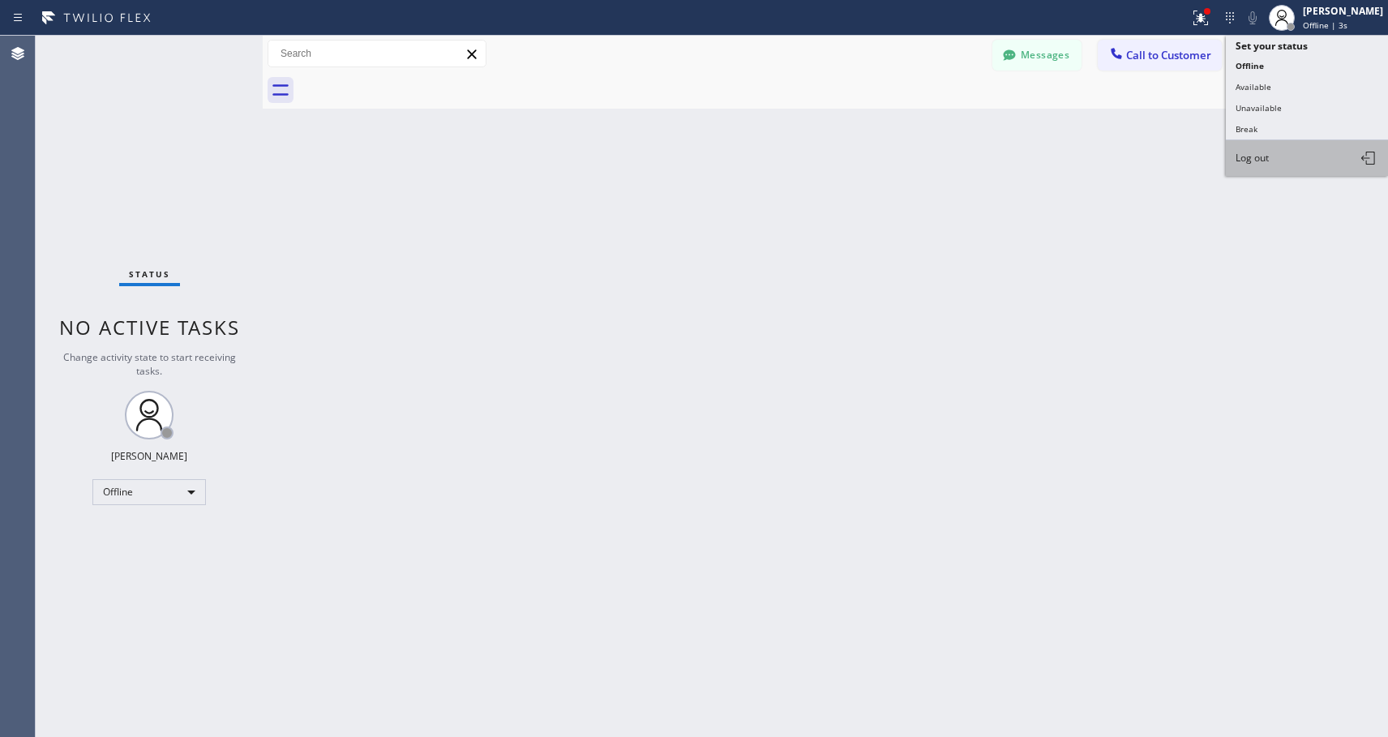
click at [1299, 153] on button "Log out" at bounding box center [1307, 158] width 162 height 36
